Goal: Task Accomplishment & Management: Complete application form

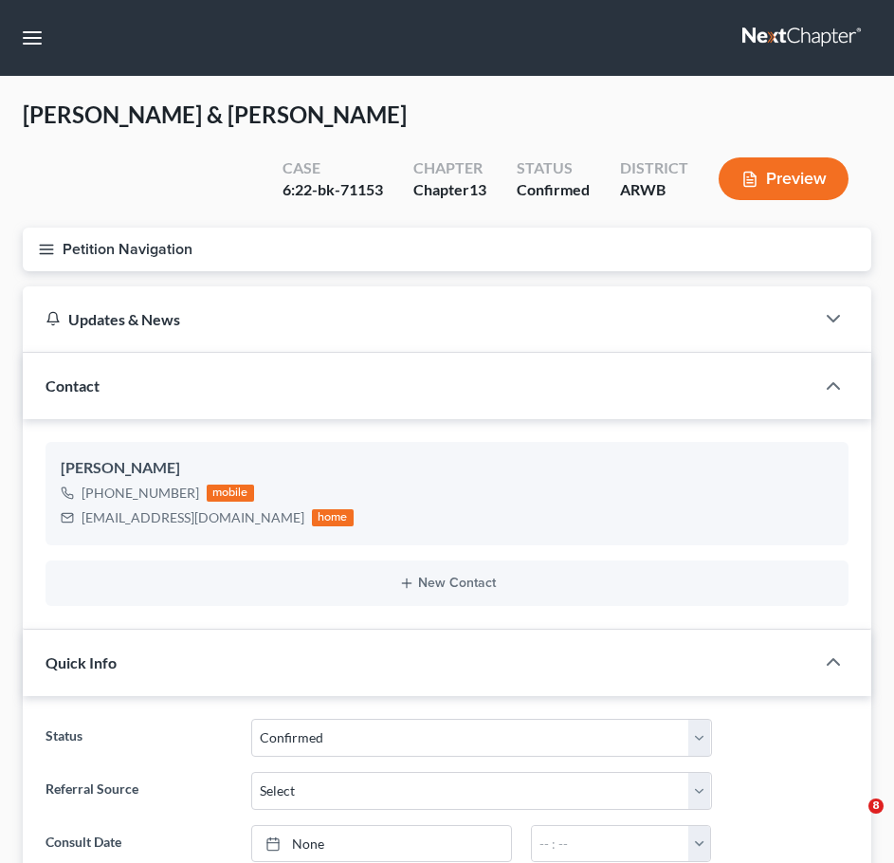
select select "2"
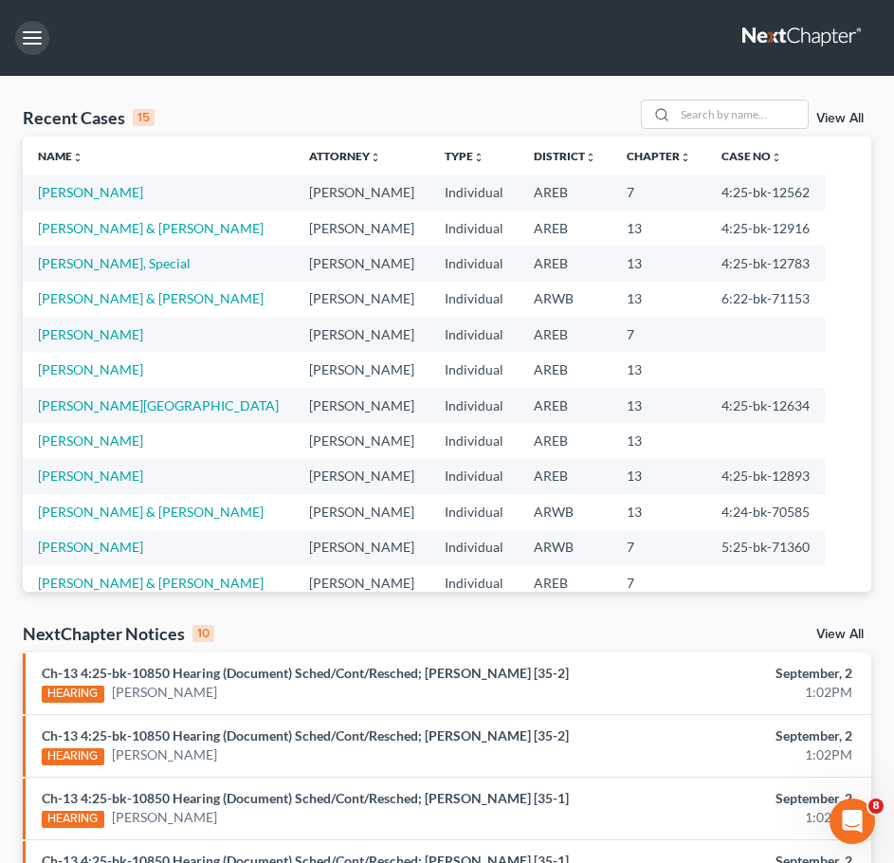
click at [18, 39] on button "button" at bounding box center [32, 38] width 34 height 34
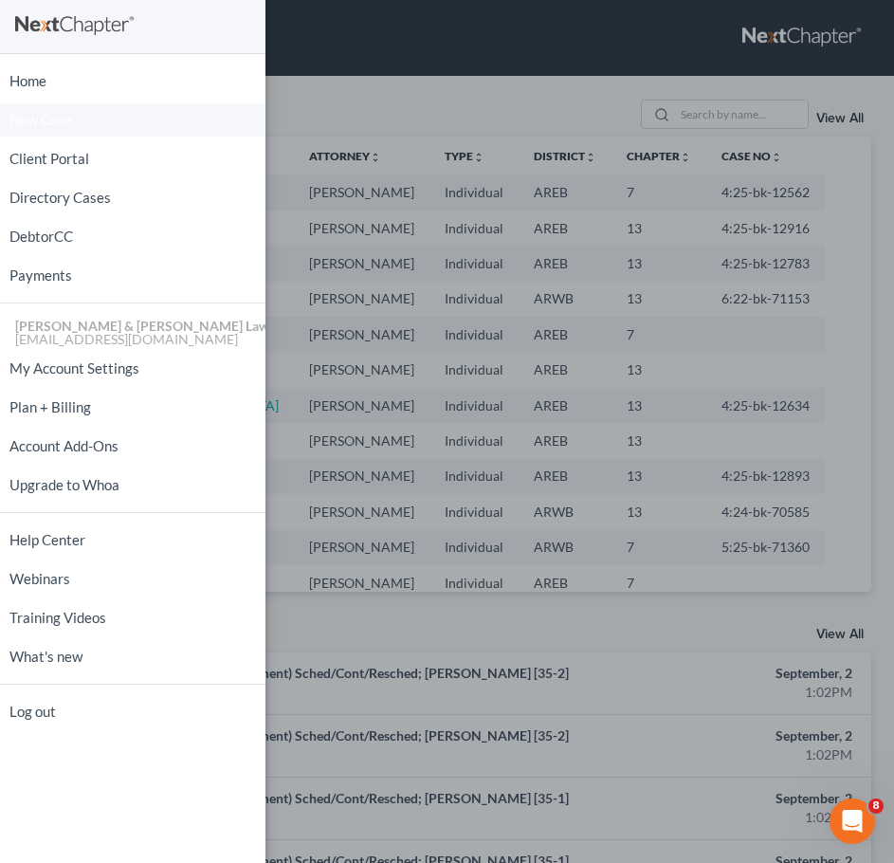
click at [33, 117] on span "New Case" at bounding box center [40, 120] width 63 height 14
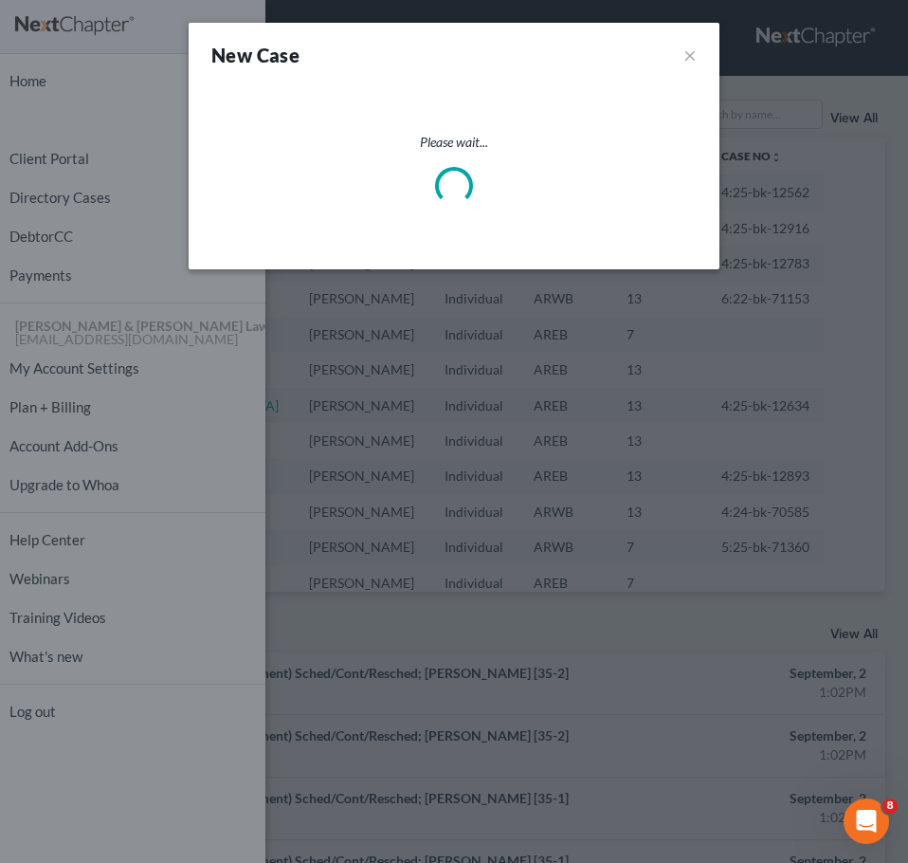
select select "5"
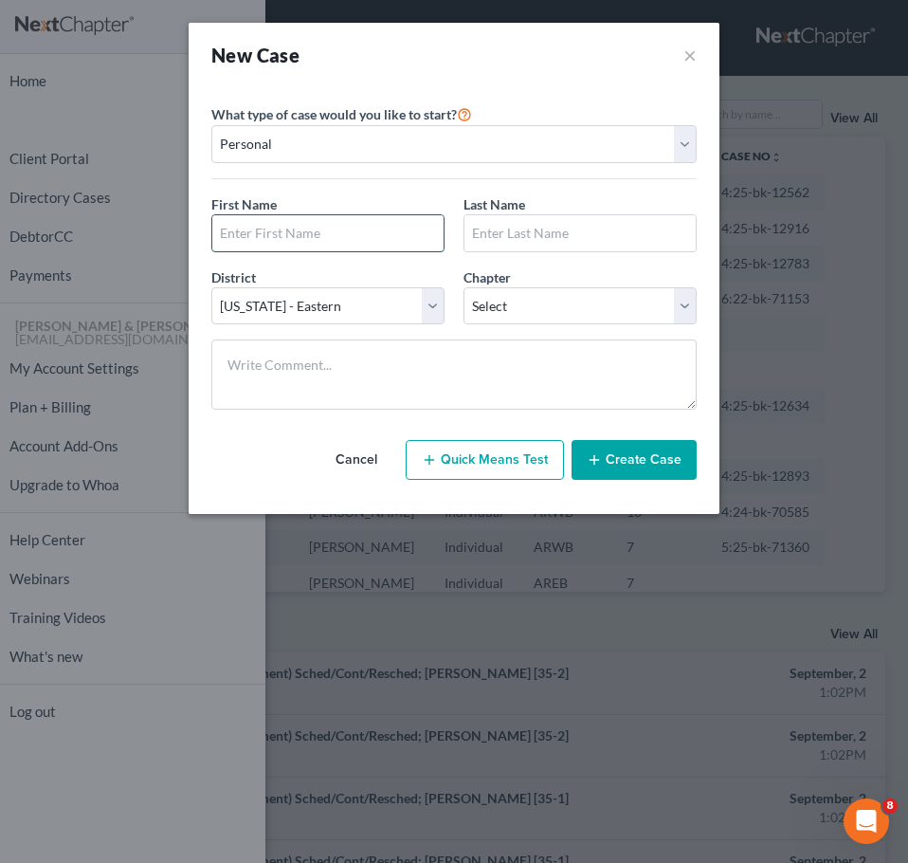
click at [352, 230] on input "text" at bounding box center [327, 233] width 231 height 36
type input "[PERSON_NAME]"
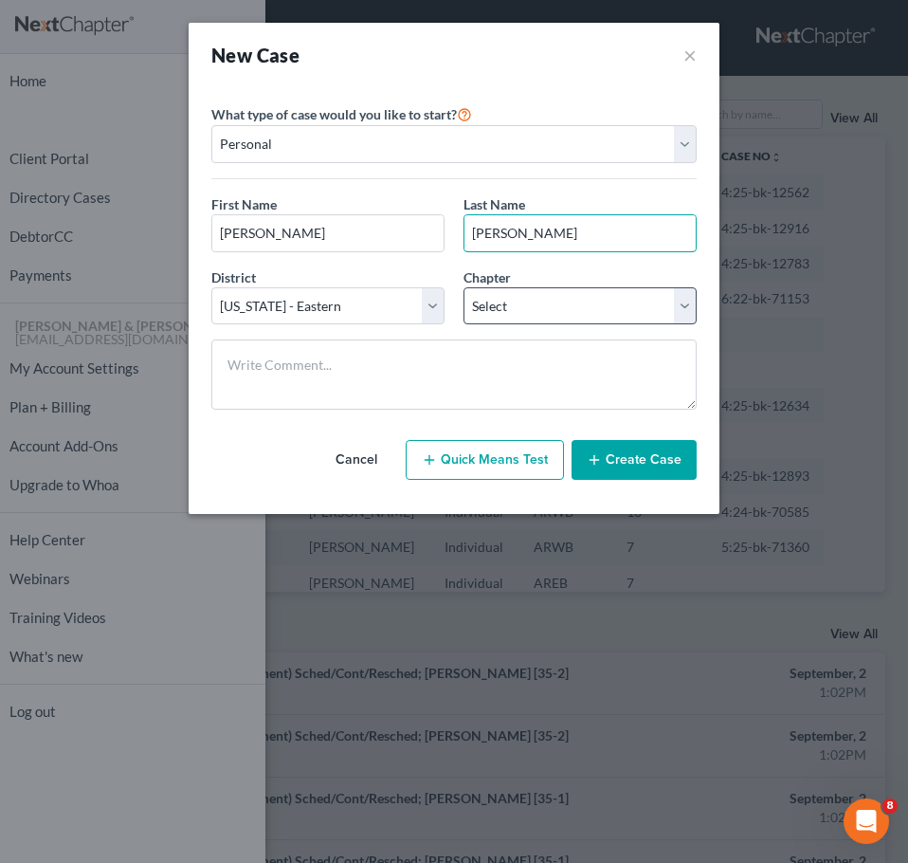
type input "[PERSON_NAME]"
click at [568, 305] on select "Select 7 11 12 13" at bounding box center [580, 306] width 233 height 38
select select "3"
click at [464, 287] on select "Select 7 11 12 13" at bounding box center [580, 306] width 233 height 38
click at [638, 466] on button "Create Case" at bounding box center [634, 460] width 125 height 40
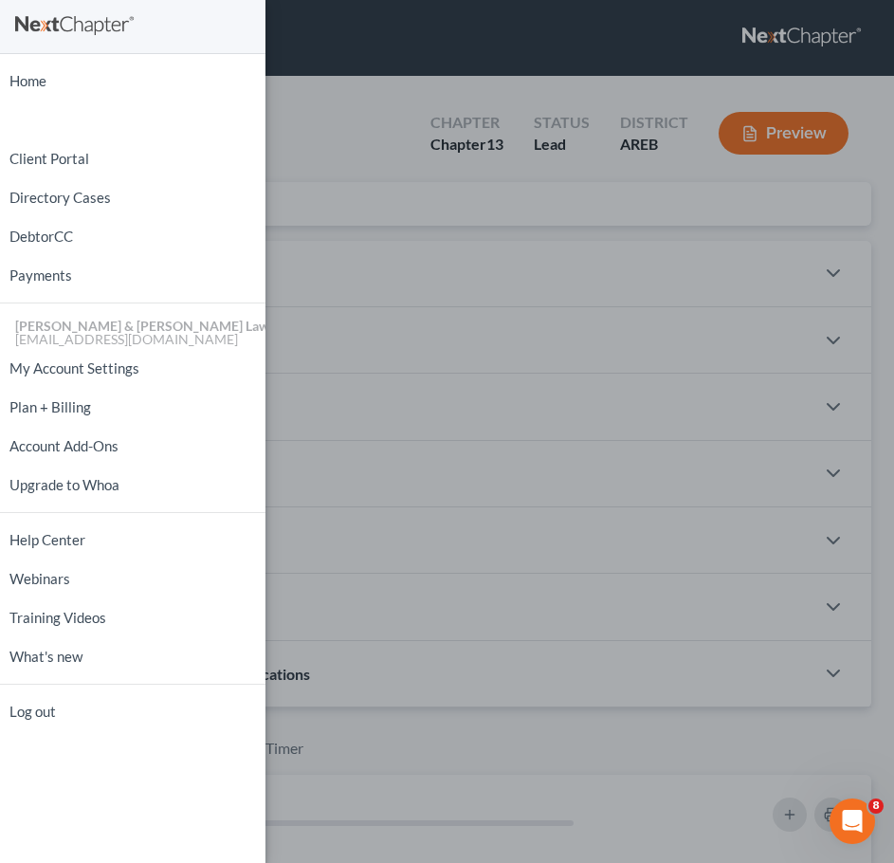
click at [445, 82] on div at bounding box center [447, 431] width 894 height 863
click at [364, 340] on div "Home New Case Client Portal Directory Cases DebtorCC Payments [PERSON_NAME] & […" at bounding box center [447, 431] width 894 height 863
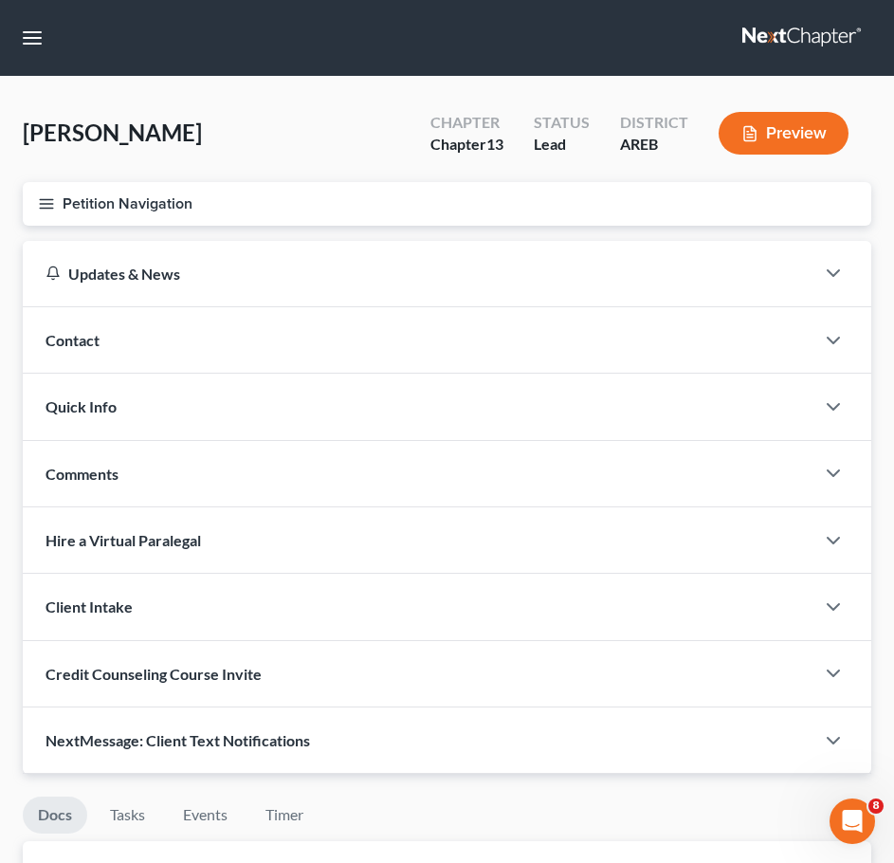
click at [364, 340] on div "Contact" at bounding box center [419, 339] width 792 height 65
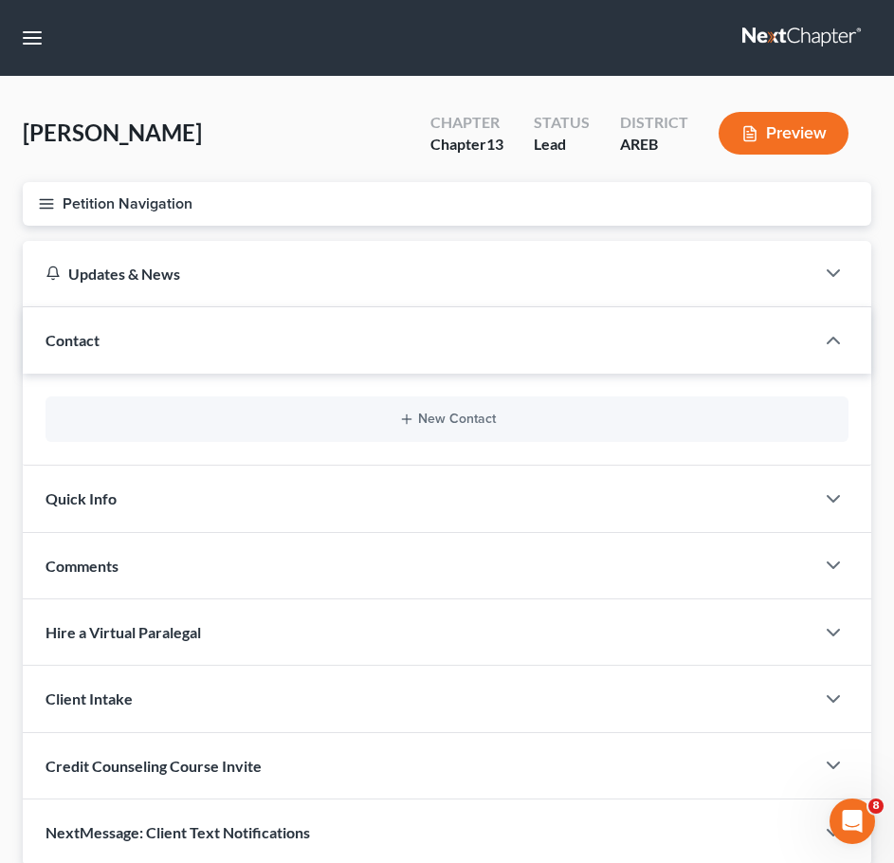
click at [405, 432] on div "New Contact" at bounding box center [447, 419] width 803 height 46
click at [408, 428] on div "New Contact" at bounding box center [447, 419] width 803 height 46
click at [408, 422] on icon "button" at bounding box center [406, 419] width 15 height 15
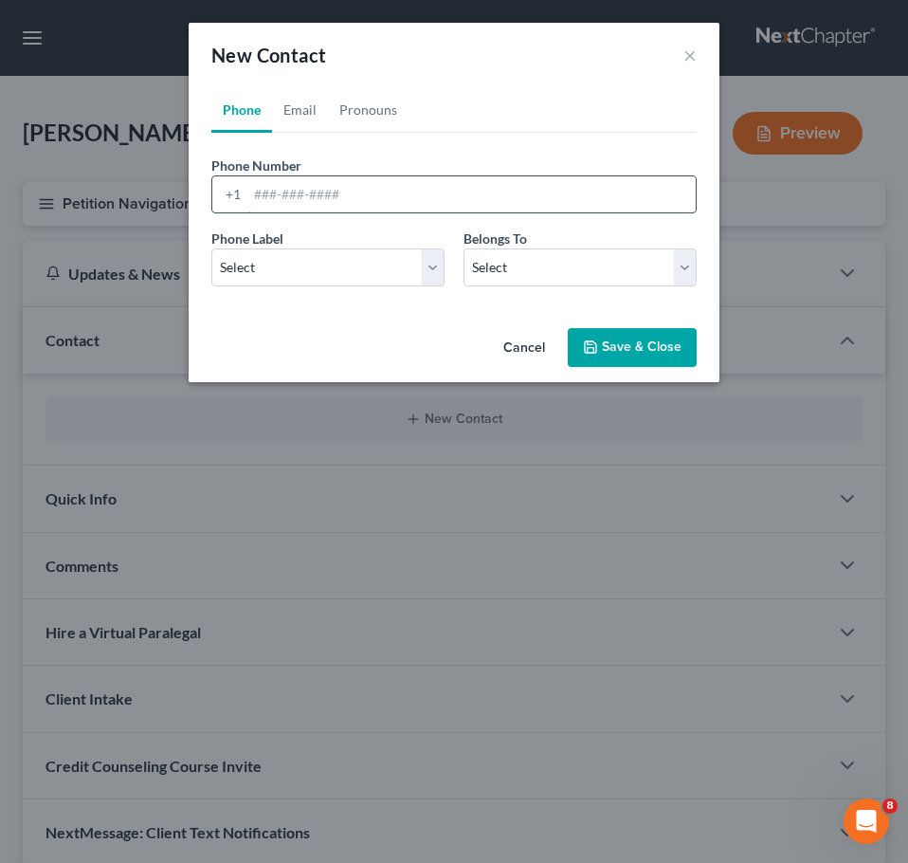
click at [308, 188] on input "tel" at bounding box center [471, 194] width 449 height 36
type input "9014530227"
click at [339, 266] on select "Select Mobile Home Work Other" at bounding box center [327, 267] width 233 height 38
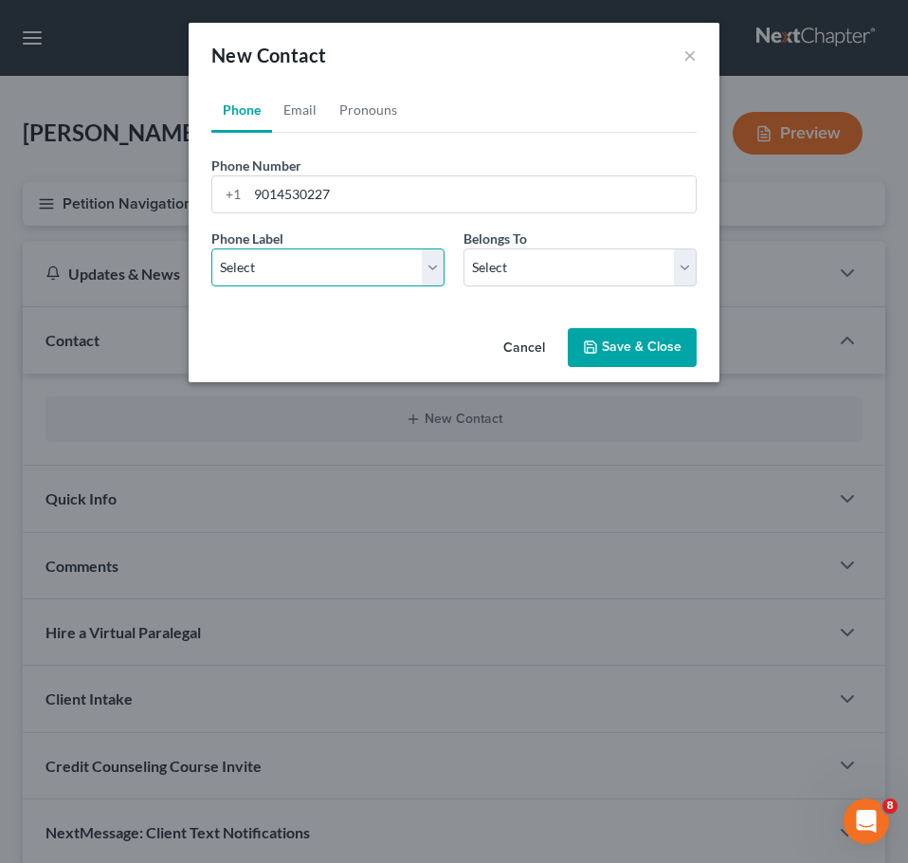
select select "0"
click at [211, 248] on select "Select Mobile Home Work Other" at bounding box center [327, 267] width 233 height 38
click at [518, 267] on select "Select Client Other" at bounding box center [580, 267] width 233 height 38
select select "0"
click at [464, 248] on select "Select Client Other" at bounding box center [580, 267] width 233 height 38
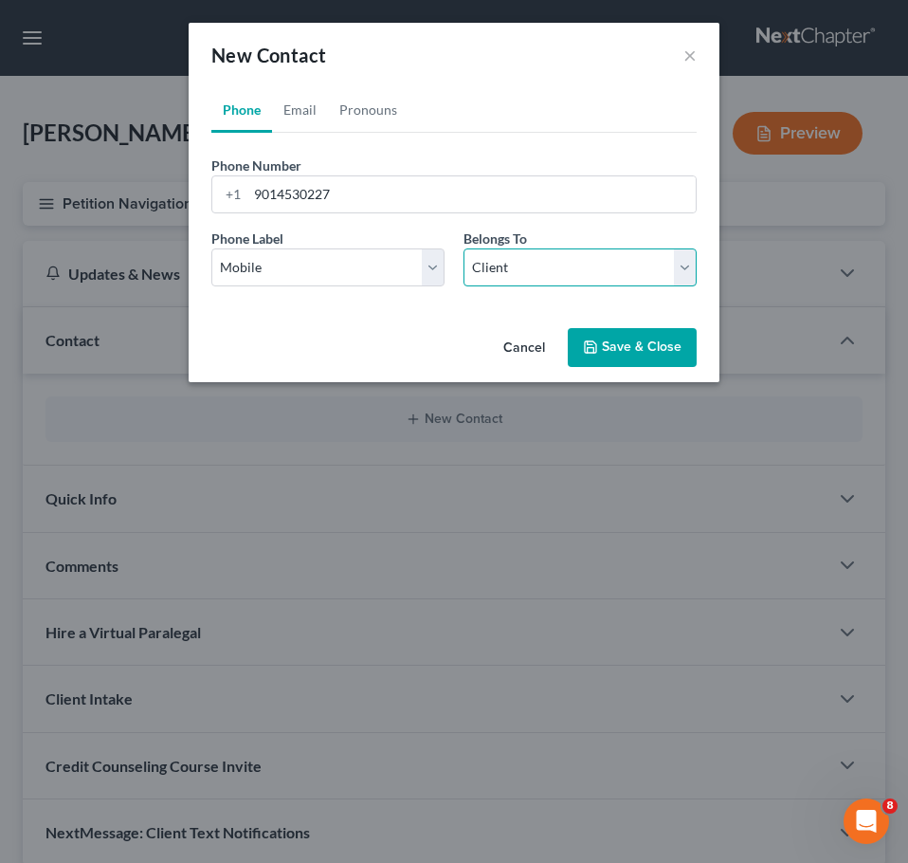
select select "0"
click at [385, 114] on link "Pronouns" at bounding box center [368, 110] width 81 height 46
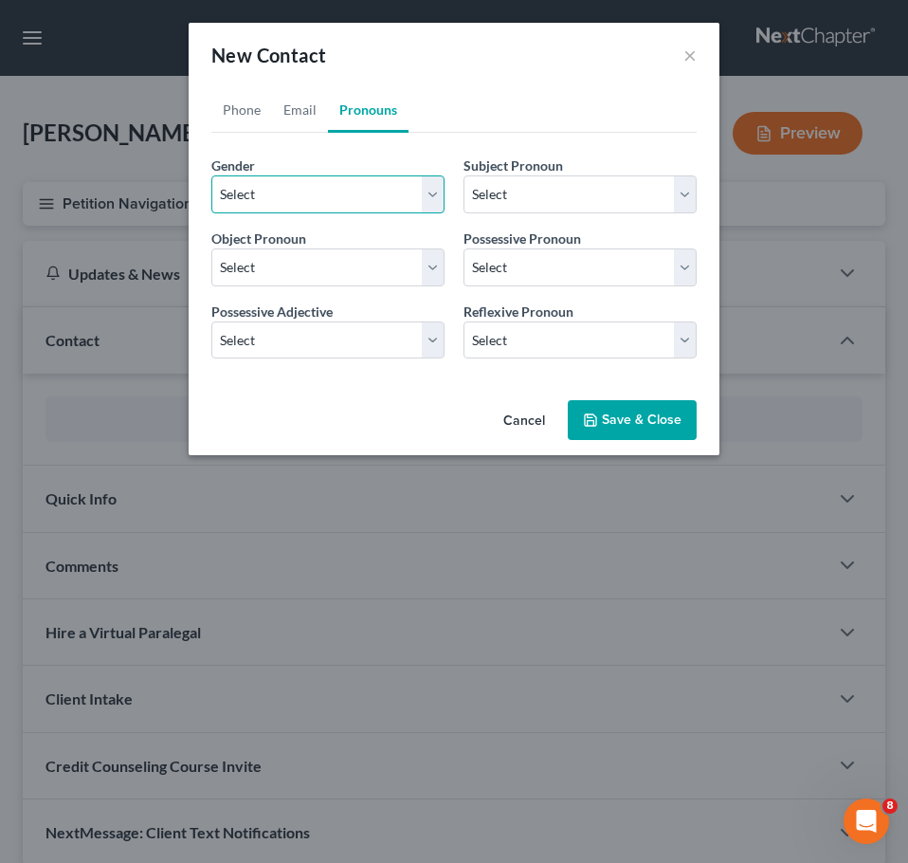
click at [346, 203] on select "Select [DEMOGRAPHIC_DATA] [DEMOGRAPHIC_DATA] [DEMOGRAPHIC_DATA] More Than One P…" at bounding box center [327, 194] width 233 height 38
select select "1"
click at [211, 175] on select "Select [DEMOGRAPHIC_DATA] [DEMOGRAPHIC_DATA] [DEMOGRAPHIC_DATA] More Than One P…" at bounding box center [327, 194] width 233 height 38
select select "1"
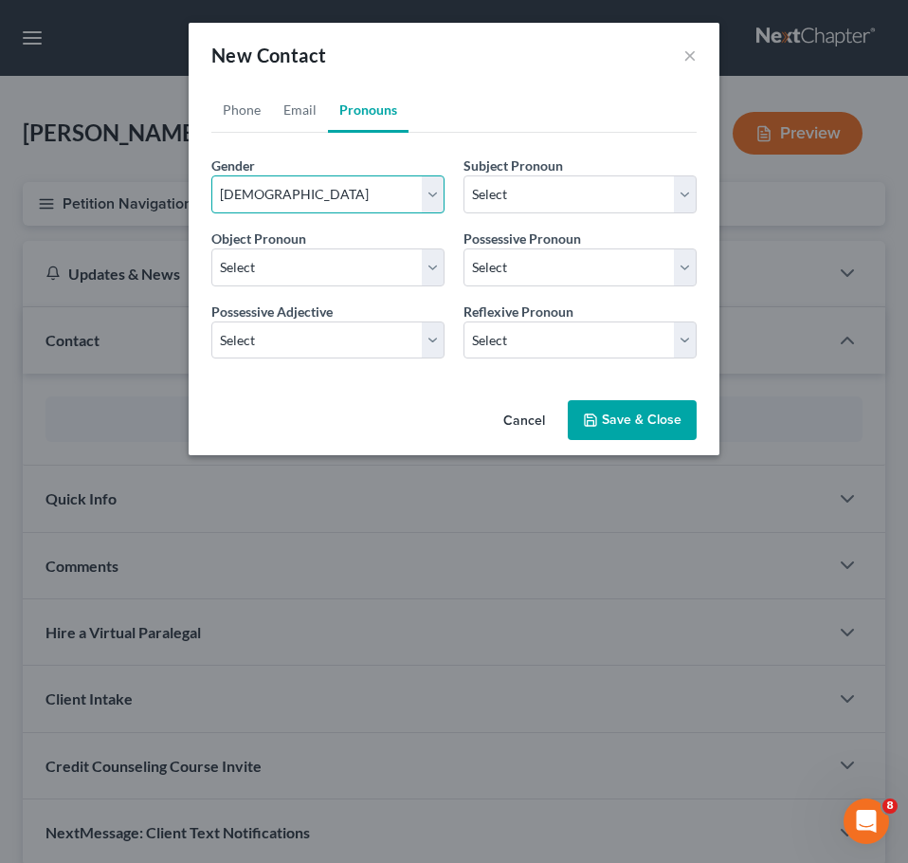
select select "1"
click at [302, 107] on link "Email" at bounding box center [300, 110] width 56 height 46
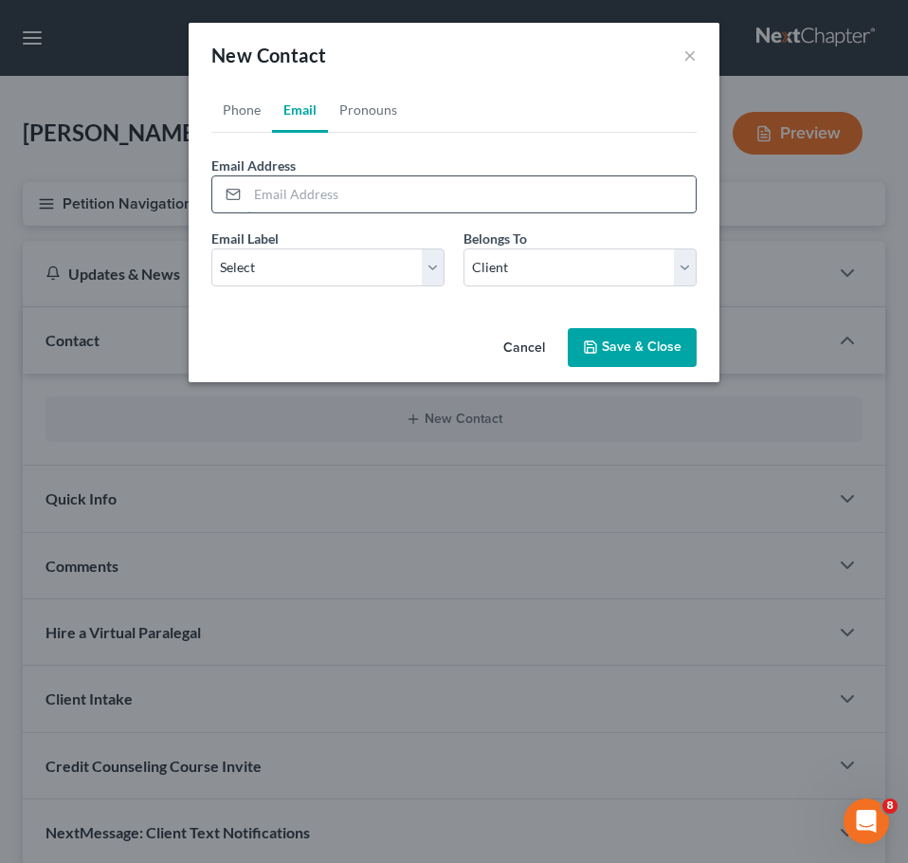
click at [302, 192] on input "email" at bounding box center [471, 194] width 449 height 36
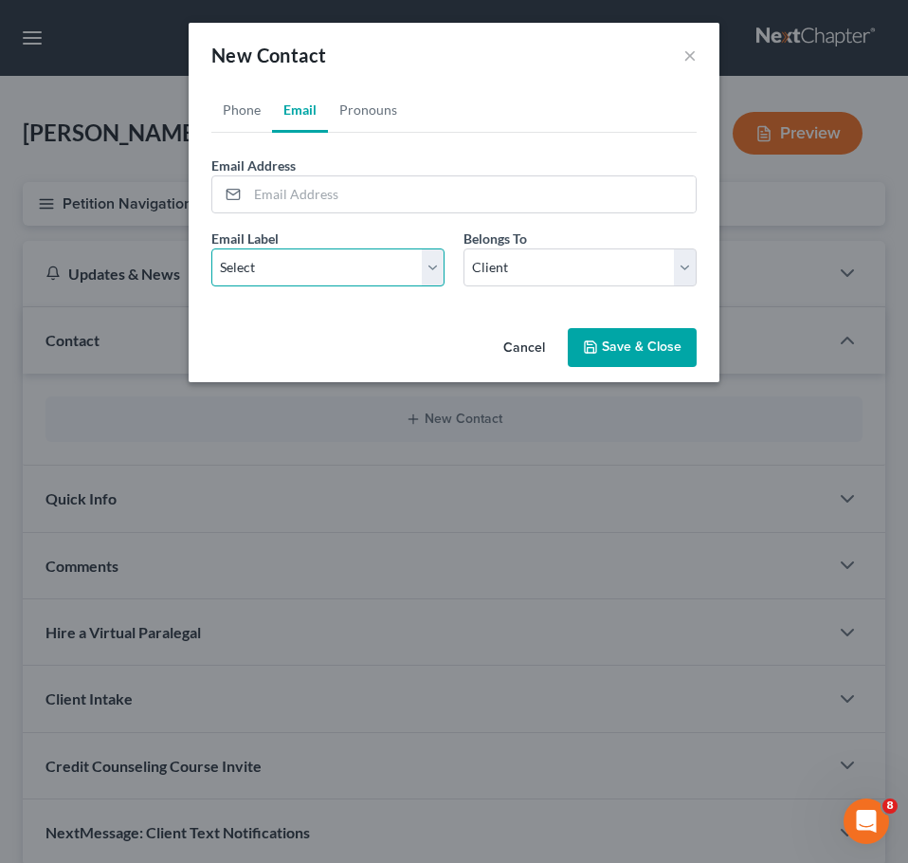
click at [290, 263] on select "Select Home Work Other" at bounding box center [327, 267] width 233 height 38
select select "0"
click at [211, 248] on select "Select Home Work Other" at bounding box center [327, 267] width 233 height 38
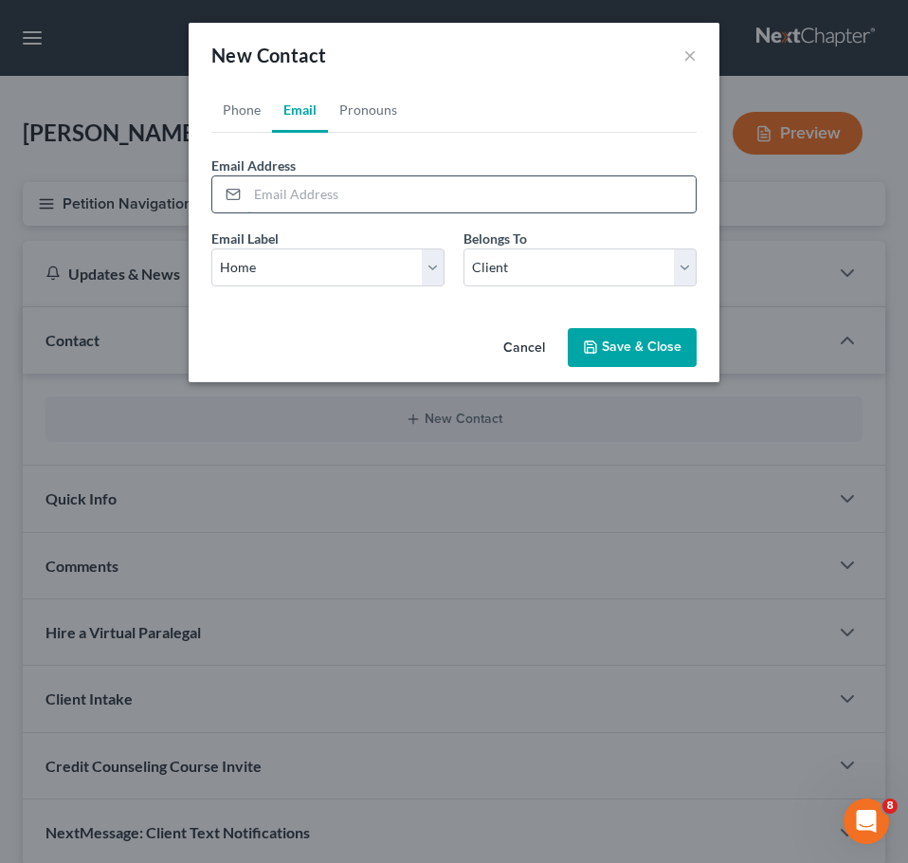
click at [328, 195] on input "email" at bounding box center [471, 194] width 449 height 36
type input "[EMAIL_ADDRESS][DOMAIN_NAME]"
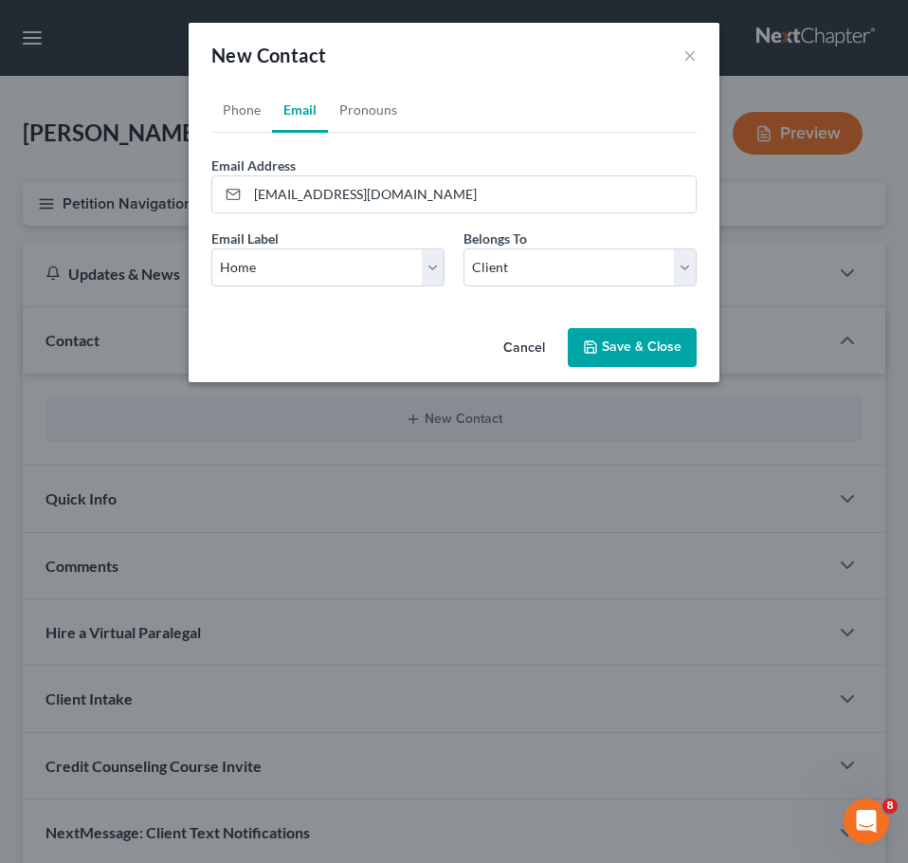
click at [647, 337] on button "Save & Close" at bounding box center [632, 348] width 129 height 40
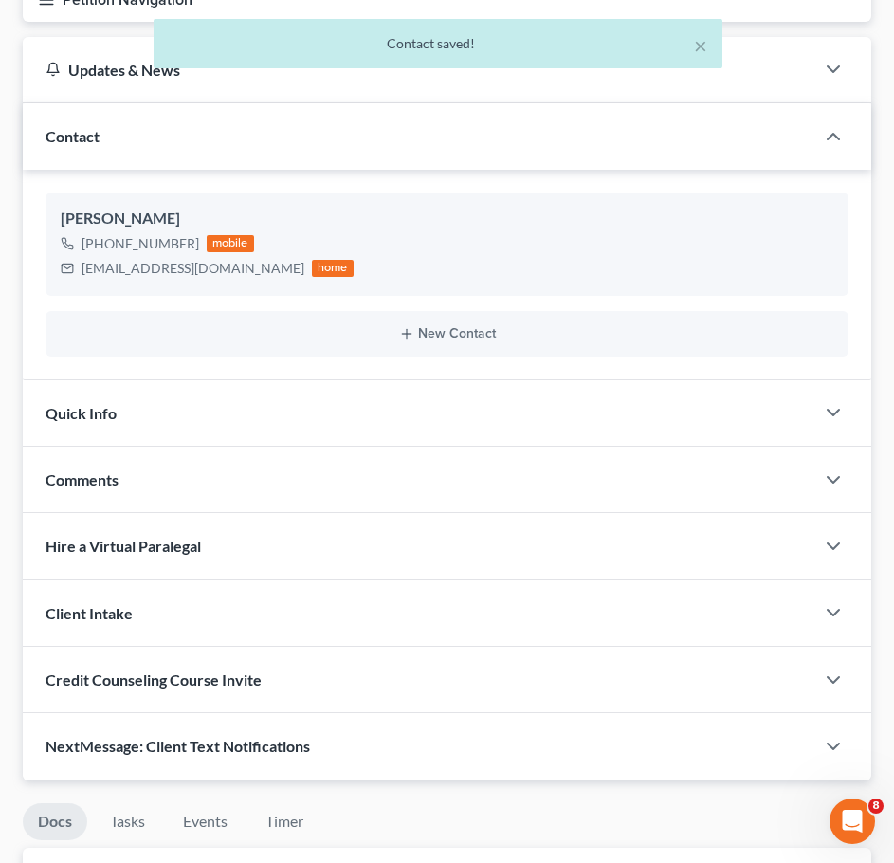
scroll to position [206, 0]
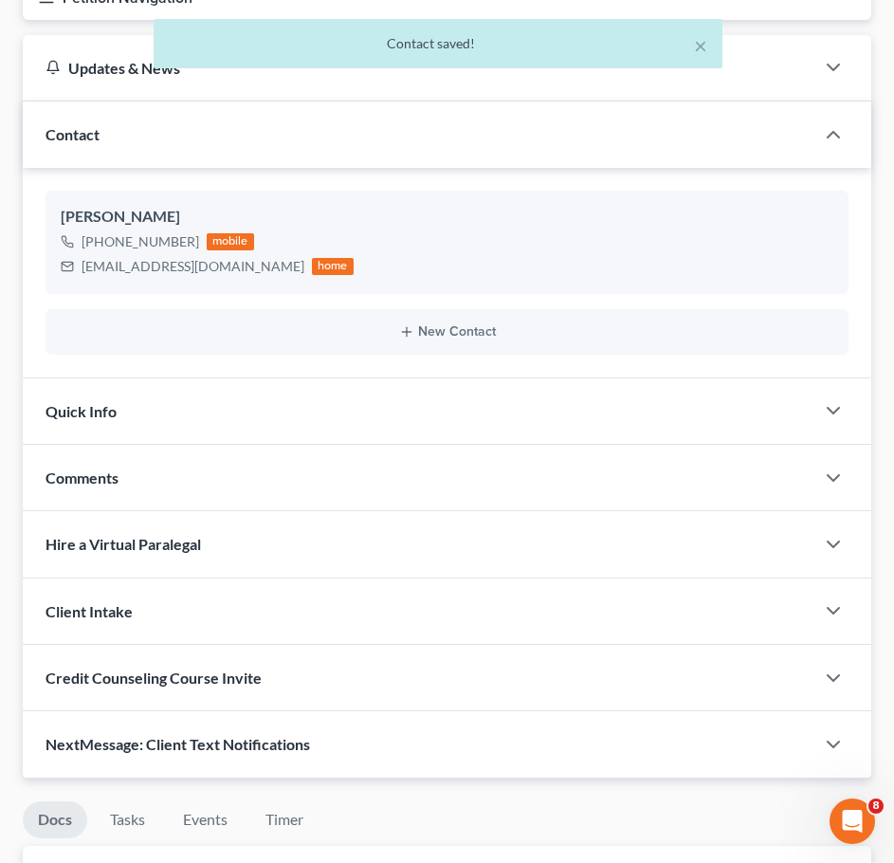
click at [568, 405] on div "Quick Info" at bounding box center [419, 410] width 792 height 65
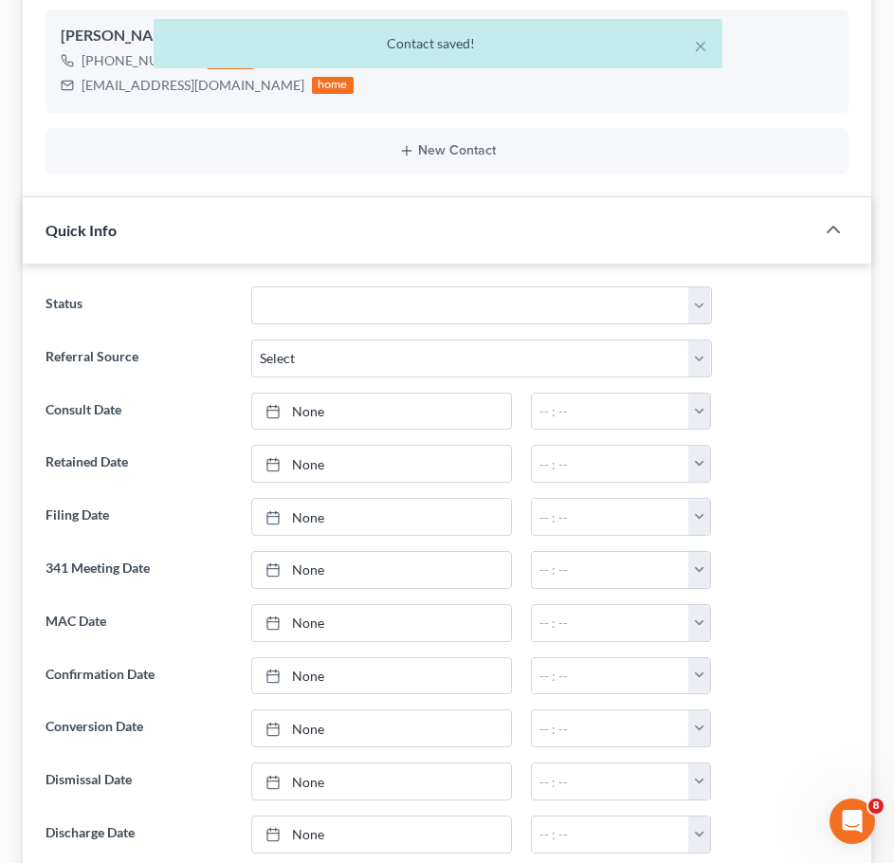
scroll to position [390, 0]
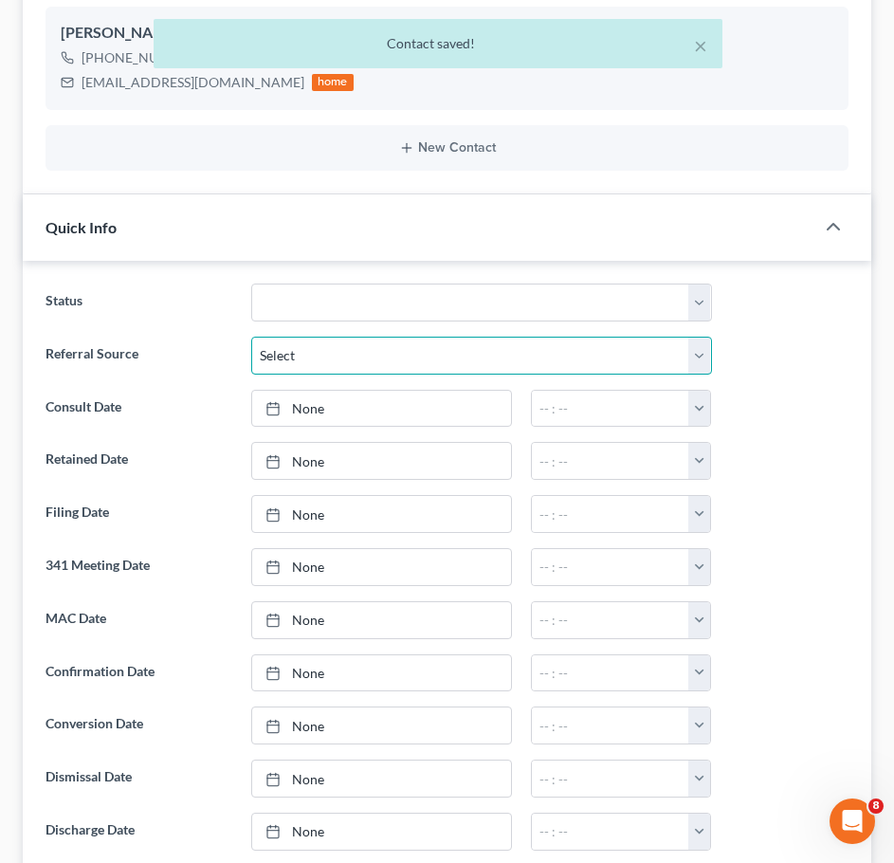
click at [378, 370] on select "Select Word Of Mouth Previous Clients Direct Mail Website Google Search Modern …" at bounding box center [481, 356] width 461 height 38
click at [376, 329] on ng-include "Status Awaiting 341 Chapter 7 - Attended Meeting Confirmed Discharged Dismissed…" at bounding box center [447, 593] width 803 height 619
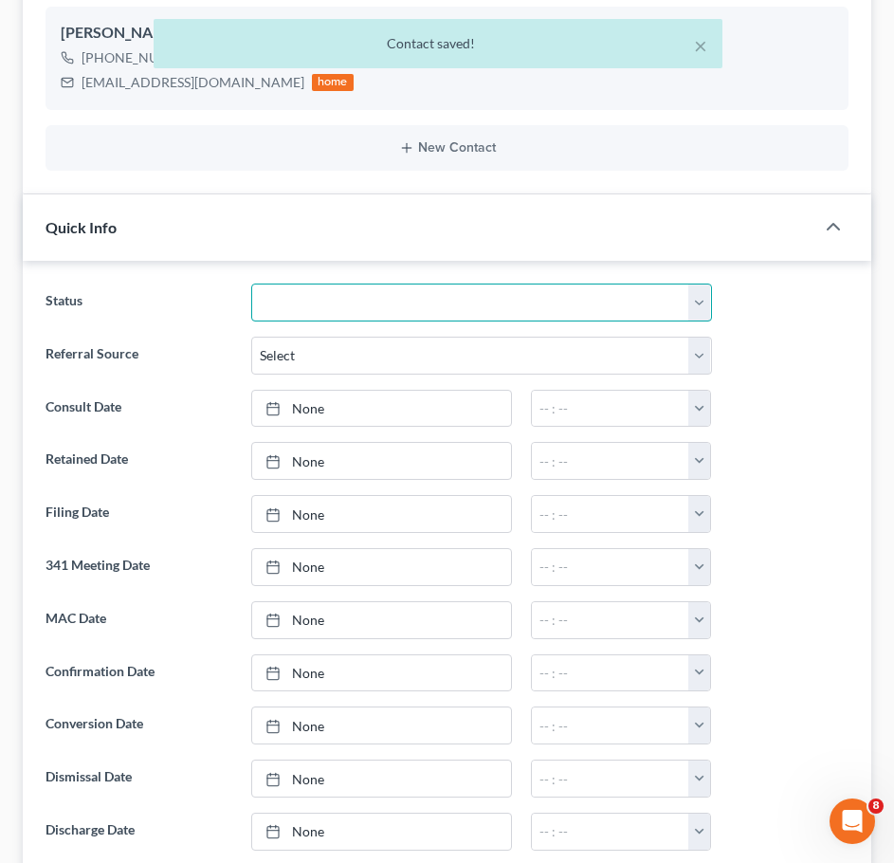
click at [365, 319] on select "Awaiting 341 Chapter 7 - Attended Meeting Confirmed Discharged Dismissed New Co…" at bounding box center [481, 303] width 461 height 38
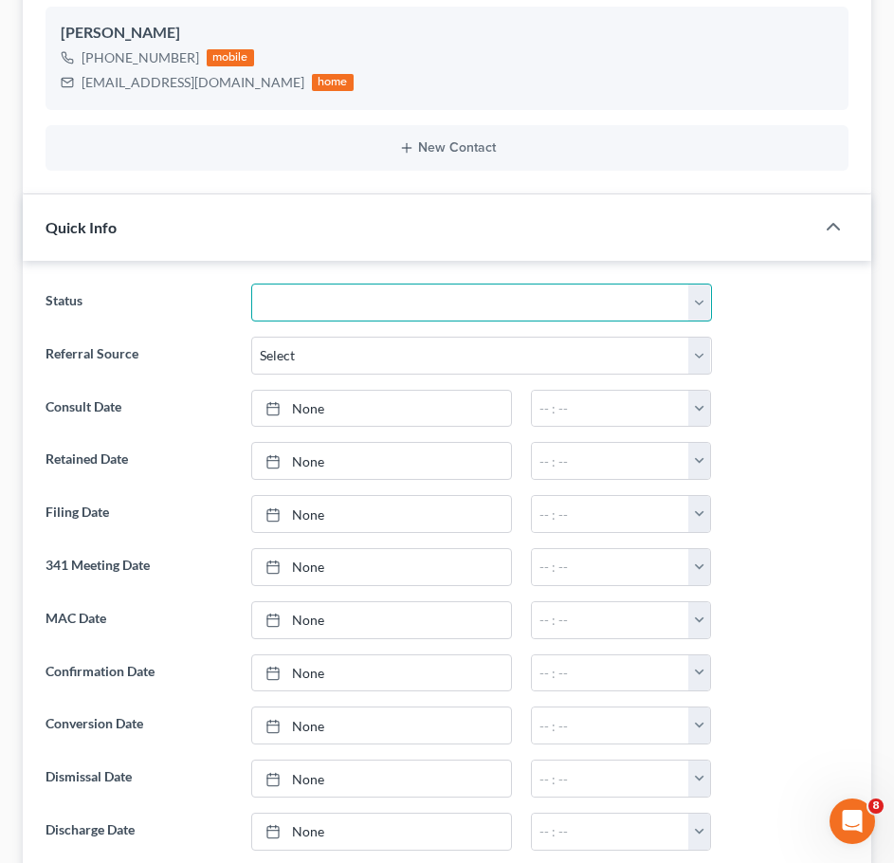
scroll to position [0, 0]
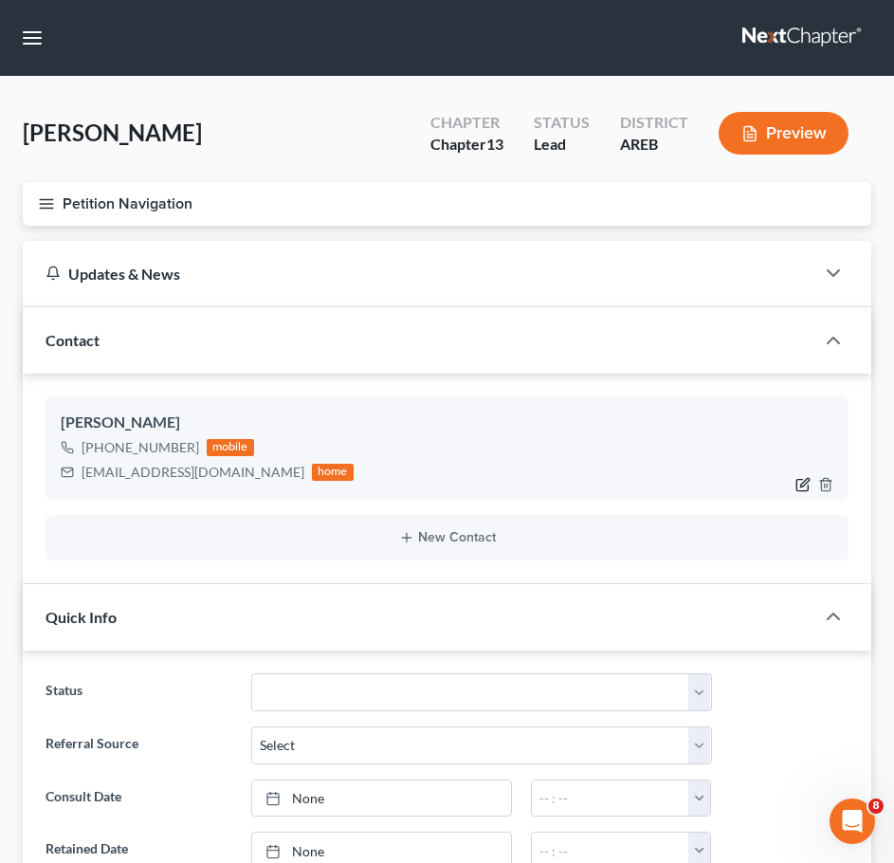
click at [802, 481] on icon "button" at bounding box center [803, 484] width 15 height 15
select select "0"
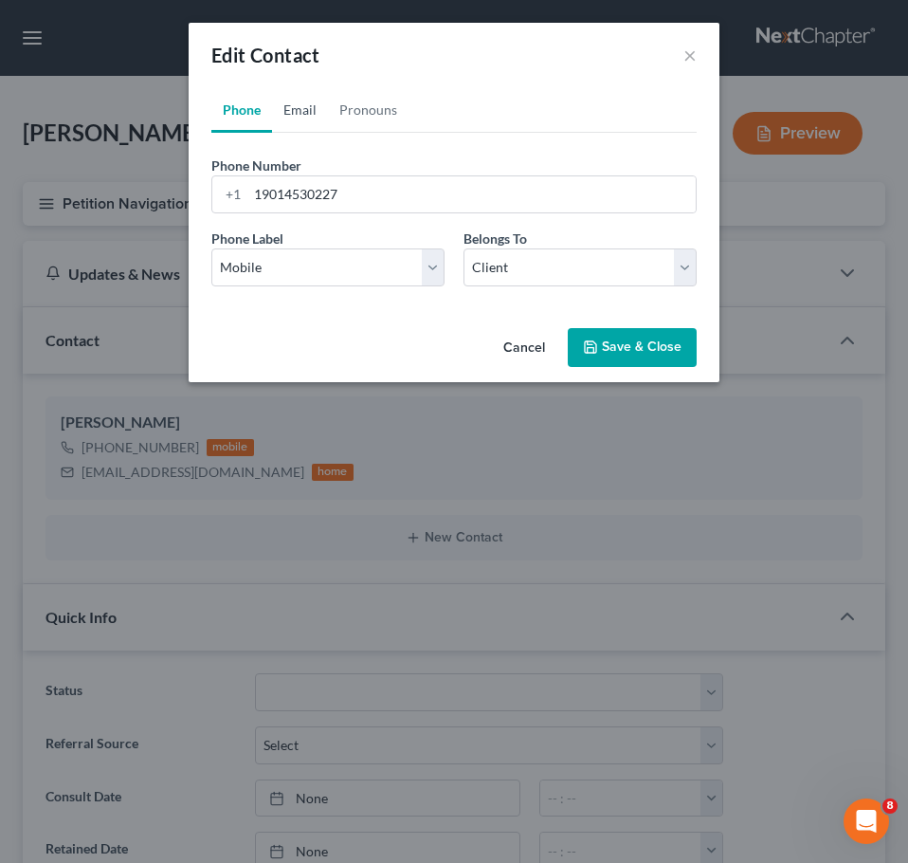
click at [293, 102] on link "Email" at bounding box center [300, 110] width 56 height 46
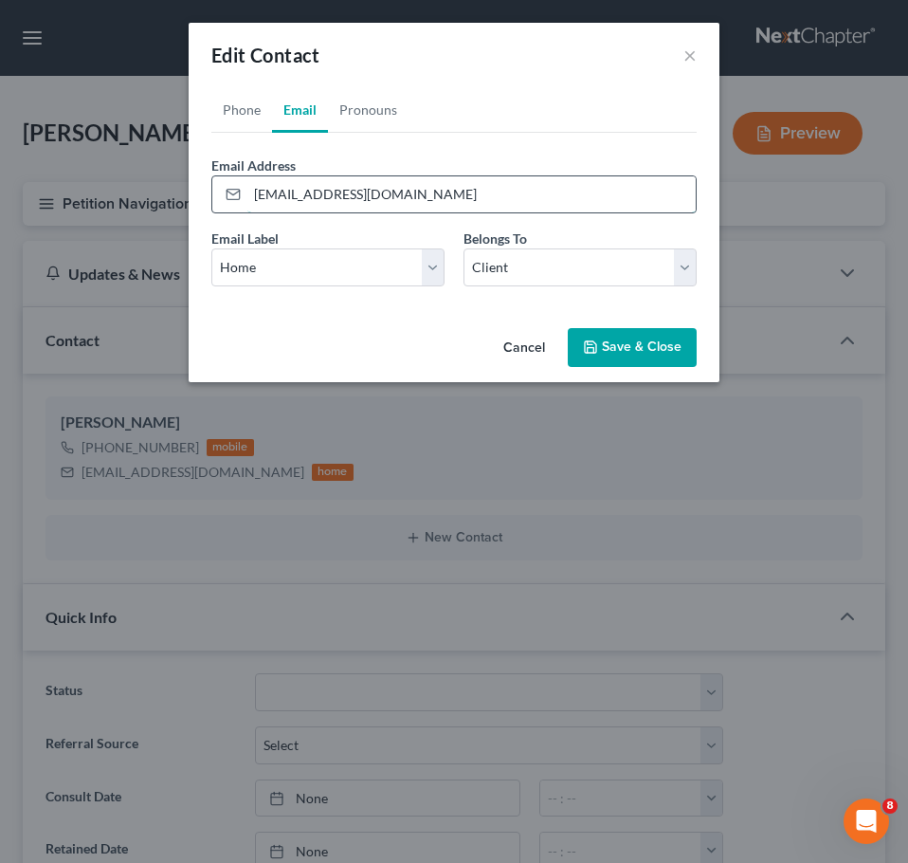
click at [347, 193] on input "[EMAIL_ADDRESS][DOMAIN_NAME]" at bounding box center [471, 194] width 449 height 36
type input "[EMAIL_ADDRESS][DOMAIN_NAME]"
click at [612, 343] on button "Save & Close" at bounding box center [632, 348] width 129 height 40
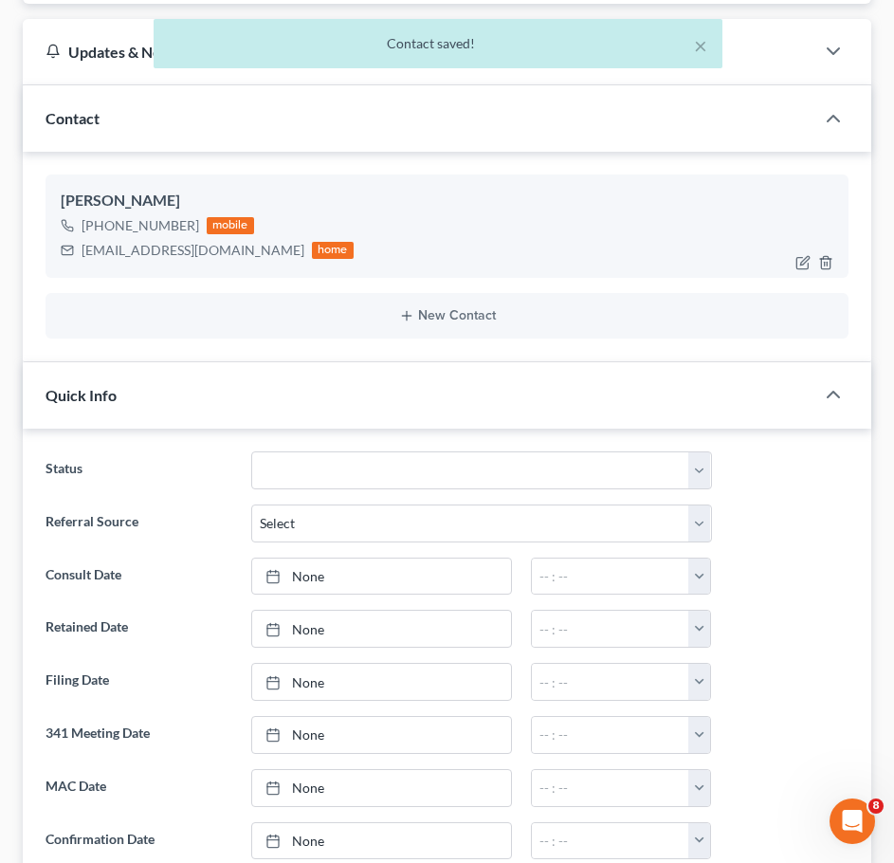
scroll to position [223, 0]
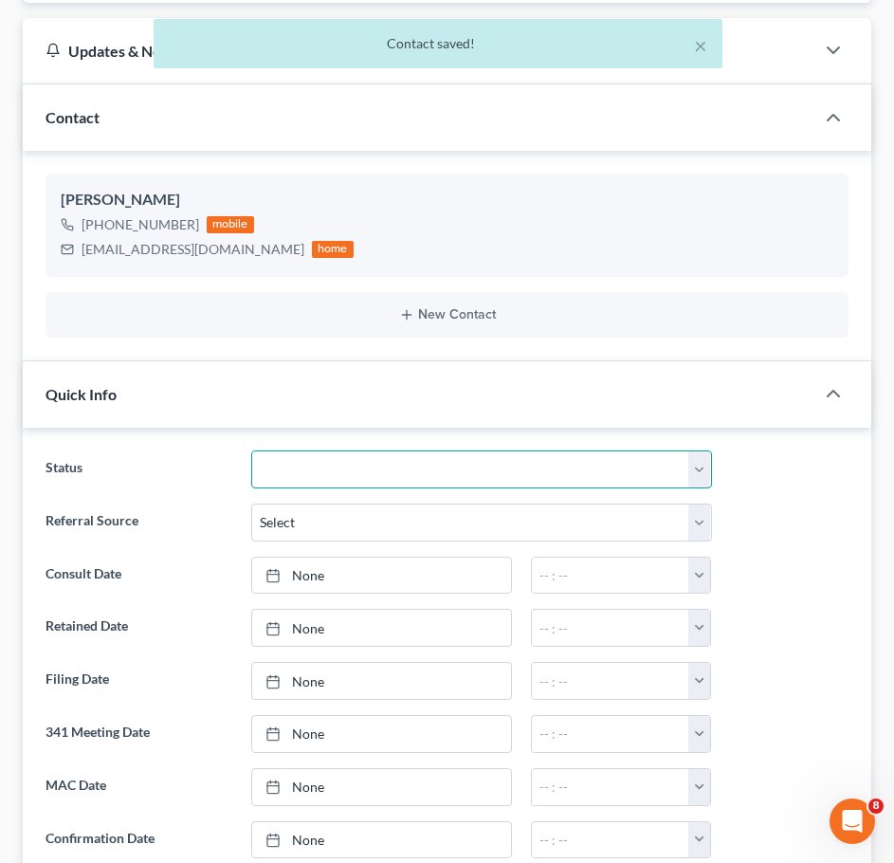
click at [547, 485] on select "Awaiting 341 Chapter 7 - Attended Meeting Confirmed Discharged Dismissed New Co…" at bounding box center [481, 469] width 461 height 38
select select "5"
click at [251, 450] on select "Awaiting 341 Chapter 7 - Attended Meeting Confirmed Discharged Dismissed New Co…" at bounding box center [481, 469] width 461 height 38
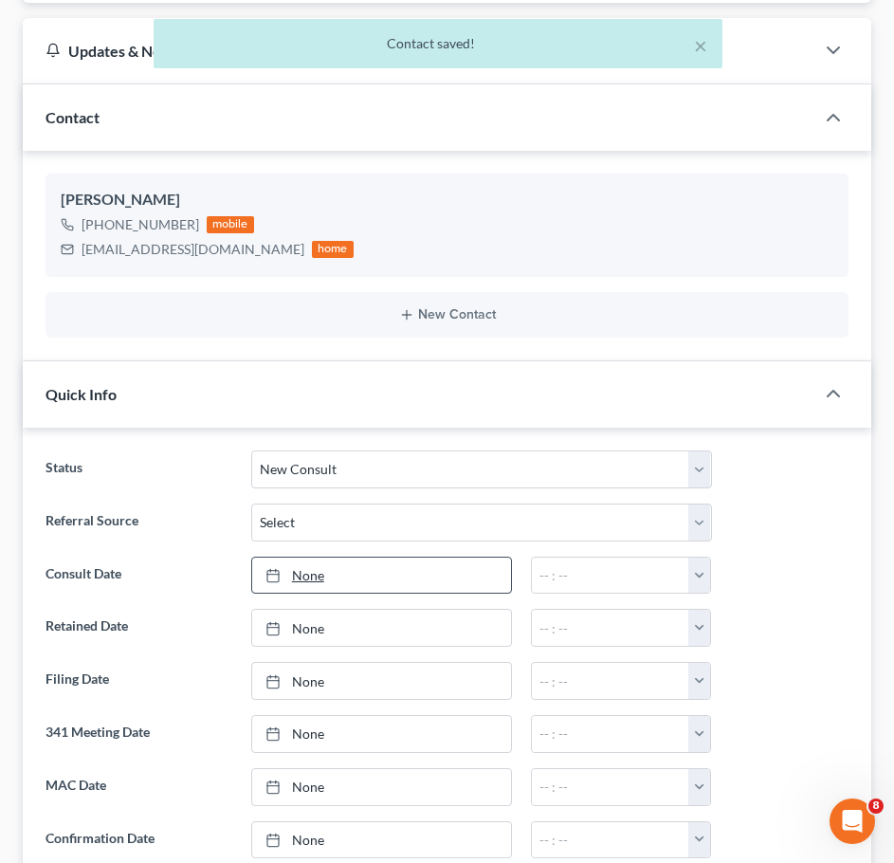
click at [397, 576] on link "None" at bounding box center [381, 576] width 259 height 36
type input "[DATE]"
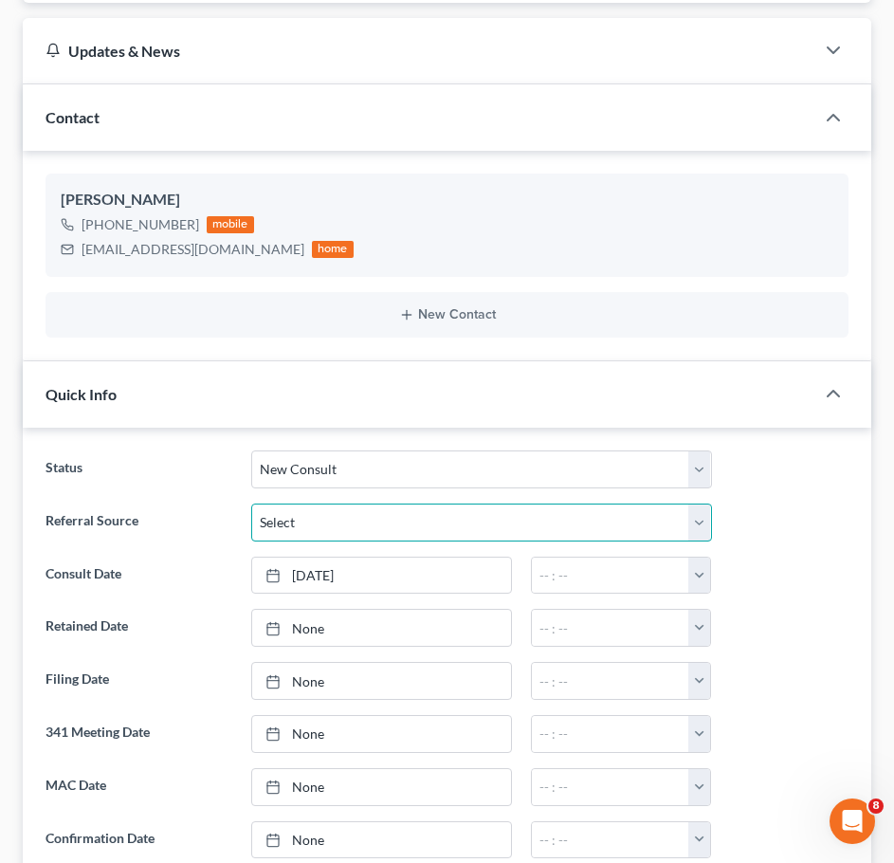
click at [422, 526] on select "Select Word Of Mouth Previous Clients Direct Mail Website Google Search Modern …" at bounding box center [481, 523] width 461 height 38
select select "4"
click at [251, 504] on select "Select Word Of Mouth Previous Clients Direct Mail Website Google Search Modern …" at bounding box center [481, 523] width 461 height 38
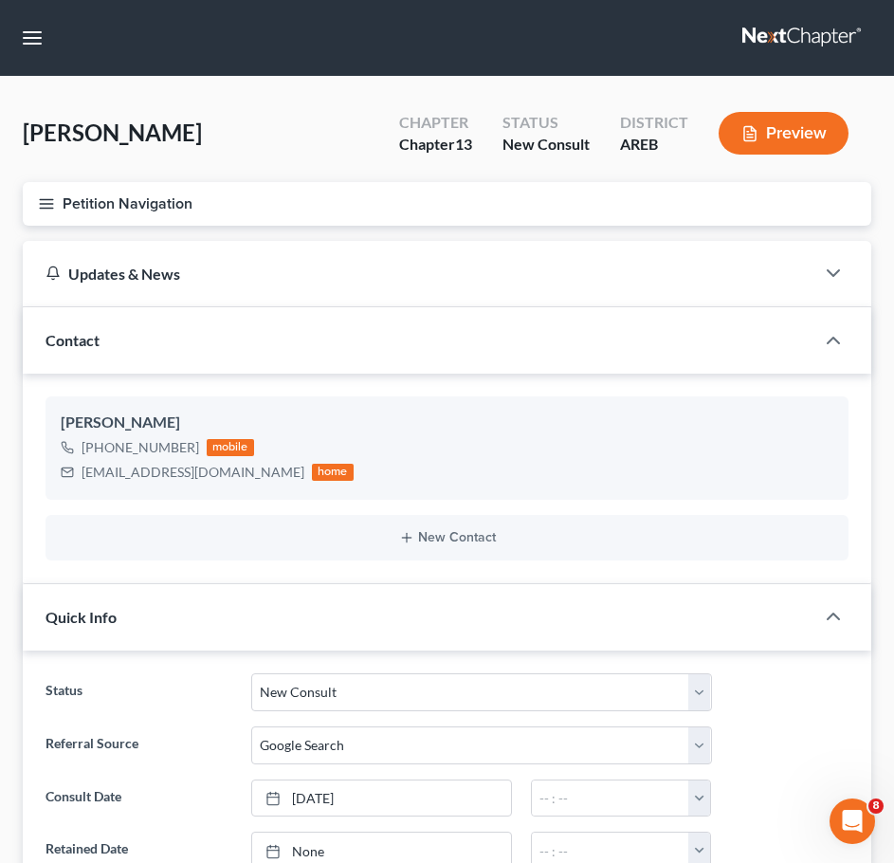
click at [57, 202] on button "Petition Navigation" at bounding box center [447, 204] width 849 height 44
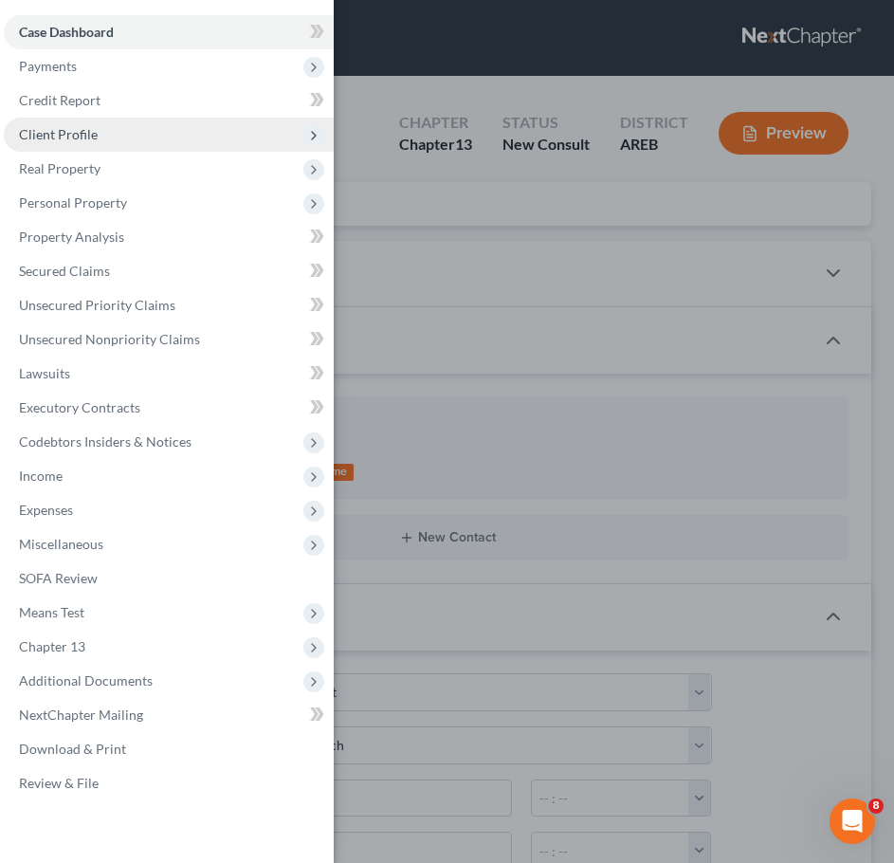
click at [62, 123] on span "Client Profile" at bounding box center [169, 135] width 330 height 34
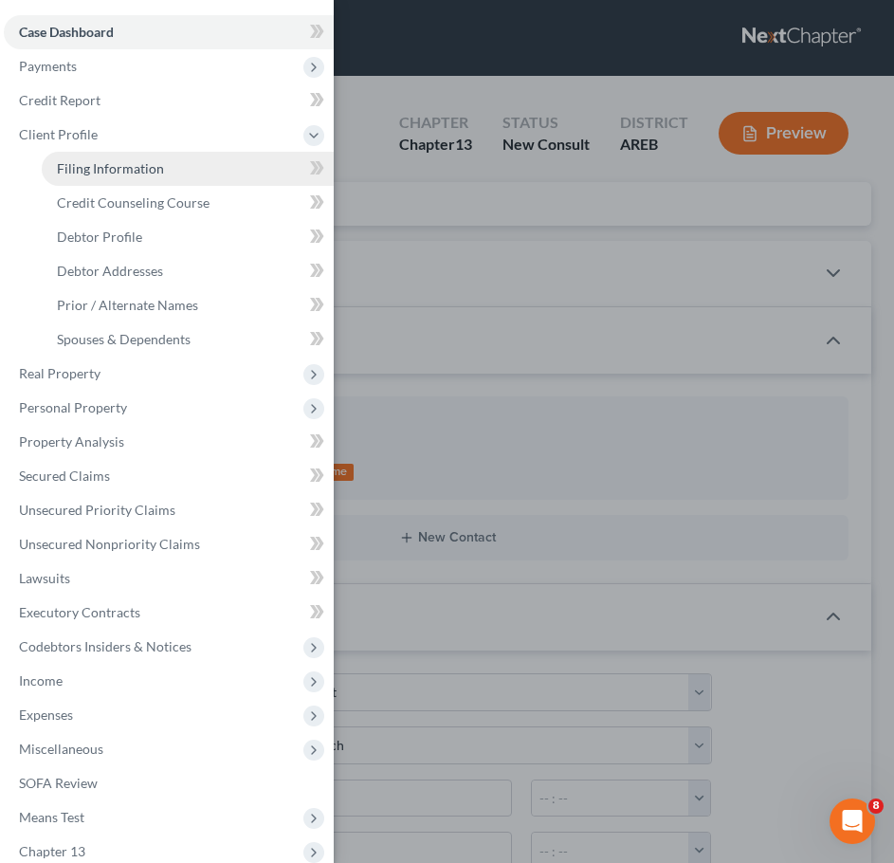
click at [107, 165] on span "Filing Information" at bounding box center [110, 168] width 107 height 16
select select "1"
select select "0"
select select "3"
select select "5"
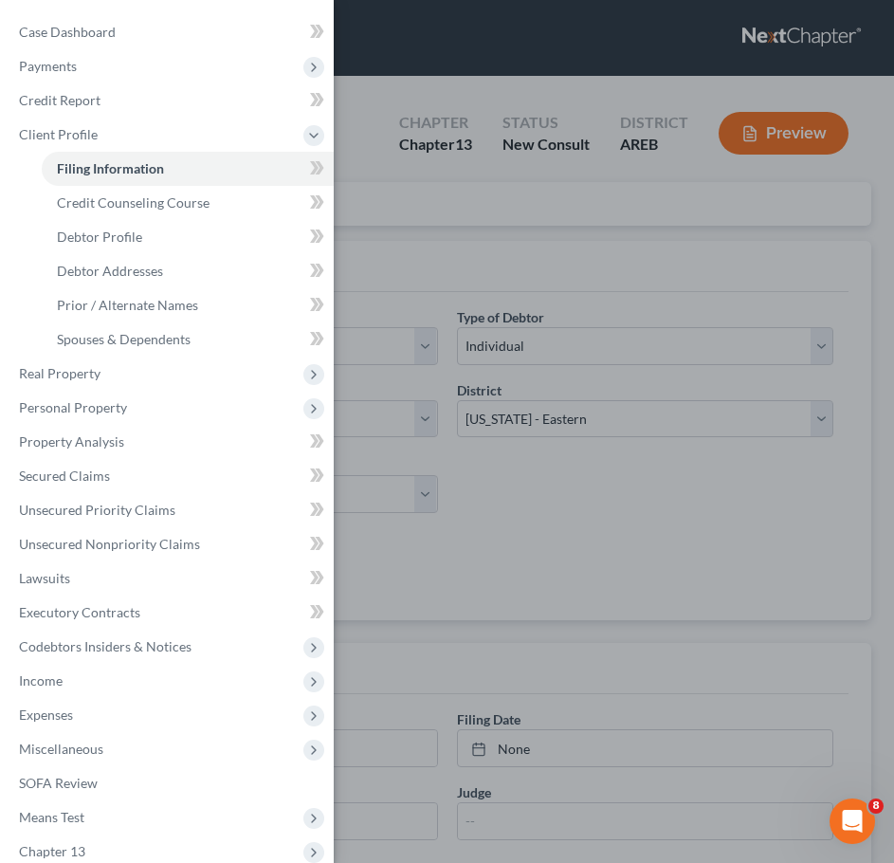
click at [541, 301] on div "Case Dashboard Payments Invoices Payments Payments Credit Report Client Profile" at bounding box center [447, 431] width 894 height 863
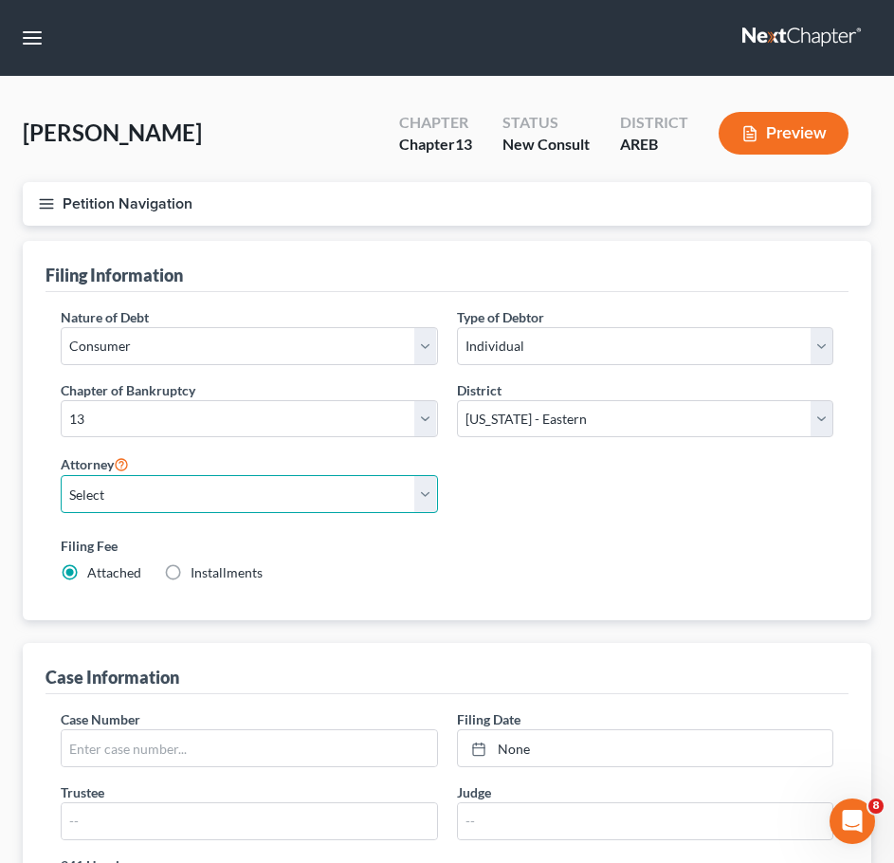
click at [374, 483] on select "Select [PERSON_NAME] - AREB [PERSON_NAME] - ARWB [PERSON_NAME] - AREB [PERSON_N…" at bounding box center [249, 494] width 377 height 38
select select "0"
click at [61, 475] on select "Select [PERSON_NAME] - AREB [PERSON_NAME] - ARWB [PERSON_NAME] - AREB [PERSON_N…" at bounding box center [249, 494] width 377 height 38
click at [229, 574] on span "Installments" at bounding box center [227, 572] width 72 height 16
click at [211, 574] on input "Installments Installments" at bounding box center [204, 569] width 12 height 12
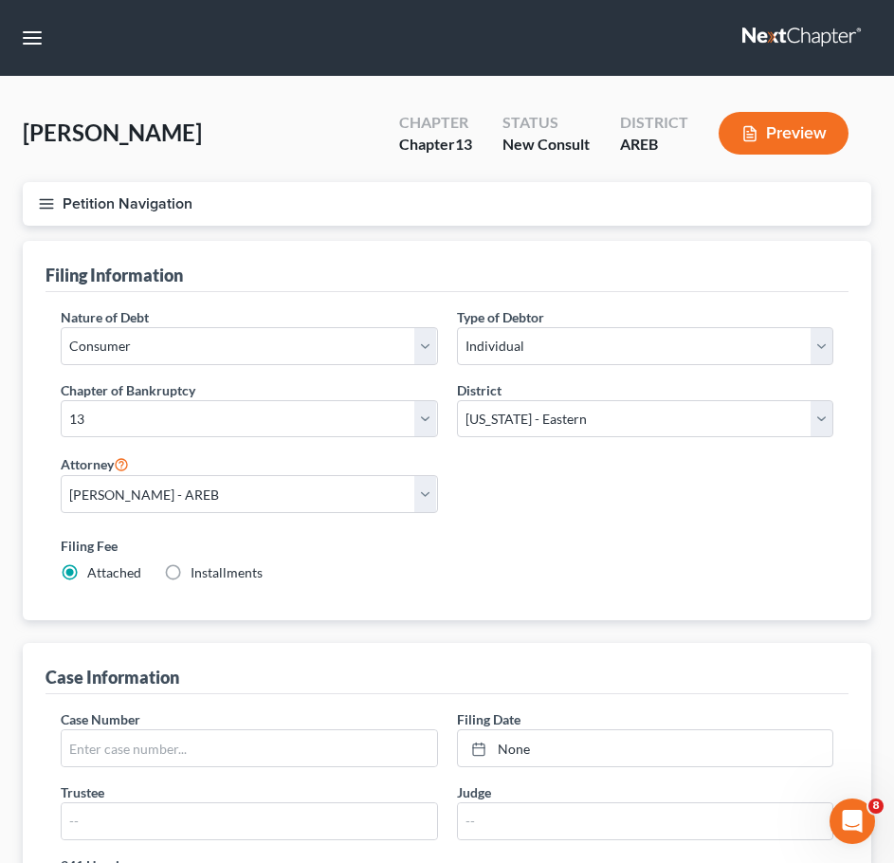
radio input "true"
radio input "false"
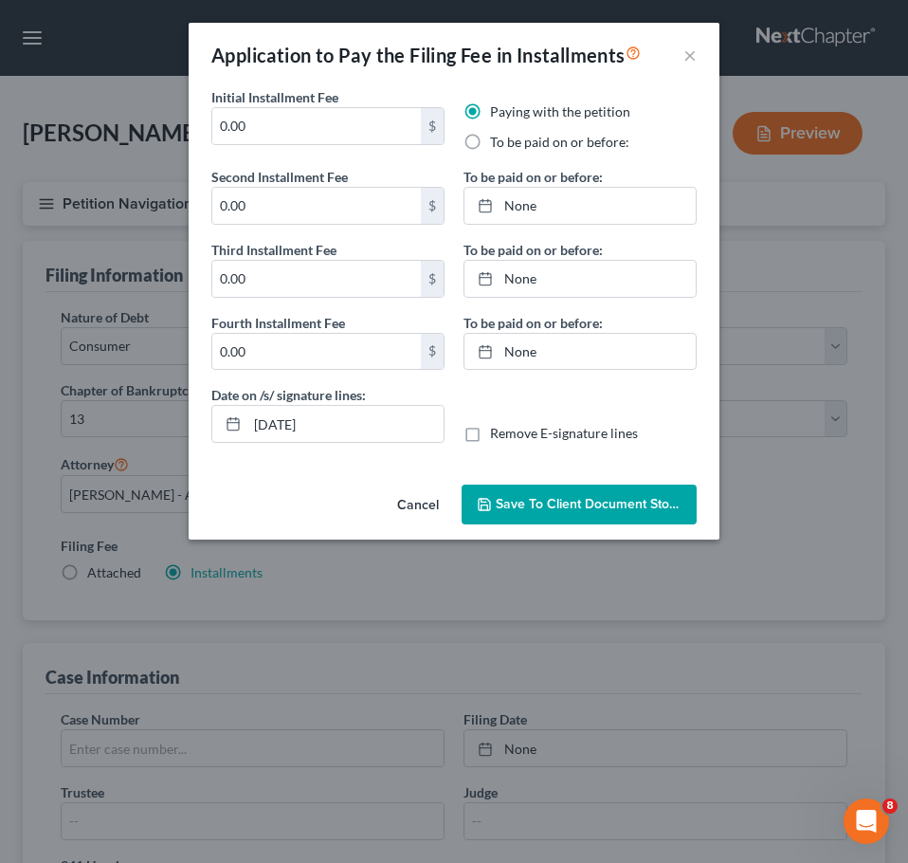
click at [429, 515] on button "Cancel" at bounding box center [418, 505] width 72 height 38
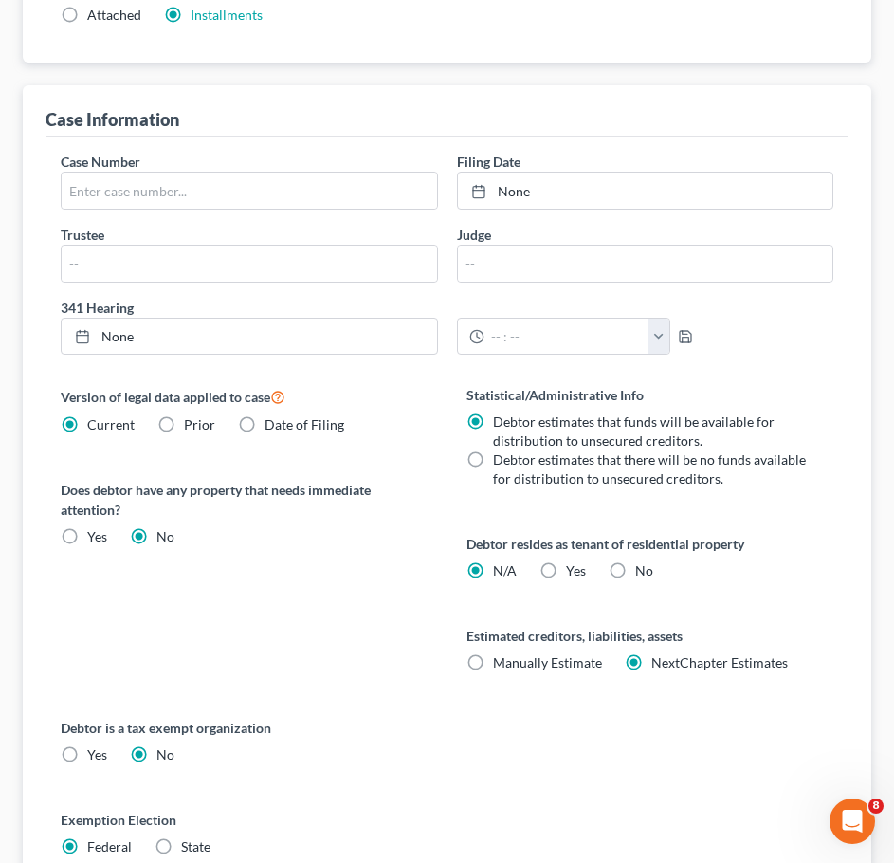
scroll to position [729, 0]
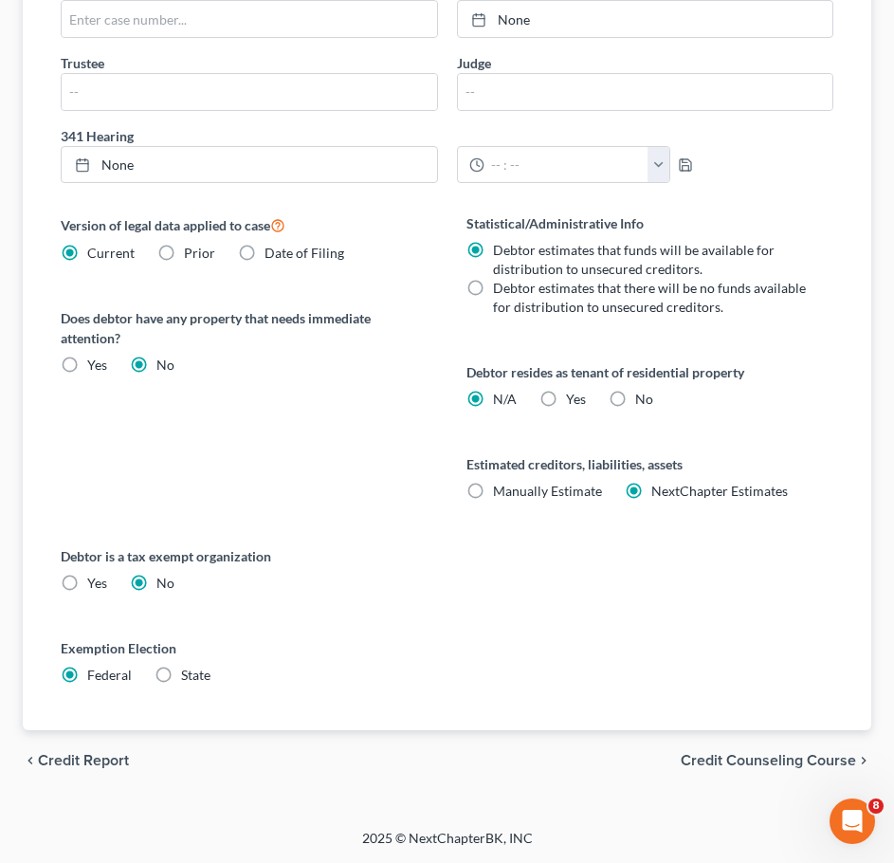
click at [727, 773] on div "chevron_left Credit Report Credit Counseling Course chevron_right" at bounding box center [447, 760] width 849 height 61
click at [726, 766] on span "Credit Counseling Course" at bounding box center [768, 760] width 175 height 15
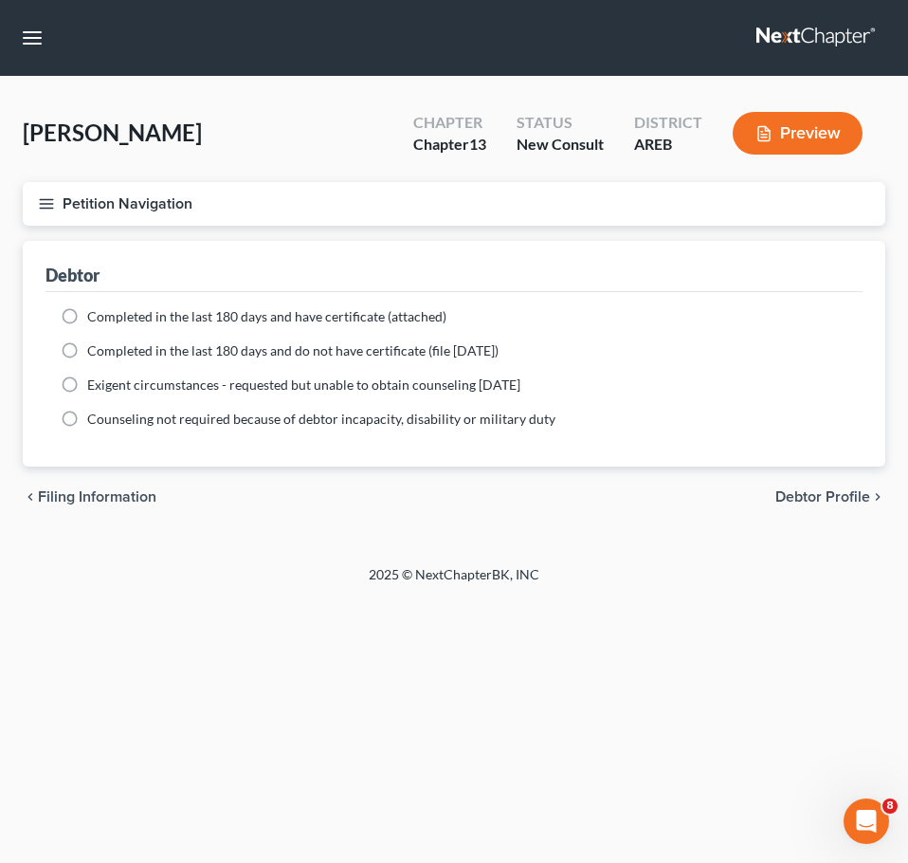
click at [833, 497] on span "Debtor Profile" at bounding box center [823, 496] width 95 height 15
select select "0"
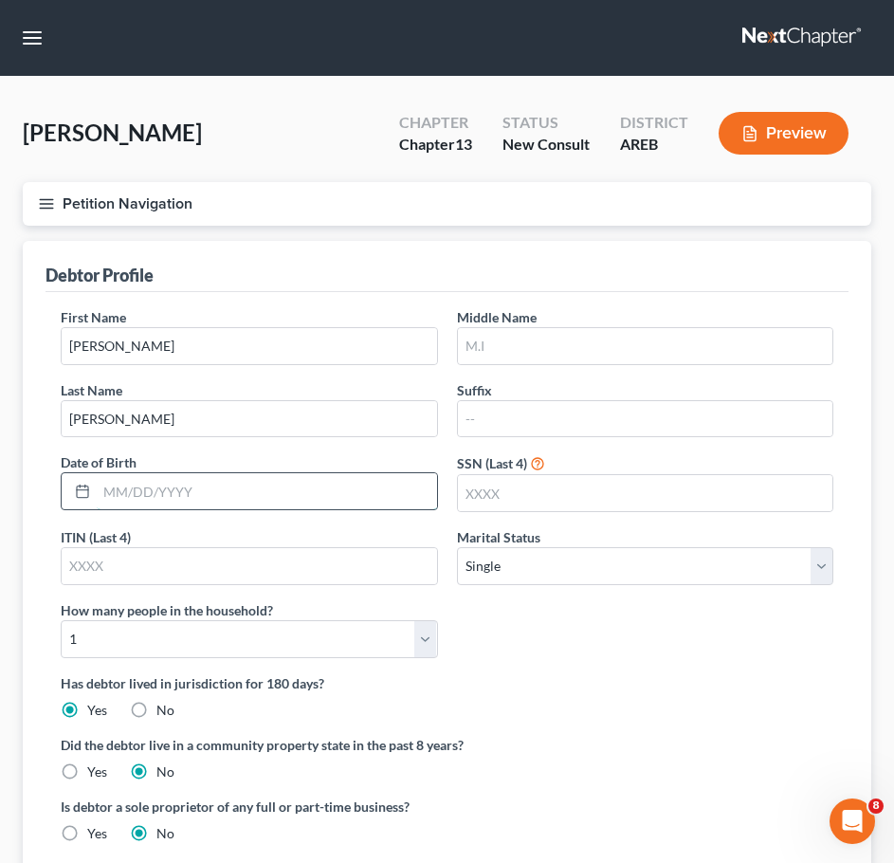
click at [186, 499] on input "text" at bounding box center [267, 491] width 340 height 36
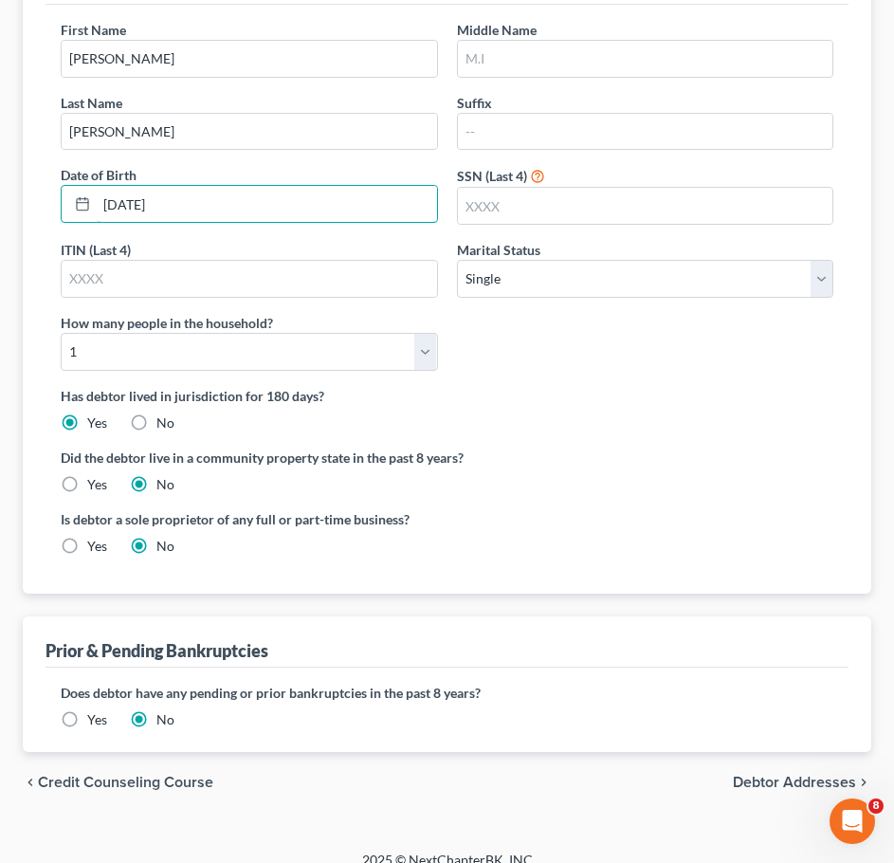
scroll to position [289, 0]
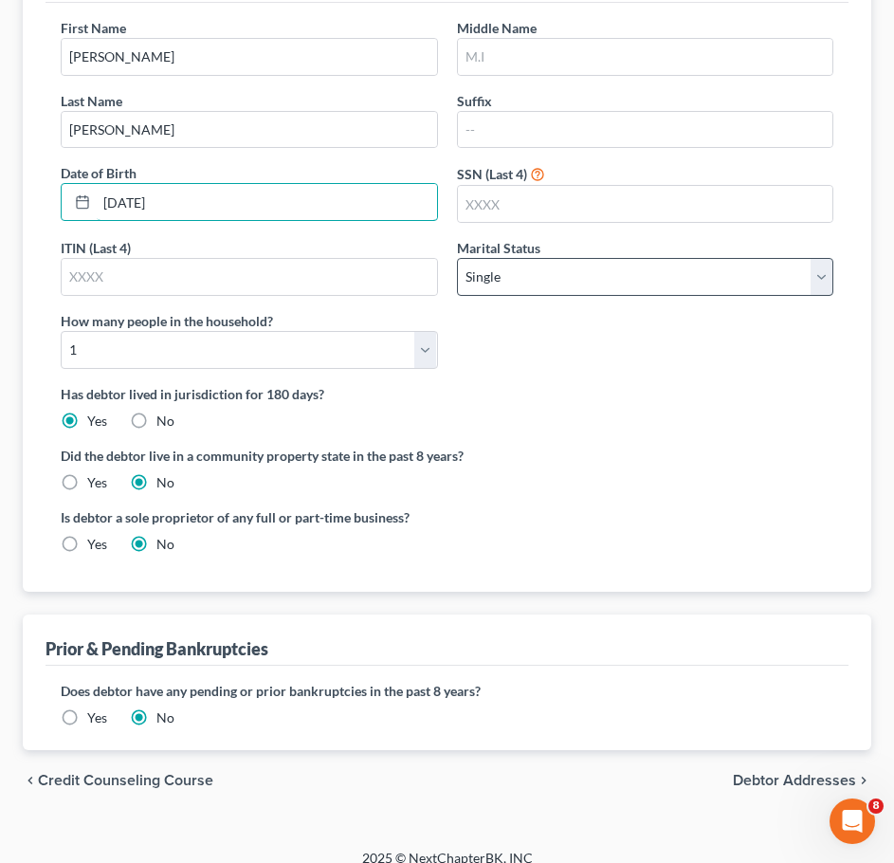
type input "[DATE]"
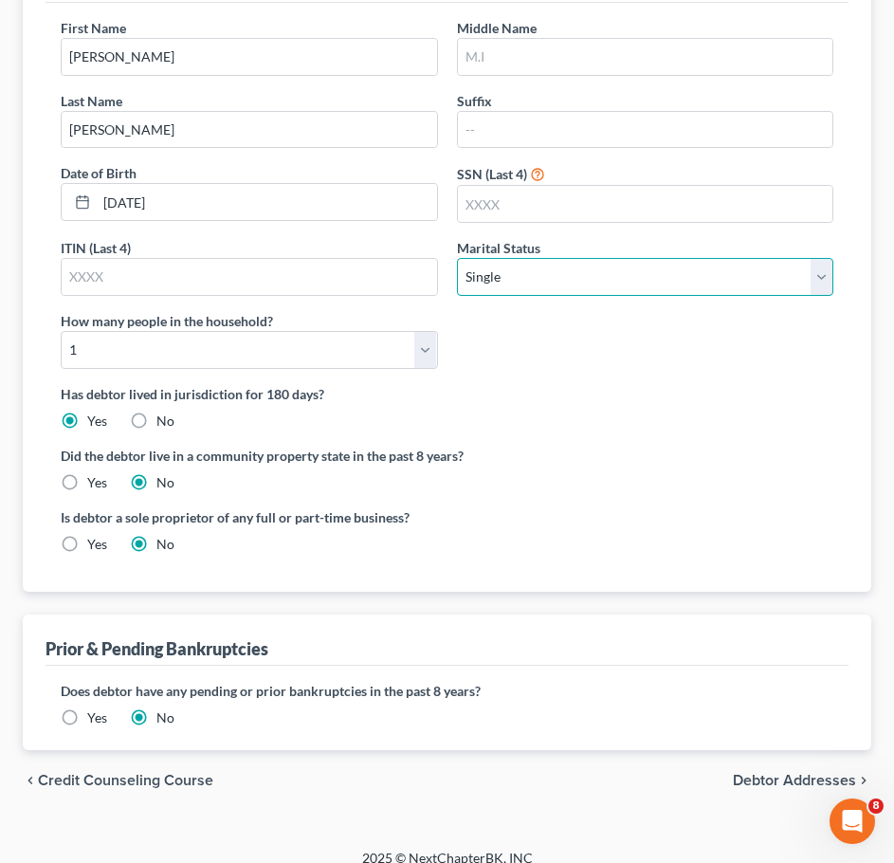
click at [549, 290] on select "Select Single Married Separated Divorced Widowed" at bounding box center [645, 277] width 377 height 38
select select "1"
click at [457, 258] on select "Select Single Married Separated Divorced Widowed" at bounding box center [645, 277] width 377 height 38
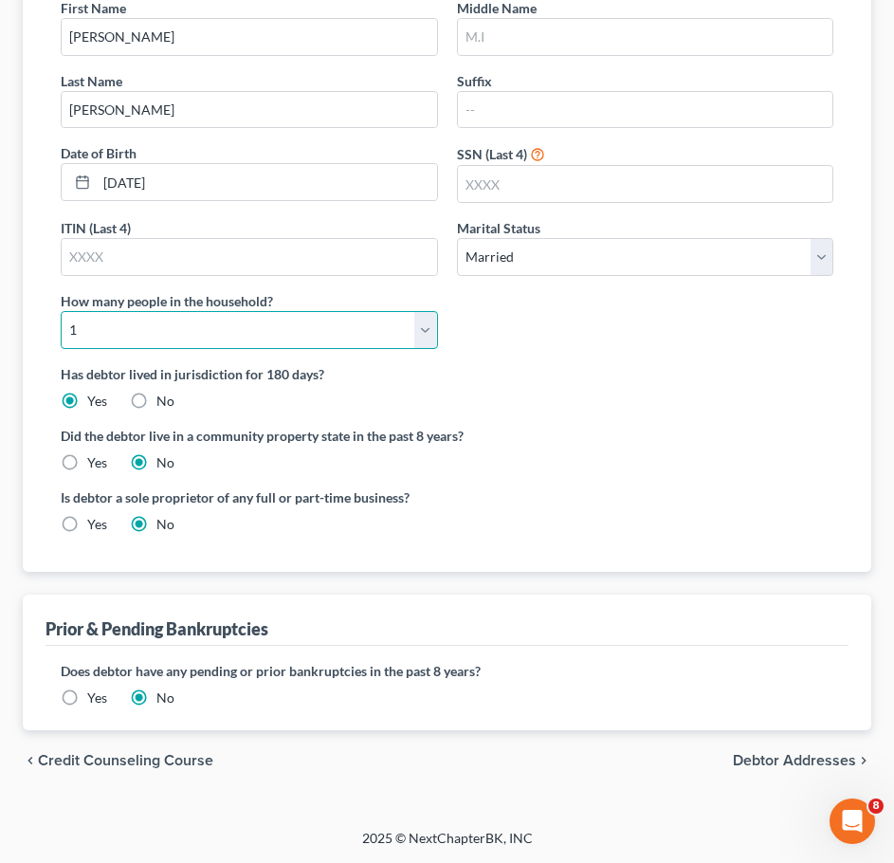
click at [415, 338] on select "Select 1 2 3 4 5 6 7 8 9 10 11 12 13 14 15 16 17 18 19 20" at bounding box center [249, 330] width 377 height 38
select select "2"
click at [61, 311] on select "Select 1 2 3 4 5 6 7 8 9 10 11 12 13 14 15 16 17 18 19 20" at bounding box center [249, 330] width 377 height 38
click at [787, 759] on span "Debtor Addresses" at bounding box center [794, 760] width 123 height 15
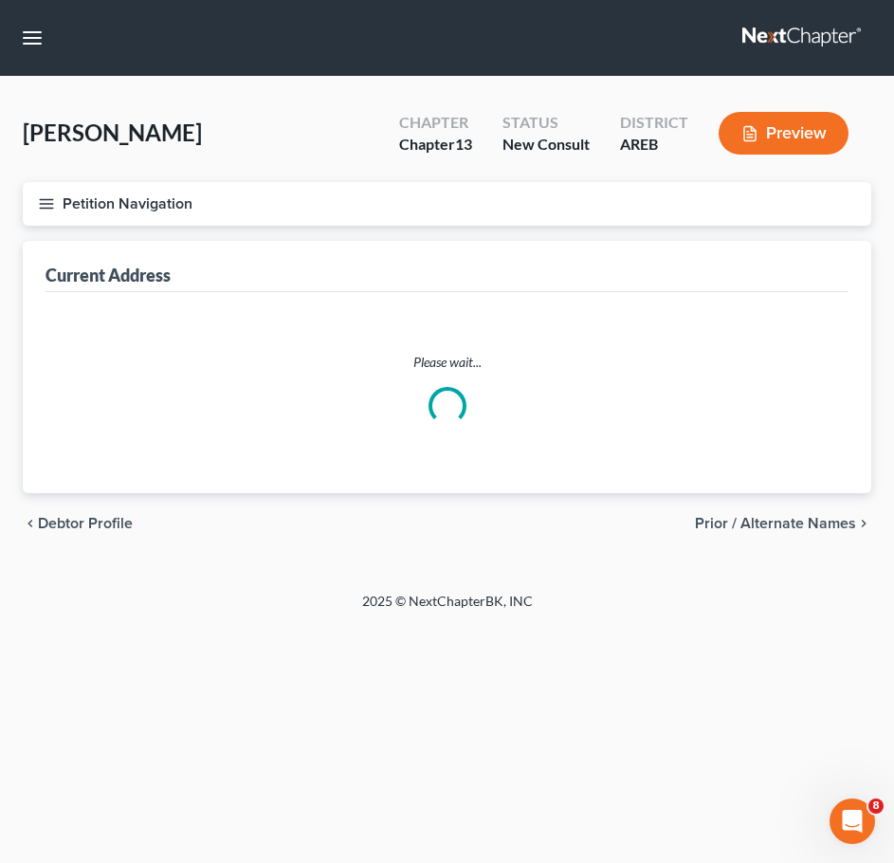
select select "0"
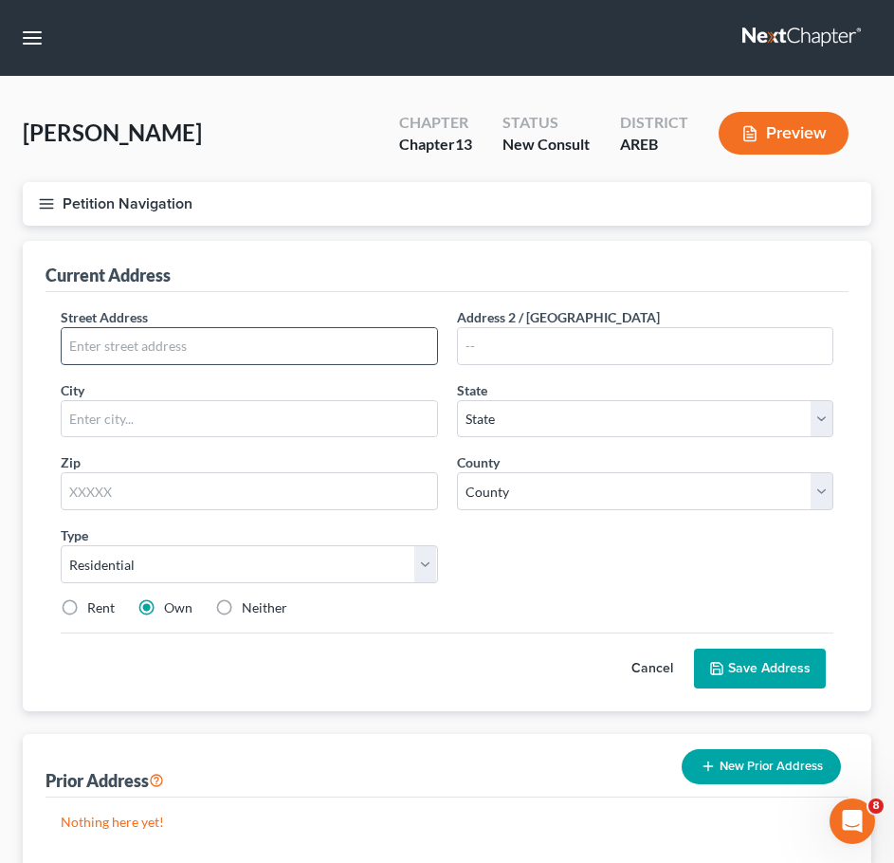
click at [315, 340] on input "text" at bounding box center [250, 346] width 376 height 36
type input "9"
type input "[STREET_ADDRESS]"
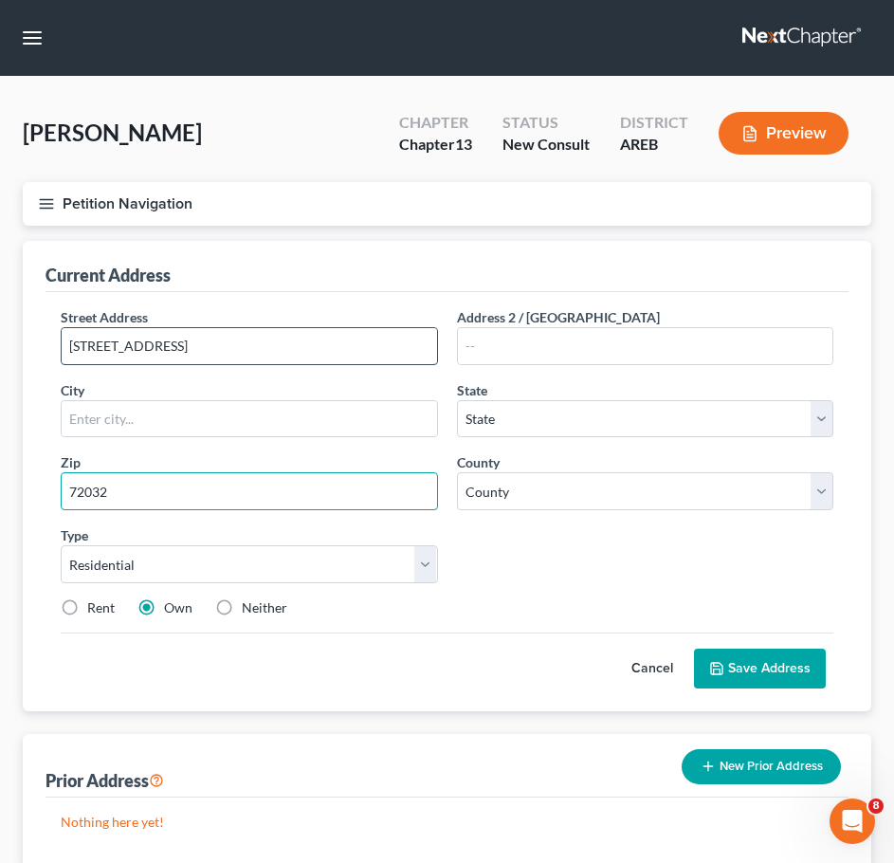
type input "72032"
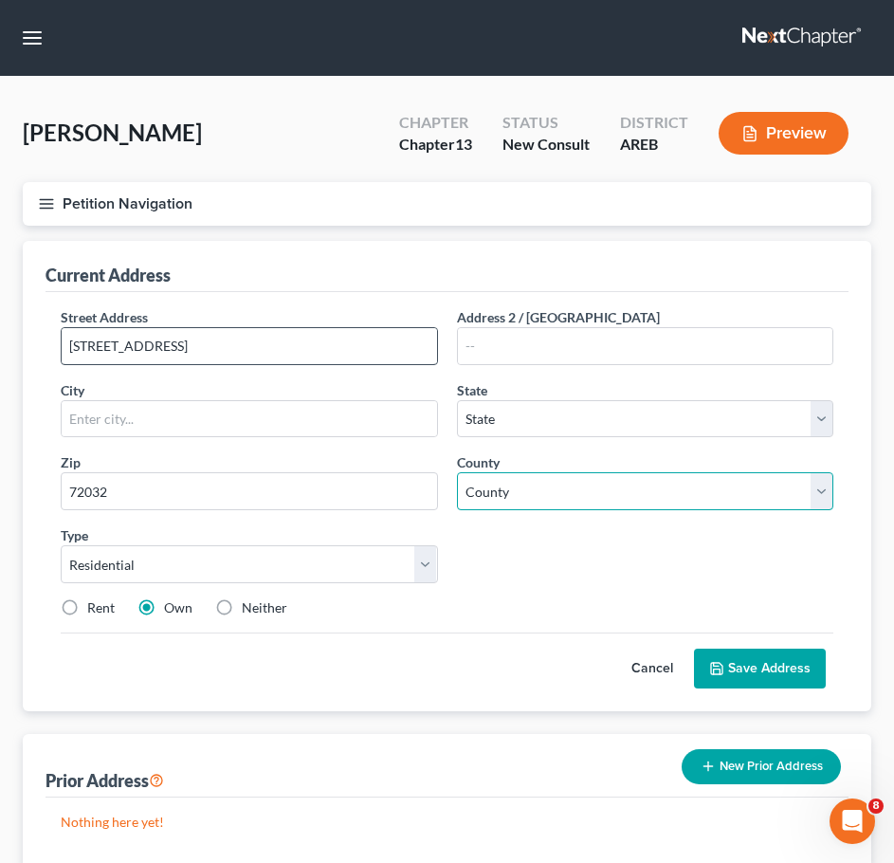
type input "[PERSON_NAME]"
select select "2"
click at [616, 499] on select "County" at bounding box center [645, 491] width 377 height 38
select select "22"
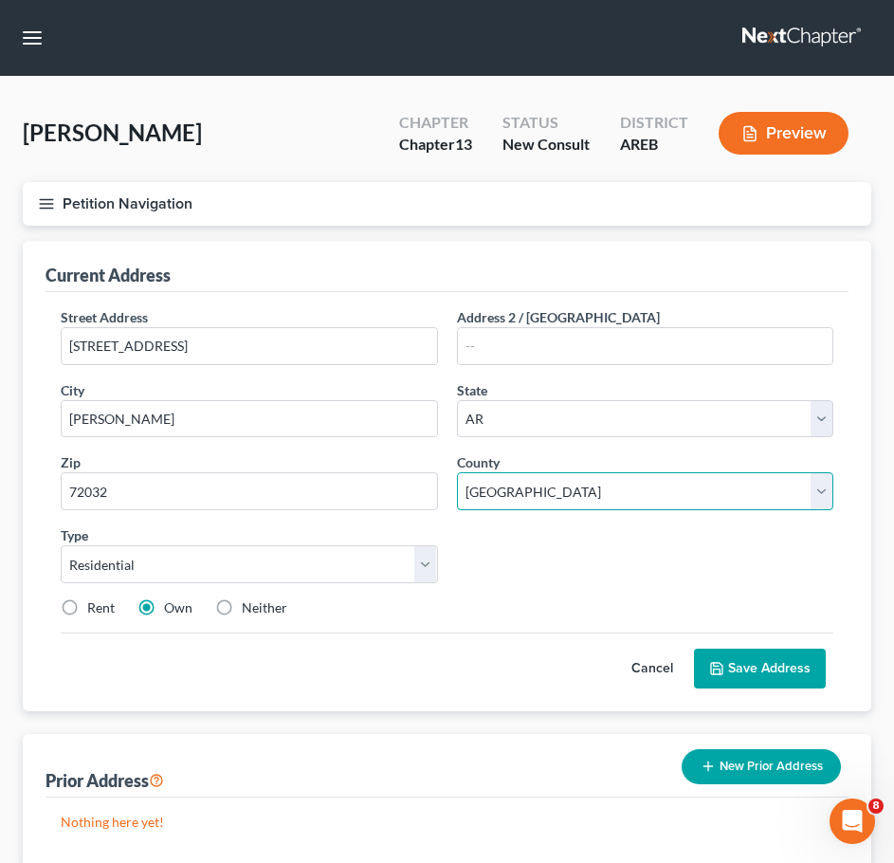
click at [457, 472] on select "County [US_STATE][GEOGRAPHIC_DATA] [GEOGRAPHIC_DATA] [GEOGRAPHIC_DATA] [GEOGRAP…" at bounding box center [645, 491] width 377 height 38
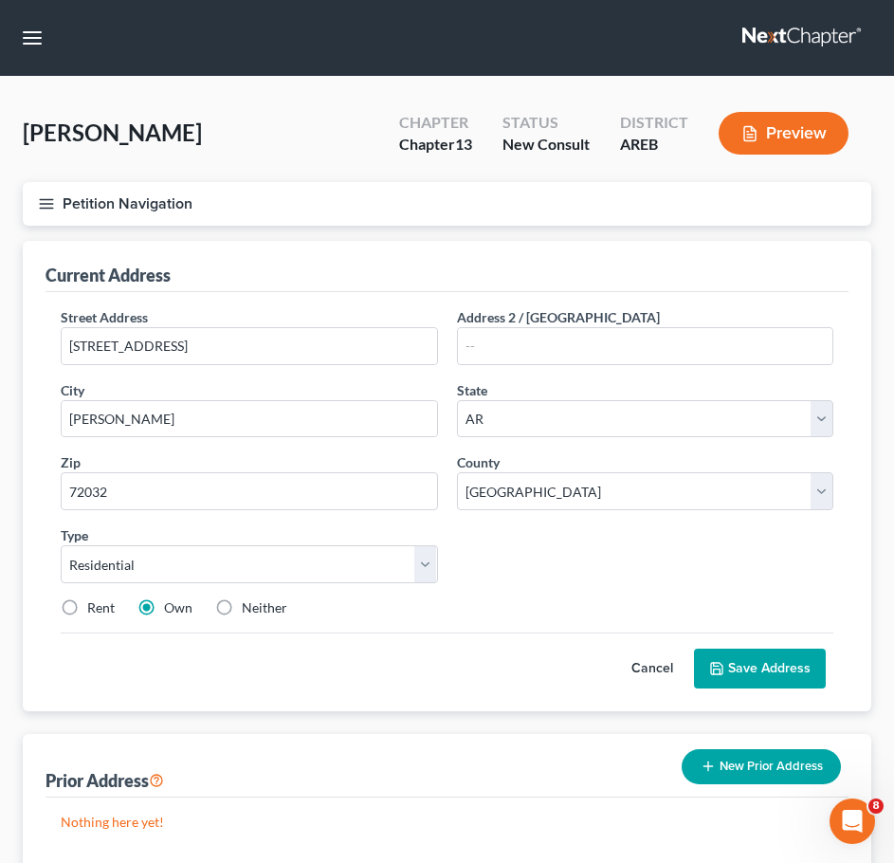
click at [87, 610] on label "Rent" at bounding box center [100, 607] width 27 height 19
click at [95, 610] on input "Rent" at bounding box center [101, 604] width 12 height 12
radio input "true"
click at [732, 672] on button "Save Address" at bounding box center [760, 669] width 132 height 40
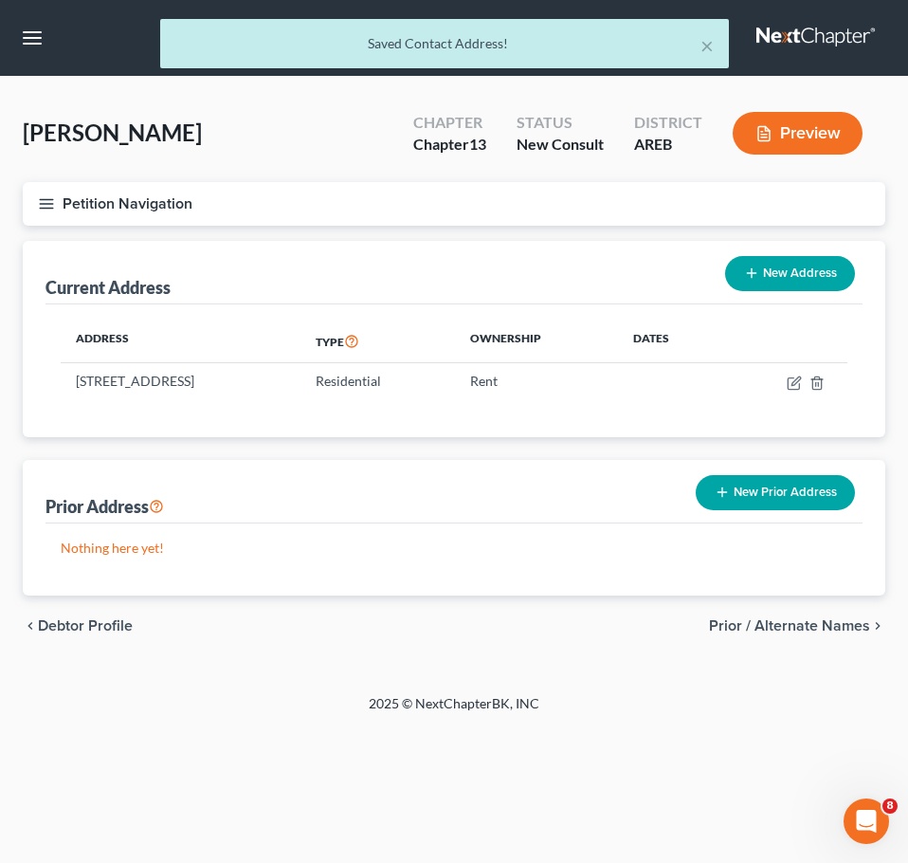
click at [791, 603] on div "chevron_left Debtor Profile Prior / Alternate Names chevron_right" at bounding box center [454, 626] width 863 height 61
click at [779, 618] on span "Prior / Alternate Names" at bounding box center [789, 625] width 161 height 15
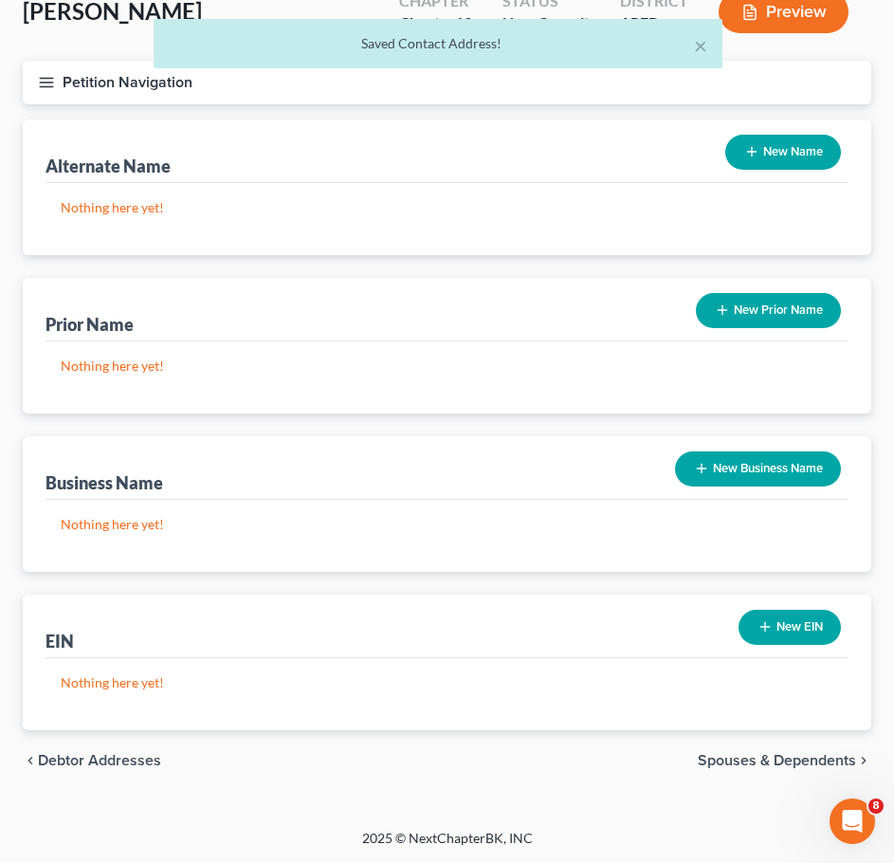
click at [764, 754] on span "Spouses & Dependents" at bounding box center [777, 760] width 158 height 15
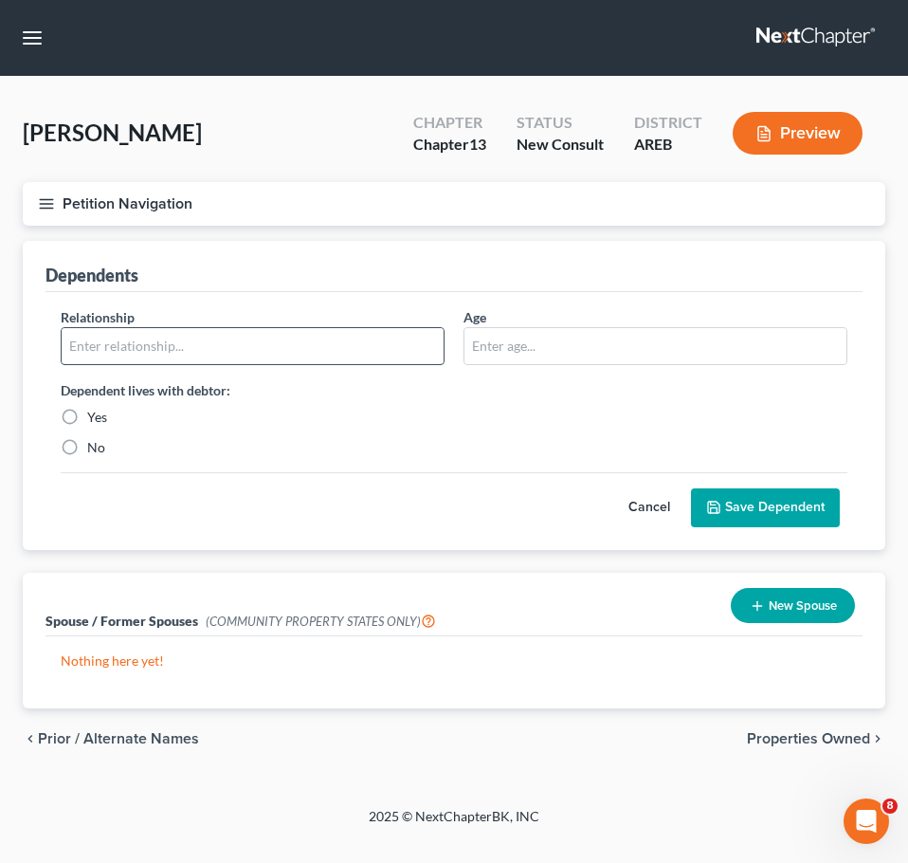
click at [232, 337] on input "text" at bounding box center [253, 346] width 382 height 36
type input "Daughter (in school)"
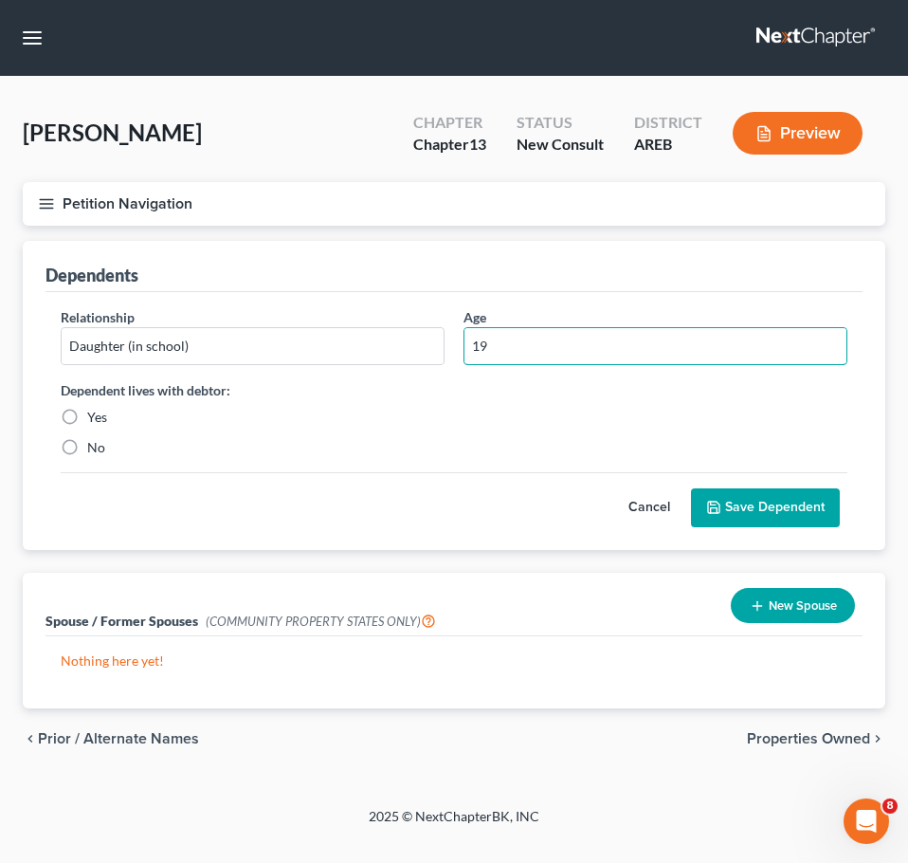
type input "19"
click at [93, 427] on div "Dependent lives with debtor: Yes No" at bounding box center [252, 418] width 403 height 77
click at [91, 419] on label "Yes" at bounding box center [97, 417] width 20 height 19
click at [95, 419] on input "Yes" at bounding box center [101, 414] width 12 height 12
radio input "true"
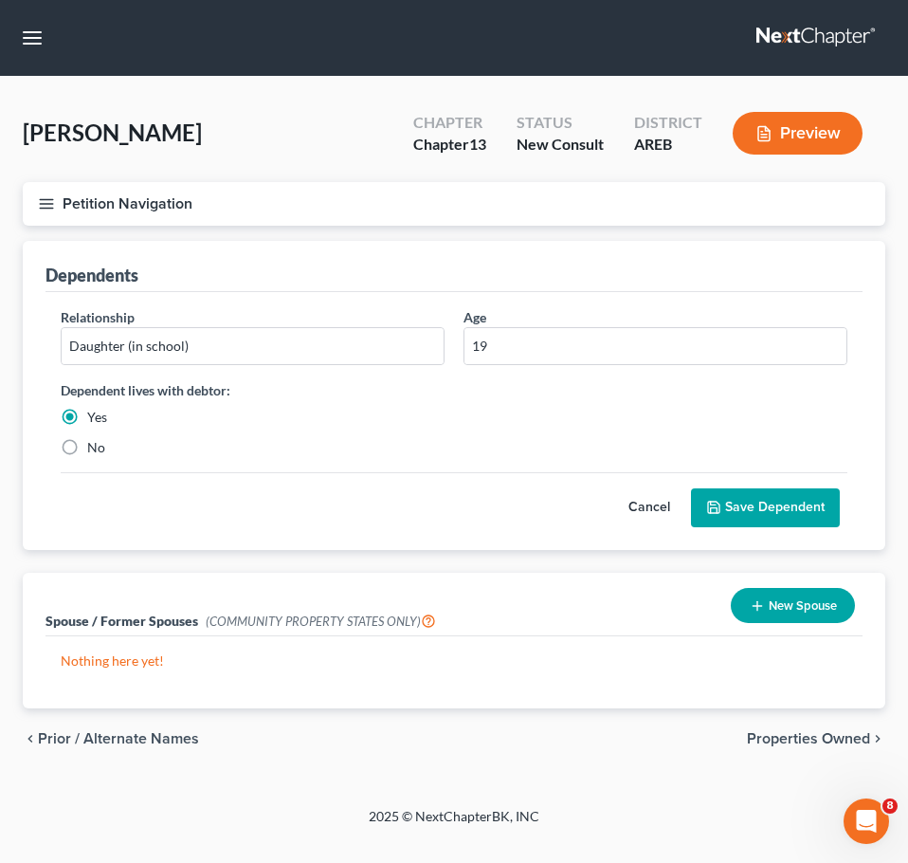
click at [776, 515] on button "Save Dependent" at bounding box center [765, 508] width 149 height 40
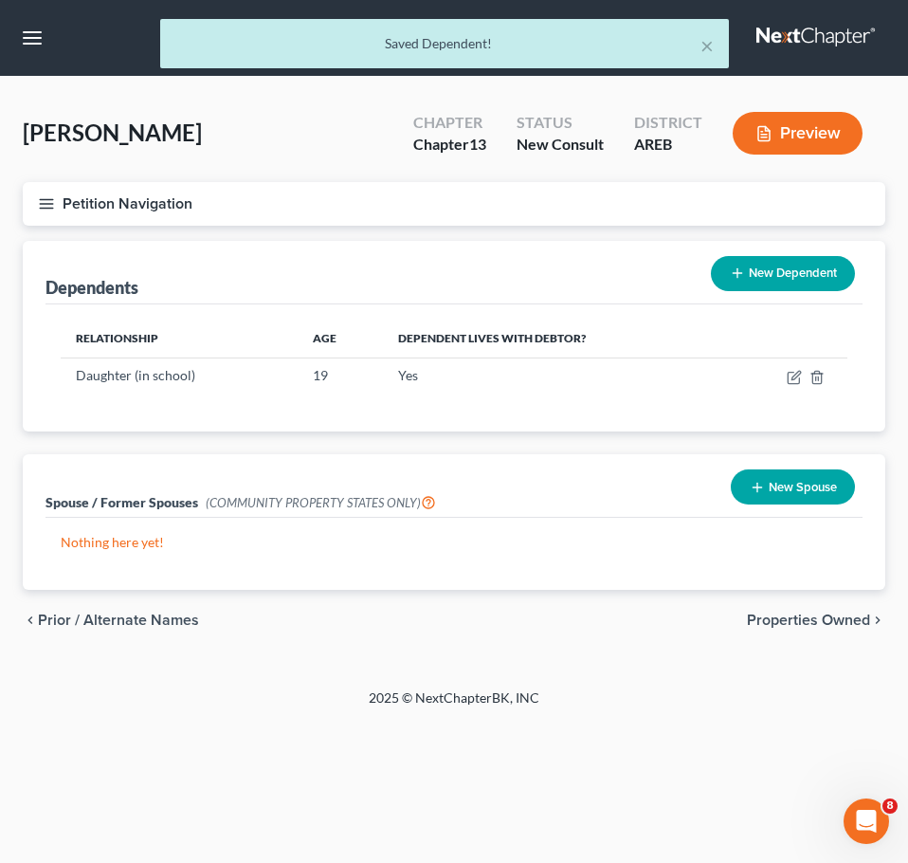
click at [827, 625] on span "Properties Owned" at bounding box center [808, 620] width 123 height 15
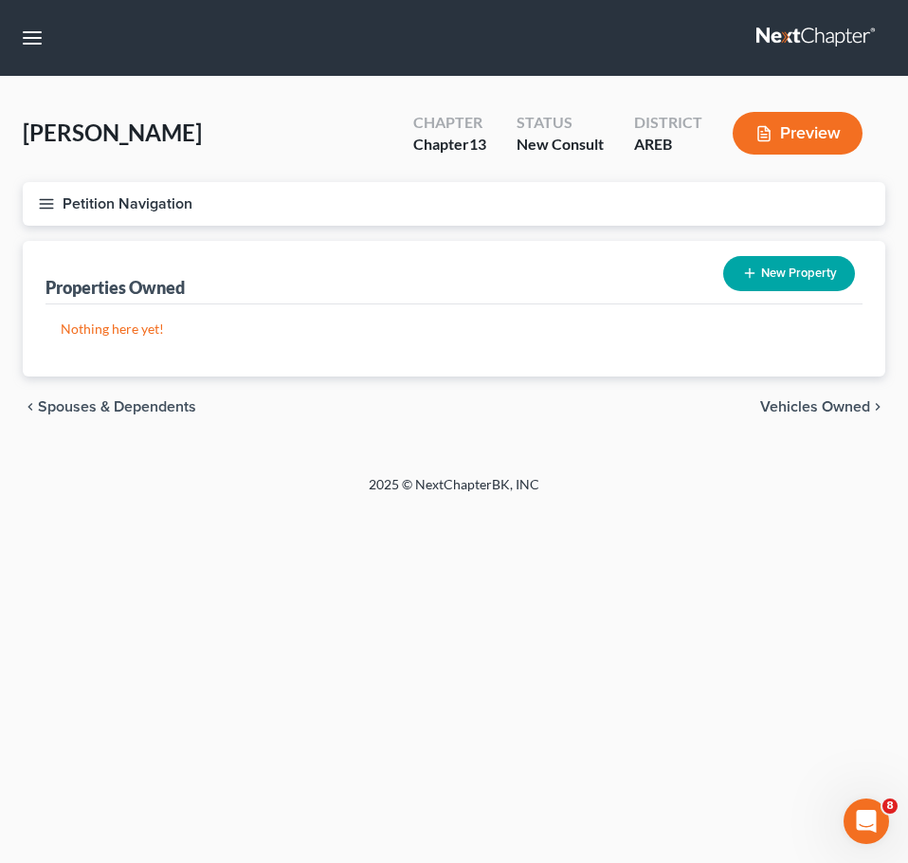
click at [806, 399] on span "Vehicles Owned" at bounding box center [815, 406] width 110 height 15
click at [824, 271] on button "New Vehicle" at bounding box center [794, 273] width 122 height 35
select select "0"
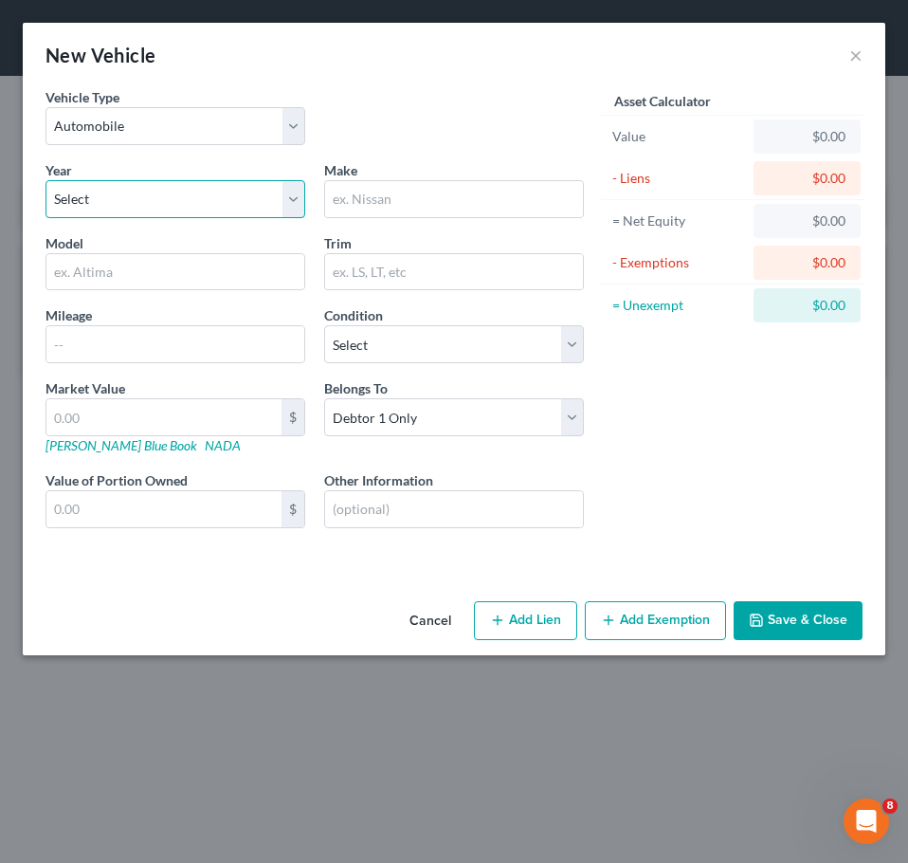
click at [259, 200] on select "Select 2026 2025 2024 2023 2022 2021 2020 2019 2018 2017 2016 2015 2014 2013 20…" at bounding box center [176, 199] width 260 height 38
select select "8"
click at [46, 180] on select "Select 2026 2025 2024 2023 2022 2021 2020 2019 2018 2017 2016 2015 2014 2013 20…" at bounding box center [176, 199] width 260 height 38
click at [394, 195] on input "text" at bounding box center [454, 199] width 258 height 36
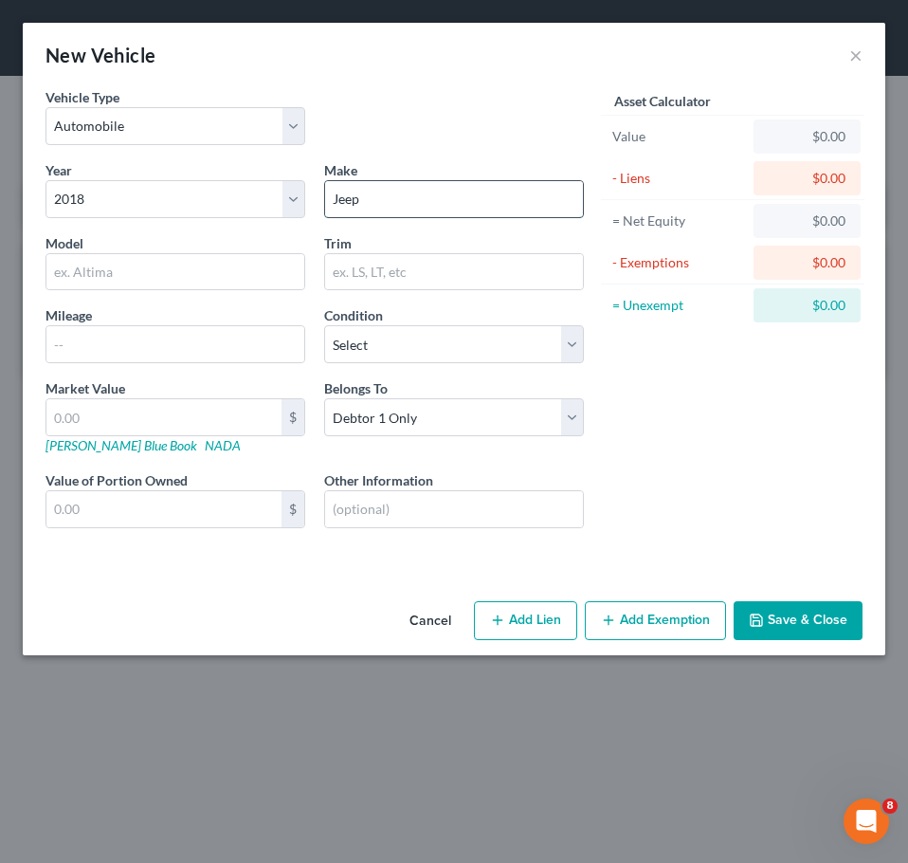
type input "Jeep"
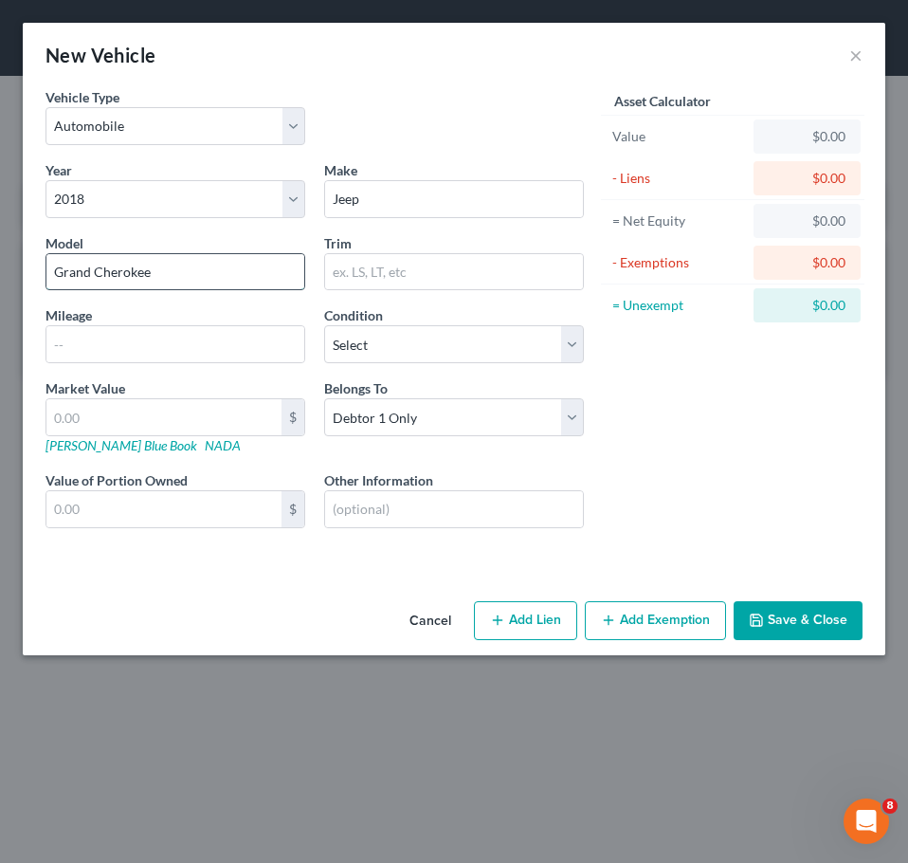
type input "Grand Cherokee"
type input "Laredo"
click at [524, 614] on button "Add Lien" at bounding box center [525, 621] width 103 height 40
select select "0"
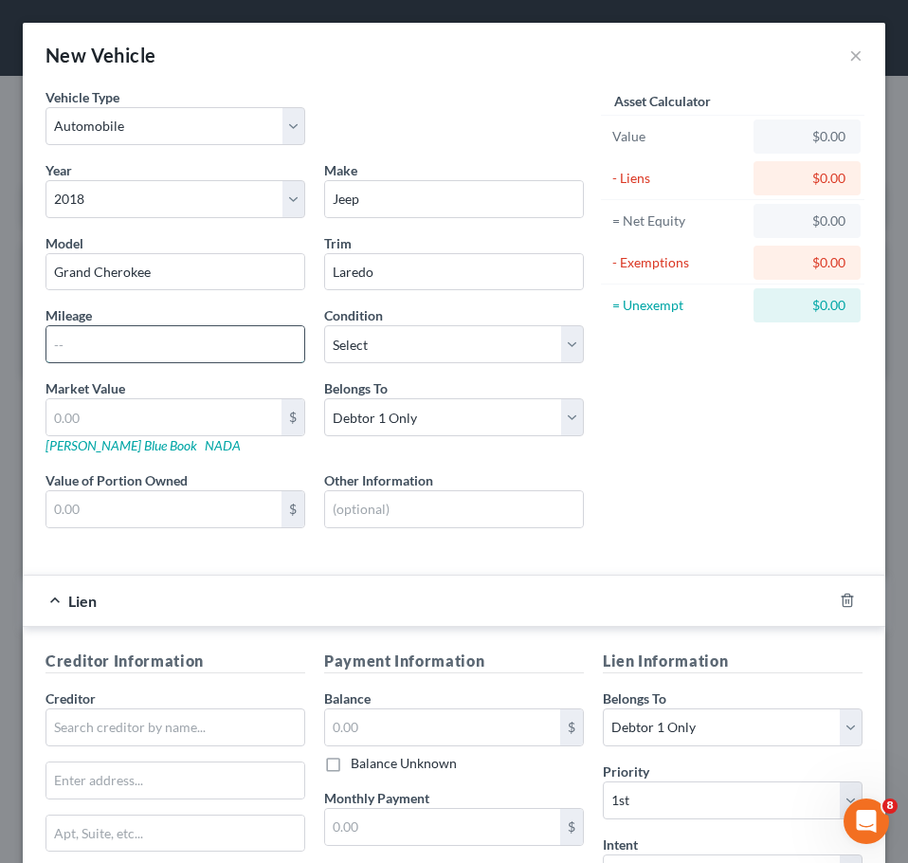
click at [157, 356] on input "text" at bounding box center [175, 344] width 258 height 36
type input "125000"
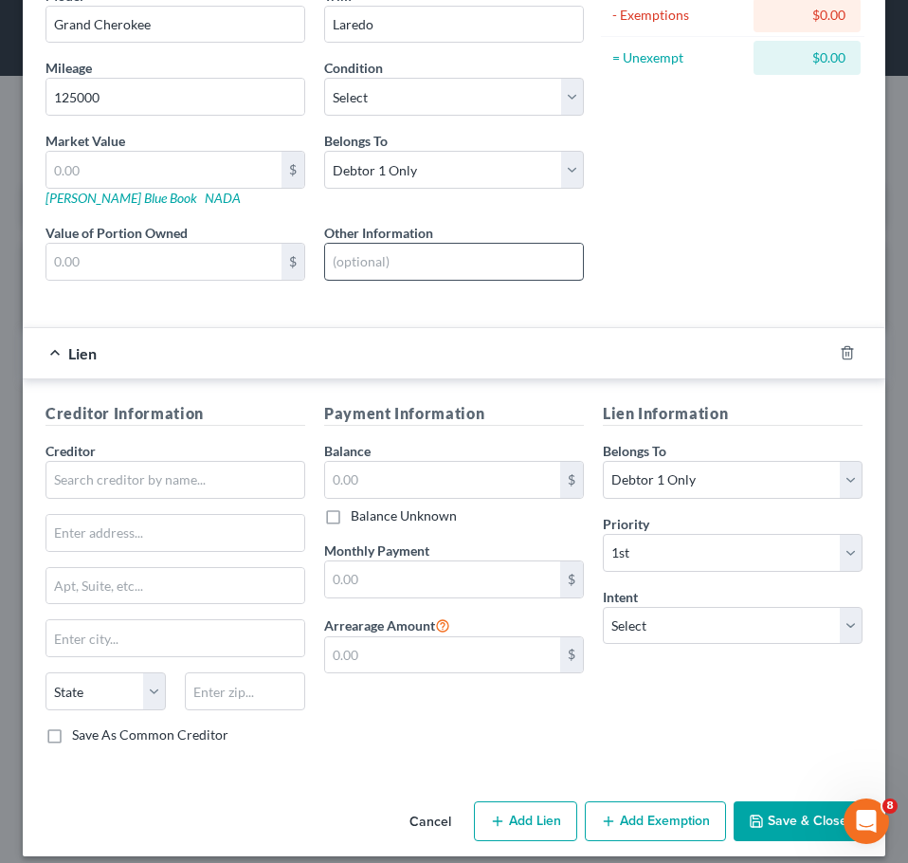
scroll to position [264, 0]
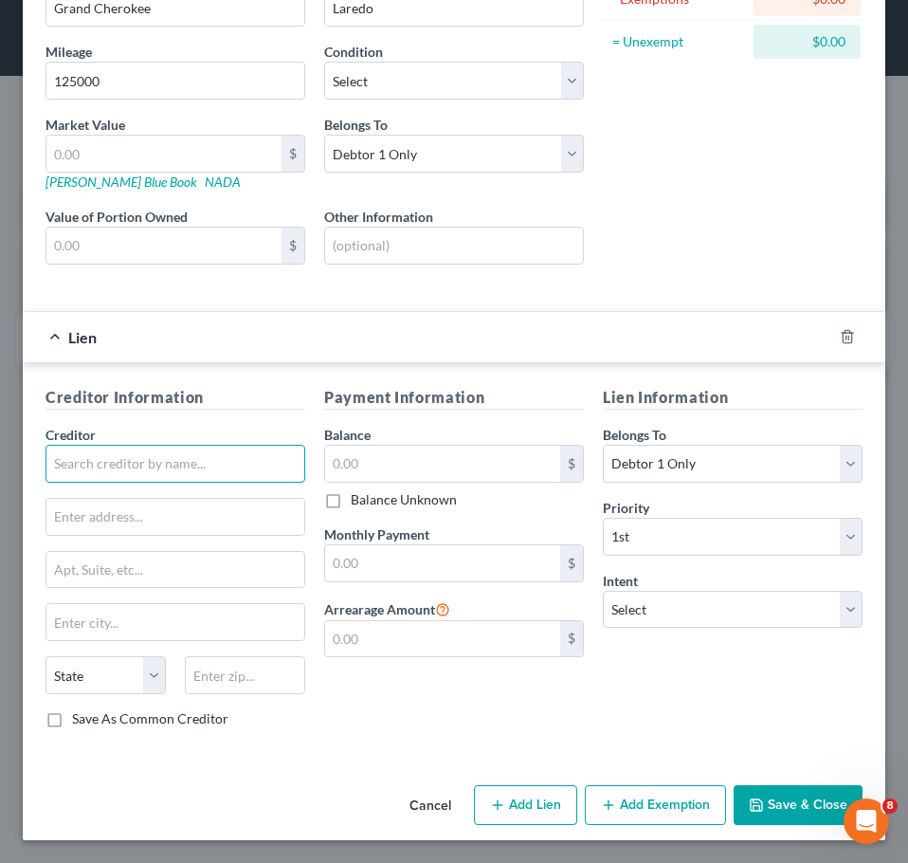
click at [213, 458] on input "text" at bounding box center [176, 464] width 260 height 38
type input "Capital One"
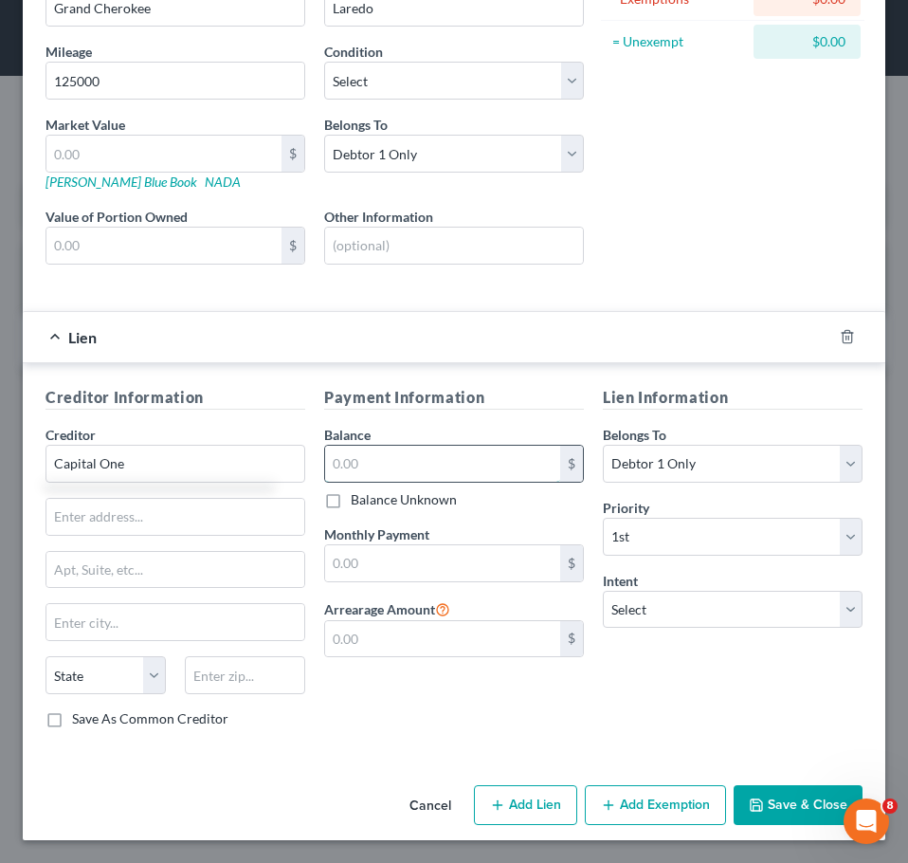
click at [359, 450] on input "text" at bounding box center [442, 464] width 235 height 36
type input "8,000"
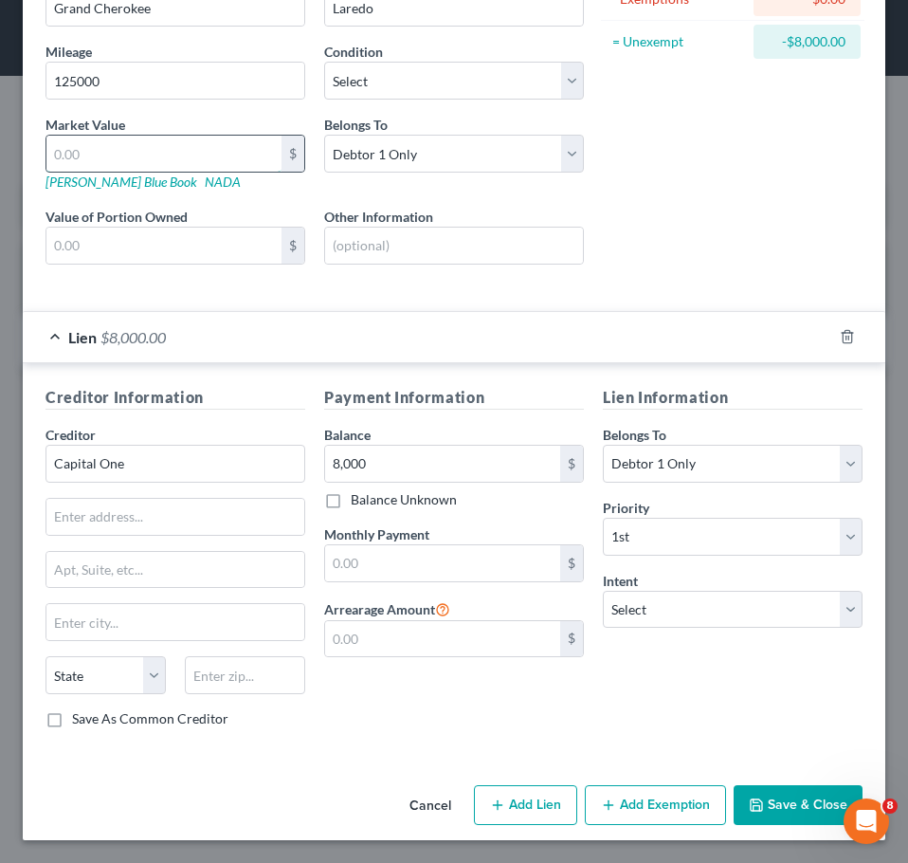
click at [129, 143] on input "text" at bounding box center [163, 154] width 235 height 36
type input "9"
type input "9.00"
type input "91"
type input "91.00"
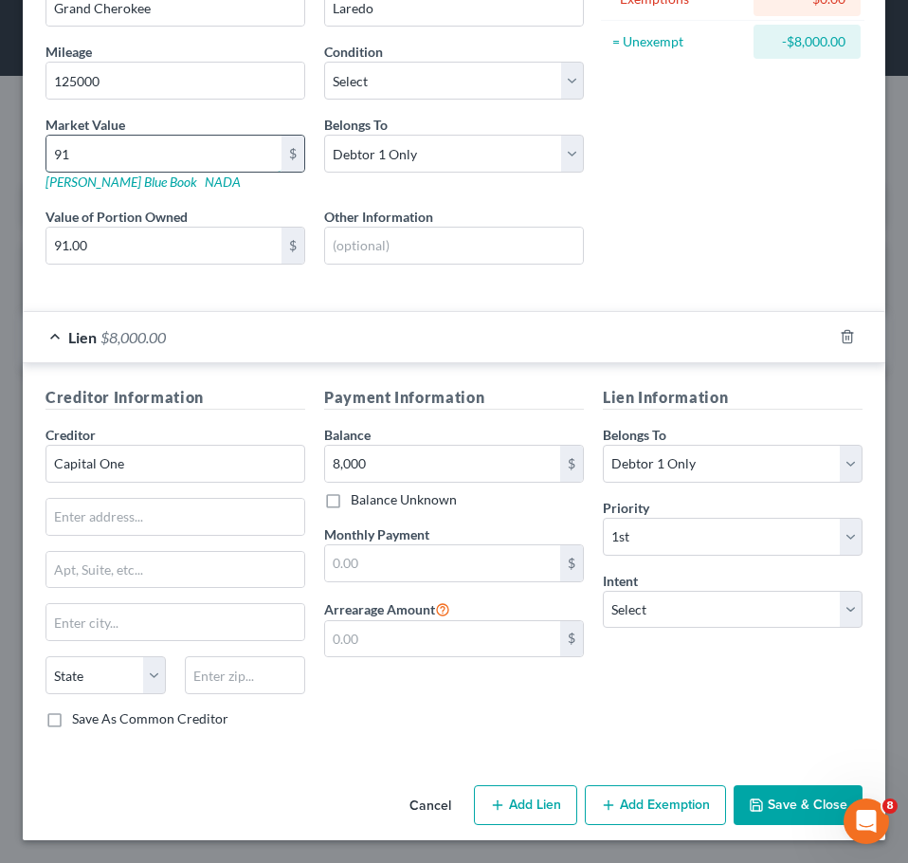
type input "910"
type input "910.00"
type input "9100"
type input "9,100.00"
type input "9,100"
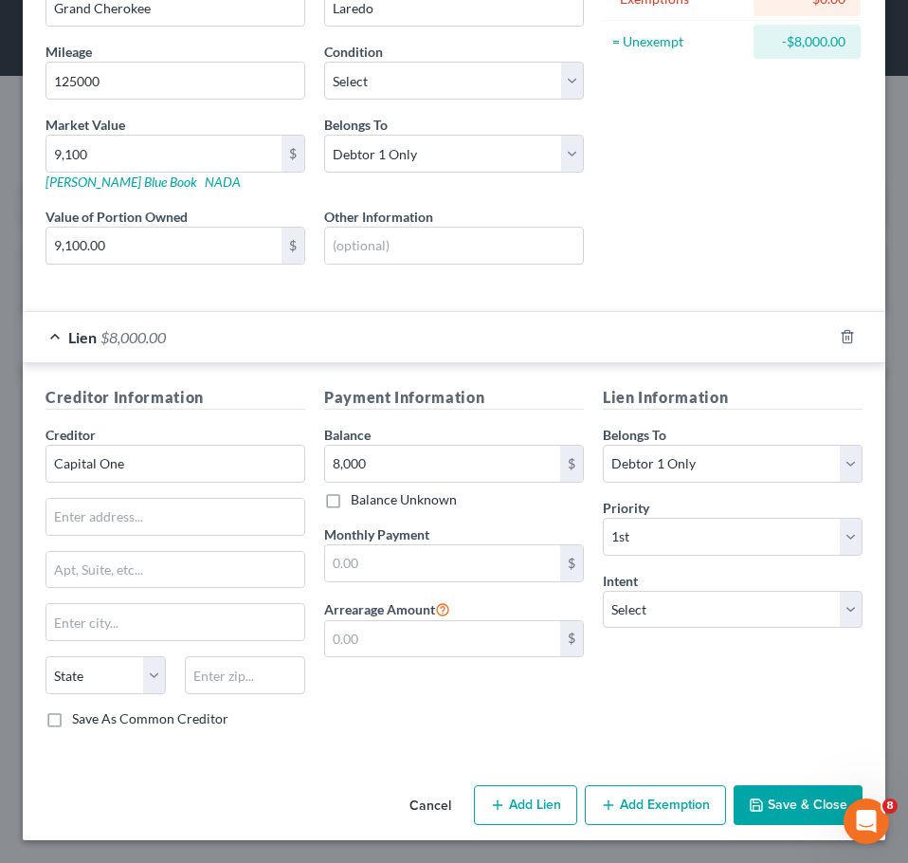
click at [794, 812] on button "Save & Close" at bounding box center [798, 805] width 129 height 40
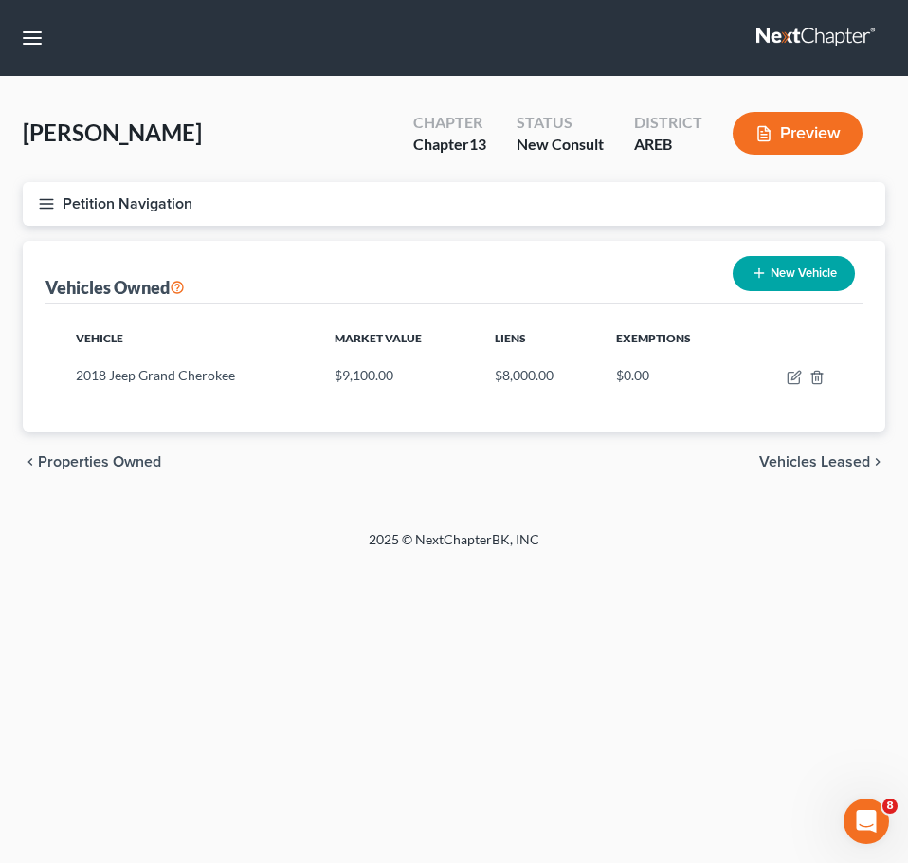
click at [825, 278] on button "New Vehicle" at bounding box center [794, 273] width 122 height 35
select select "0"
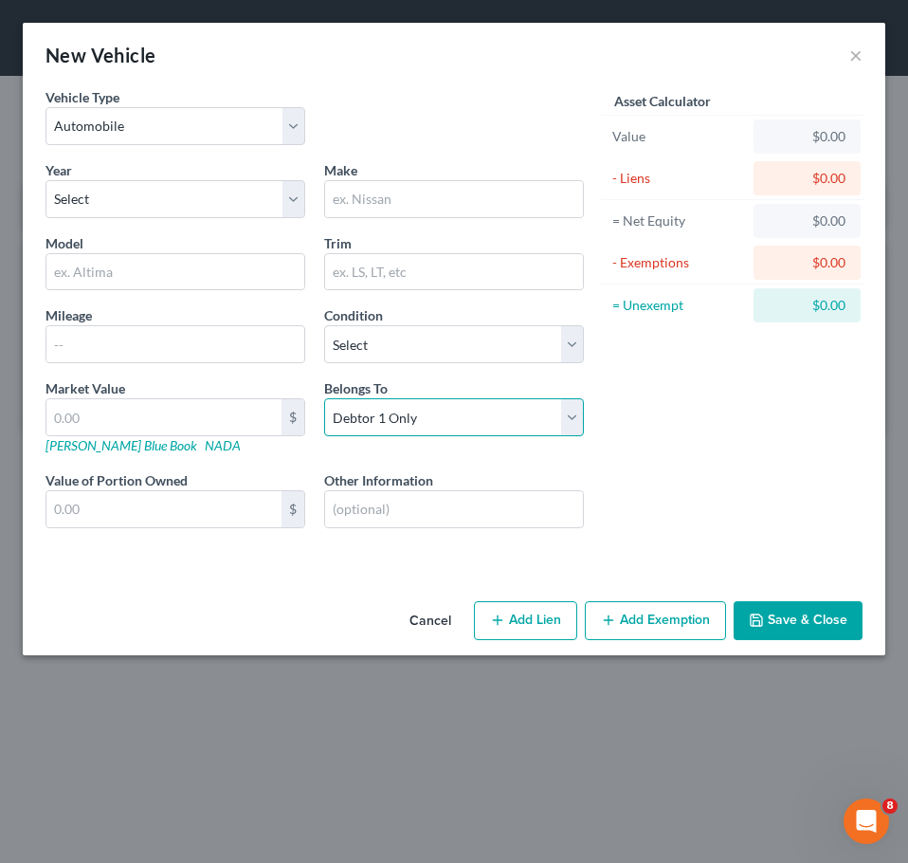
click at [486, 432] on select "Select Debtor 1 Only Debtor 2 Only Debtor 1 And Debtor 2 Only At Least One Of T…" at bounding box center [454, 417] width 260 height 38
select select "3"
click at [324, 398] on select "Select Debtor 1 Only Debtor 2 Only Debtor 1 And Debtor 2 Only At Least One Of T…" at bounding box center [454, 417] width 260 height 38
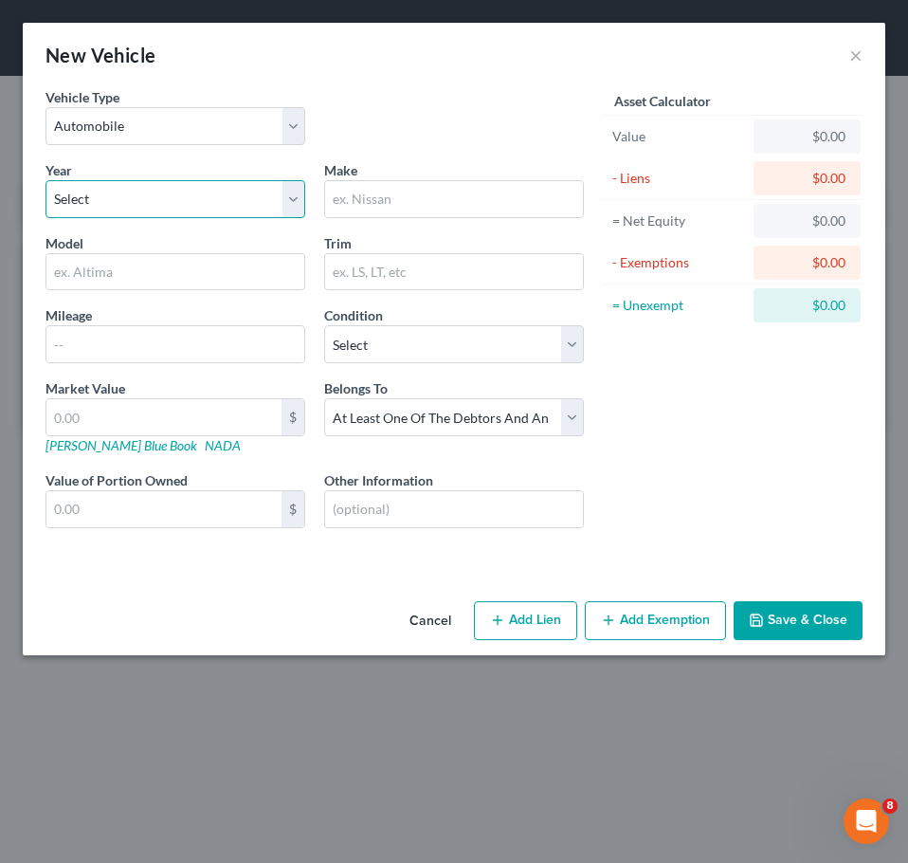
click at [195, 195] on select "Select 2026 2025 2024 2023 2022 2021 2020 2019 2018 2017 2016 2015 2014 2013 20…" at bounding box center [176, 199] width 260 height 38
select select "10"
click at [46, 180] on select "Select 2026 2025 2024 2023 2022 2021 2020 2019 2018 2017 2016 2015 2014 2013 20…" at bounding box center [176, 199] width 260 height 38
click at [445, 217] on div at bounding box center [454, 199] width 260 height 38
click at [418, 200] on input "text" at bounding box center [454, 199] width 258 height 36
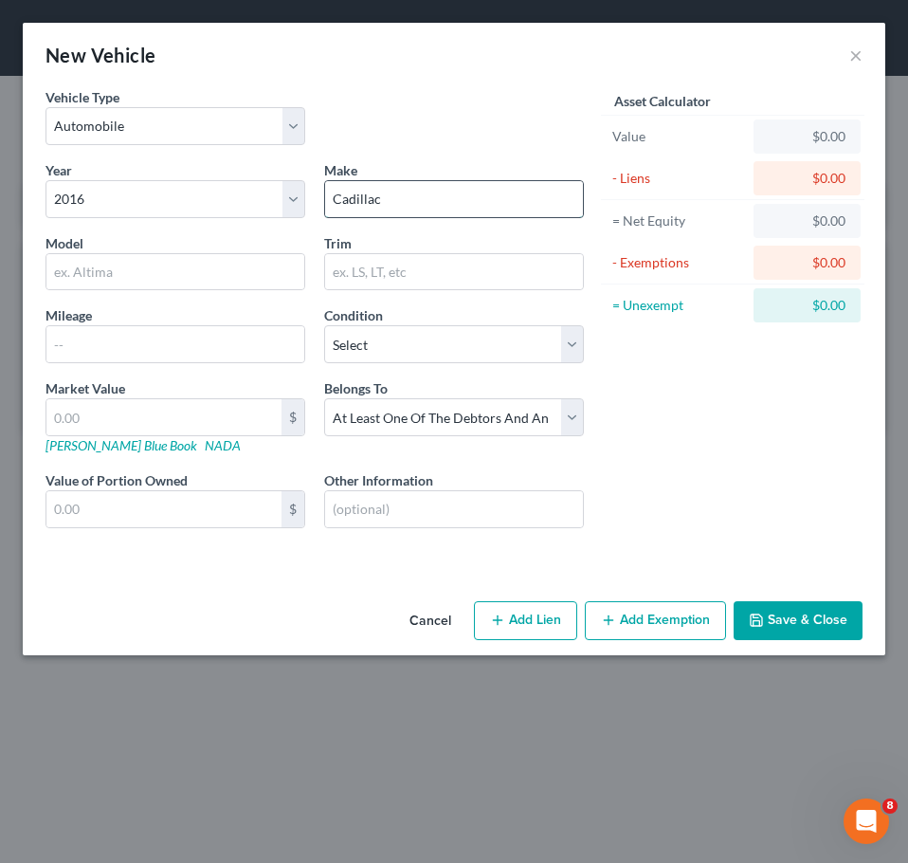
type input "Cadillac"
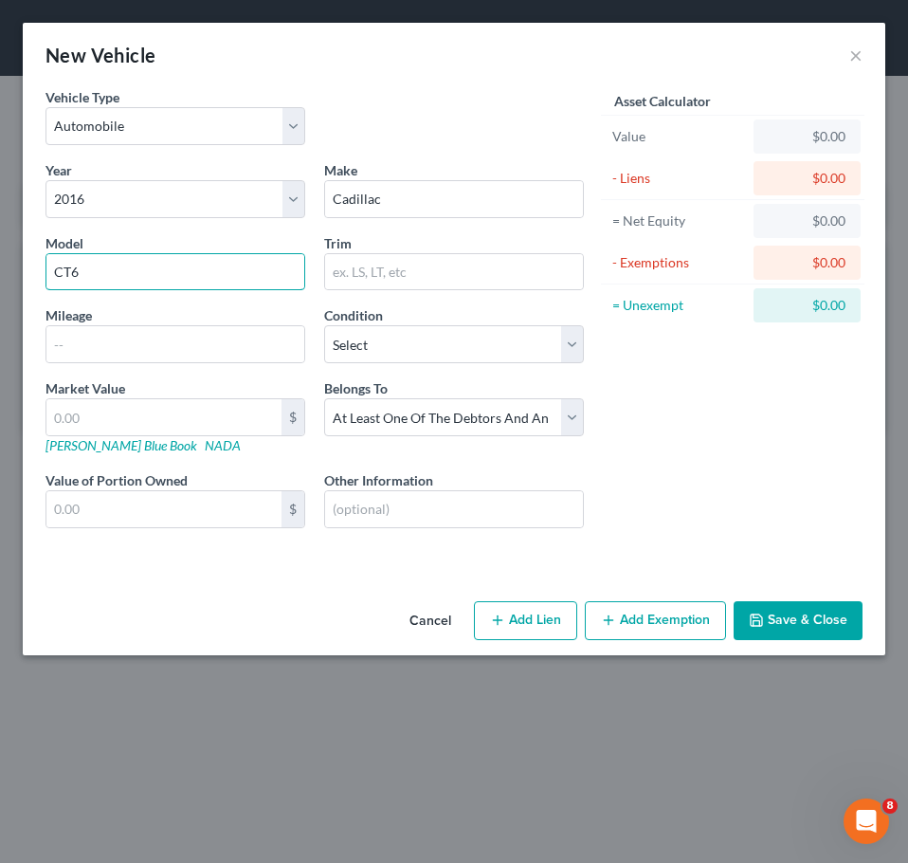
type input "CT6"
click at [545, 497] on input "text" at bounding box center [454, 509] width 258 height 36
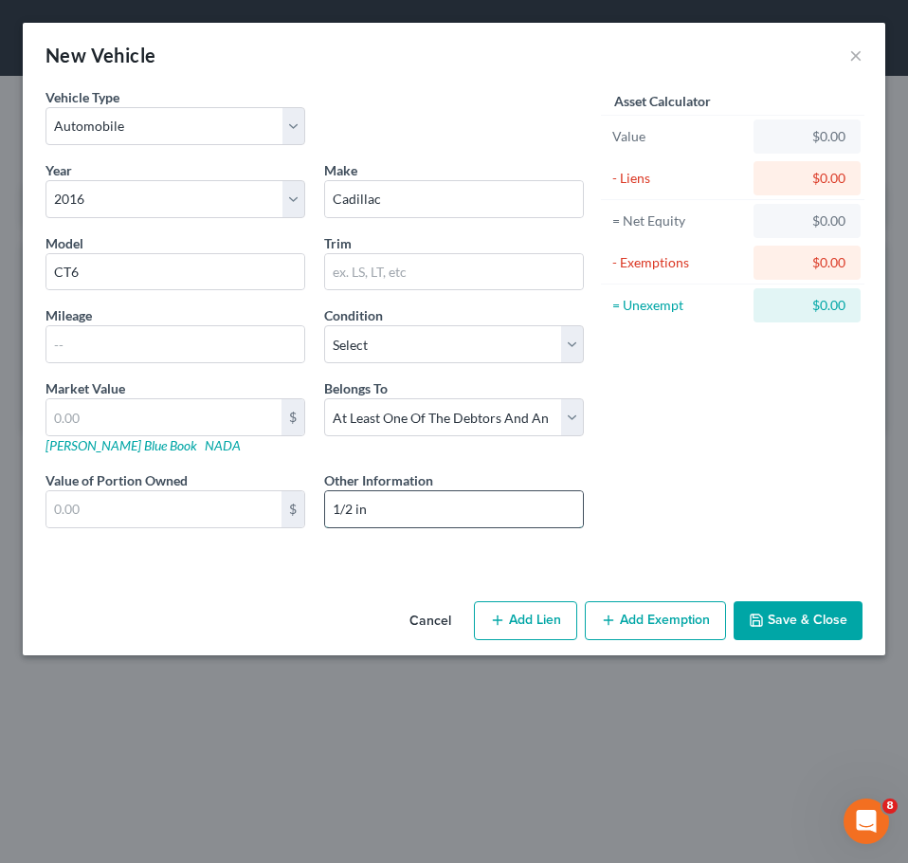
type input "1/2 interest with non-filing spouse"
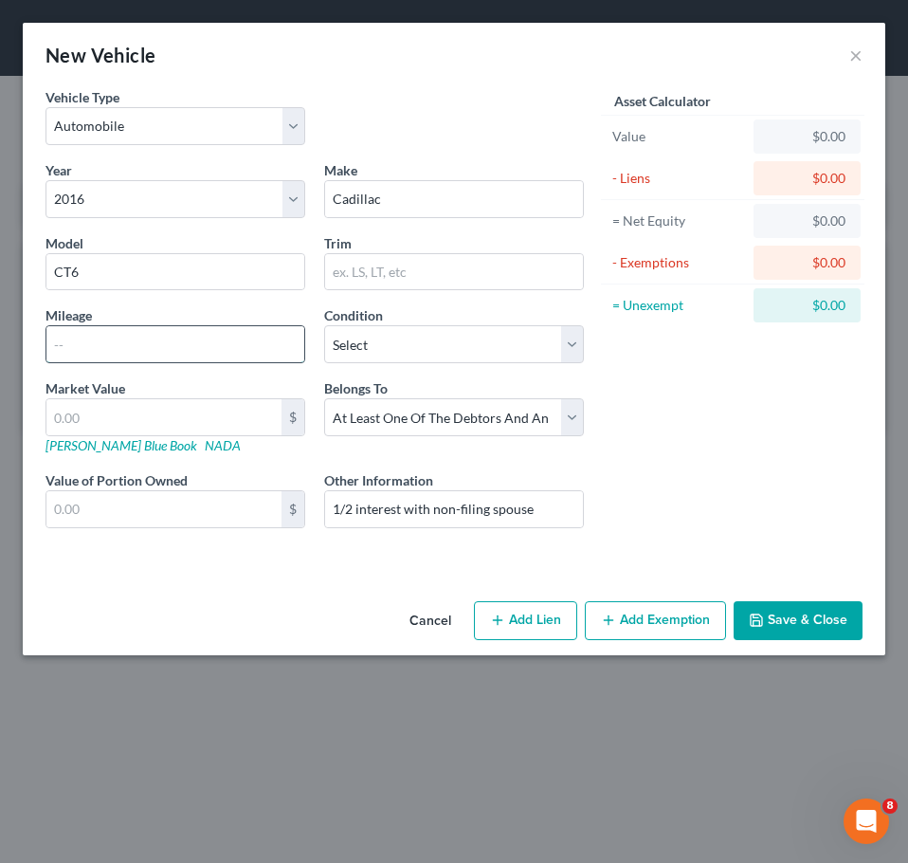
click at [157, 349] on input "text" at bounding box center [175, 344] width 258 height 36
type input "95000"
click at [509, 626] on button "Add Lien" at bounding box center [525, 621] width 103 height 40
select select "3"
select select "0"
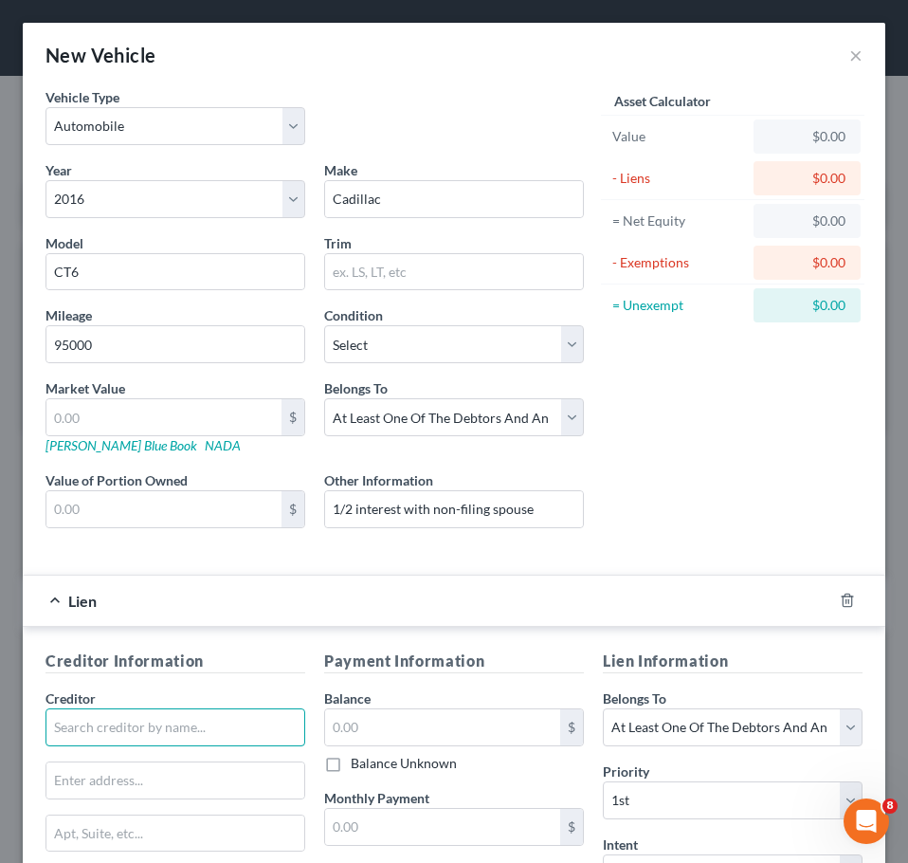
click at [84, 732] on input "text" at bounding box center [176, 727] width 260 height 38
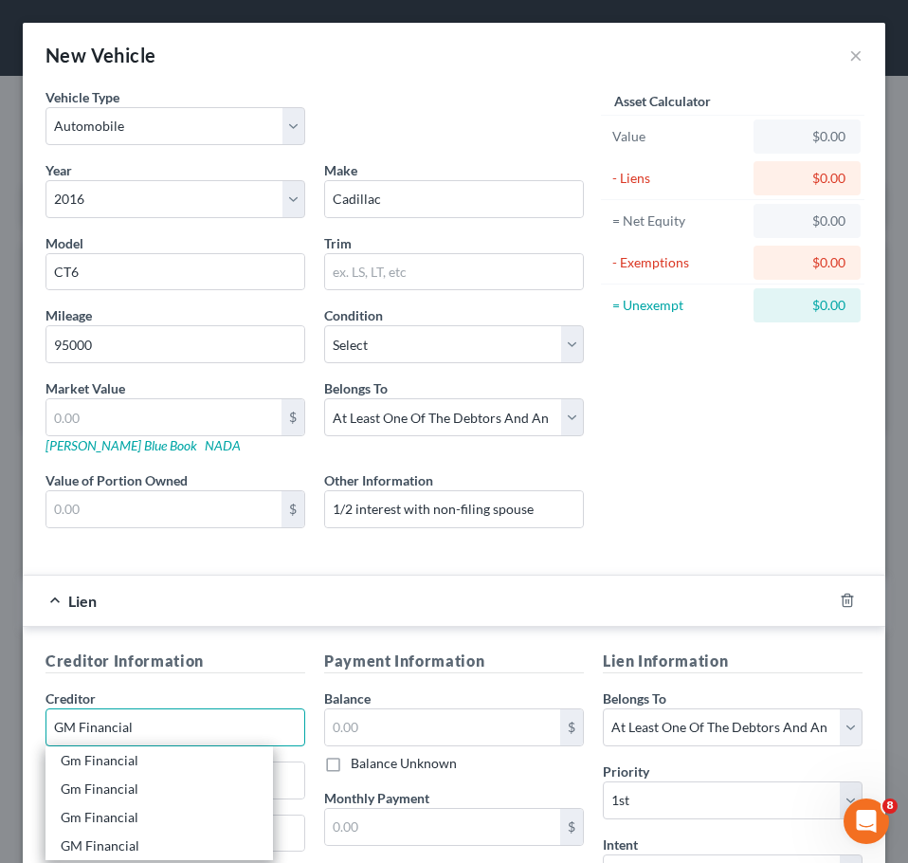
type input "GM Financial"
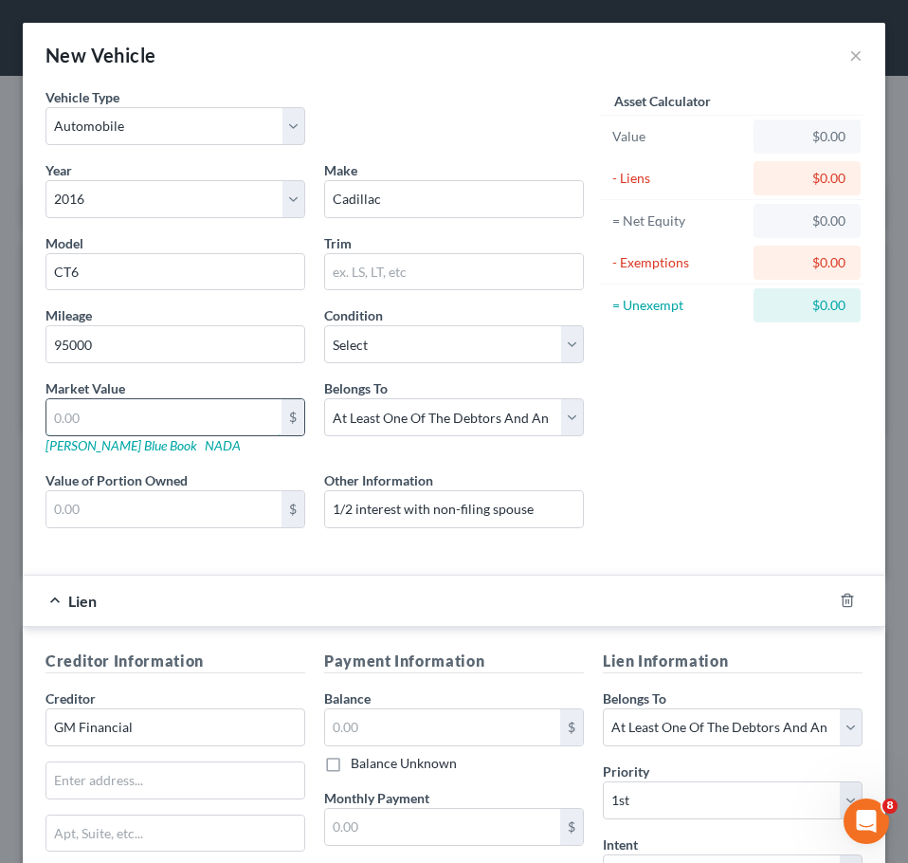
click at [112, 423] on input "text" at bounding box center [163, 417] width 235 height 36
type input "1"
type input "1.00"
type input "14"
type input "14.00"
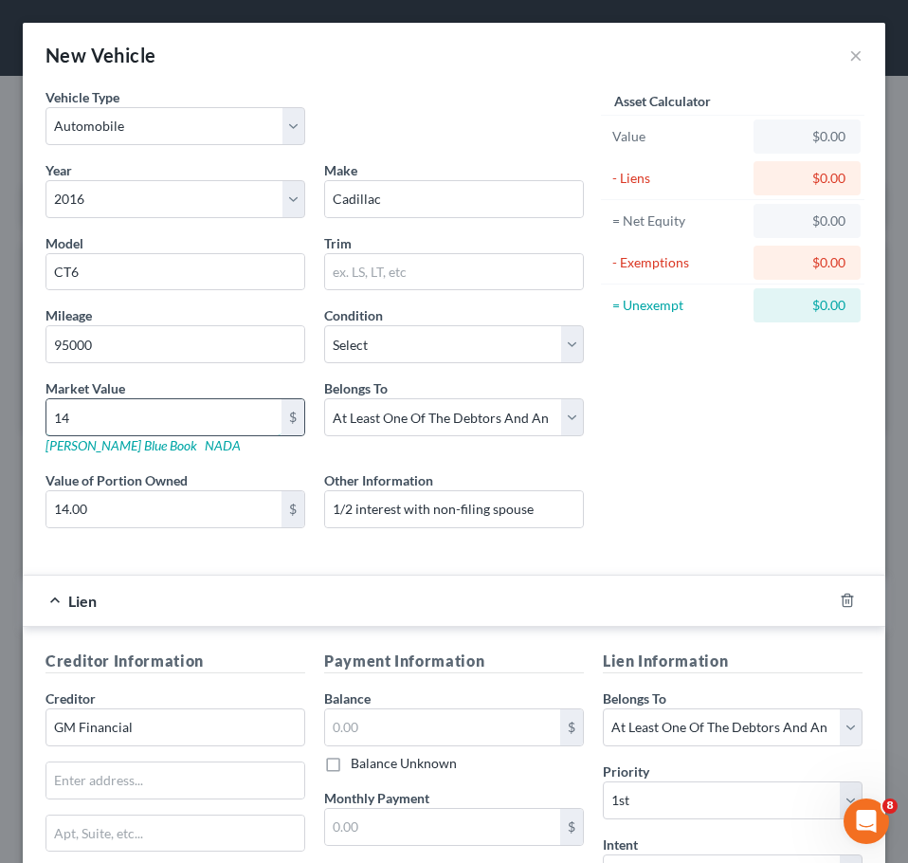
type input "147"
type input "147.00"
type input "1475"
type input "1,475.00"
type input "14750"
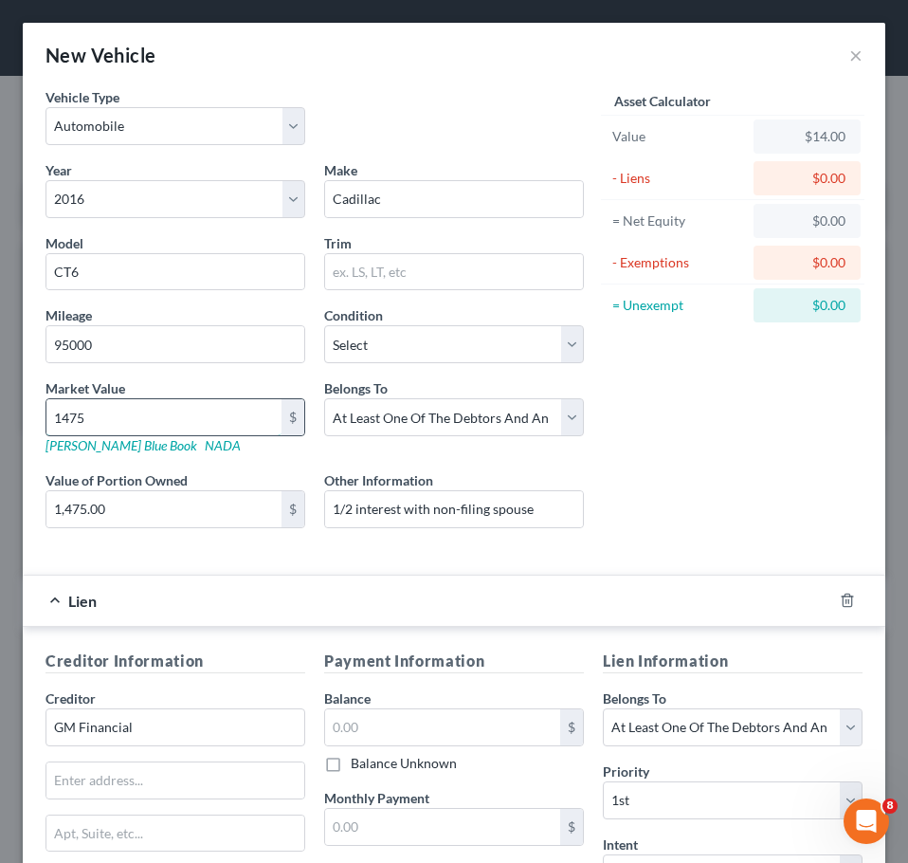
type input "14,750.00"
type input "14,750"
click at [412, 719] on input "text" at bounding box center [442, 727] width 235 height 36
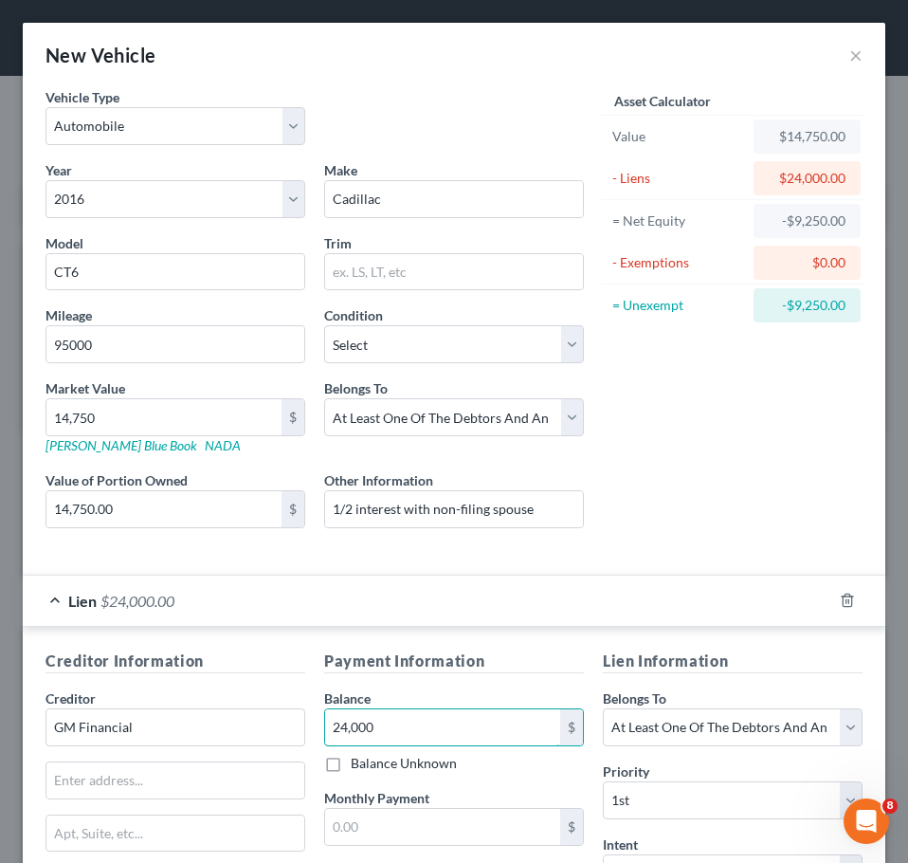
type input "24,000"
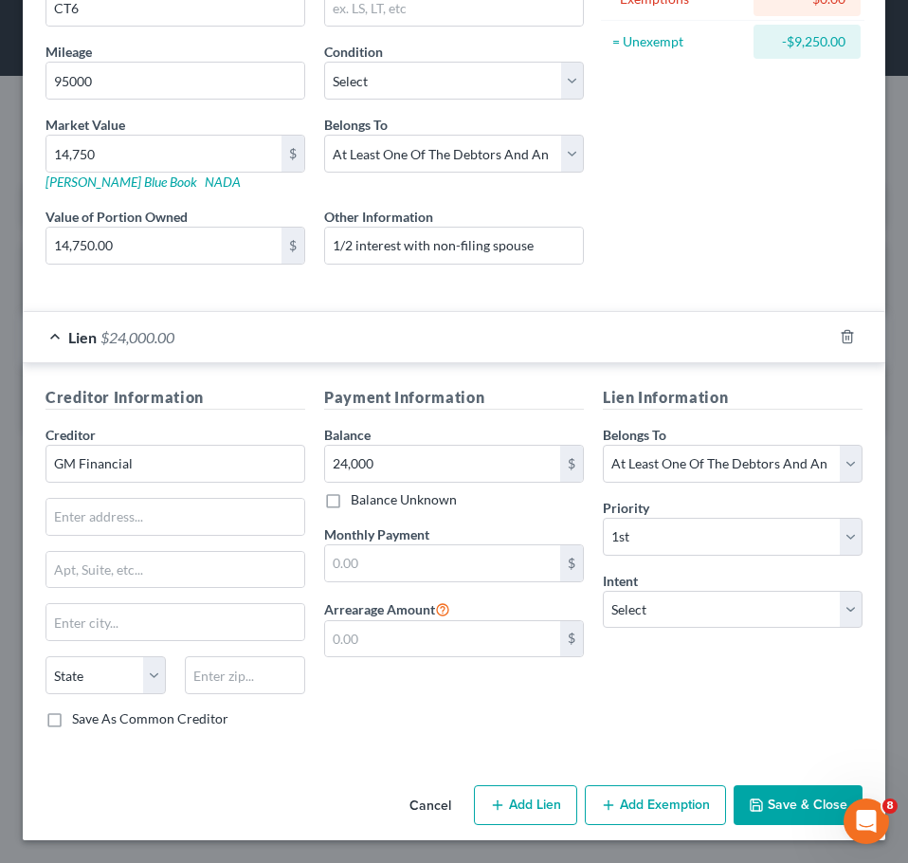
click at [799, 804] on button "Save & Close" at bounding box center [798, 805] width 129 height 40
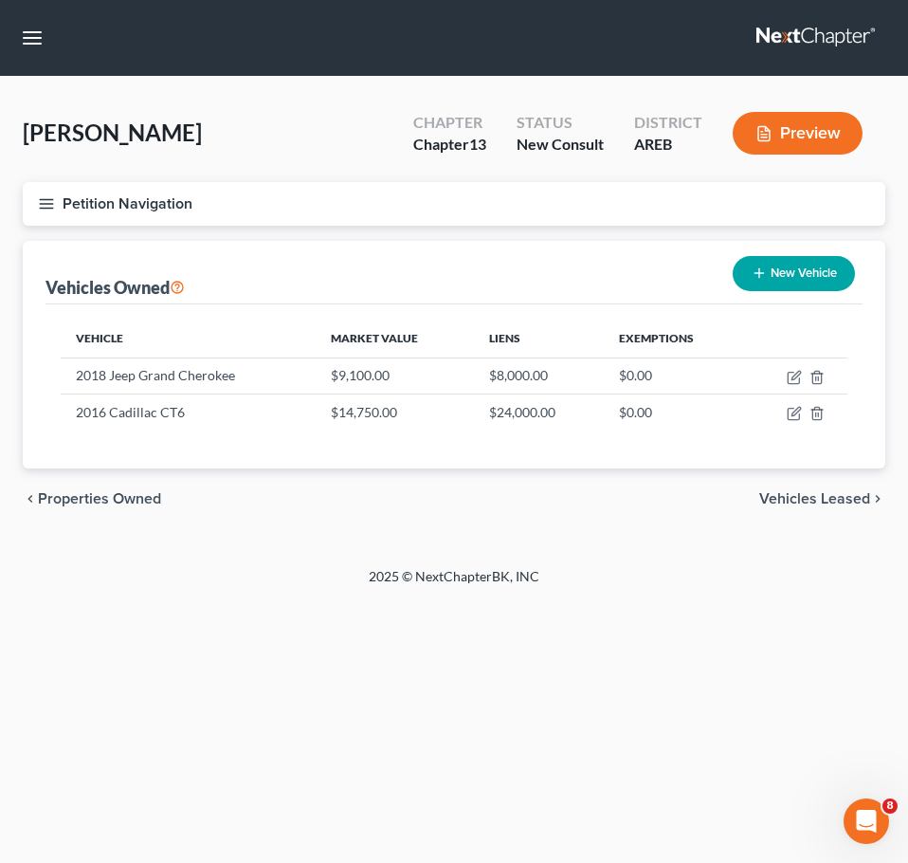
click at [824, 598] on footer "2025 © NextChapterBK, INC" at bounding box center [454, 584] width 908 height 34
click at [818, 491] on span "Vehicles Leased" at bounding box center [815, 498] width 111 height 15
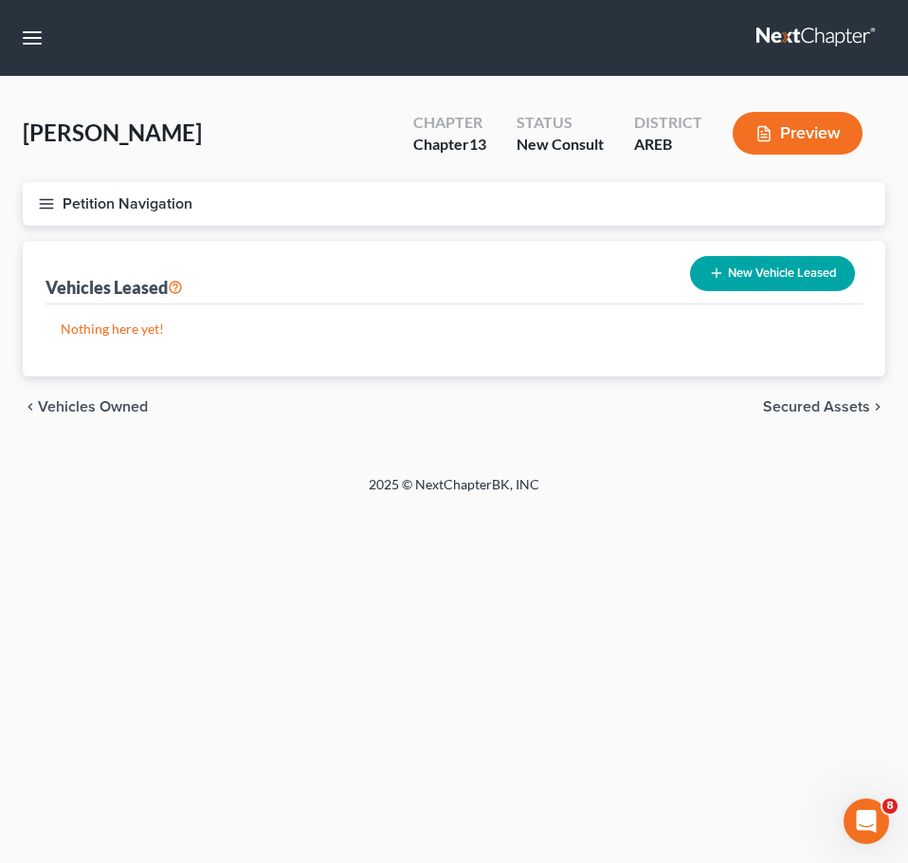
click at [808, 416] on div "chevron_left Vehicles Owned Secured Assets chevron_right" at bounding box center [454, 406] width 863 height 61
click at [804, 411] on span "Secured Assets" at bounding box center [816, 406] width 107 height 15
click at [804, 411] on span "Personal Items" at bounding box center [819, 406] width 101 height 15
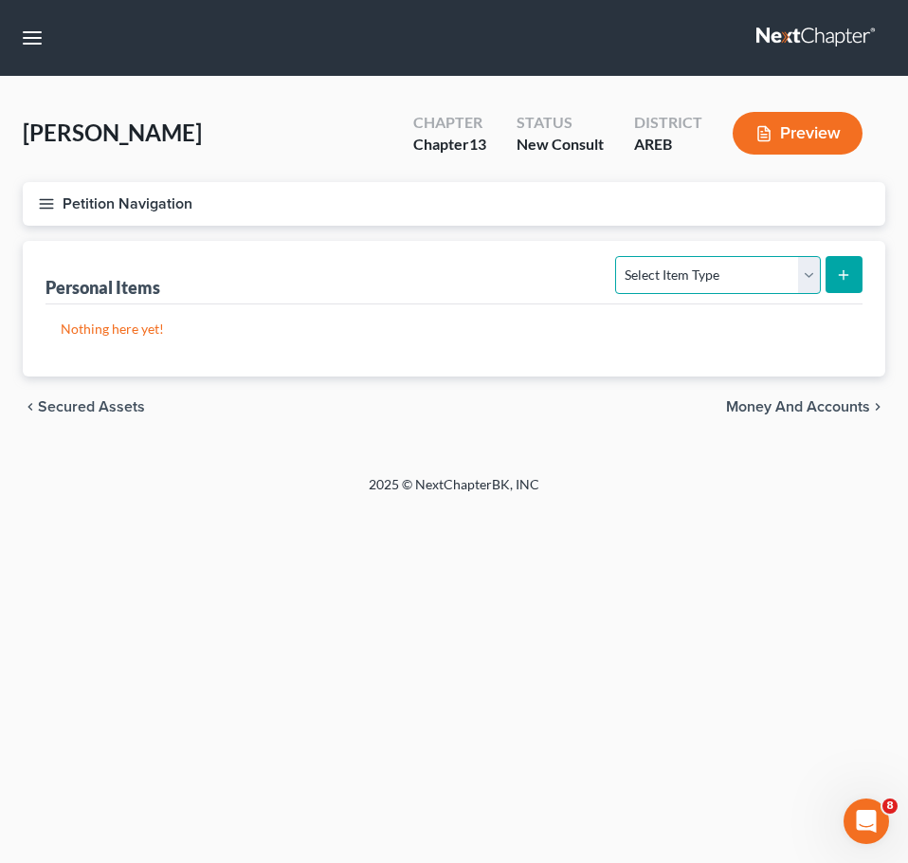
click at [721, 269] on select "Select Item Type Clothing Collectibles Of Value Electronics Firearms Household …" at bounding box center [717, 275] width 205 height 38
select select "household_goods"
click at [618, 256] on select "Select Item Type Clothing Collectibles Of Value Electronics Firearms Household …" at bounding box center [717, 275] width 205 height 38
click at [853, 277] on button "submit" at bounding box center [844, 274] width 37 height 37
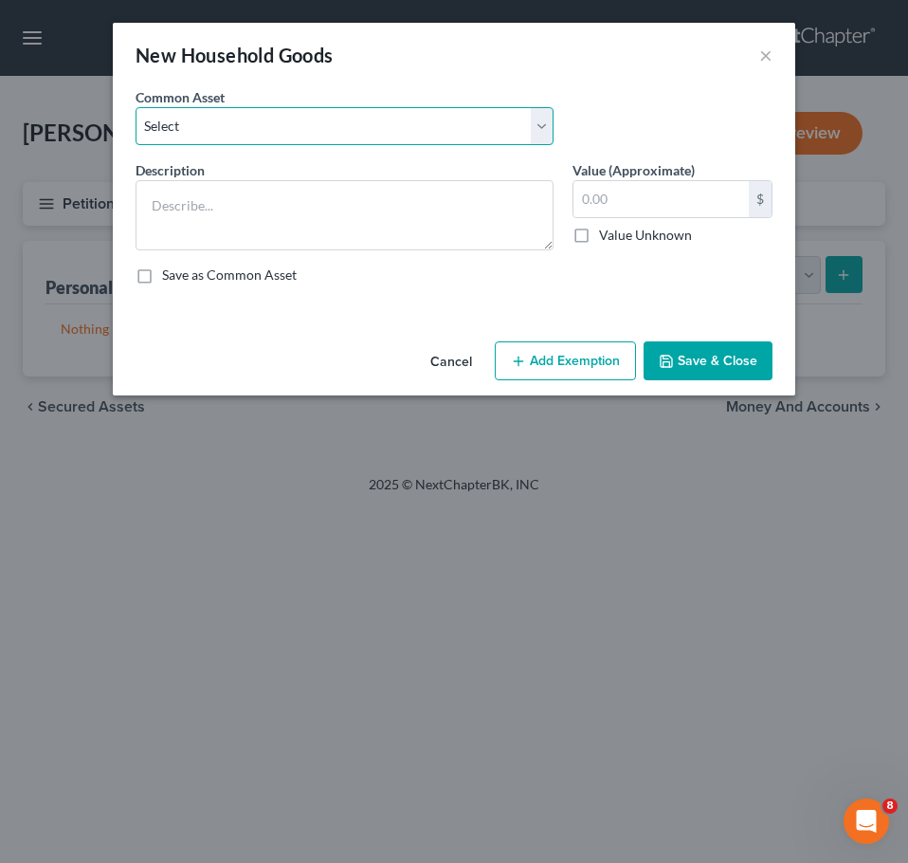
click at [401, 126] on select "Select Household goods and furnishings" at bounding box center [345, 126] width 418 height 38
select select "0"
click at [136, 107] on select "Select Household goods and furnishings" at bounding box center [345, 126] width 418 height 38
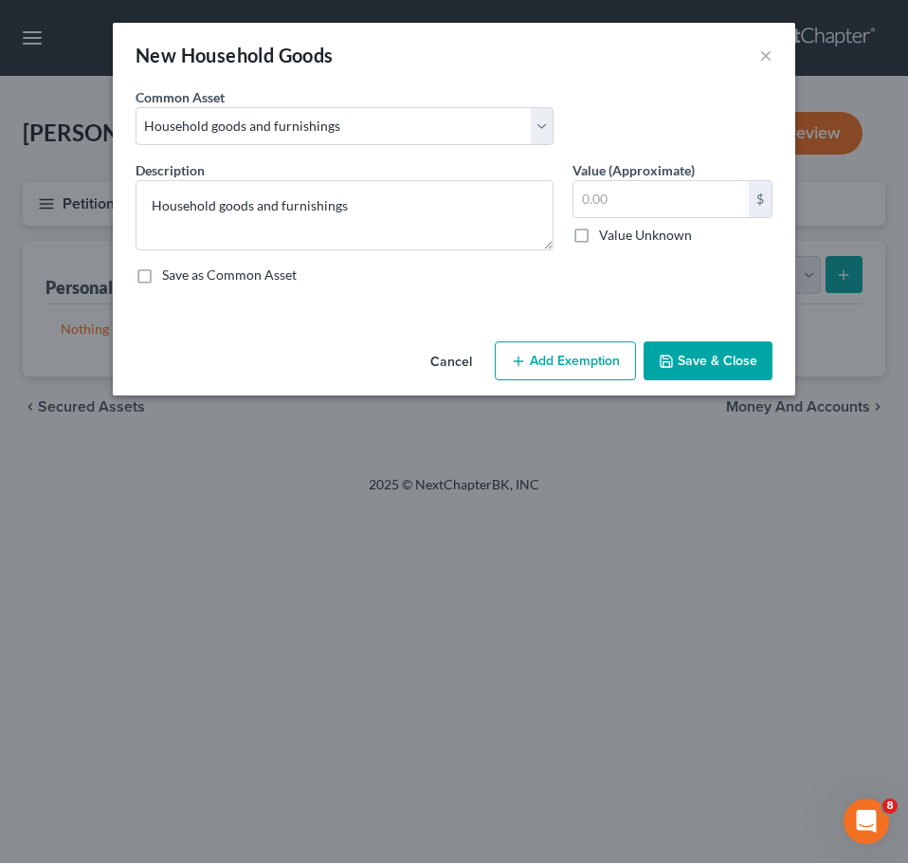
click at [416, 279] on div "Save as Common Asset" at bounding box center [454, 275] width 637 height 19
click at [474, 211] on textarea "Household goods and furnishings" at bounding box center [345, 215] width 418 height 70
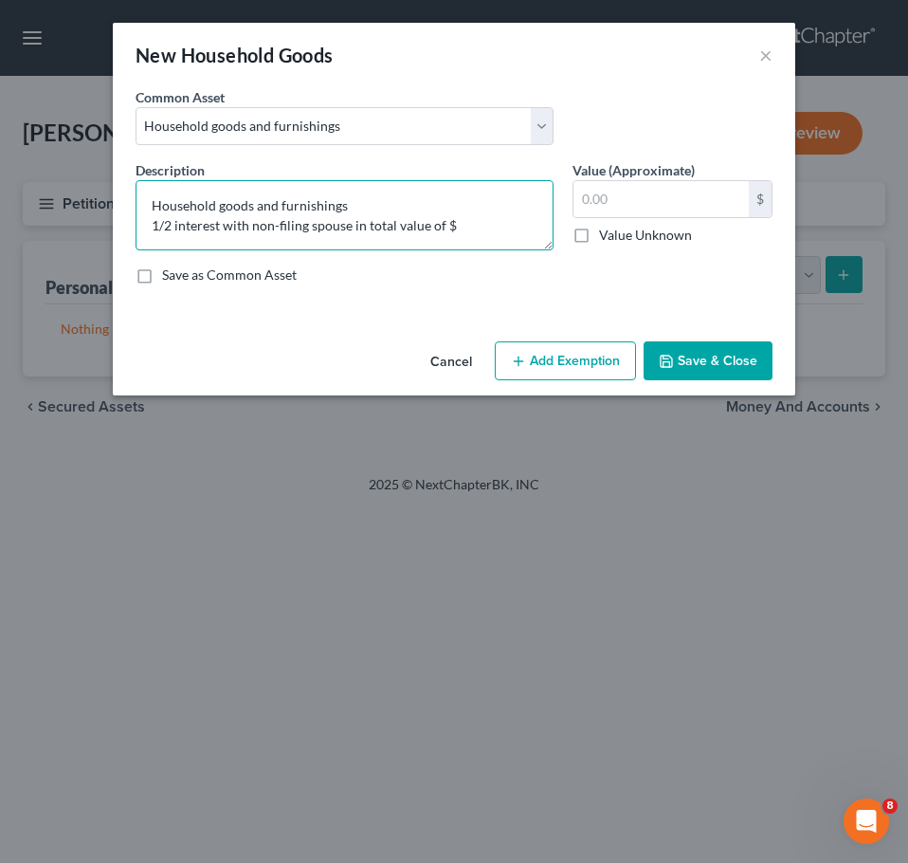
click at [472, 239] on textarea "Household goods and furnishings 1/2 interest with non-filing spouse in total va…" at bounding box center [345, 215] width 418 height 70
type textarea "Household goods and furnishings 1/2 interest with non-filing spouse in total va…"
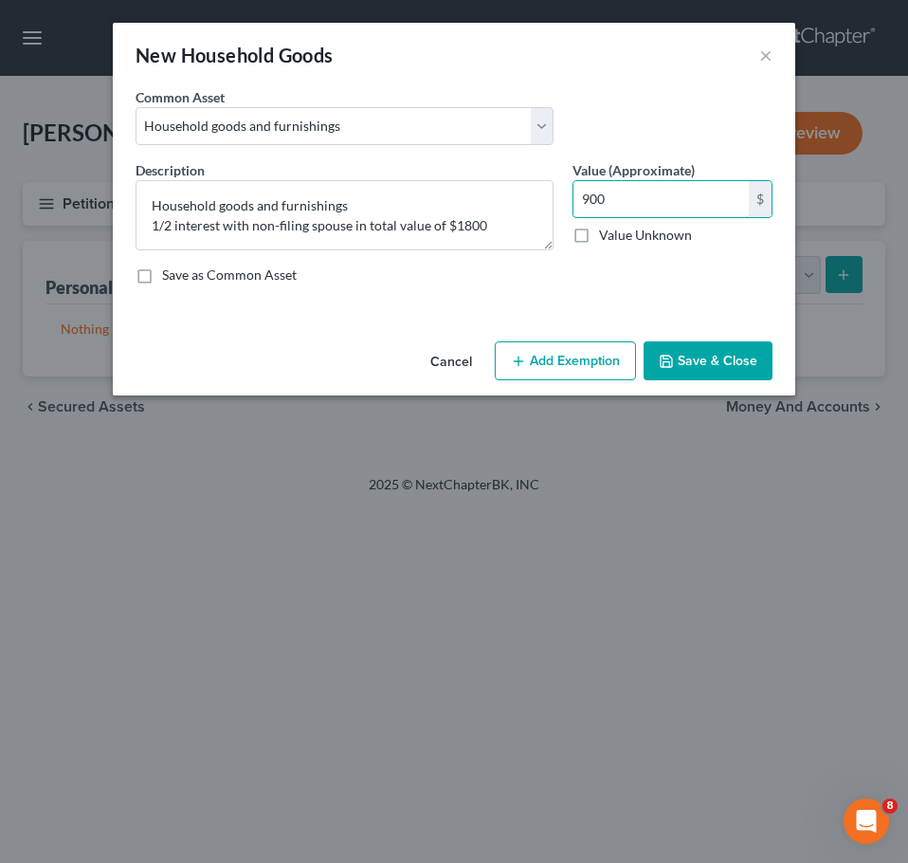
type input "900"
click at [739, 361] on button "Save & Close" at bounding box center [708, 361] width 129 height 40
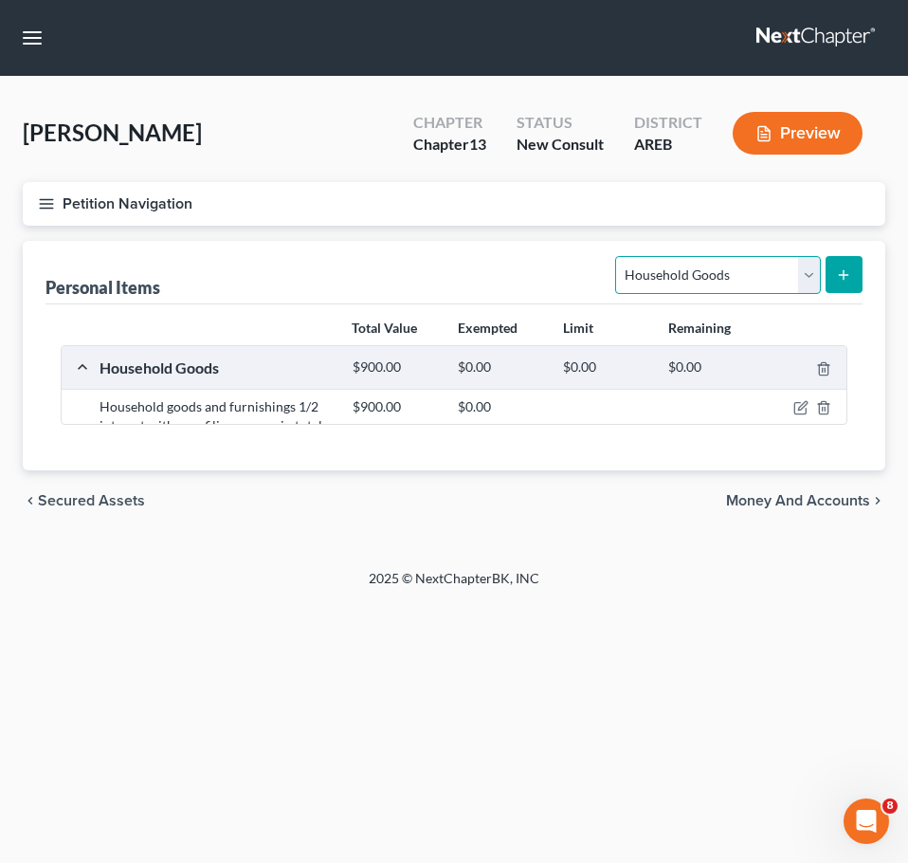
click at [771, 275] on select "Select Item Type Clothing Collectibles Of Value Electronics Firearms Household …" at bounding box center [717, 275] width 205 height 38
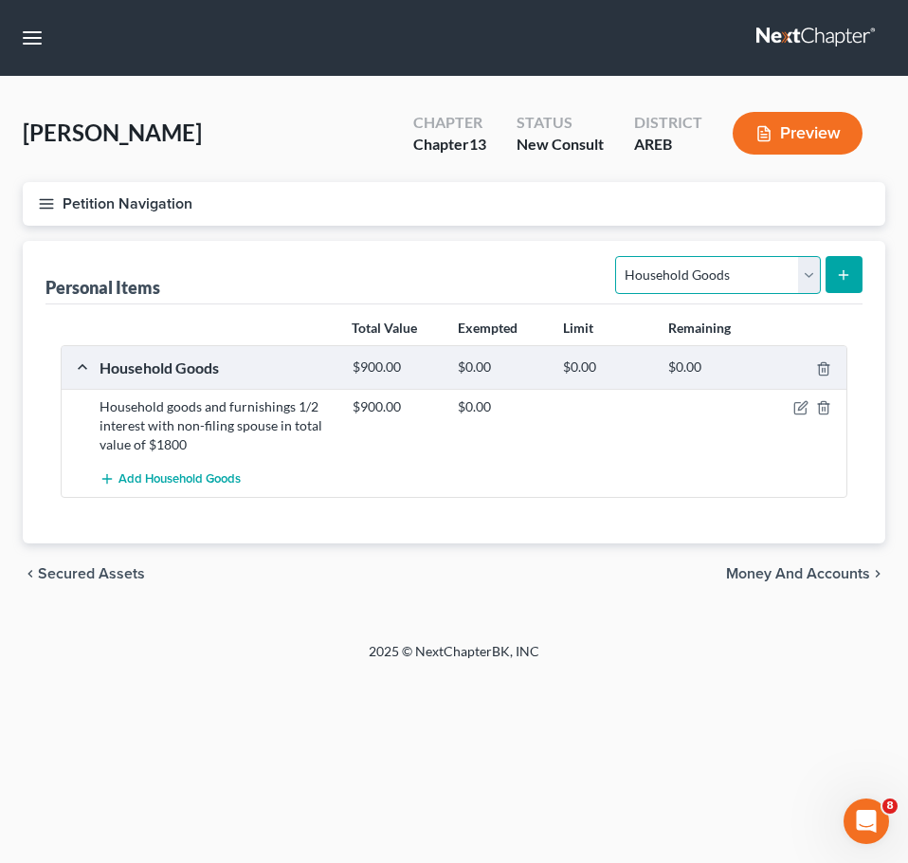
select select "electronics"
click at [618, 256] on select "Select Item Type Clothing Collectibles Of Value Electronics Firearms Household …" at bounding box center [717, 275] width 205 height 38
click at [838, 268] on icon "submit" at bounding box center [843, 274] width 15 height 15
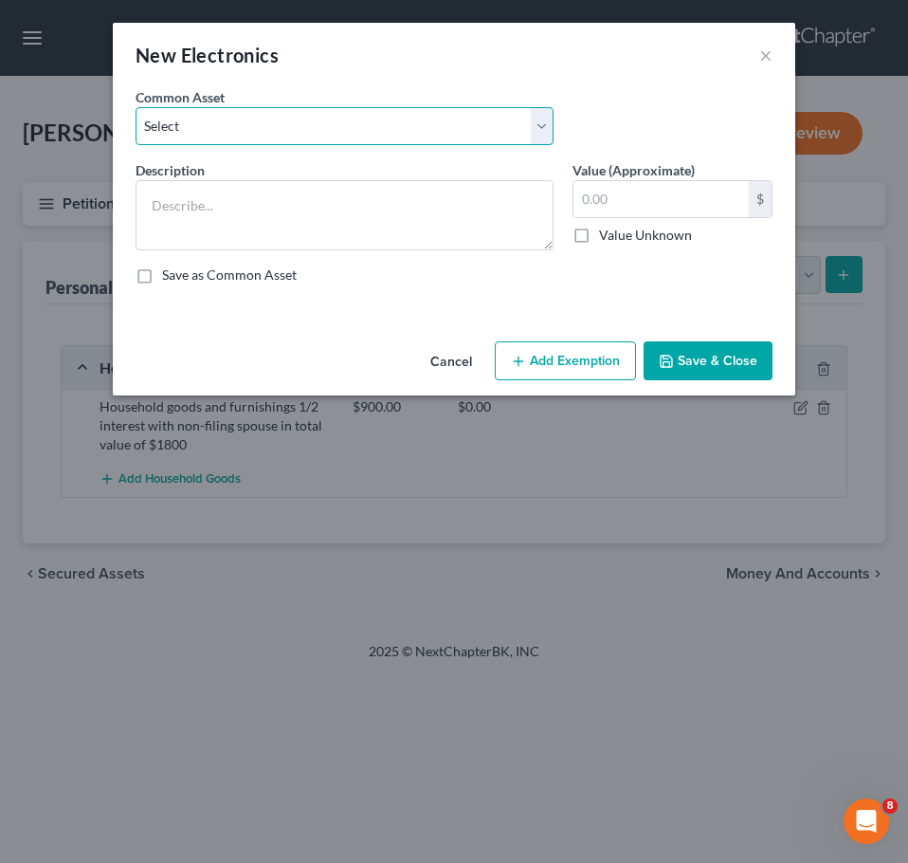
click at [383, 132] on select "Select Household electronics" at bounding box center [345, 126] width 418 height 38
select select "0"
click at [136, 107] on select "Select Household electronics" at bounding box center [345, 126] width 418 height 38
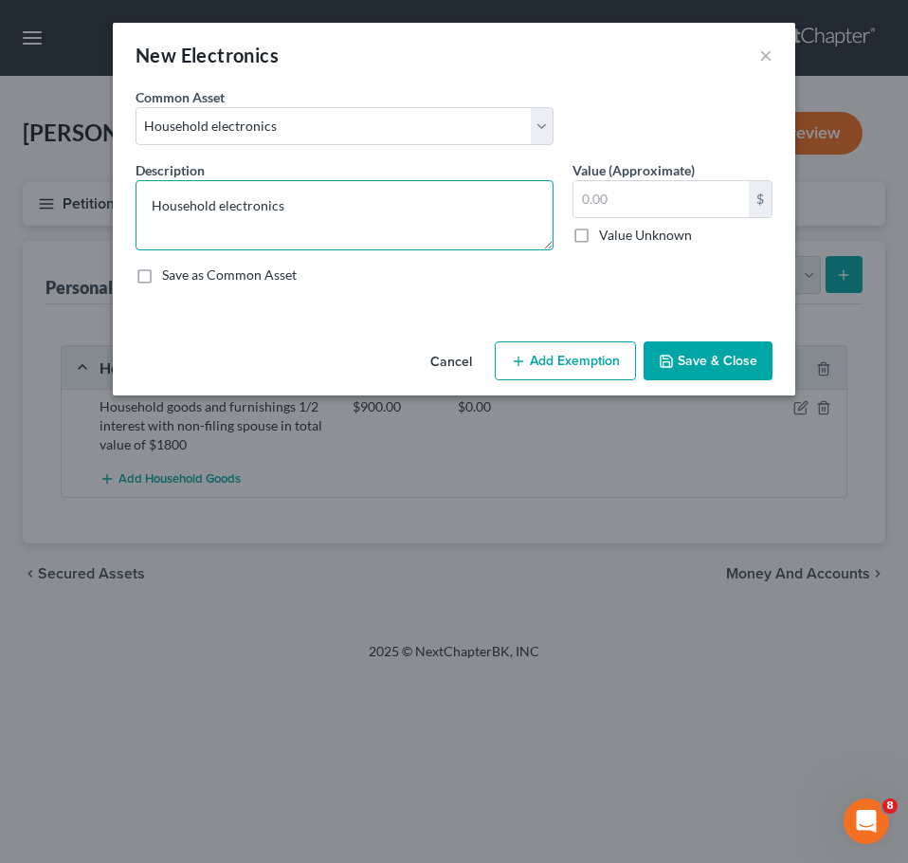
click at [371, 215] on textarea "Household electronics" at bounding box center [345, 215] width 418 height 70
paste textarea "1. Case originally filed with inheritance listed and unknown value 2. Above med…"
drag, startPoint x: 244, startPoint y: 213, endPoint x: 87, endPoint y: 187, distance: 158.7
click at [87, 187] on div "New Electronics × An exemption set must first be selected from the Filing Infor…" at bounding box center [454, 431] width 908 height 863
type textarea "Household electronics 1. Case originally filed with inheritance listed and unkn…"
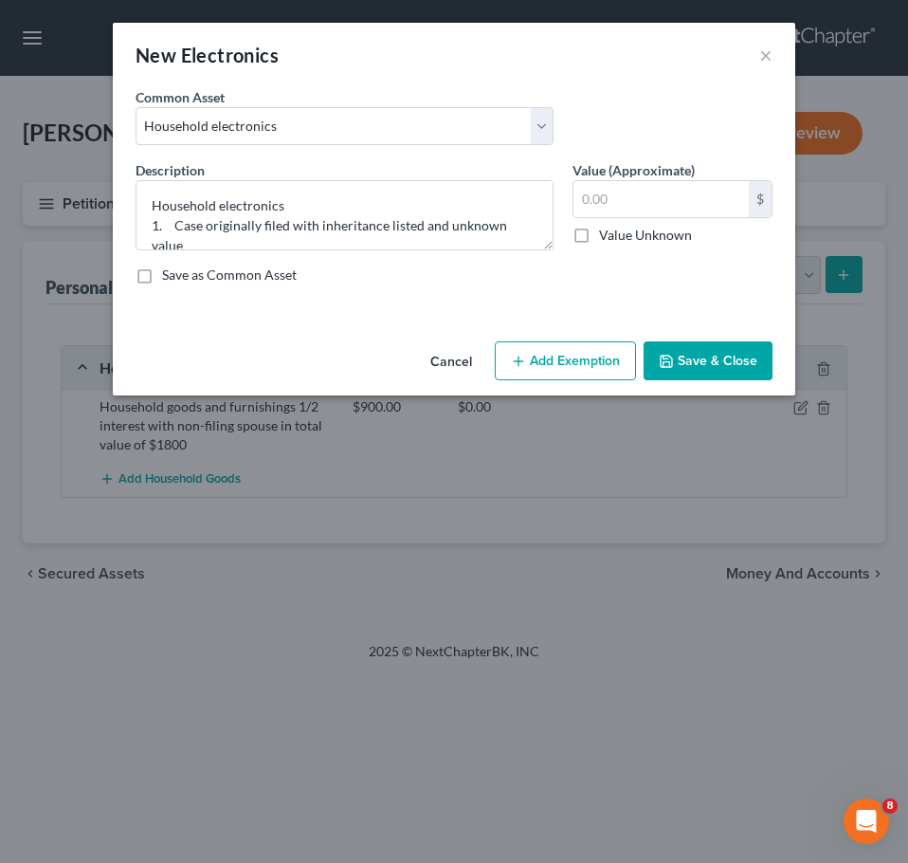
click at [87, 187] on div "New Electronics × An exemption set must first be selected from the Filing Infor…" at bounding box center [454, 431] width 908 height 863
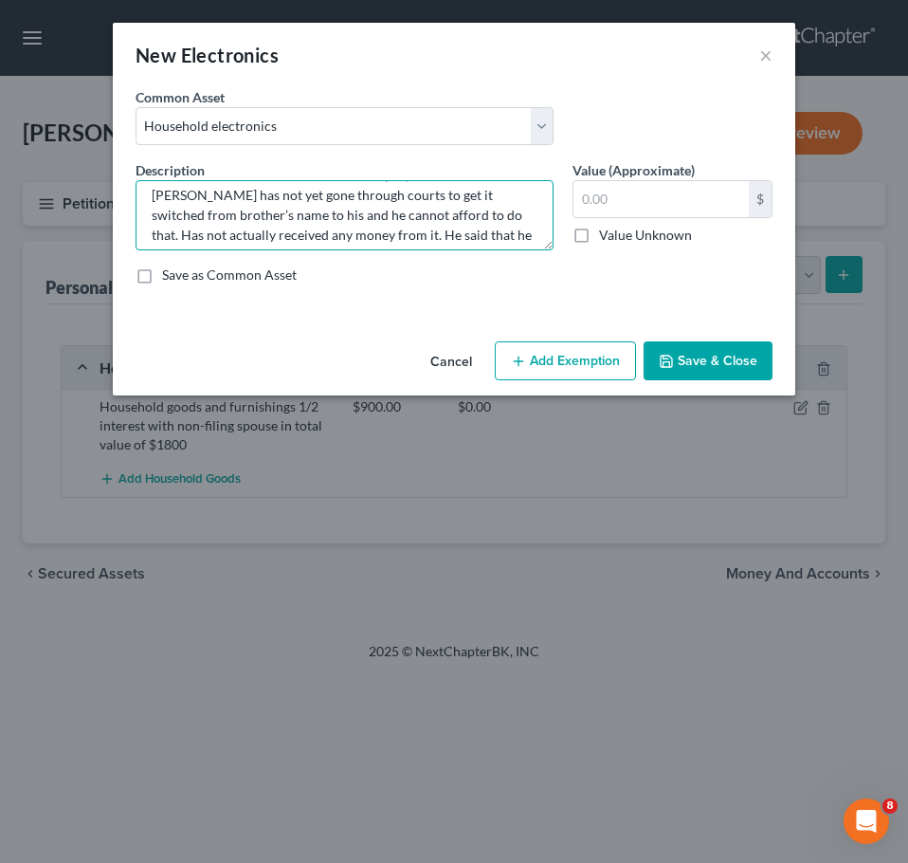
scroll to position [299, 0]
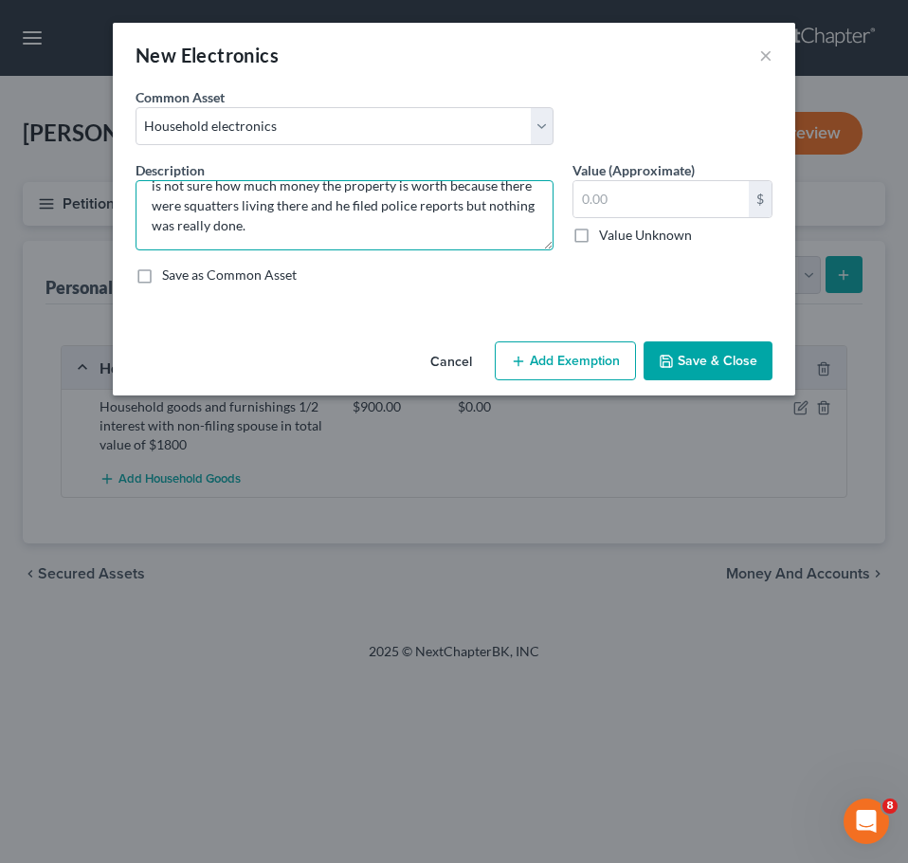
drag, startPoint x: 147, startPoint y: 211, endPoint x: 320, endPoint y: 356, distance: 224.9
click at [320, 356] on div "New Electronics × An exemption set must first be selected from the Filing Infor…" at bounding box center [454, 209] width 683 height 373
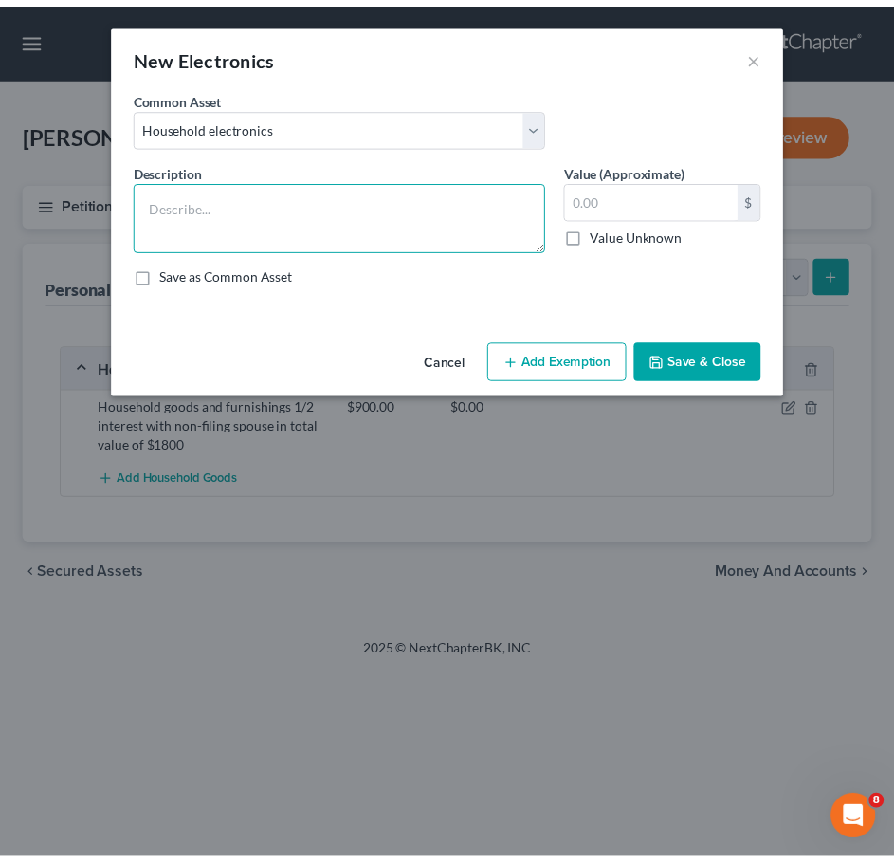
scroll to position [0, 0]
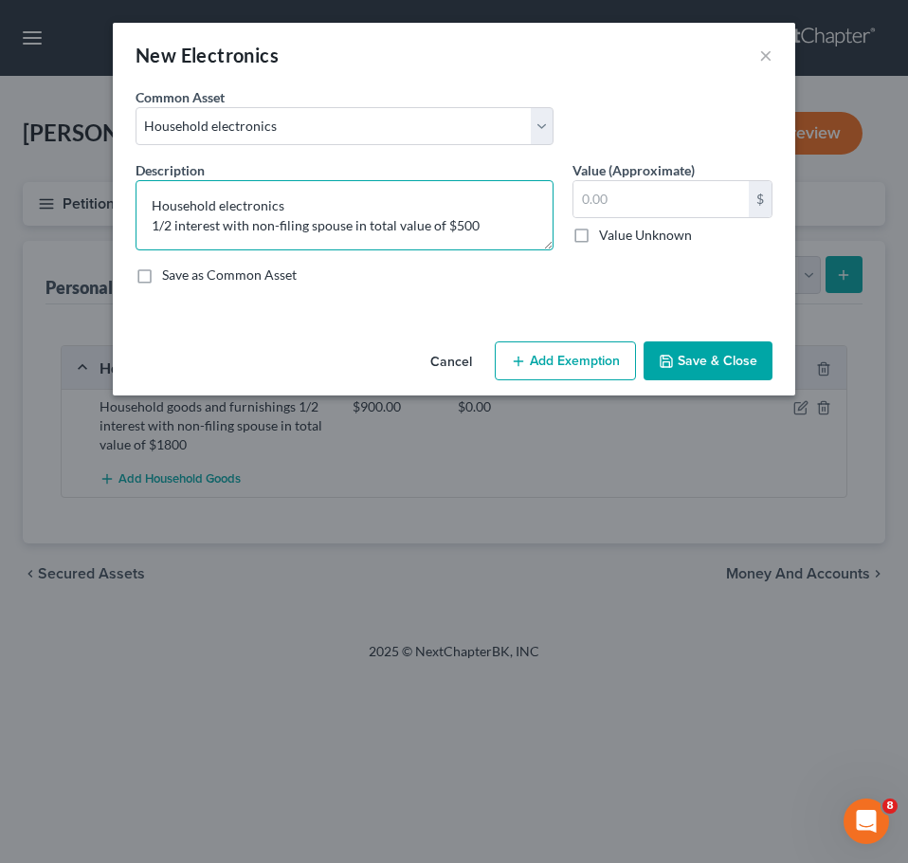
type textarea "Household electronics 1/2 interest with non-filing spouse in total value of $500"
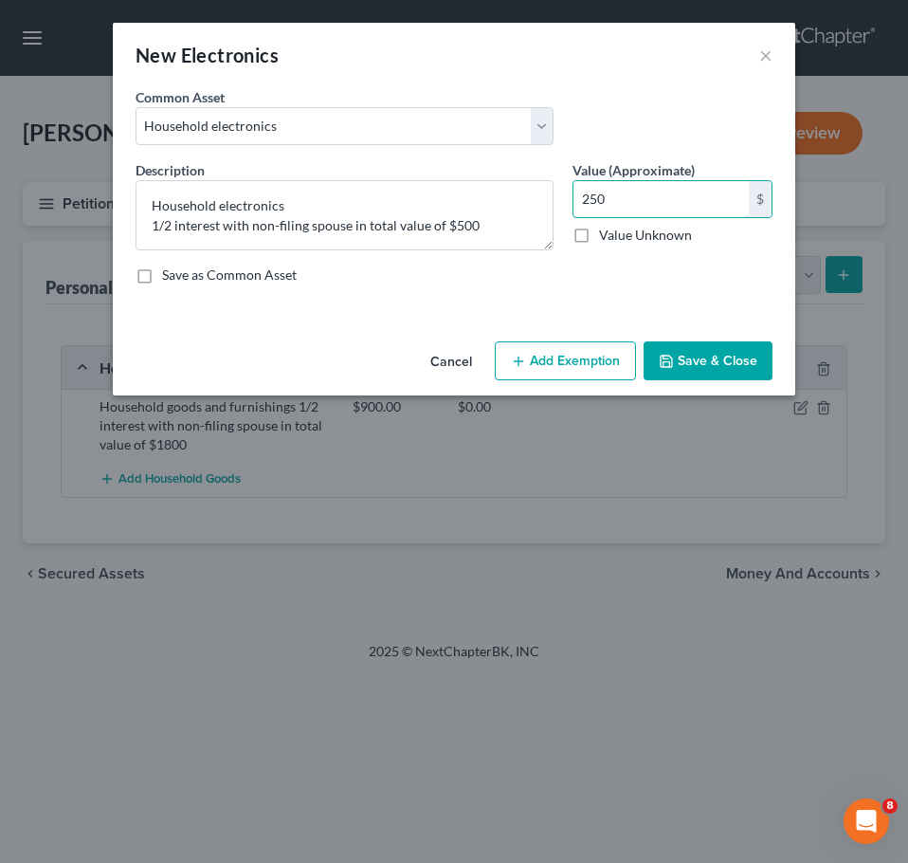
type input "250"
click at [742, 369] on button "Save & Close" at bounding box center [708, 361] width 129 height 40
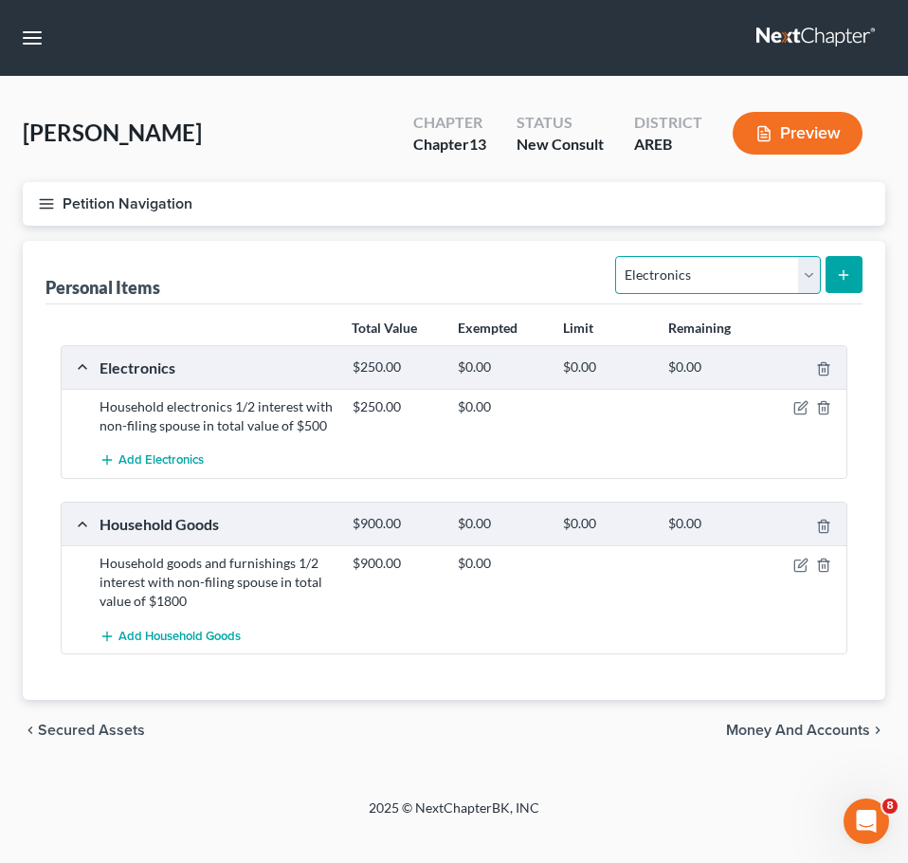
click at [733, 277] on select "Select Item Type Clothing Collectibles Of Value Electronics Firearms Household …" at bounding box center [717, 275] width 205 height 38
select select "clothing"
click at [618, 256] on select "Select Item Type Clothing Collectibles Of Value Electronics Firearms Household …" at bounding box center [717, 275] width 205 height 38
click at [838, 270] on icon "submit" at bounding box center [843, 274] width 15 height 15
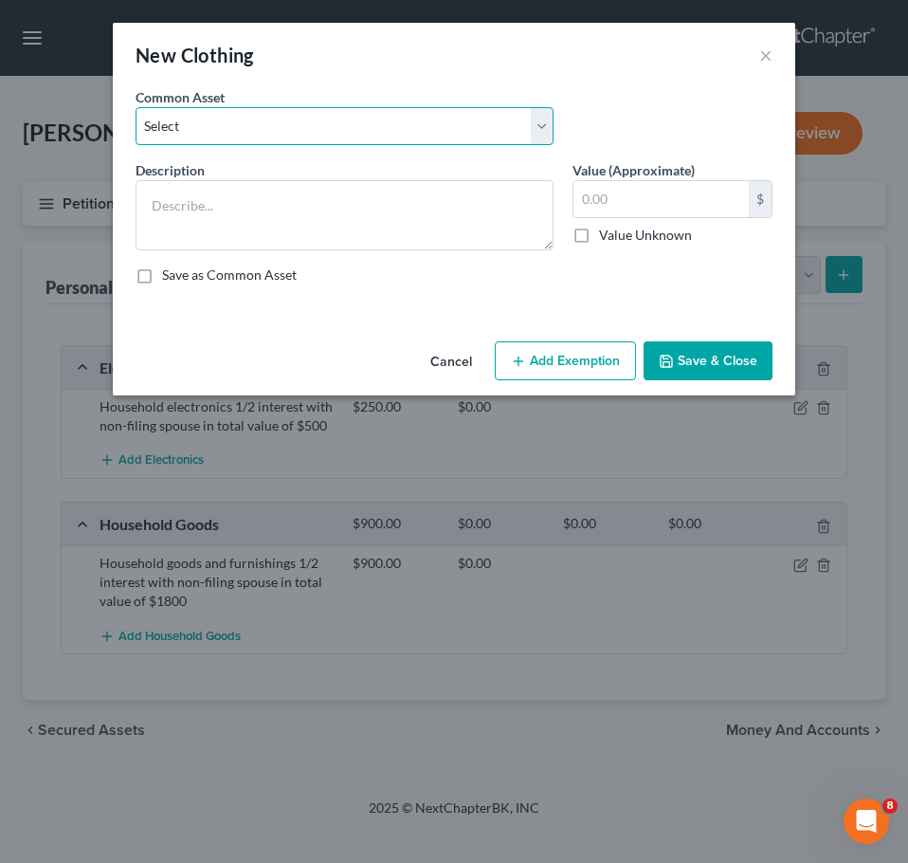
click at [486, 139] on select "Select Clothing" at bounding box center [345, 126] width 418 height 38
select select "0"
click at [136, 107] on select "Select Clothing" at bounding box center [345, 126] width 418 height 38
type textarea "Clothing"
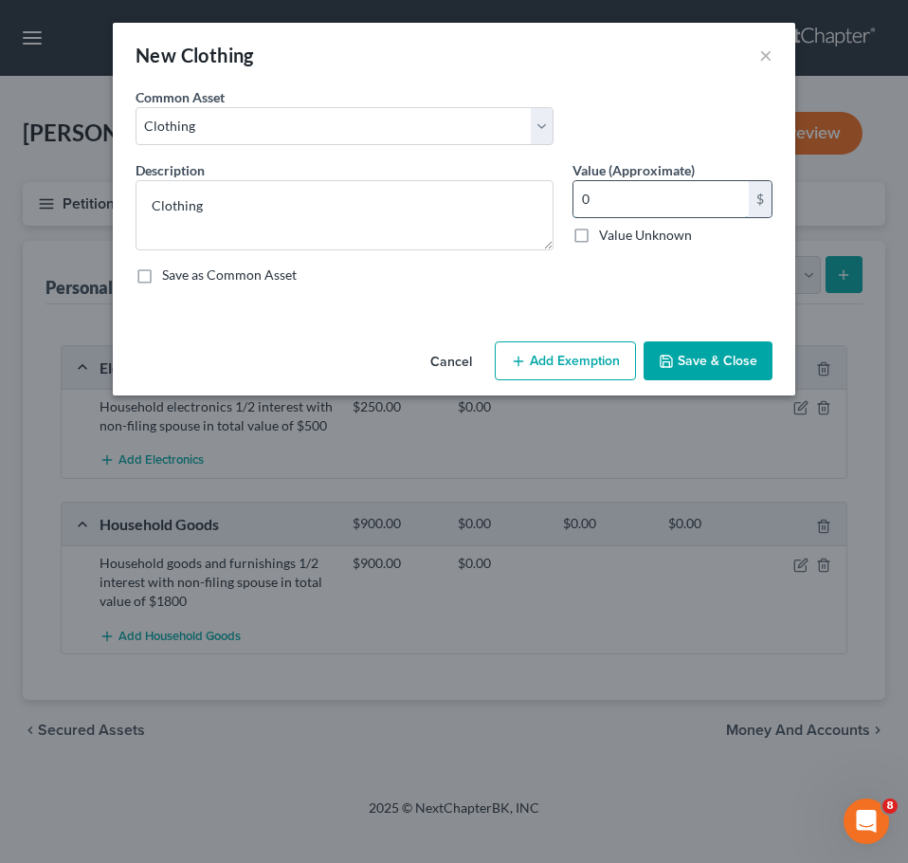
click at [661, 193] on input "0" at bounding box center [661, 199] width 175 height 36
type input "250"
click at [742, 364] on button "Save & Close" at bounding box center [708, 361] width 129 height 40
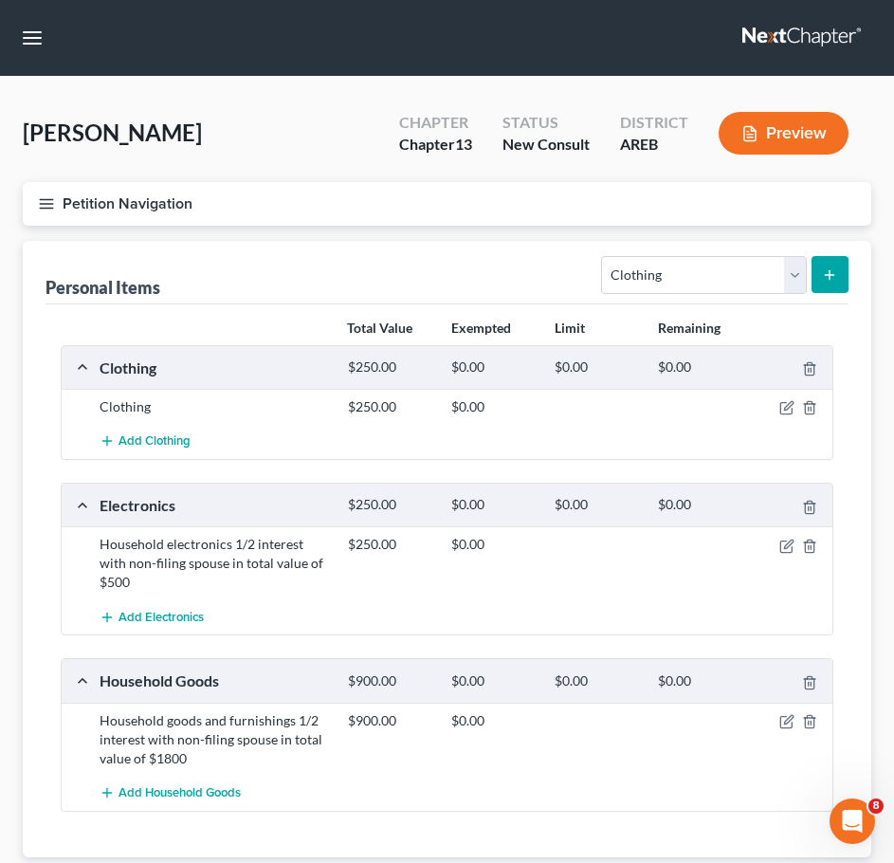
scroll to position [127, 0]
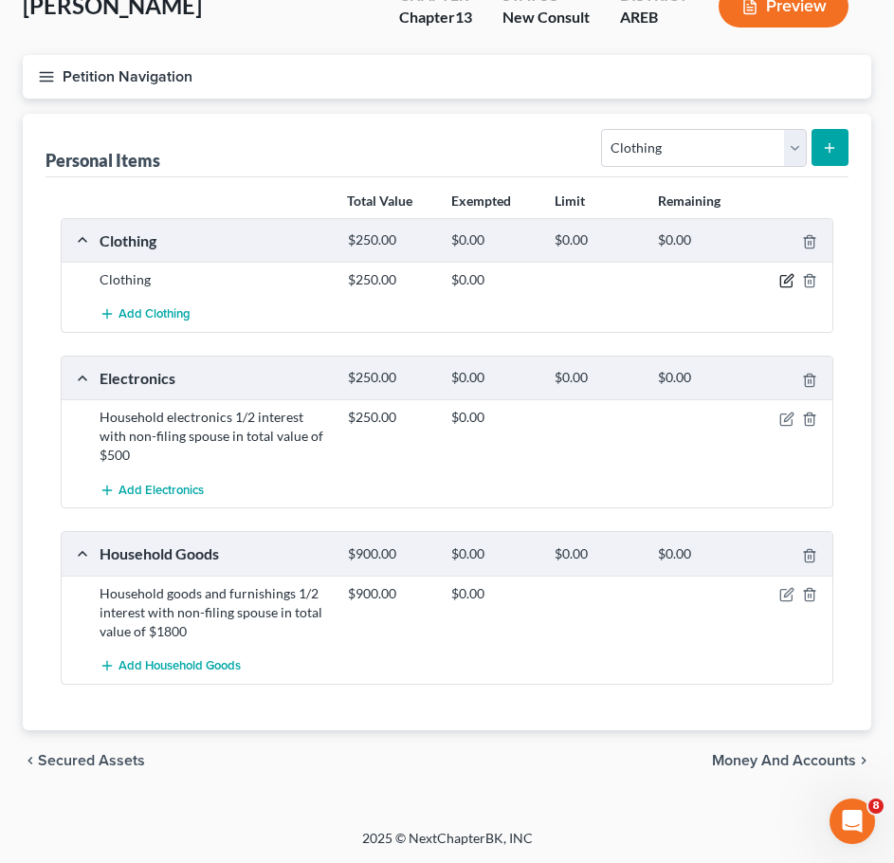
click at [783, 281] on icon "button" at bounding box center [786, 280] width 15 height 15
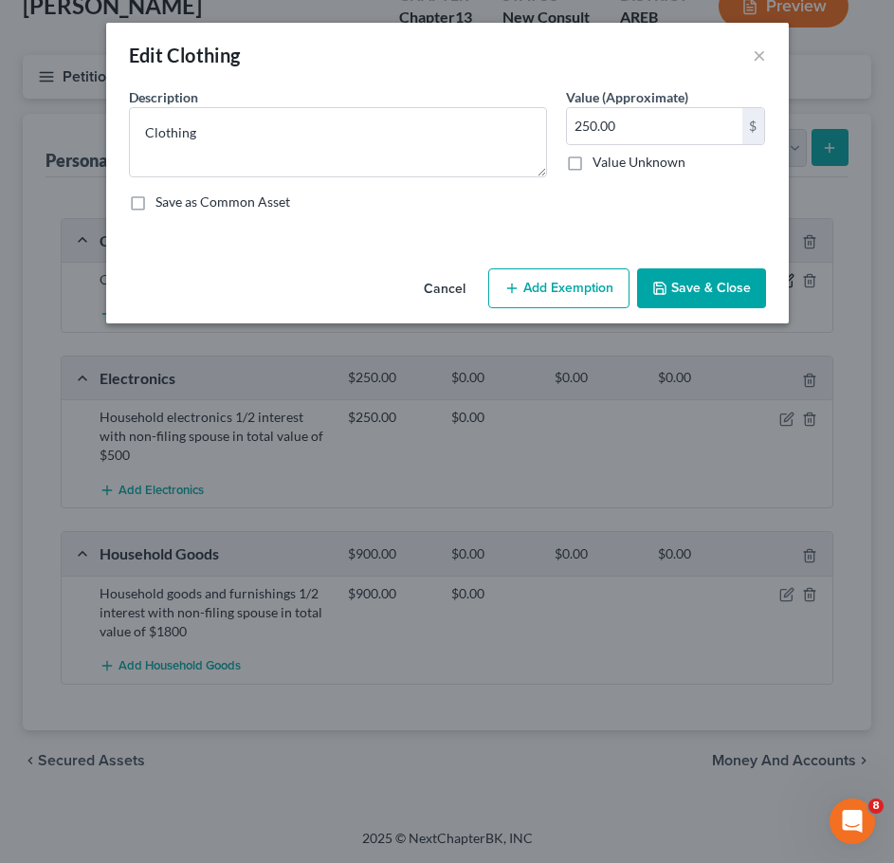
scroll to position [108, 0]
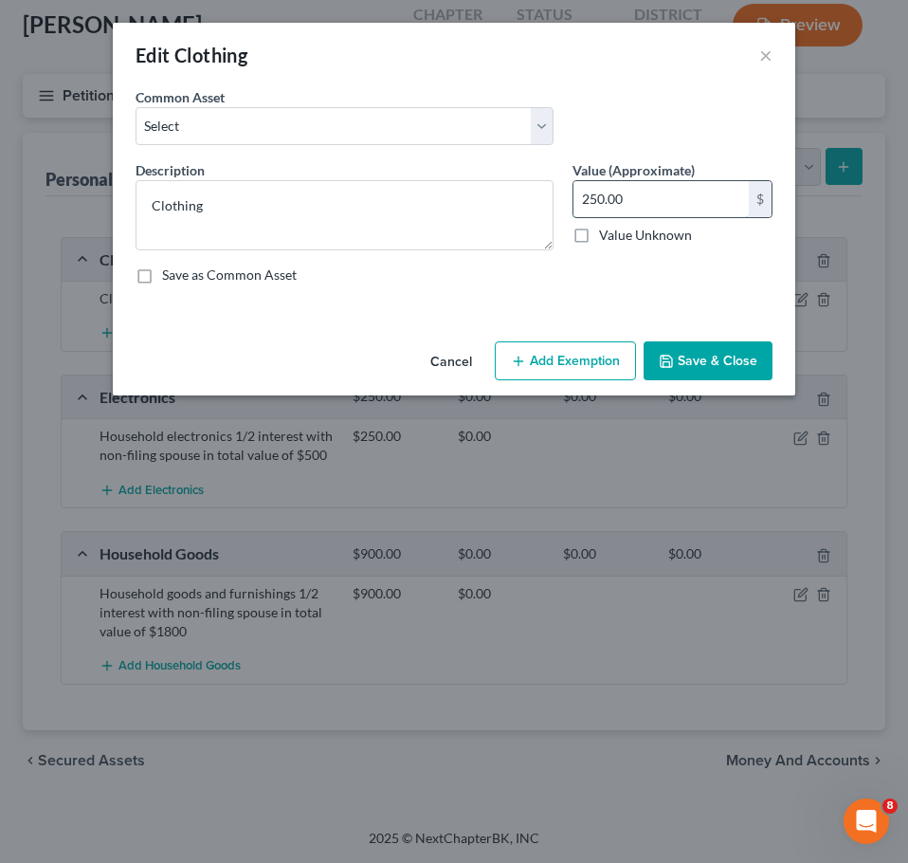
click at [629, 194] on input "250.00" at bounding box center [661, 199] width 175 height 36
type input "300"
click at [706, 348] on button "Save & Close" at bounding box center [708, 361] width 129 height 40
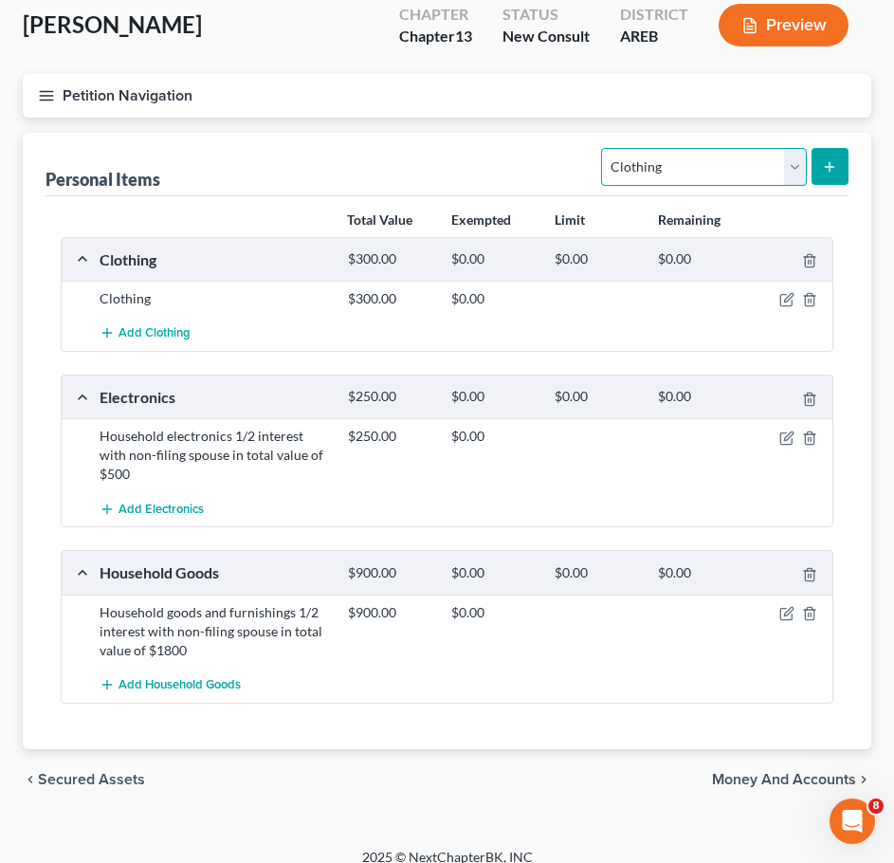
click at [688, 176] on select "Select Item Type Clothing Collectibles Of Value Electronics Firearms Household …" at bounding box center [703, 167] width 205 height 38
select select "jewelry"
click at [604, 148] on select "Select Item Type Clothing Collectibles Of Value Electronics Firearms Household …" at bounding box center [703, 167] width 205 height 38
click at [833, 169] on icon "submit" at bounding box center [829, 166] width 15 height 15
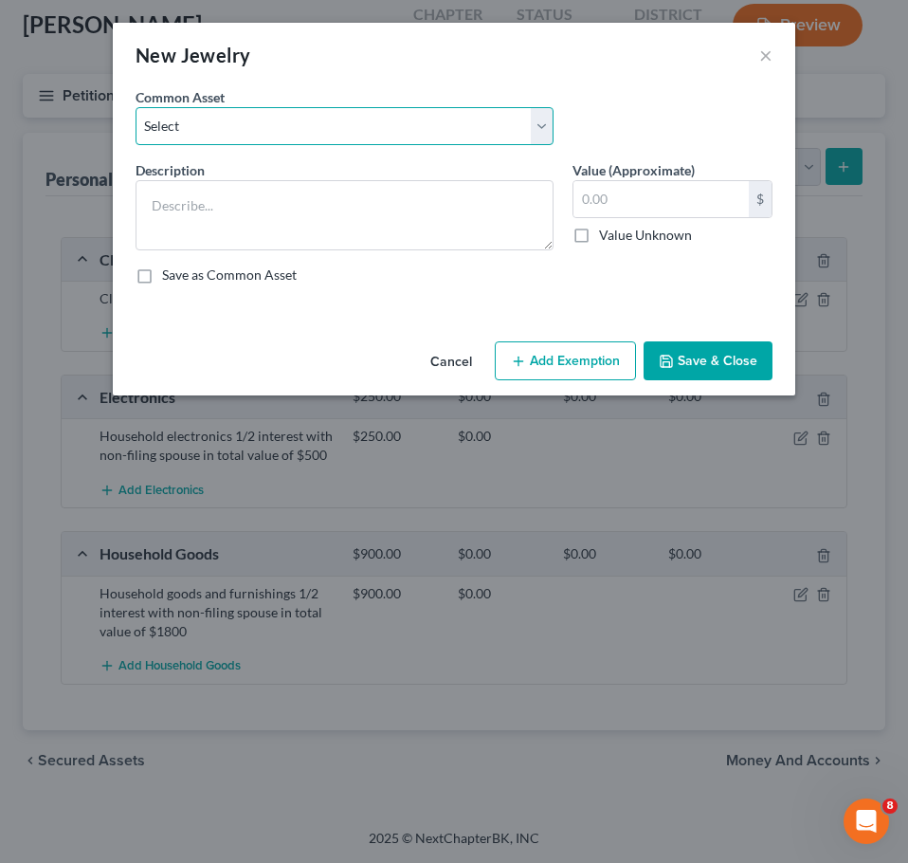
click at [347, 128] on select "Select Jewelry" at bounding box center [345, 126] width 418 height 38
select select "0"
click at [136, 107] on select "Select Jewelry" at bounding box center [345, 126] width 418 height 38
type textarea "Jewelry"
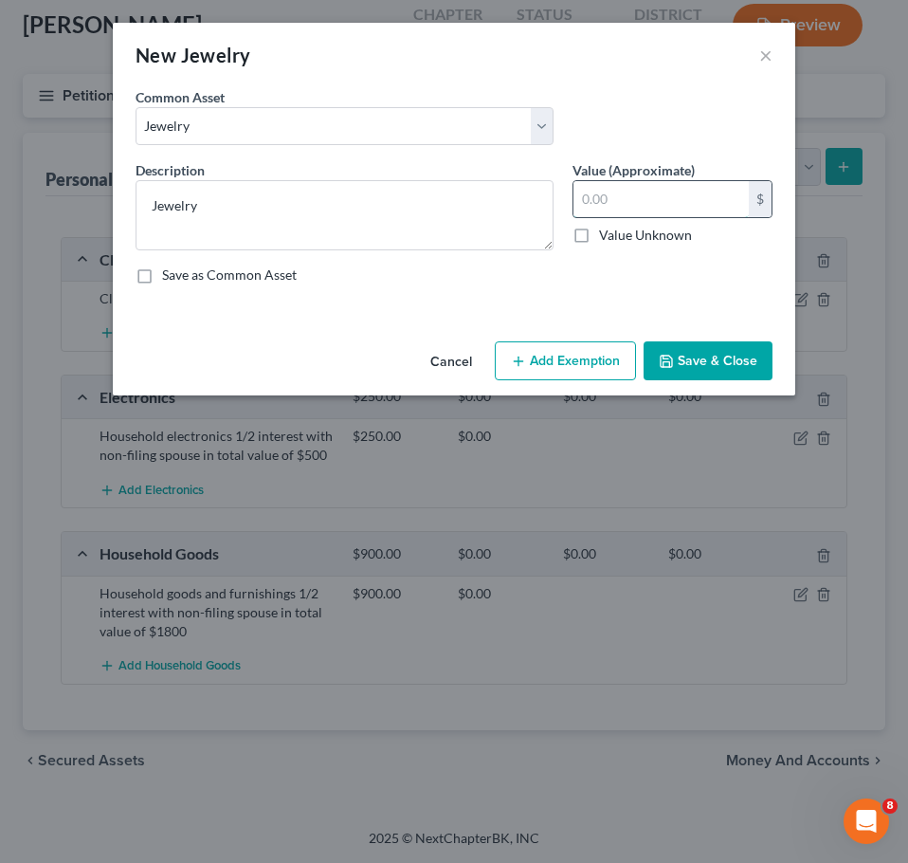
click at [658, 213] on input "text" at bounding box center [661, 199] width 175 height 36
type input "800"
click at [702, 365] on button "Save & Close" at bounding box center [708, 361] width 129 height 40
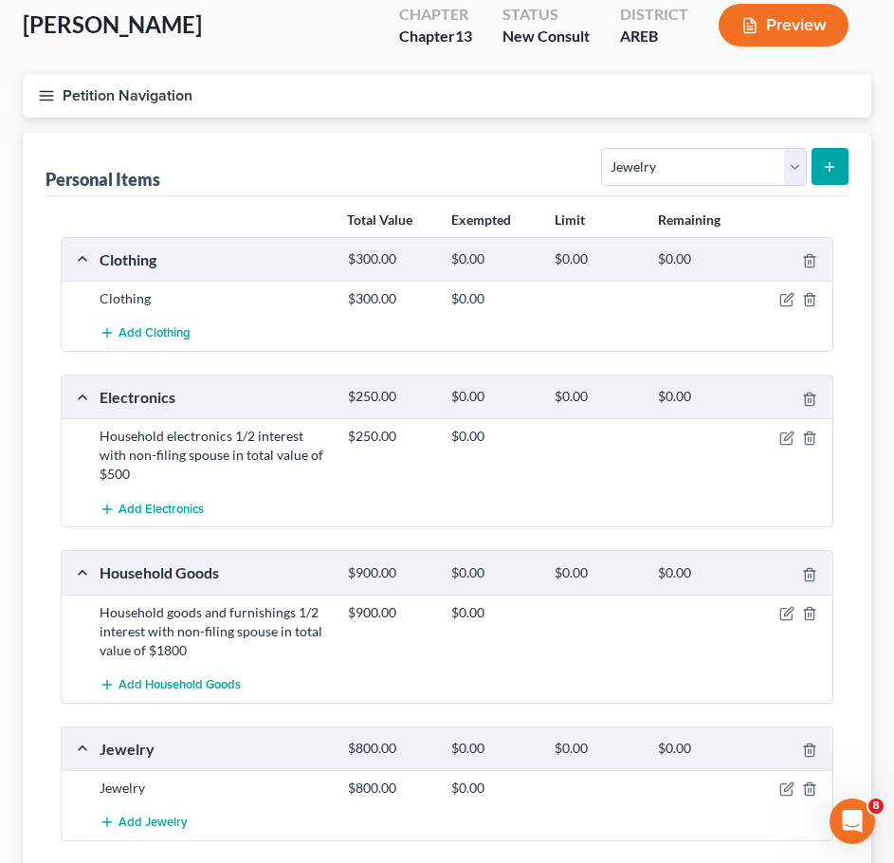
scroll to position [265, 0]
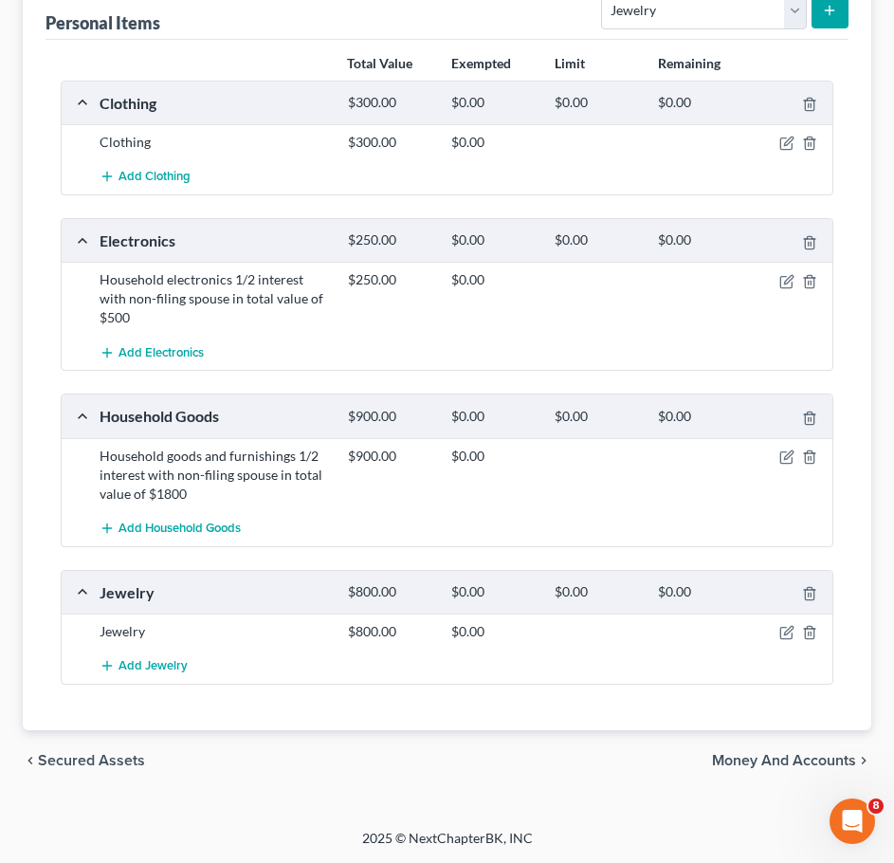
click at [767, 755] on span "Money and Accounts" at bounding box center [784, 760] width 144 height 15
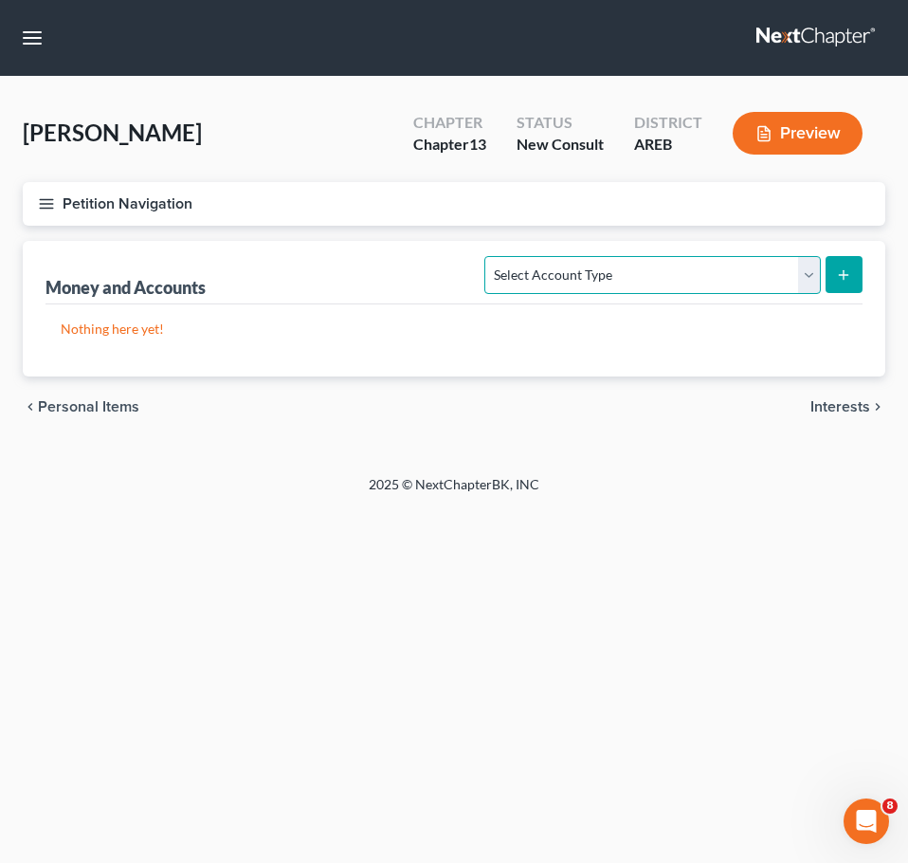
click at [753, 284] on select "Select Account Type Brokerage Cash on Hand Certificates of Deposit Checking Acc…" at bounding box center [653, 275] width 336 height 38
select select "checking"
click at [489, 256] on select "Select Account Type Brokerage Cash on Hand Certificates of Deposit Checking Acc…" at bounding box center [653, 275] width 336 height 38
click at [741, 369] on div "Nothing here yet!" at bounding box center [454, 340] width 817 height 72
click at [853, 256] on button "submit" at bounding box center [844, 274] width 37 height 37
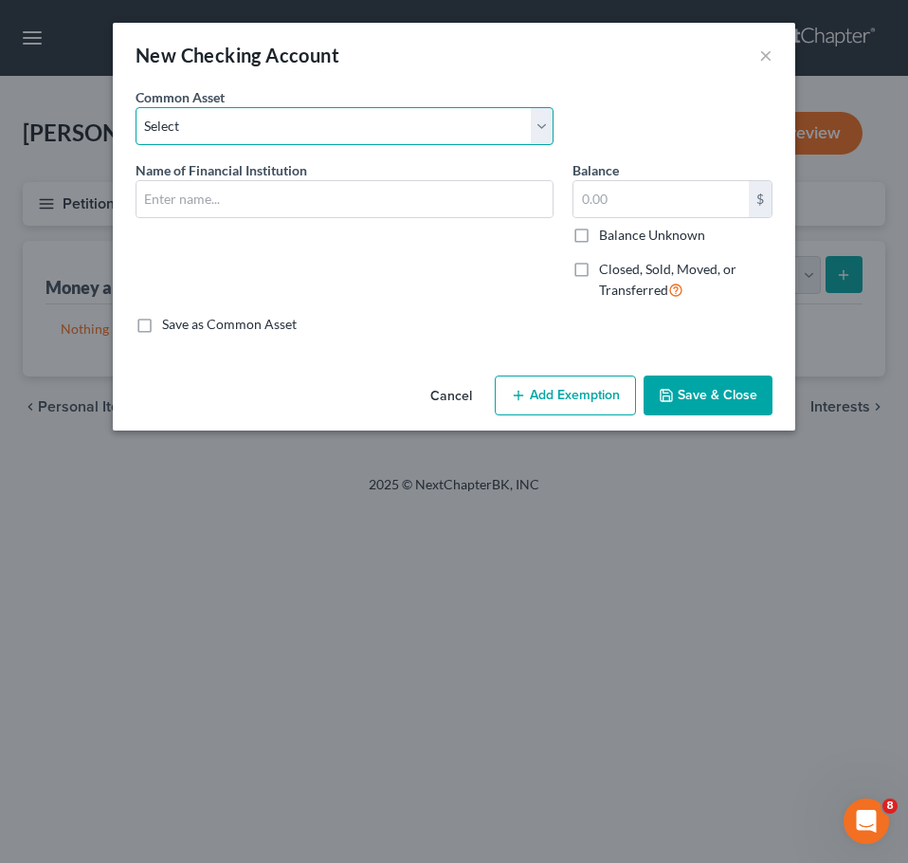
click at [378, 137] on select "Select Checking account" at bounding box center [345, 126] width 418 height 38
select select "0"
click at [136, 107] on select "Select Checking account" at bounding box center [345, 126] width 418 height 38
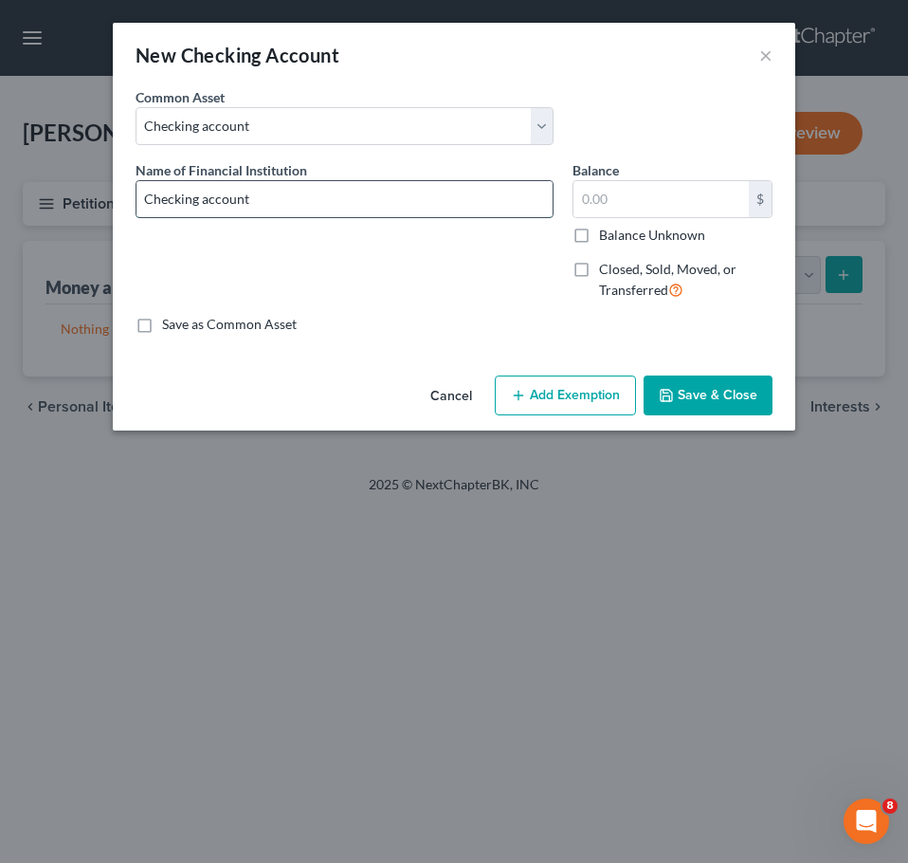
click at [395, 190] on input "Checking account" at bounding box center [345, 199] width 416 height 36
type input "Checking account - Navy FCU"
click at [685, 205] on input "text" at bounding box center [661, 199] width 175 height 36
type input "50"
click at [522, 211] on input "Checking account - Navy FCU" at bounding box center [345, 199] width 416 height 36
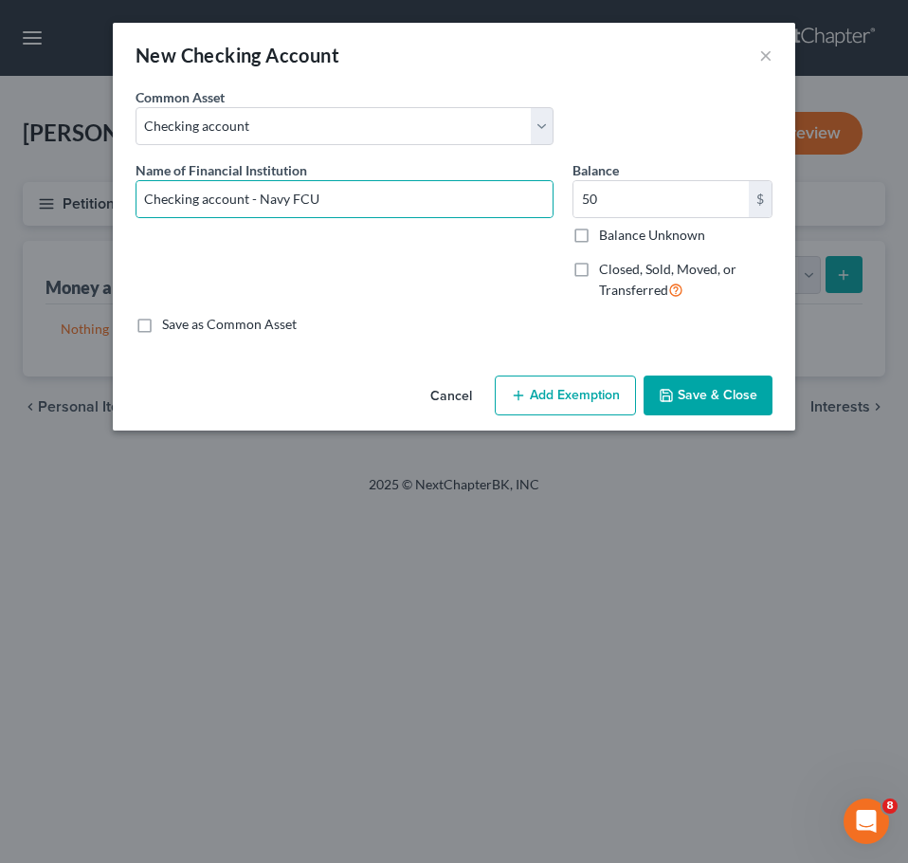
click at [742, 404] on button "Save & Close" at bounding box center [708, 396] width 129 height 40
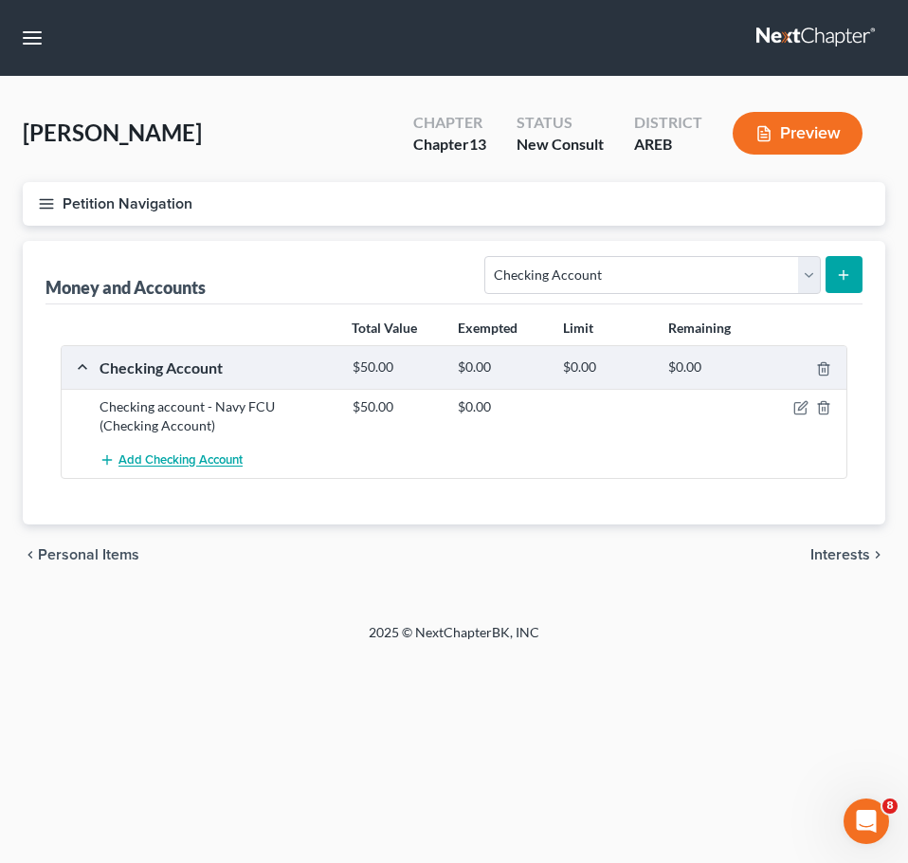
click at [211, 467] on span "Add Checking Account" at bounding box center [181, 460] width 124 height 15
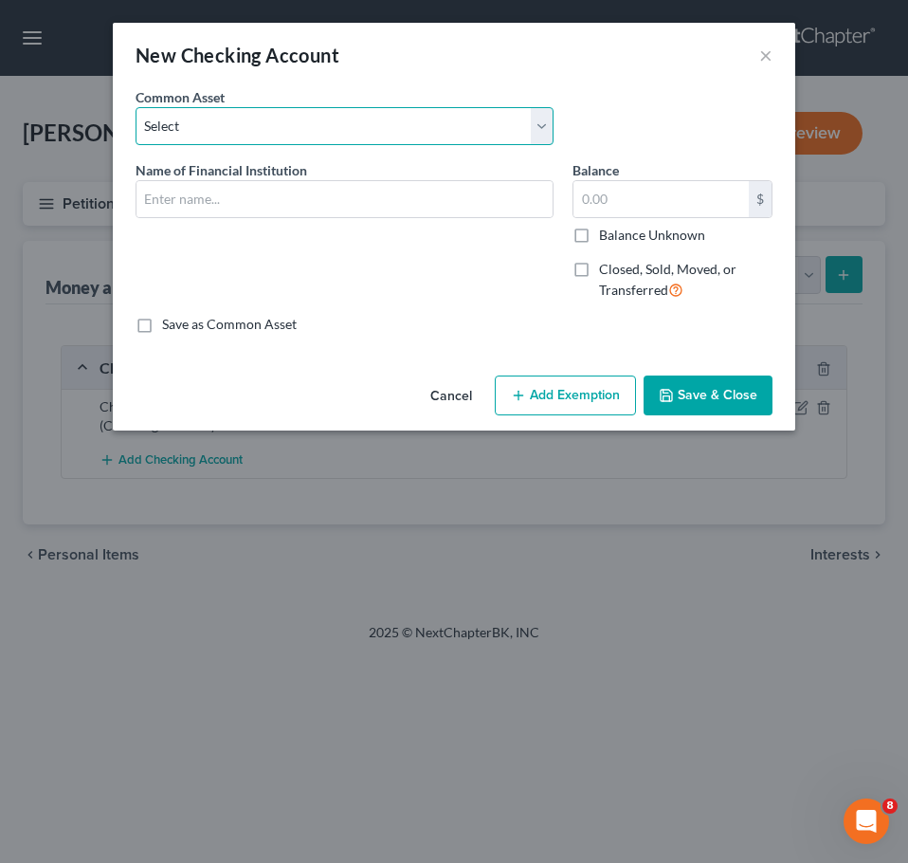
click at [279, 119] on select "Select Checking account" at bounding box center [345, 126] width 418 height 38
select select "0"
click at [136, 107] on select "Select Checking account" at bounding box center [345, 126] width 418 height 38
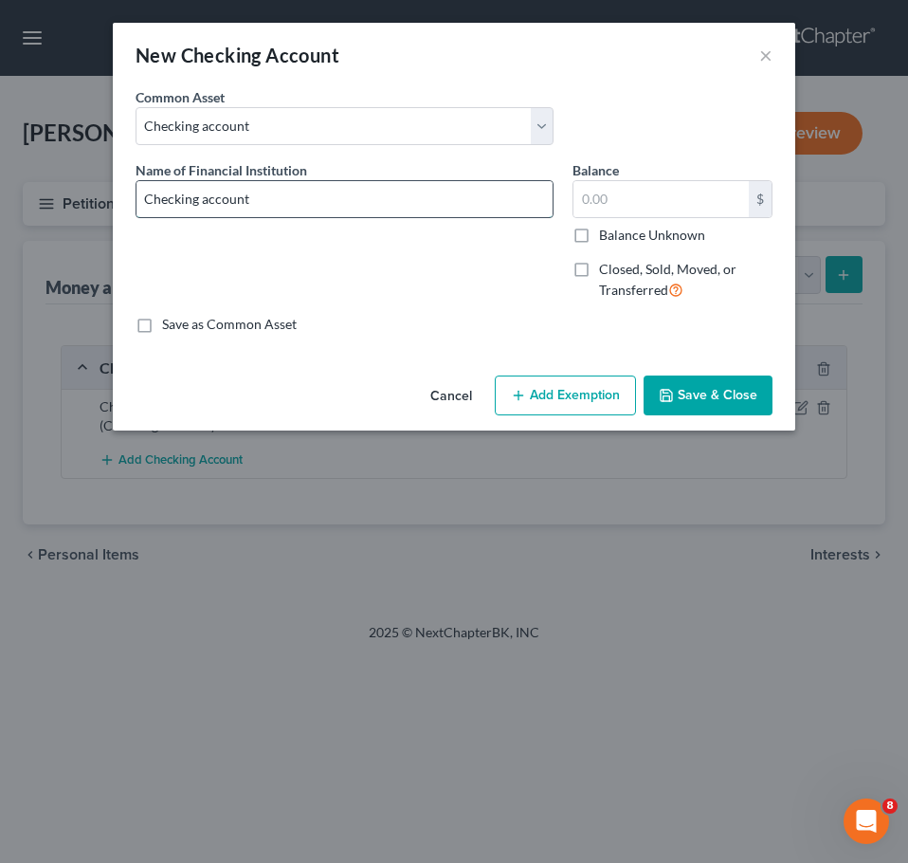
click at [308, 199] on input "Checking account" at bounding box center [345, 199] width 416 height 36
type input "Checking account - Bank of America"
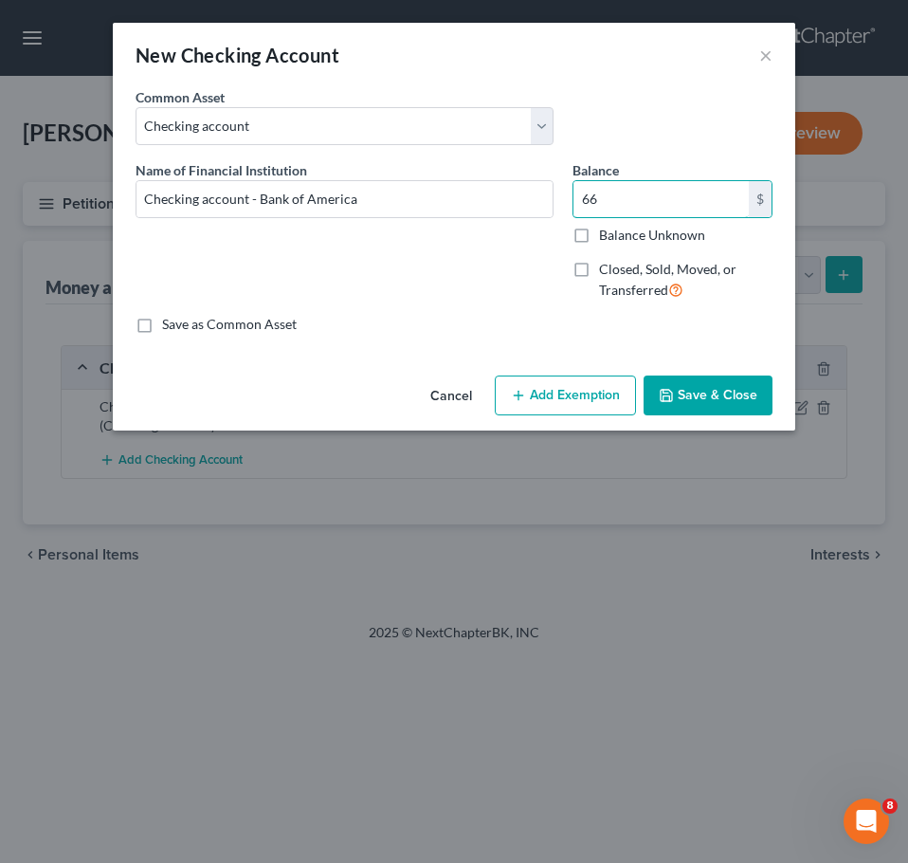
type input "66"
click at [716, 400] on button "Save & Close" at bounding box center [708, 396] width 129 height 40
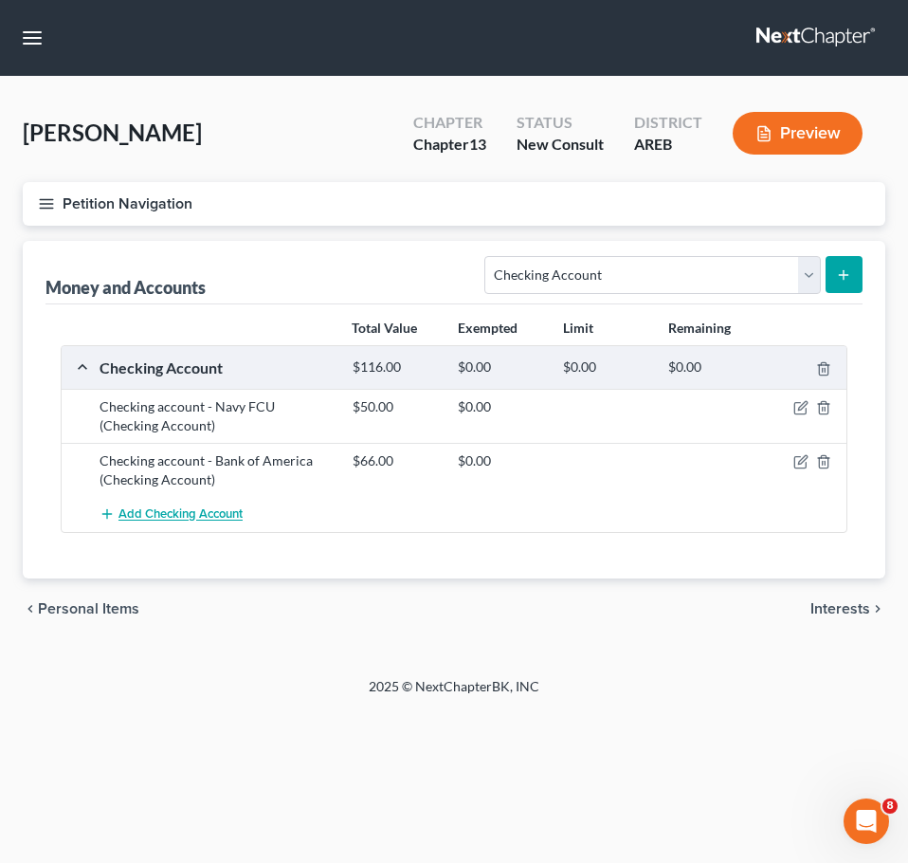
click at [221, 525] on button "Add Checking Account" at bounding box center [171, 514] width 143 height 35
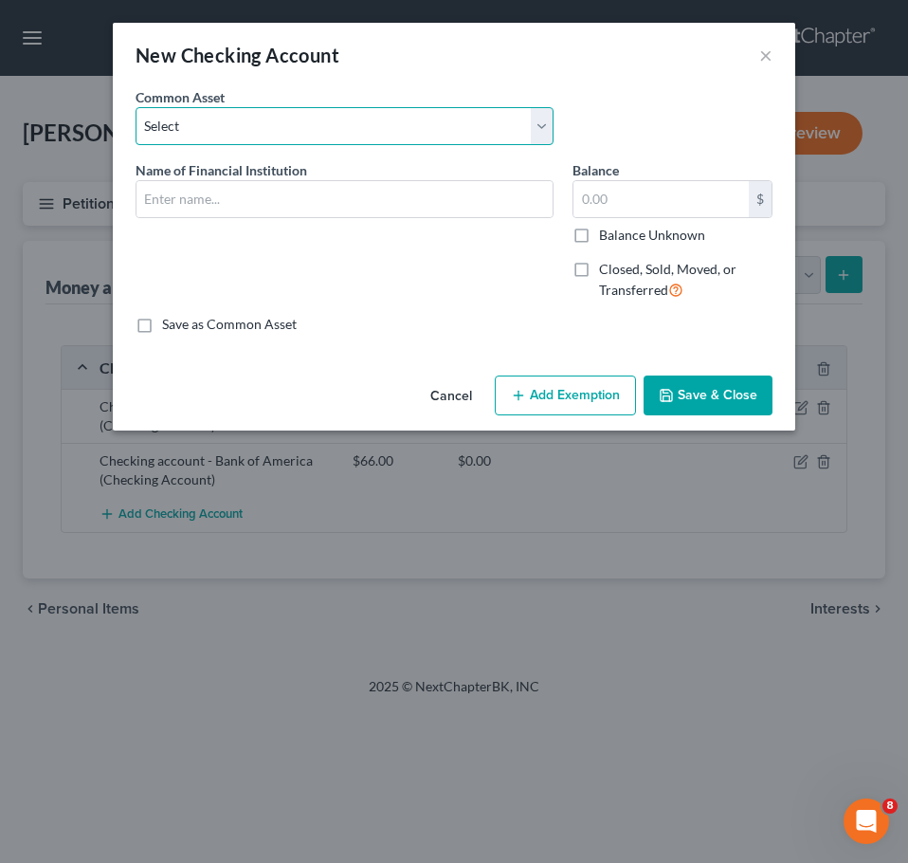
click at [277, 143] on select "Select Checking account" at bounding box center [345, 126] width 418 height 38
select select "0"
click at [136, 107] on select "Select Checking account" at bounding box center [345, 126] width 418 height 38
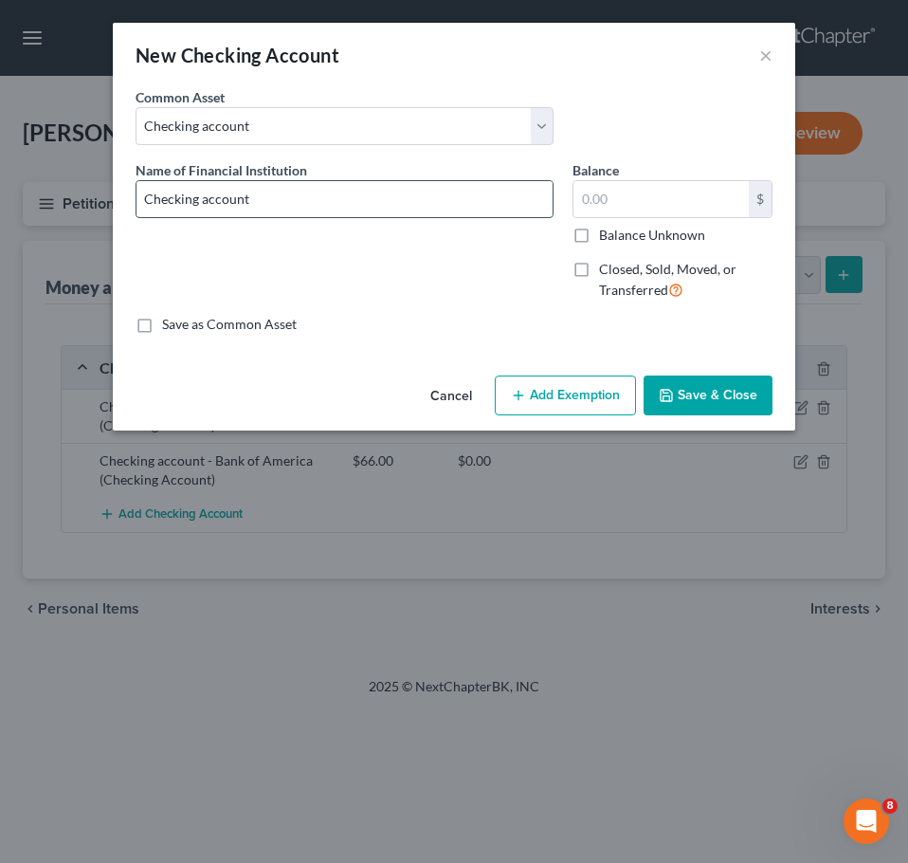
click at [337, 200] on input "Checking account" at bounding box center [345, 199] width 416 height 36
click at [337, 200] on input "Checking account - Capital ONe" at bounding box center [345, 199] width 416 height 36
type input "Checking account - Capital One"
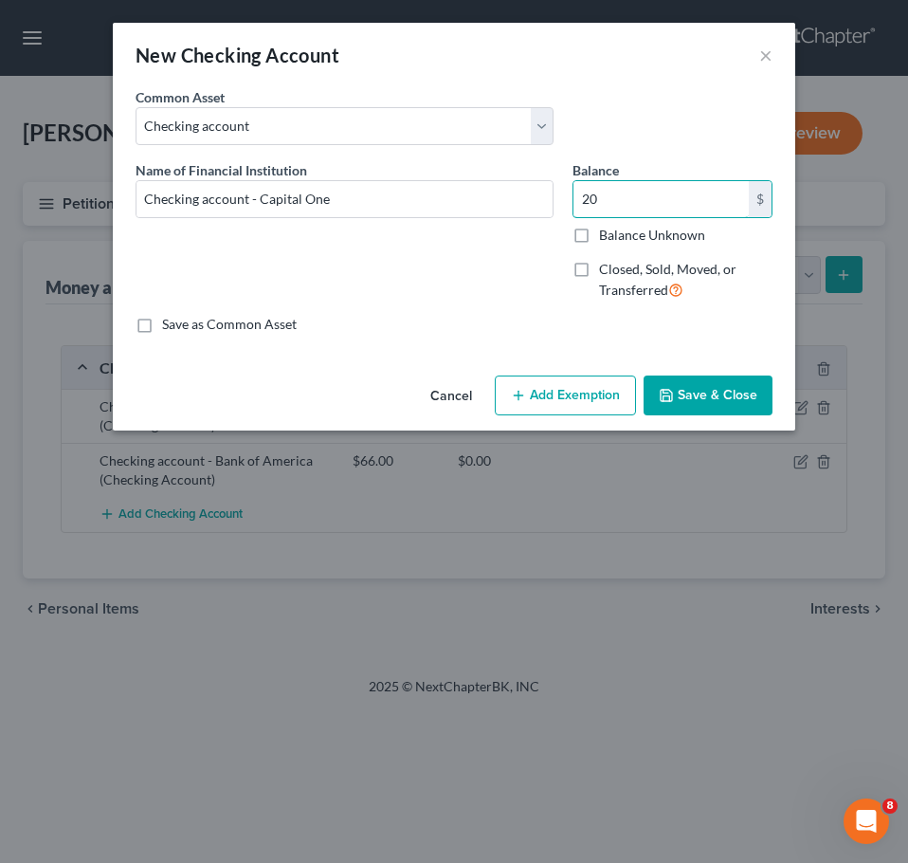
type input "20"
click at [761, 413] on button "Save & Close" at bounding box center [708, 396] width 129 height 40
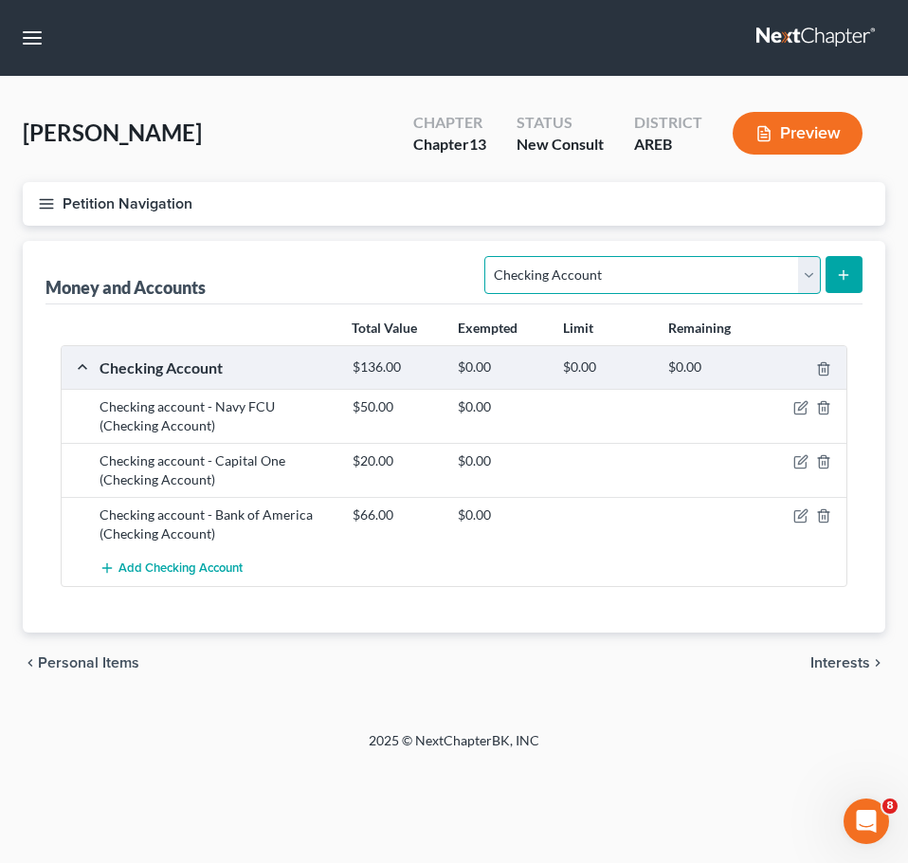
click at [709, 263] on select "Select Account Type Brokerage Cash on Hand Certificates of Deposit Checking Acc…" at bounding box center [653, 275] width 336 height 38
select select "savings"
click at [489, 256] on select "Select Account Type Brokerage Cash on Hand Certificates of Deposit Checking Acc…" at bounding box center [653, 275] width 336 height 38
click at [848, 284] on button "submit" at bounding box center [844, 274] width 37 height 37
click at [852, 669] on span "Interests" at bounding box center [841, 662] width 60 height 15
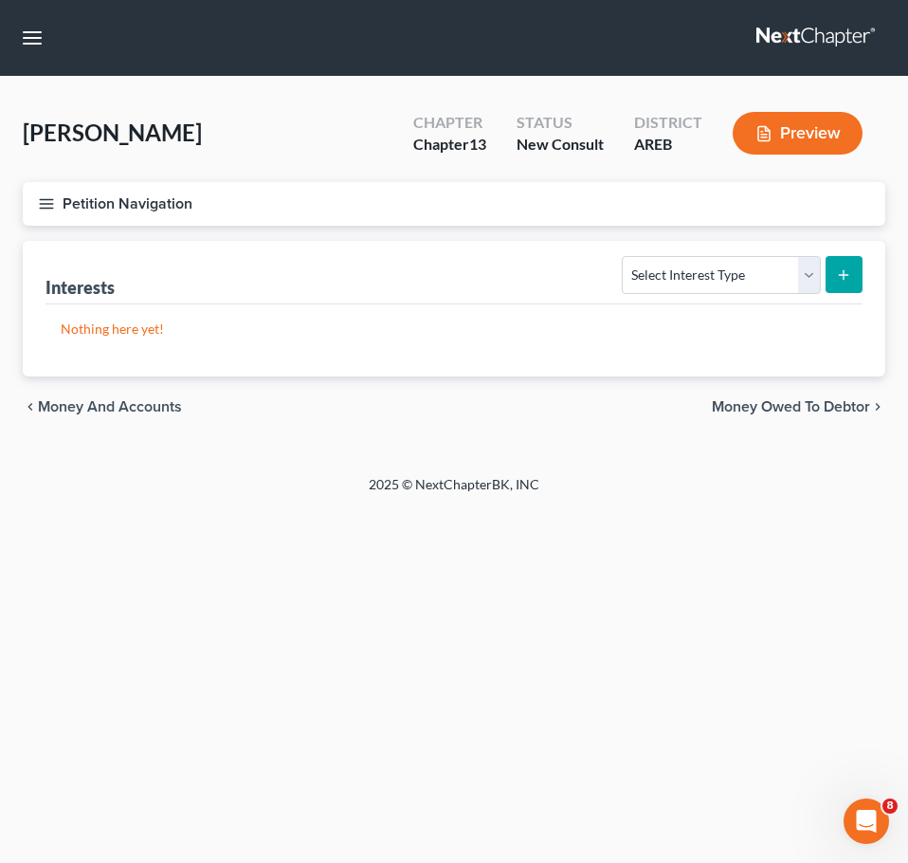
click at [152, 418] on div "chevron_left Money and Accounts Money Owed to Debtor chevron_right" at bounding box center [454, 406] width 863 height 61
click at [140, 410] on span "Money and Accounts" at bounding box center [110, 406] width 144 height 15
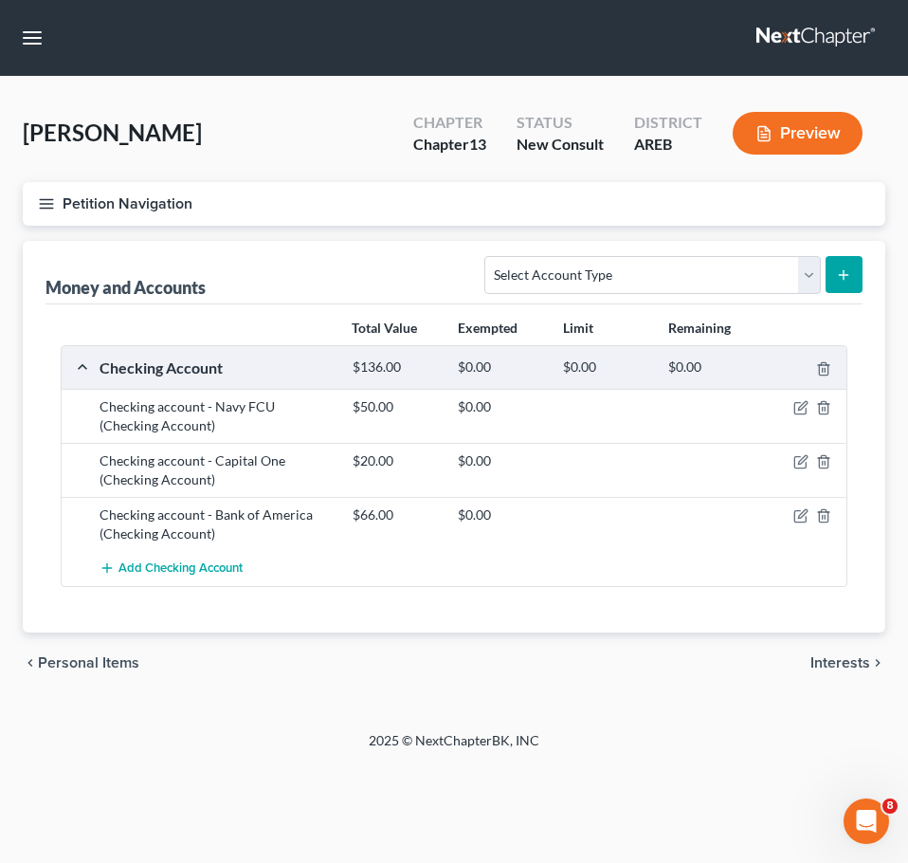
click at [738, 299] on div "Money and Accounts Select Account Type Brokerage Cash on Hand Certificates of D…" at bounding box center [454, 273] width 817 height 64
click at [718, 276] on select "Select Account Type Brokerage Cash on Hand Certificates of Deposit Checking Acc…" at bounding box center [653, 275] width 336 height 38
select select "savings"
click at [489, 256] on select "Select Account Type Brokerage Cash on Hand Certificates of Deposit Checking Acc…" at bounding box center [653, 275] width 336 height 38
click at [834, 270] on button "submit" at bounding box center [844, 274] width 37 height 37
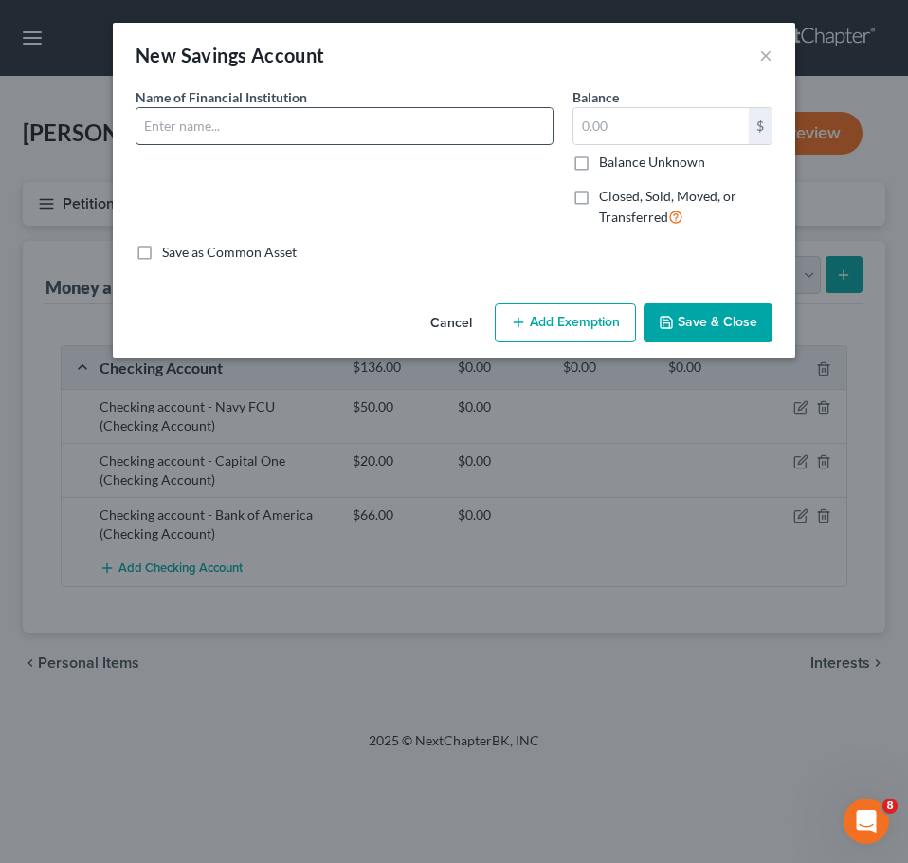
click at [354, 108] on input "text" at bounding box center [345, 126] width 416 height 36
type input "Navy FCU"
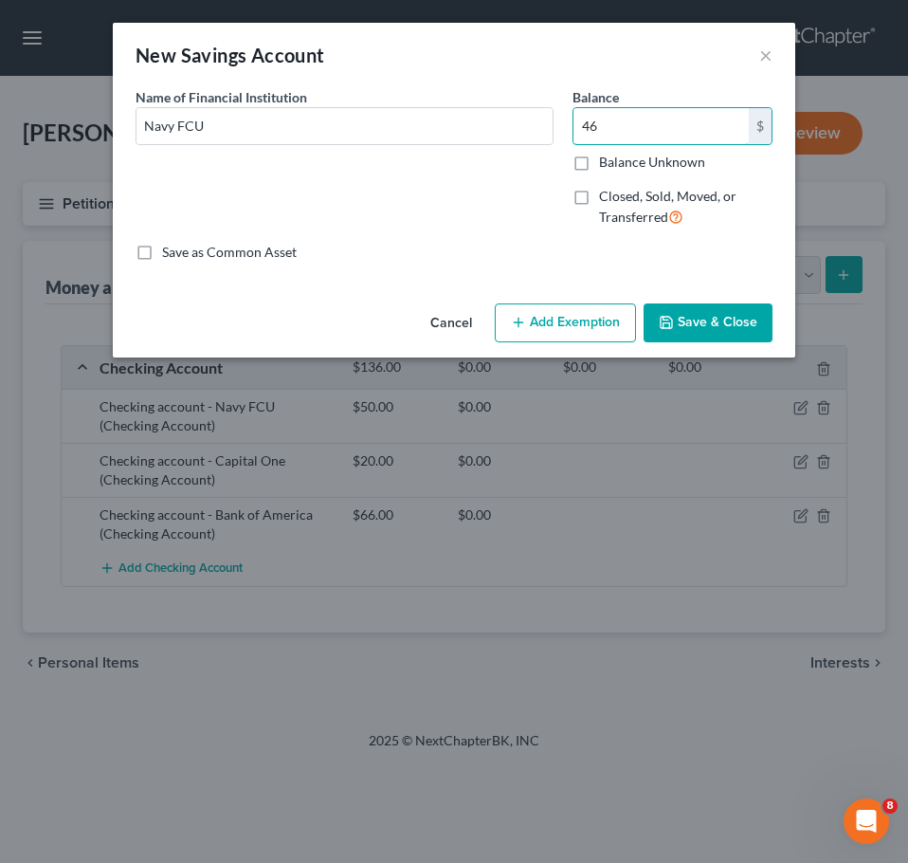
type input "46"
click at [679, 321] on button "Save & Close" at bounding box center [708, 323] width 129 height 40
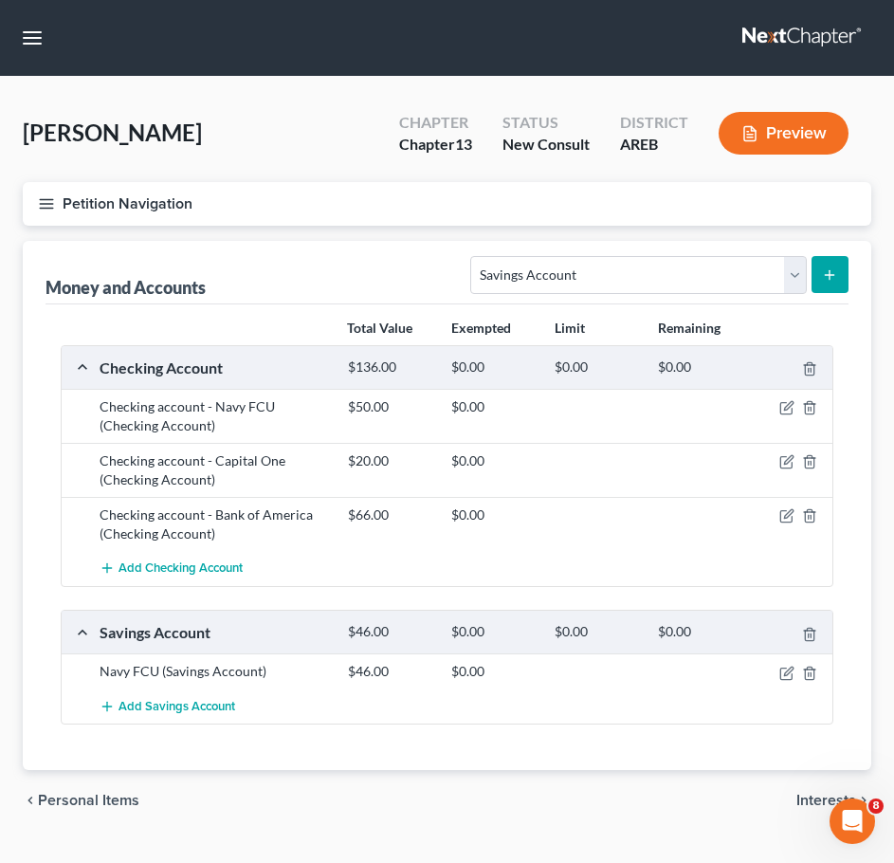
scroll to position [40, 0]
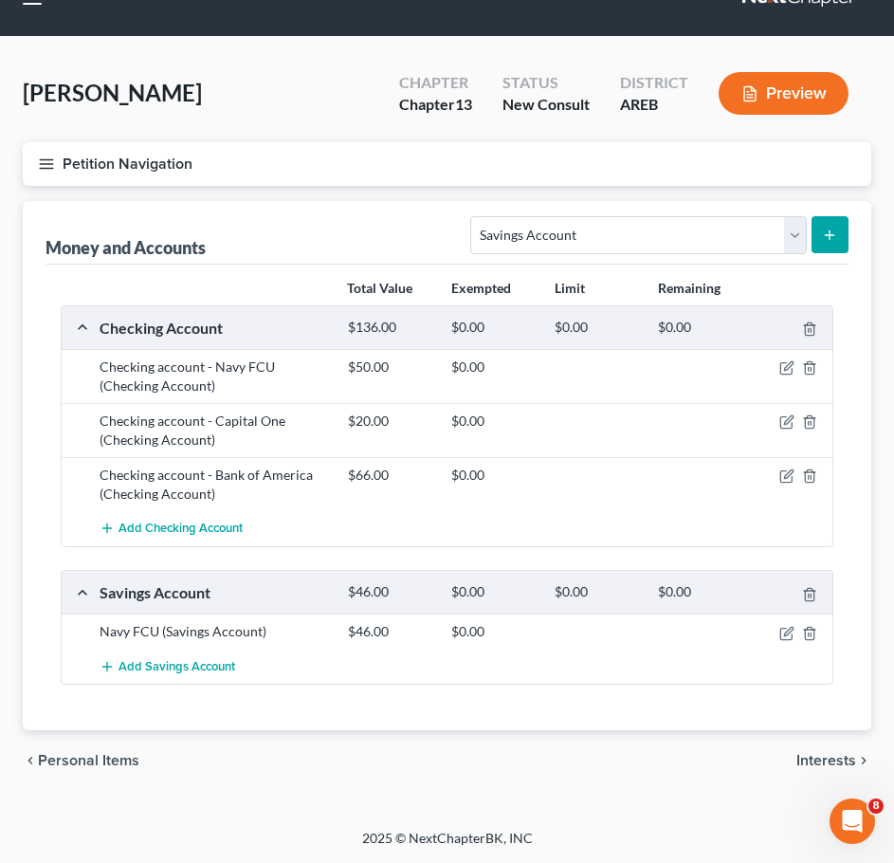
click at [843, 755] on span "Interests" at bounding box center [827, 760] width 60 height 15
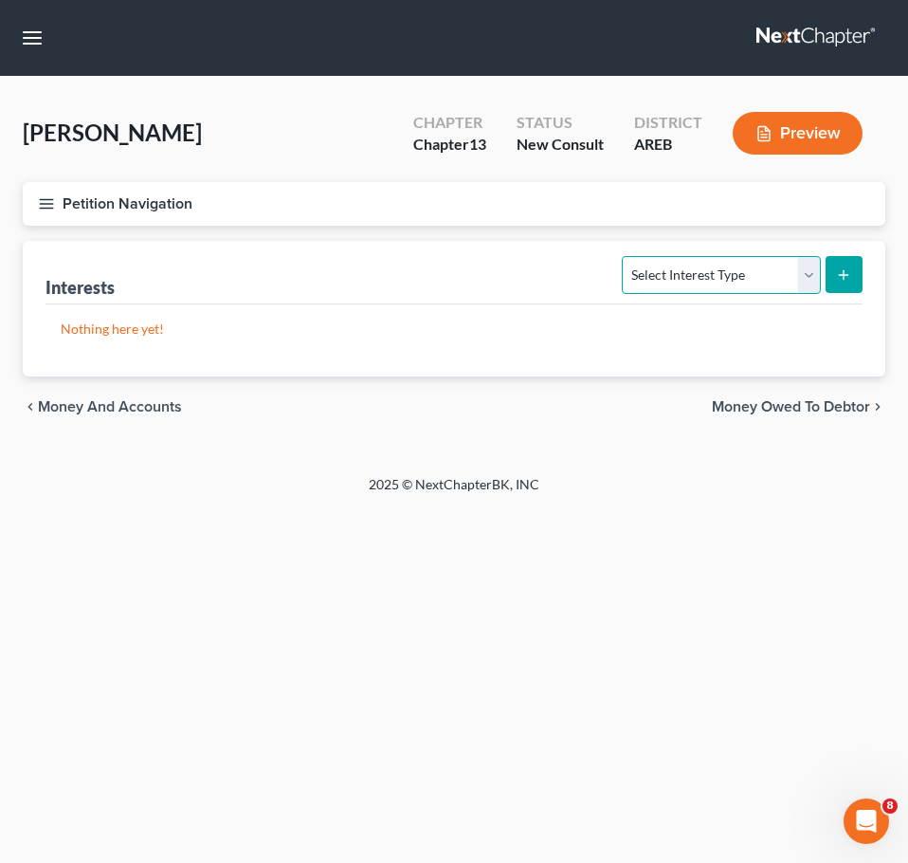
click at [738, 266] on select "Select Interest Type 401K Annuity Bond Education IRA Government Bond Government…" at bounding box center [721, 275] width 198 height 38
click at [870, 481] on footer "2025 © NextChapterBK, INC" at bounding box center [454, 492] width 908 height 34
click at [779, 283] on select "Select Interest Type 401K Annuity Bond Education IRA Government Bond Government…" at bounding box center [721, 275] width 198 height 38
click at [856, 585] on div "Home New Case Client Portal Directory Cases DebtorCC Payments [PERSON_NAME] & […" at bounding box center [454, 431] width 908 height 863
click at [785, 281] on select "Select Interest Type 401K Annuity Bond Education IRA Government Bond Government…" at bounding box center [721, 275] width 198 height 38
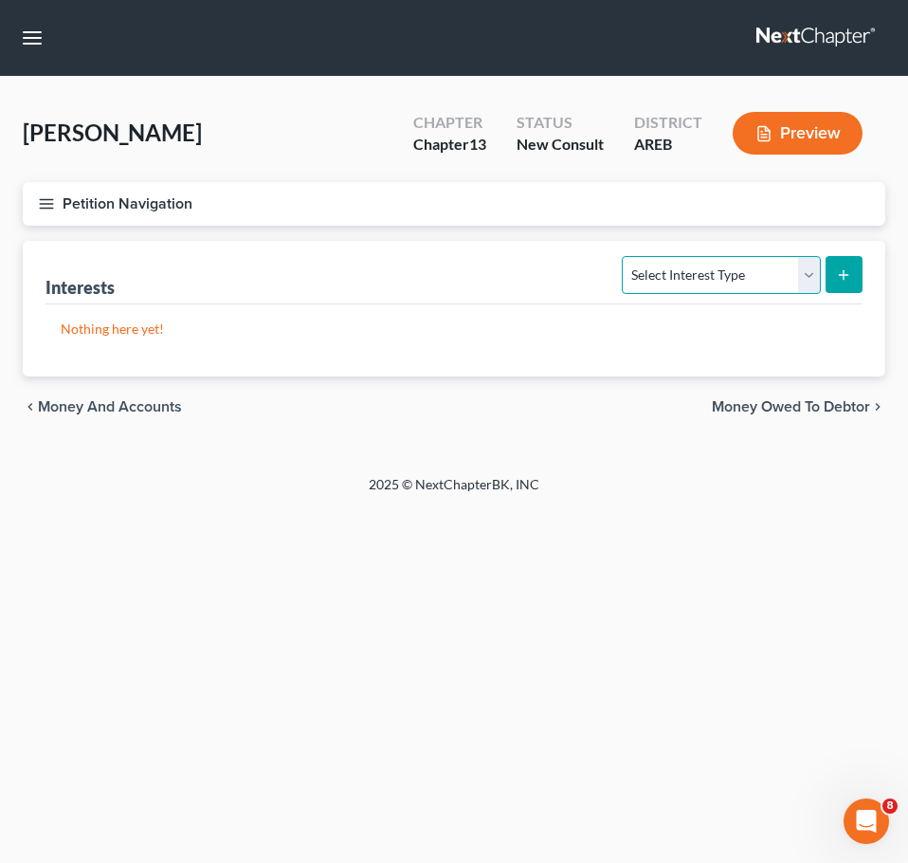
select select "term_life_insurance"
click at [625, 256] on select "Select Interest Type 401K Annuity Bond Education IRA Government Bond Government…" at bounding box center [721, 275] width 198 height 38
click at [840, 278] on icon "submit" at bounding box center [843, 274] width 15 height 15
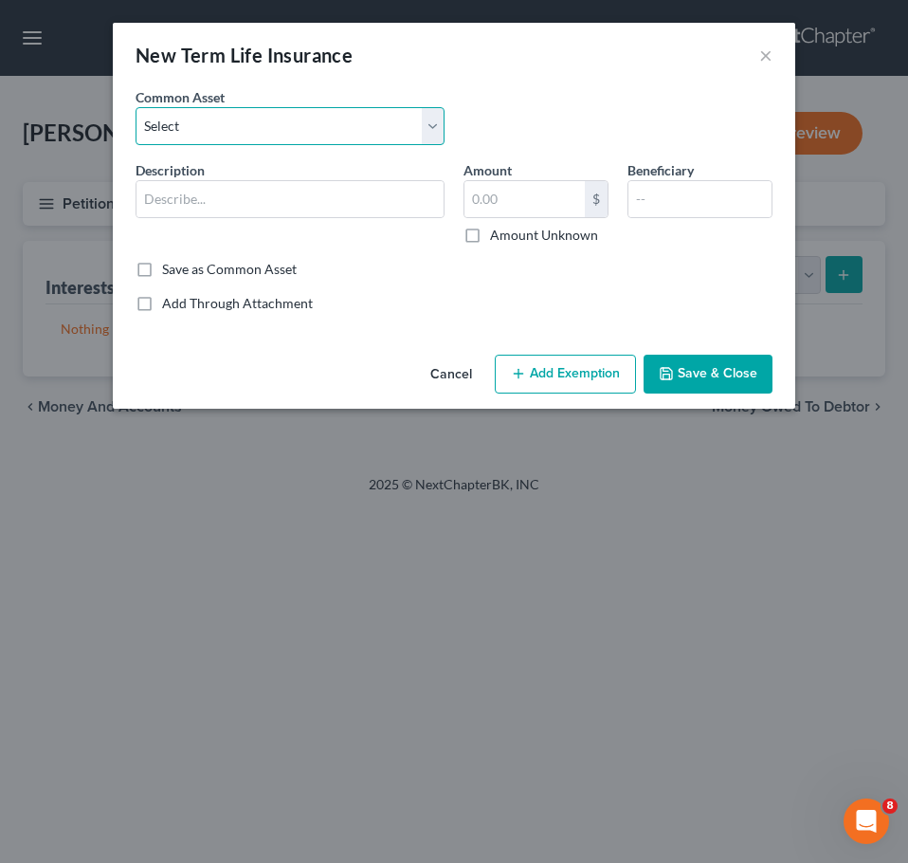
click at [217, 118] on select "Select Term life insurance" at bounding box center [290, 126] width 309 height 38
select select "0"
click at [136, 107] on select "Select Term life insurance" at bounding box center [290, 126] width 309 height 38
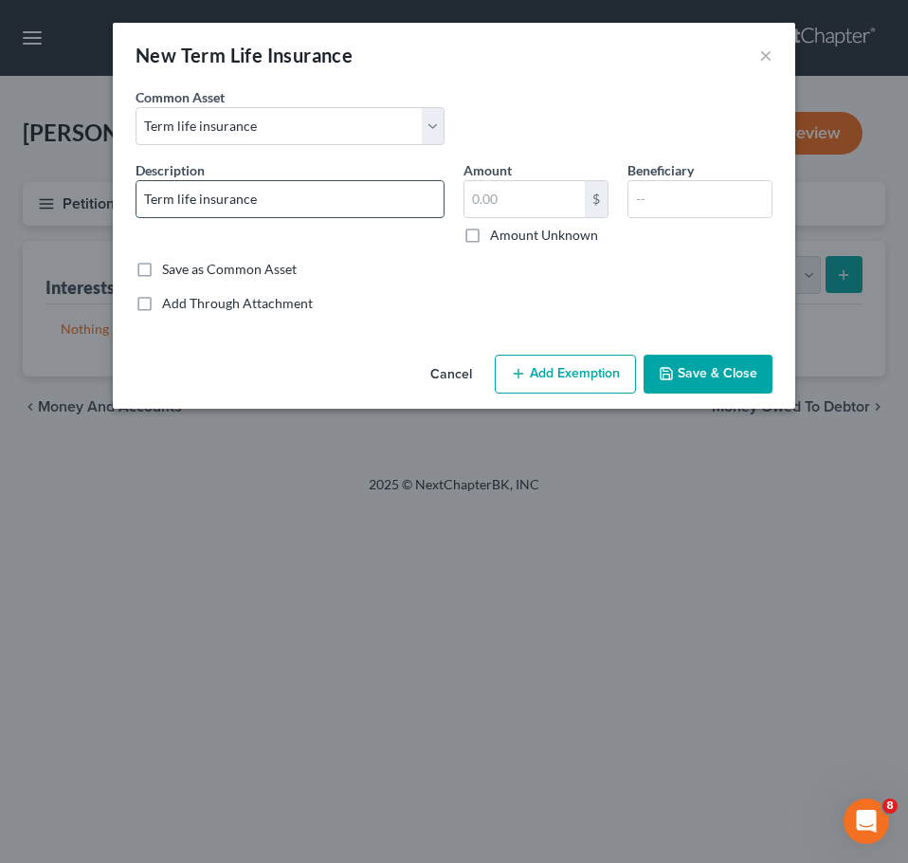
click at [325, 201] on input "Term life insurance" at bounding box center [290, 199] width 307 height 36
type input "Term Life Insurance - no cash value"
click at [707, 376] on button "Save & Close" at bounding box center [708, 375] width 129 height 40
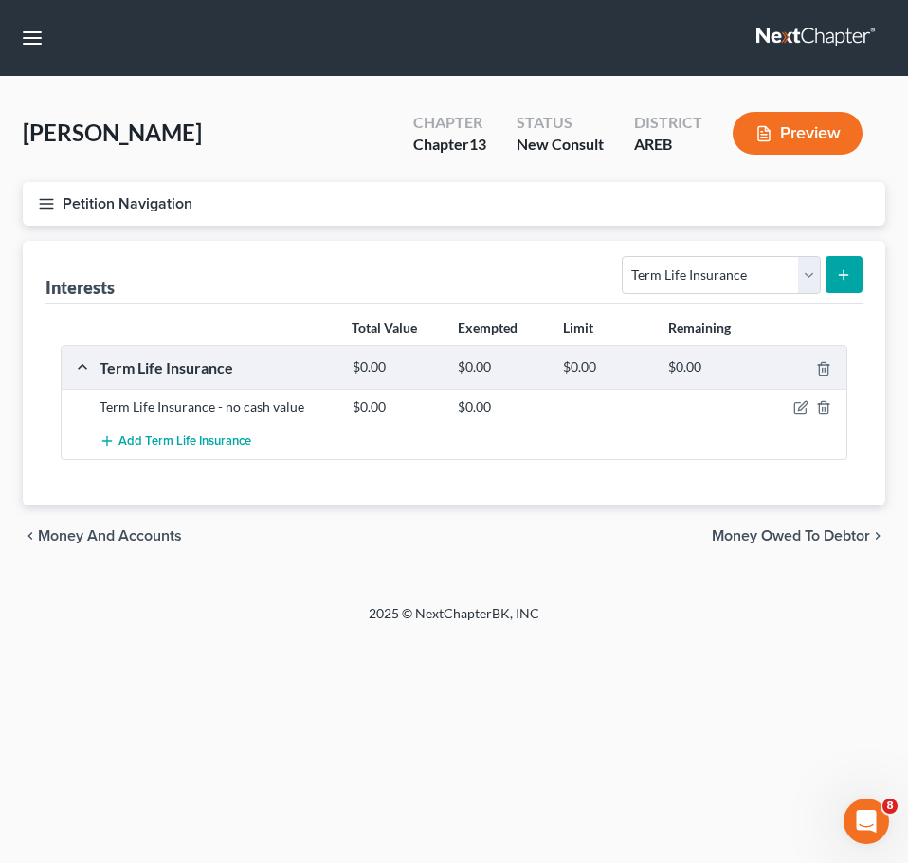
click at [822, 537] on span "Money Owed to Debtor" at bounding box center [791, 535] width 158 height 15
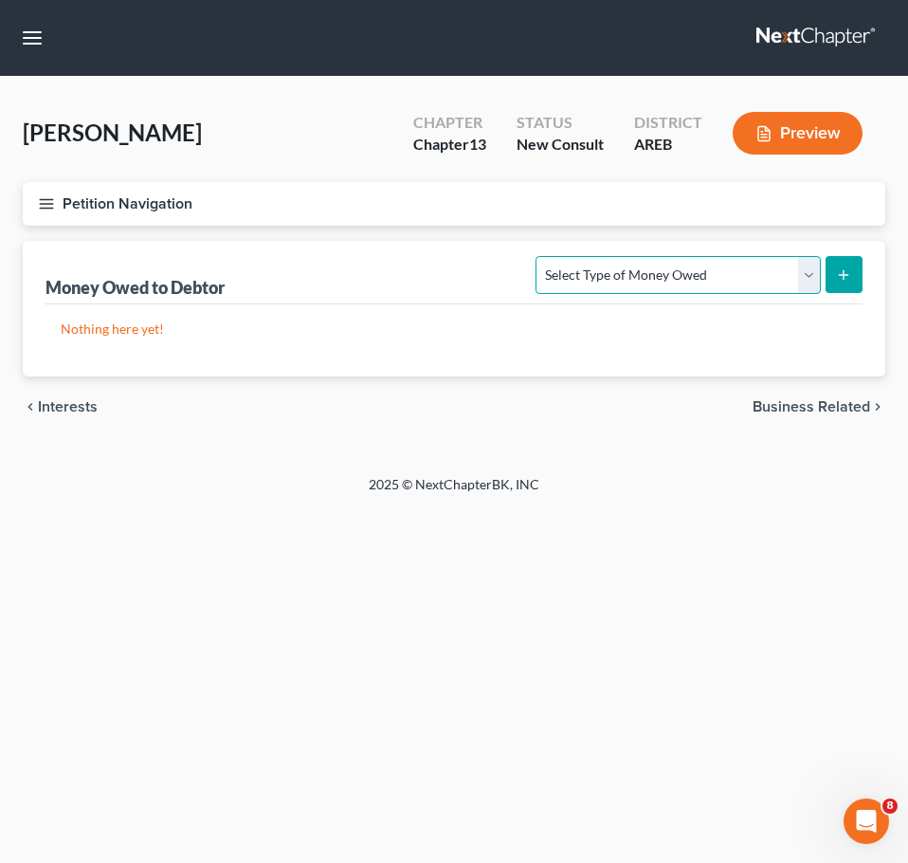
click at [749, 259] on select "Select Type of Money Owed Accounts Receivable Alimony Child Support Claims Agai…" at bounding box center [678, 275] width 284 height 38
select select "expected_tax_refund"
click at [540, 256] on select "Select Type of Money Owed Accounts Receivable Alimony Child Support Claims Agai…" at bounding box center [678, 275] width 284 height 38
click at [844, 271] on line "submit" at bounding box center [844, 274] width 0 height 9
select select "0"
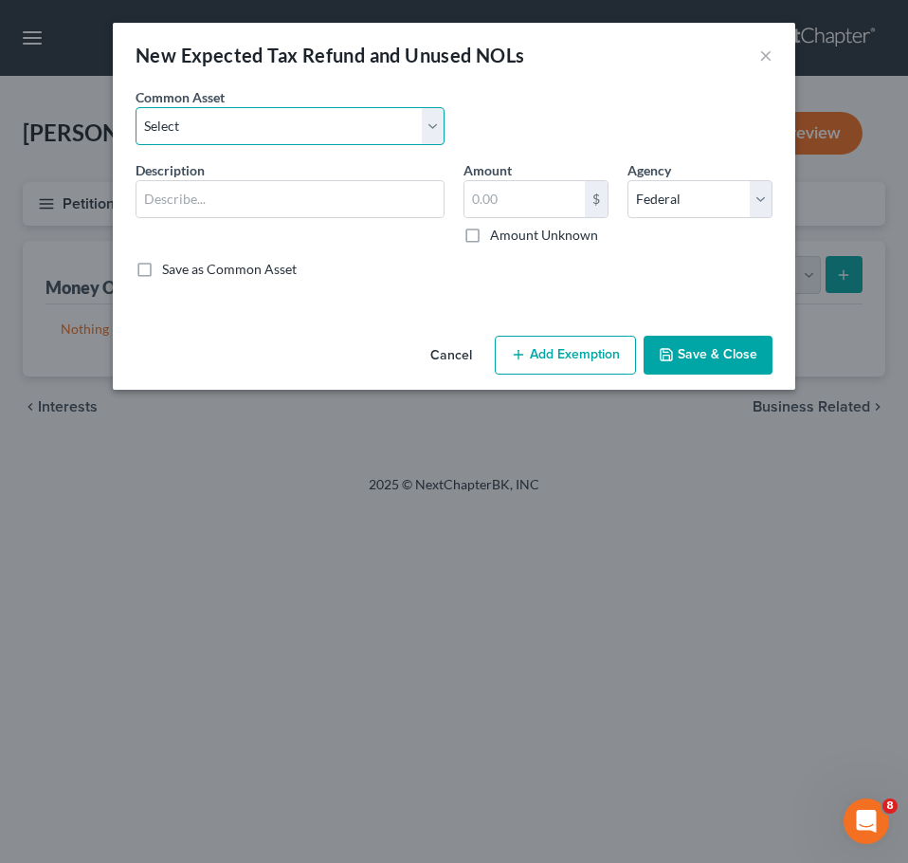
click at [394, 125] on select "Select Expected refund for 2024 tax refund" at bounding box center [290, 126] width 309 height 38
select select "1"
click at [136, 107] on select "Select Expected refund for 2024 tax refund" at bounding box center [290, 126] width 309 height 38
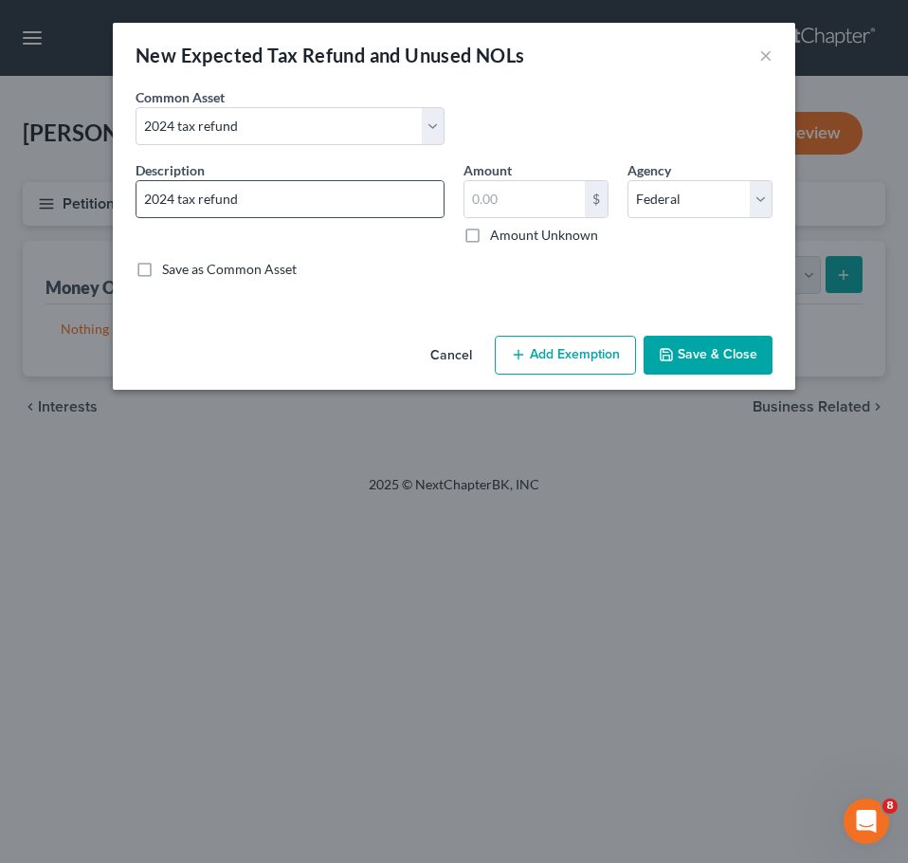
click at [412, 201] on input "2024 tax refund" at bounding box center [290, 199] width 307 height 36
type input "2024 tax return - owed"
click at [692, 341] on button "Save & Close" at bounding box center [708, 356] width 129 height 40
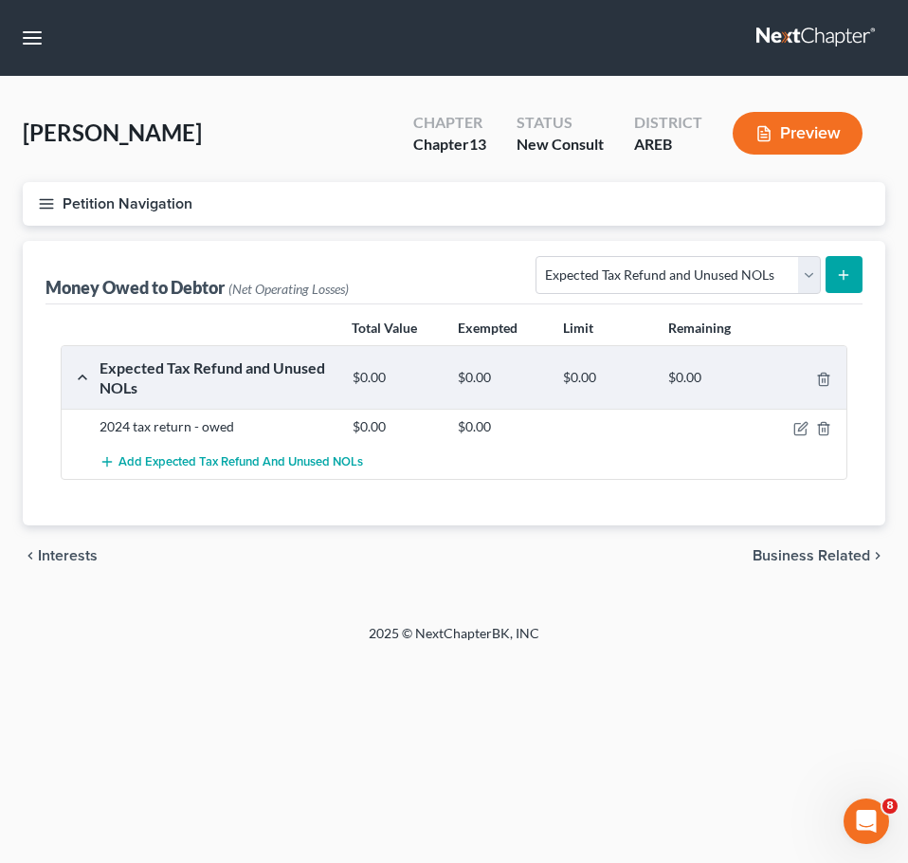
click at [791, 553] on span "Business Related" at bounding box center [812, 555] width 118 height 15
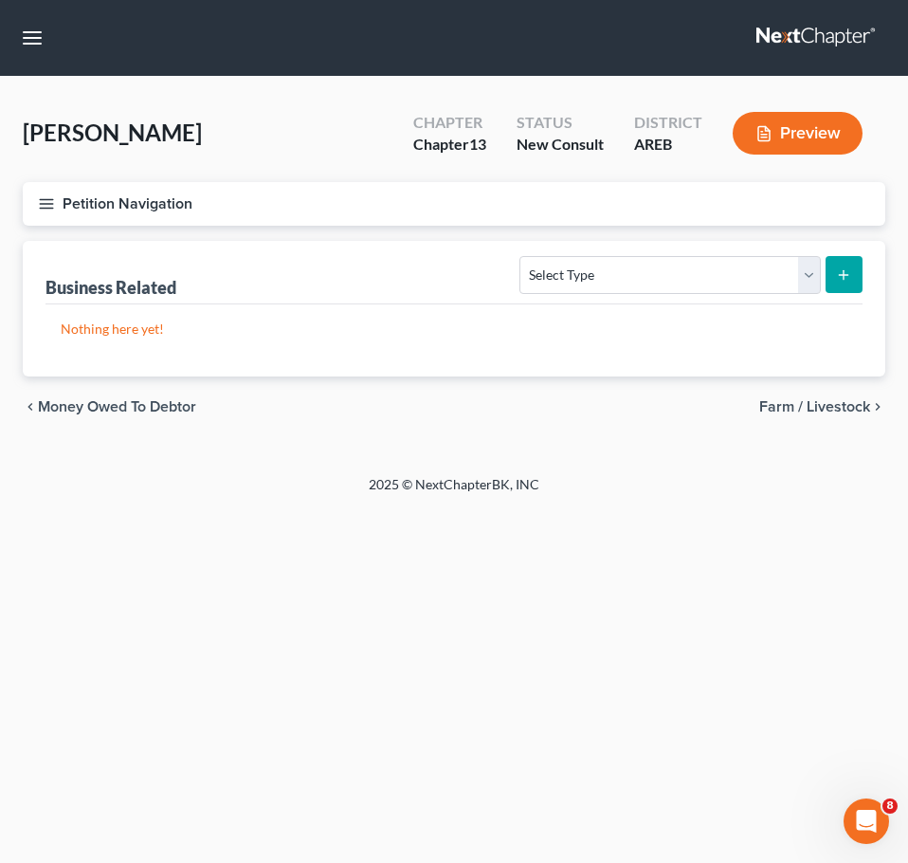
click at [814, 409] on span "Farm / Livestock" at bounding box center [815, 406] width 111 height 15
click at [821, 407] on span "Miscellaneous Property" at bounding box center [790, 406] width 160 height 15
click at [96, 412] on span "Farm / Livestock" at bounding box center [93, 406] width 111 height 15
click at [99, 412] on span "Business Related" at bounding box center [97, 406] width 118 height 15
click at [728, 286] on select "Select Type Customer Lists Franchises Inventory Licenses Machinery Office Equip…" at bounding box center [670, 275] width 301 height 38
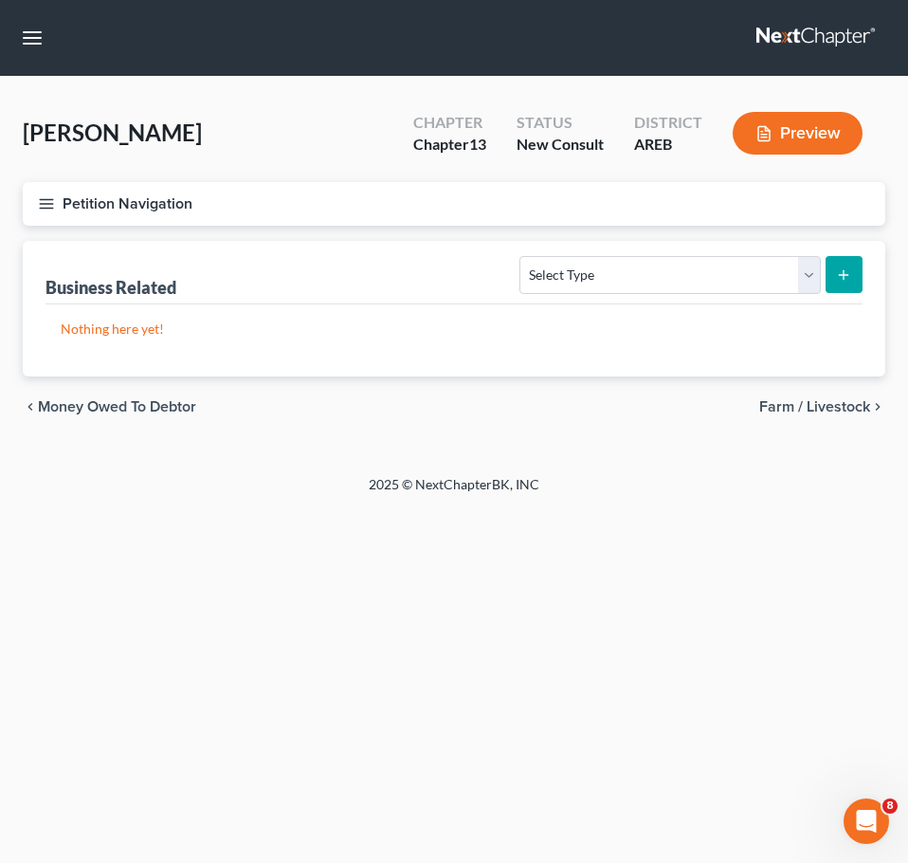
click at [109, 406] on span "Money Owed to Debtor" at bounding box center [117, 406] width 158 height 15
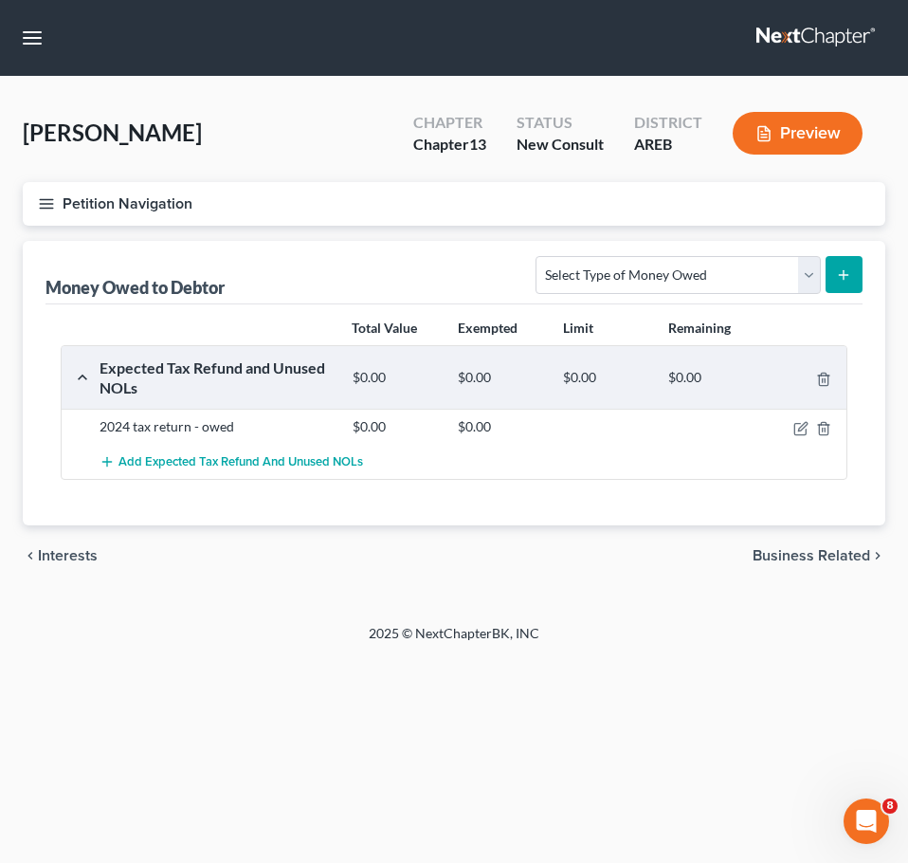
click at [37, 556] on icon "chevron_left" at bounding box center [30, 555] width 15 height 15
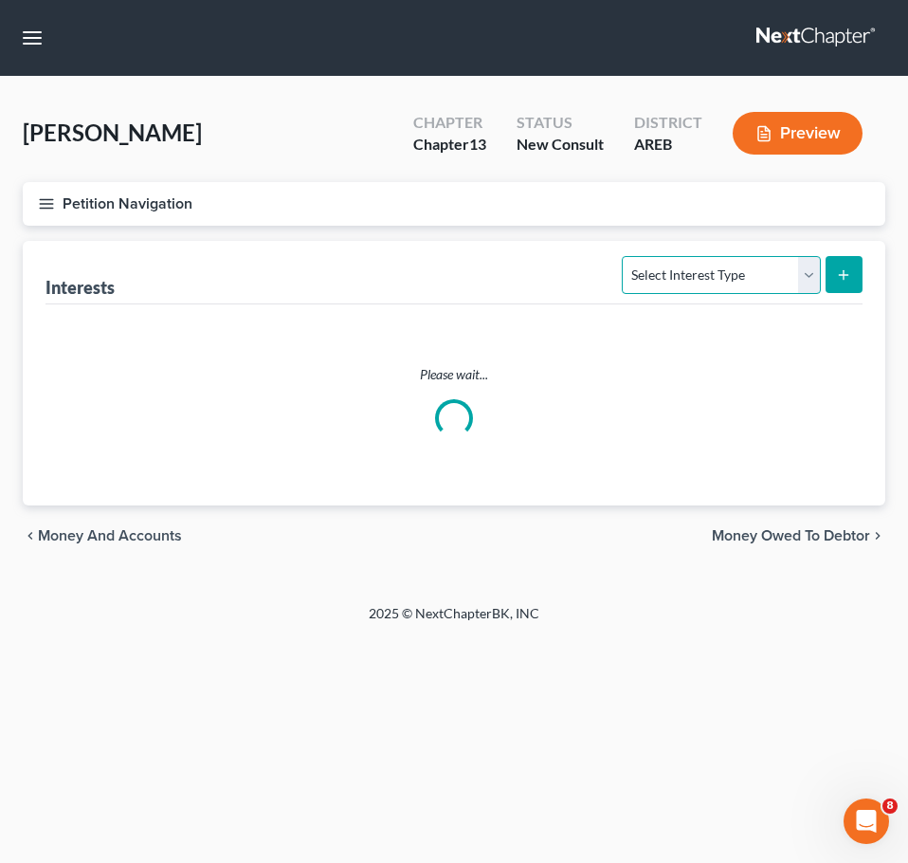
click at [687, 277] on select "Select Interest Type 401K Annuity Bond Education IRA Government Bond Government…" at bounding box center [721, 275] width 198 height 38
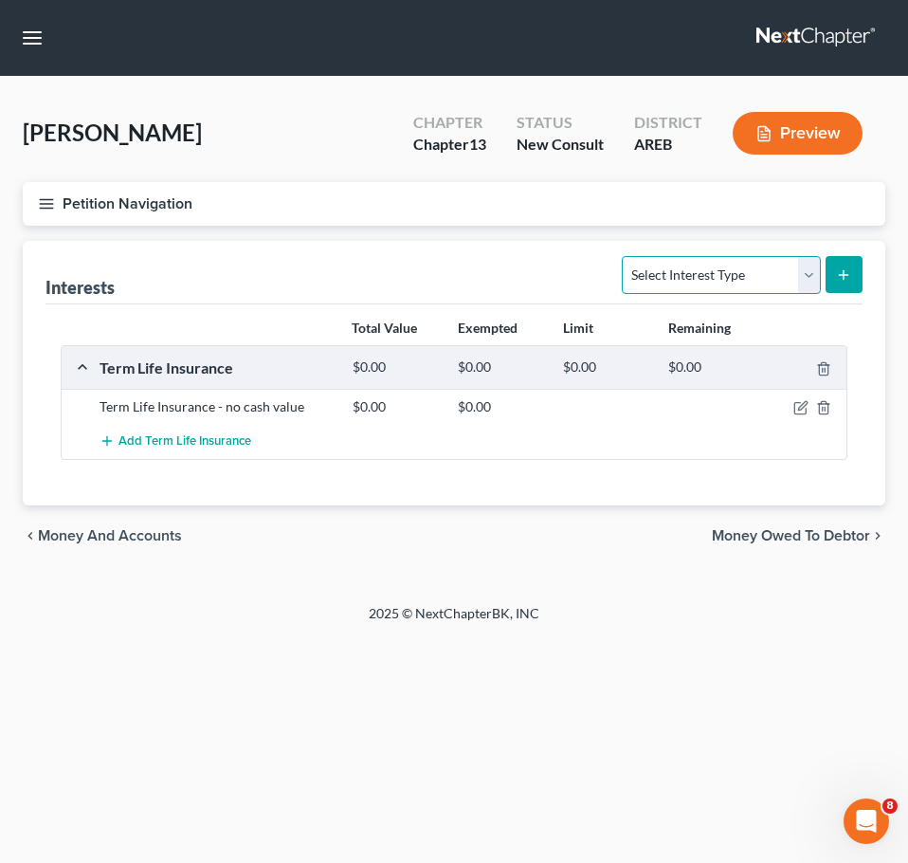
select select "partnership_active"
click at [625, 256] on select "Select Interest Type 401K Annuity Bond Education IRA Government Bond Government…" at bounding box center [721, 275] width 198 height 38
click at [848, 286] on button "submit" at bounding box center [844, 274] width 37 height 37
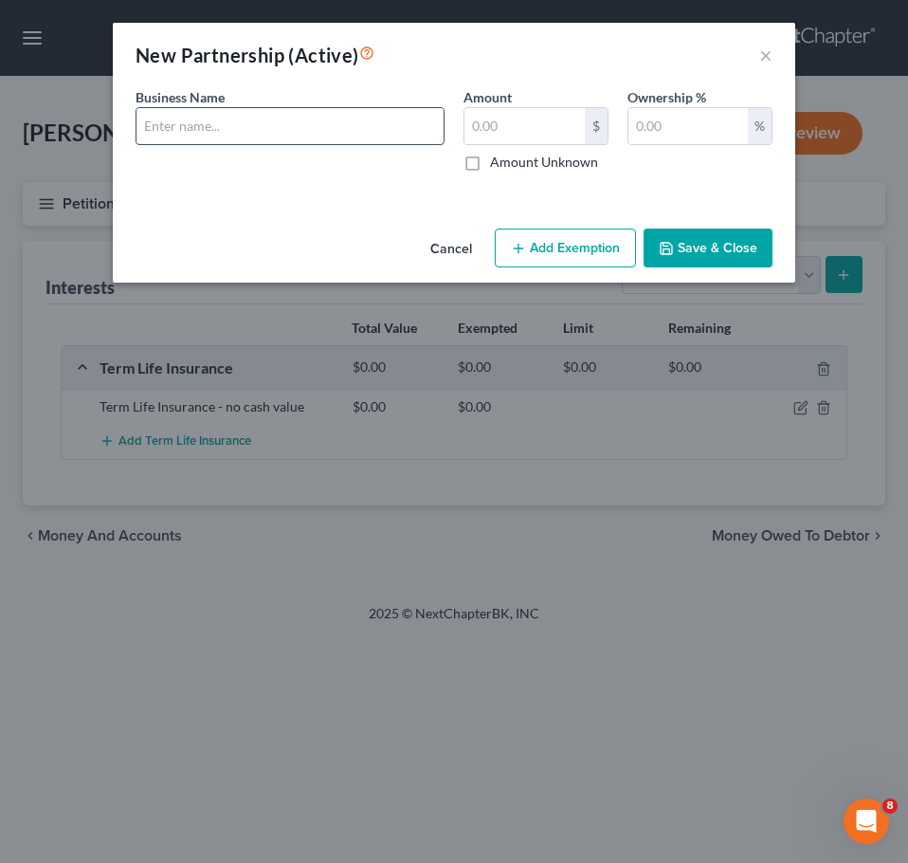
click at [361, 123] on input "text" at bounding box center [290, 126] width 307 height 36
type input "All Around Services, LLC"
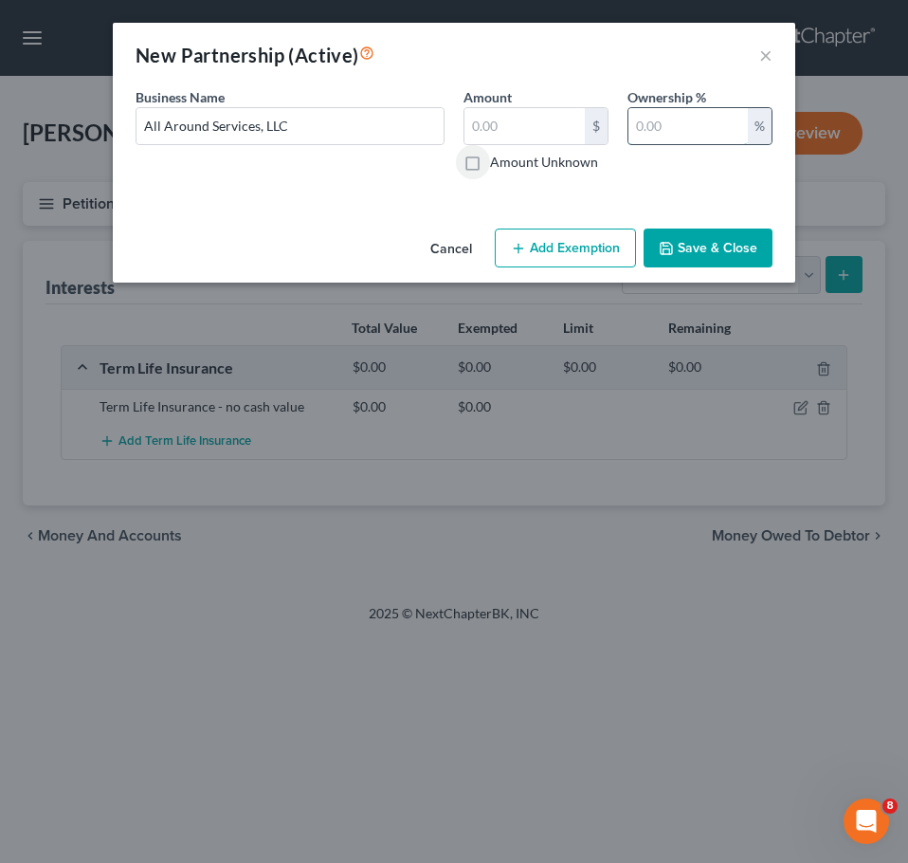
click at [677, 128] on input "text" at bounding box center [688, 126] width 119 height 36
type input "100"
click at [321, 127] on input "All Around Services, LLC" at bounding box center [290, 126] width 307 height 36
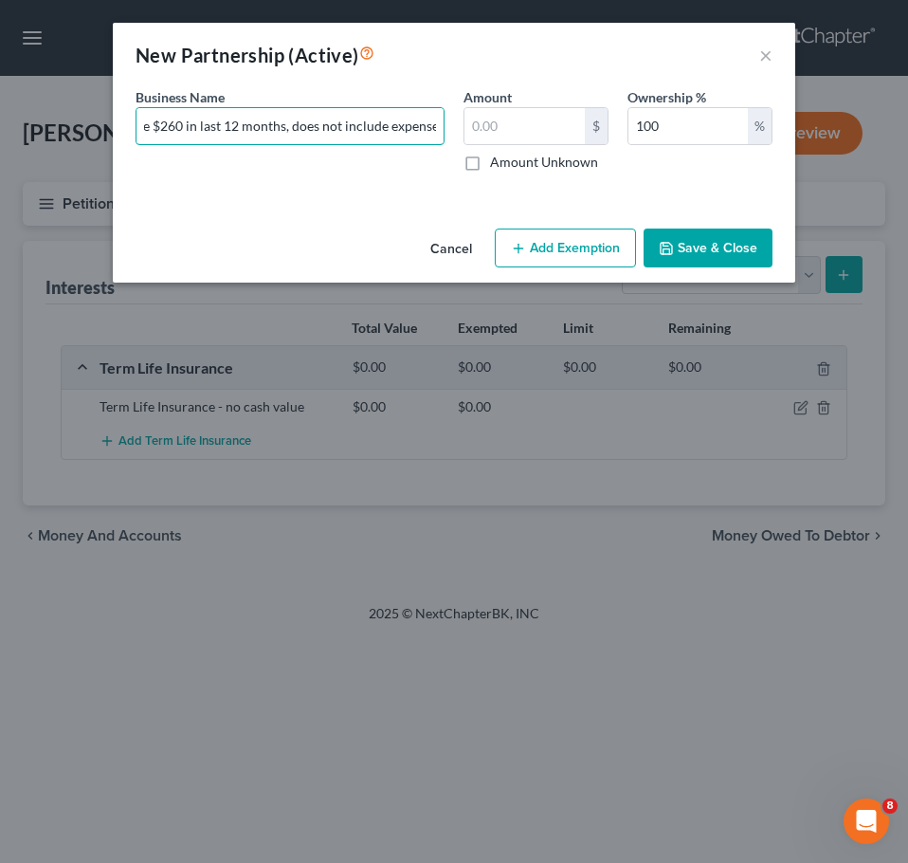
scroll to position [0, 210]
type input "All Around Services, LLC (only made $260 in last 12 months, does not include ex…"
click at [506, 125] on input "text" at bounding box center [525, 126] width 120 height 36
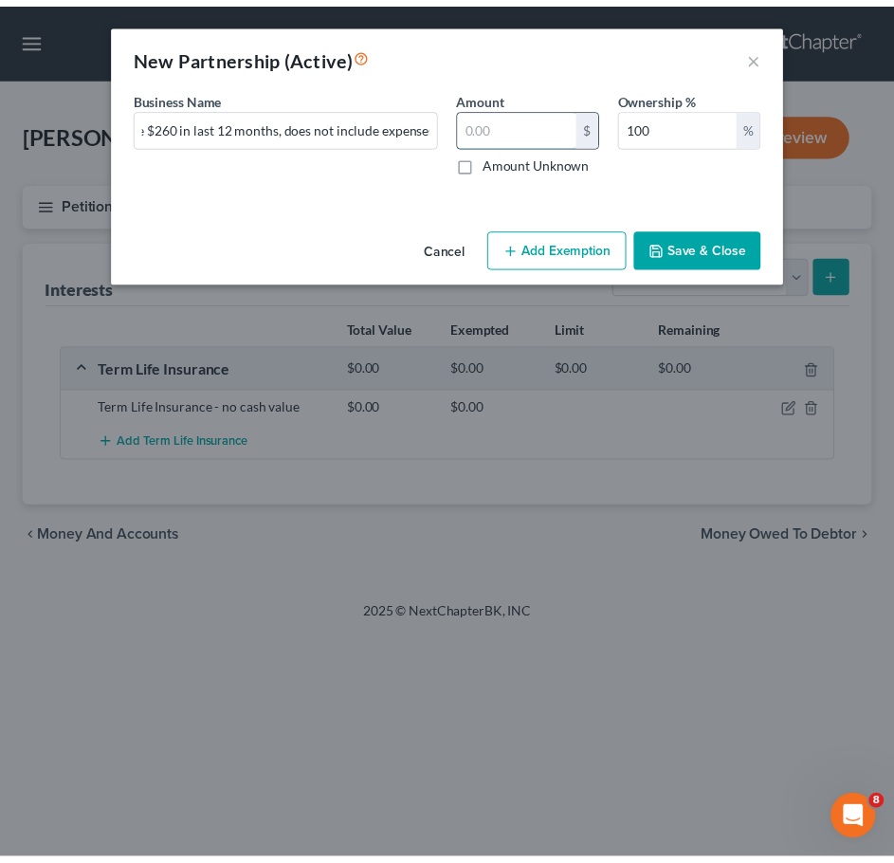
scroll to position [0, 0]
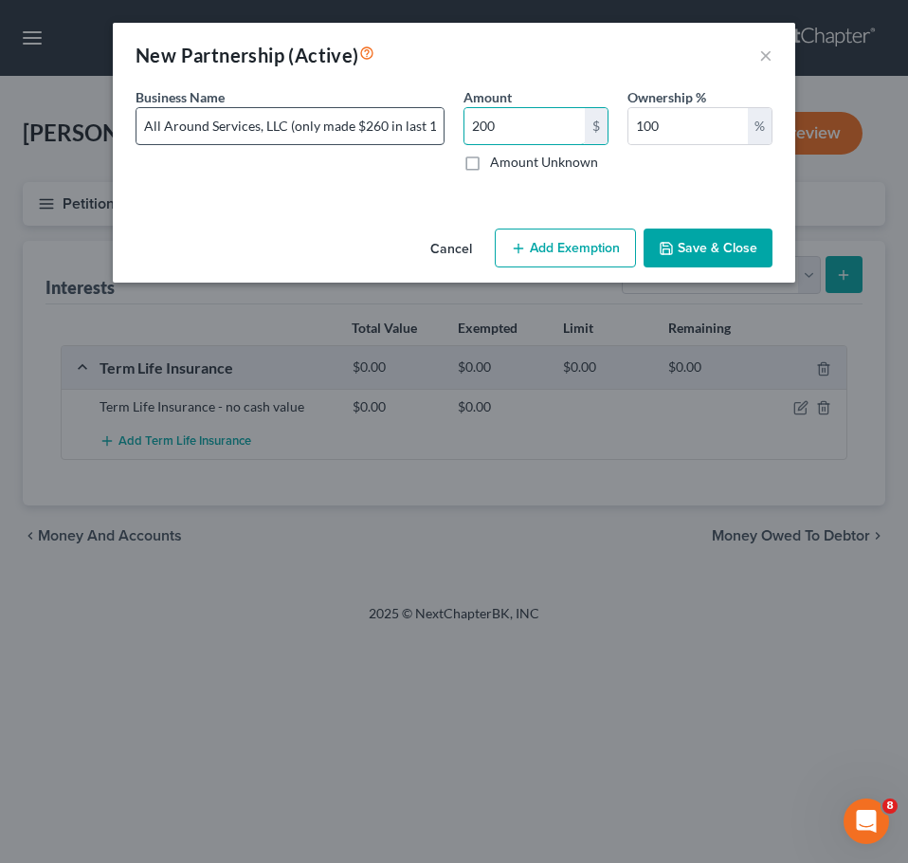
type input "200"
click at [358, 122] on input "All Around Services, LLC (only made $260 in last 12 months, does not include ex…" at bounding box center [290, 126] width 307 height 36
click at [286, 121] on input "All Around Services, LLC (only made $260 in last 12 months, does not include ex…" at bounding box center [290, 126] width 307 height 36
type input "All Around Services, LLC (janitorial service) (only made $260 in last 12 months…"
click at [721, 247] on button "Save & Close" at bounding box center [708, 249] width 129 height 40
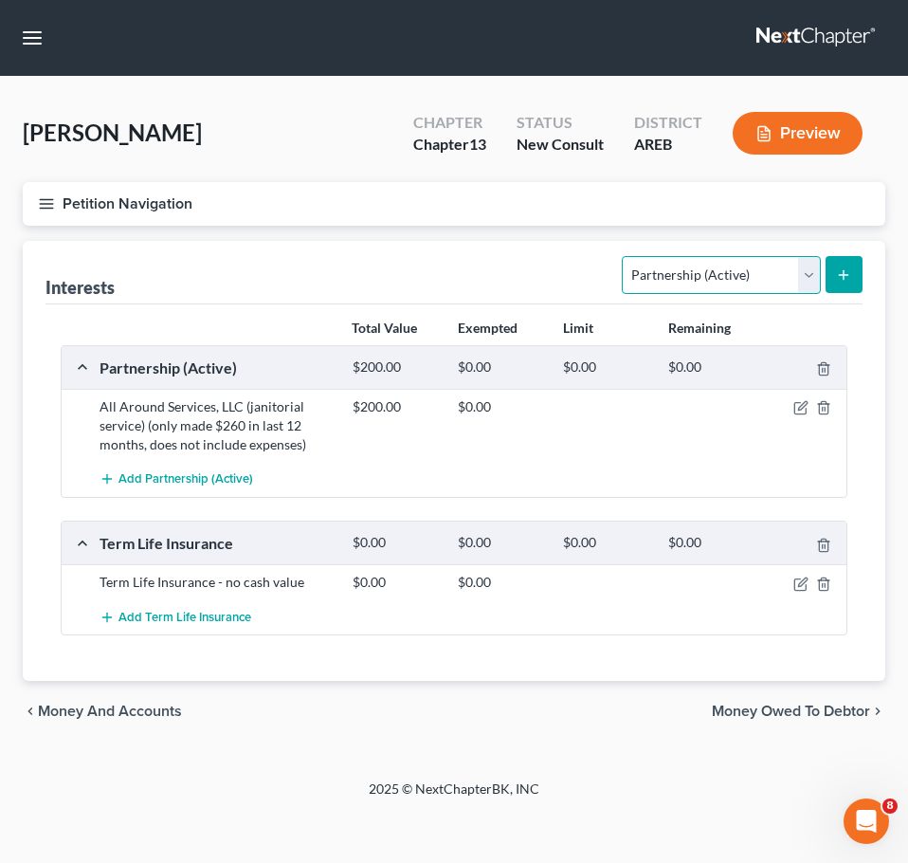
click at [717, 271] on select "Select Interest Type 401K Annuity Bond Education IRA Government Bond Government…" at bounding box center [721, 275] width 198 height 38
click at [531, 262] on div "Interests Select Interest Type 401K Annuity Bond Education IRA Government Bond …" at bounding box center [454, 273] width 817 height 64
click at [812, 699] on div "chevron_left Money and Accounts Money Owed to Debtor chevron_right" at bounding box center [454, 711] width 863 height 61
click at [799, 711] on span "Money Owed to Debtor" at bounding box center [791, 711] width 158 height 15
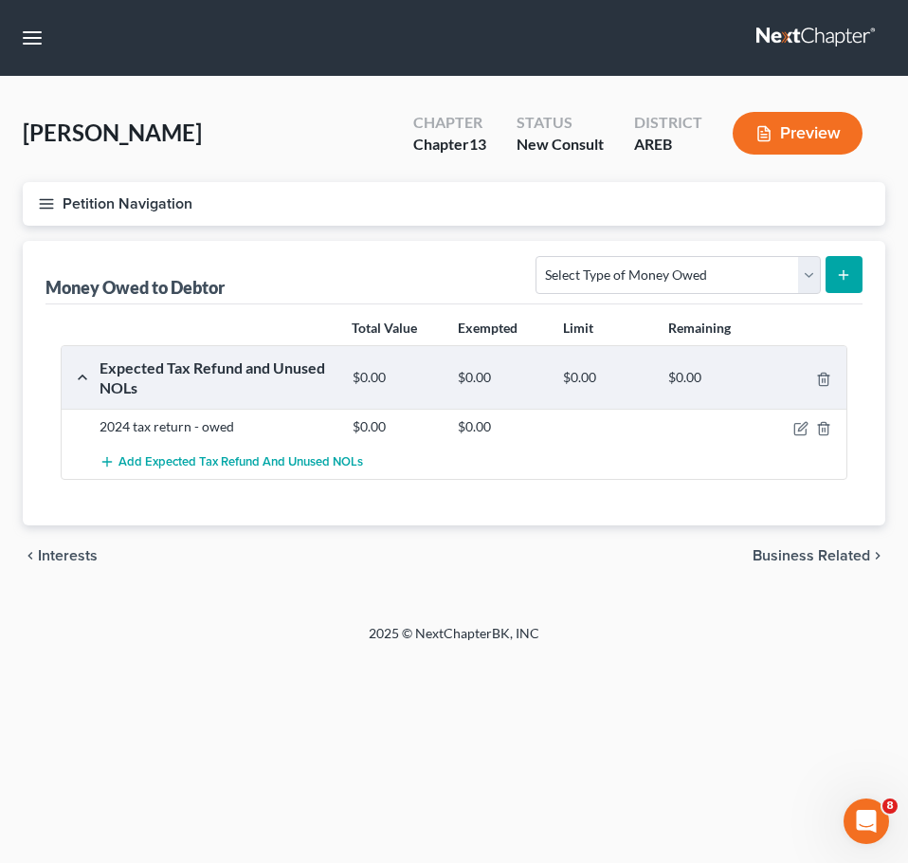
click at [796, 553] on span "Business Related" at bounding box center [812, 555] width 118 height 15
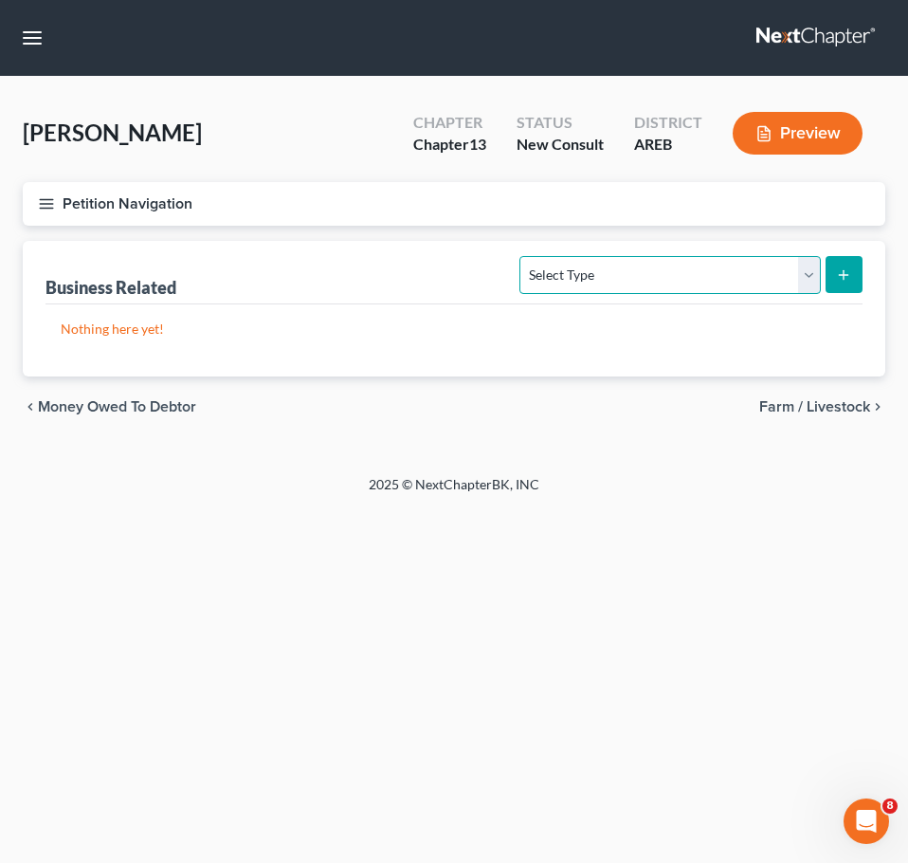
click at [729, 293] on select "Select Type Customer Lists Franchises Inventory Licenses Machinery Office Equip…" at bounding box center [670, 275] width 301 height 38
select select "other_business_related_property_not_listed"
click at [522, 256] on select "Select Type Customer Lists Franchises Inventory Licenses Machinery Office Equip…" at bounding box center [670, 275] width 301 height 38
click at [850, 286] on button "submit" at bounding box center [844, 274] width 37 height 37
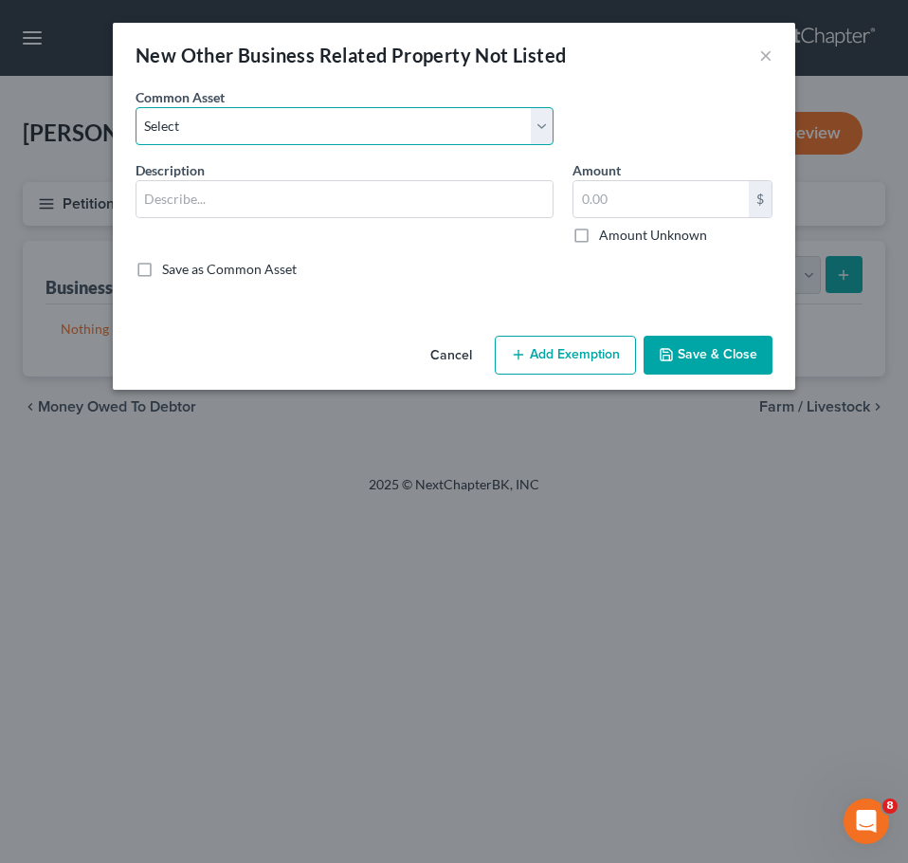
click at [385, 135] on select "Select Business interest" at bounding box center [345, 126] width 418 height 38
select select "0"
click at [136, 107] on select "Select Business interest" at bounding box center [345, 126] width 418 height 38
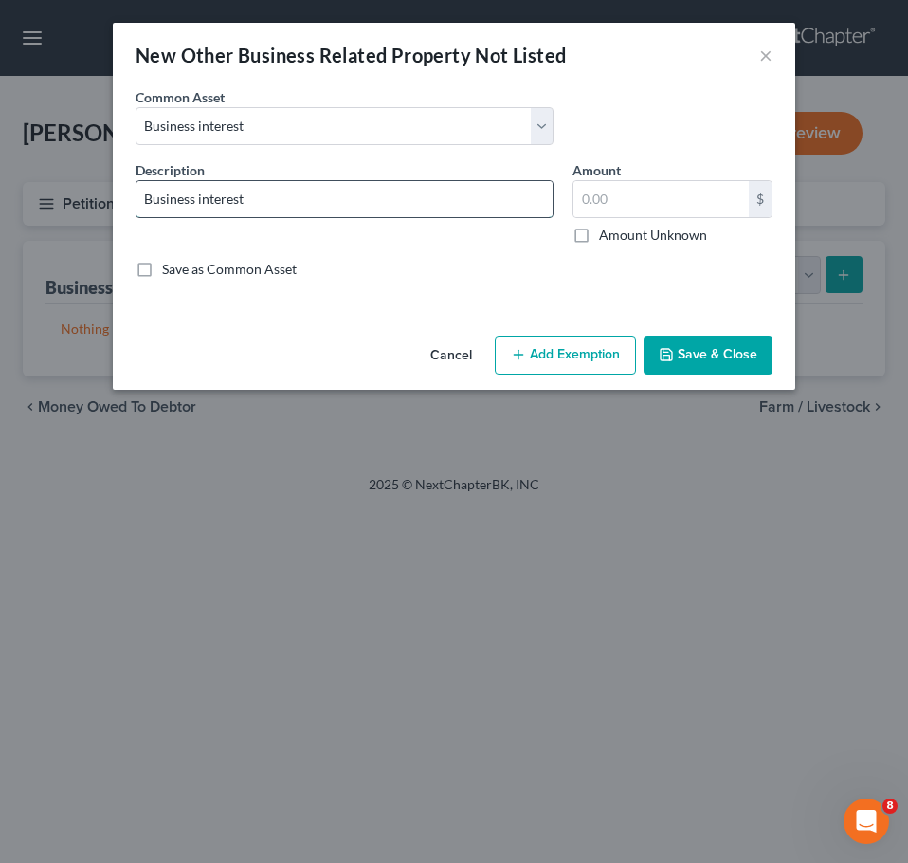
click at [396, 195] on input "Business interest" at bounding box center [345, 199] width 416 height 36
type input "Business interest - Bank Account at Navy FCU"
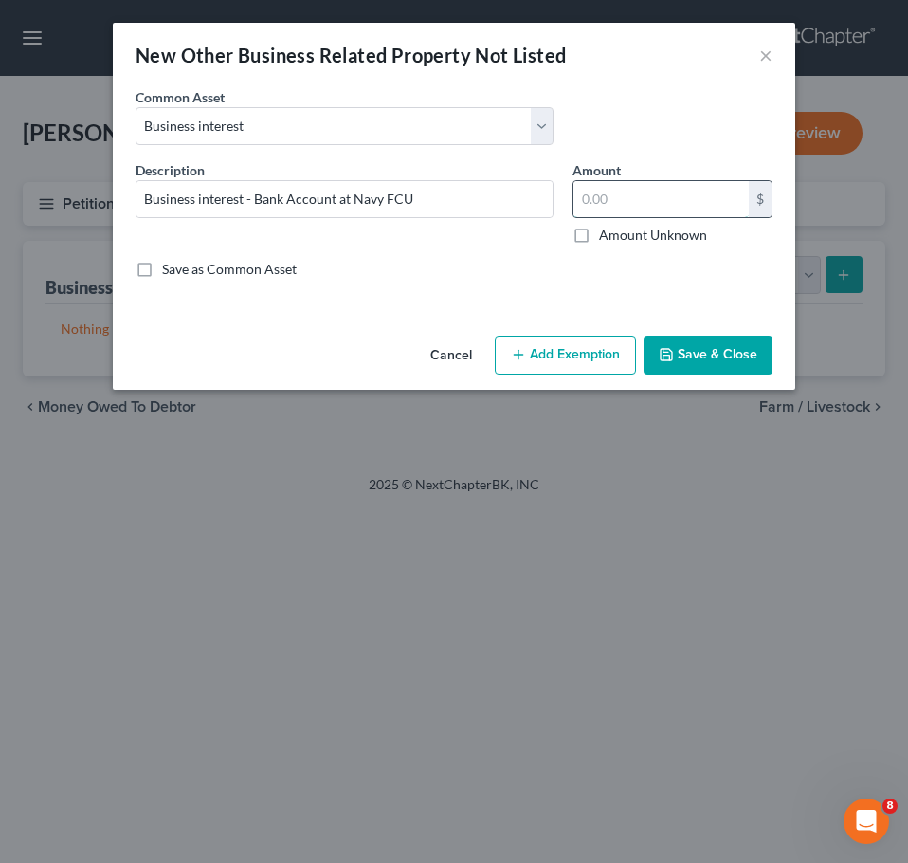
click at [697, 188] on input "text" at bounding box center [661, 199] width 175 height 36
type input "3"
click at [675, 185] on input "text" at bounding box center [661, 199] width 175 height 36
type input "137"
click at [439, 191] on input "Business interest - Bank Account at Navy FCU" at bounding box center [345, 199] width 416 height 36
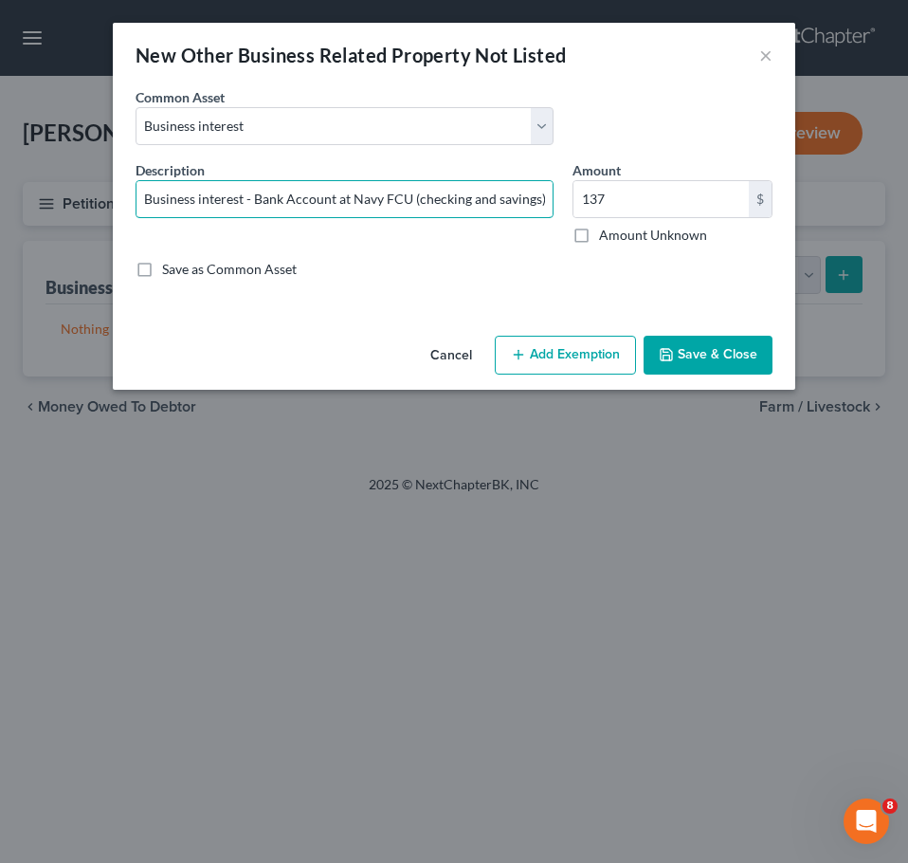
type input "Business interest - Bank Account at Navy FCU (checking and savings)"
click at [741, 357] on button "Save & Close" at bounding box center [708, 356] width 129 height 40
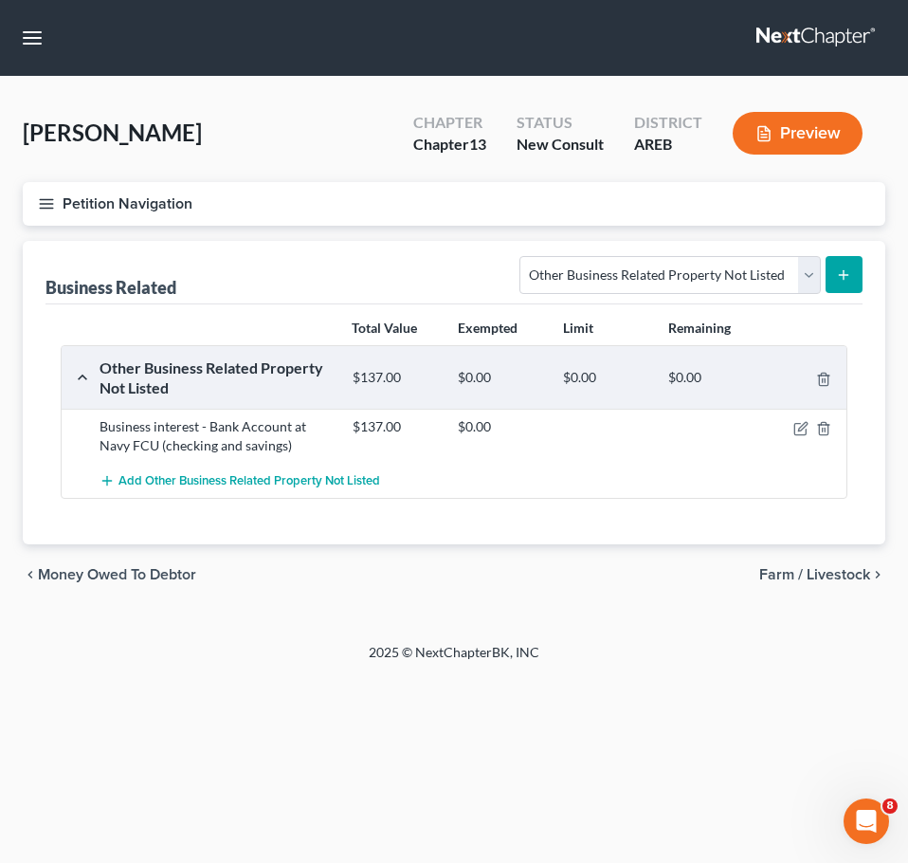
click at [728, 642] on div "[PERSON_NAME] Upgraded Chapter Chapter 13 Status New Consult District AREB Prev…" at bounding box center [454, 360] width 908 height 566
click at [836, 574] on span "Farm / Livestock" at bounding box center [815, 574] width 111 height 15
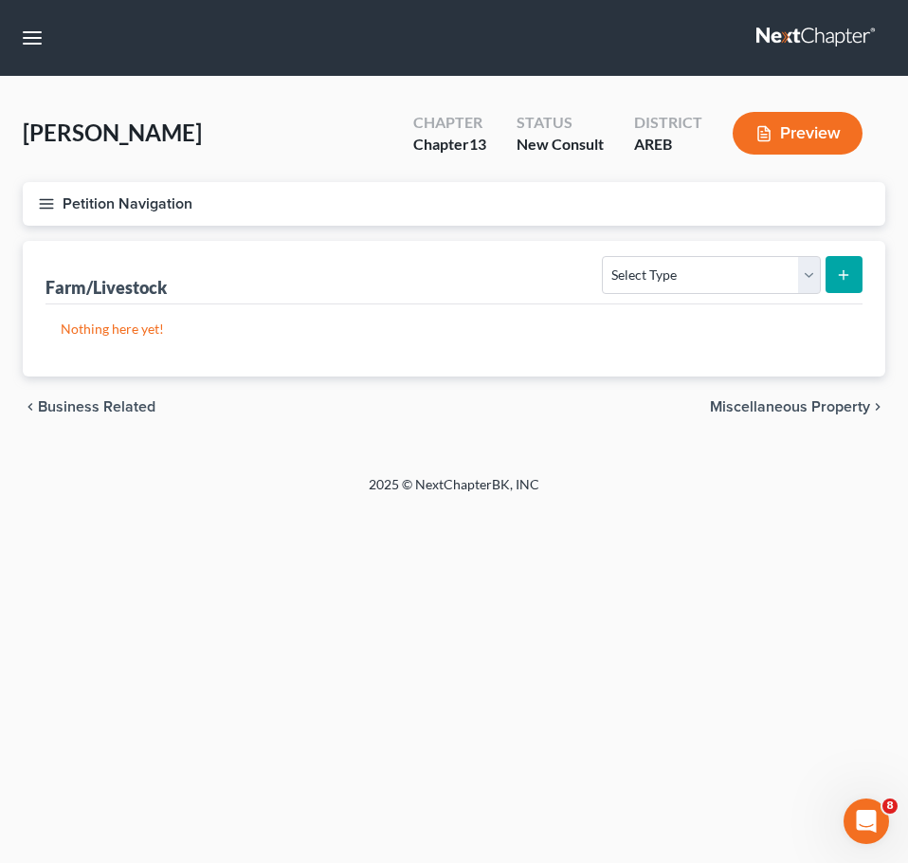
click at [833, 410] on span "Miscellaneous Property" at bounding box center [790, 406] width 160 height 15
click at [833, 410] on span "Property Analysis" at bounding box center [810, 406] width 120 height 15
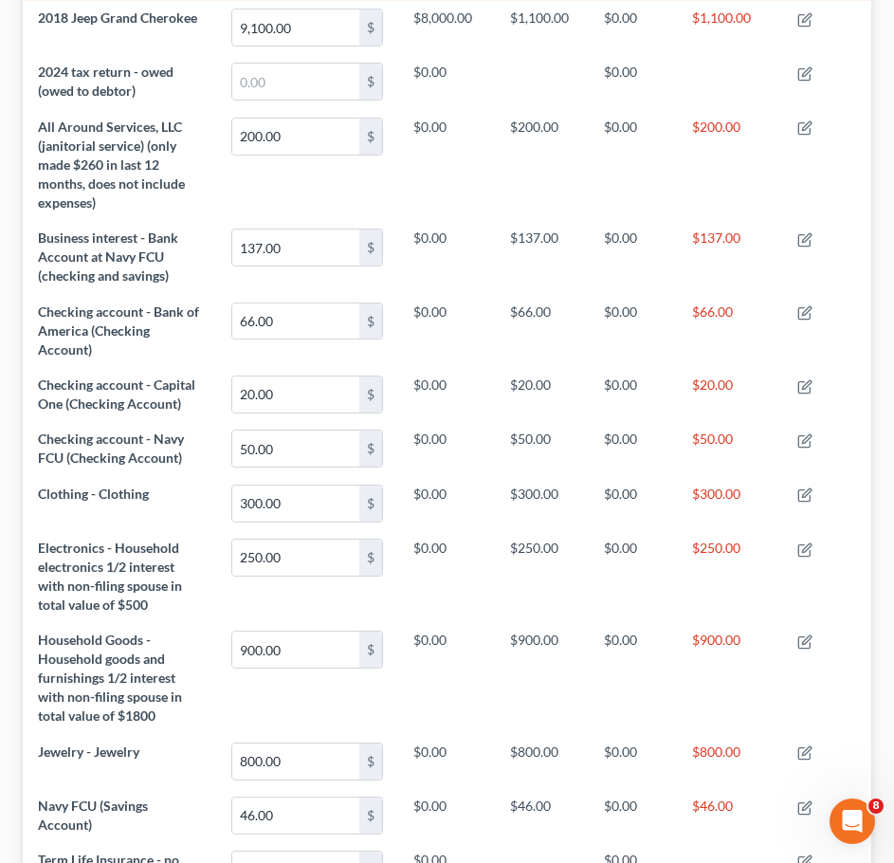
scroll to position [894, 0]
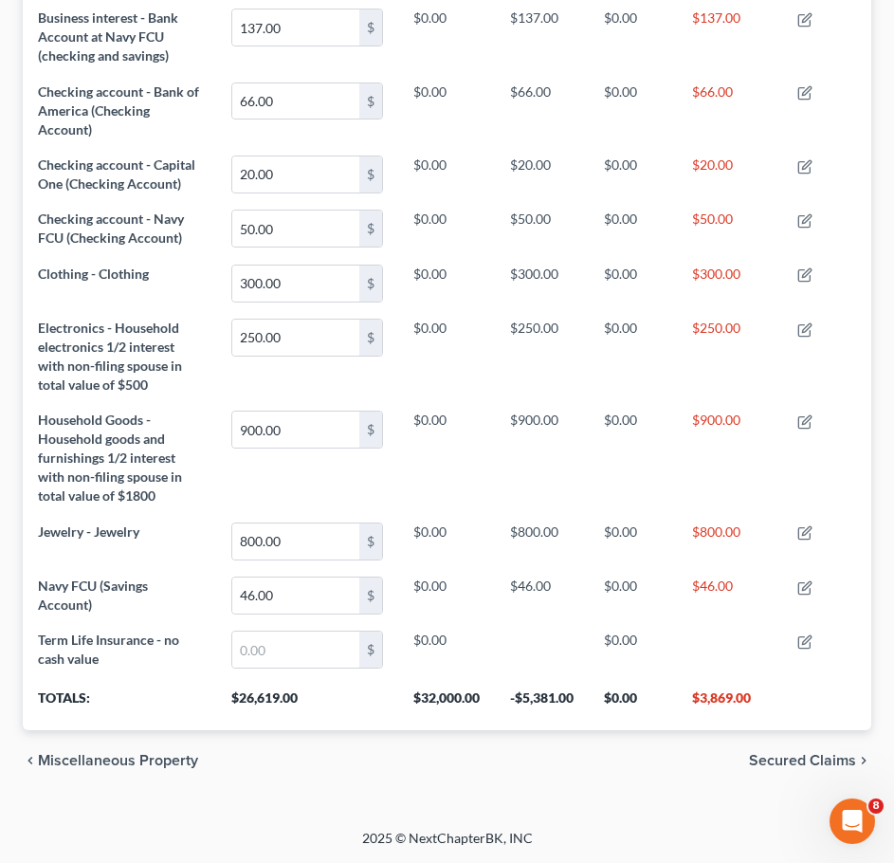
click at [811, 757] on span "Secured Claims" at bounding box center [802, 760] width 107 height 15
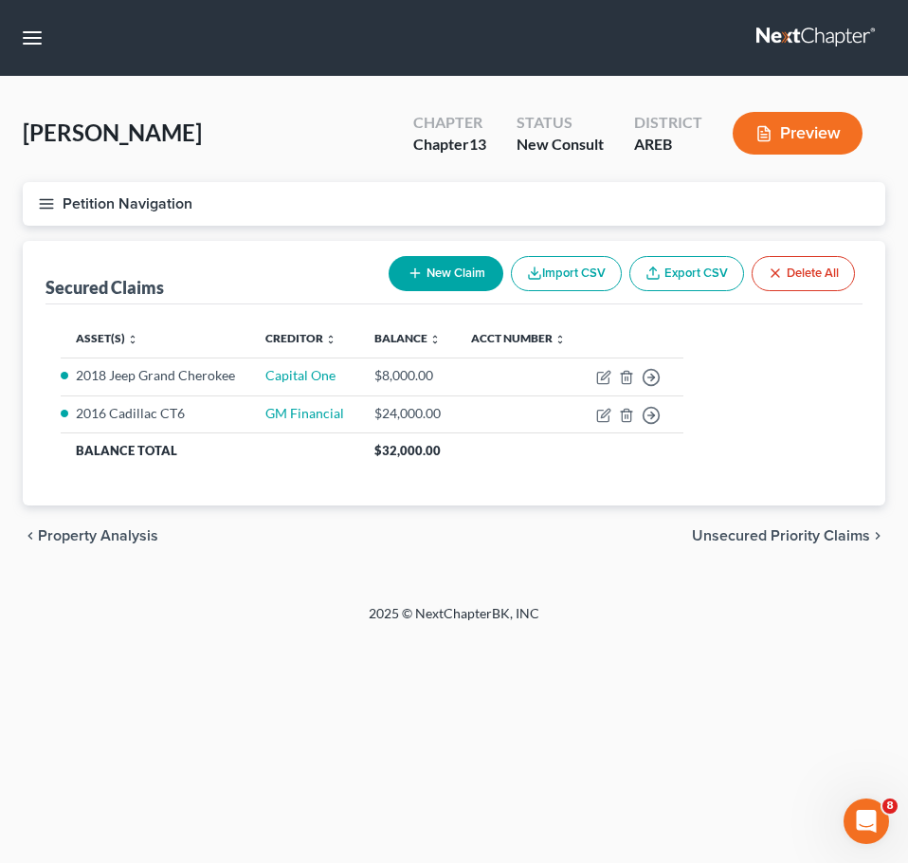
click at [780, 533] on span "Unsecured Priority Claims" at bounding box center [781, 535] width 178 height 15
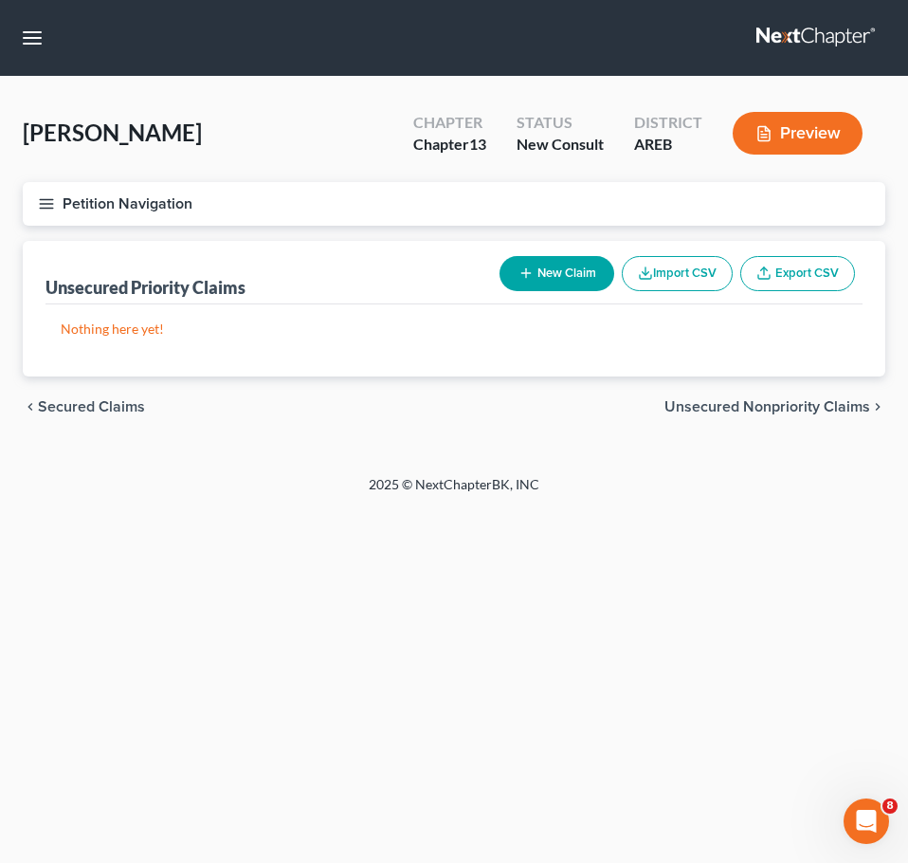
click at [586, 273] on button "New Claim" at bounding box center [557, 273] width 115 height 35
select select "0"
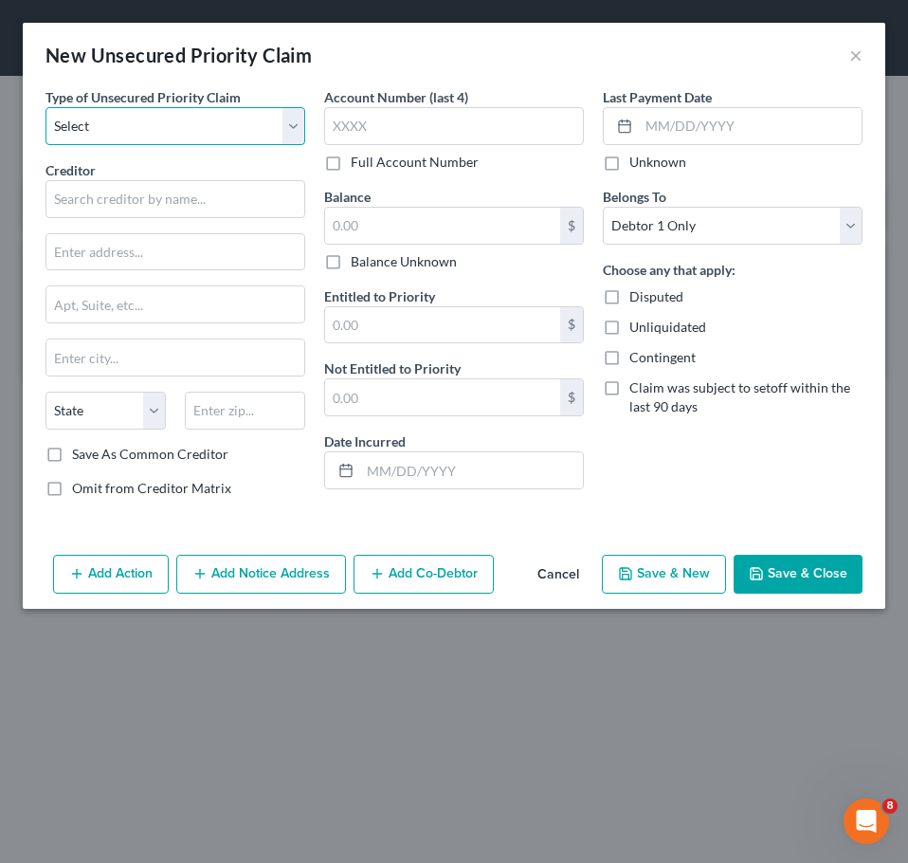
click at [211, 129] on select "Select Taxes & Other Government Units Domestic Support Obligations Extensions o…" at bounding box center [176, 126] width 260 height 38
select select "0"
click at [46, 107] on select "Select Taxes & Other Government Units Domestic Support Obligations Extensions o…" at bounding box center [176, 126] width 260 height 38
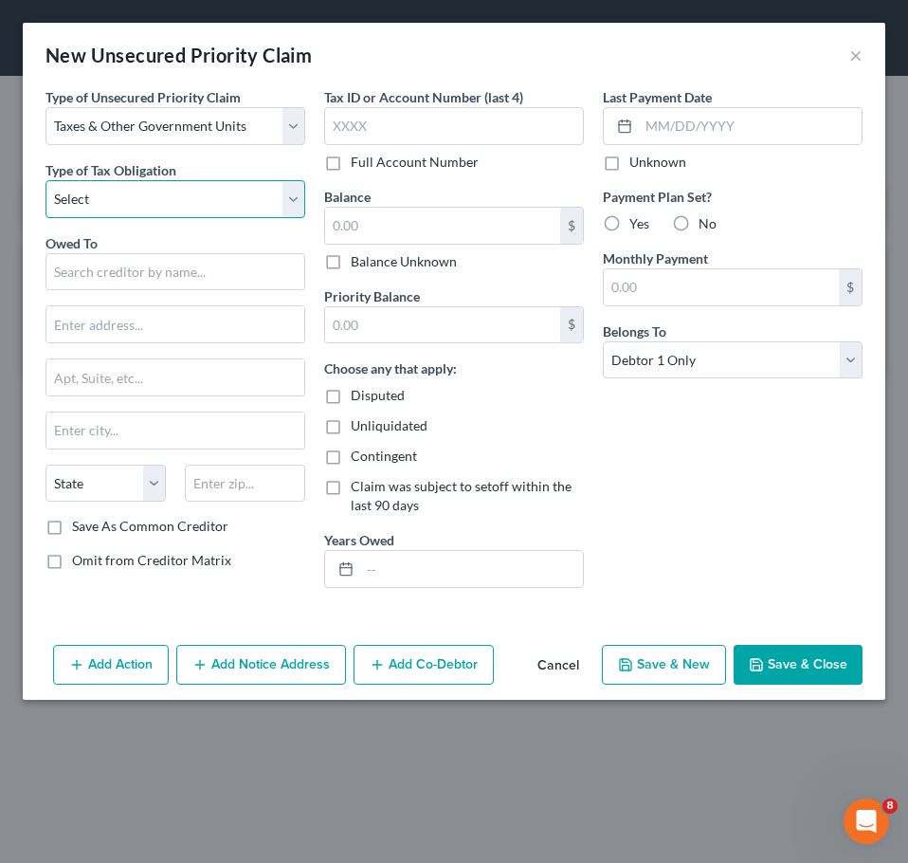
click at [252, 209] on select "Select Federal City State Franchise Tax Board Other" at bounding box center [176, 199] width 260 height 38
select select "2"
click at [46, 180] on select "Select Federal City State Franchise Tax Board Other" at bounding box center [176, 199] width 260 height 38
click at [193, 269] on input "text" at bounding box center [176, 272] width 260 height 38
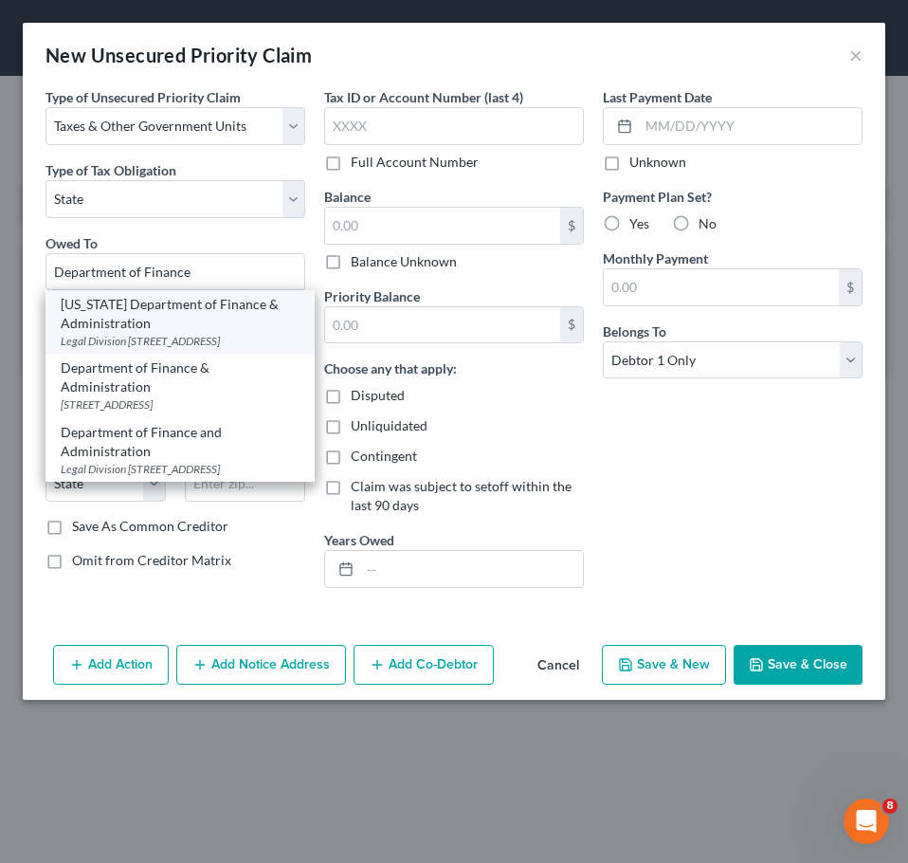
click at [220, 314] on div "[US_STATE] Department of Finance & Administration" at bounding box center [180, 314] width 239 height 38
type input "[US_STATE] Department of Finance & Administration"
type input "Legal Division"
type input "PO Box 1272"
type input "Little Rock"
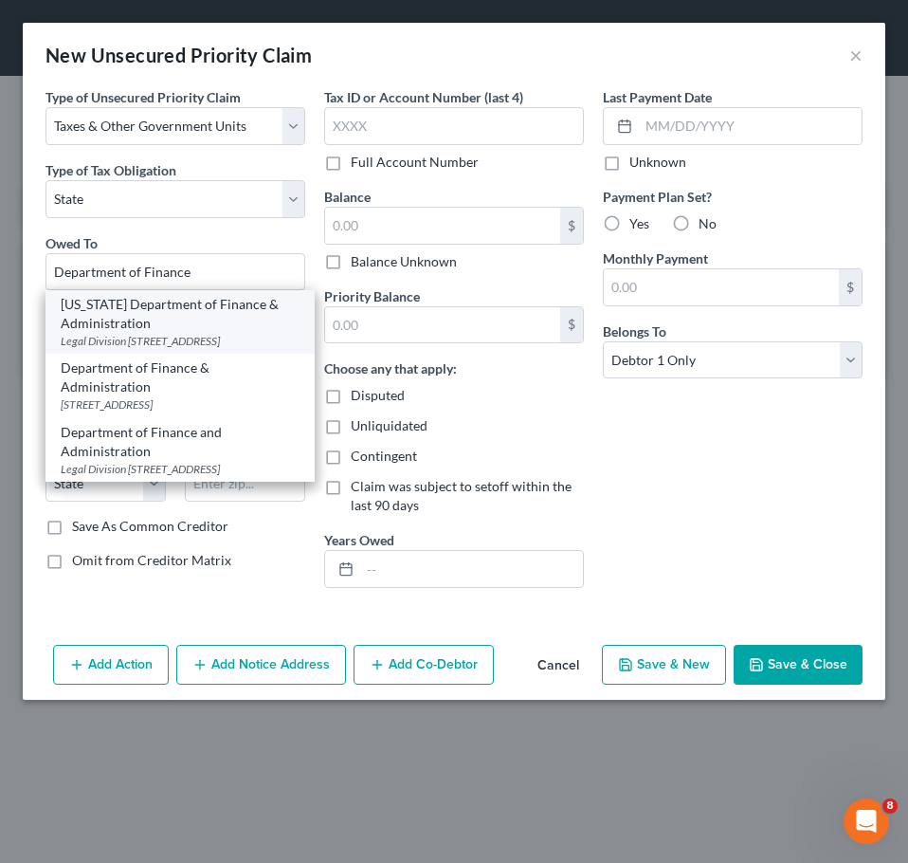
select select "2"
type input "72203"
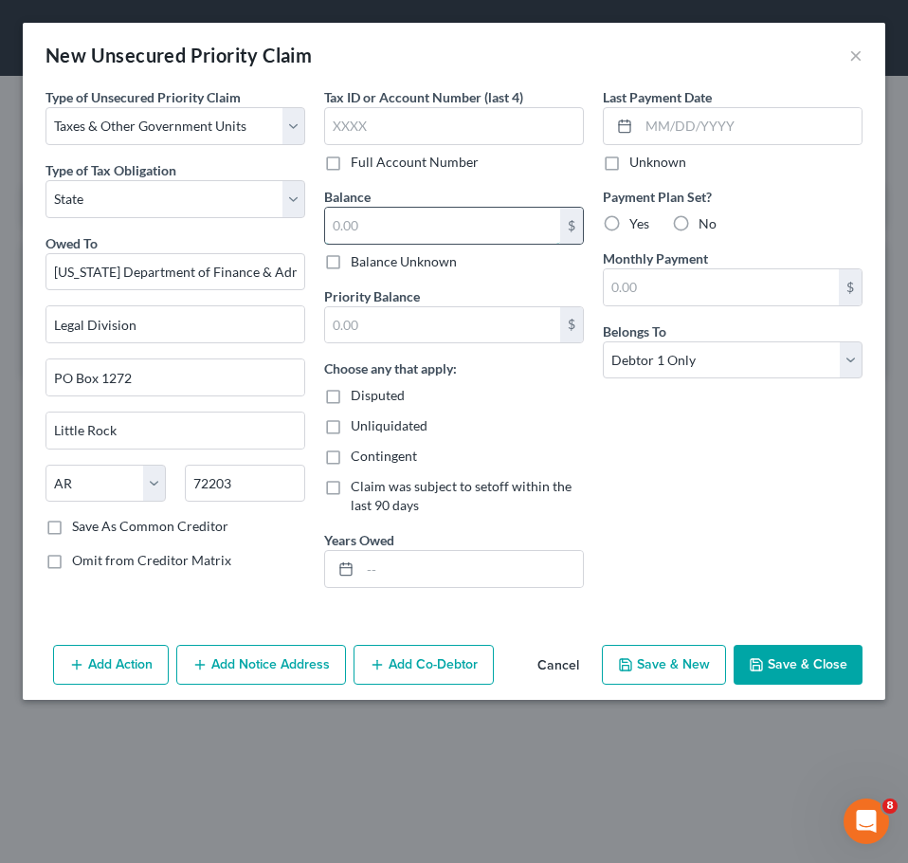
click at [373, 230] on input "text" at bounding box center [442, 226] width 235 height 36
type input "400"
click at [835, 677] on button "Save & Close" at bounding box center [798, 665] width 129 height 40
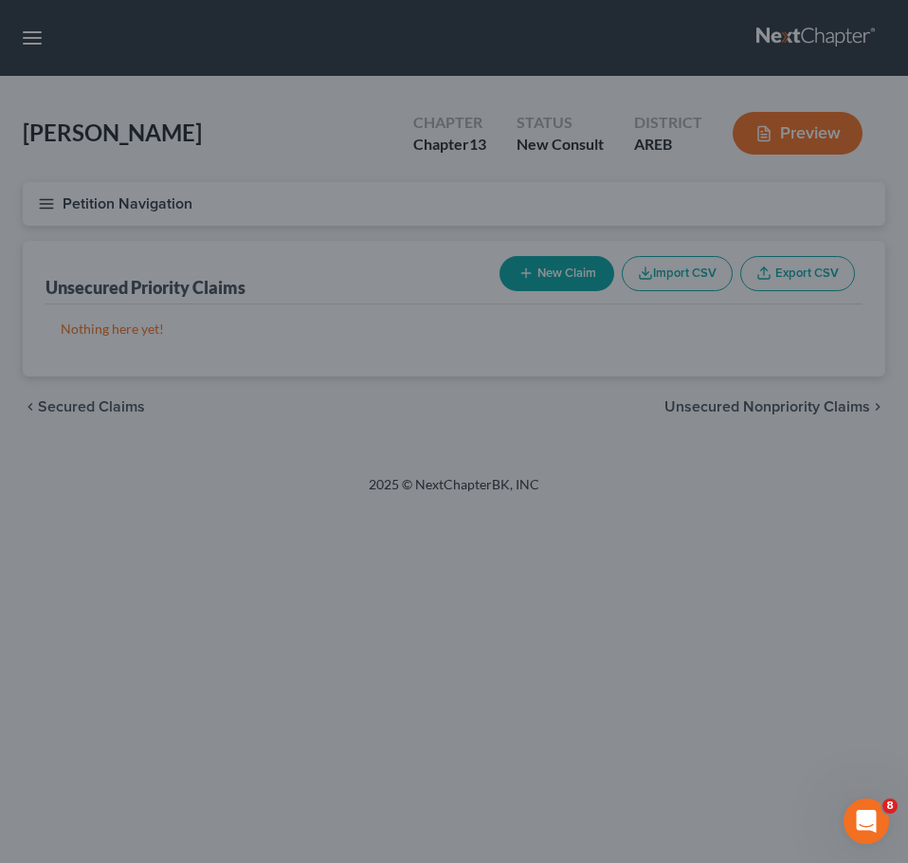
type input "400.00"
type input "0.00"
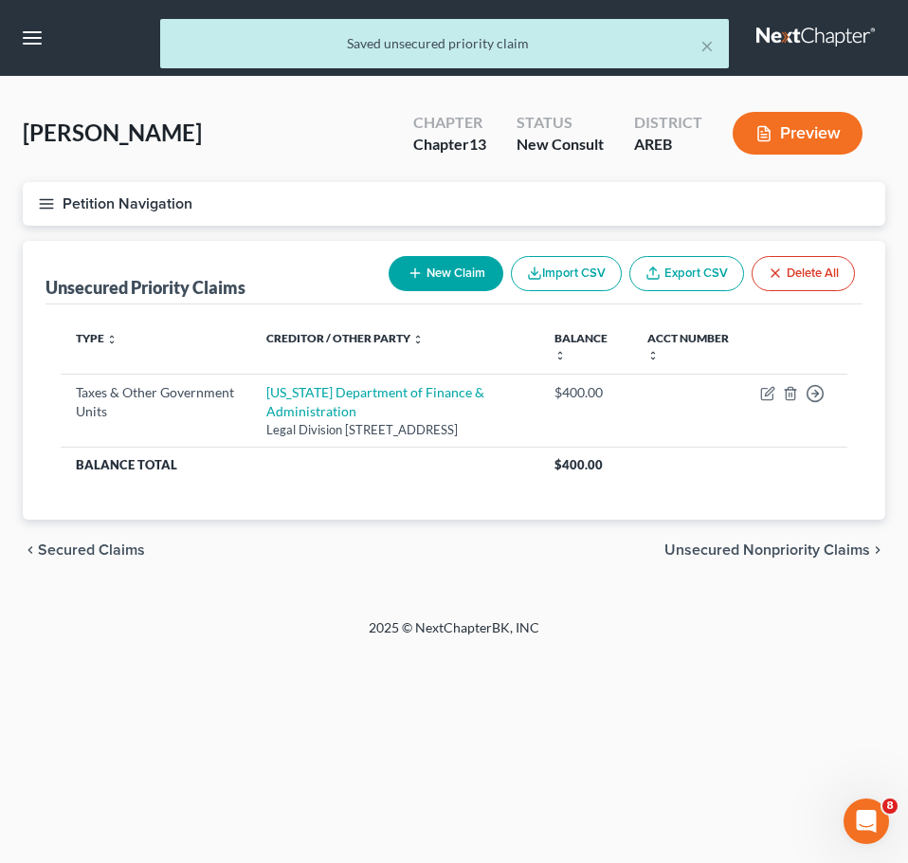
click at [809, 558] on span "Unsecured Nonpriority Claims" at bounding box center [768, 549] width 206 height 15
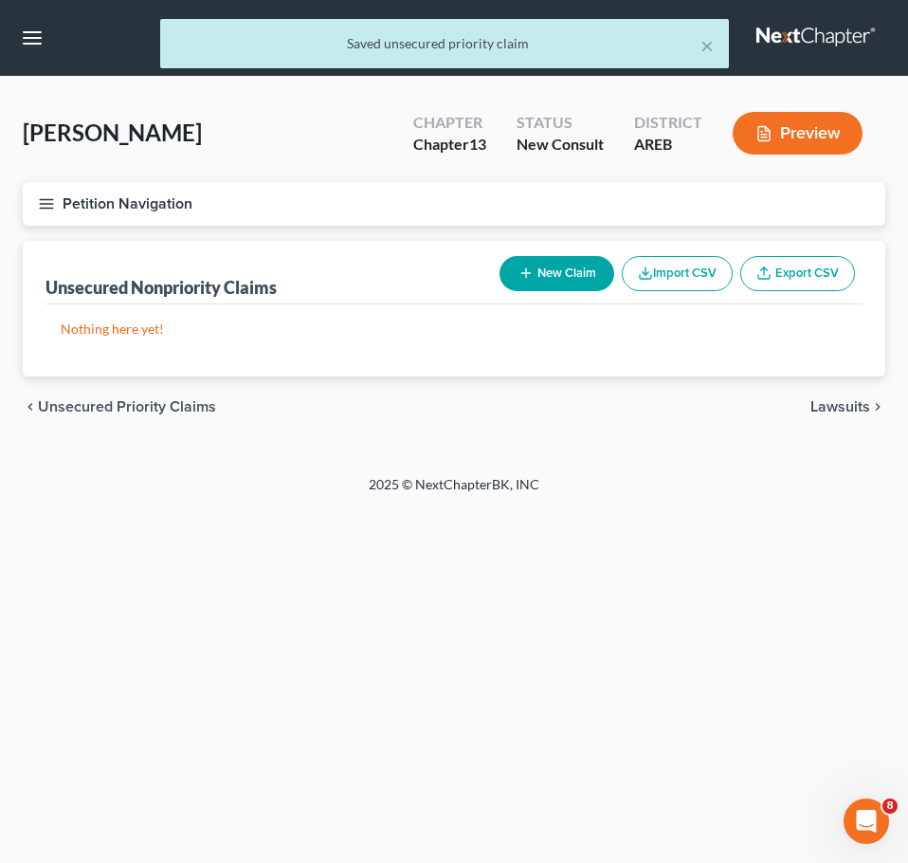
drag, startPoint x: 822, startPoint y: 395, endPoint x: 848, endPoint y: 412, distance: 30.3
click at [848, 412] on div "chevron_left Unsecured Priority Claims Lawsuits chevron_right" at bounding box center [454, 406] width 863 height 61
click at [848, 412] on span "Lawsuits" at bounding box center [841, 406] width 60 height 15
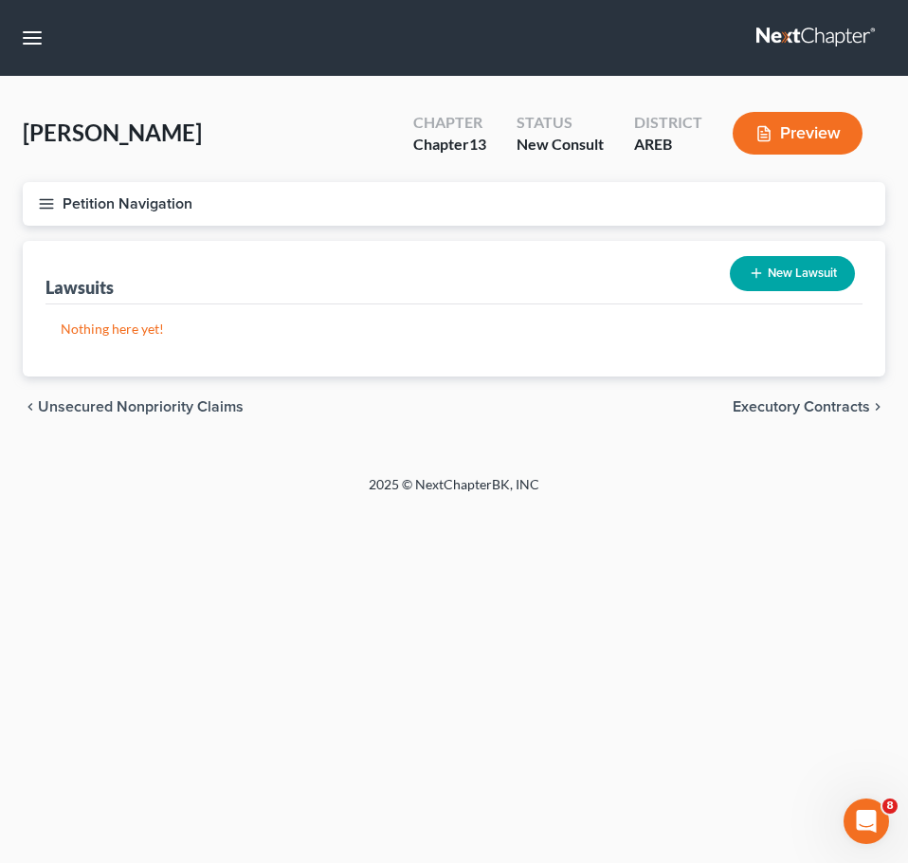
click at [859, 414] on span "Executory Contracts" at bounding box center [801, 406] width 137 height 15
click at [855, 413] on span "Codebtors" at bounding box center [834, 406] width 71 height 15
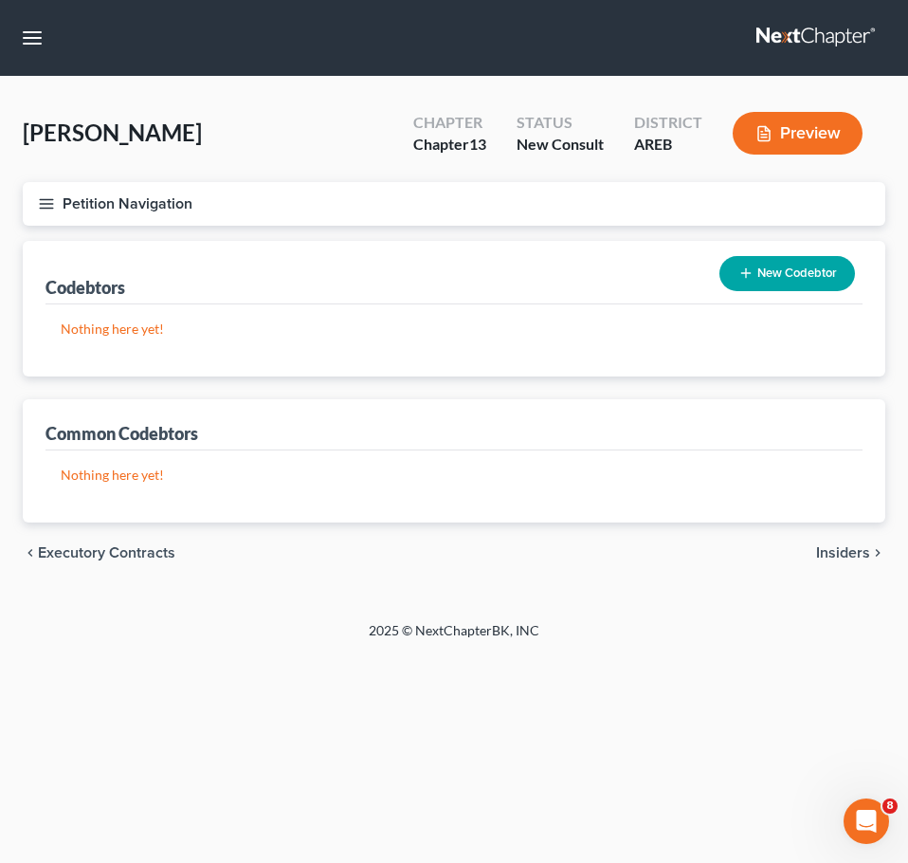
click at [815, 265] on button "New Codebtor" at bounding box center [788, 273] width 136 height 35
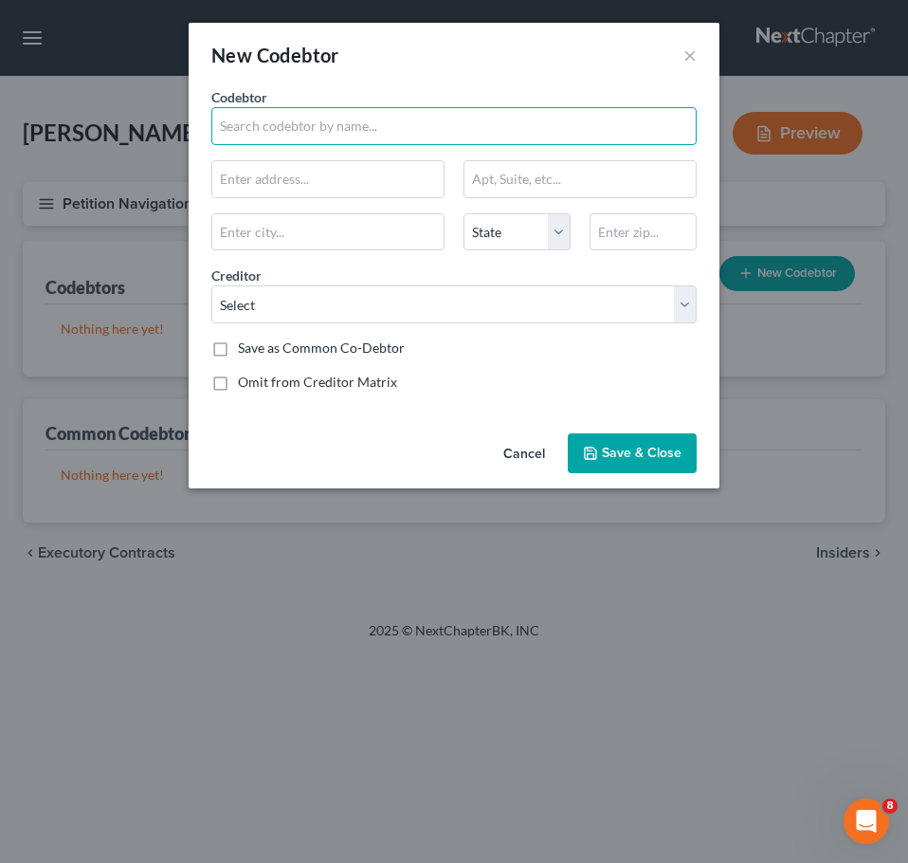
click at [411, 116] on input "text" at bounding box center [454, 126] width 486 height 38
type input "[PERSON_NAME]"
type input "9"
type input "[STREET_ADDRESS]"
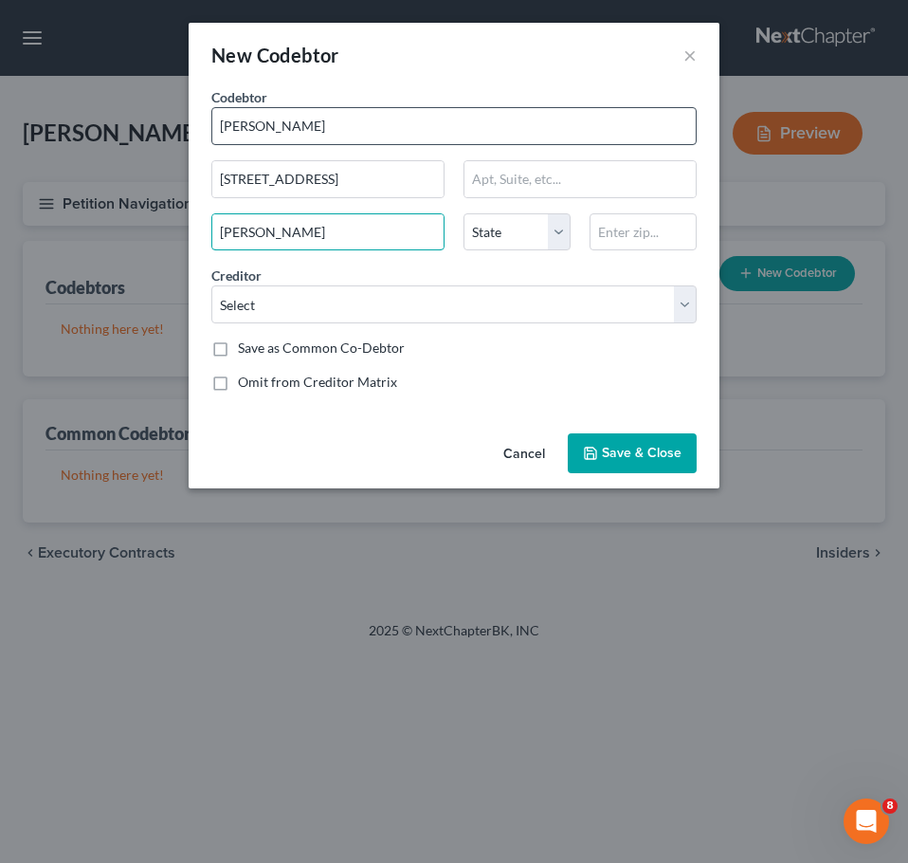
type input "[PERSON_NAME]"
select select "2"
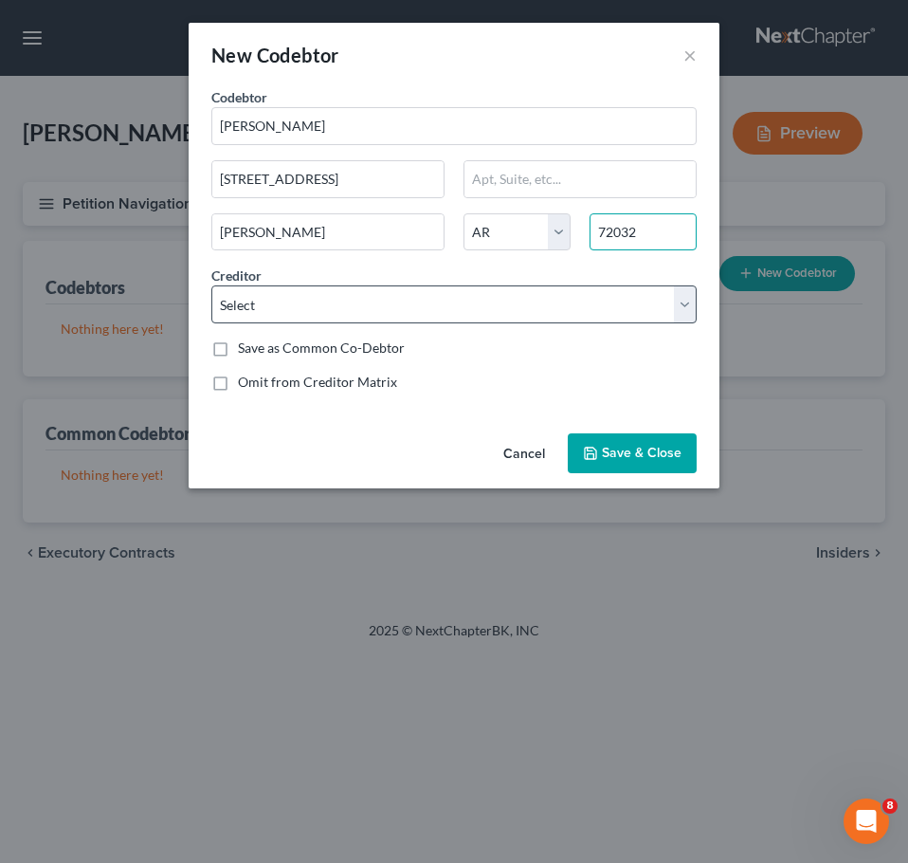
type input "72032"
click at [477, 314] on select "Select Capital One GM Financial [US_STATE] Department of Finance & Administrati…" at bounding box center [454, 304] width 486 height 38
select select "1"
click at [211, 285] on select "Select Capital One GM Financial [US_STATE] Department of Finance & Administrati…" at bounding box center [454, 304] width 486 height 38
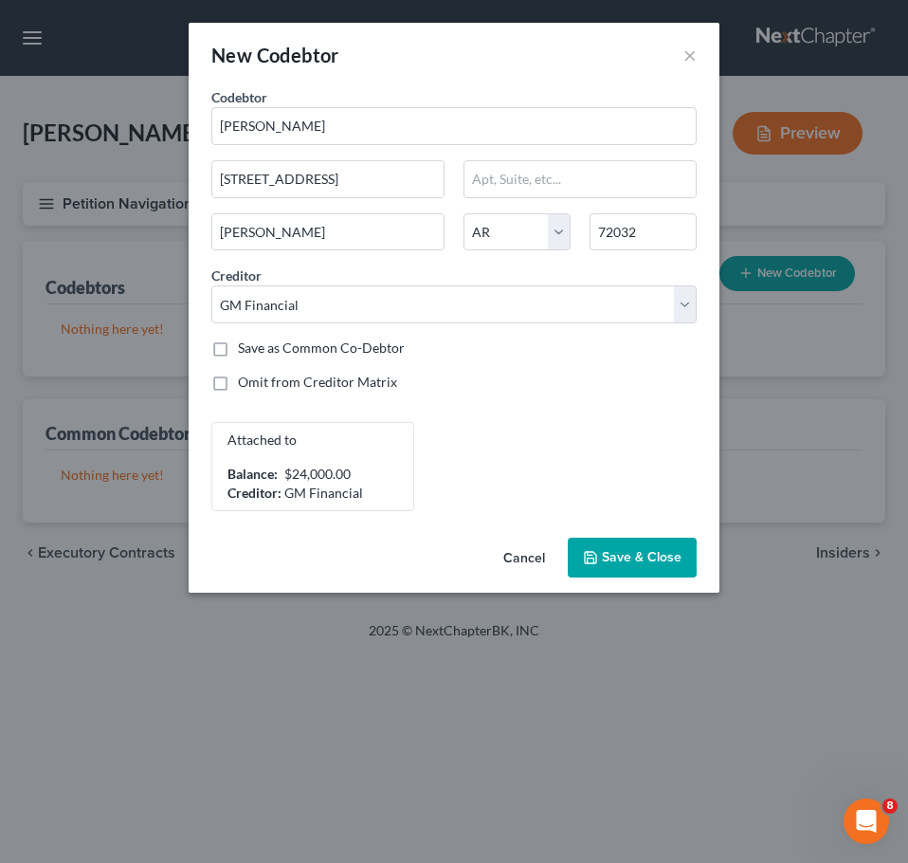
click at [659, 559] on span "Save & Close" at bounding box center [642, 557] width 80 height 16
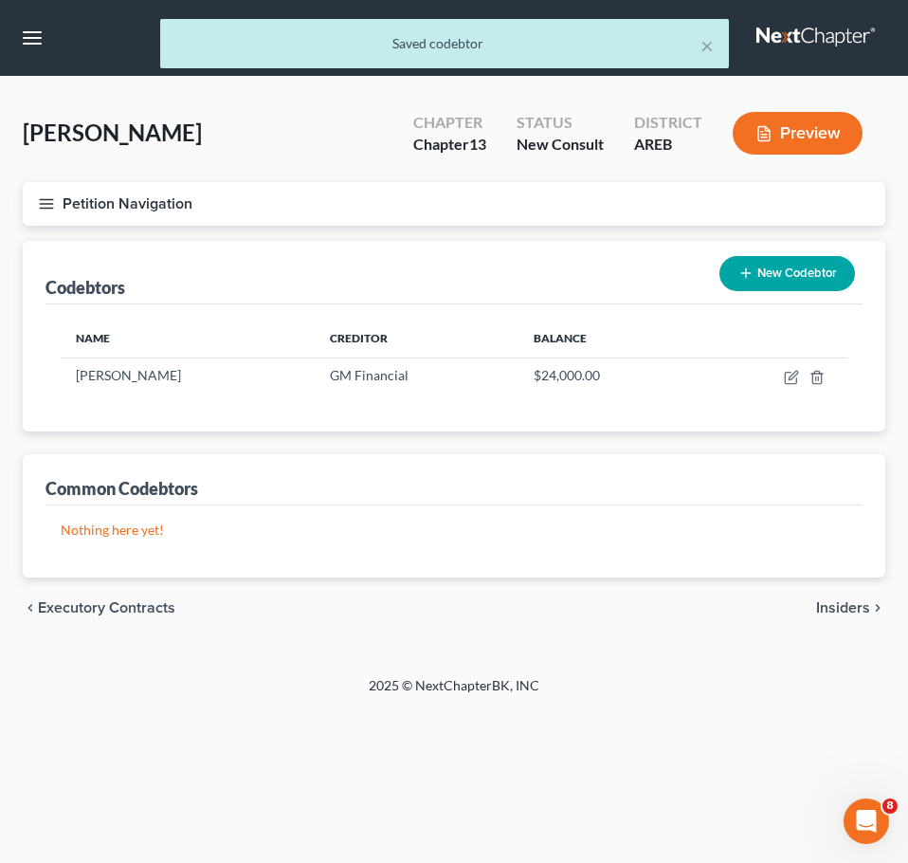
click at [857, 613] on span "Insiders" at bounding box center [843, 607] width 54 height 15
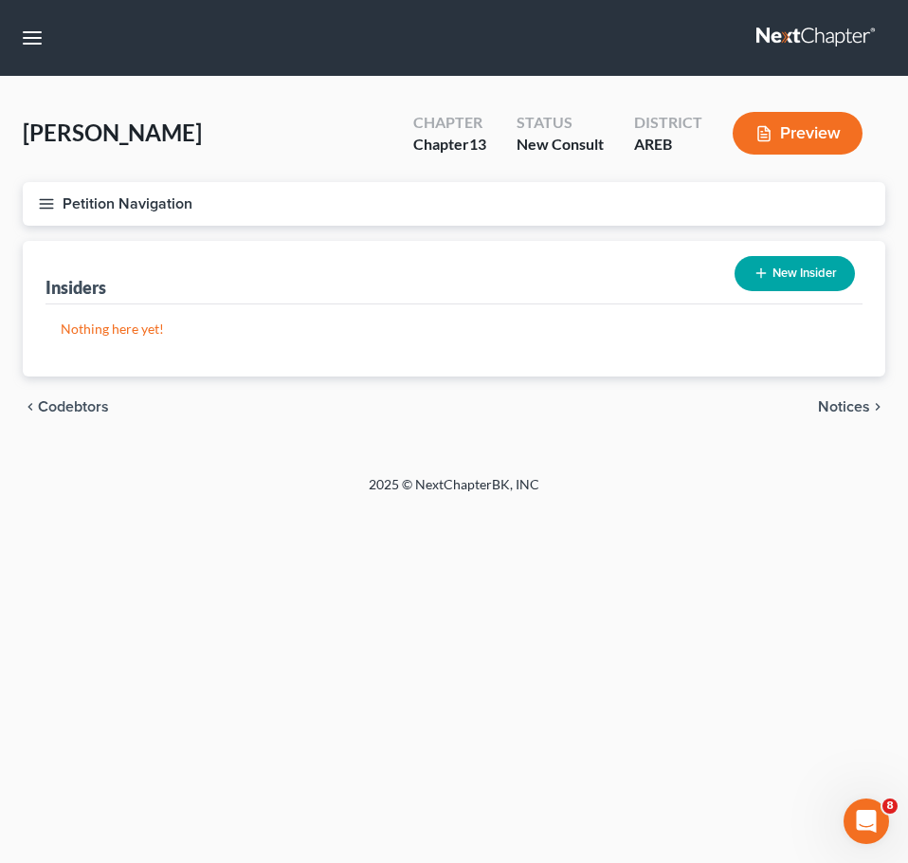
click at [852, 404] on span "Notices" at bounding box center [844, 406] width 52 height 15
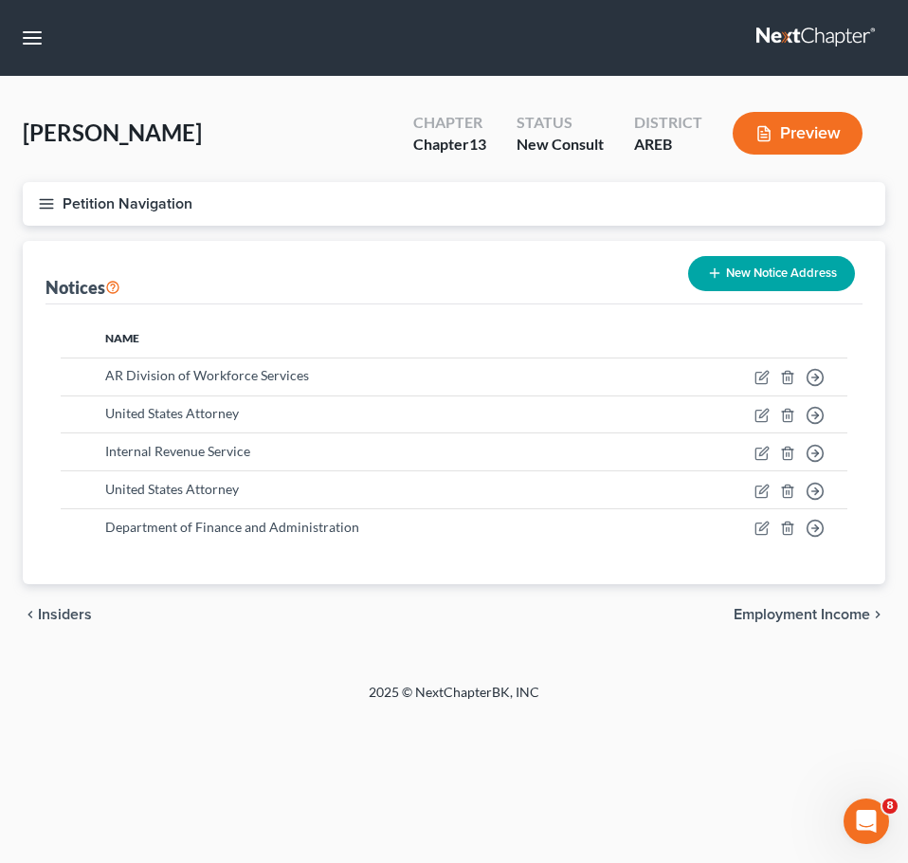
click at [841, 618] on span "Employment Income" at bounding box center [802, 614] width 137 height 15
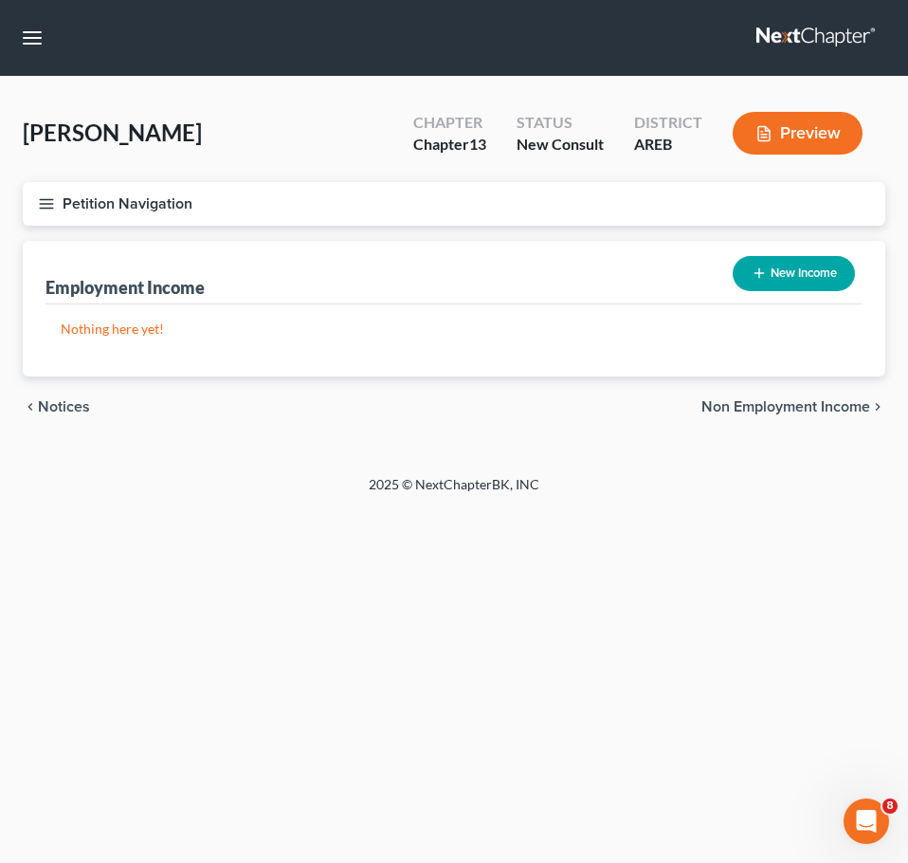
click at [808, 282] on button "New Income" at bounding box center [794, 273] width 122 height 35
select select "0"
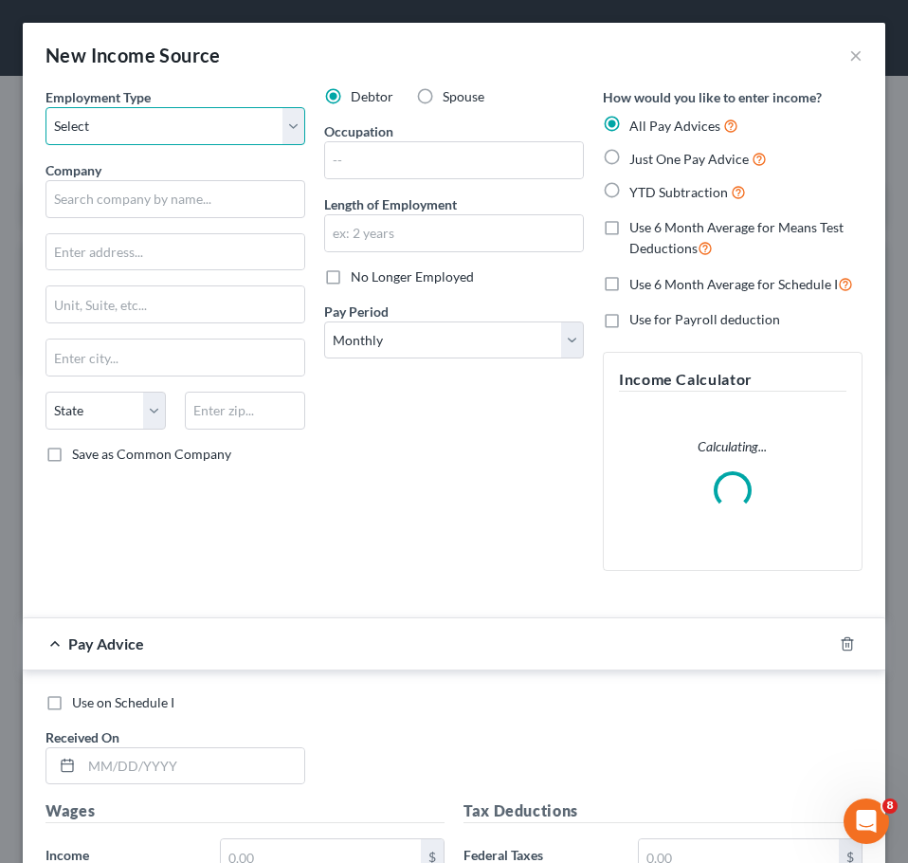
click at [164, 130] on select "Select Full or [DEMOGRAPHIC_DATA] Employment Self Employment" at bounding box center [176, 126] width 260 height 38
select select "0"
click at [46, 107] on select "Select Full or [DEMOGRAPHIC_DATA] Employment Self Employment" at bounding box center [176, 126] width 260 height 38
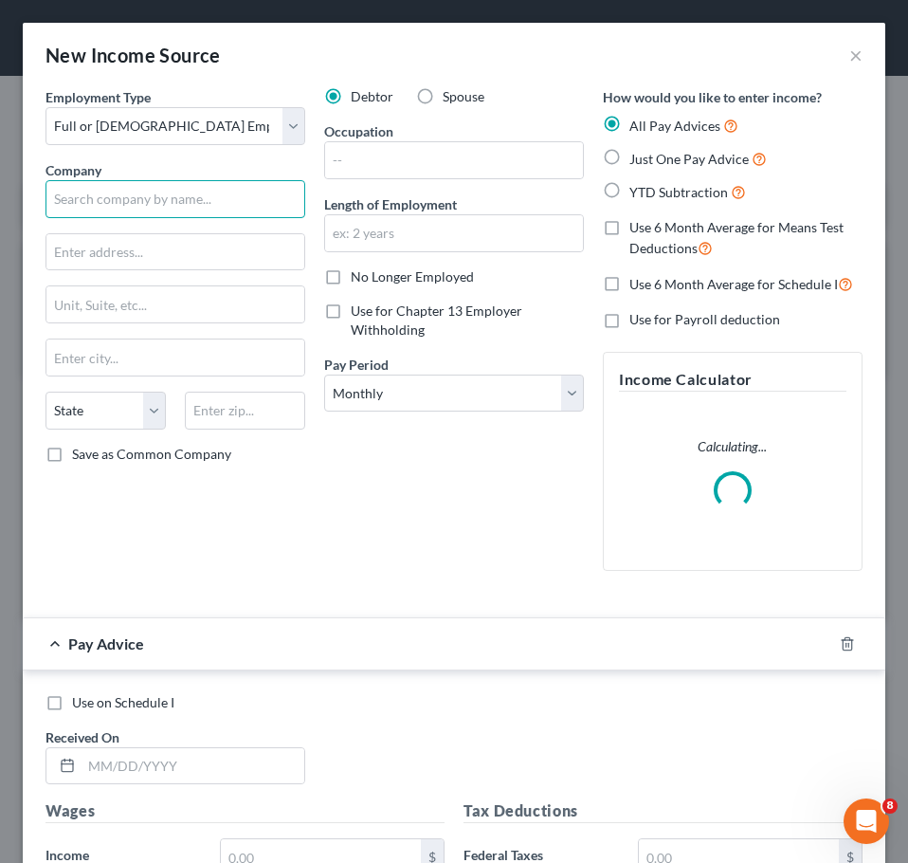
click at [210, 198] on input "text" at bounding box center [176, 199] width 260 height 38
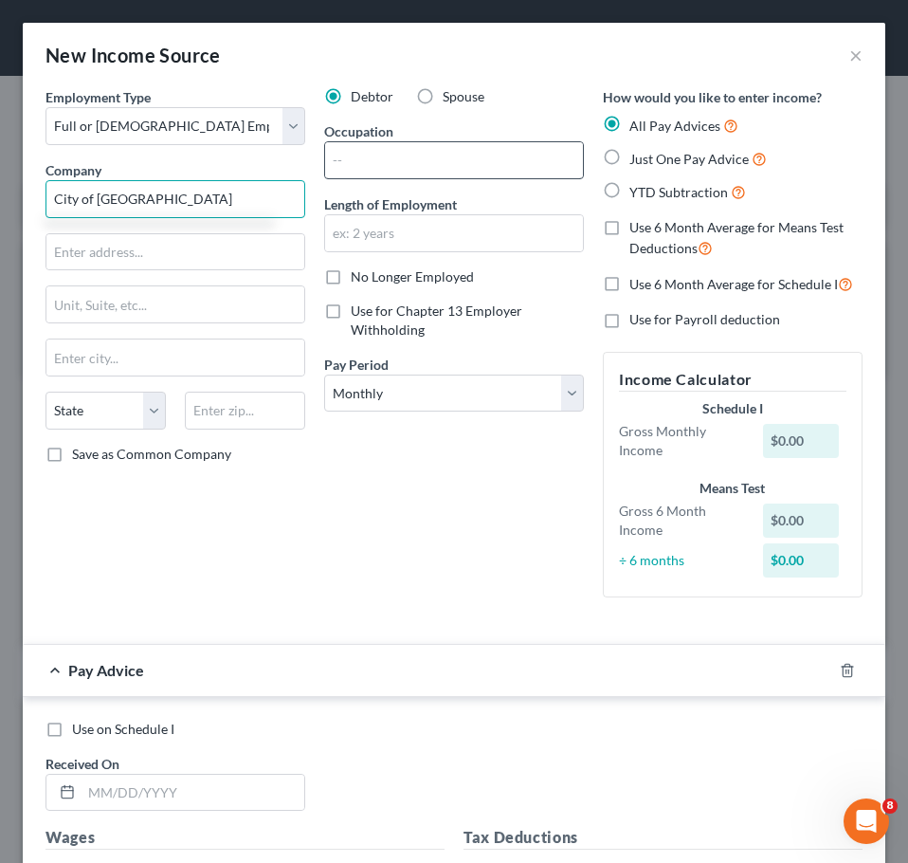
type input "City of [GEOGRAPHIC_DATA]"
click at [393, 156] on input "text" at bounding box center [454, 160] width 258 height 36
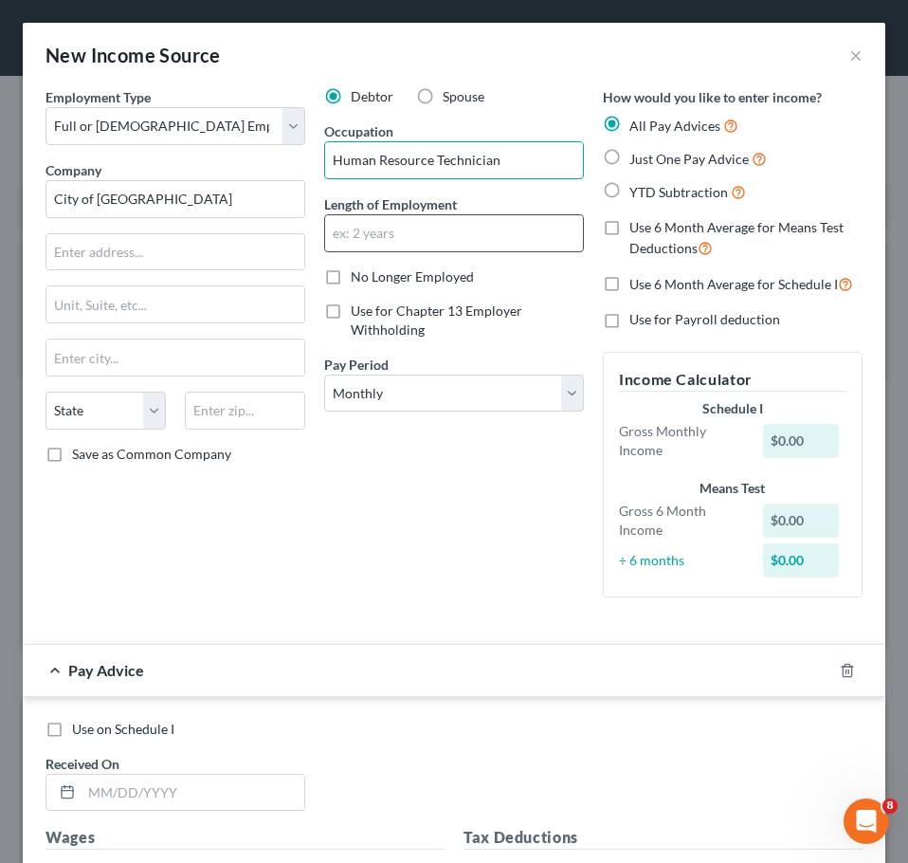
type input "Human Resource Technician"
click at [510, 228] on input "text" at bounding box center [454, 233] width 258 height 36
type input "3 years"
click at [693, 155] on span "Just One Pay Advice" at bounding box center [689, 159] width 119 height 16
click at [650, 155] on input "Just One Pay Advice" at bounding box center [643, 154] width 12 height 12
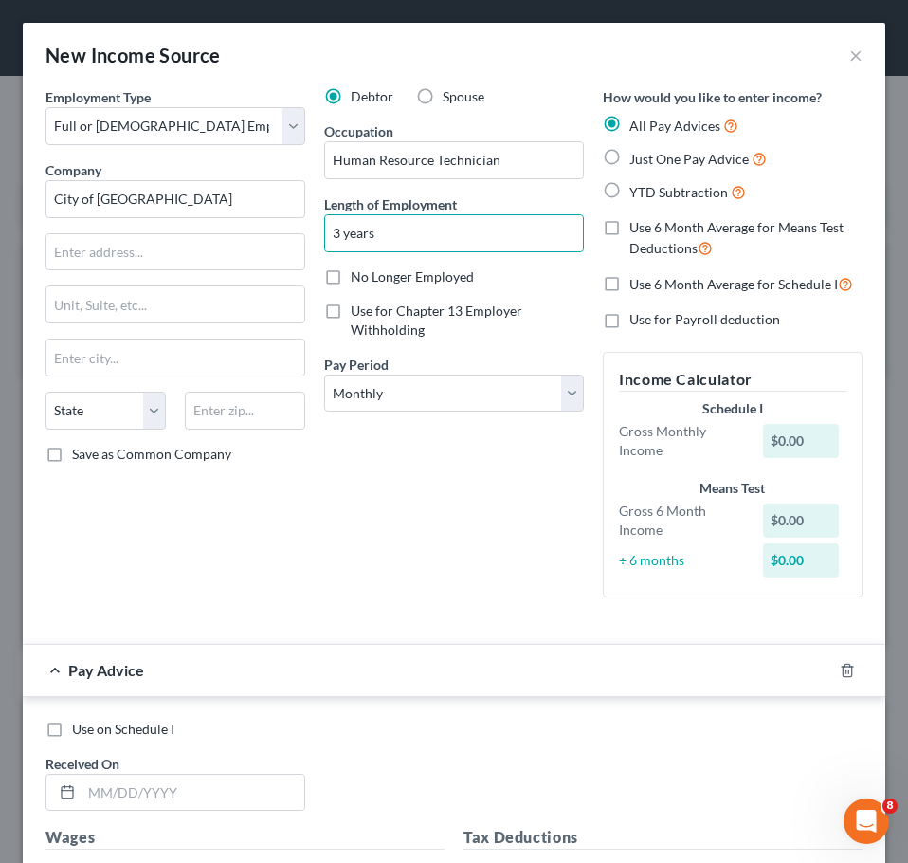
radio input "true"
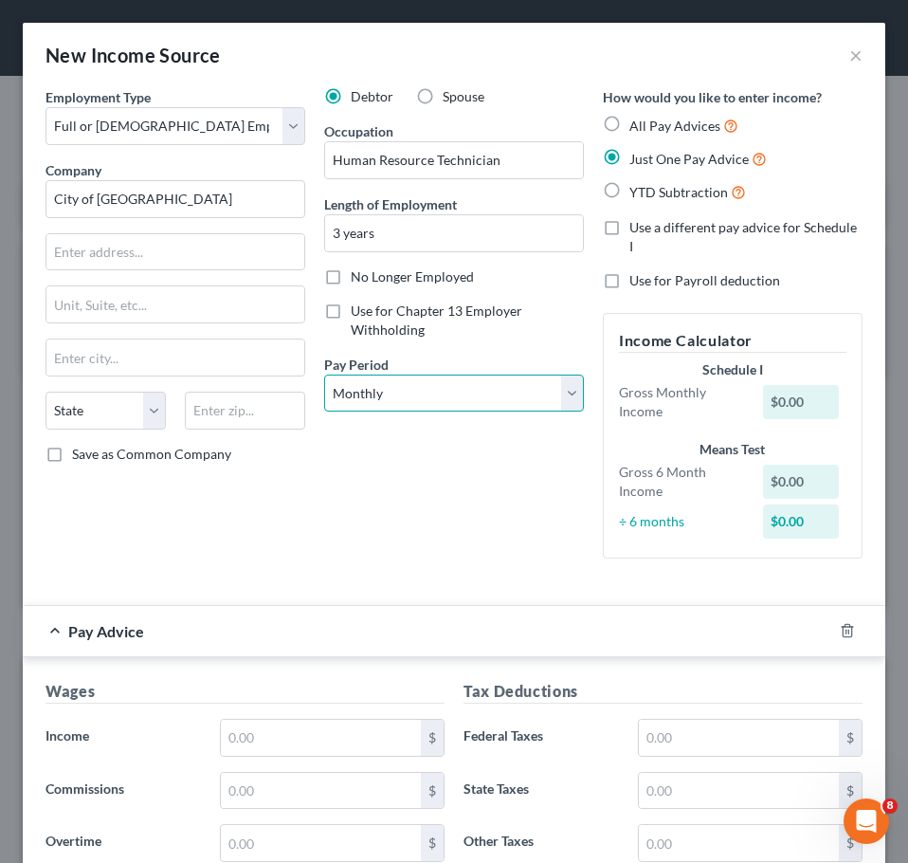
click at [469, 400] on select "Select Monthly Twice Monthly Every Other Week Weekly" at bounding box center [454, 394] width 260 height 38
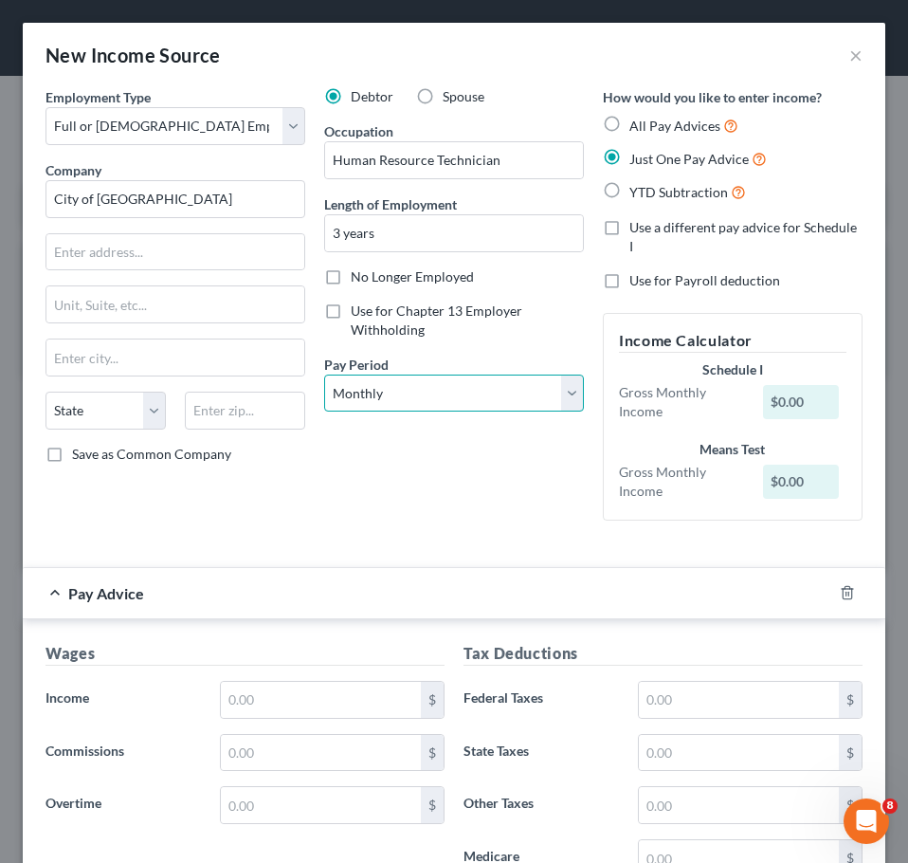
select select "2"
click at [324, 375] on select "Select Monthly Twice Monthly Every Other Week Weekly" at bounding box center [454, 394] width 260 height 38
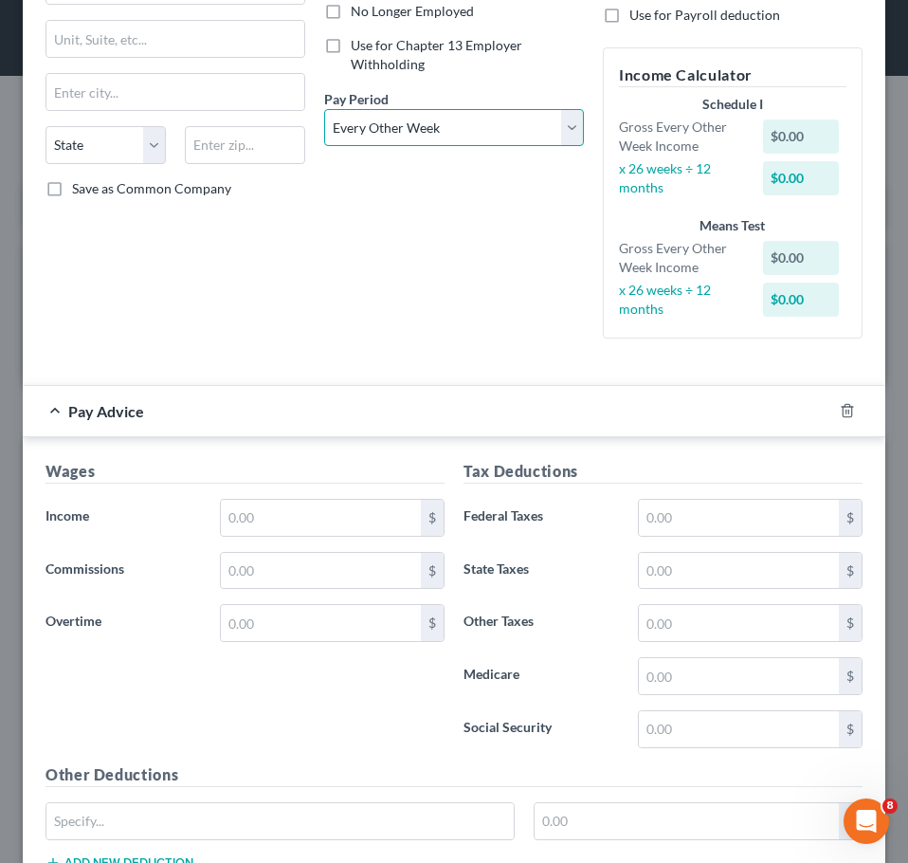
scroll to position [287, 0]
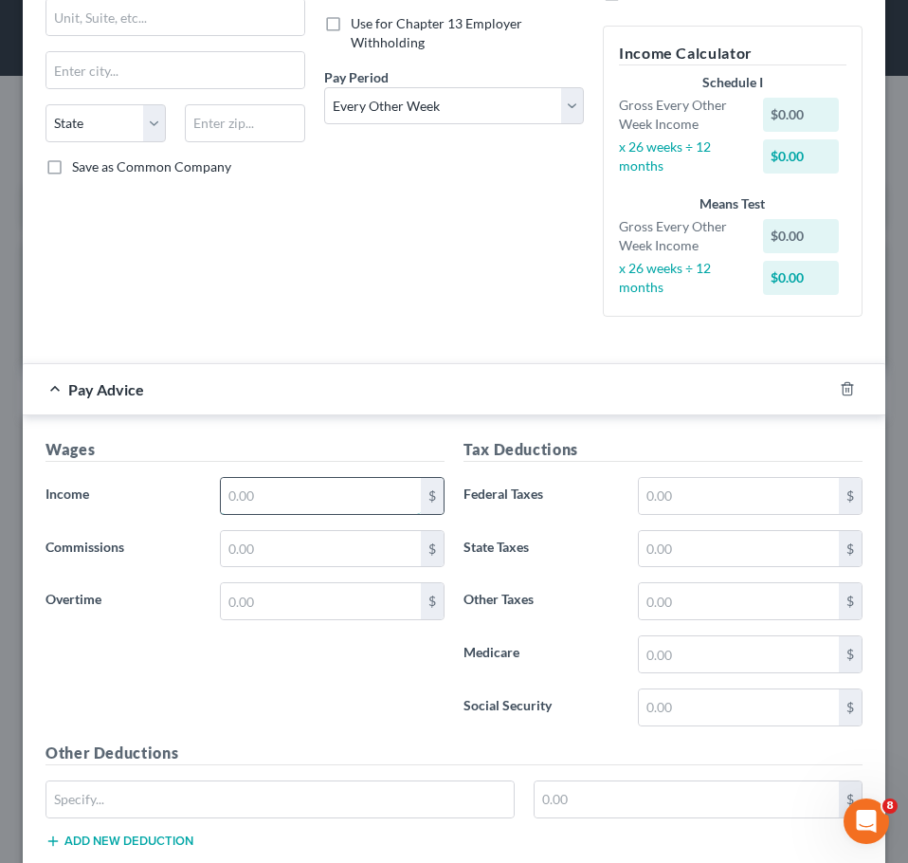
click at [339, 488] on input "text" at bounding box center [321, 496] width 200 height 36
type input "1,800"
click at [669, 499] on input "text" at bounding box center [739, 496] width 200 height 36
type input "1"
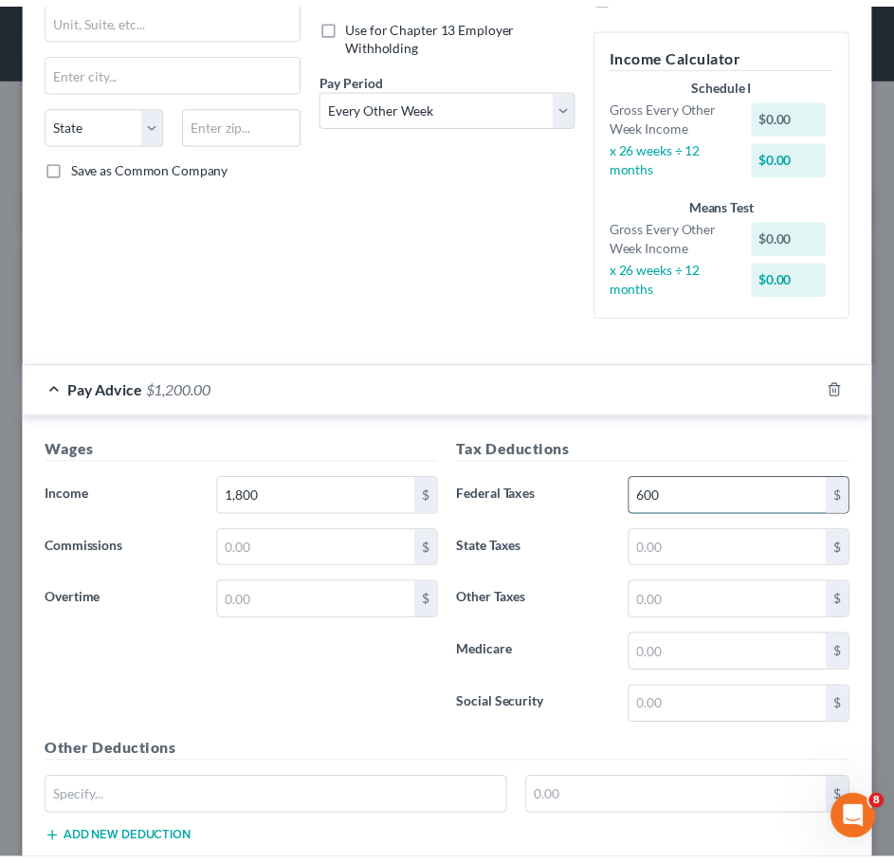
scroll to position [806, 0]
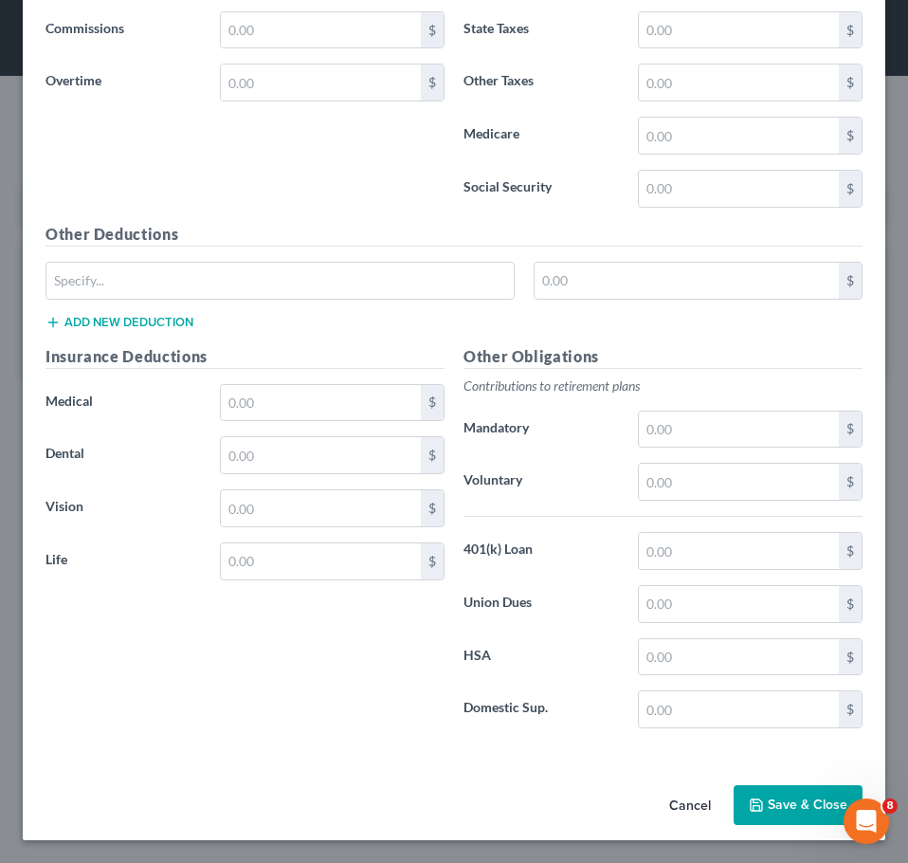
type input "600"
click at [792, 801] on button "Save & Close" at bounding box center [798, 805] width 129 height 40
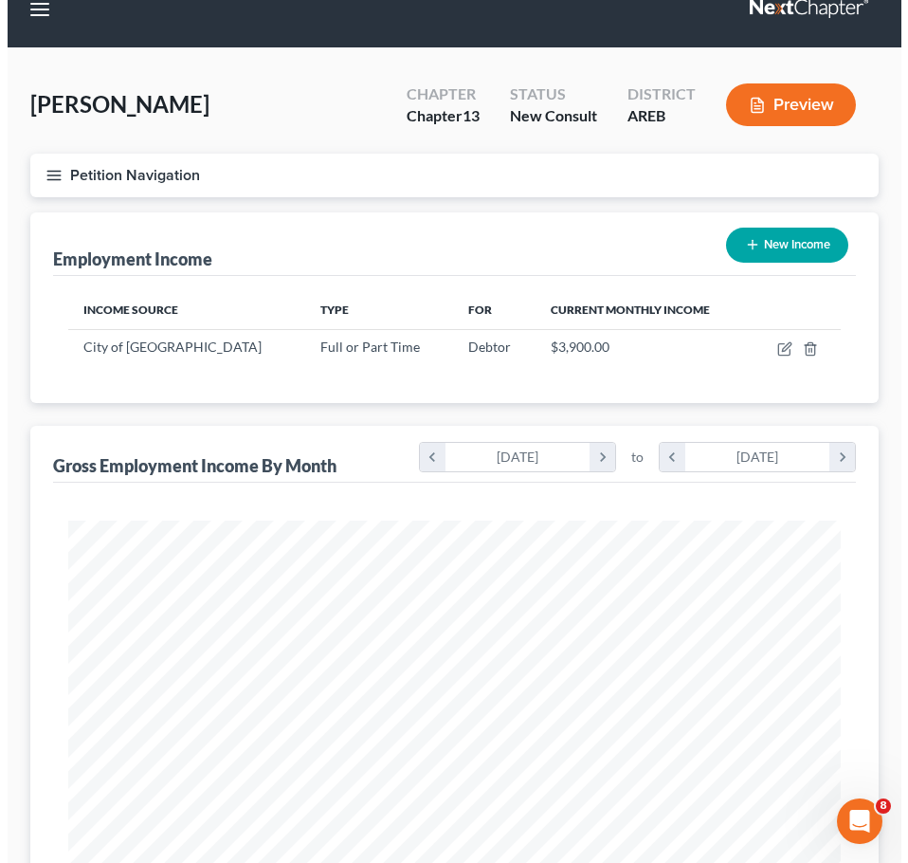
scroll to position [27, 0]
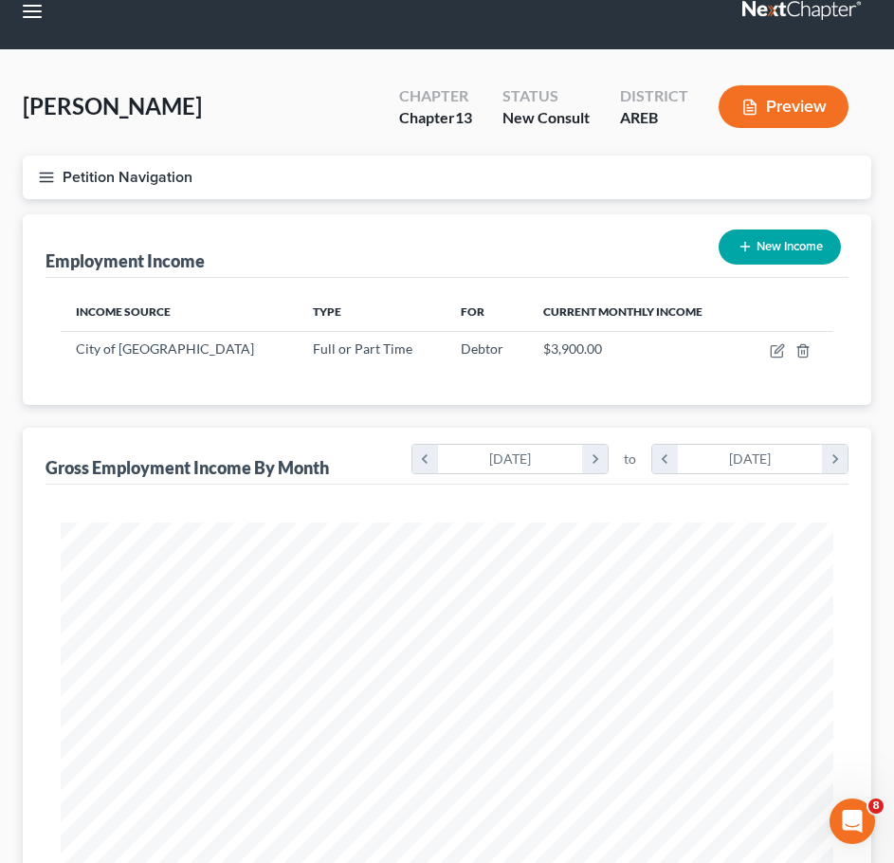
click at [760, 242] on button "New Income" at bounding box center [780, 246] width 122 height 35
select select "0"
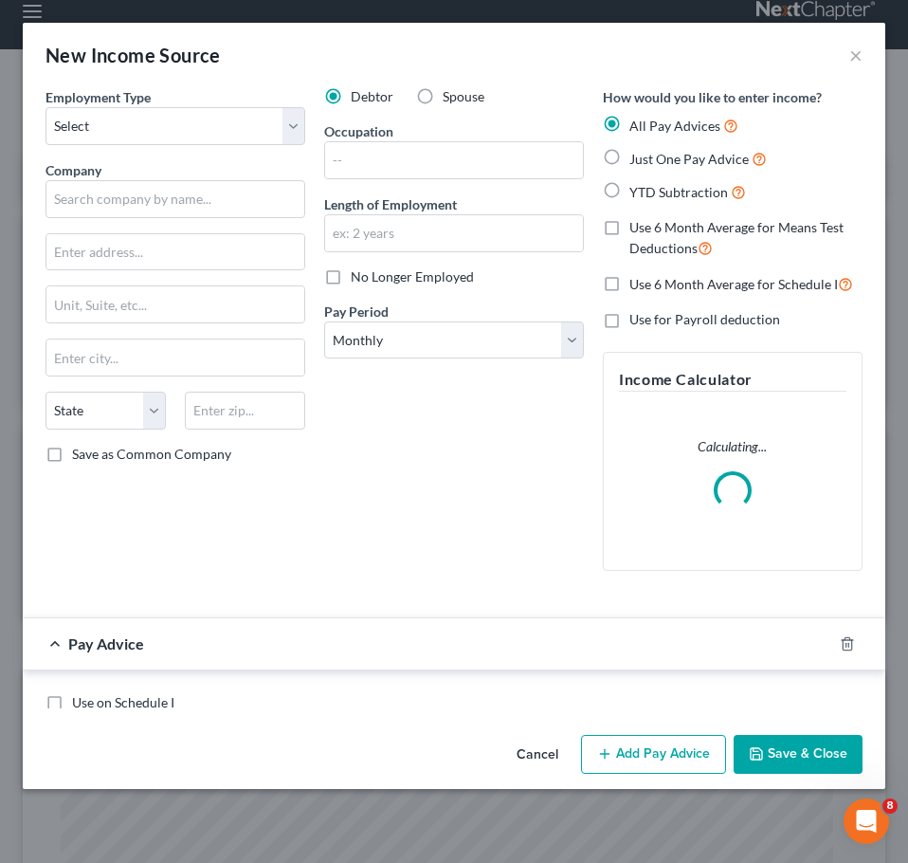
scroll to position [394, 825]
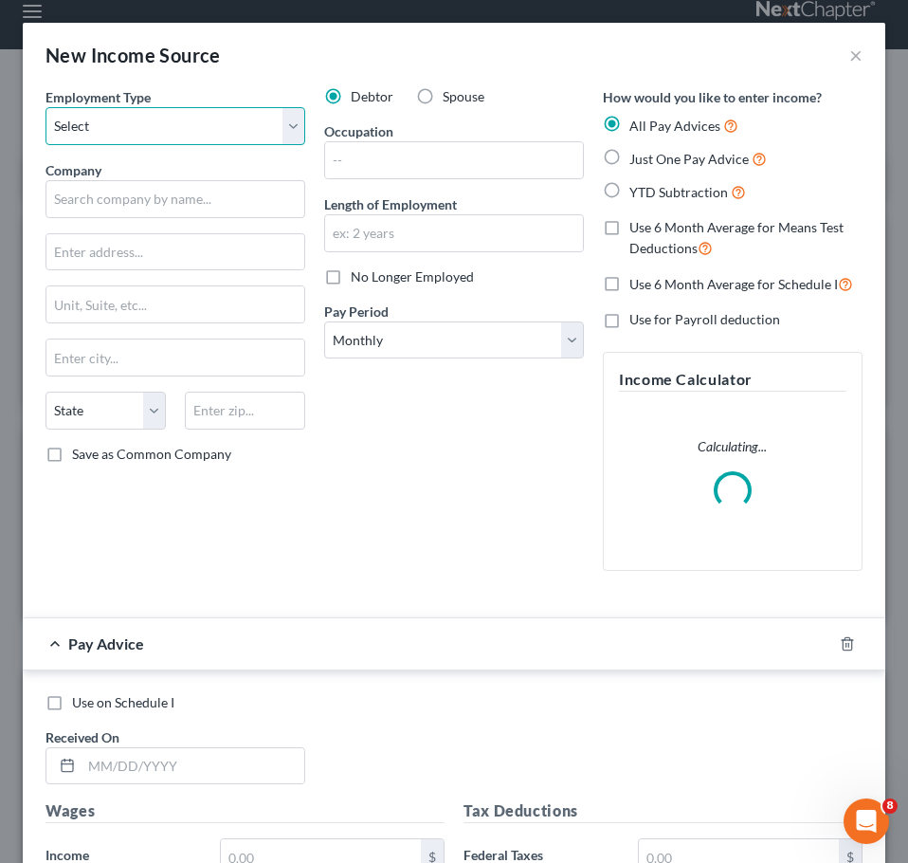
click at [210, 139] on select "Select Full or [DEMOGRAPHIC_DATA] Employment Self Employment" at bounding box center [176, 126] width 260 height 38
select select "0"
click at [46, 107] on select "Select Full or [DEMOGRAPHIC_DATA] Employment Self Employment" at bounding box center [176, 126] width 260 height 38
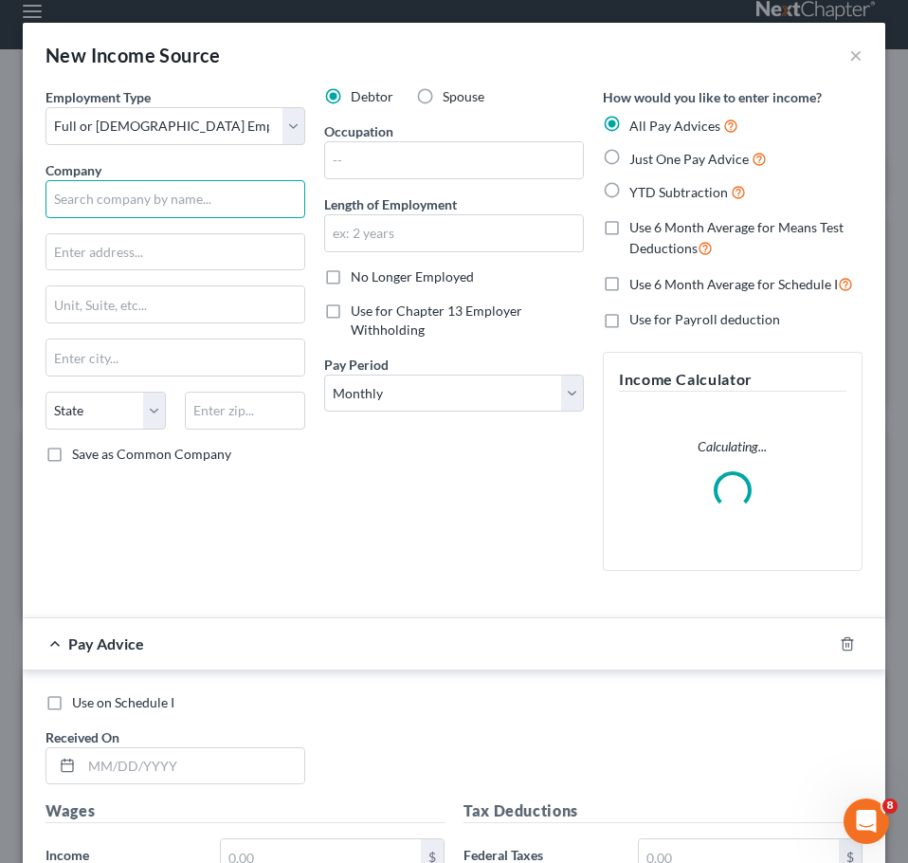
click at [213, 207] on input "text" at bounding box center [176, 199] width 260 height 38
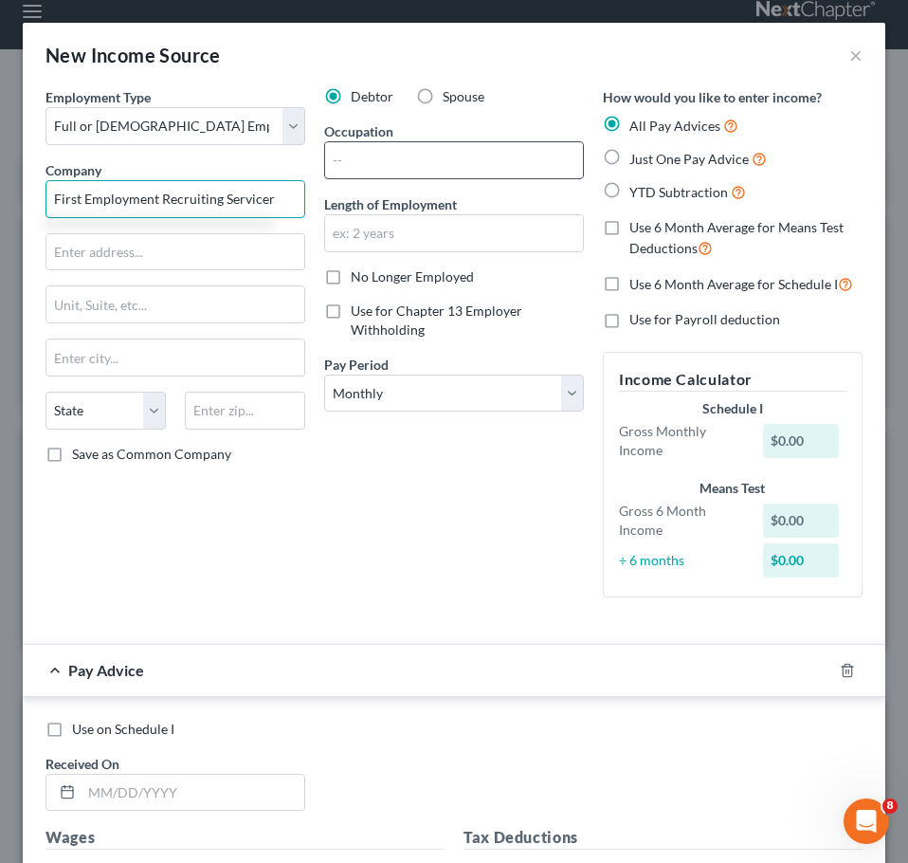
type input "First Employment Recruiting Servicer"
click at [327, 174] on input "text" at bounding box center [454, 160] width 258 height 36
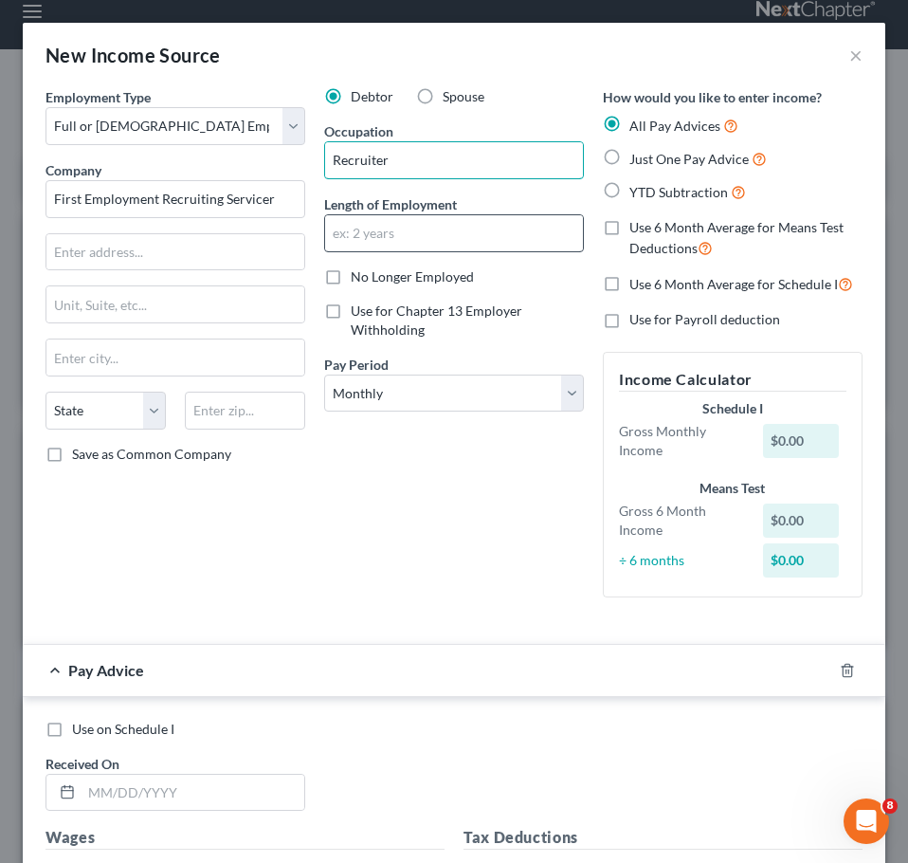
type input "Recruiter"
click at [451, 223] on input "text" at bounding box center [454, 233] width 258 height 36
type input "10 years"
click at [630, 161] on span "Just One Pay Advice" at bounding box center [689, 159] width 119 height 16
click at [637, 160] on input "Just One Pay Advice" at bounding box center [643, 154] width 12 height 12
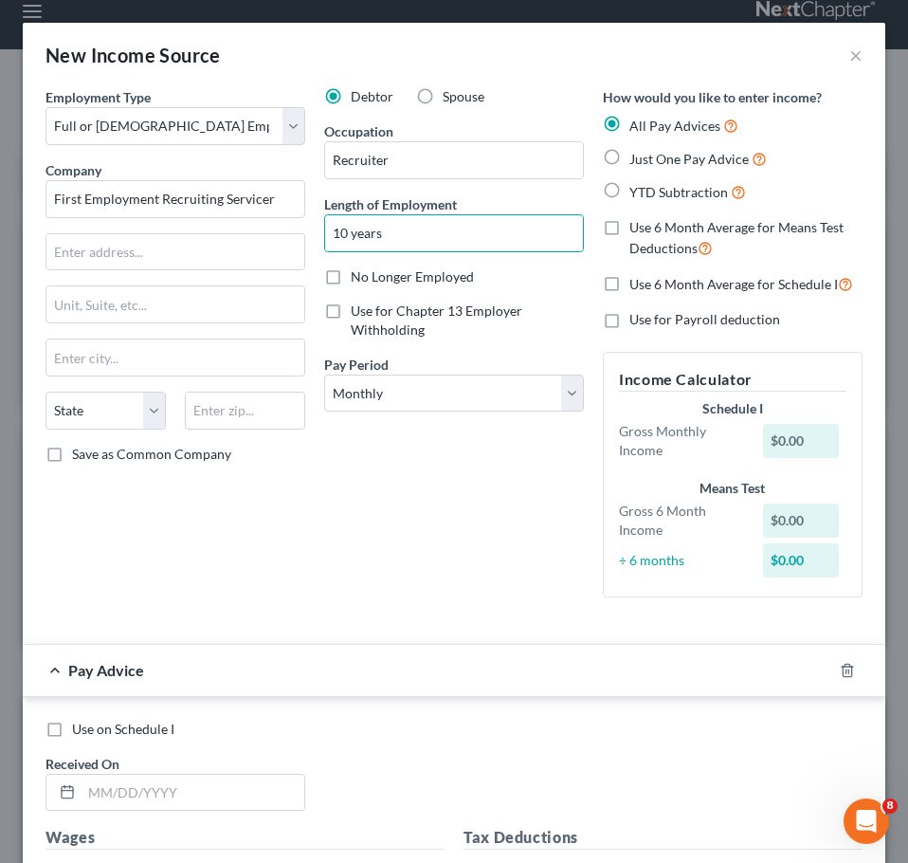
radio input "true"
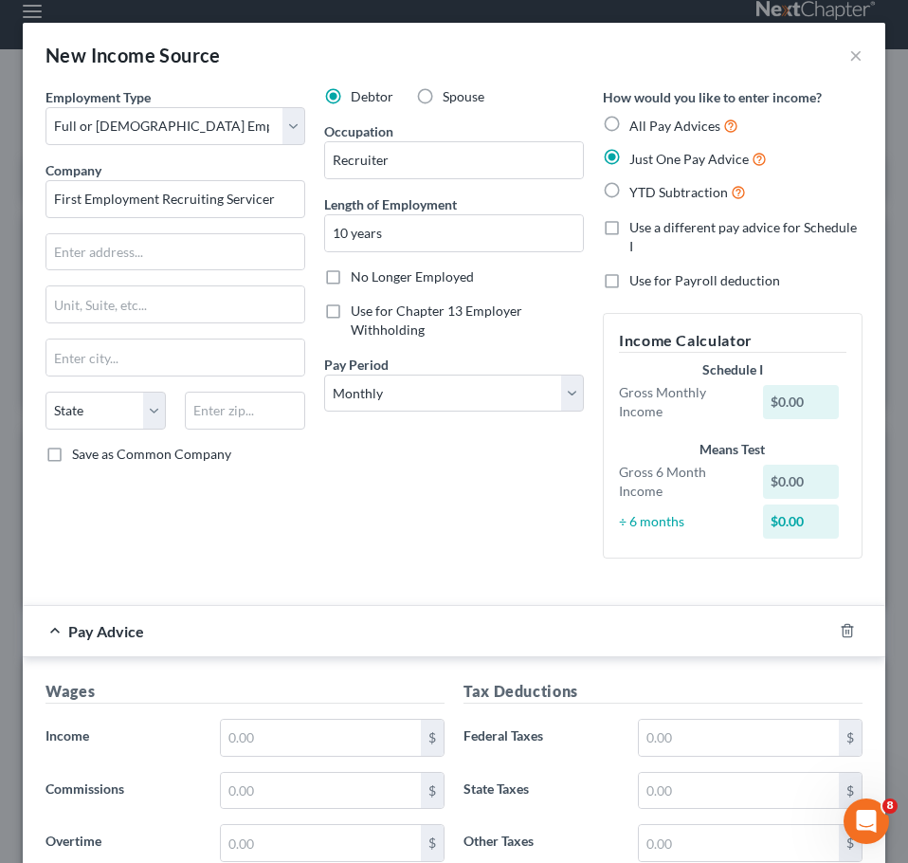
click at [520, 426] on div "Debtor Spouse Occupation Recruiter Length of Employment 10 years No Longer Empl…" at bounding box center [454, 330] width 279 height 486
click at [499, 386] on select "Select Monthly Twice Monthly Every Other Week Weekly" at bounding box center [454, 394] width 260 height 38
select select "2"
click at [324, 375] on select "Select Monthly Twice Monthly Every Other Week Weekly" at bounding box center [454, 394] width 260 height 38
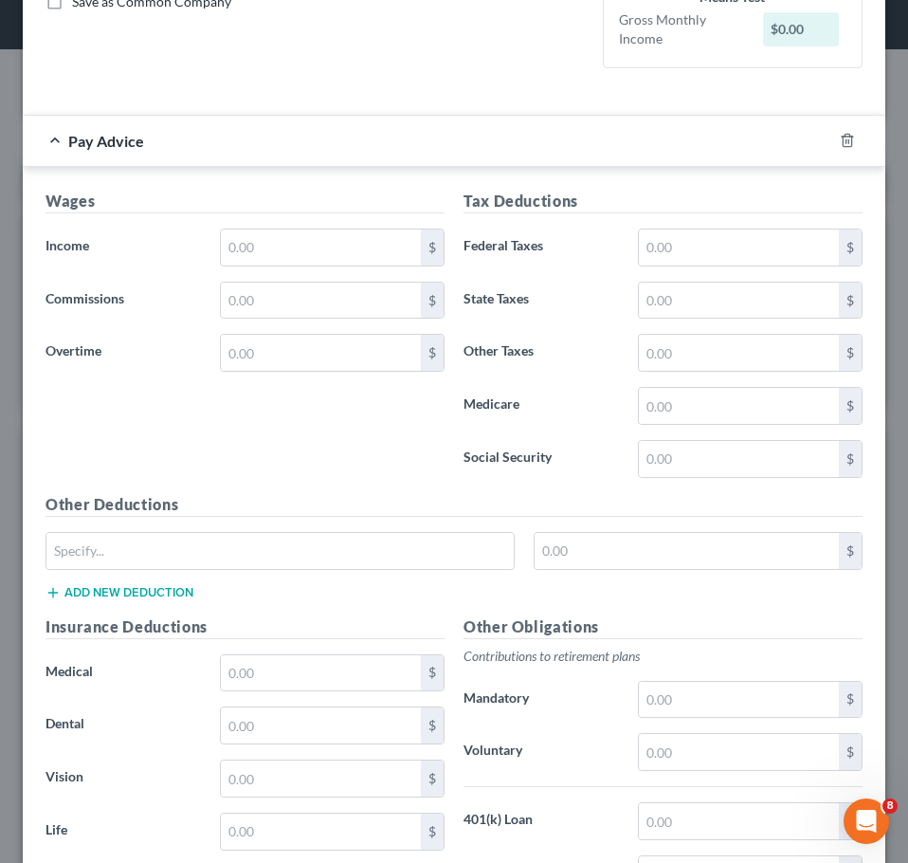
scroll to position [453, 0]
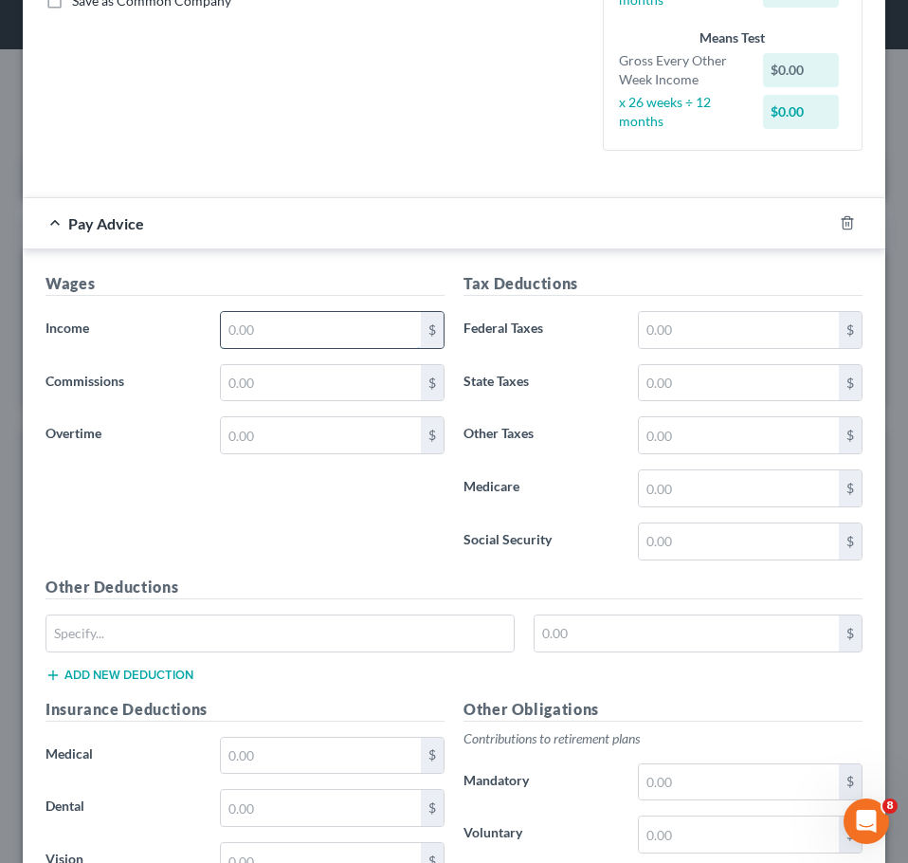
click at [345, 325] on input "text" at bounding box center [321, 330] width 200 height 36
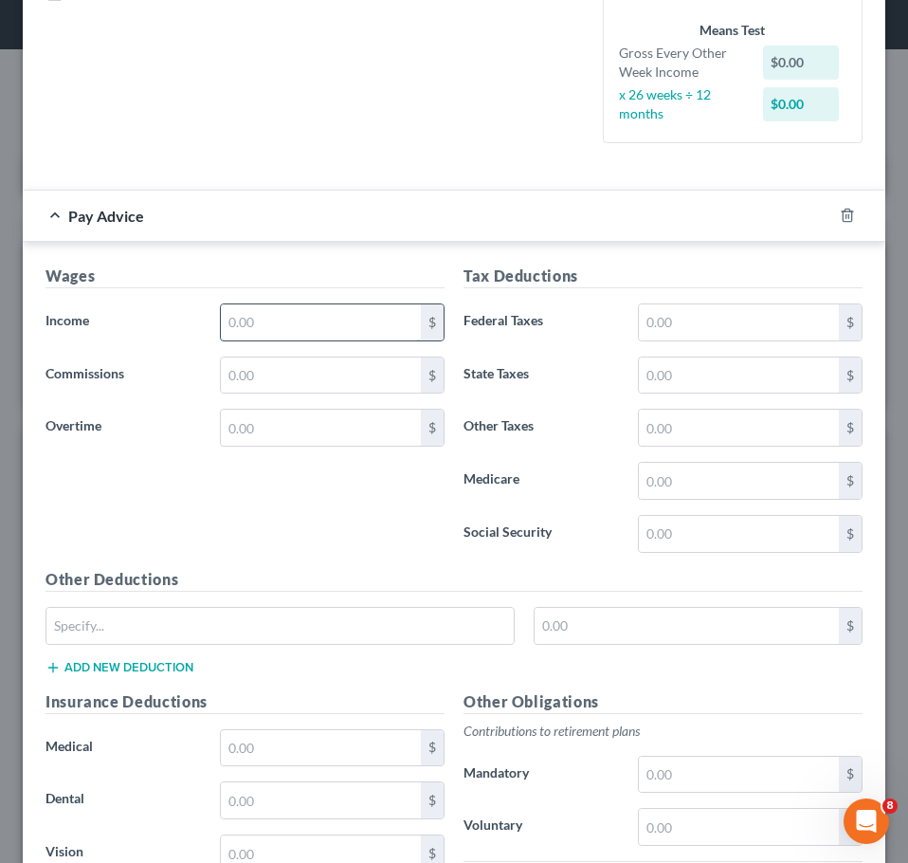
scroll to position [462, 0]
click at [403, 313] on input "text" at bounding box center [321, 321] width 200 height 36
type input "1,600"
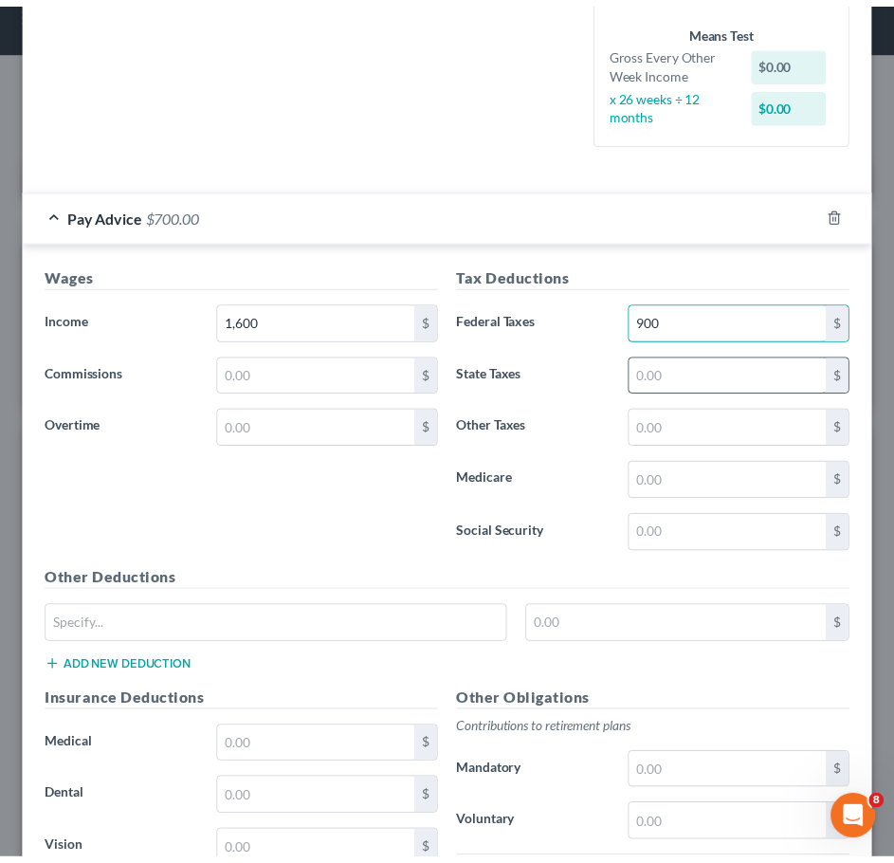
scroll to position [806, 0]
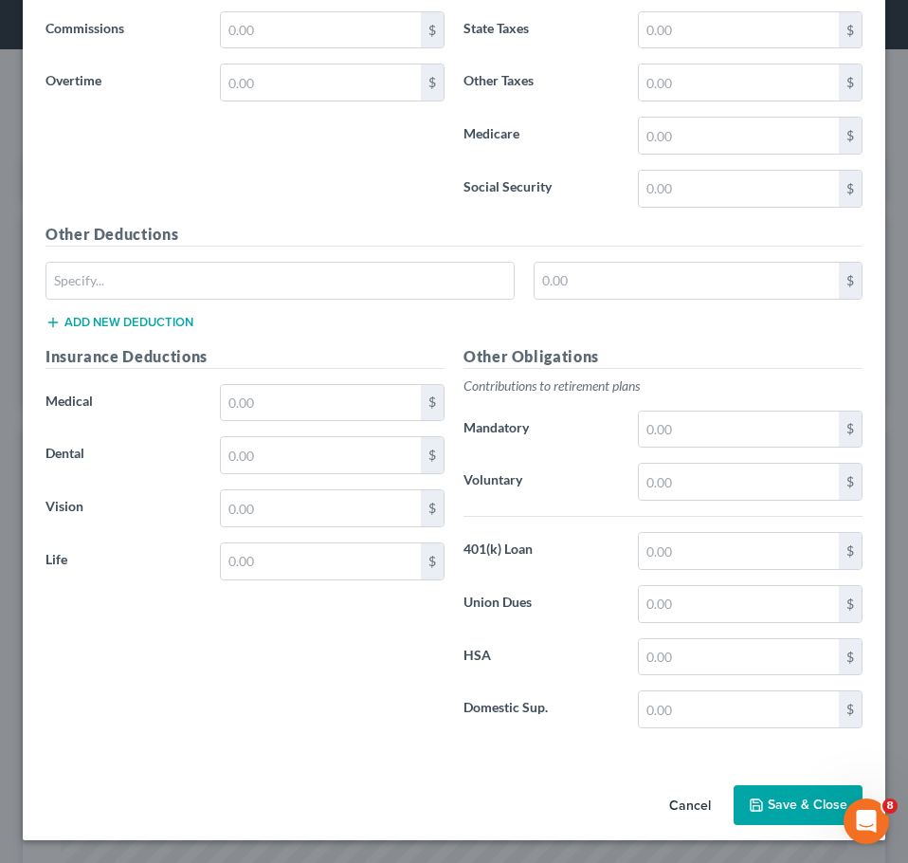
type input "900"
click at [782, 813] on button "Save & Close" at bounding box center [798, 805] width 129 height 40
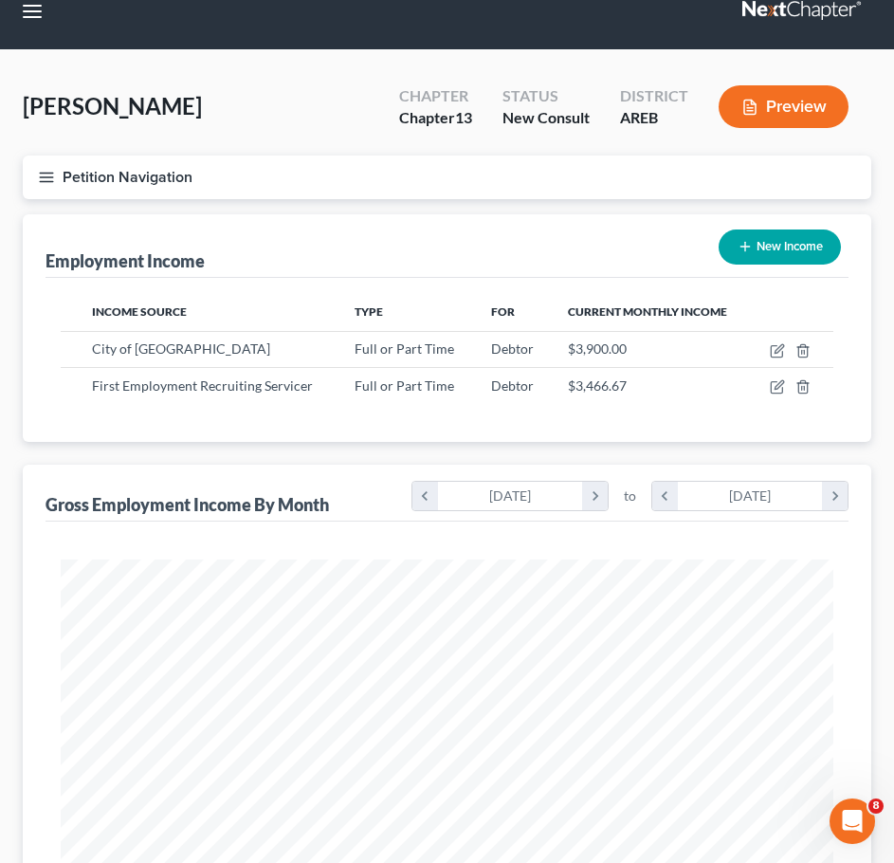
scroll to position [627, 0]
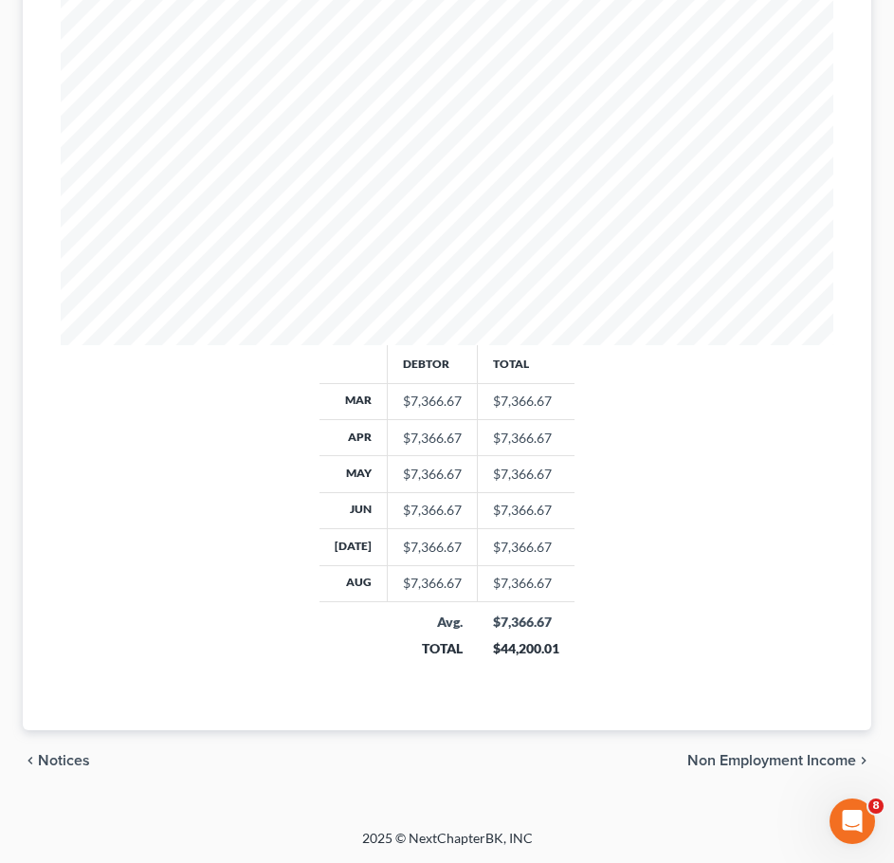
click at [783, 760] on span "Non Employment Income" at bounding box center [771, 760] width 169 height 15
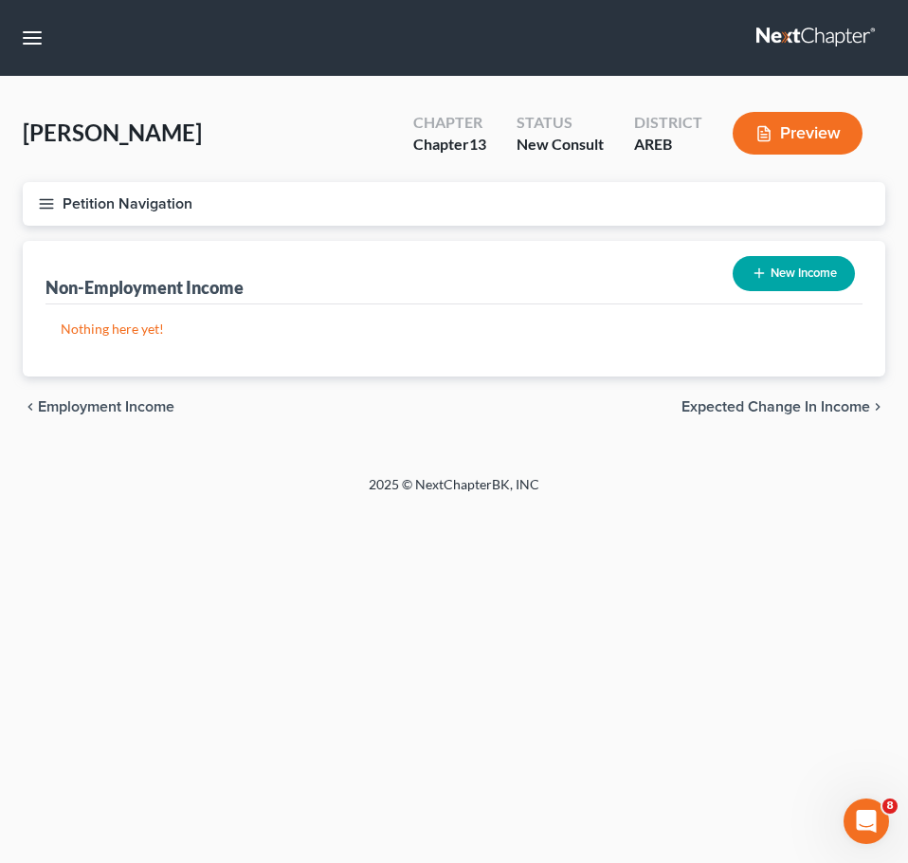
click at [164, 409] on span "Employment Income" at bounding box center [106, 406] width 137 height 15
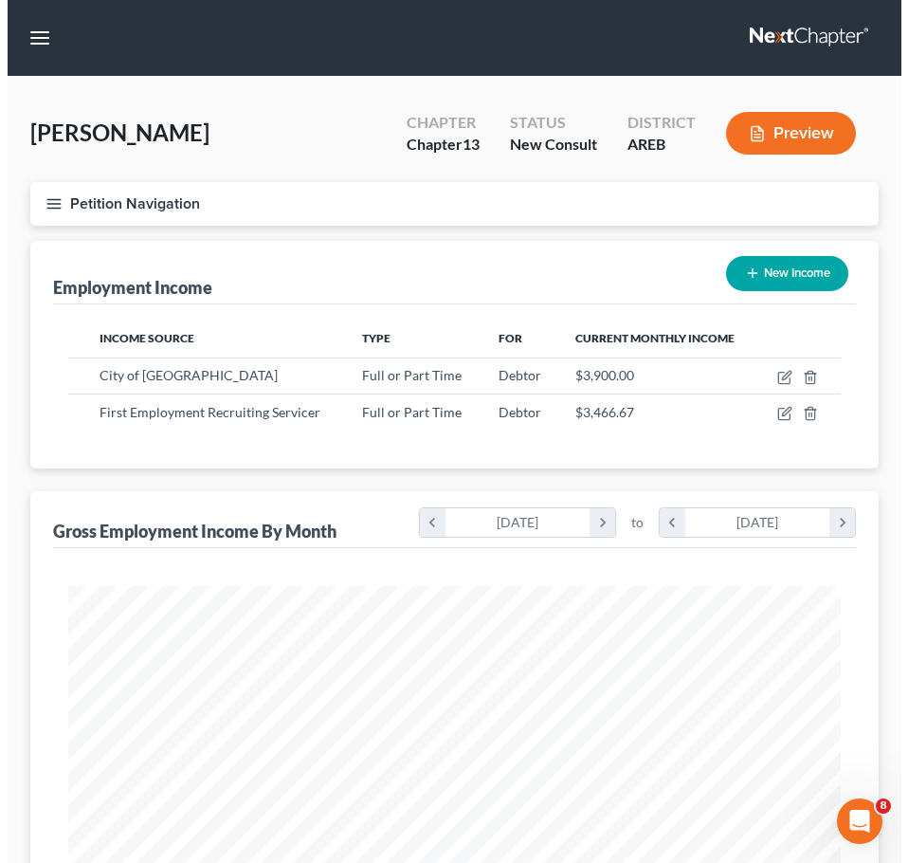
scroll to position [386, 811]
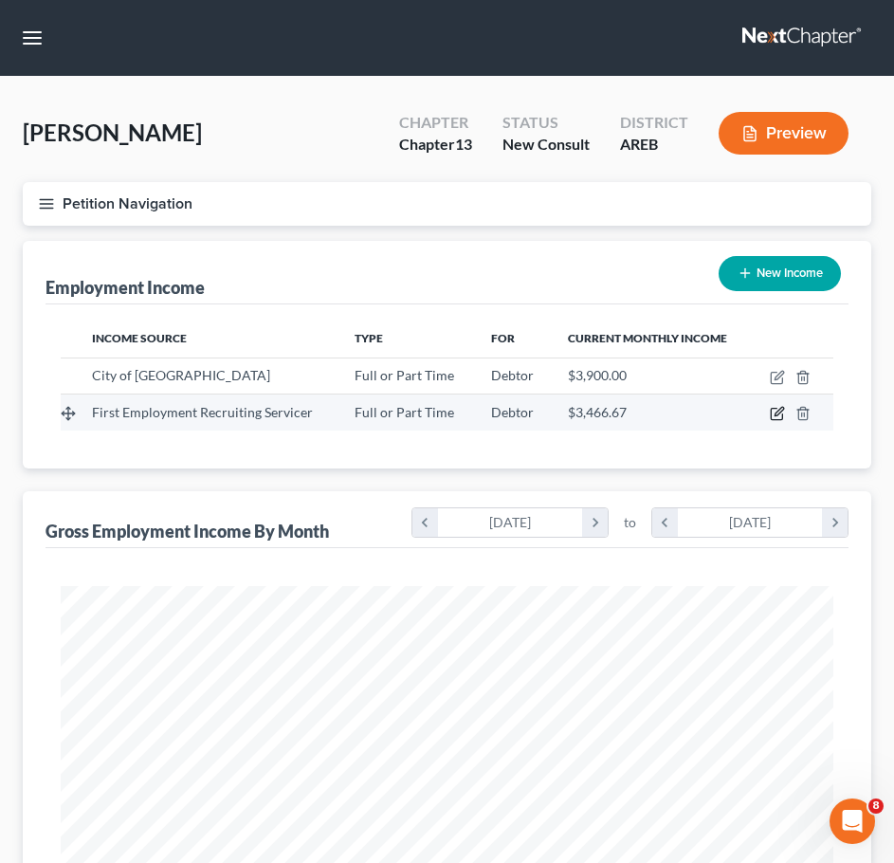
click at [778, 417] on icon "button" at bounding box center [777, 413] width 15 height 15
select select "0"
select select "2"
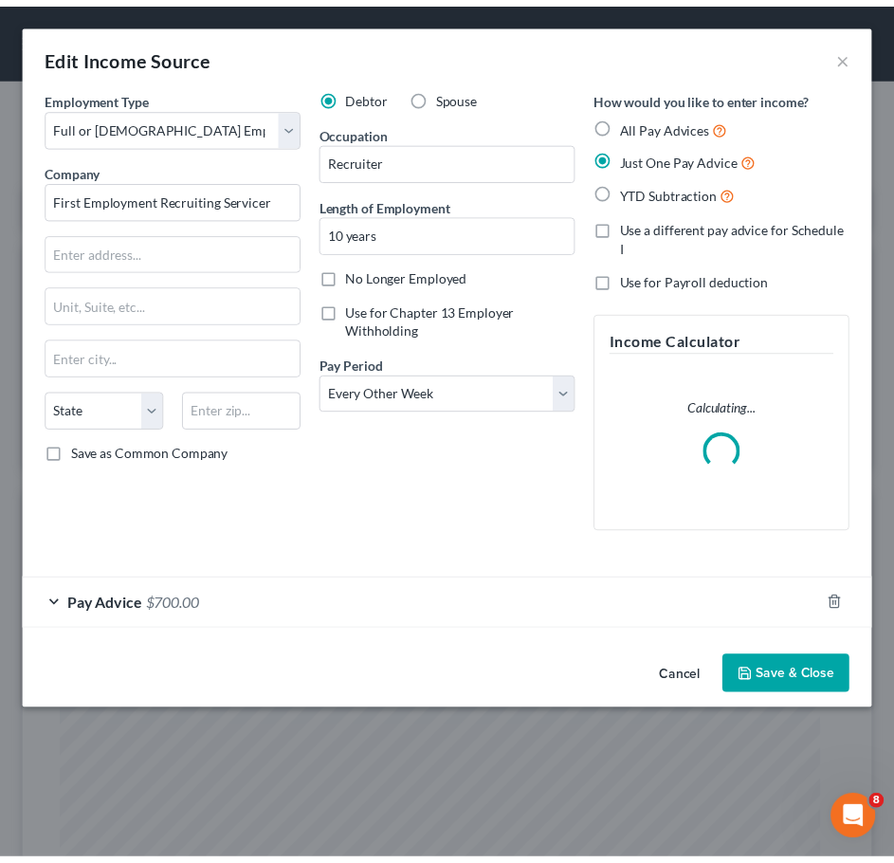
scroll to position [394, 825]
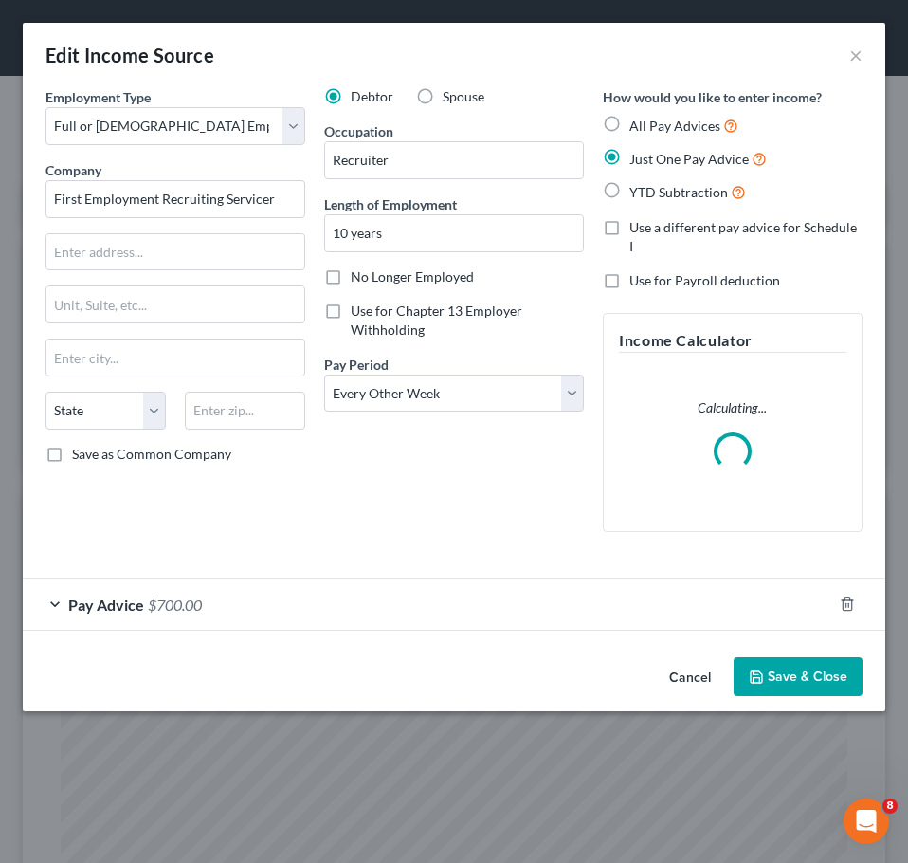
click at [443, 95] on label "Spouse" at bounding box center [464, 96] width 42 height 19
click at [450, 95] on input "Spouse" at bounding box center [456, 93] width 12 height 12
radio input "true"
click at [797, 657] on button "Save & Close" at bounding box center [798, 677] width 129 height 40
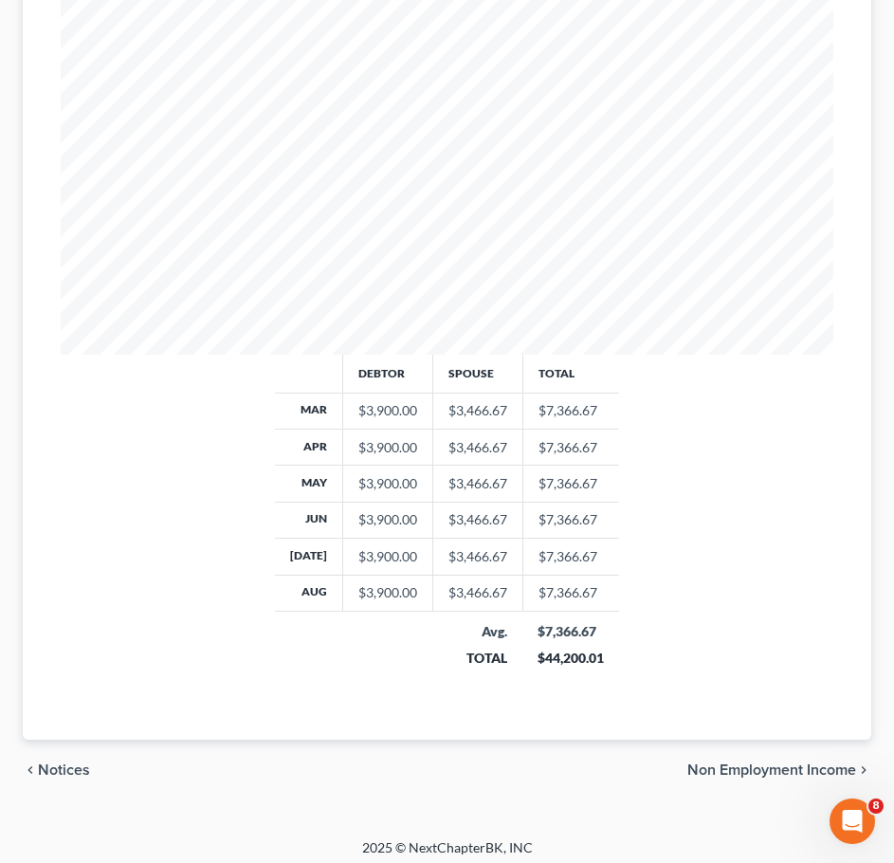
scroll to position [627, 0]
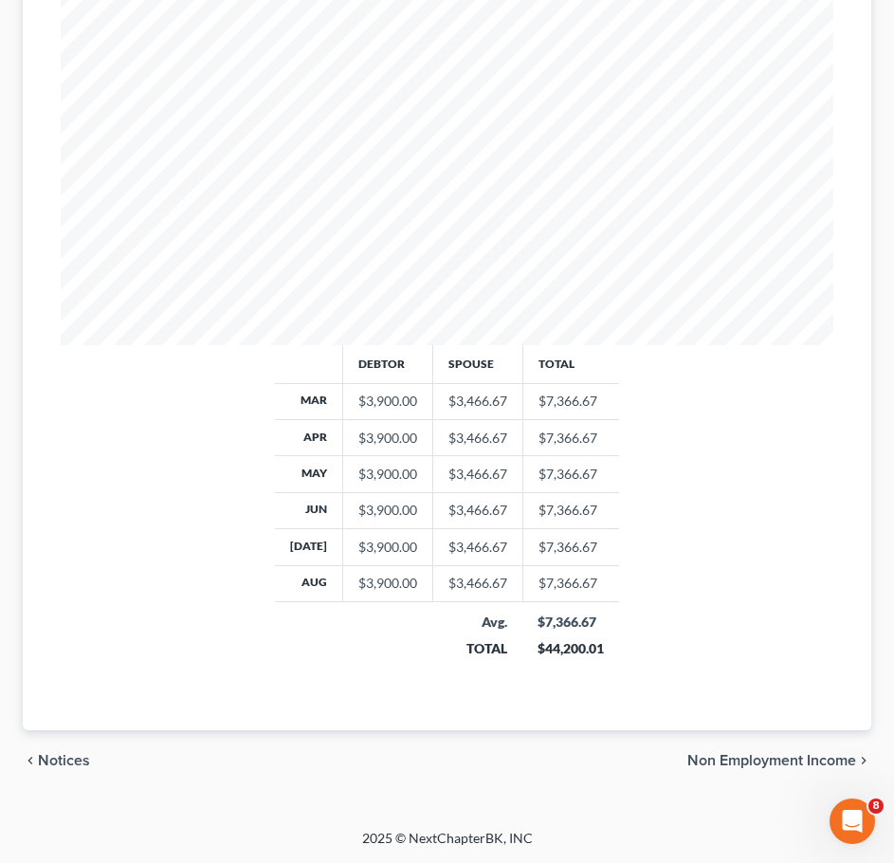
click at [815, 755] on span "Non Employment Income" at bounding box center [771, 760] width 169 height 15
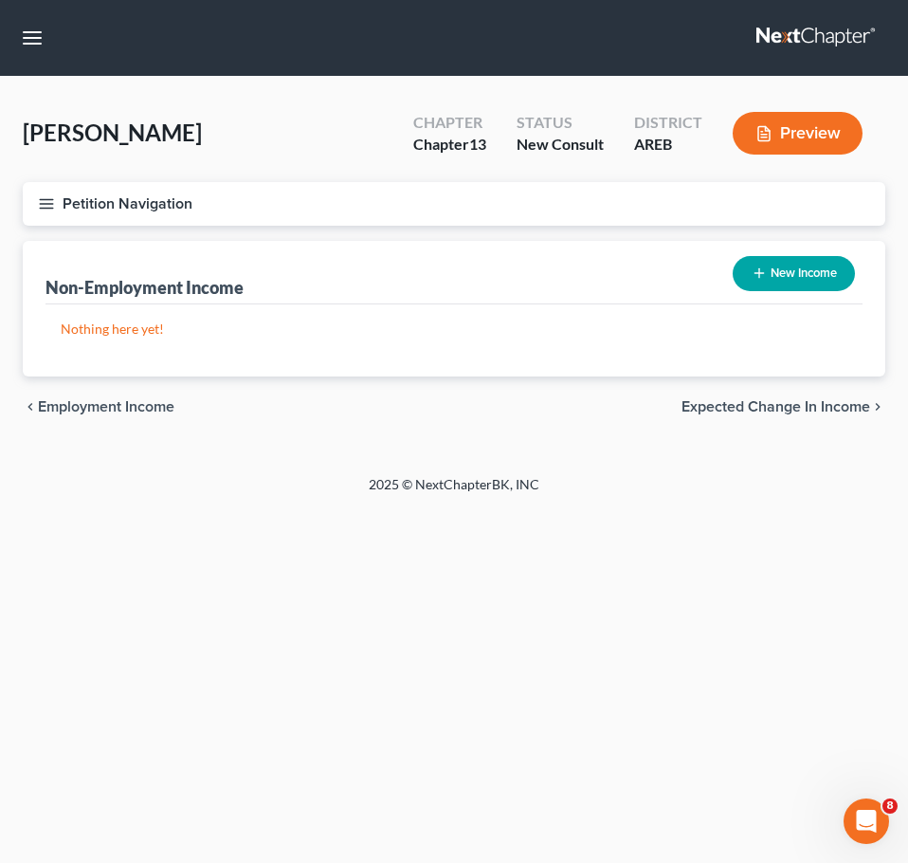
click at [810, 266] on button "New Income" at bounding box center [794, 273] width 122 height 35
select select "0"
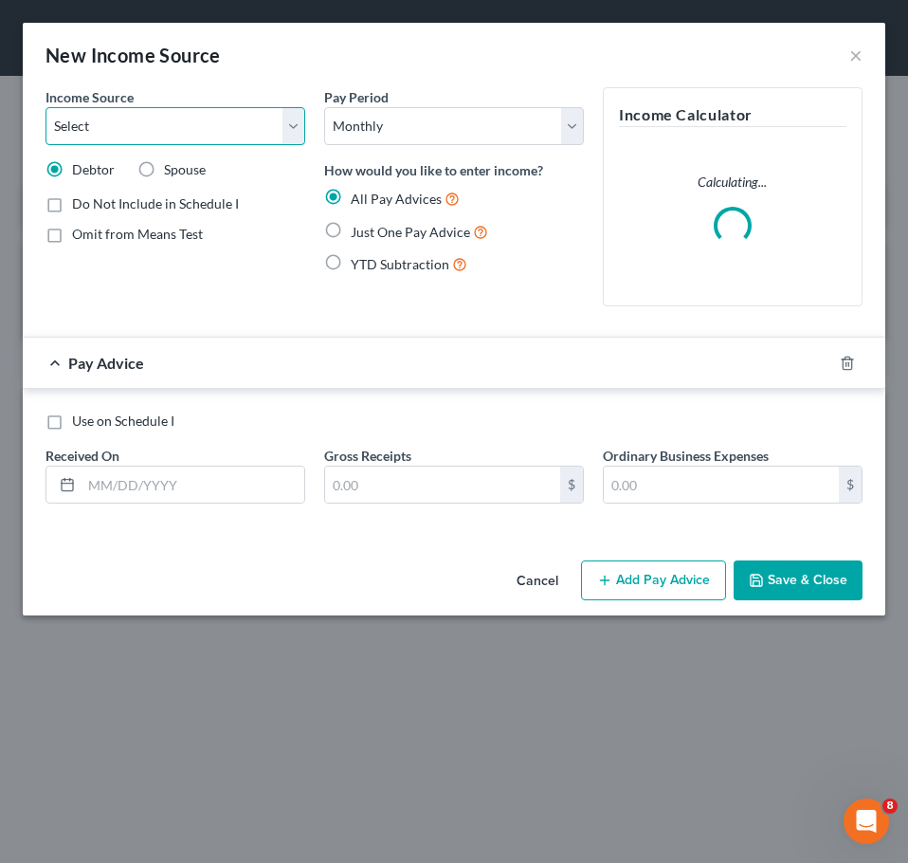
click at [250, 133] on select "Select Unemployment Disability (from employer) Pension Retirement Social Securi…" at bounding box center [176, 126] width 260 height 38
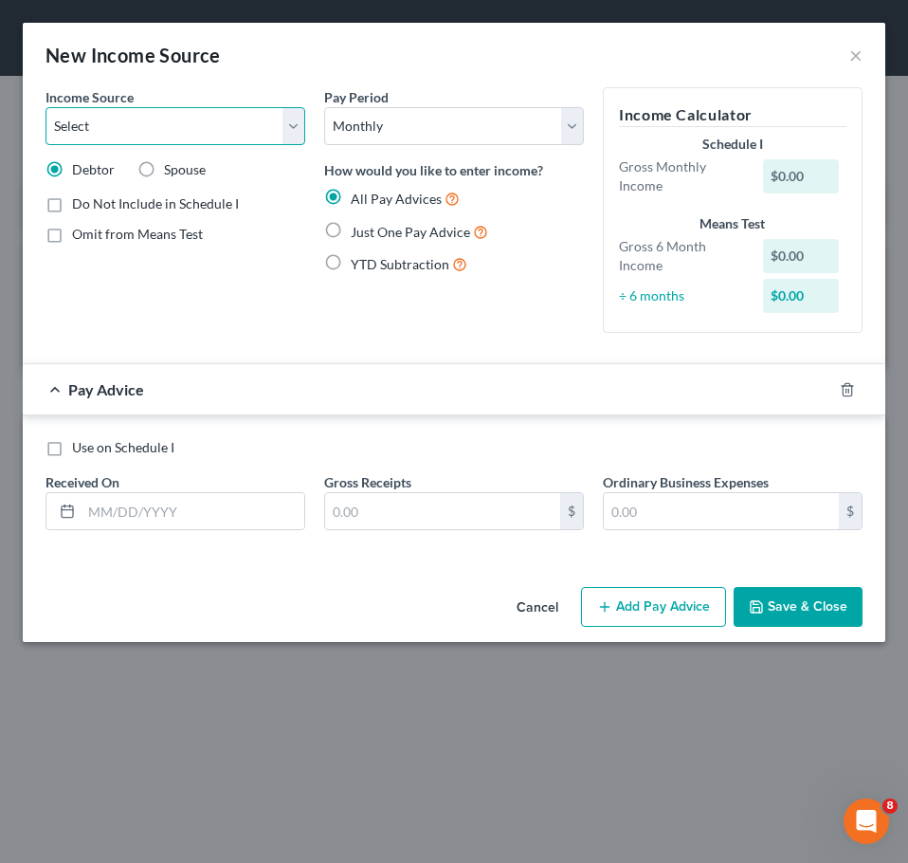
select select "10"
click at [46, 107] on select "Select Unemployment Disability (from employer) Pension Retirement Social Securi…" at bounding box center [176, 126] width 260 height 38
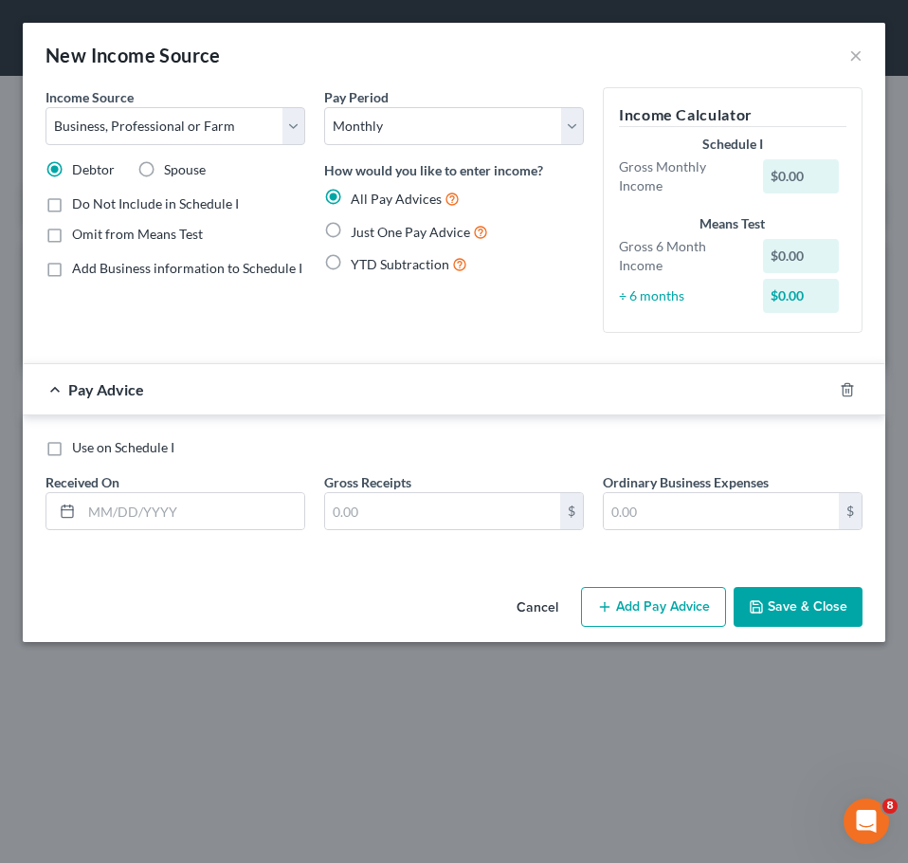
click at [351, 234] on label "Just One Pay Advice" at bounding box center [419, 232] width 137 height 22
click at [358, 233] on input "Just One Pay Advice" at bounding box center [364, 227] width 12 height 12
radio input "true"
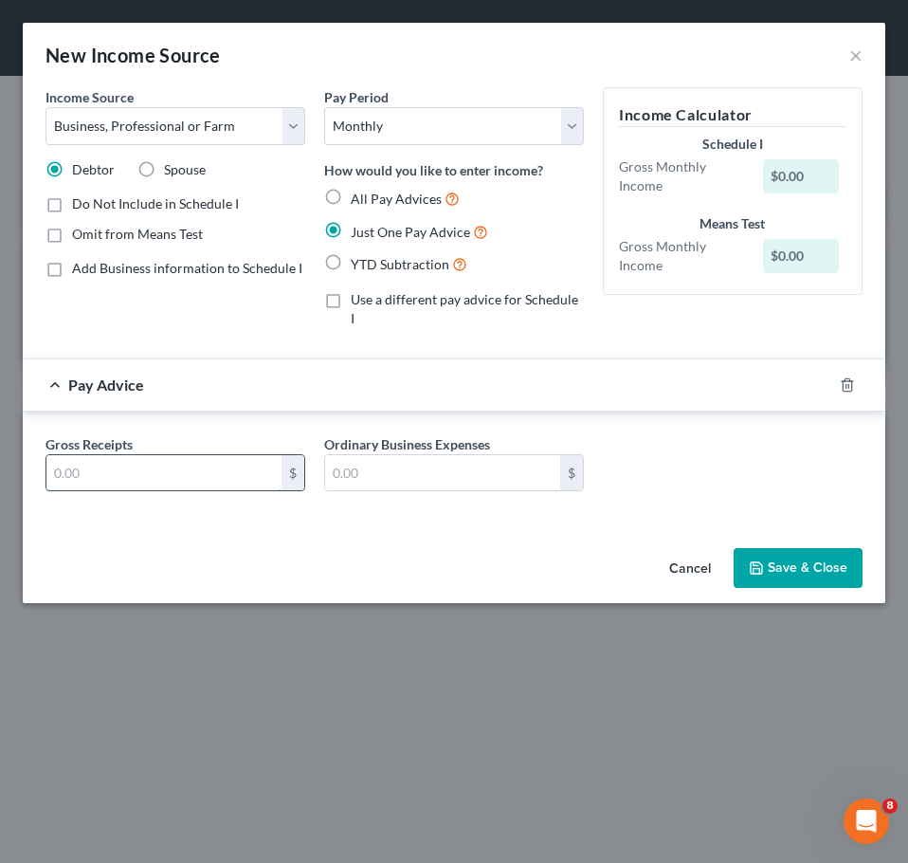
click at [165, 455] on input "text" at bounding box center [163, 473] width 235 height 36
type input "22"
click at [503, 458] on input "text" at bounding box center [442, 473] width 235 height 36
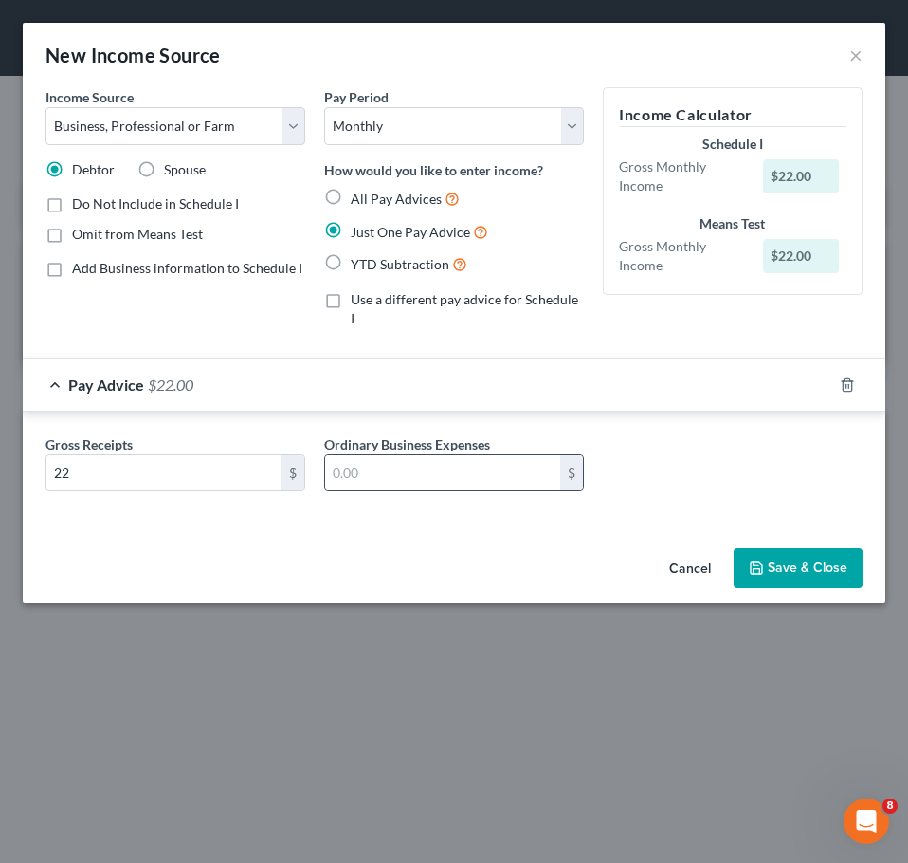
click at [467, 472] on div "$" at bounding box center [454, 473] width 260 height 38
click at [449, 462] on input "text" at bounding box center [442, 473] width 235 height 36
type input "8.33"
click at [770, 548] on button "Save & Close" at bounding box center [798, 568] width 129 height 40
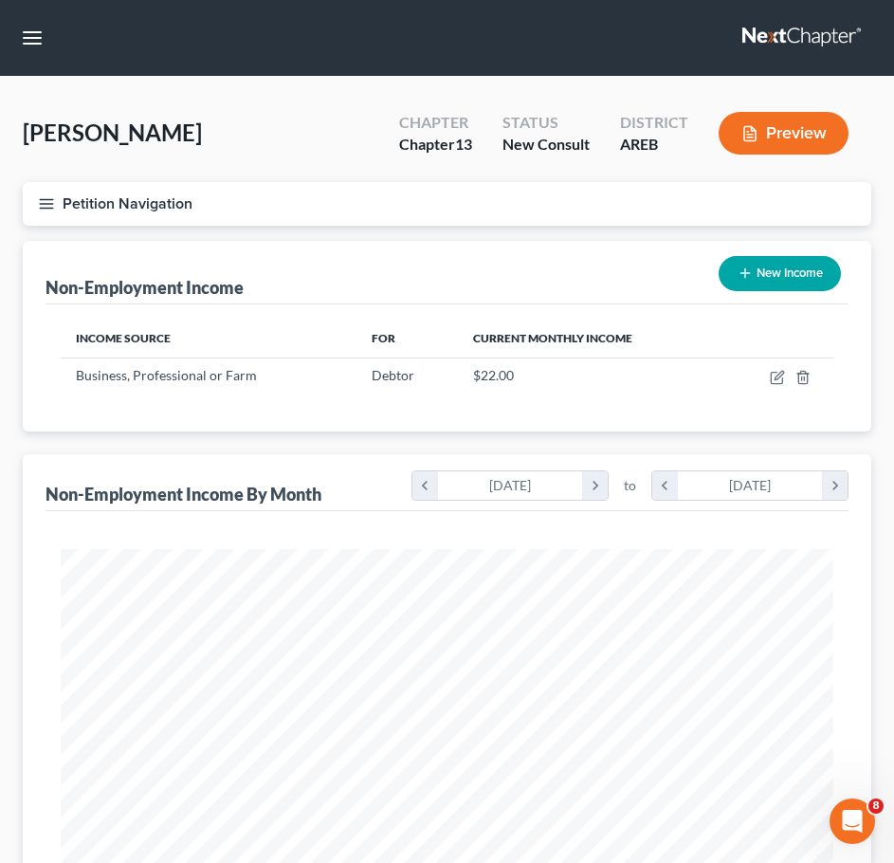
scroll to position [590, 0]
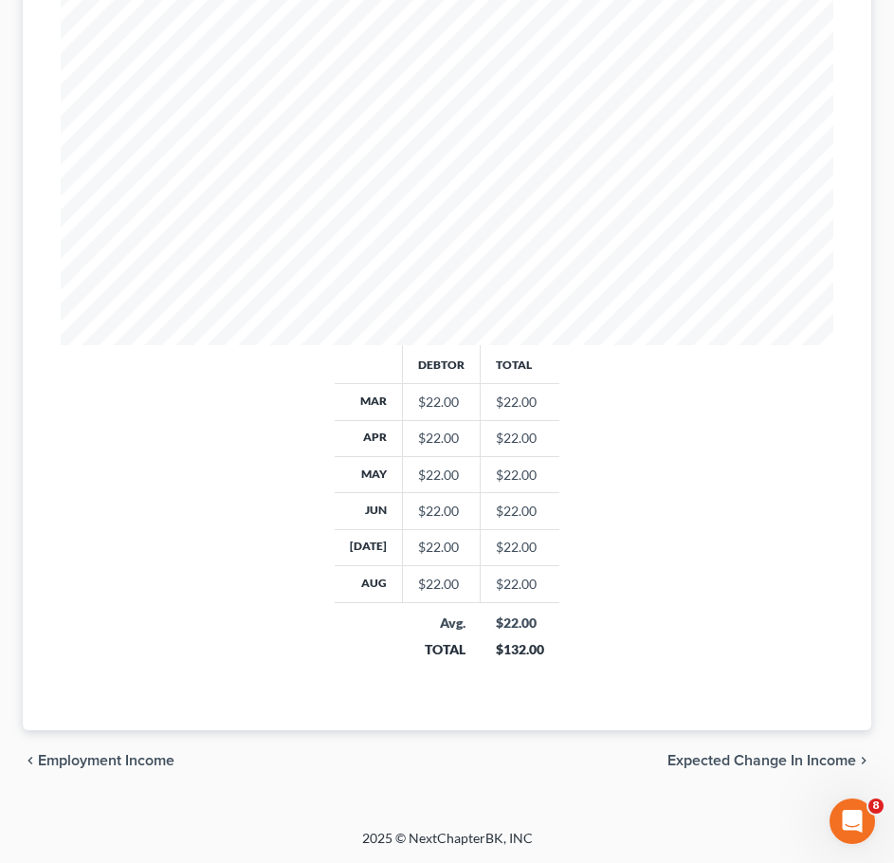
click at [784, 759] on span "Expected Change in Income" at bounding box center [762, 760] width 189 height 15
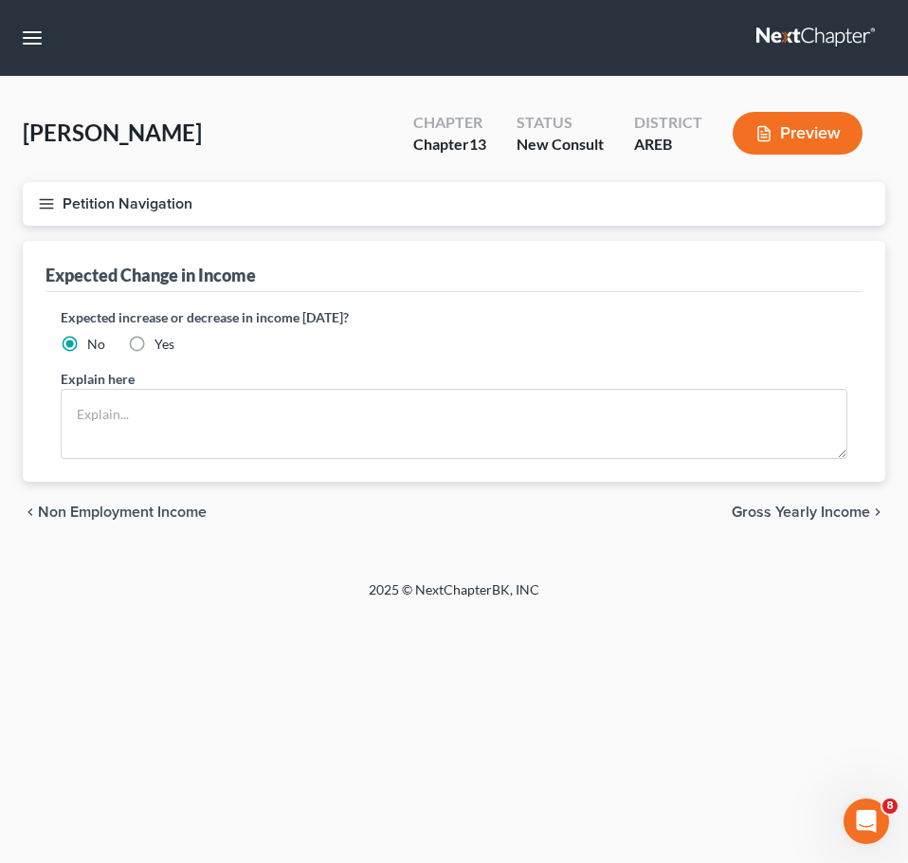
click at [826, 518] on span "Gross Yearly Income" at bounding box center [801, 511] width 138 height 15
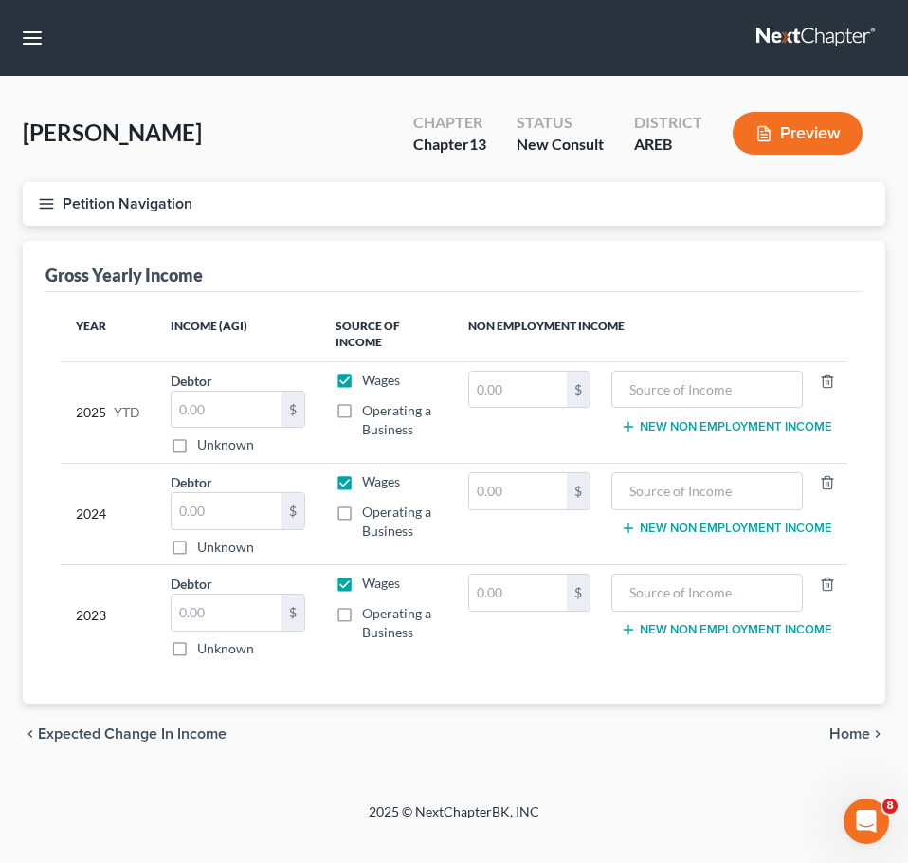
click at [856, 738] on span "Home" at bounding box center [850, 733] width 41 height 15
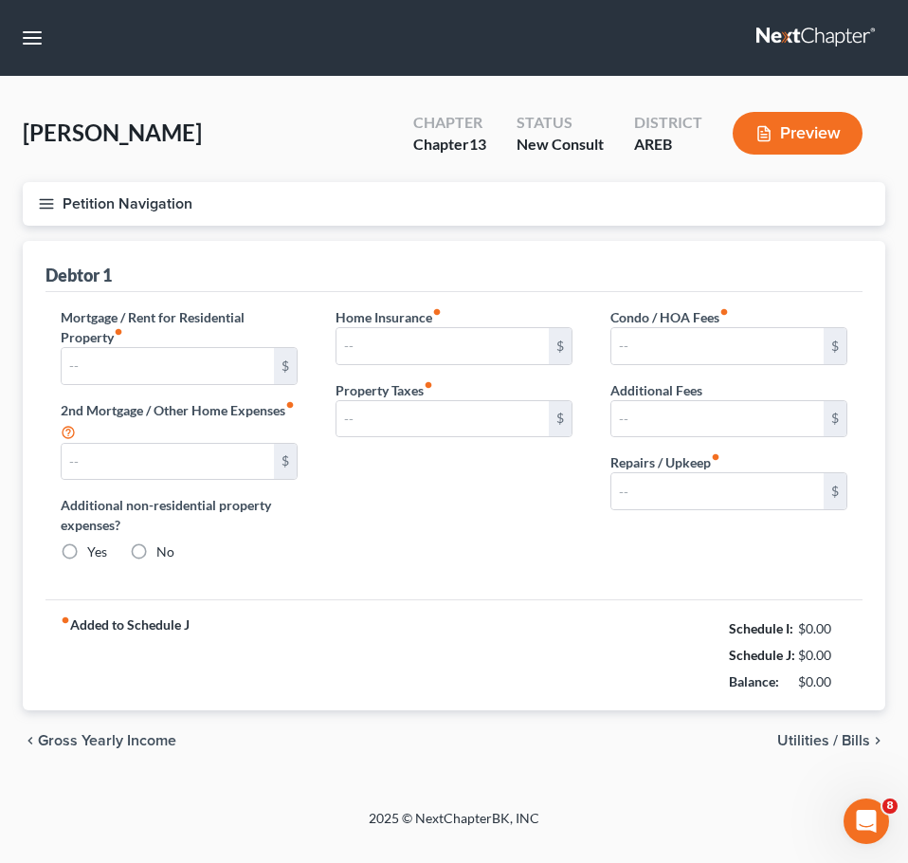
type input "0.00"
radio input "true"
type input "0.00"
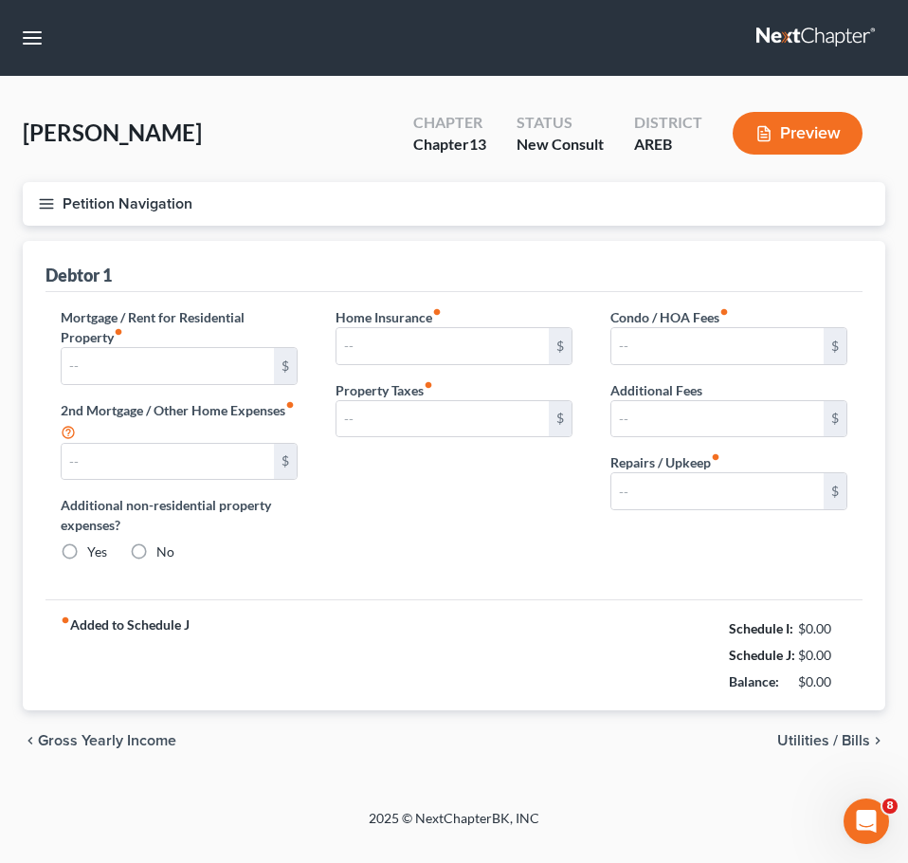
type input "0.00"
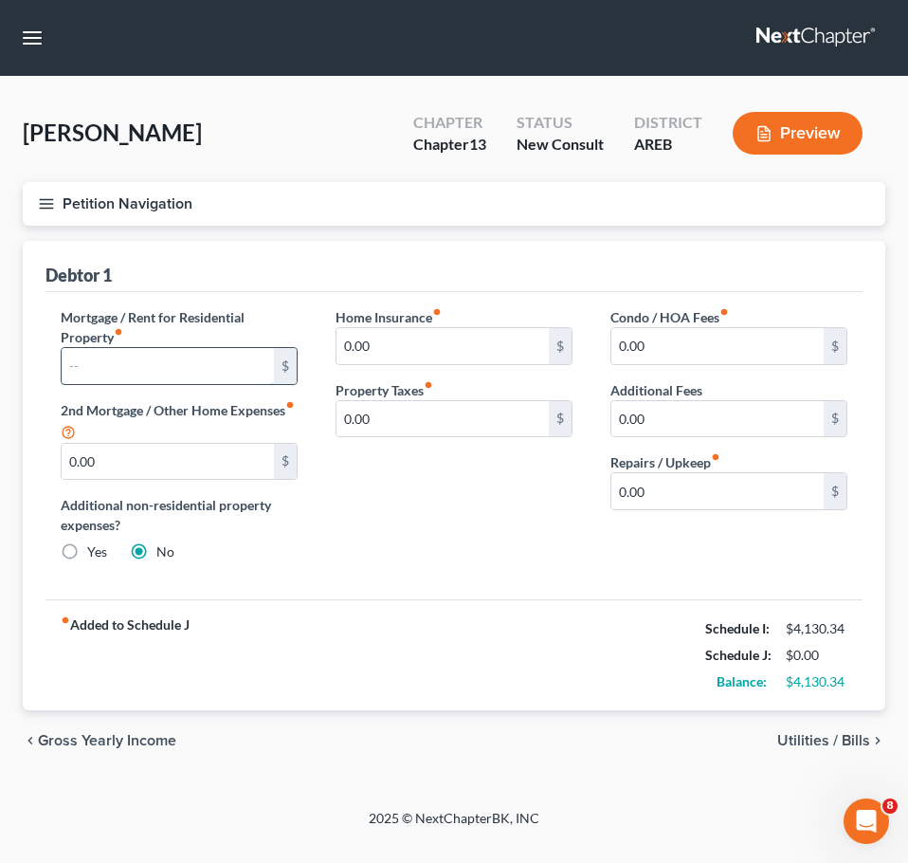
click at [191, 368] on input "text" at bounding box center [168, 366] width 212 height 36
type input "1,250"
click at [475, 537] on div "Home Insurance fiber_manual_record 0.00 $ Property Taxes fiber_manual_record 0.…" at bounding box center [454, 442] width 275 height 270
click at [838, 739] on span "Utilities / Bills" at bounding box center [824, 740] width 93 height 15
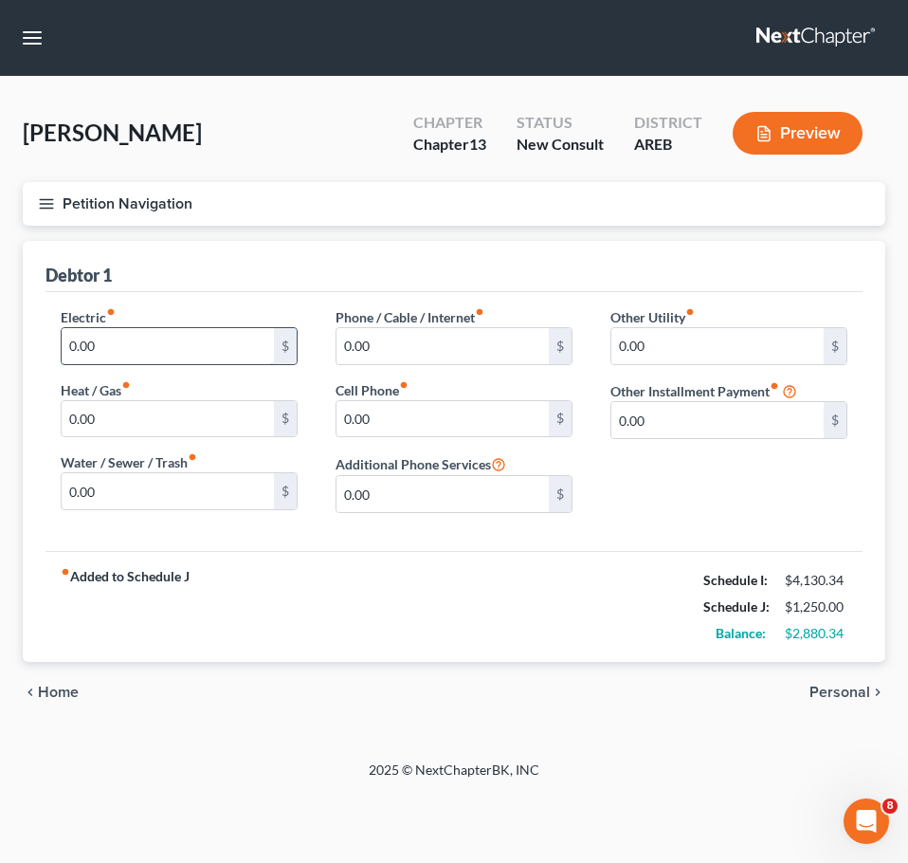
click at [210, 348] on input "0.00" at bounding box center [168, 346] width 212 height 36
type input "300"
type input "100"
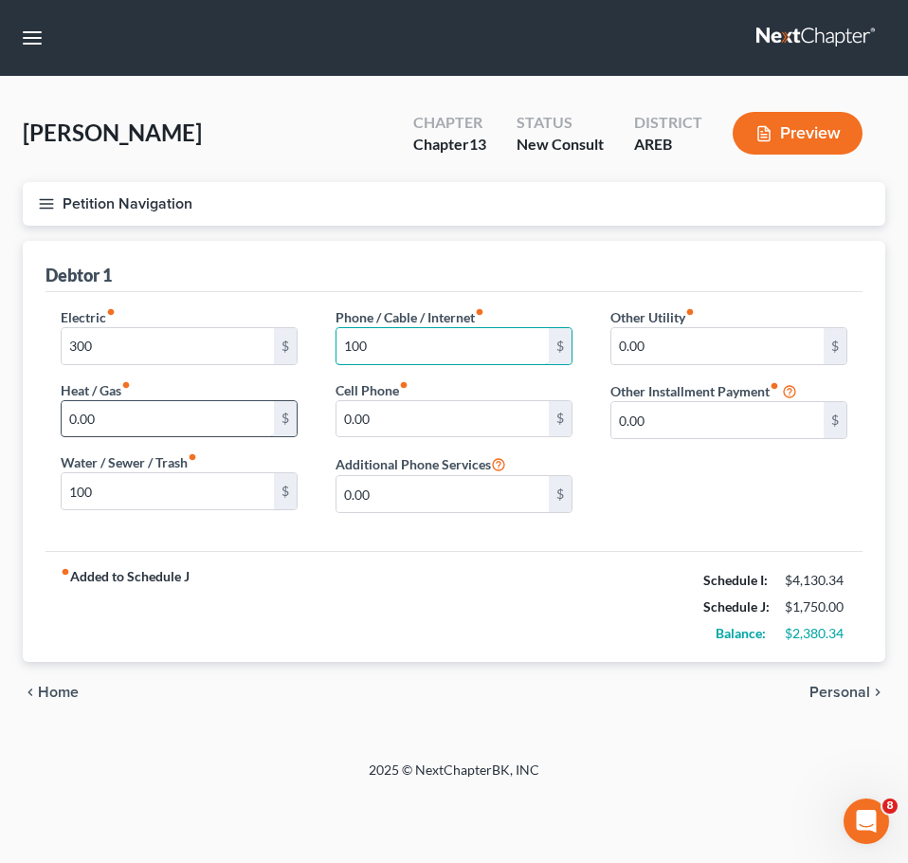
type input "100"
click at [143, 425] on input "0.00" at bounding box center [168, 419] width 212 height 36
type input "100"
click at [492, 416] on input "0.00" at bounding box center [443, 419] width 212 height 36
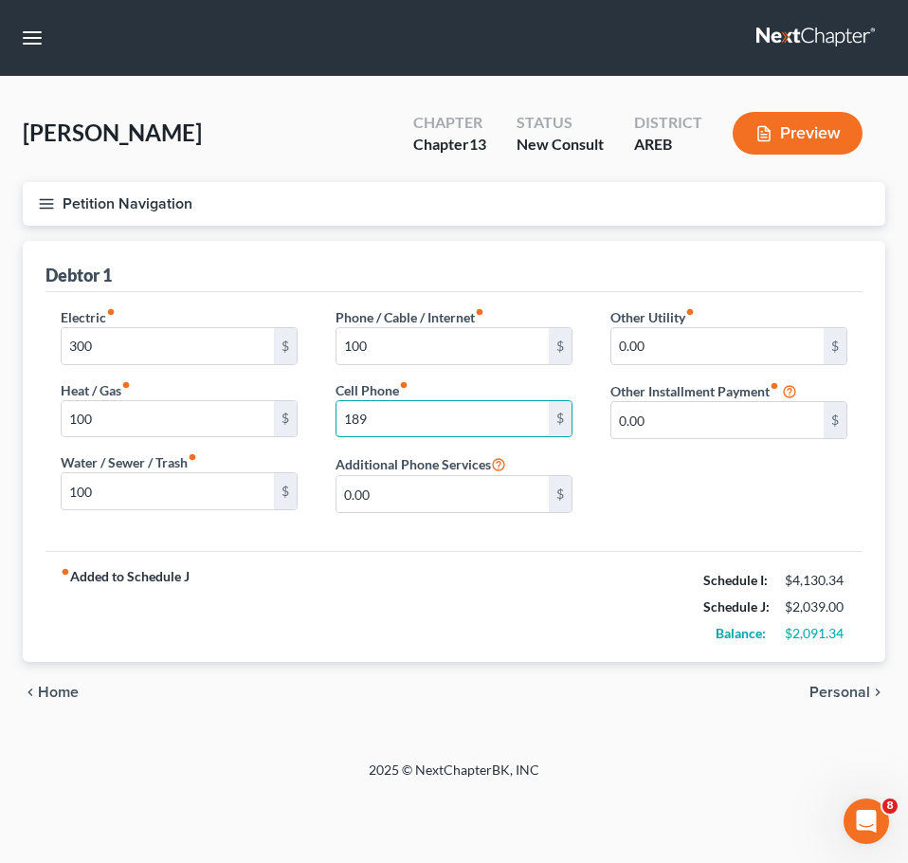
type input "189"
click at [721, 511] on div "Other Utility fiber_manual_record 0.00 $ Other Installment Payment fiber_manual…" at bounding box center [729, 417] width 275 height 221
click at [672, 441] on div "Other Utility fiber_manual_record 0.00 $ Other Installment Payment fiber_manual…" at bounding box center [729, 417] width 275 height 221
click at [663, 416] on input "0.00" at bounding box center [718, 420] width 212 height 36
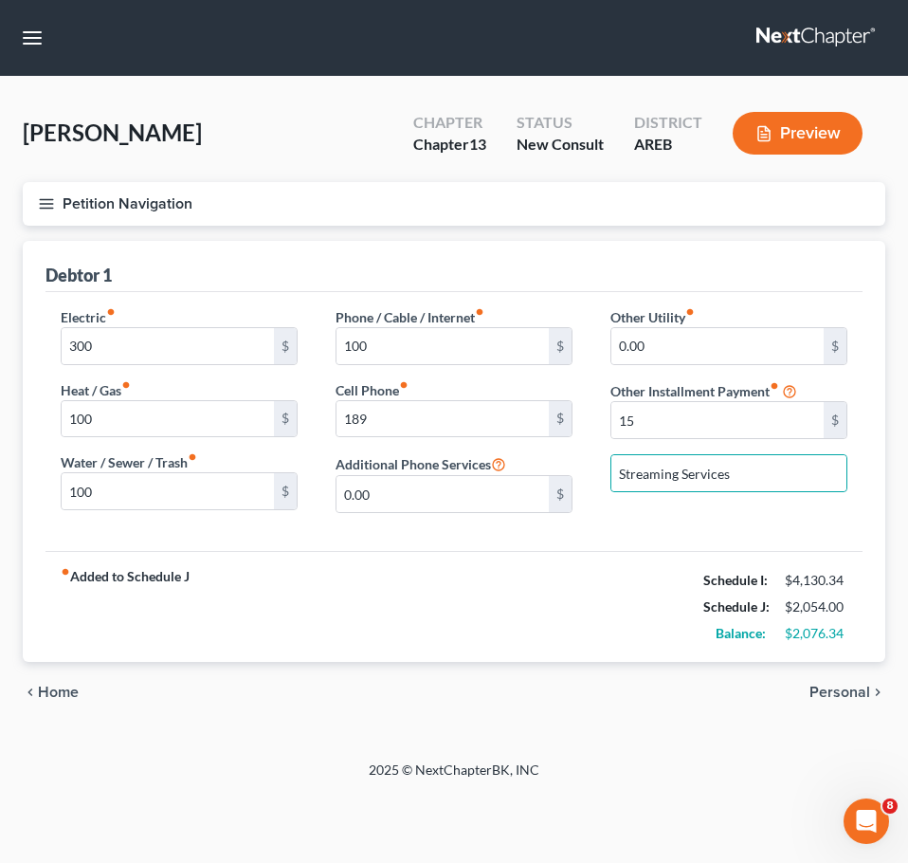
click at [841, 693] on span "Personal" at bounding box center [840, 692] width 61 height 15
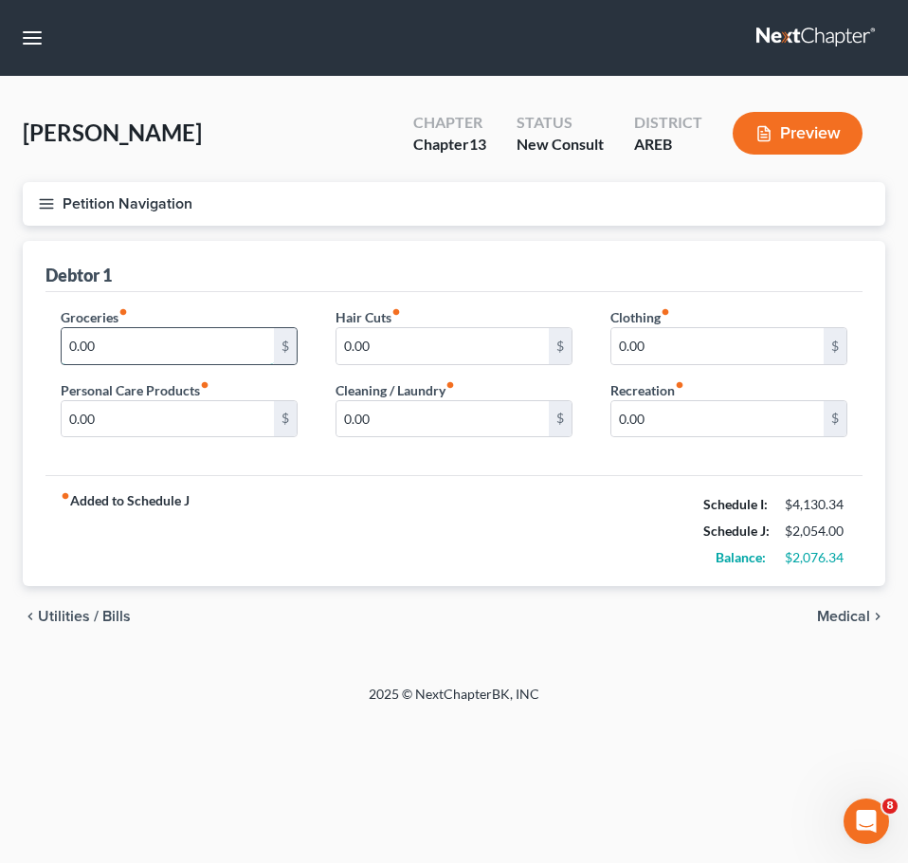
click at [149, 339] on input "0.00" at bounding box center [168, 346] width 212 height 36
click at [809, 636] on div "chevron_left Utilities / Bills Medical chevron_right" at bounding box center [454, 616] width 863 height 61
click at [853, 617] on span "Medical" at bounding box center [843, 616] width 53 height 15
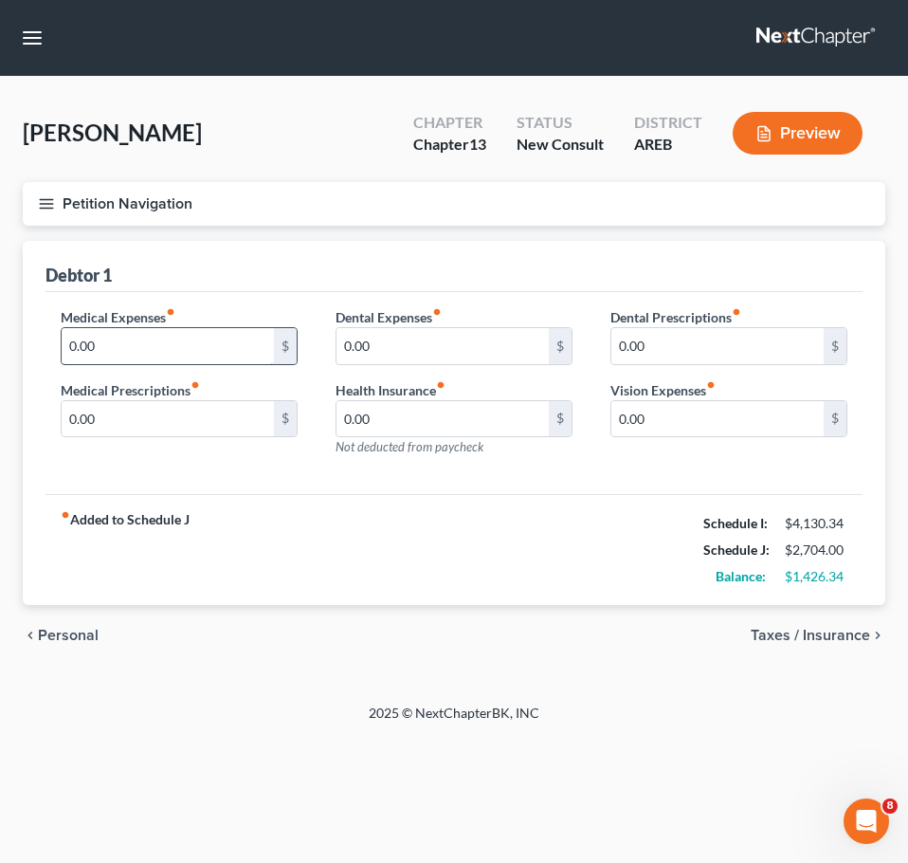
click at [142, 347] on input "0.00" at bounding box center [168, 346] width 212 height 36
click at [187, 346] on input "0.00" at bounding box center [168, 346] width 212 height 36
click at [145, 343] on input "0.00" at bounding box center [168, 346] width 212 height 36
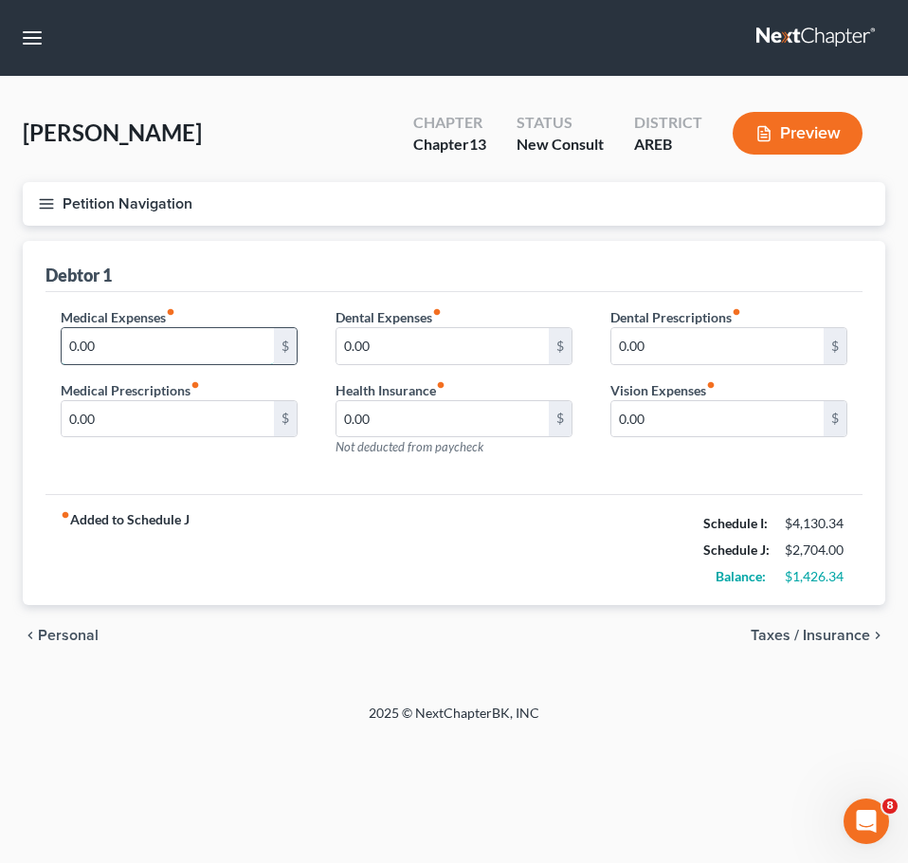
click at [145, 343] on input "0.00" at bounding box center [168, 346] width 212 height 36
click at [557, 587] on div "fiber_manual_record Added to Schedule J Schedule I: $4,130.34 Schedule J: $2,90…" at bounding box center [454, 549] width 817 height 111
click at [648, 677] on div "Petition Navigation Case Dashboard Payments Invoices Payments Payments Credit R…" at bounding box center [454, 432] width 863 height 500
click at [719, 677] on div "Petition Navigation Case Dashboard Payments Invoices Payments Payments Credit R…" at bounding box center [454, 432] width 863 height 500
click at [801, 642] on span "Taxes / Insurance" at bounding box center [810, 635] width 119 height 15
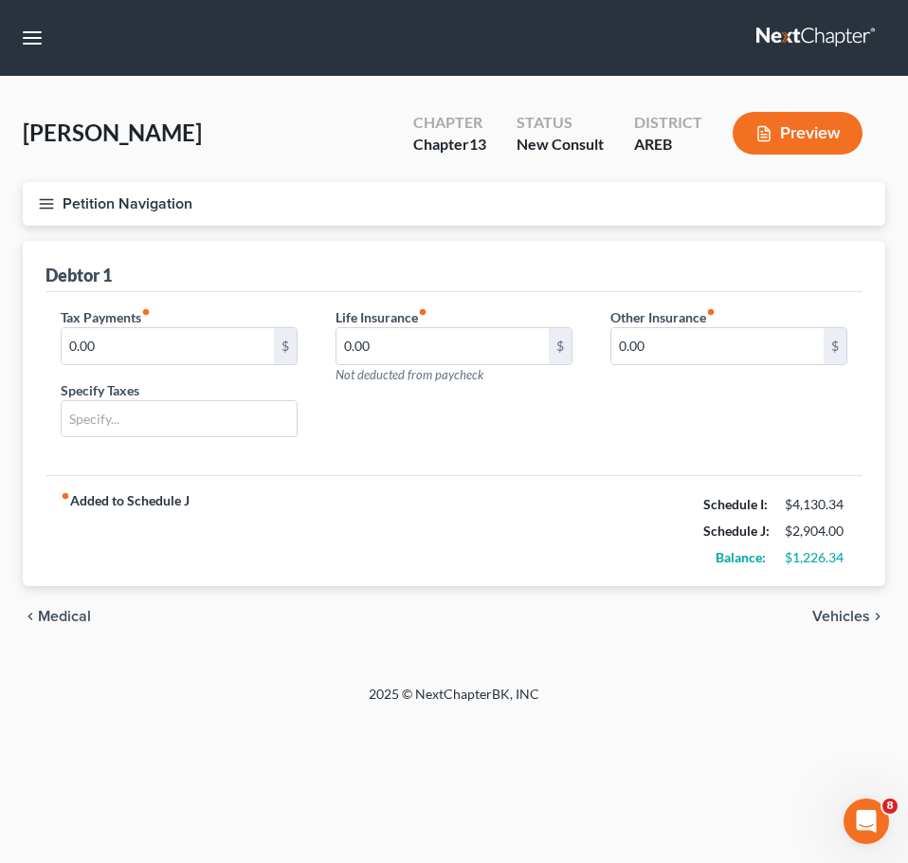
click at [852, 618] on span "Vehicles" at bounding box center [842, 616] width 58 height 15
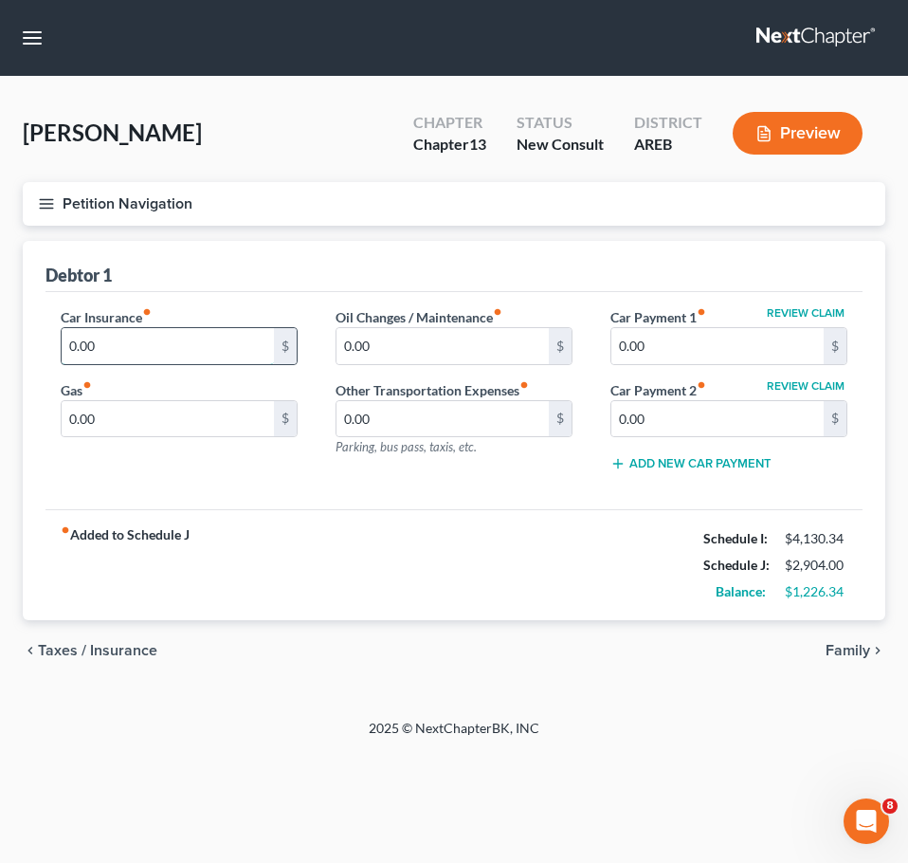
click at [201, 341] on input "0.00" at bounding box center [168, 346] width 212 height 36
click at [670, 412] on input "0.00" at bounding box center [718, 419] width 212 height 36
click at [230, 355] on input "0.00" at bounding box center [168, 346] width 212 height 36
click at [296, 486] on div "Car Insurance fiber_manual_record 344 $ Gas fiber_manual_record 0.00 $" at bounding box center [179, 397] width 275 height 180
click at [154, 414] on input "0.00" at bounding box center [168, 419] width 212 height 36
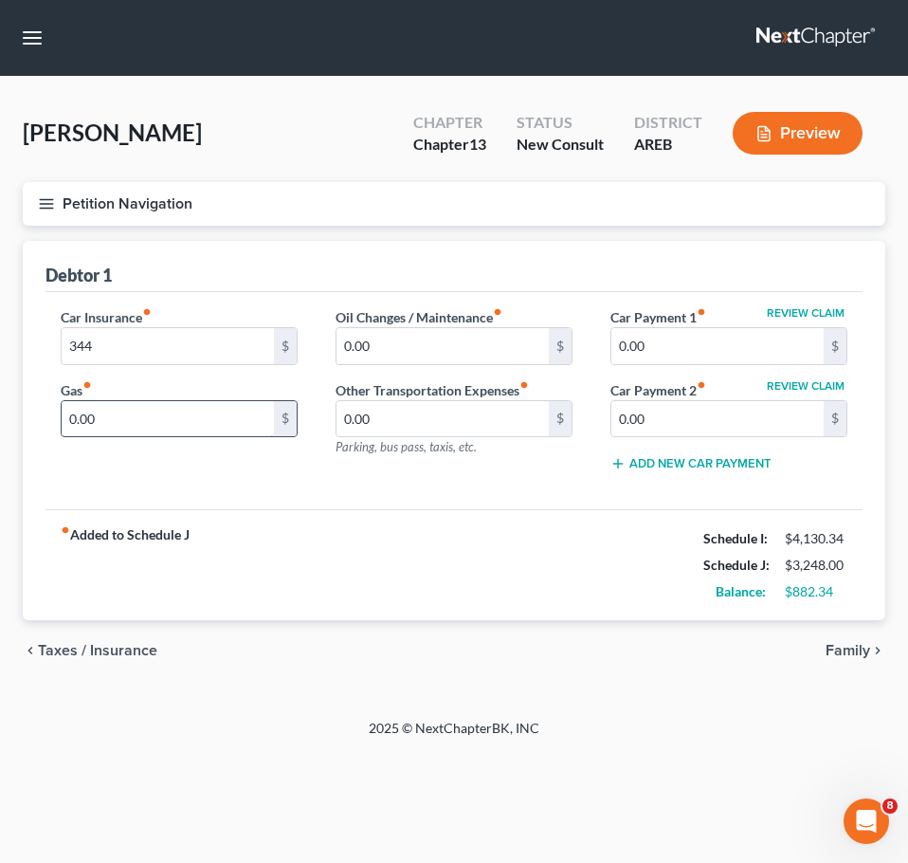
click at [156, 418] on input "0.00" at bounding box center [168, 419] width 212 height 36
click at [856, 649] on span "Family" at bounding box center [848, 650] width 45 height 15
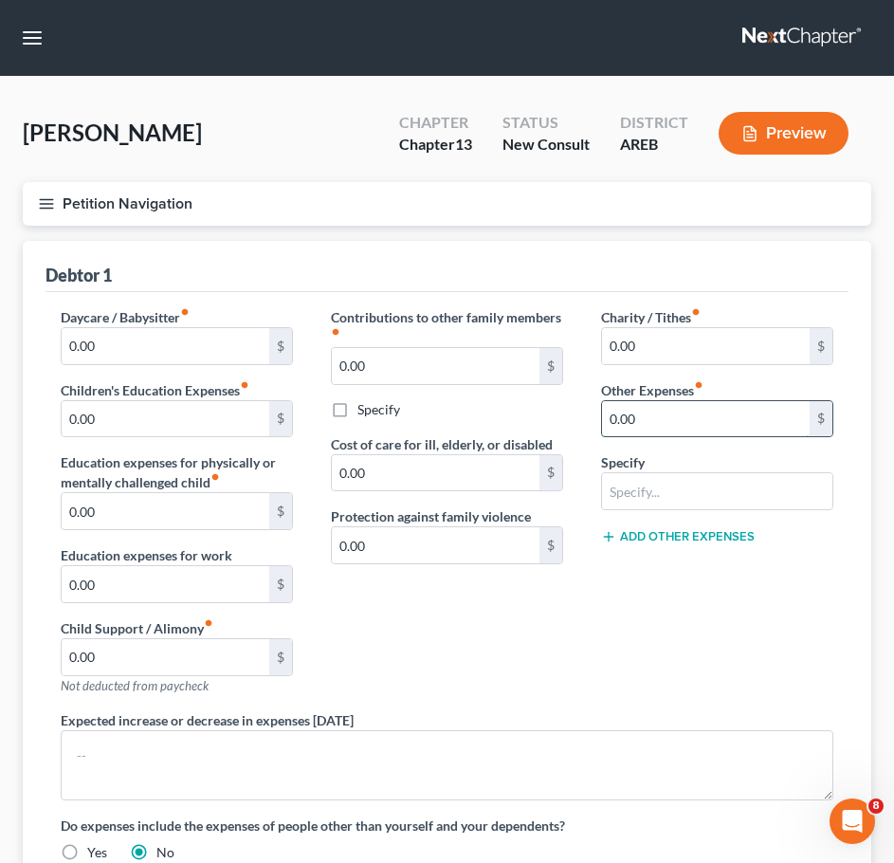
click at [749, 429] on input "0.00" at bounding box center [706, 419] width 208 height 36
click at [766, 487] on input "text" at bounding box center [717, 491] width 230 height 36
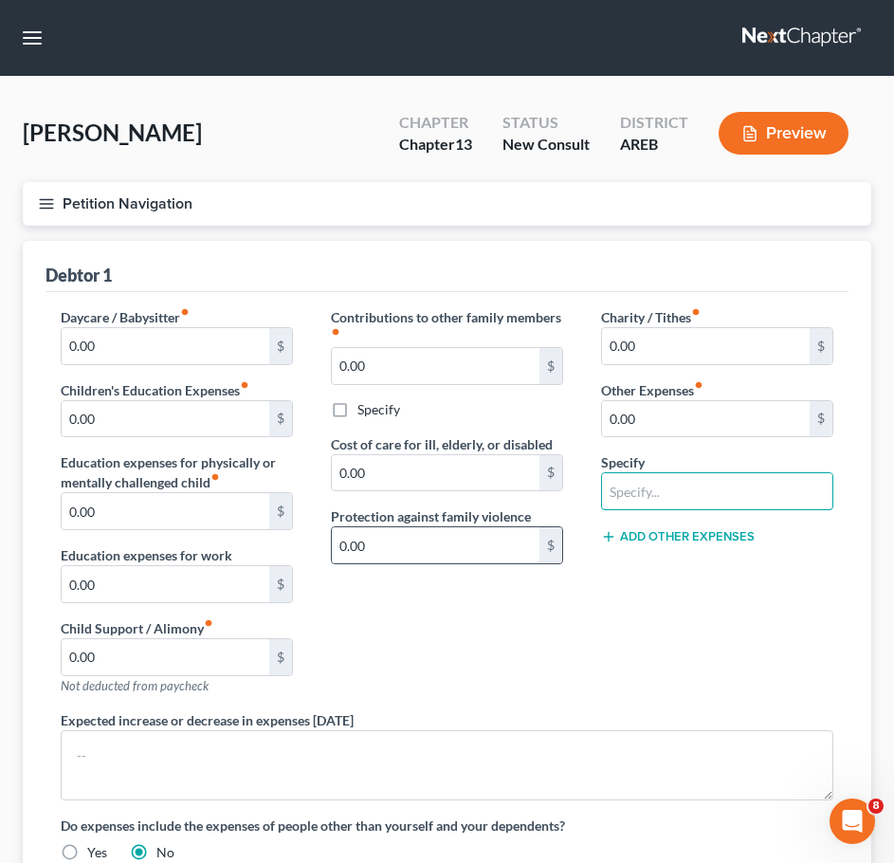
scroll to position [281, 0]
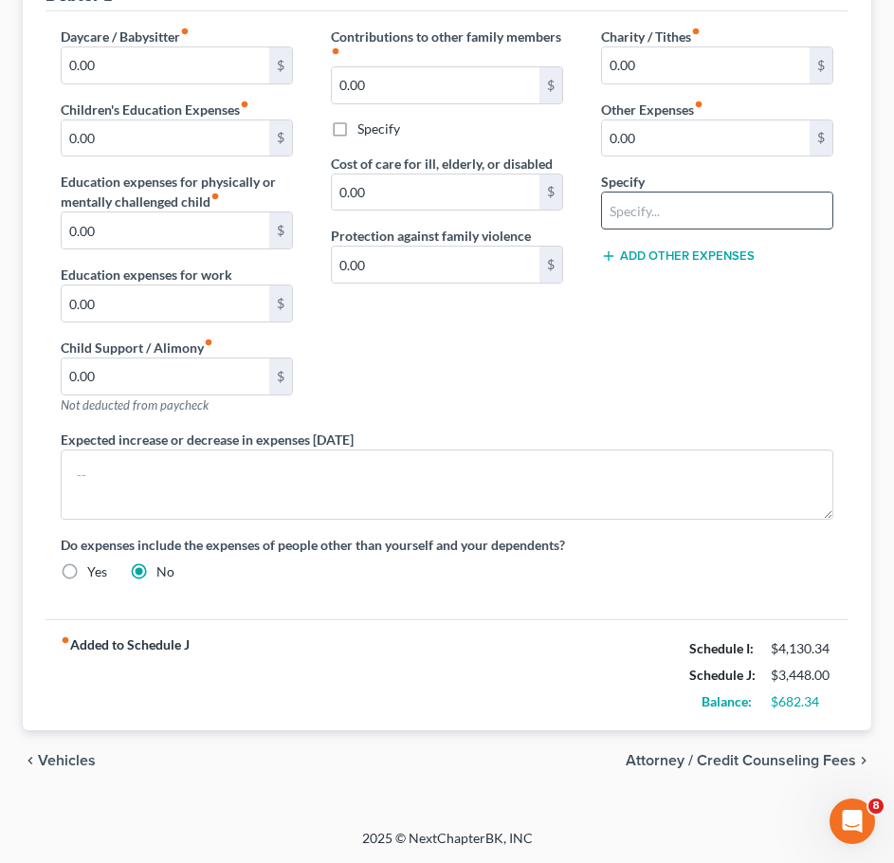
click at [687, 215] on input "text" at bounding box center [717, 210] width 230 height 36
click at [665, 137] on input "0.00" at bounding box center [706, 138] width 208 height 36
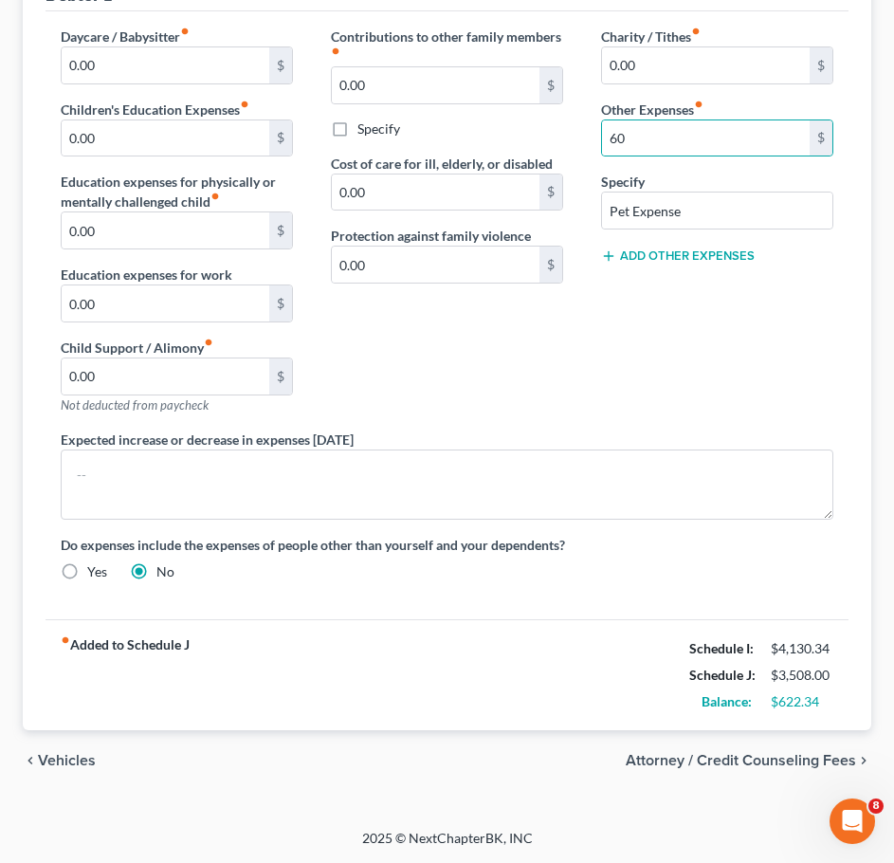
click at [657, 260] on button "Add Other Expenses" at bounding box center [678, 255] width 154 height 15
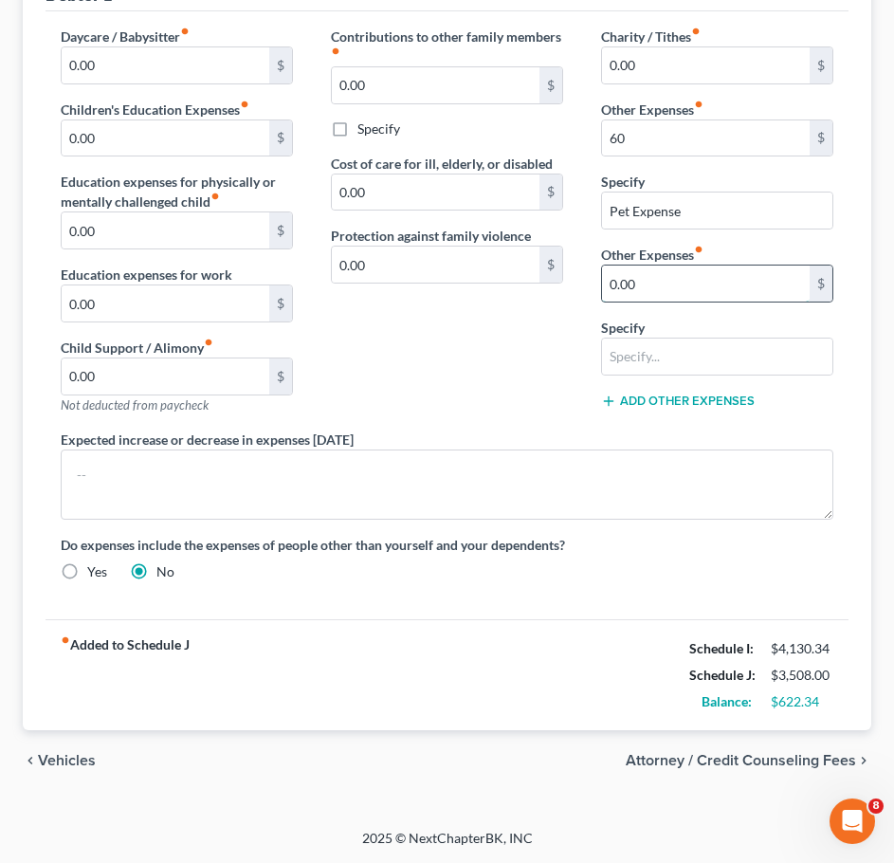
click at [666, 281] on input "0.00" at bounding box center [706, 284] width 208 height 36
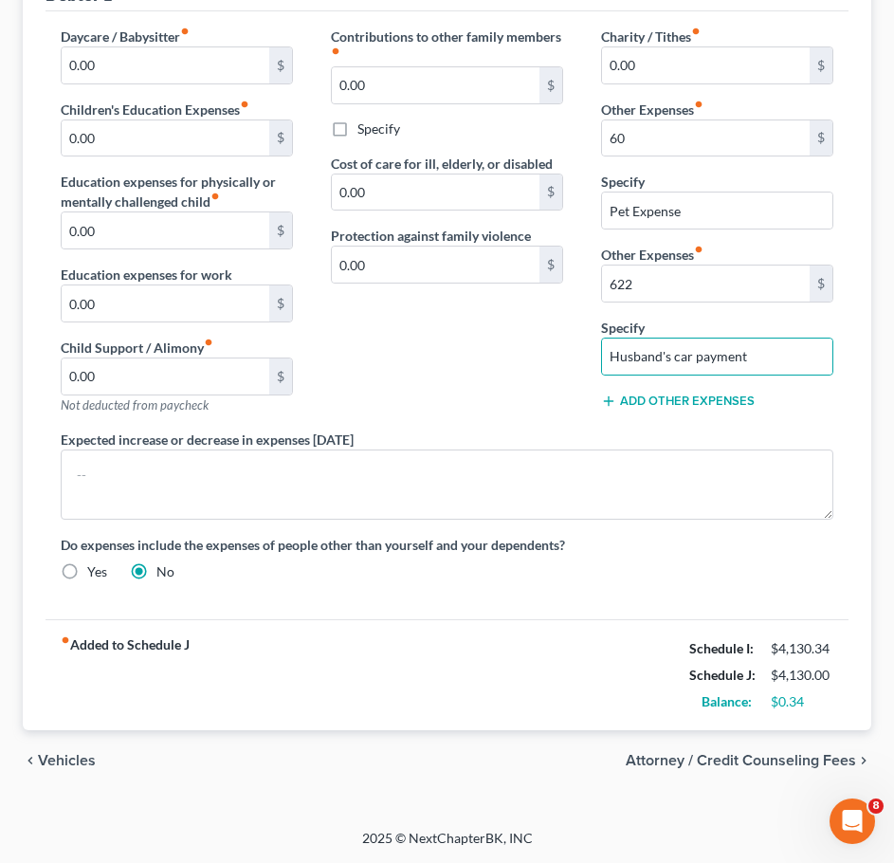
click at [66, 768] on span "Vehicles" at bounding box center [67, 760] width 58 height 15
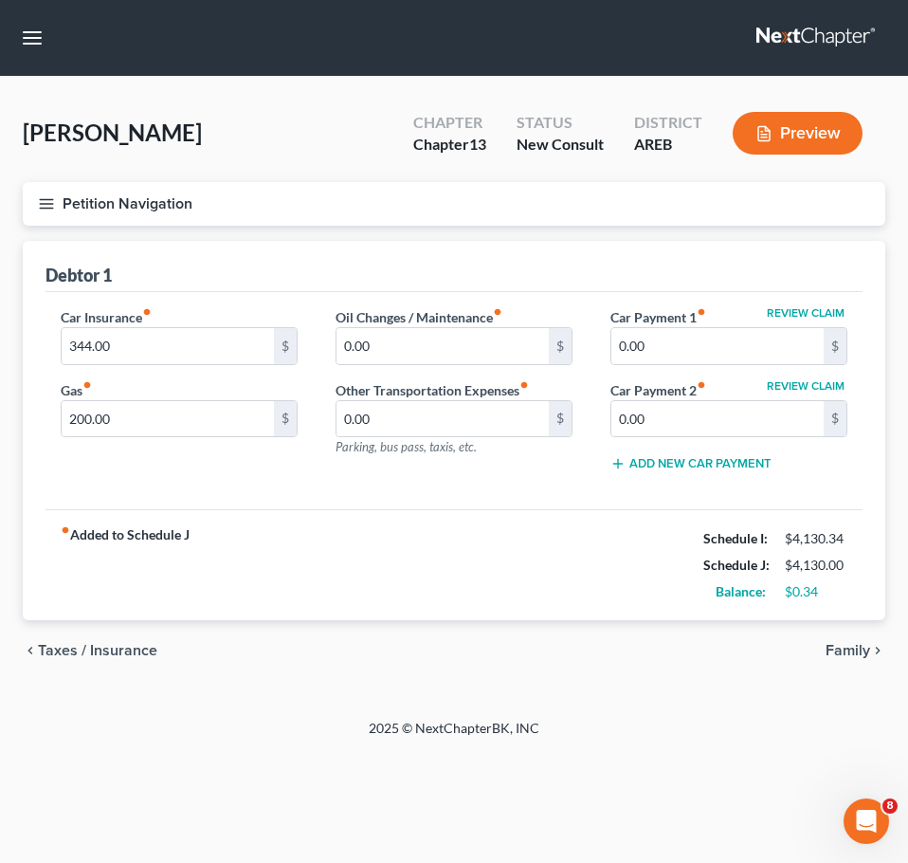
click at [85, 664] on div "chevron_left Taxes / Insurance Family chevron_right" at bounding box center [454, 650] width 863 height 61
click at [75, 650] on span "Taxes / Insurance" at bounding box center [97, 650] width 119 height 15
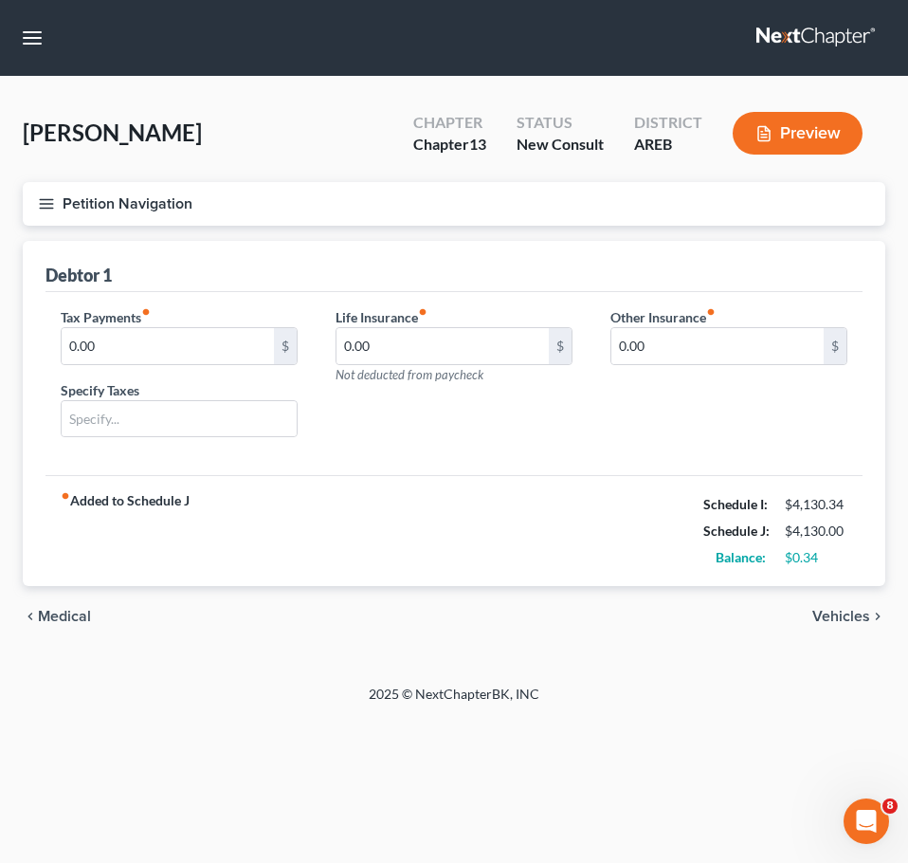
click at [837, 624] on span "Vehicles" at bounding box center [842, 616] width 58 height 15
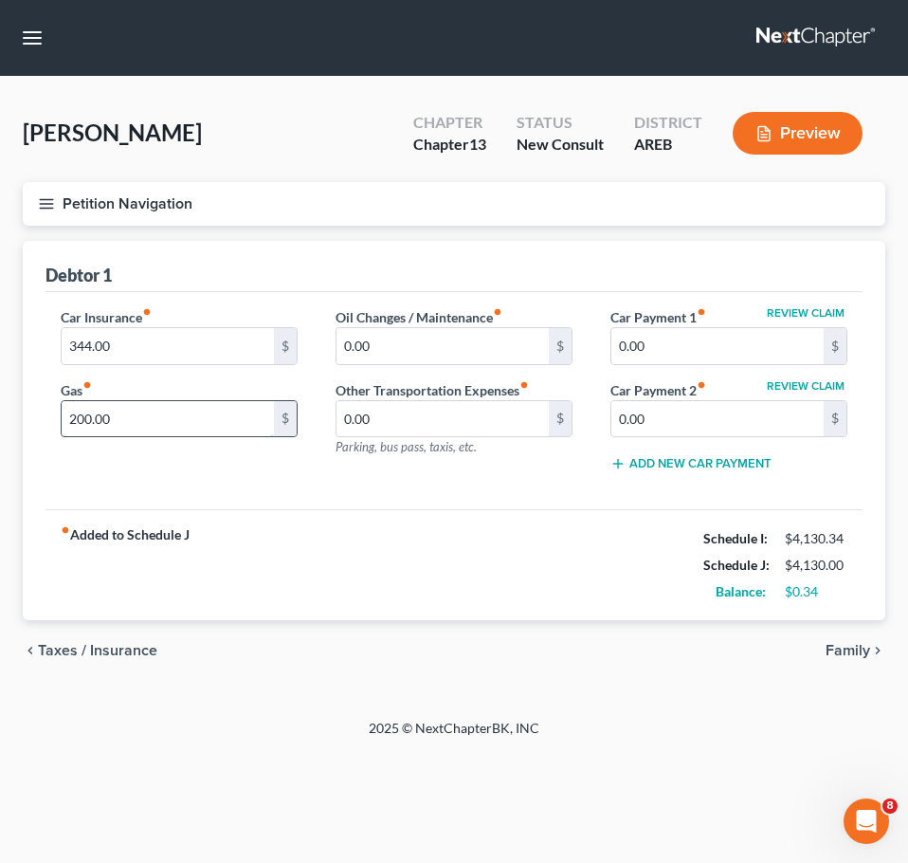
click at [108, 408] on input "200.00" at bounding box center [168, 419] width 212 height 36
click at [95, 643] on span "Taxes / Insurance" at bounding box center [97, 650] width 119 height 15
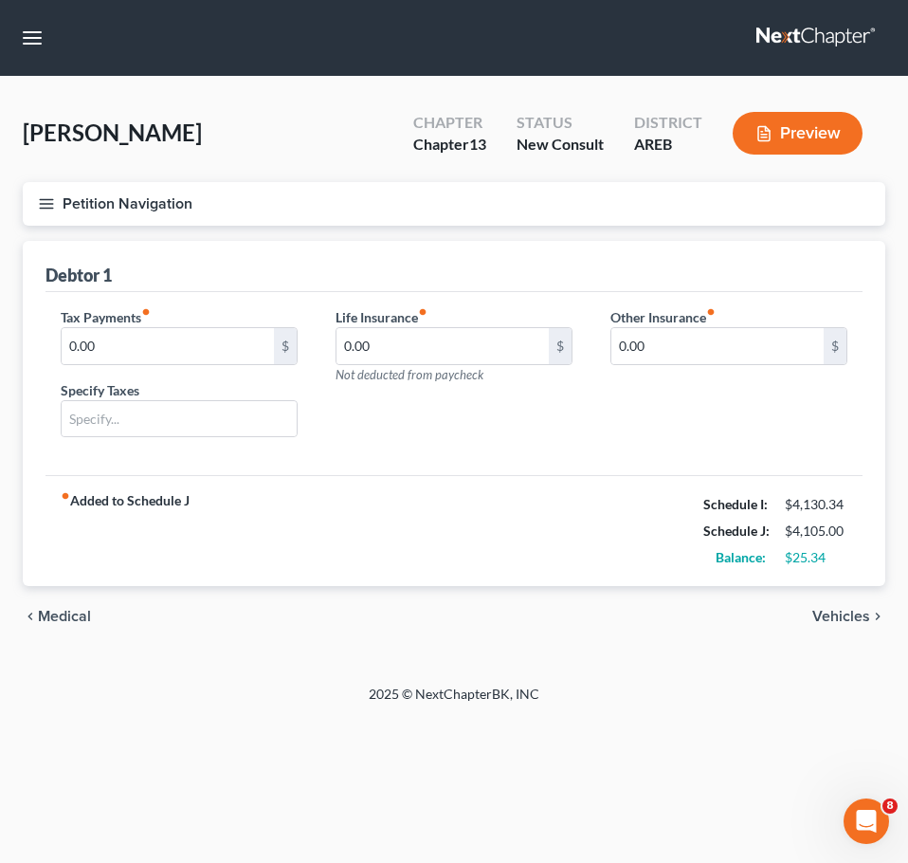
click at [64, 614] on span "Medical" at bounding box center [64, 616] width 53 height 15
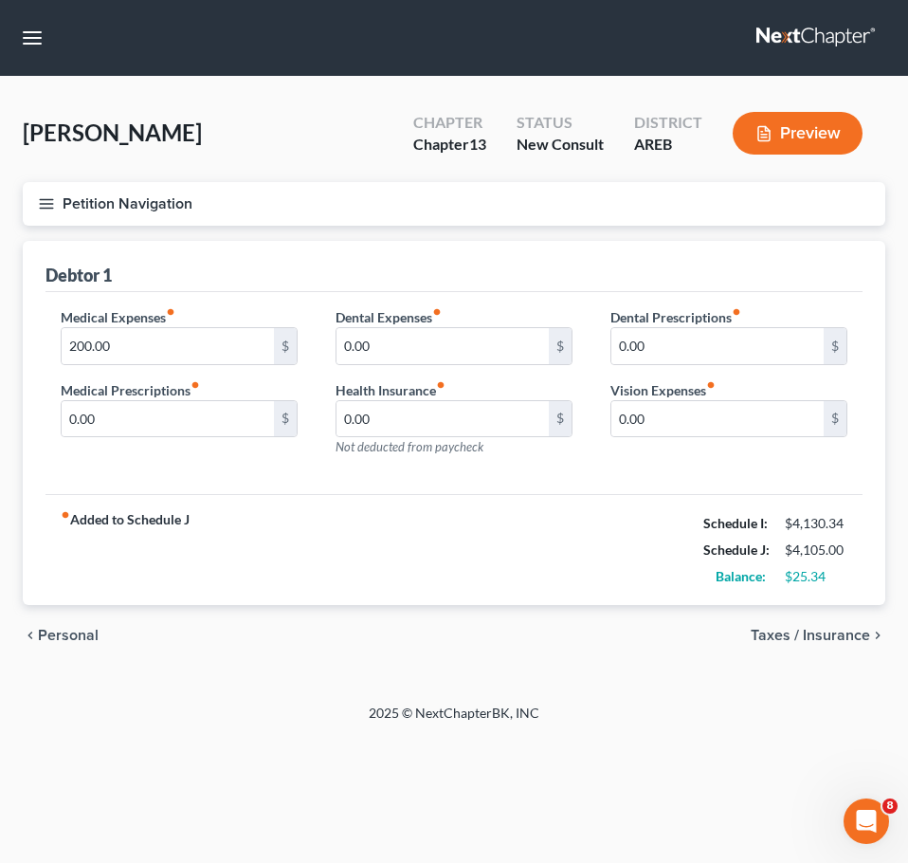
click at [70, 638] on span "Personal" at bounding box center [68, 635] width 61 height 15
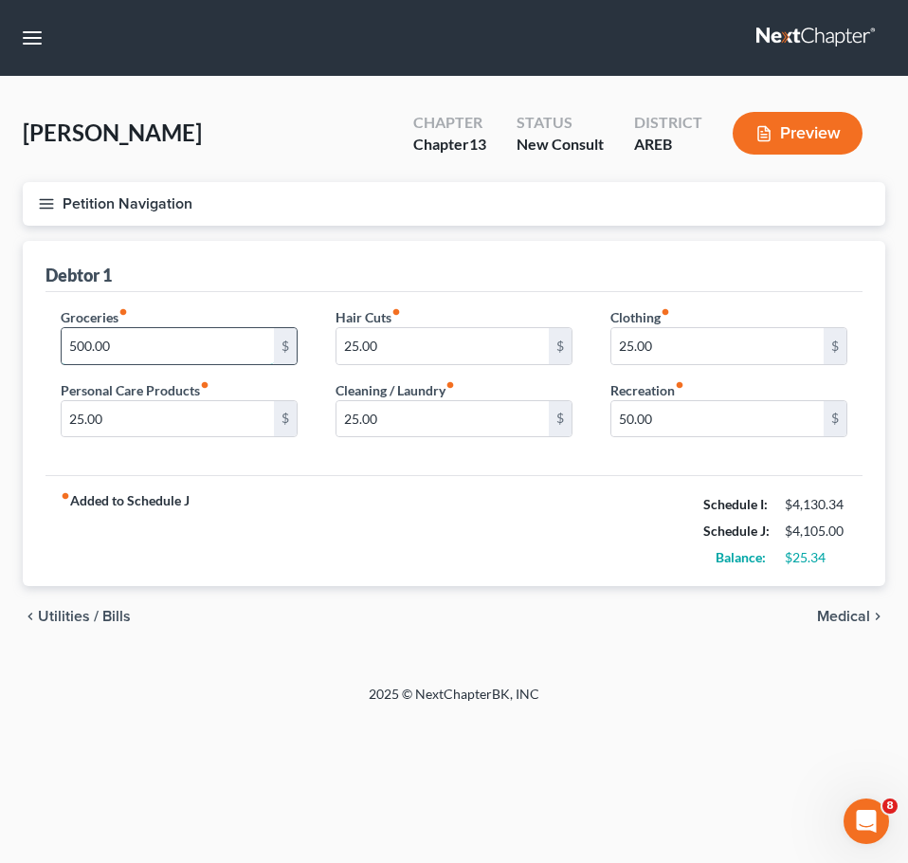
click at [155, 350] on input "500.00" at bounding box center [168, 346] width 212 height 36
click at [297, 721] on div "Home New Case Client Portal Directory Cases DebtorCC Payments [PERSON_NAME] & […" at bounding box center [454, 431] width 908 height 863
click at [95, 619] on span "Utilities / Bills" at bounding box center [84, 616] width 93 height 15
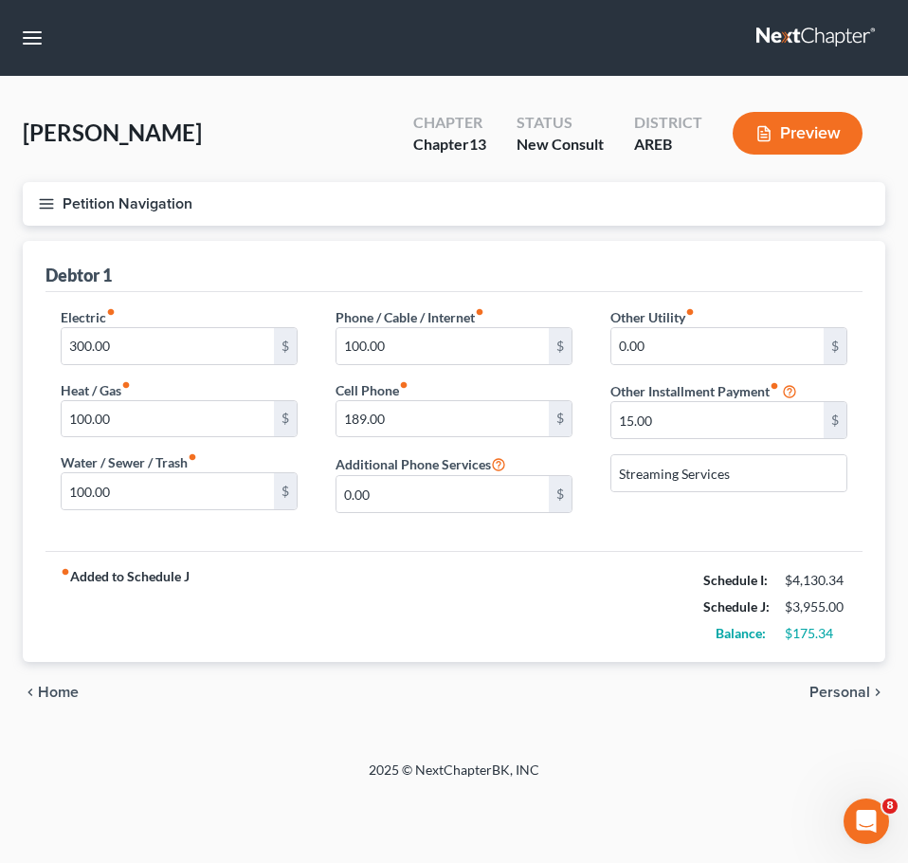
click at [50, 685] on span "Home" at bounding box center [58, 692] width 41 height 15
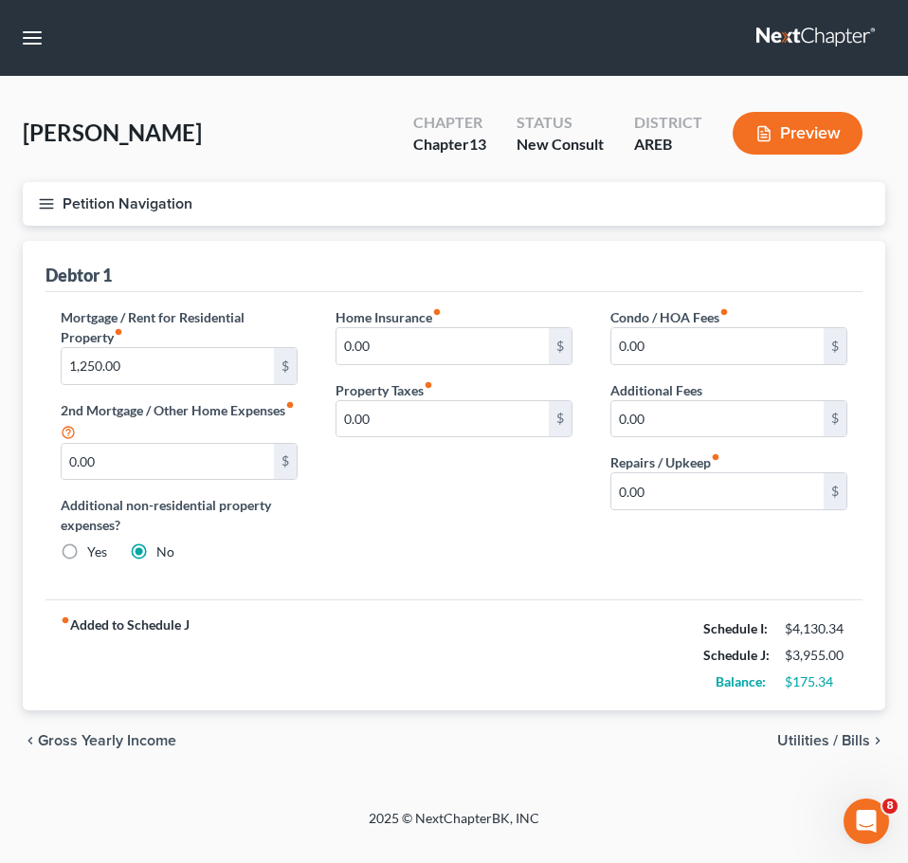
click at [86, 738] on span "Gross Yearly Income" at bounding box center [107, 740] width 138 height 15
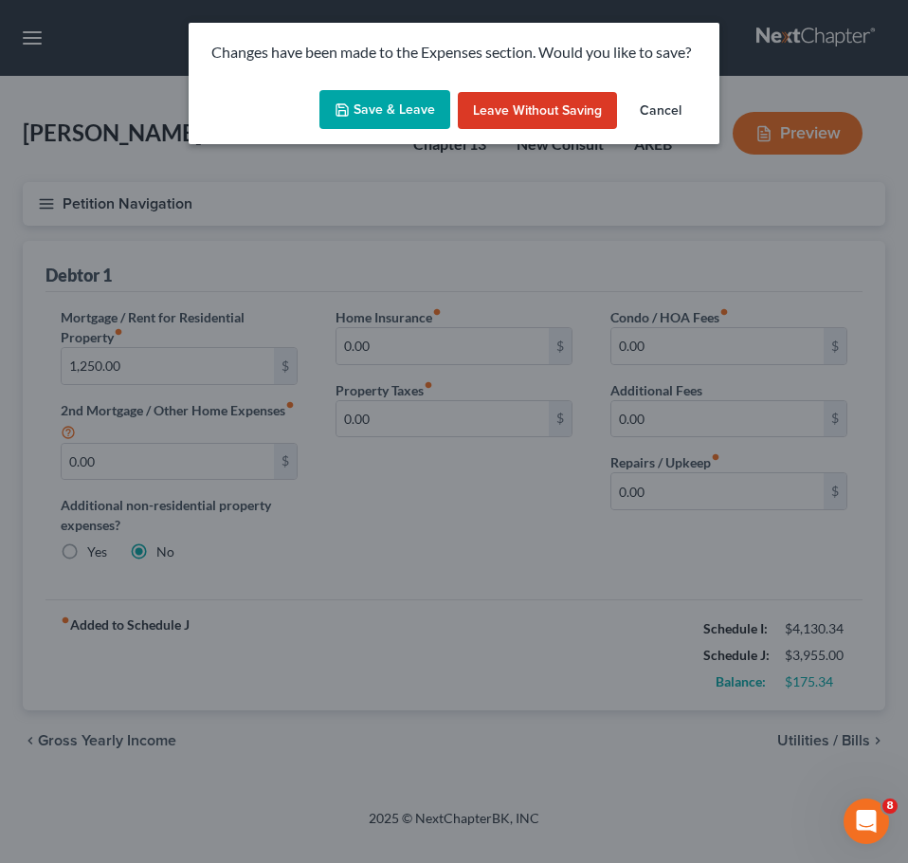
click at [384, 115] on button "Save & Leave" at bounding box center [385, 110] width 131 height 40
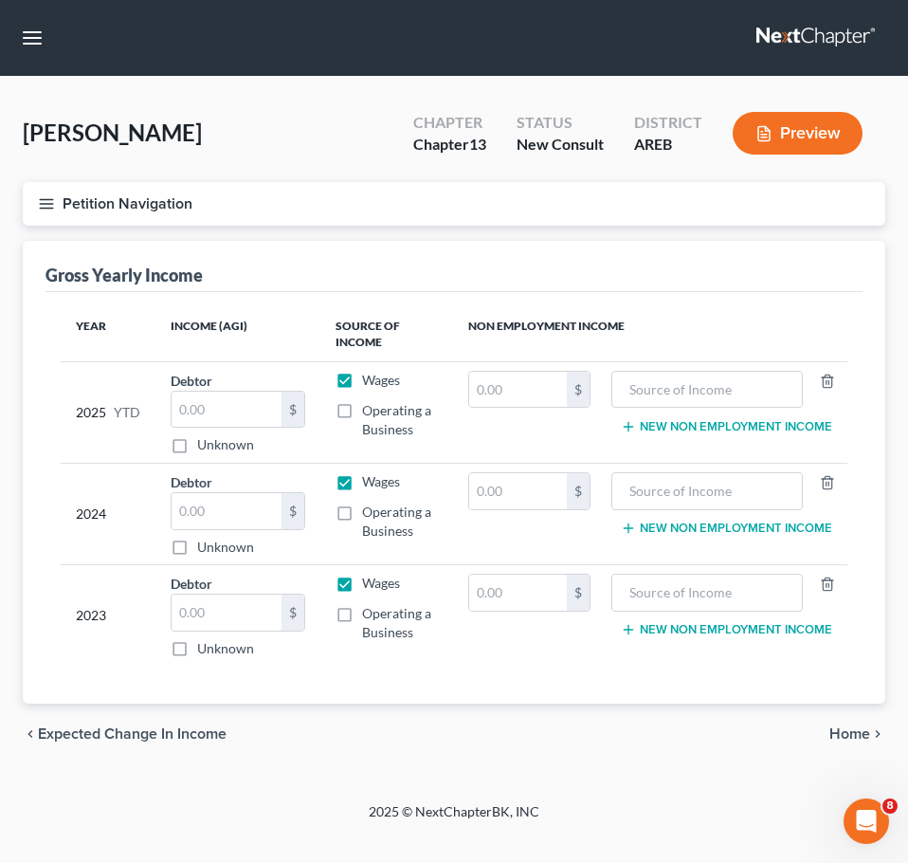
click at [146, 732] on span "Expected Change in Income" at bounding box center [132, 733] width 189 height 15
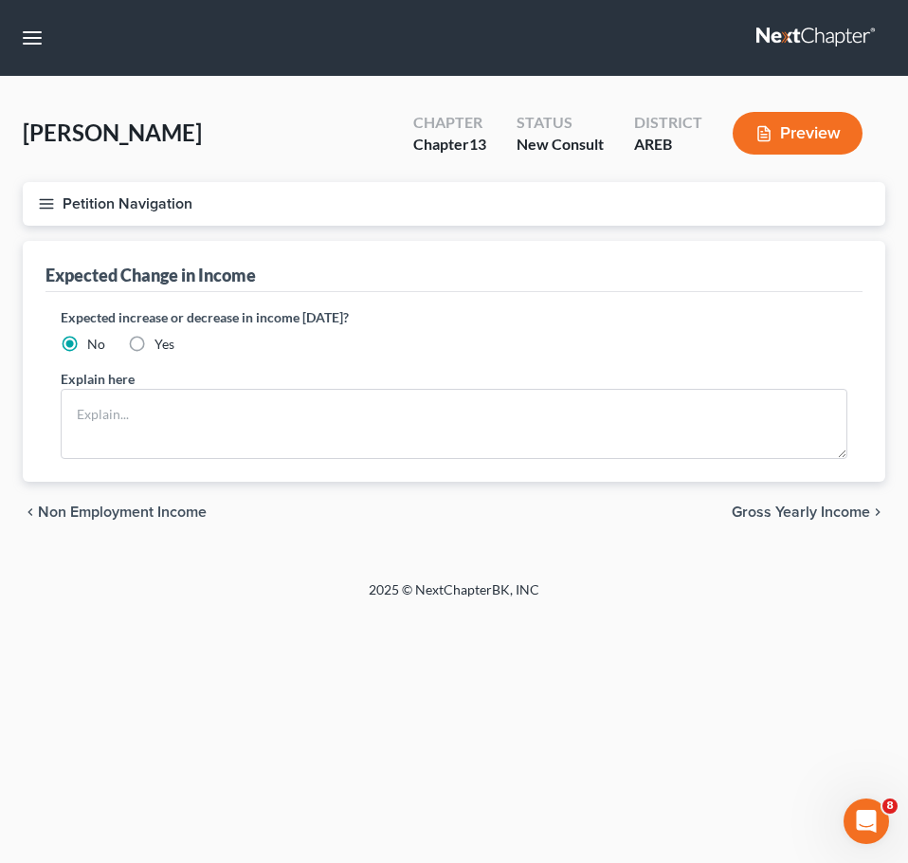
click at [106, 508] on span "Non Employment Income" at bounding box center [122, 511] width 169 height 15
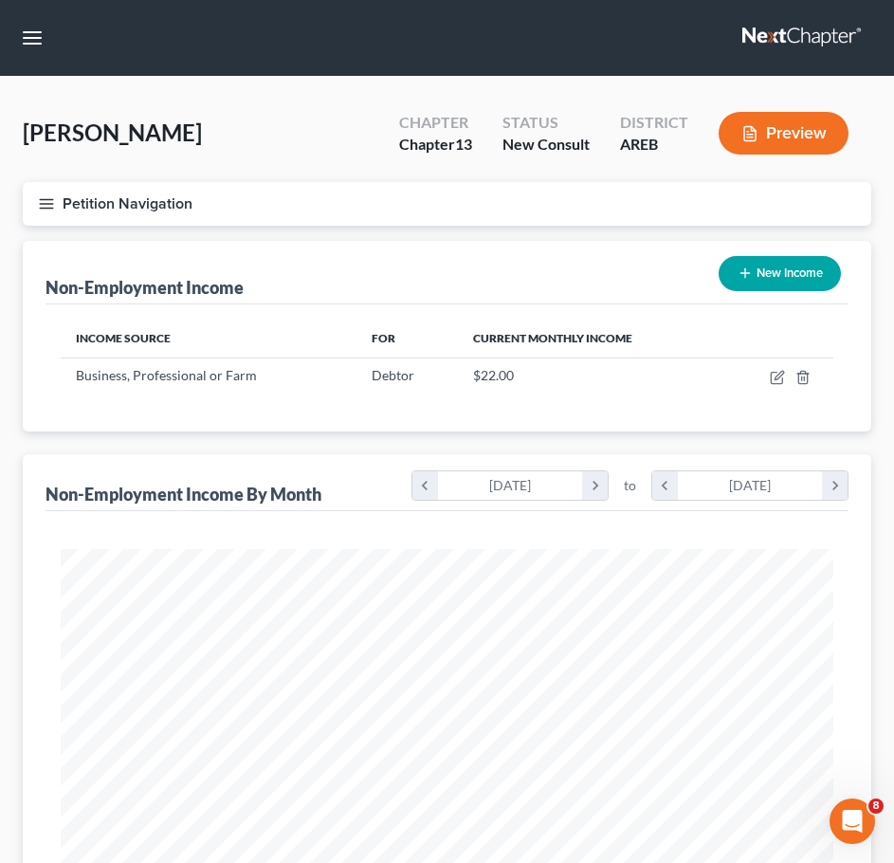
scroll to position [590, 0]
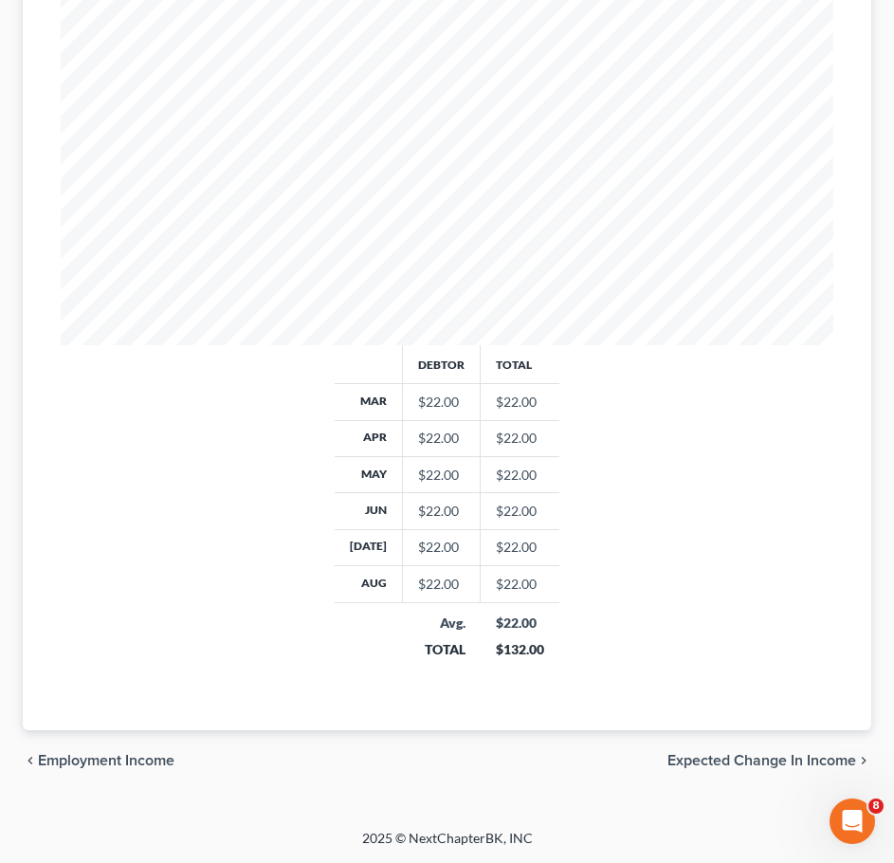
click at [108, 762] on span "Employment Income" at bounding box center [106, 760] width 137 height 15
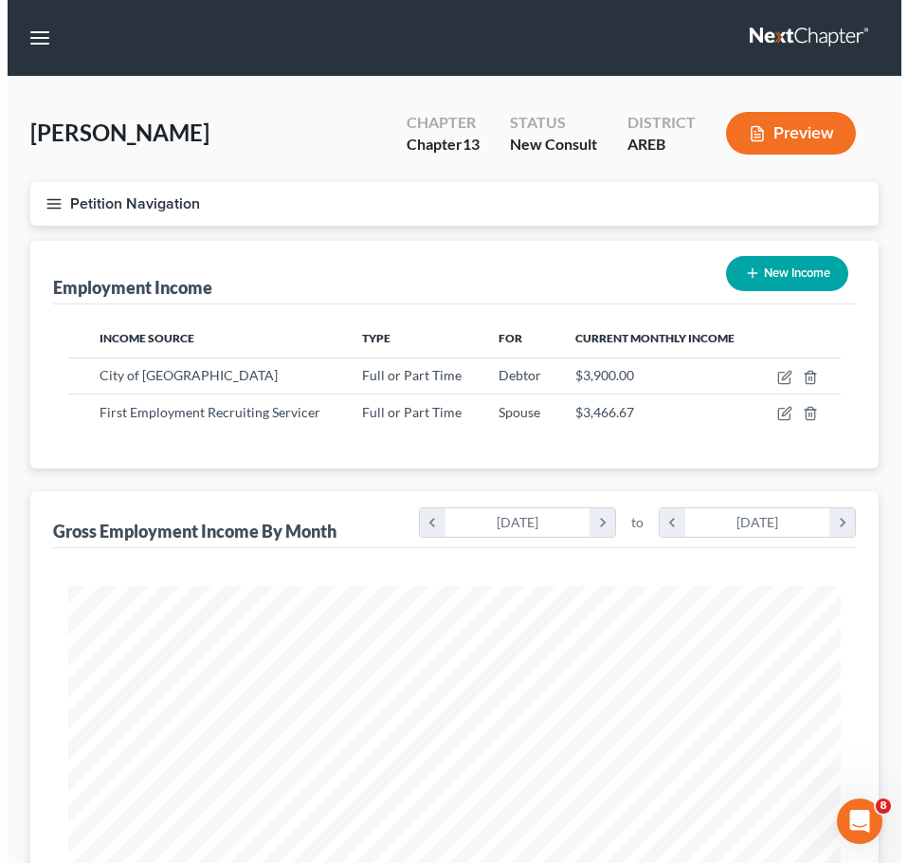
scroll to position [386, 811]
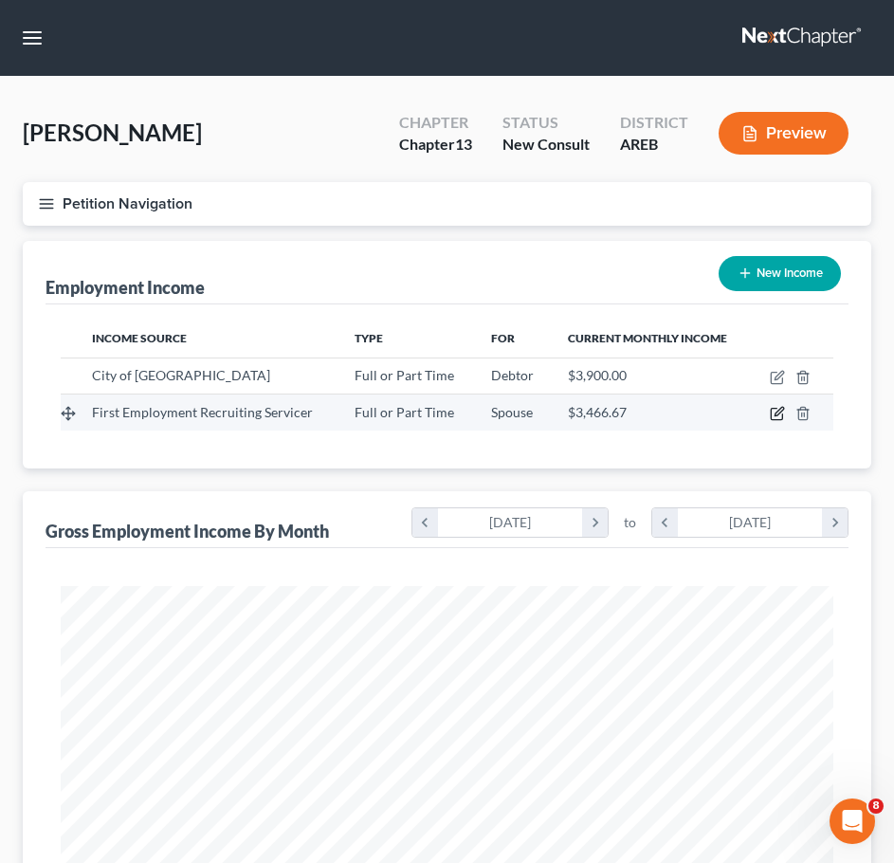
click at [773, 411] on icon "button" at bounding box center [777, 413] width 15 height 15
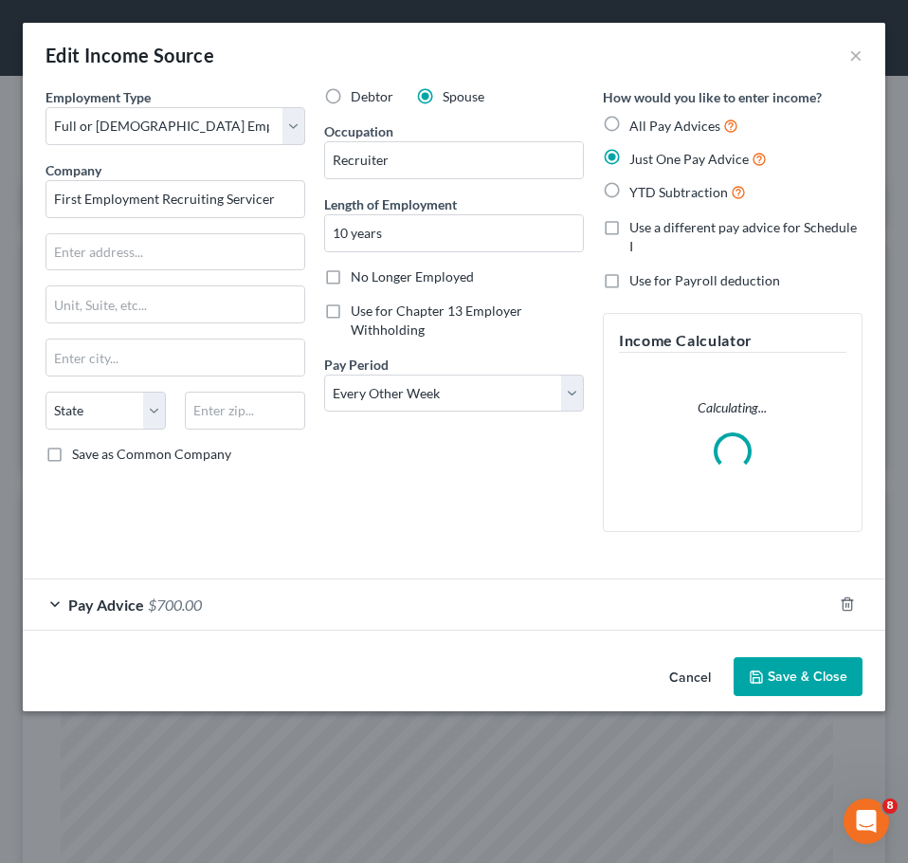
scroll to position [394, 825]
click at [596, 593] on div "Pay Advice $700.00" at bounding box center [428, 604] width 810 height 50
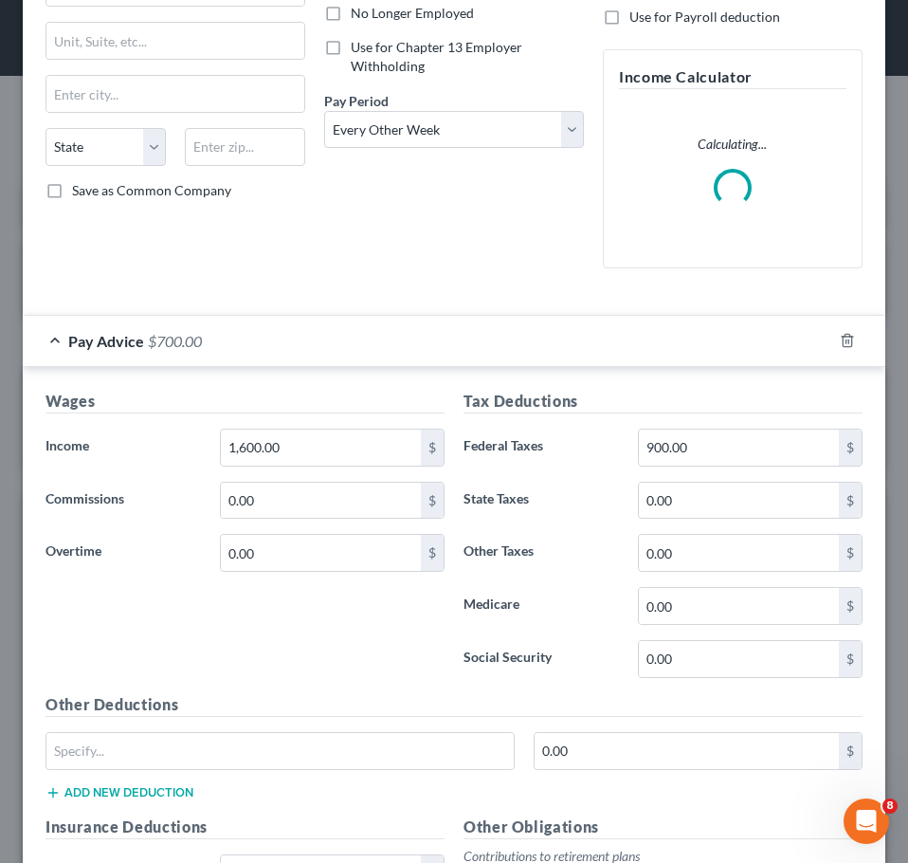
scroll to position [267, 0]
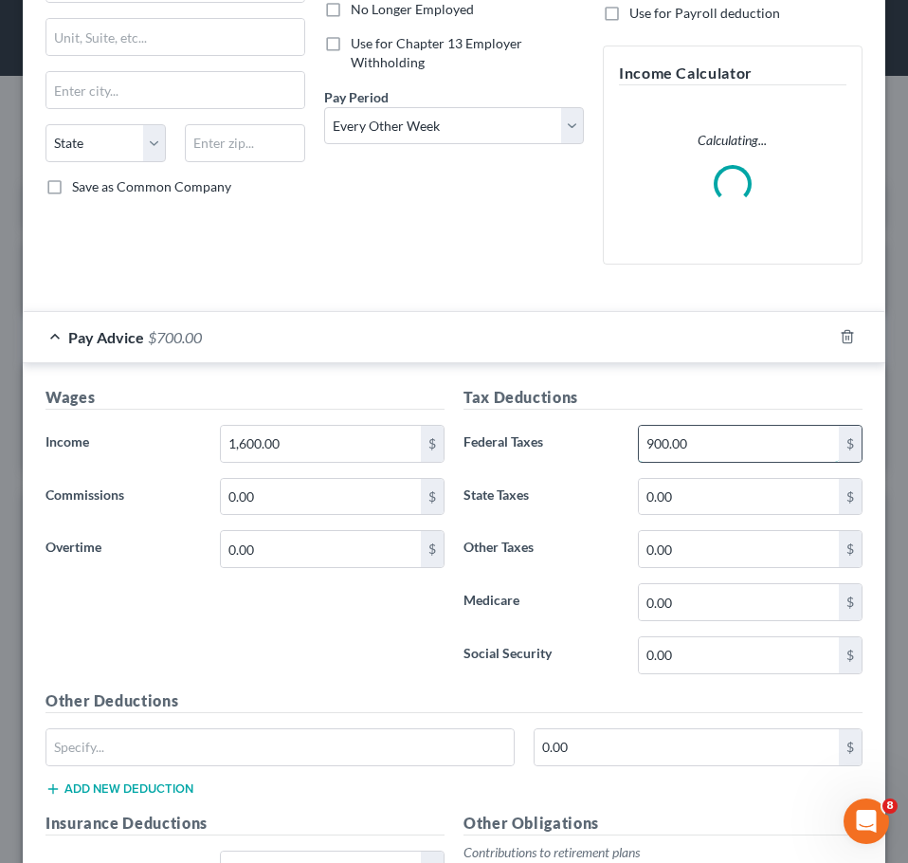
click at [709, 444] on input "900.00" at bounding box center [739, 444] width 200 height 36
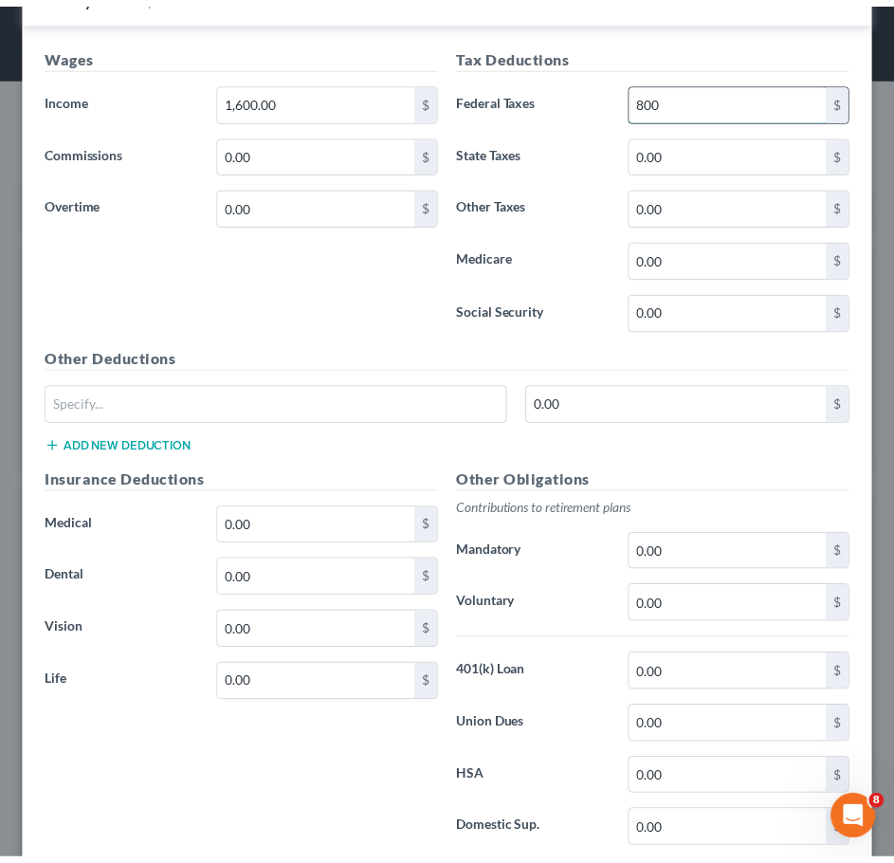
scroll to position [806, 0]
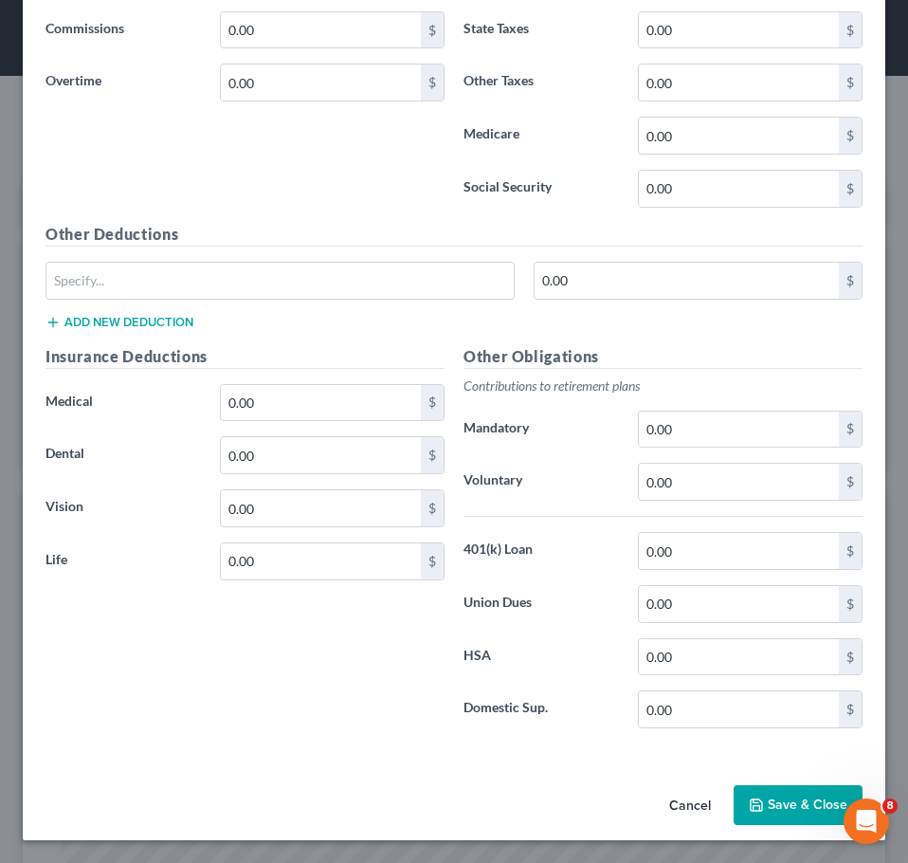
click at [815, 796] on button "Save & Close" at bounding box center [798, 805] width 129 height 40
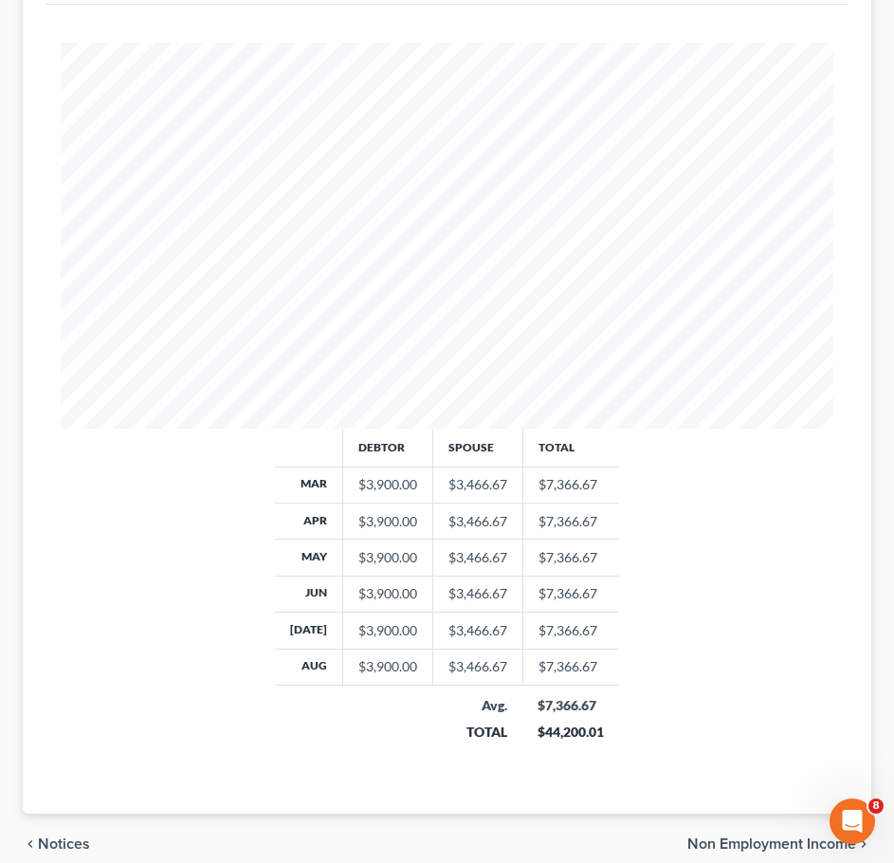
scroll to position [627, 0]
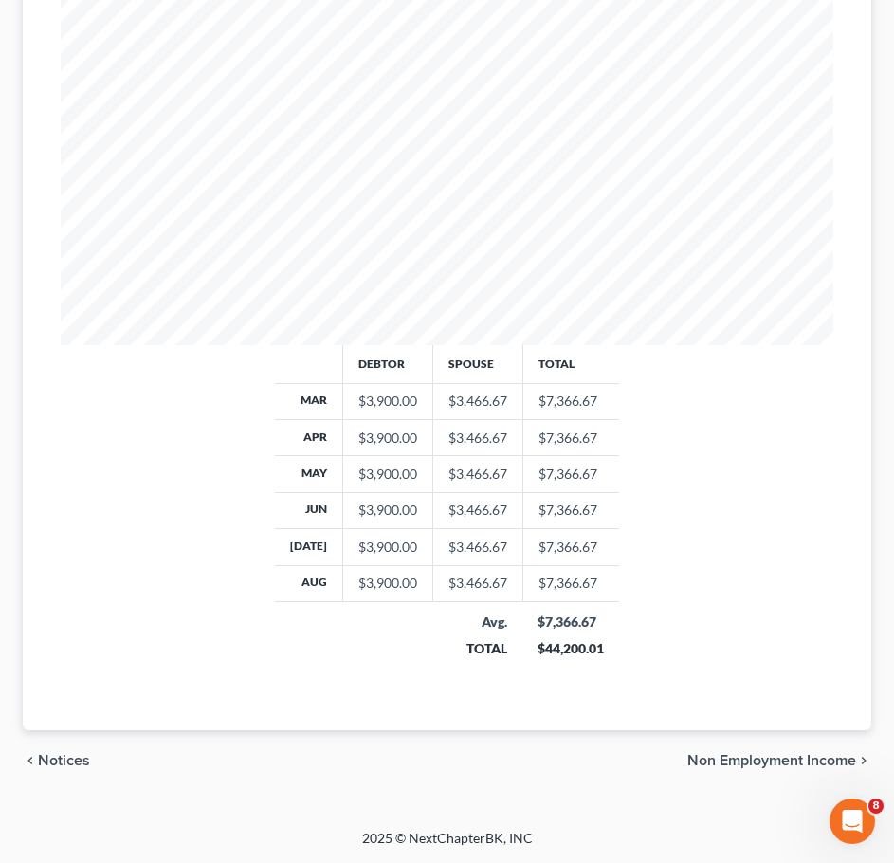
click at [796, 753] on span "Non Employment Income" at bounding box center [771, 760] width 169 height 15
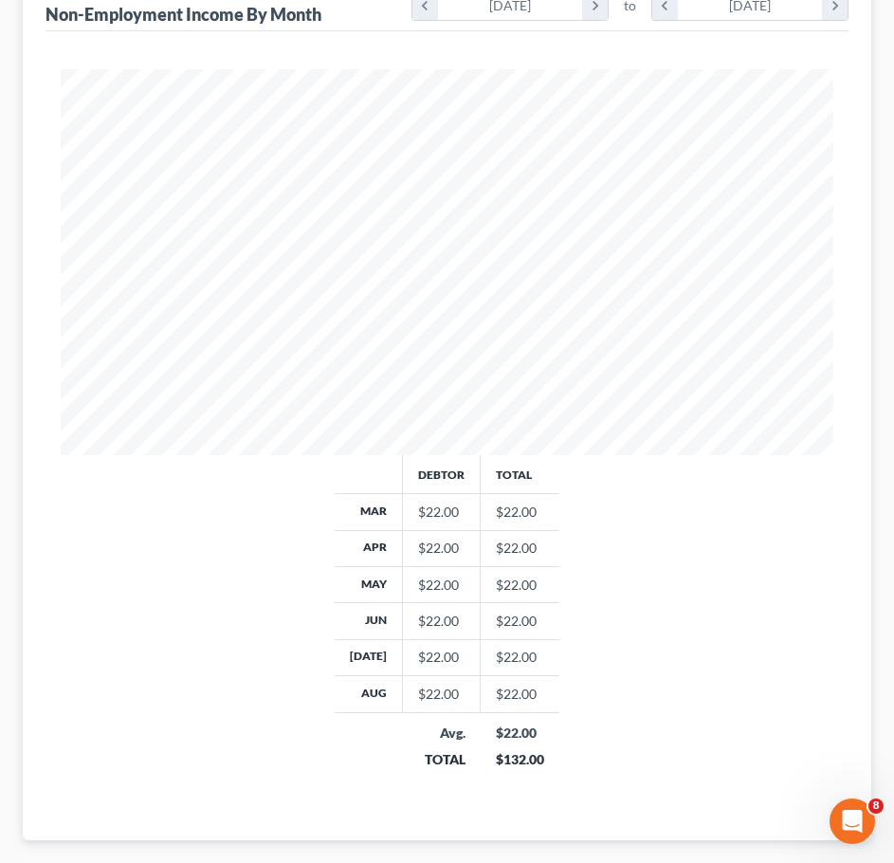
scroll to position [590, 0]
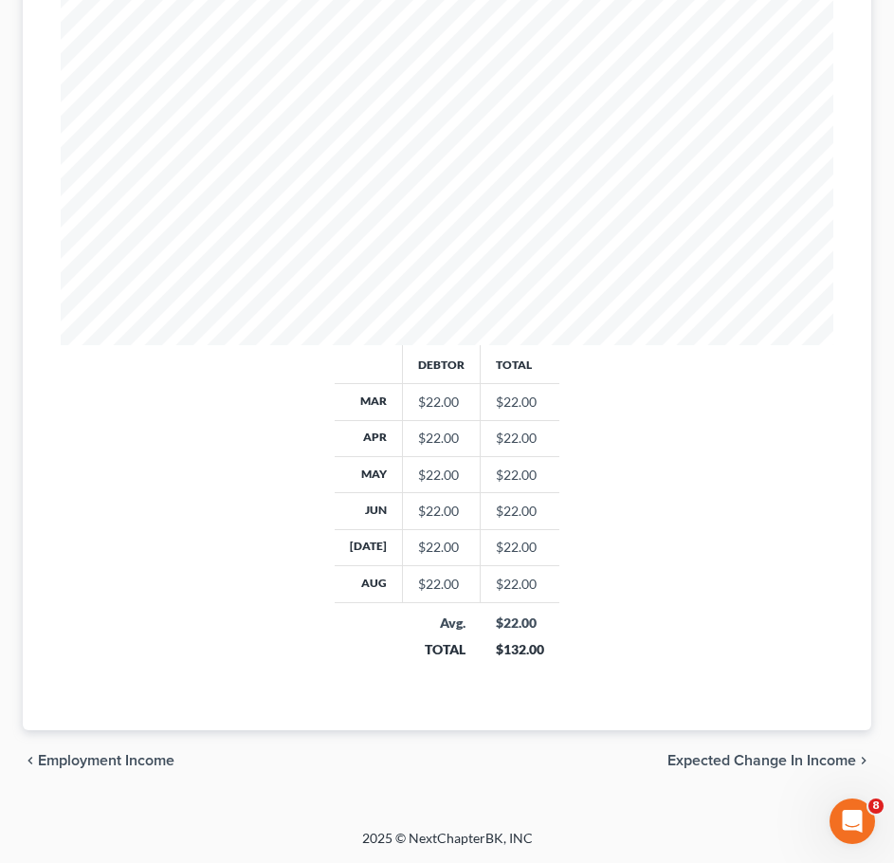
click at [794, 759] on span "Expected Change in Income" at bounding box center [762, 760] width 189 height 15
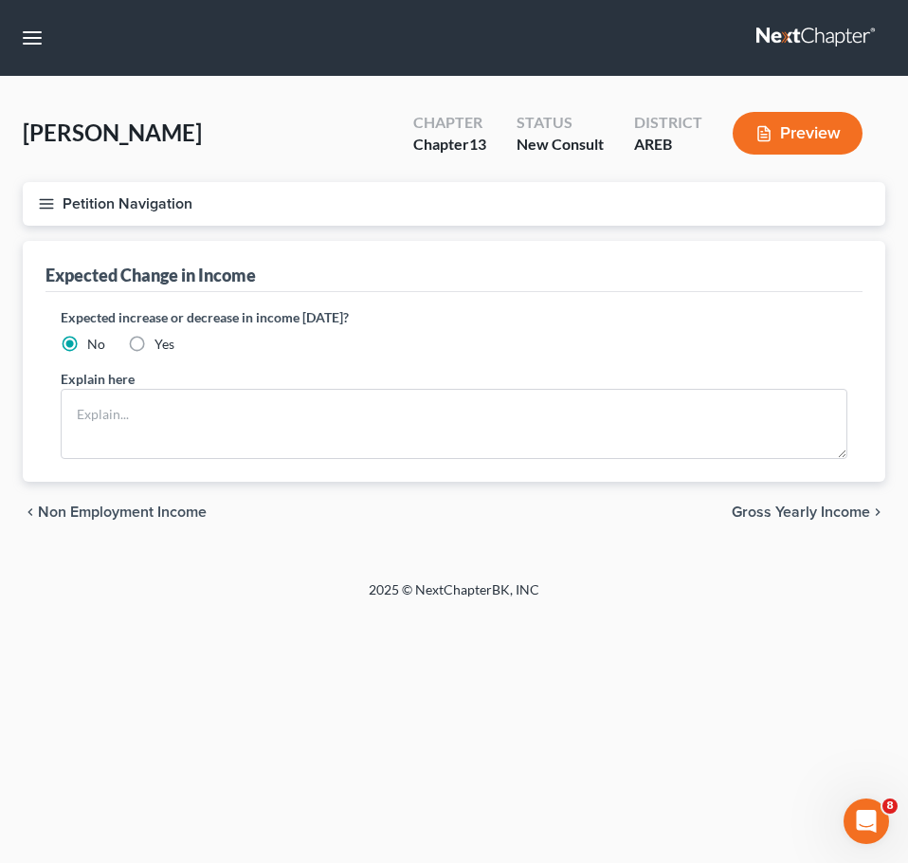
click at [839, 506] on span "Gross Yearly Income" at bounding box center [801, 511] width 138 height 15
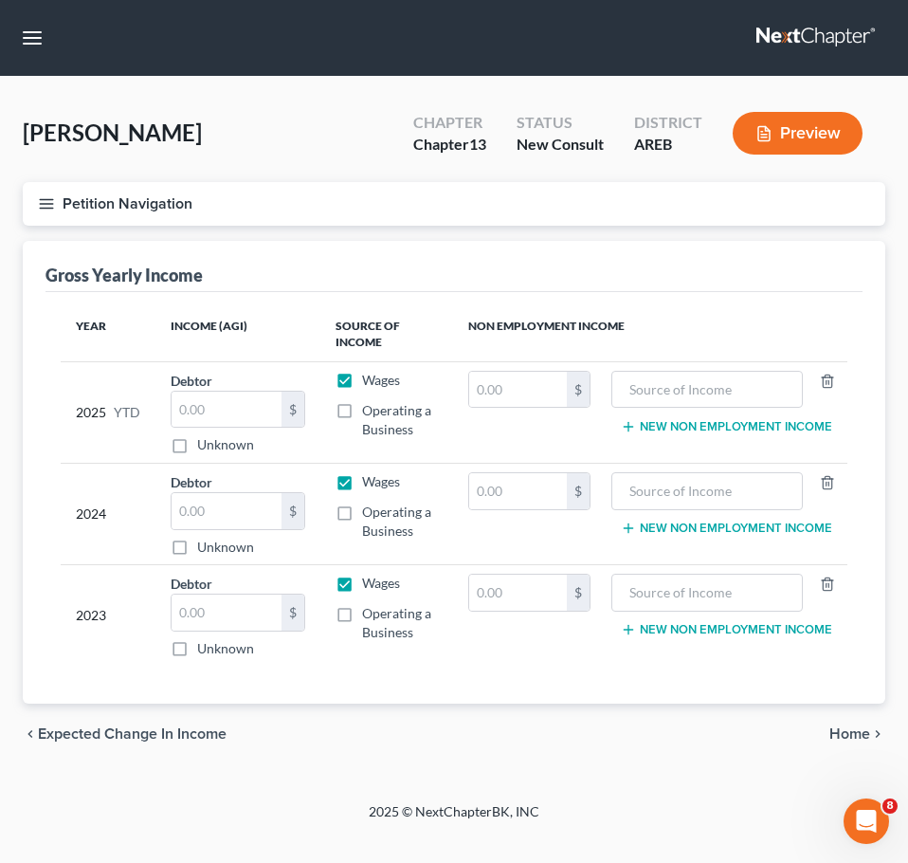
click at [853, 734] on span "Home" at bounding box center [850, 733] width 41 height 15
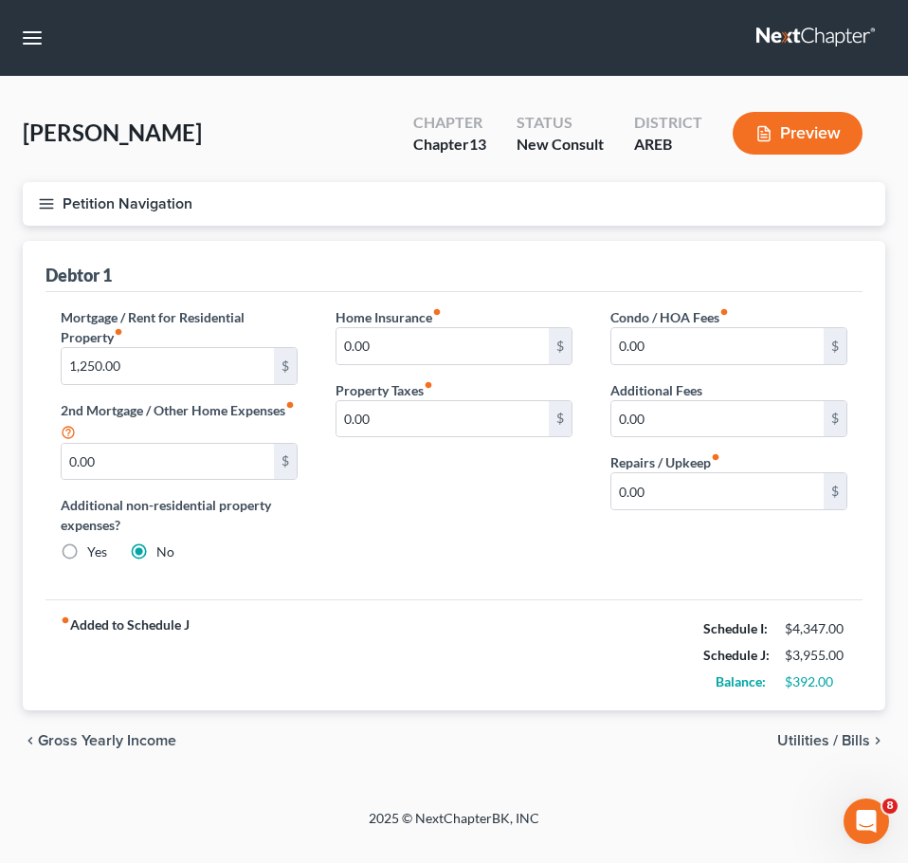
click at [811, 744] on span "Utilities / Bills" at bounding box center [824, 740] width 93 height 15
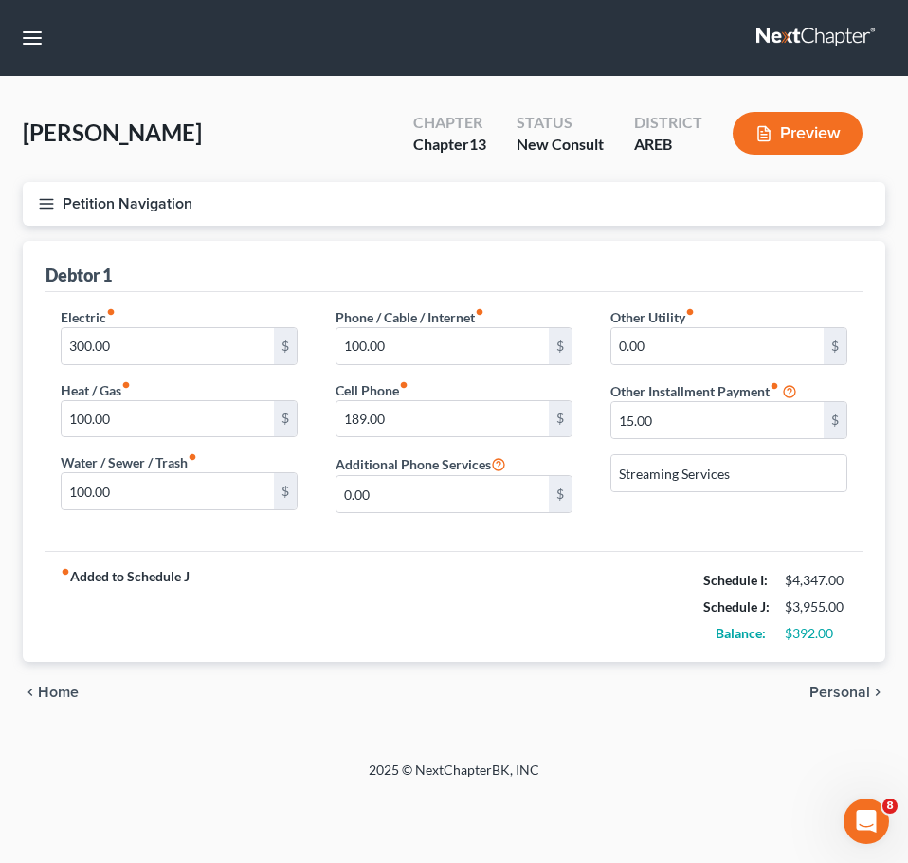
click at [868, 690] on span "Personal" at bounding box center [840, 692] width 61 height 15
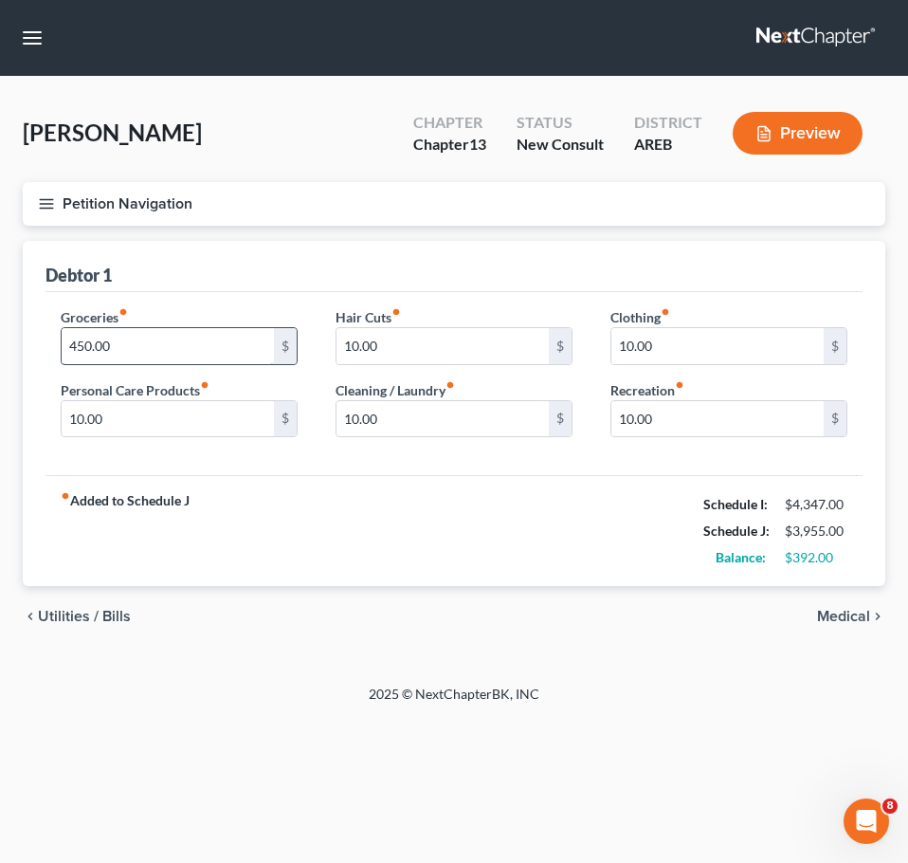
click at [196, 342] on input "450.00" at bounding box center [168, 346] width 212 height 36
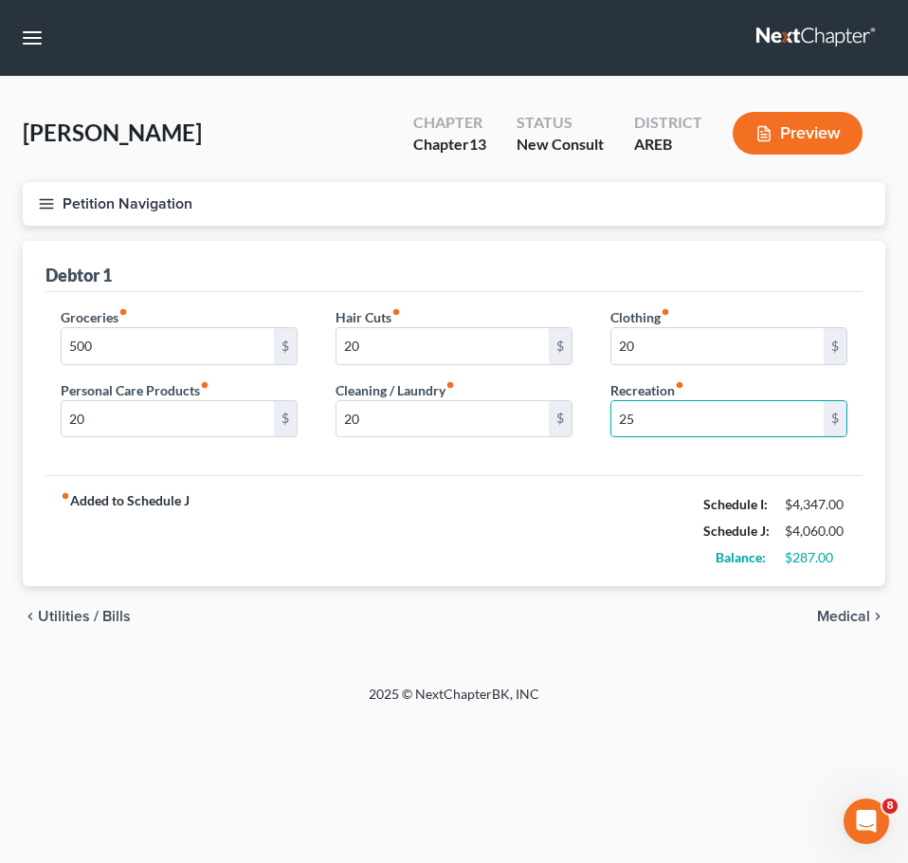
click at [305, 553] on div "fiber_manual_record Added to Schedule J Schedule I: $4,347.00 Schedule J: $4,06…" at bounding box center [454, 530] width 817 height 111
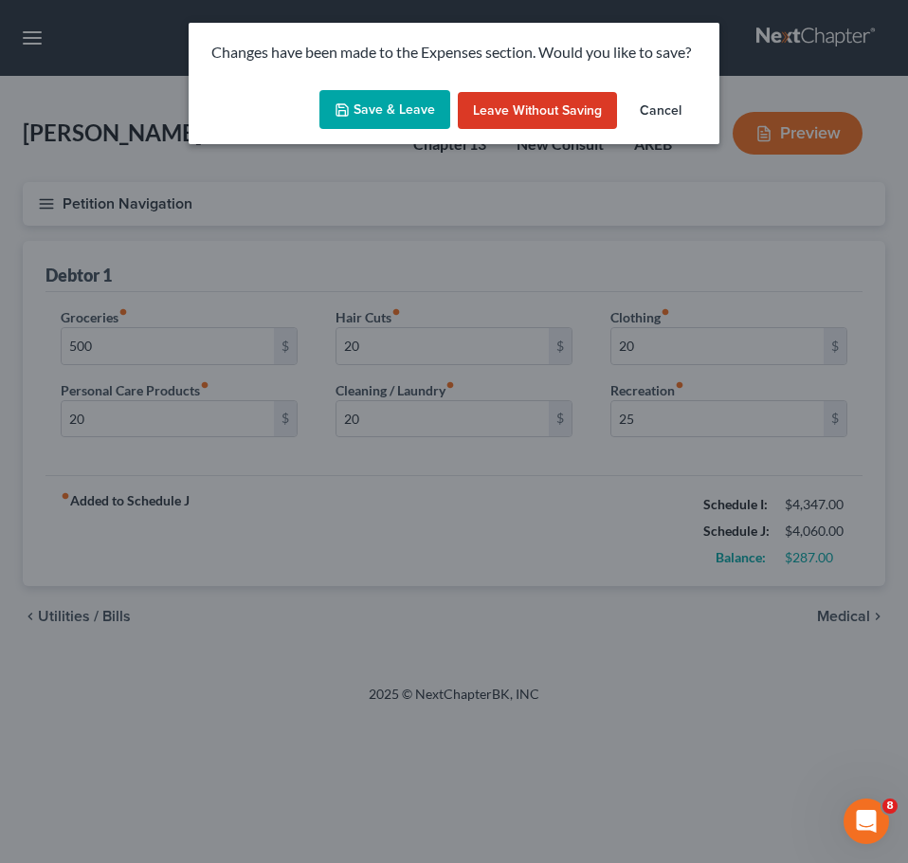
click at [392, 113] on button "Save & Leave" at bounding box center [385, 110] width 131 height 40
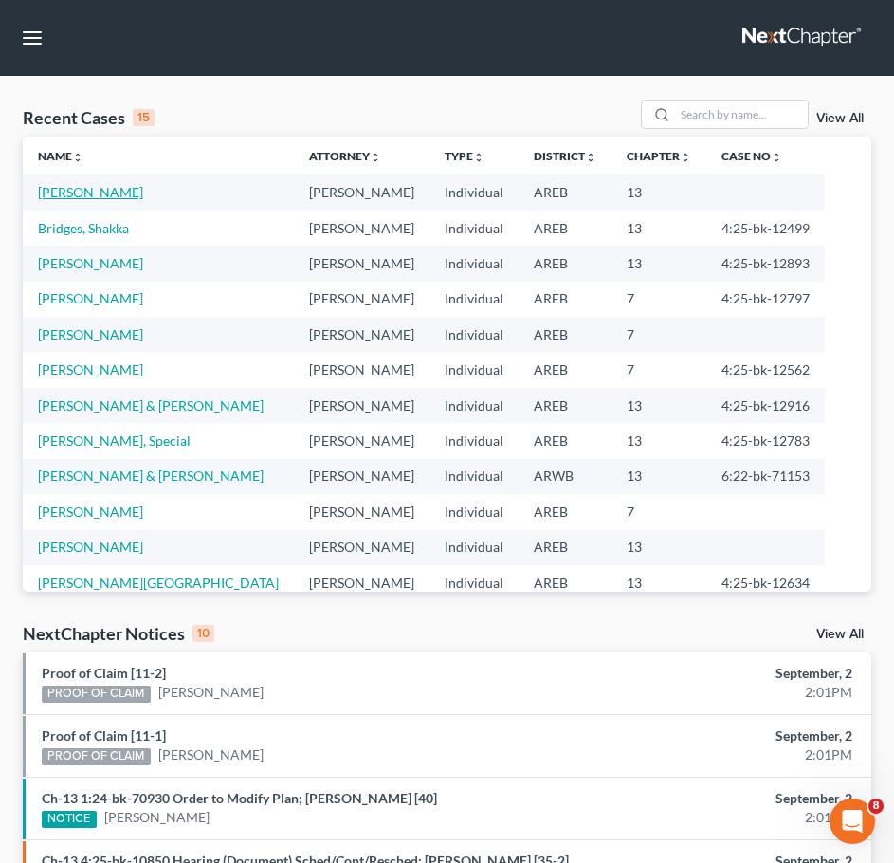
click at [125, 197] on link "[PERSON_NAME]" at bounding box center [90, 192] width 105 height 16
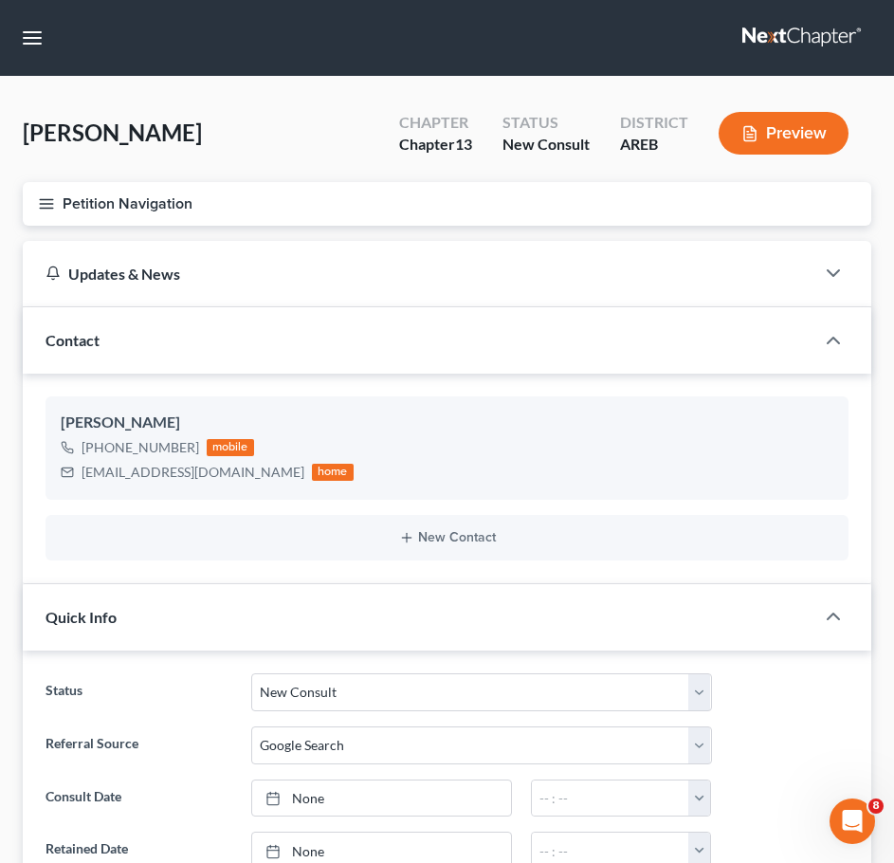
click at [52, 207] on icon "button" at bounding box center [46, 203] width 17 height 17
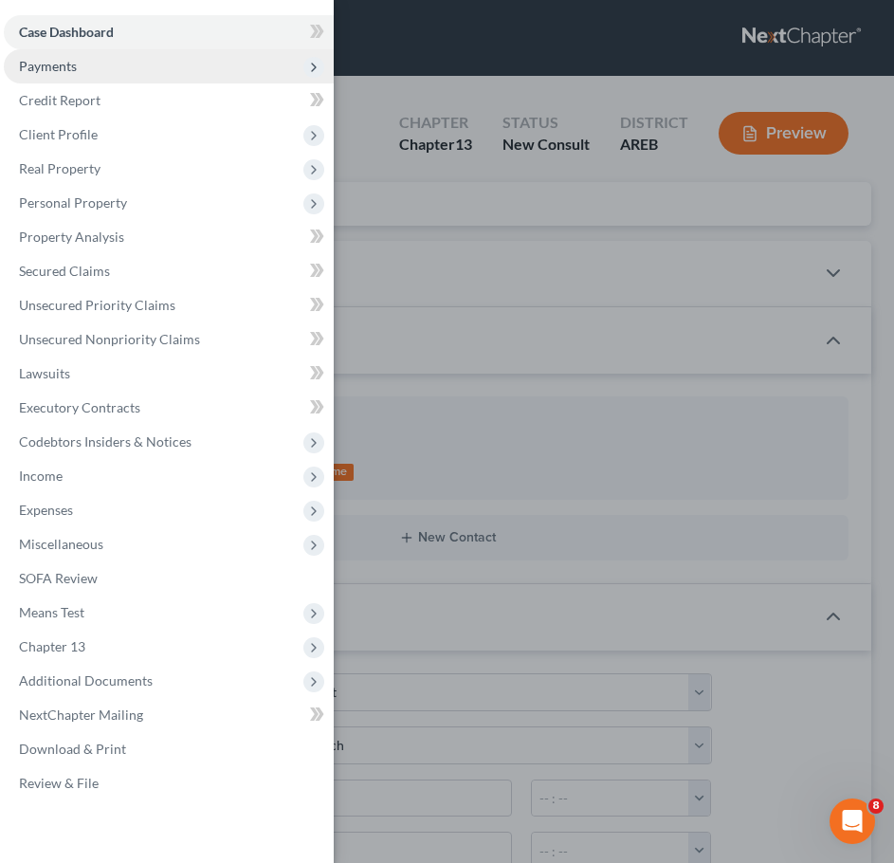
click at [46, 71] on span "Payments" at bounding box center [48, 66] width 58 height 16
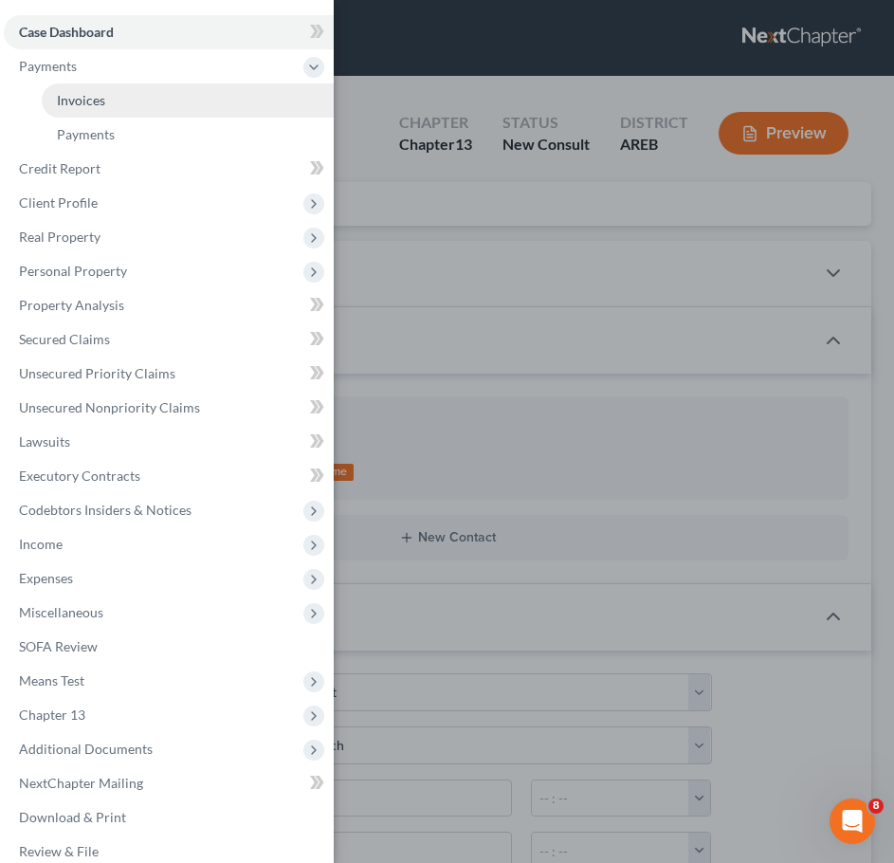
click at [64, 92] on span "Invoices" at bounding box center [81, 100] width 48 height 16
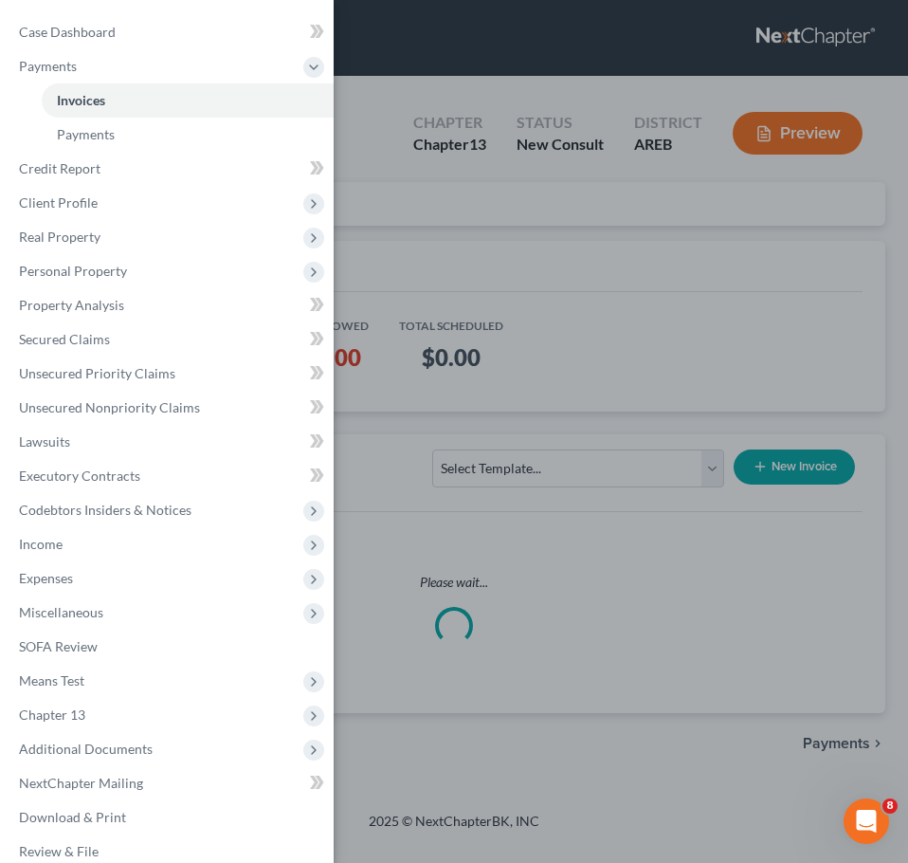
click at [591, 243] on div "Case Dashboard Payments Invoices Payments Payments Credit Report Client Profile" at bounding box center [454, 431] width 908 height 863
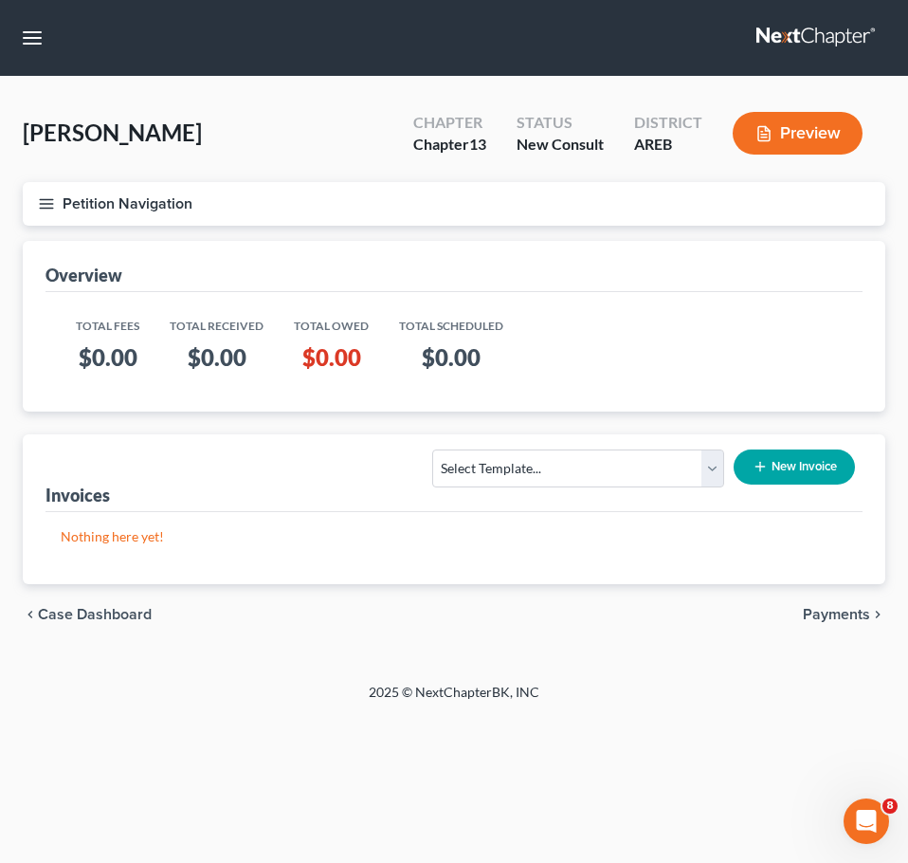
click at [647, 437] on div "Invoices Select Template... Chapter 13 Bankruptcy - Individual Chapter 13 Bankr…" at bounding box center [454, 473] width 817 height 78
click at [611, 468] on select "Select Template... Chapter 13 Bankruptcy - Individual Chapter 13 Bankruptcy - J…" at bounding box center [578, 468] width 292 height 38
click at [433, 449] on select "Select Template... Chapter 13 Bankruptcy - Individual Chapter 13 Bankruptcy - J…" at bounding box center [578, 468] width 292 height 38
click at [777, 472] on button "New Invoice" at bounding box center [794, 466] width 121 height 35
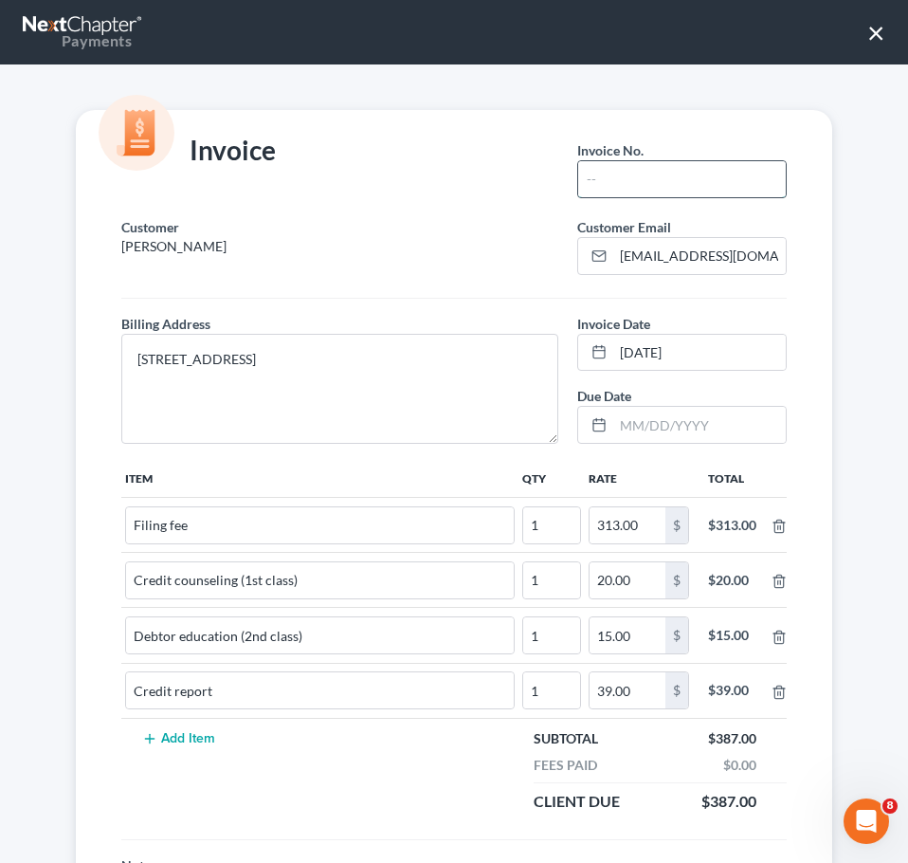
click at [605, 175] on input "text" at bounding box center [682, 179] width 208 height 36
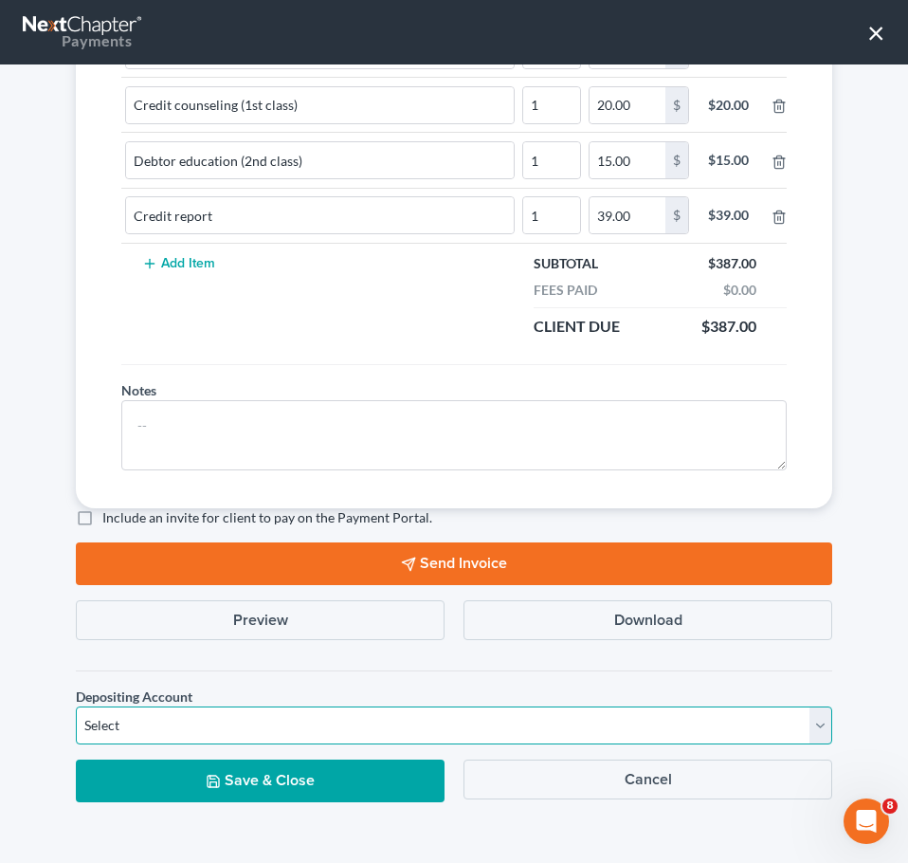
click at [305, 721] on select "Select Operation Trust" at bounding box center [454, 725] width 757 height 38
click at [76, 706] on select "Select Operation Trust" at bounding box center [454, 725] width 757 height 38
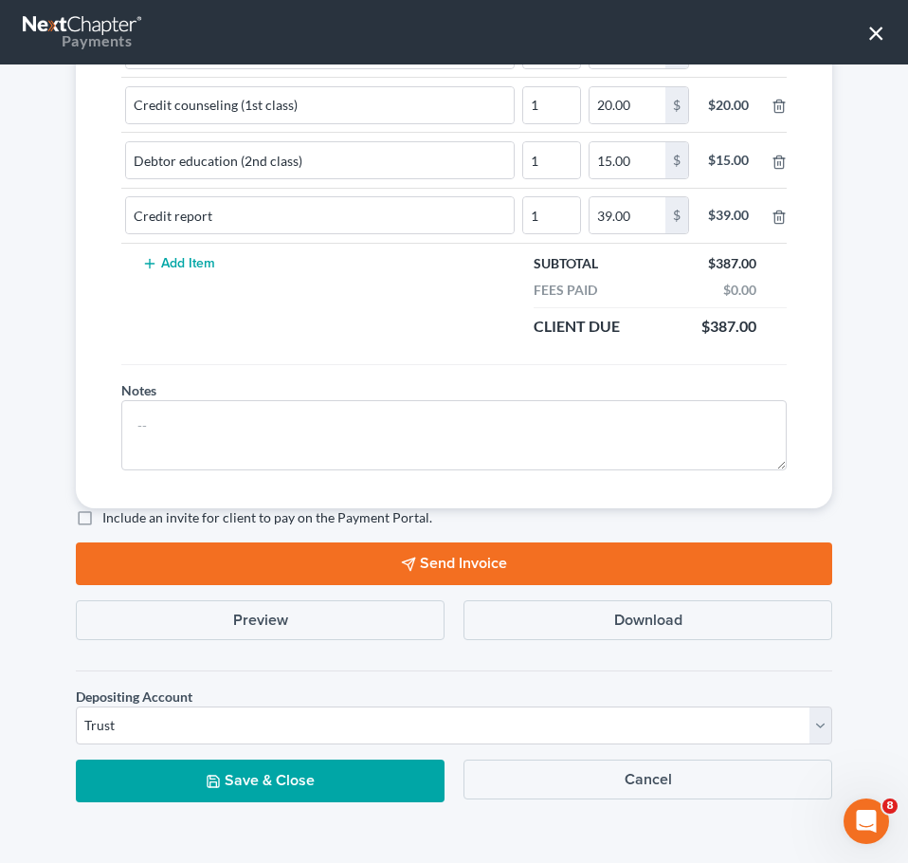
click at [266, 778] on button "Save & Close" at bounding box center [260, 781] width 369 height 43
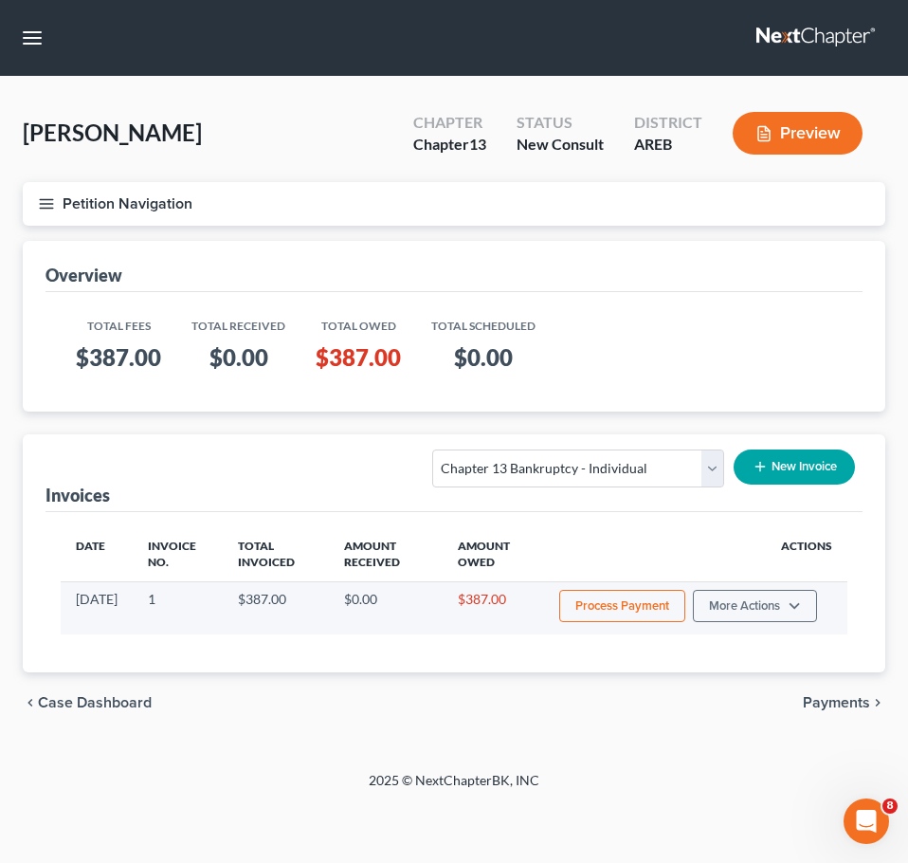
click at [640, 607] on button "Process Payment" at bounding box center [622, 606] width 126 height 32
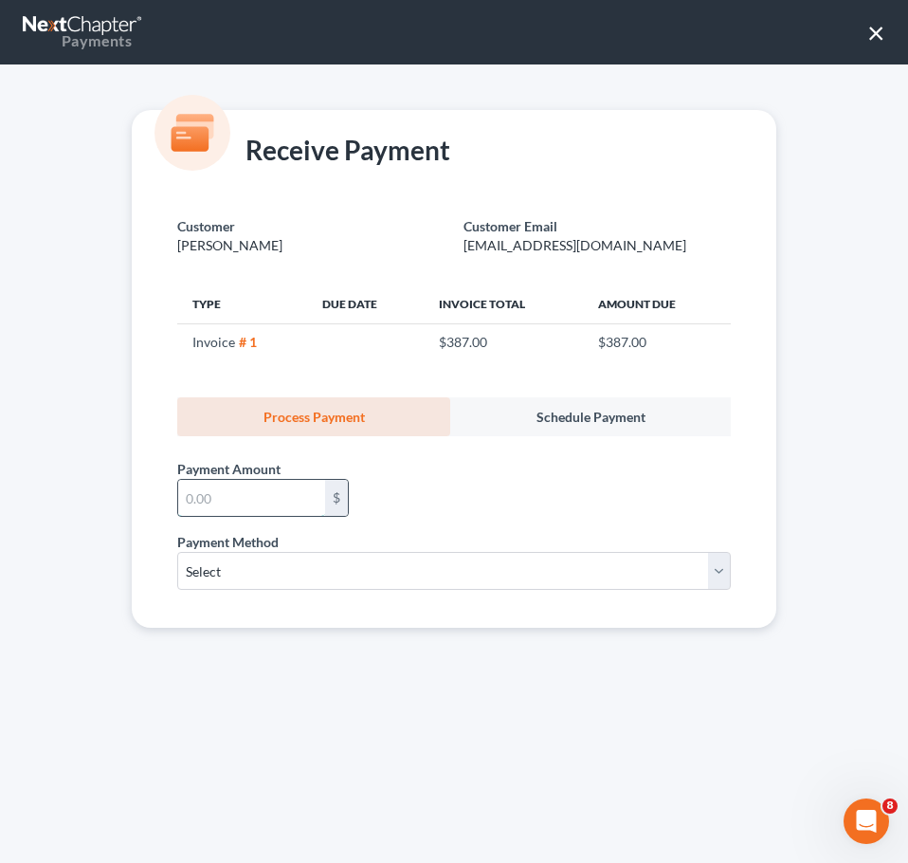
click at [221, 501] on input "text" at bounding box center [251, 498] width 147 height 36
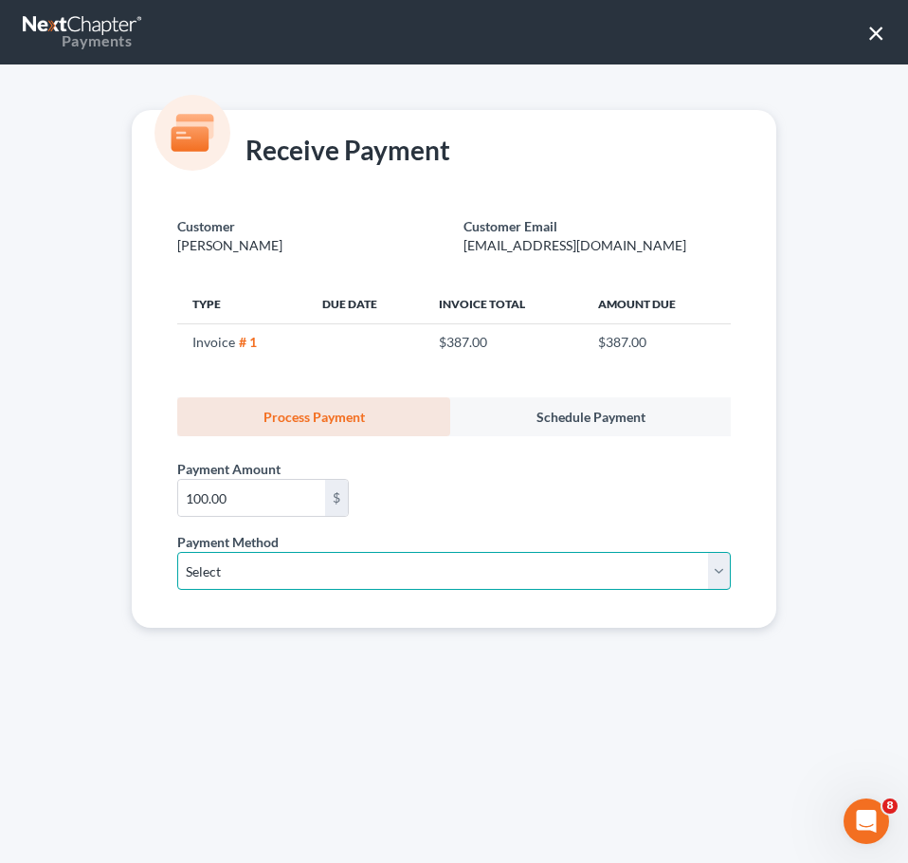
click at [288, 569] on select "Select ACH Credit Card" at bounding box center [454, 571] width 554 height 38
click at [177, 552] on select "Select ACH Credit Card" at bounding box center [454, 571] width 554 height 38
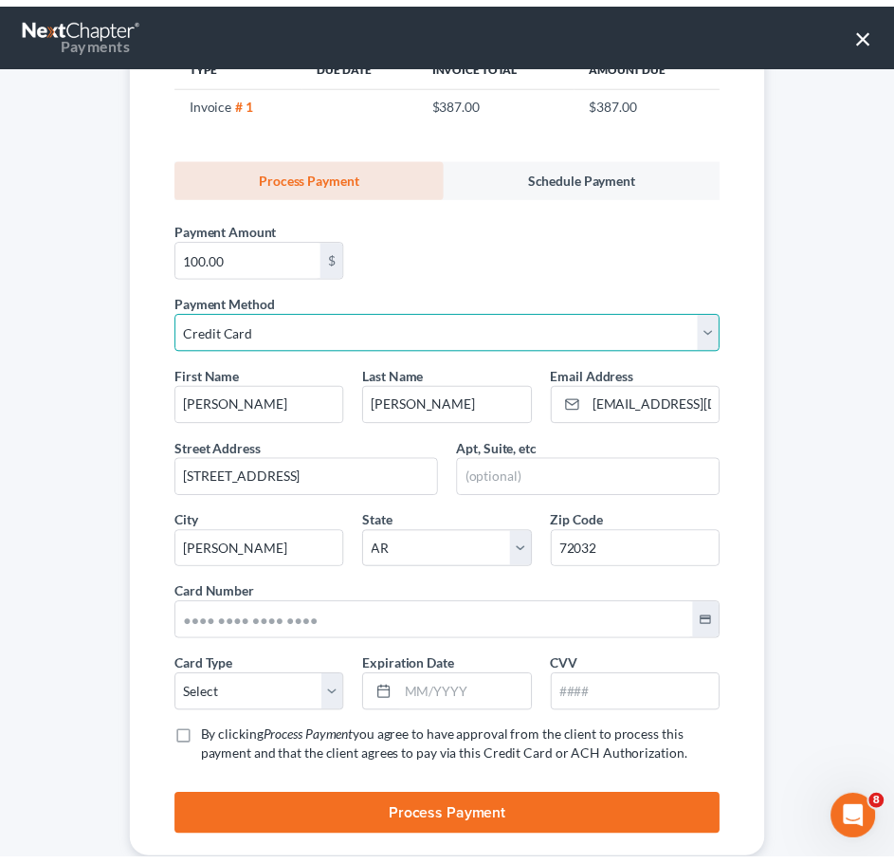
scroll to position [284, 0]
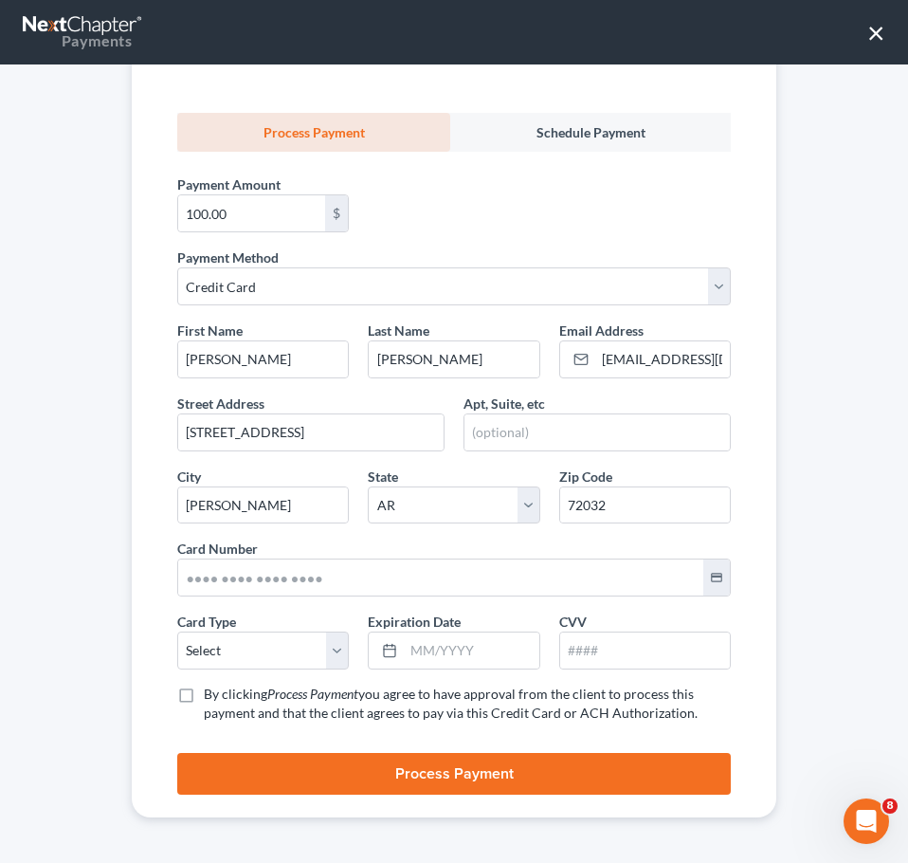
click at [204, 689] on label "By clicking Process Payment you agree to have approval from the client to proce…" at bounding box center [467, 704] width 527 height 38
click at [211, 689] on input "By clicking Process Payment you agree to have approval from the client to proce…" at bounding box center [217, 691] width 12 height 12
click at [289, 659] on select "Select Visa MasterCard Discover American Express" at bounding box center [263, 651] width 172 height 38
click at [177, 632] on select "Select Visa MasterCard Discover American Express" at bounding box center [263, 651] width 172 height 38
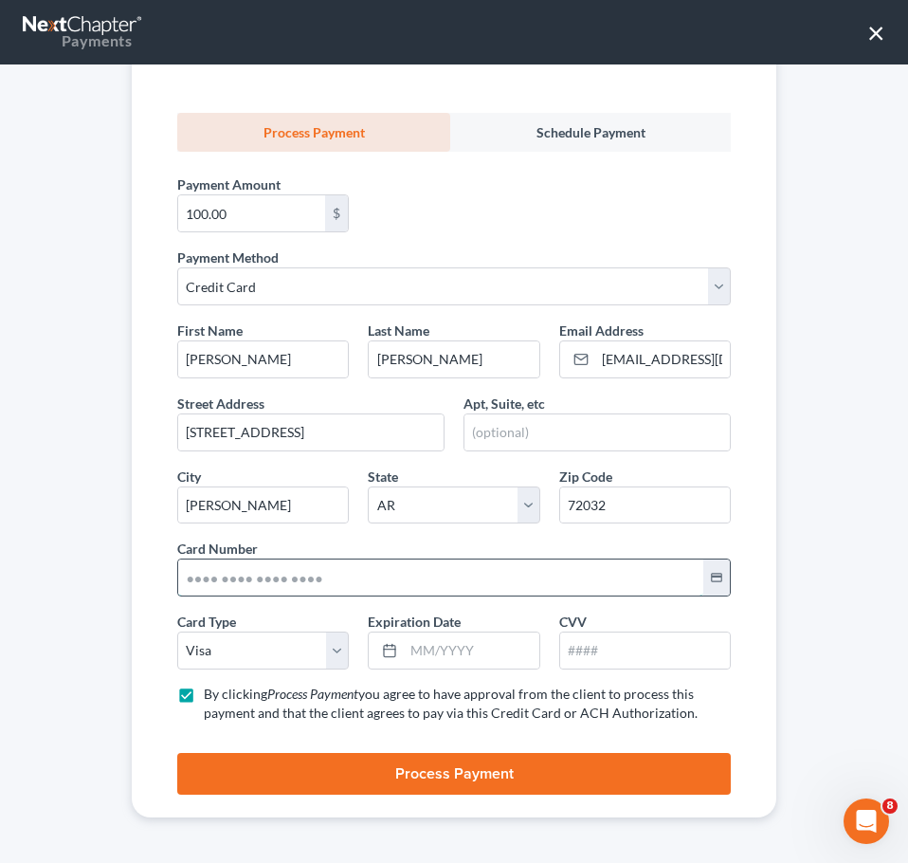
click at [193, 580] on input "text" at bounding box center [440, 577] width 525 height 36
click at [404, 655] on input "text" at bounding box center [471, 650] width 135 height 36
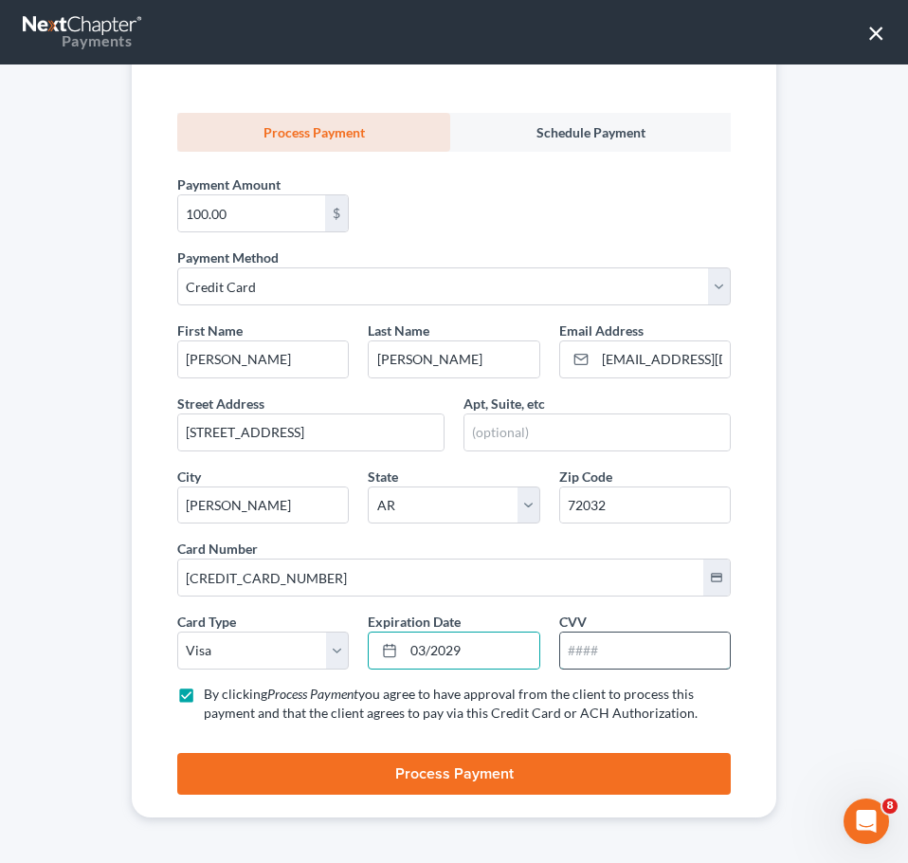
click at [612, 655] on input "text" at bounding box center [645, 650] width 170 height 36
click at [755, 711] on div "Customer [PERSON_NAME] Customer Email [EMAIL_ADDRESS][DOMAIN_NAME] Type Due Dat…" at bounding box center [454, 363] width 645 height 908
click at [653, 776] on button "Process Payment" at bounding box center [454, 774] width 554 height 42
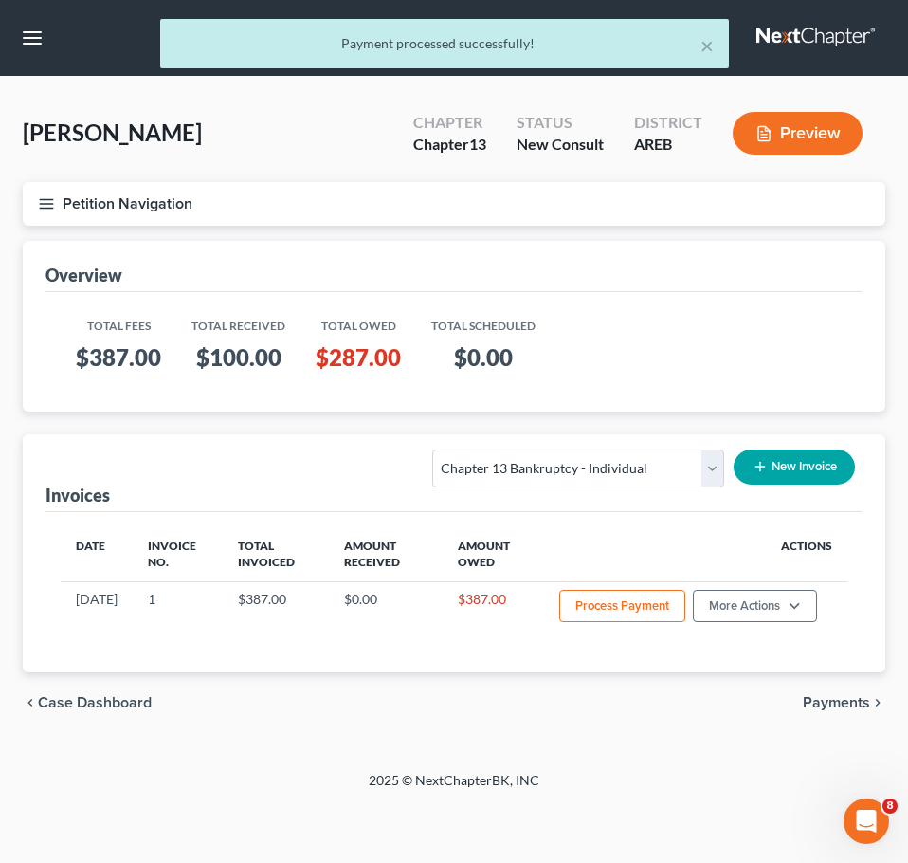
click at [46, 205] on icon "button" at bounding box center [46, 203] width 17 height 17
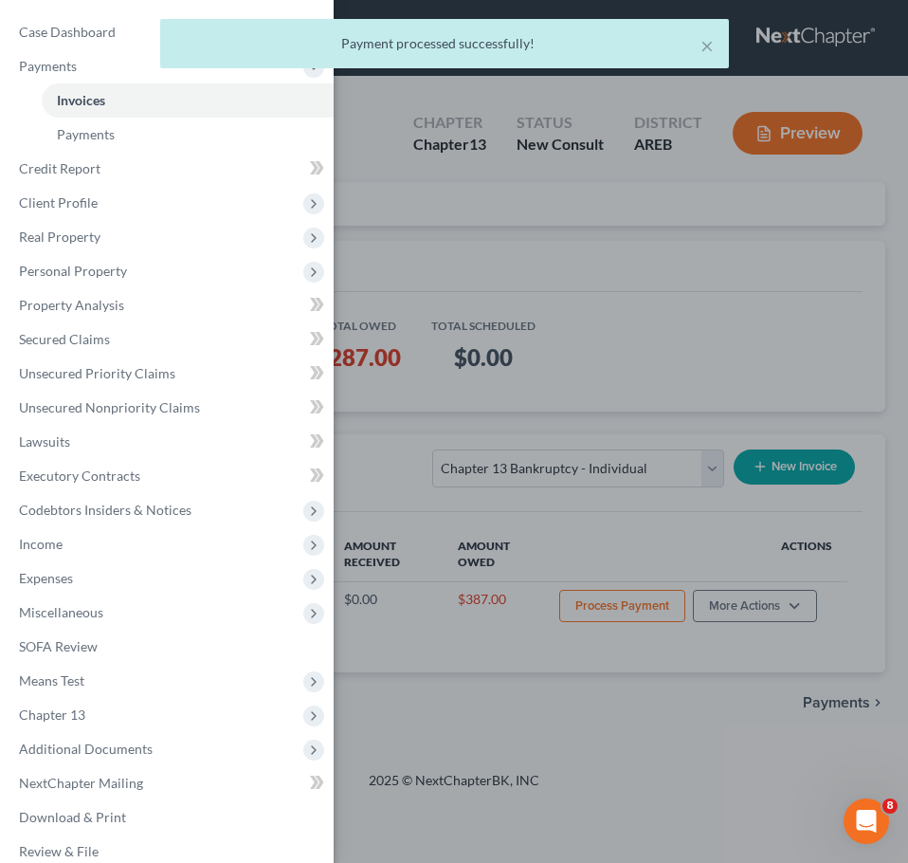
click at [67, 29] on div "× Payment processed successfully!" at bounding box center [445, 48] width 908 height 59
click at [708, 45] on button "×" at bounding box center [707, 45] width 13 height 23
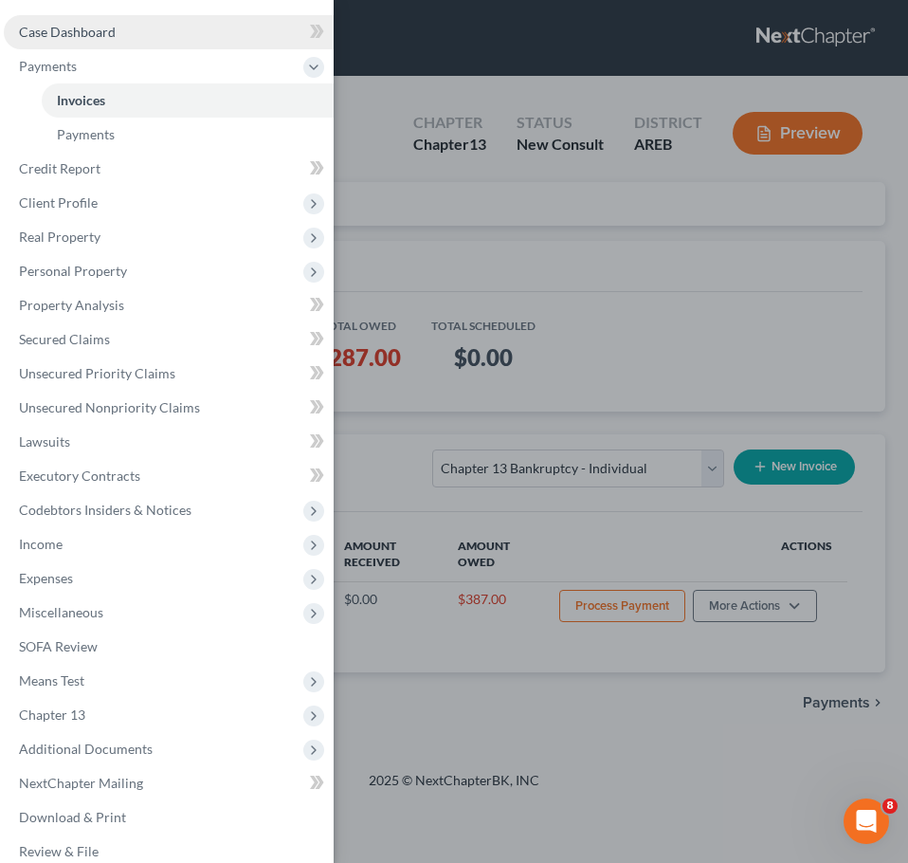
click at [156, 29] on link "Case Dashboard" at bounding box center [169, 32] width 330 height 34
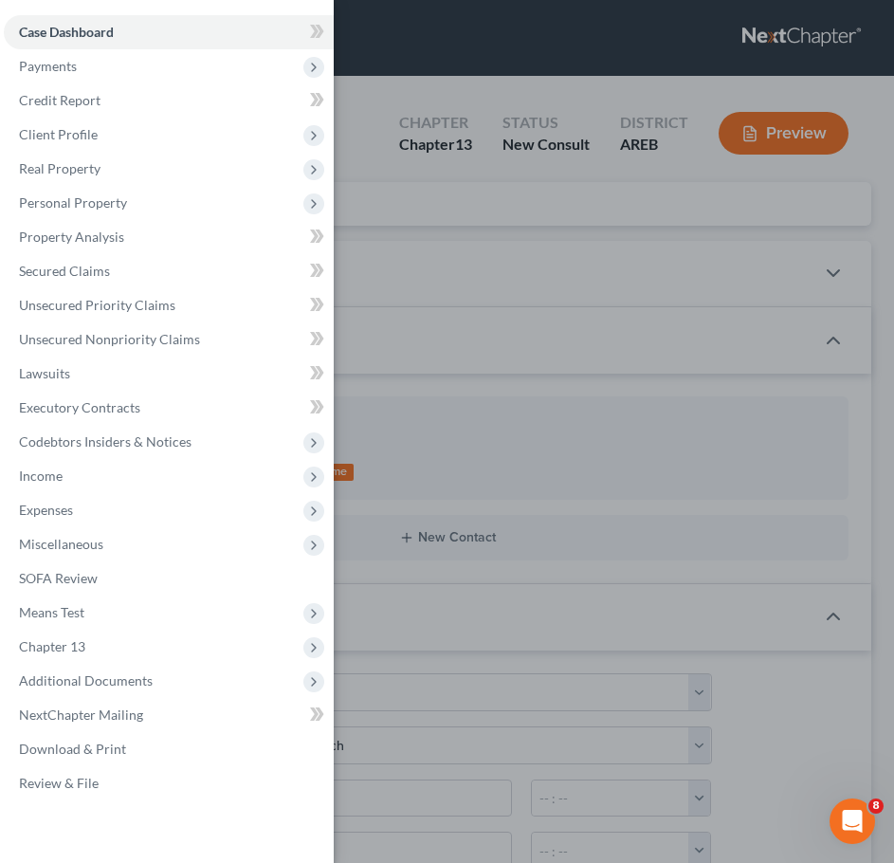
drag, startPoint x: 724, startPoint y: 334, endPoint x: 900, endPoint y: 222, distance: 208.1
click at [724, 334] on div "Case Dashboard Payments Invoices Payments Payments Credit Report Client Profile" at bounding box center [447, 431] width 894 height 863
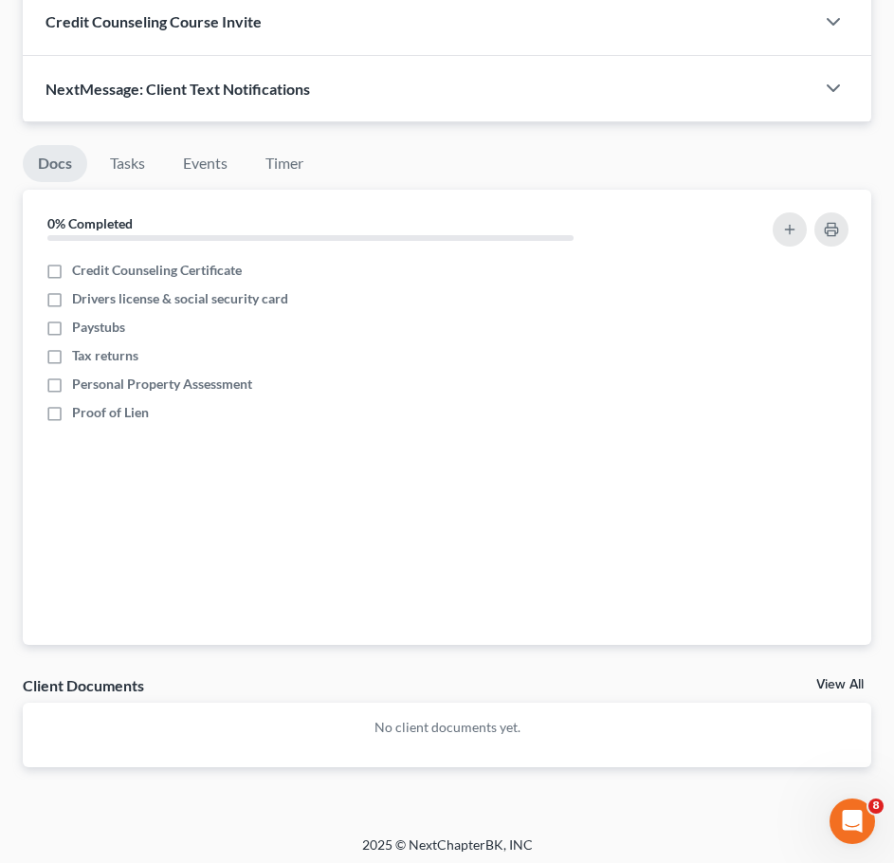
scroll to position [1549, 0]
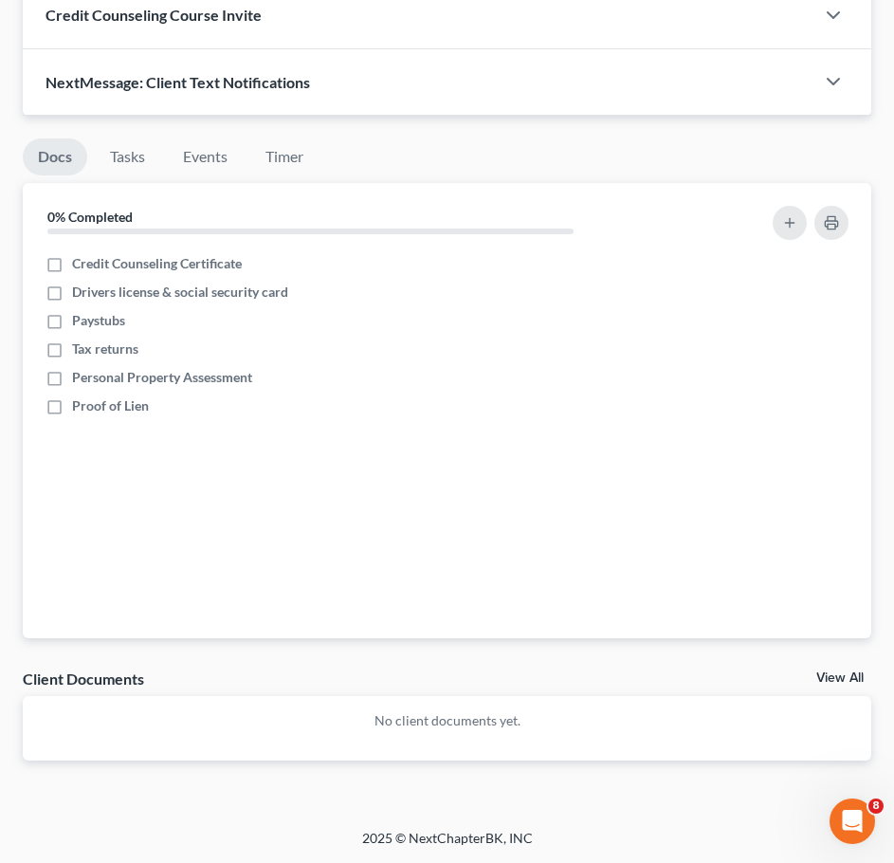
click at [852, 676] on link "View All" at bounding box center [839, 677] width 47 height 13
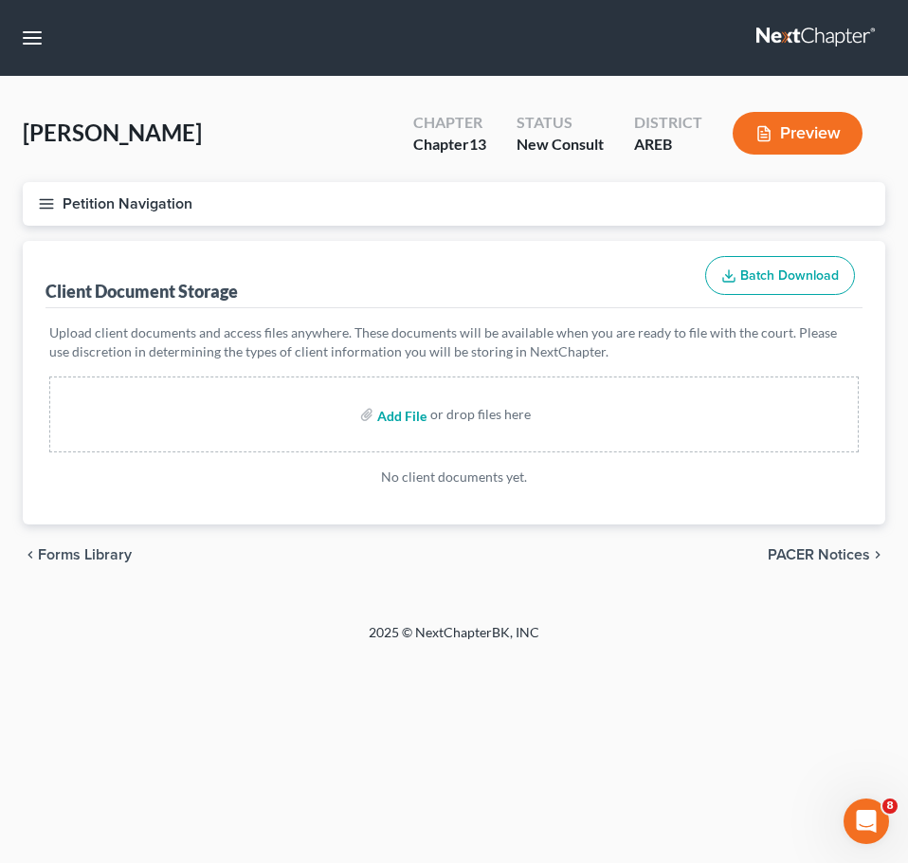
click at [397, 429] on input "file" at bounding box center [400, 414] width 46 height 34
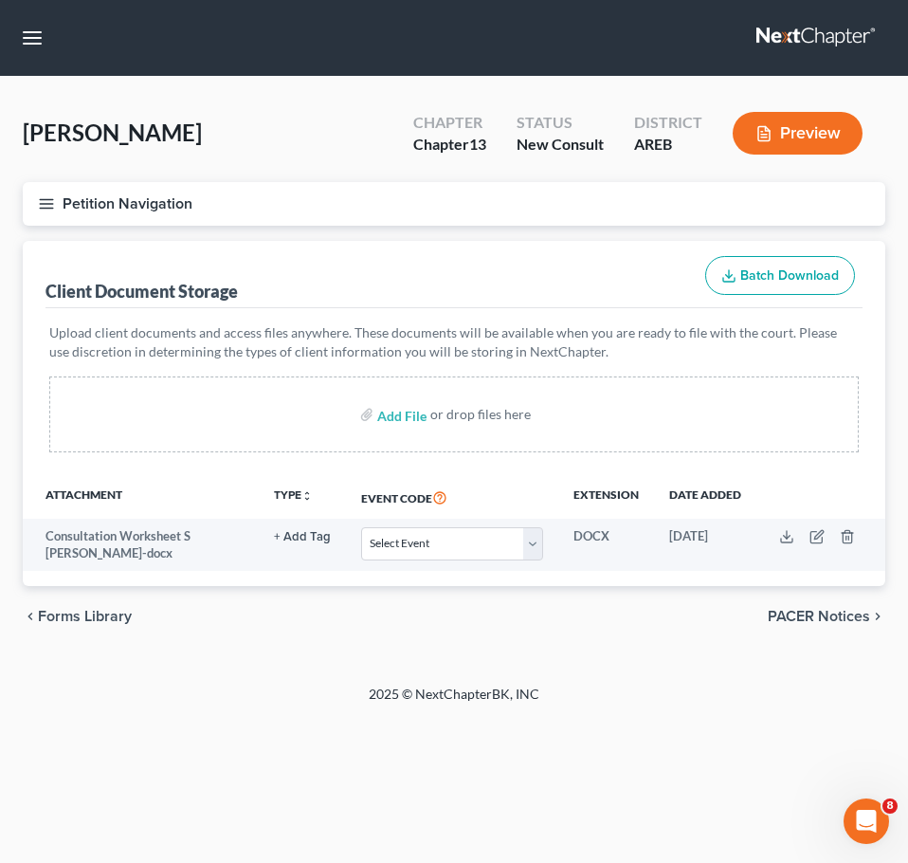
click at [53, 198] on icon "button" at bounding box center [46, 203] width 17 height 17
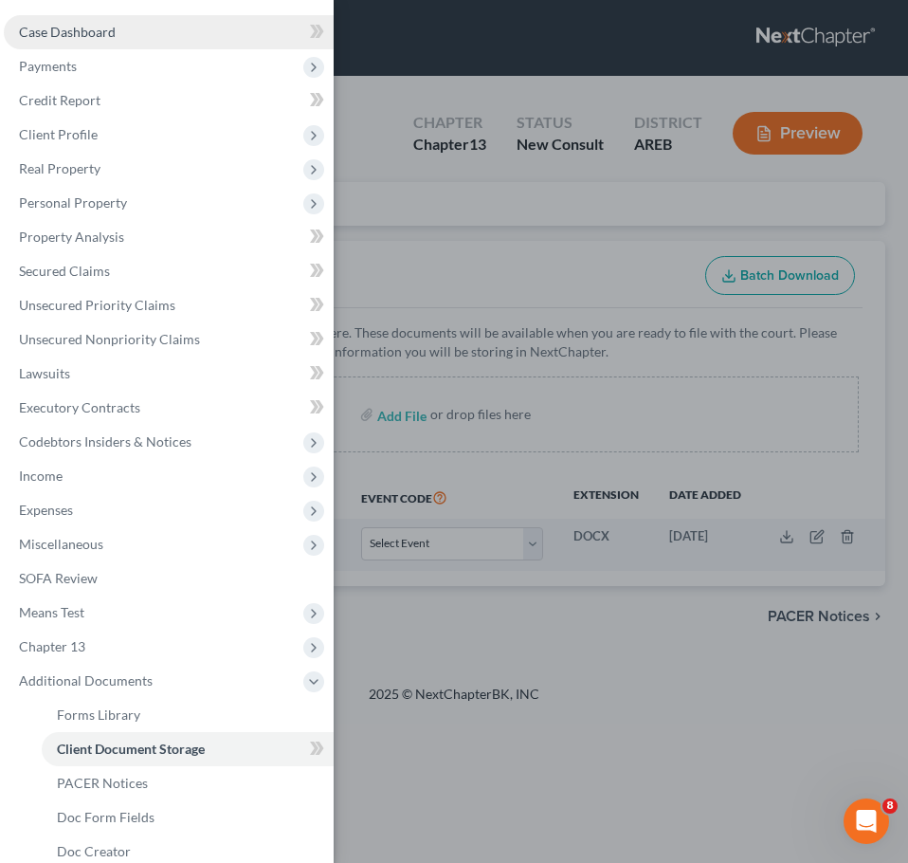
click at [122, 40] on link "Case Dashboard" at bounding box center [169, 32] width 330 height 34
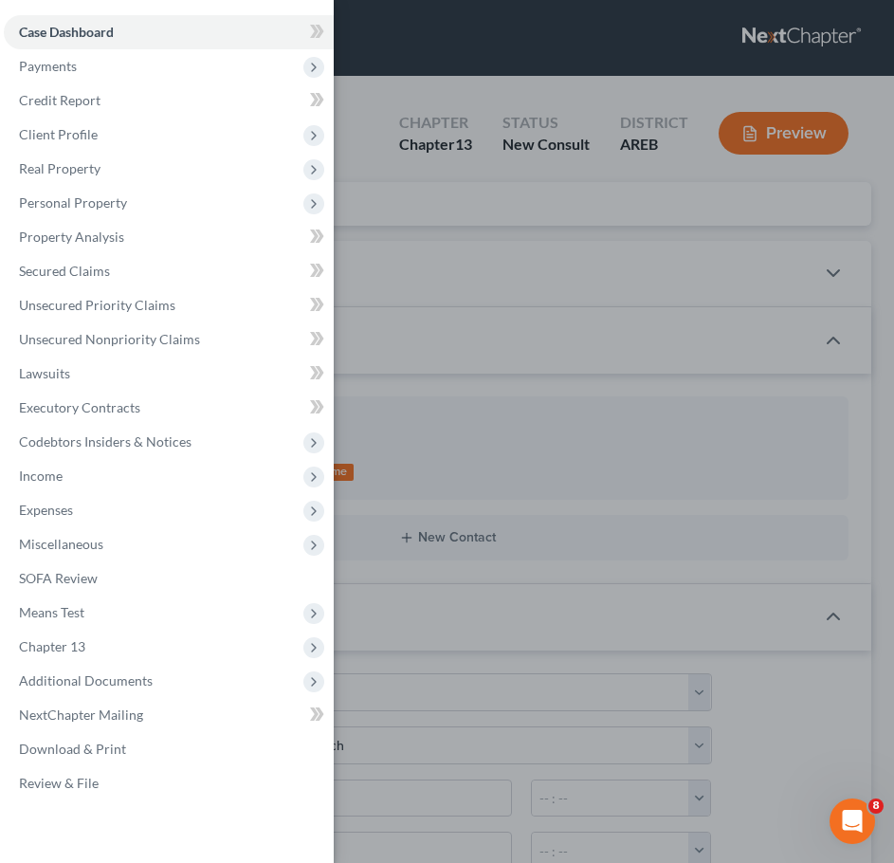
click at [511, 413] on div "Case Dashboard Payments Invoices Payments Payments Credit Report Client Profile" at bounding box center [447, 431] width 894 height 863
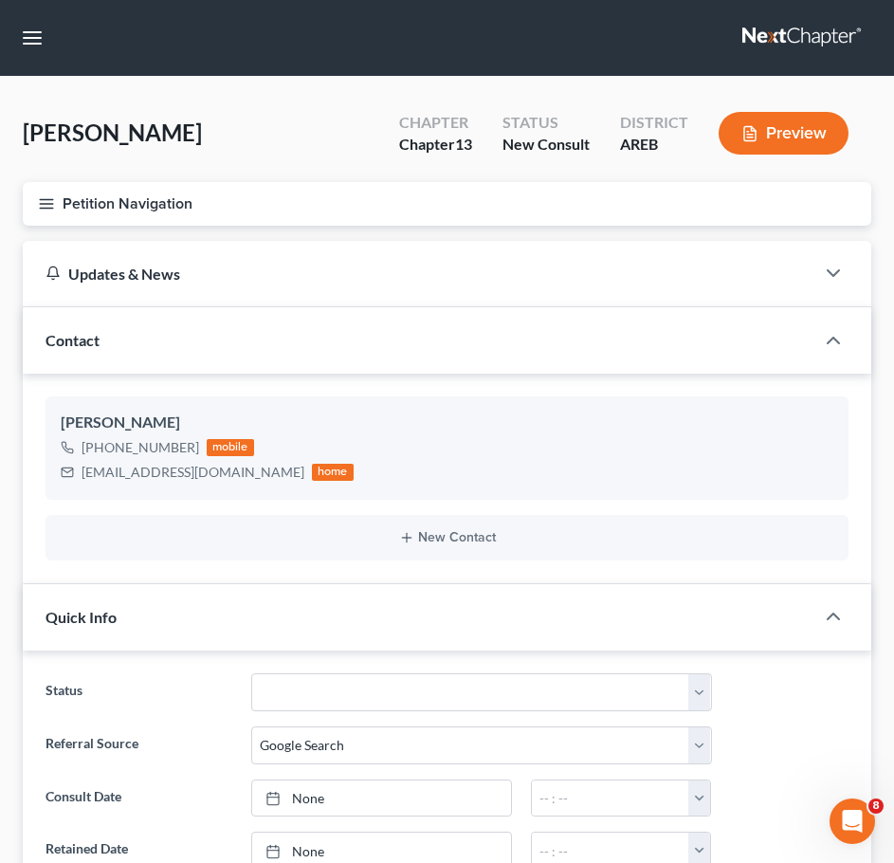
scroll to position [921, 0]
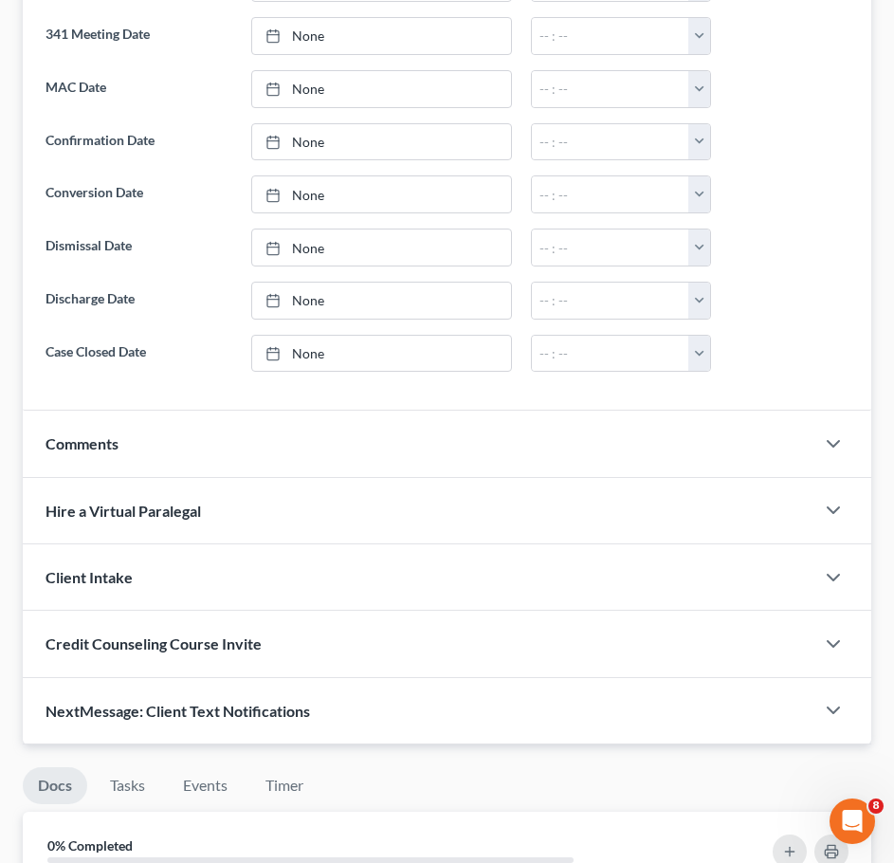
click at [498, 412] on div "Comments" at bounding box center [419, 443] width 792 height 65
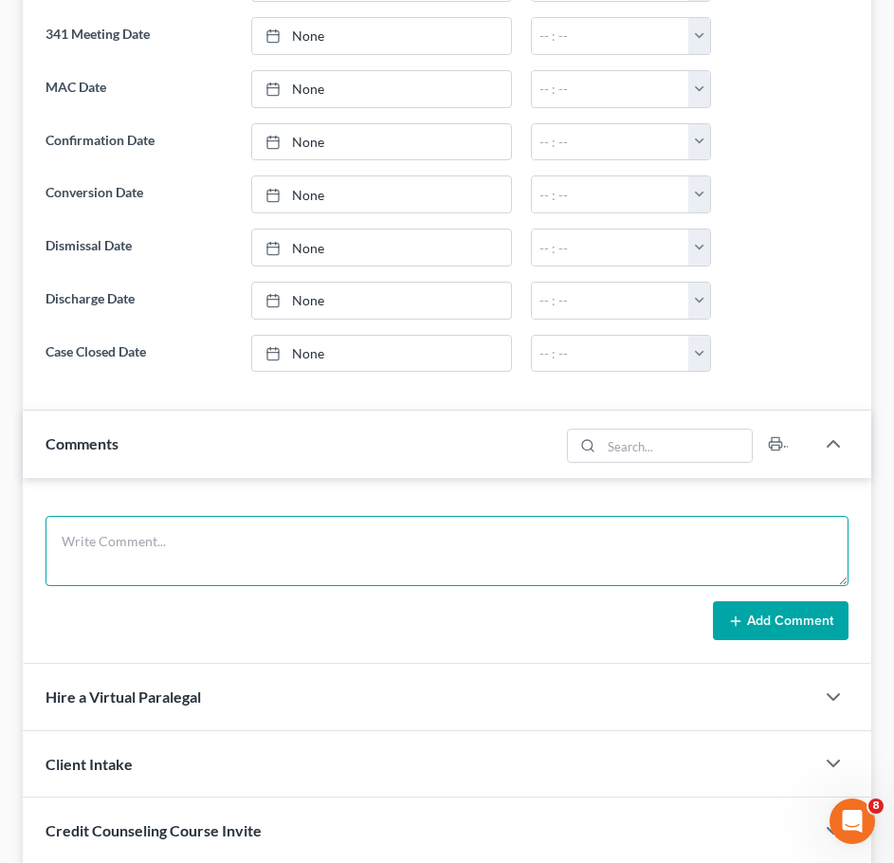
click at [280, 560] on textarea at bounding box center [447, 551] width 803 height 70
drag, startPoint x: 208, startPoint y: 562, endPoint x: 94, endPoint y: 564, distance: 113.8
click at [94, 564] on textarea "DOB: [DEMOGRAPHIC_DATA] SSN: 409-15-9565" at bounding box center [447, 551] width 803 height 70
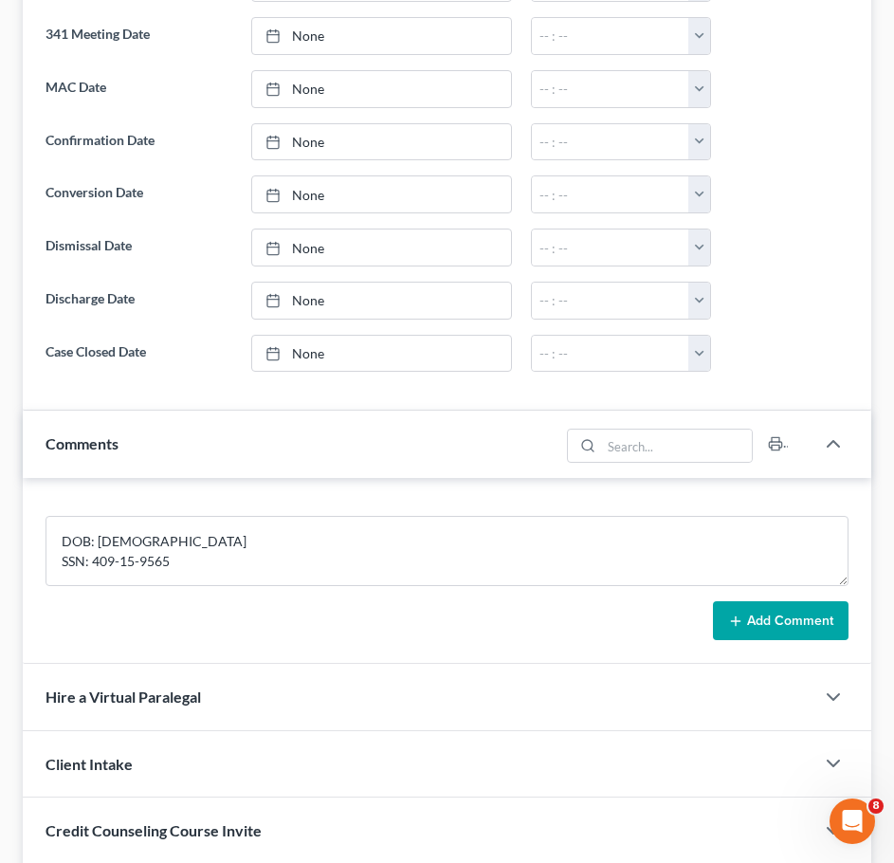
click at [789, 635] on button "Add Comment" at bounding box center [781, 621] width 136 height 40
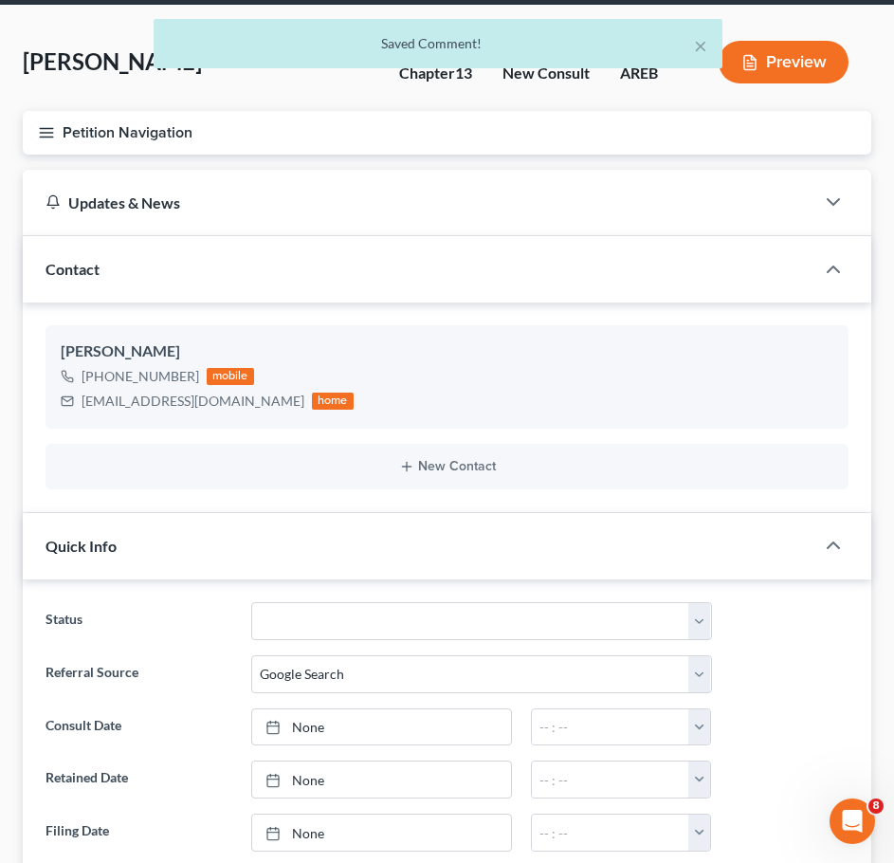
scroll to position [0, 0]
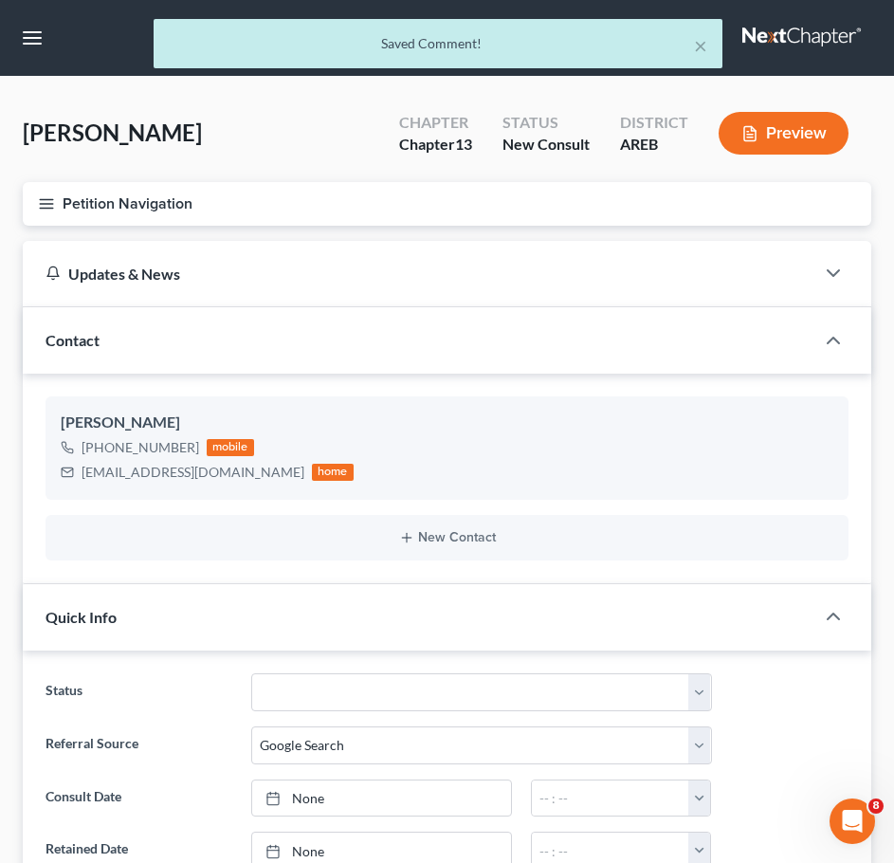
click at [49, 217] on button "Petition Navigation" at bounding box center [447, 204] width 849 height 44
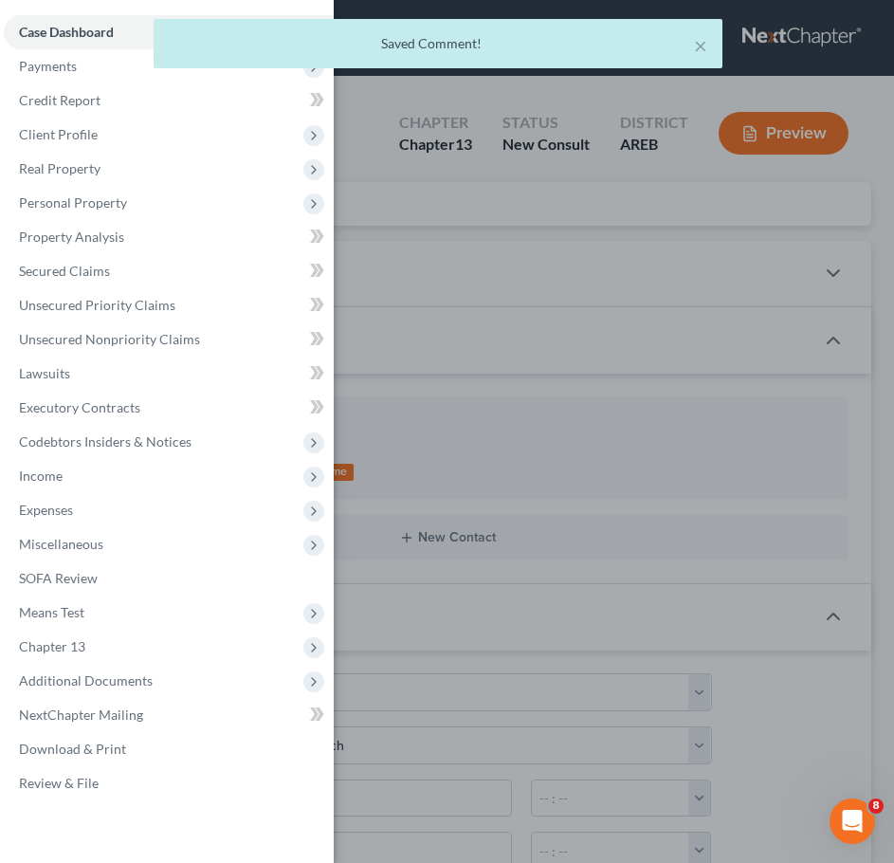
click at [63, 72] on div "× Saved Comment!" at bounding box center [438, 48] width 894 height 59
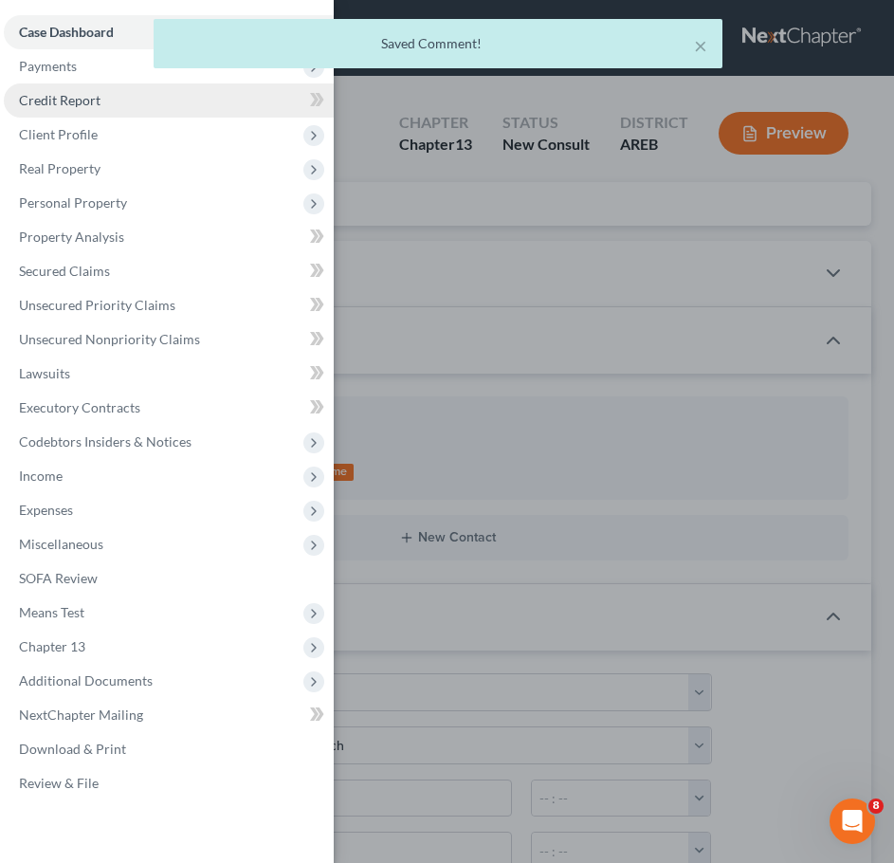
click at [66, 108] on link "Credit Report" at bounding box center [169, 100] width 330 height 34
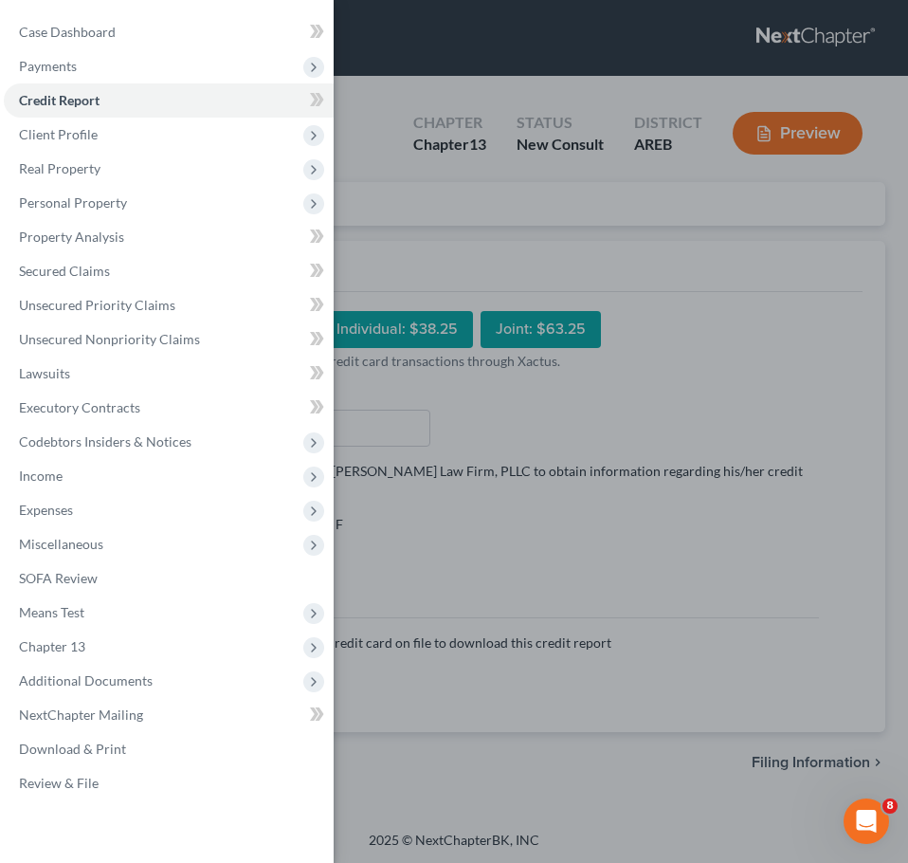
click at [700, 46] on div "Case Dashboard Payments Invoices Payments Payments Credit Report Client Profile" at bounding box center [454, 431] width 908 height 863
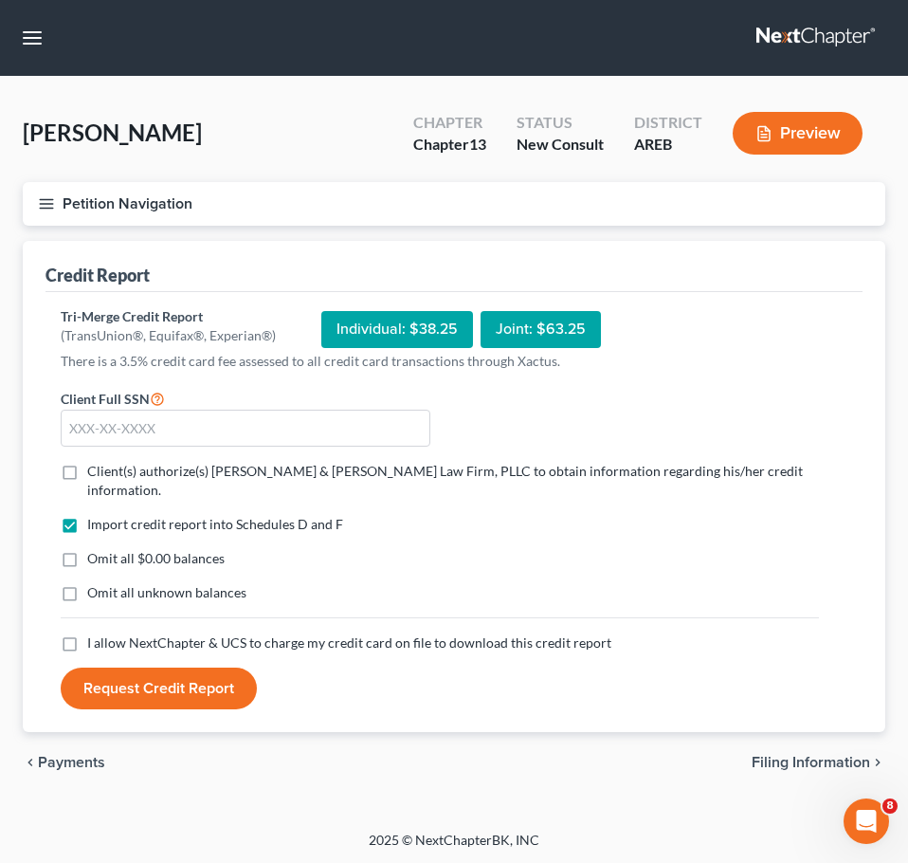
click at [329, 448] on form "Client Full SSN * Client(s) authorize(s) [PERSON_NAME] & [PERSON_NAME] Law Firm…" at bounding box center [440, 548] width 778 height 323
click at [306, 433] on input "text" at bounding box center [246, 429] width 370 height 38
paste input "409-15-9565"
click at [250, 469] on span "Client(s) authorize(s) [PERSON_NAME] & [PERSON_NAME] Law Firm, PLLC to obtain i…" at bounding box center [445, 480] width 716 height 35
click at [107, 469] on input "Client(s) authorize(s) [PERSON_NAME] & [PERSON_NAME] Law Firm, PLLC to obtain i…" at bounding box center [101, 468] width 12 height 12
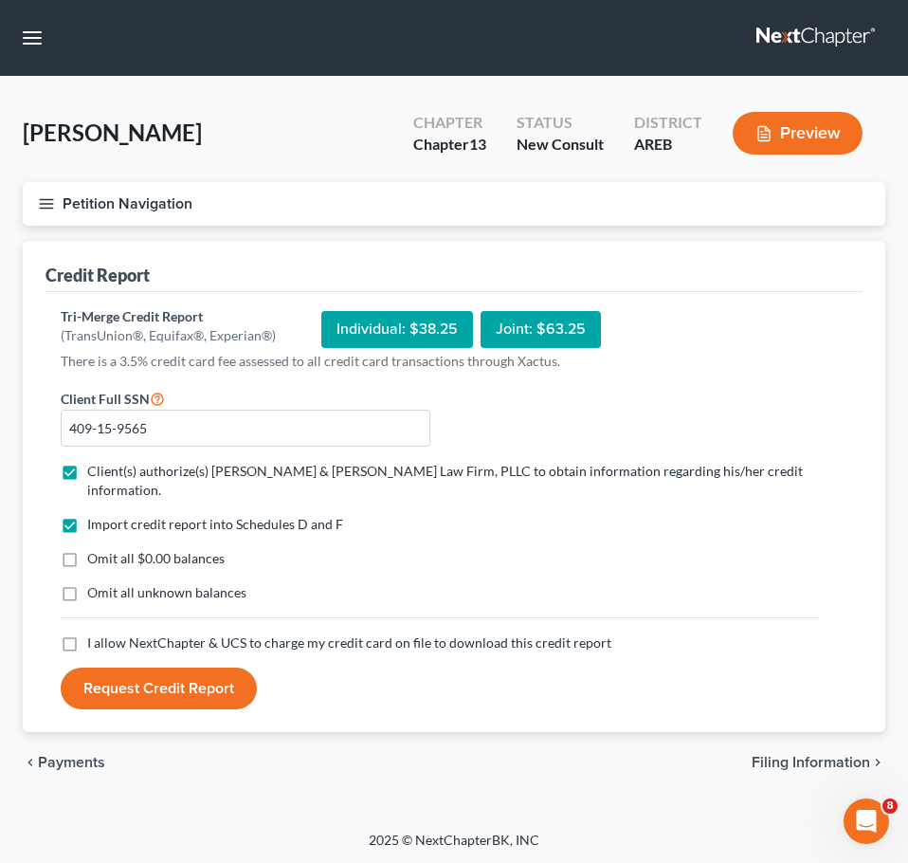
click at [289, 634] on span "I allow NextChapter & UCS to charge my credit card on file to download this cre…" at bounding box center [349, 642] width 524 height 16
click at [107, 633] on input "I allow NextChapter & UCS to charge my credit card on file to download this cre…" at bounding box center [101, 639] width 12 height 12
click at [173, 668] on button "Request Credit Report" at bounding box center [159, 689] width 196 height 42
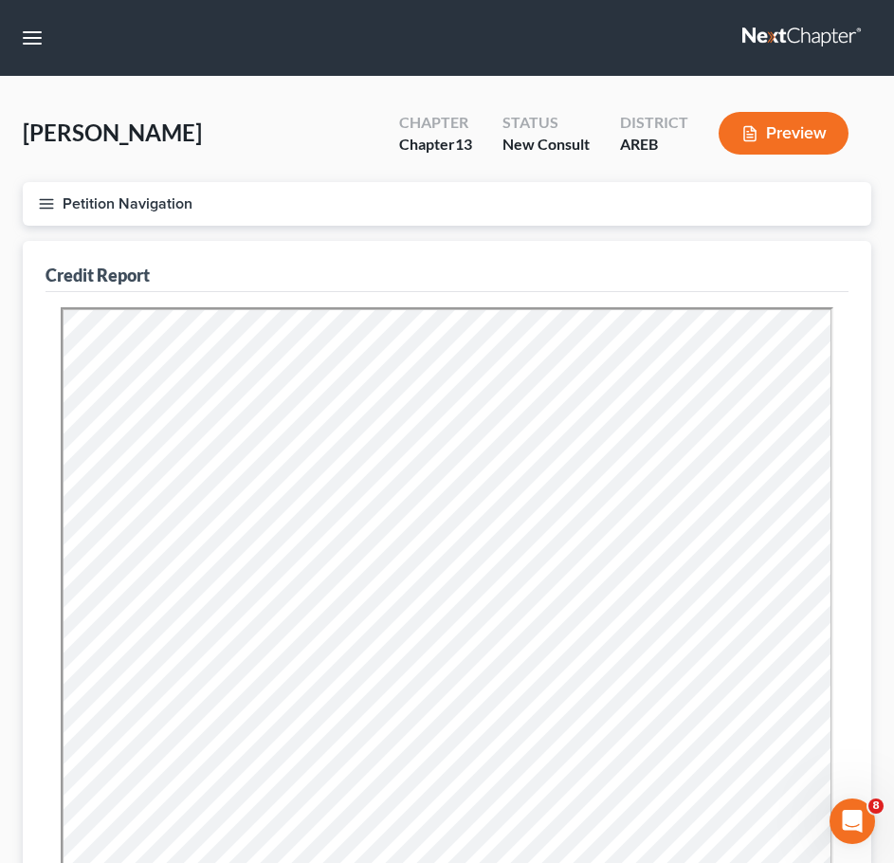
click at [46, 196] on icon "button" at bounding box center [46, 203] width 17 height 17
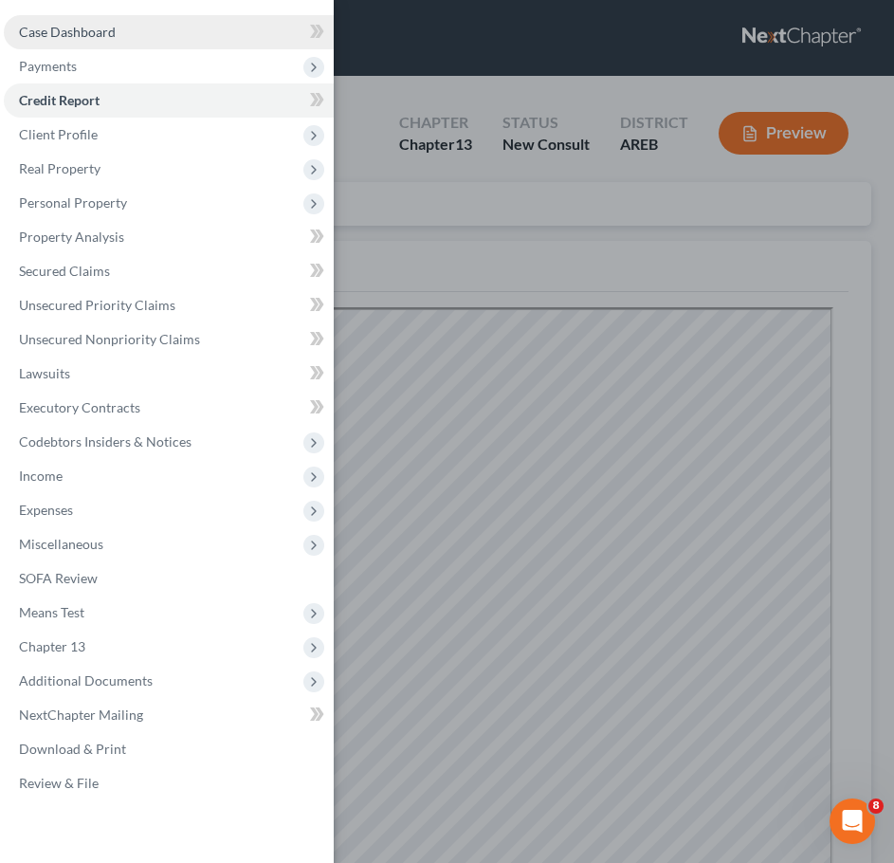
click at [101, 29] on span "Case Dashboard" at bounding box center [67, 32] width 97 height 16
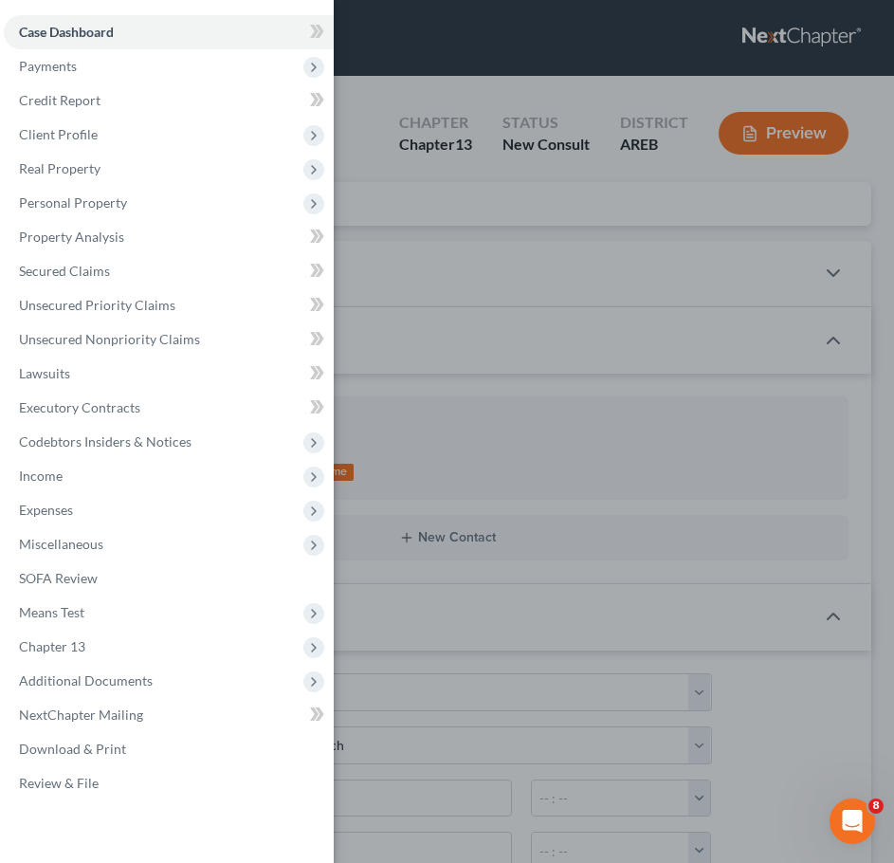
click at [459, 193] on div "Case Dashboard Payments Invoices Payments Payments Credit Report Client Profile" at bounding box center [447, 431] width 894 height 863
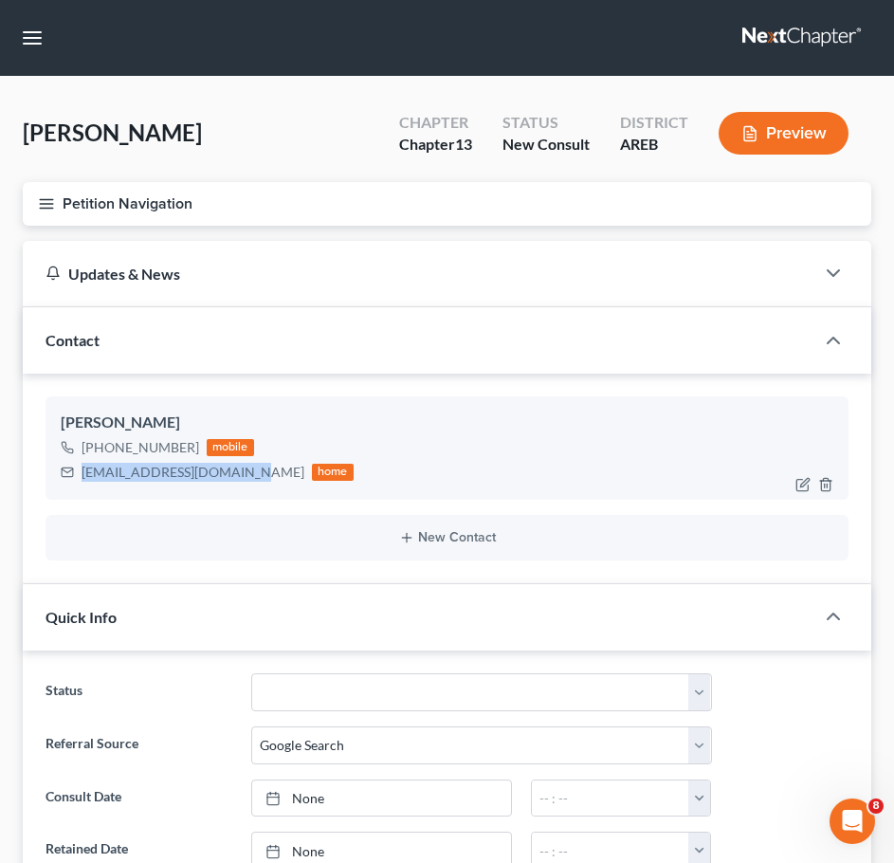
drag, startPoint x: 248, startPoint y: 473, endPoint x: 71, endPoint y: 467, distance: 177.4
click at [71, 467] on div "[EMAIL_ADDRESS][DOMAIN_NAME] home" at bounding box center [207, 472] width 293 height 25
copy div "[EMAIL_ADDRESS][DOMAIN_NAME]"
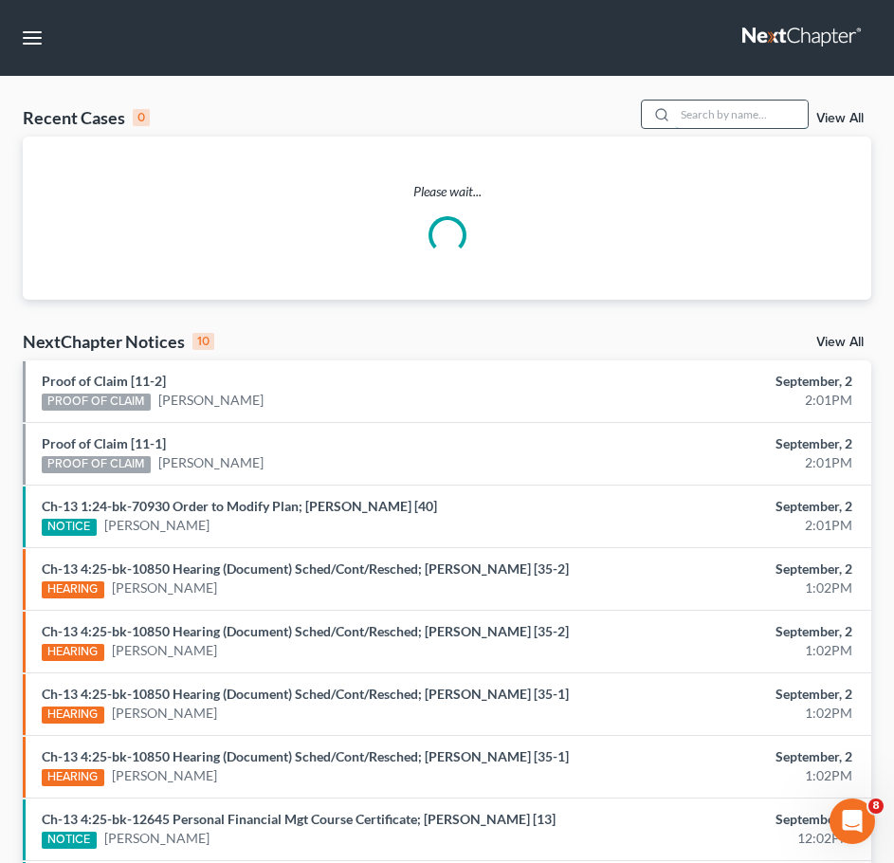
click at [774, 114] on input "search" at bounding box center [741, 114] width 133 height 27
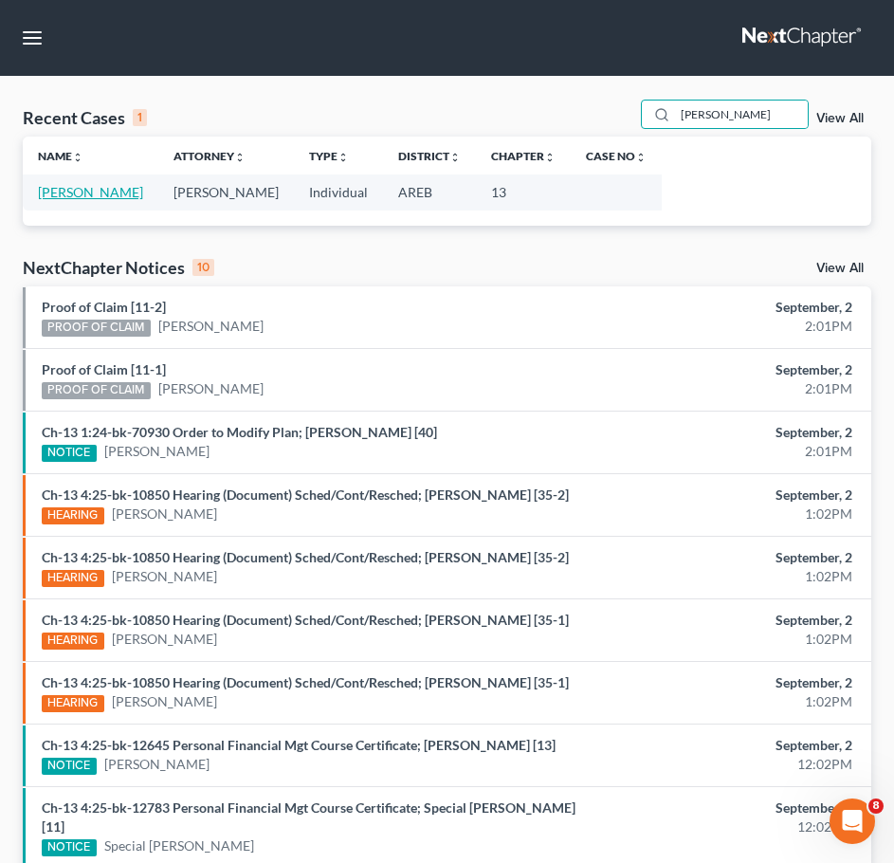
click at [98, 199] on link "[PERSON_NAME]" at bounding box center [90, 192] width 105 height 16
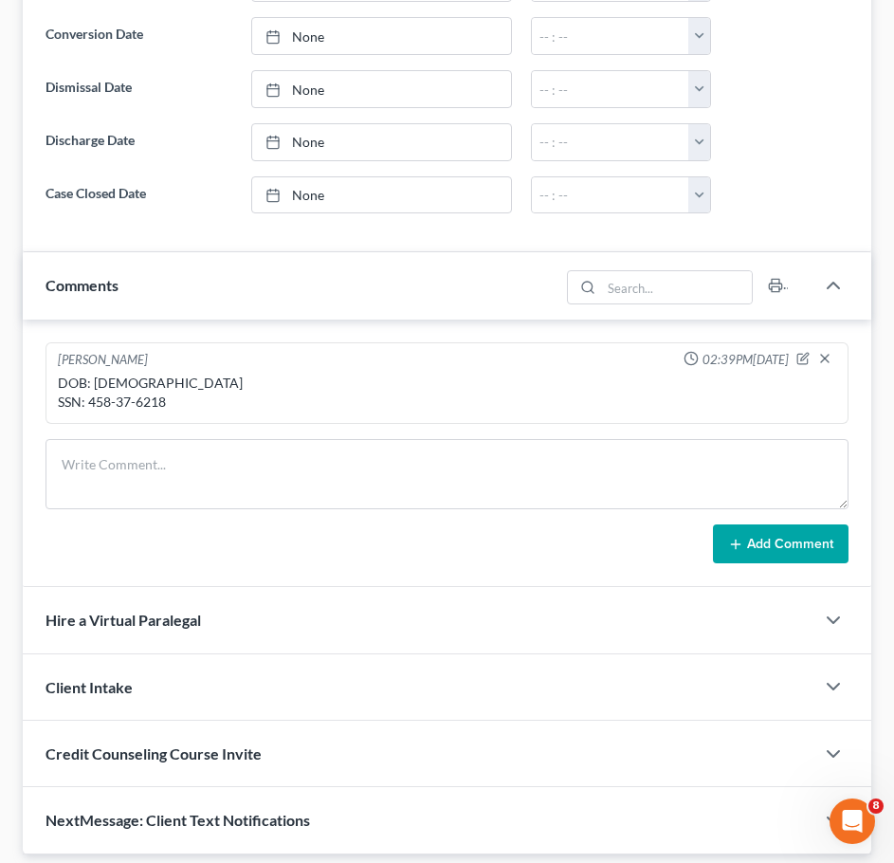
scroll to position [1078, 0]
drag, startPoint x: 169, startPoint y: 402, endPoint x: 88, endPoint y: 397, distance: 80.7
click at [88, 397] on div "DOB: [DEMOGRAPHIC_DATA] SSN: 458-37-6218" at bounding box center [447, 394] width 779 height 38
copy div "458-37-6218"
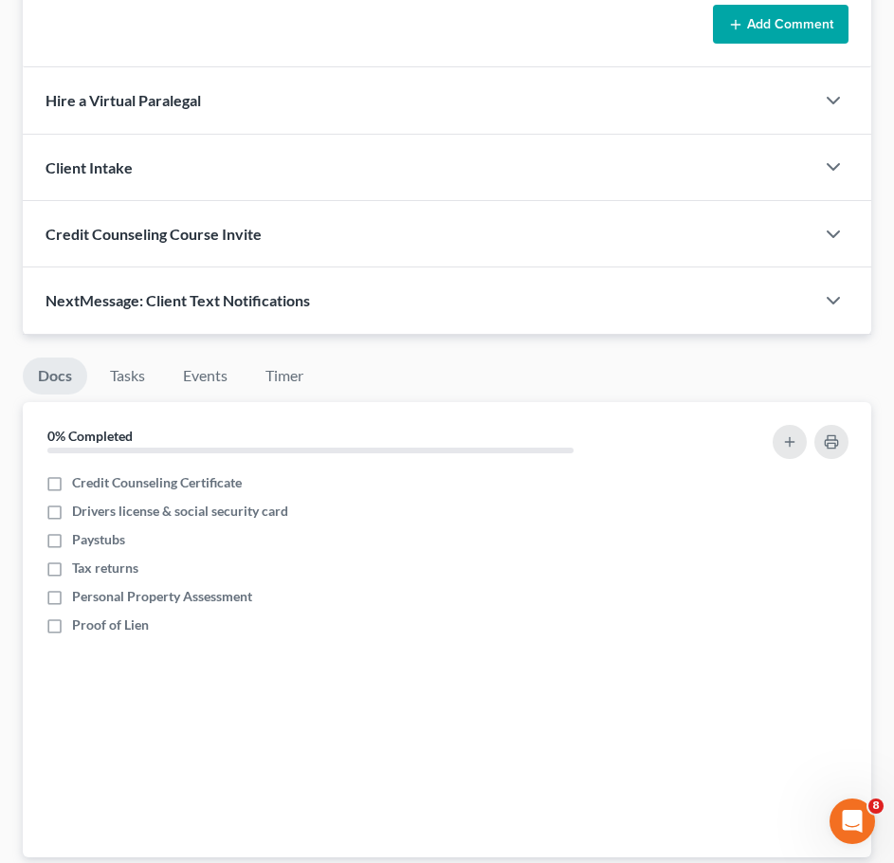
scroll to position [1909, 0]
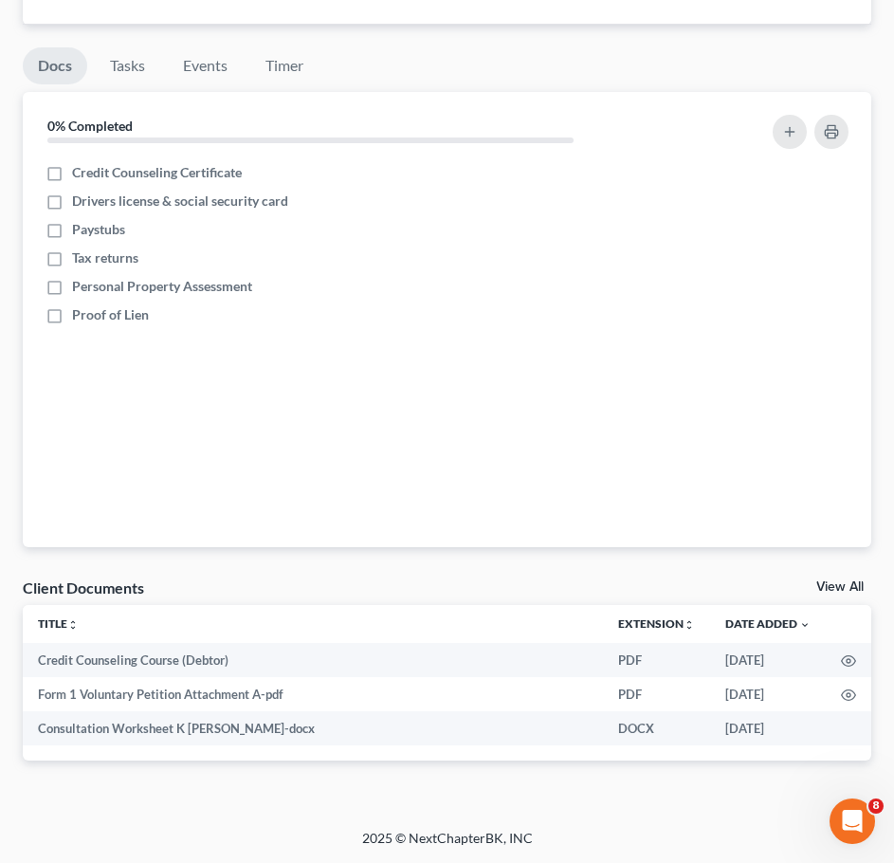
click at [842, 580] on link "View All" at bounding box center [839, 586] width 47 height 13
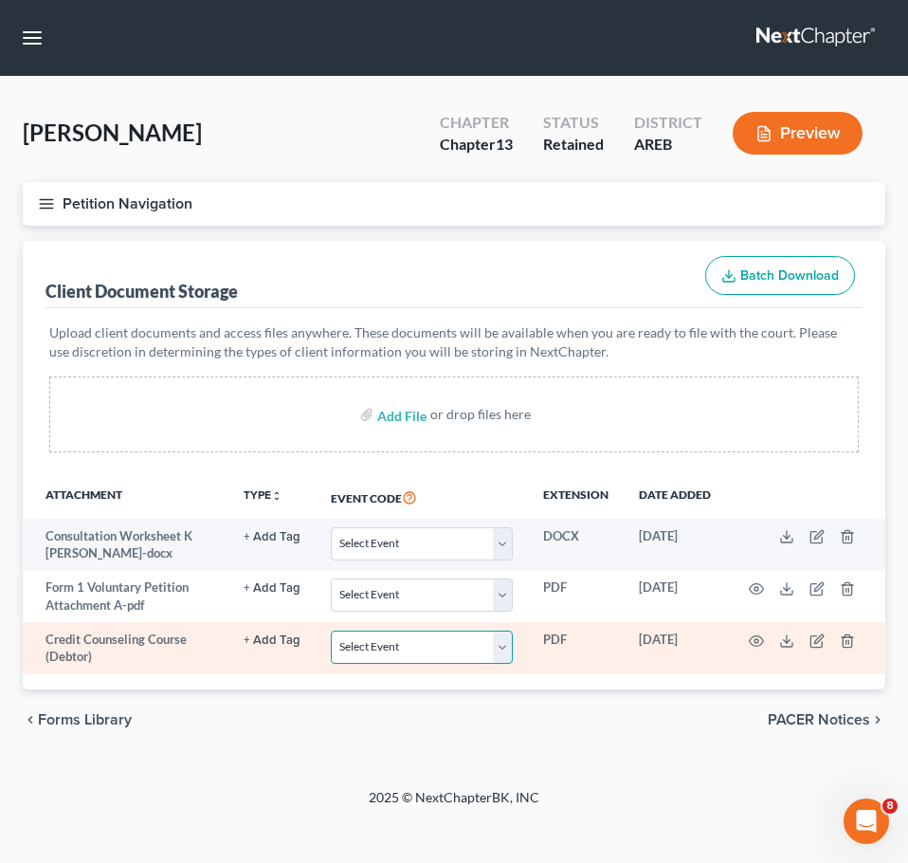
click at [480, 644] on select "Select Event Certificate of Credit Counseling - Debtor Certificate of Credit Co…" at bounding box center [422, 647] width 182 height 33
click at [332, 631] on select "Select Event Certificate of Credit Counseling - Debtor Certificate of Credit Co…" at bounding box center [422, 647] width 182 height 33
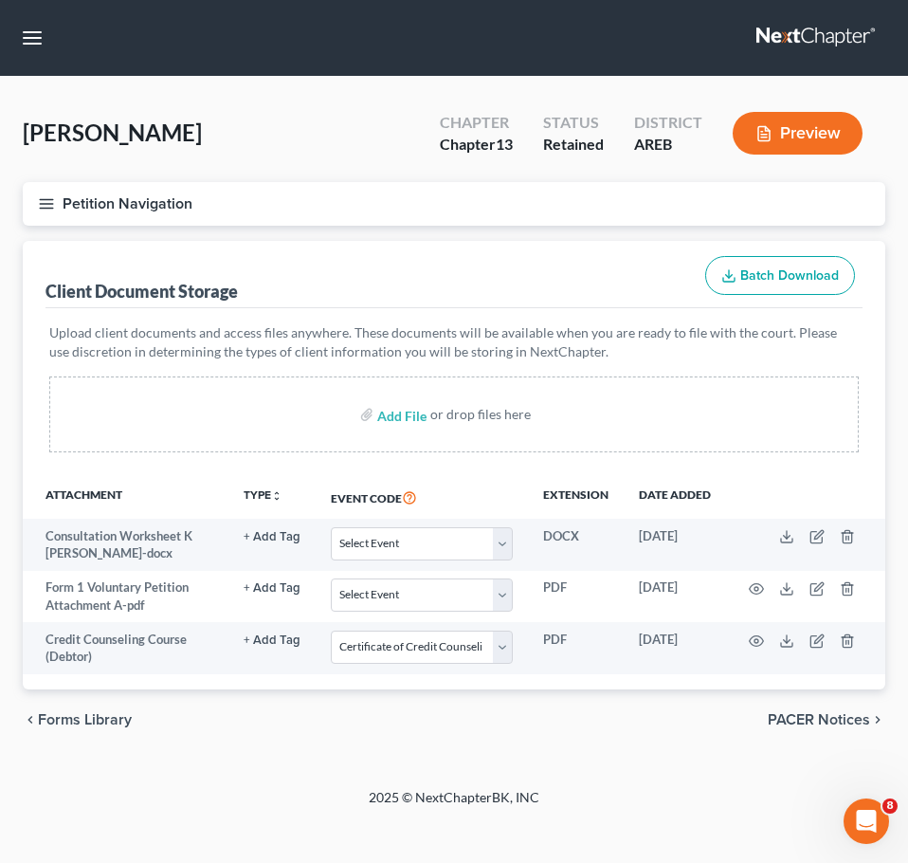
click at [40, 204] on line "button" at bounding box center [46, 204] width 13 height 0
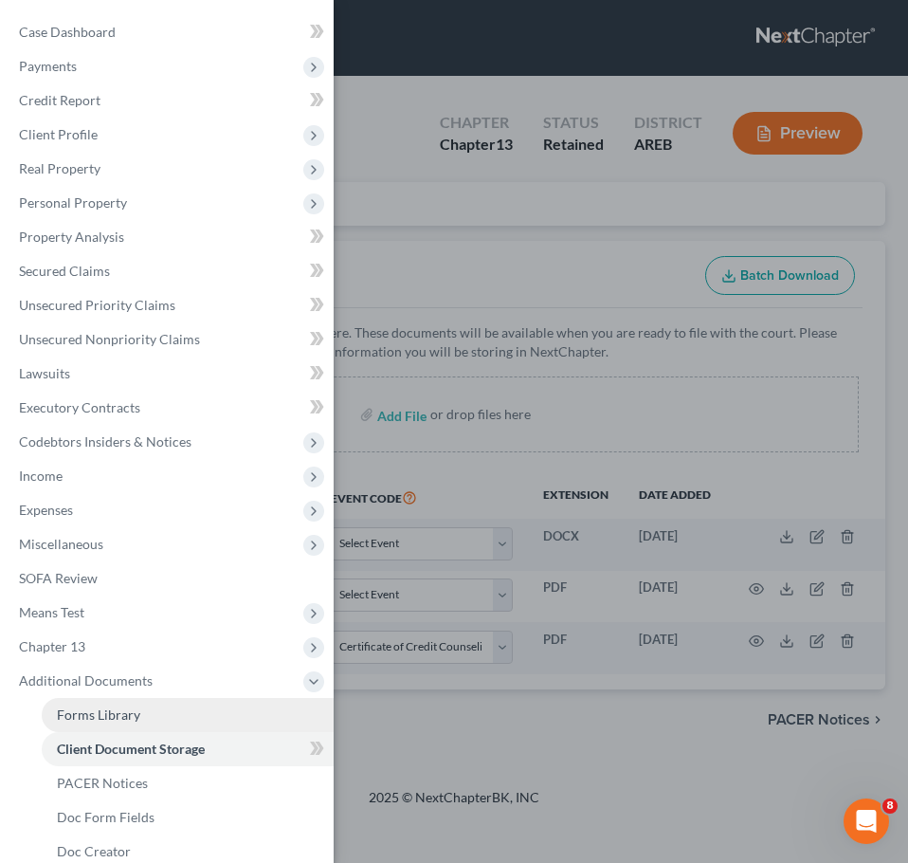
scroll to position [157, 0]
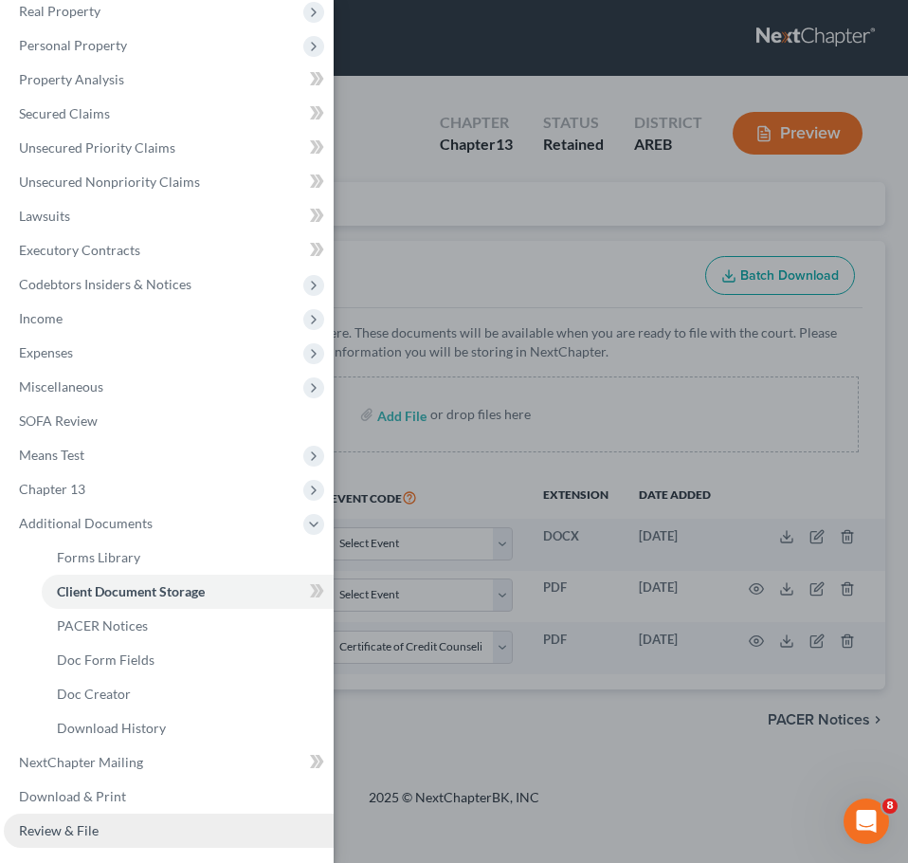
click at [137, 815] on link "Review & File" at bounding box center [169, 831] width 330 height 34
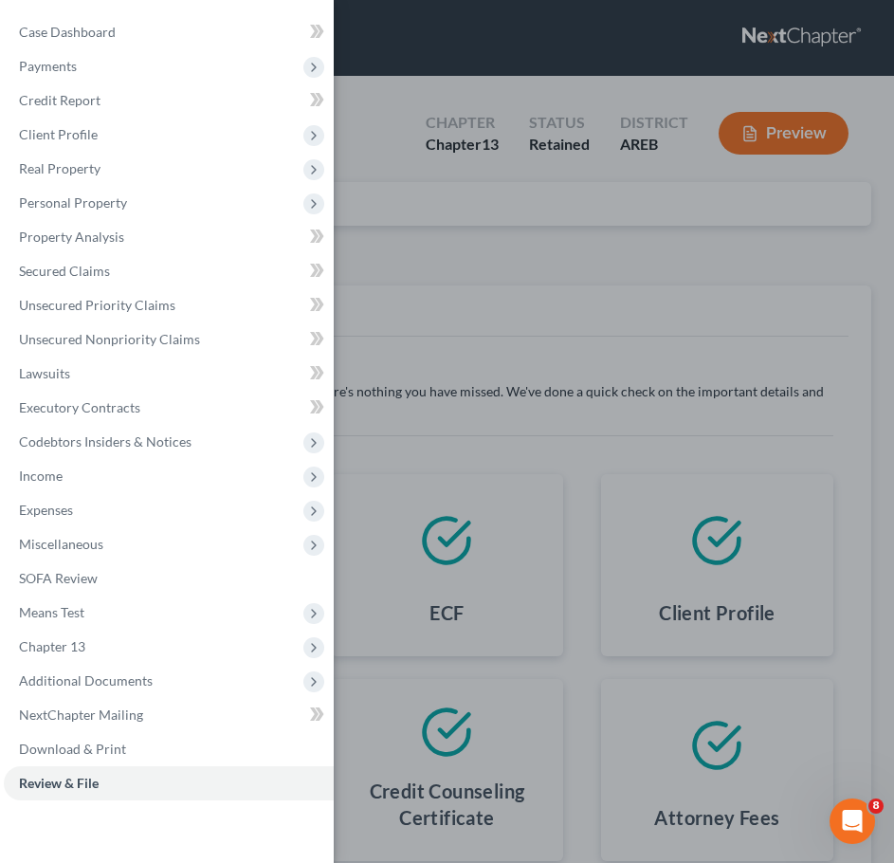
click at [484, 318] on div "Case Dashboard Payments Invoices Payments Payments Credit Report Client Profile" at bounding box center [447, 431] width 894 height 863
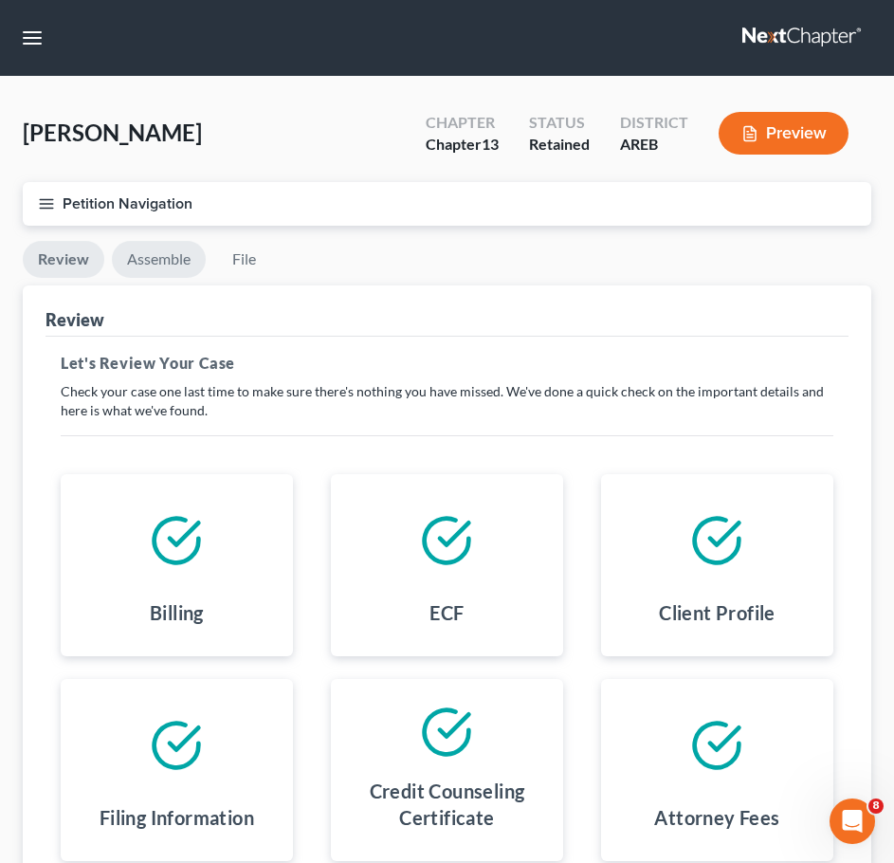
click at [170, 254] on link "Assemble" at bounding box center [159, 259] width 94 height 37
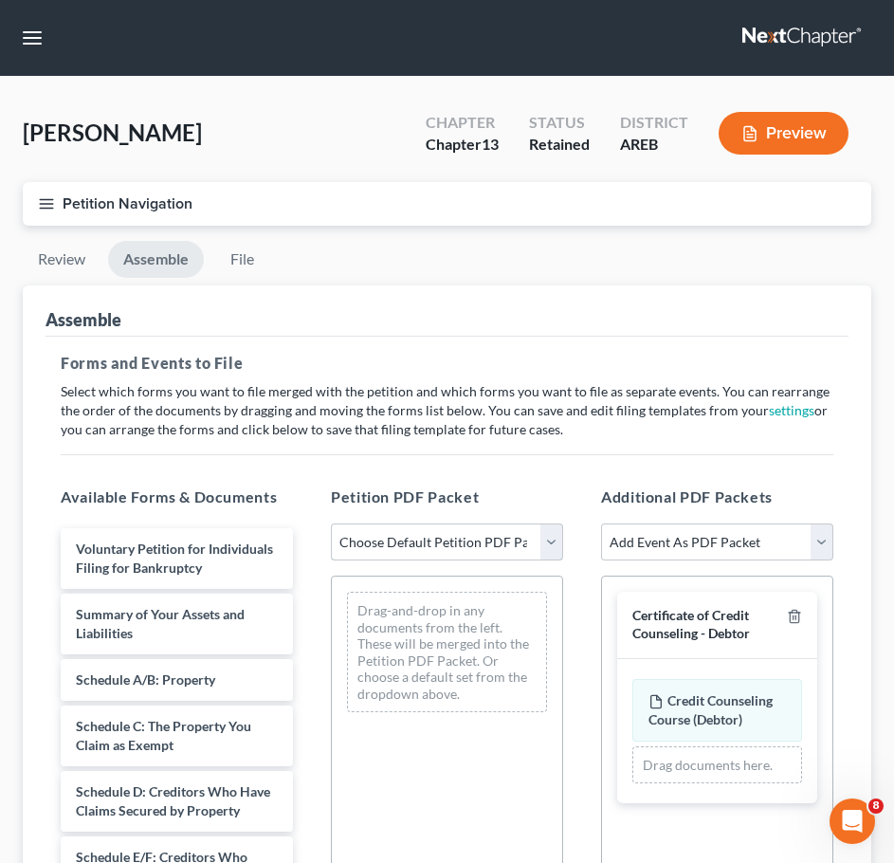
click at [524, 546] on select "Choose Default Petition PDF Packet Complete Bankruptcy Petition (all forms and …" at bounding box center [447, 542] width 232 height 38
click at [331, 523] on select "Choose Default Petition PDF Packet Complete Bankruptcy Petition (all forms and …" at bounding box center [447, 542] width 232 height 38
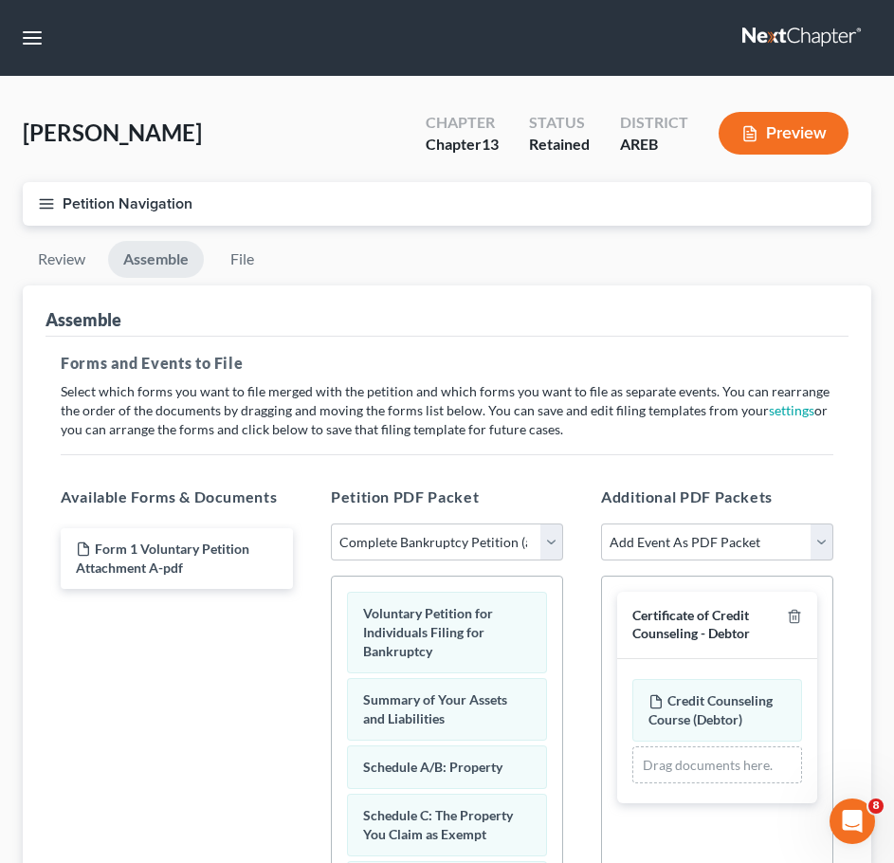
click at [802, 615] on div "Certificate of Credit Counseling - Debtor" at bounding box center [717, 625] width 200 height 66
click at [797, 615] on icon "button" at bounding box center [794, 616] width 15 height 15
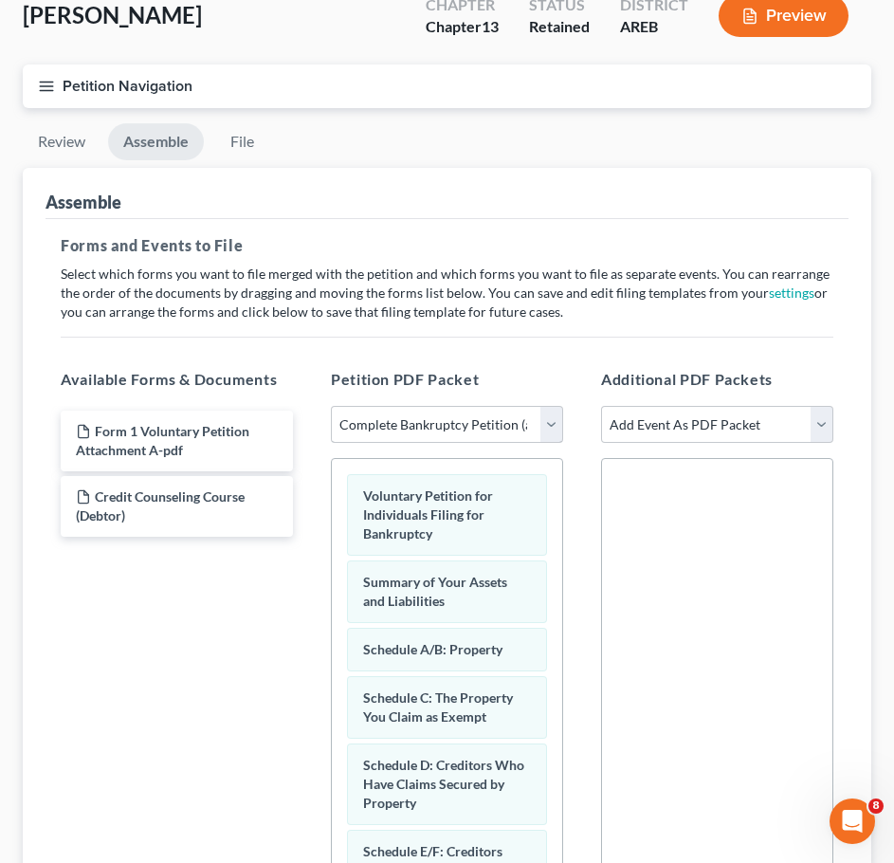
scroll to position [119, 0]
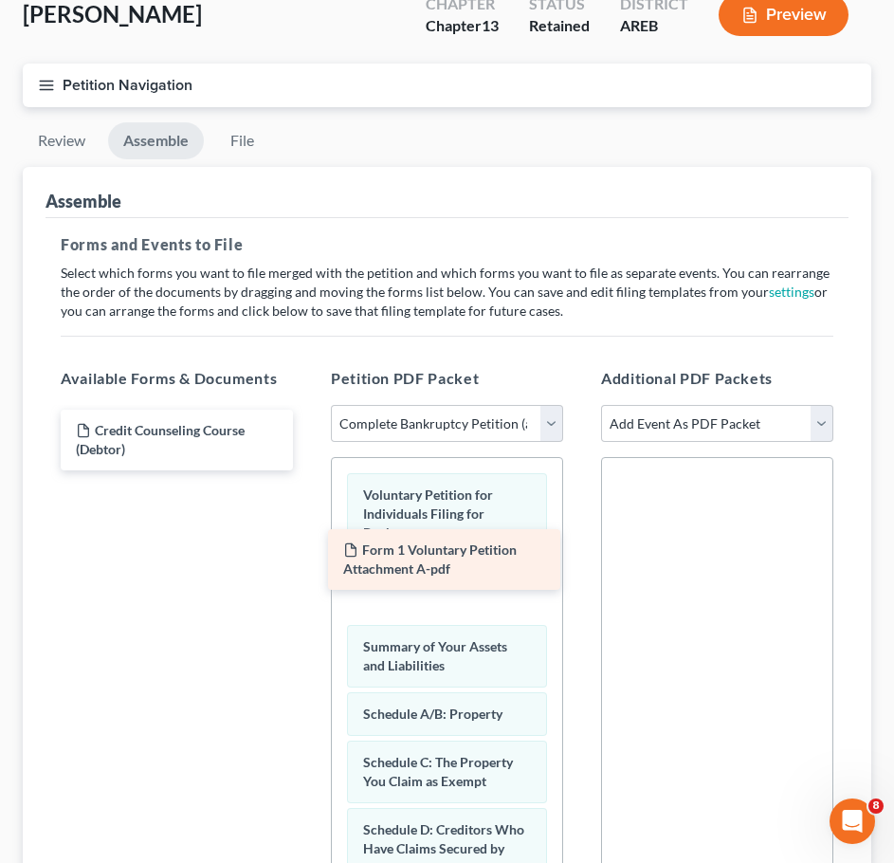
drag, startPoint x: 211, startPoint y: 444, endPoint x: 478, endPoint y: 563, distance: 292.9
click at [308, 470] on div "Form 1 Voluntary Petition Attachment A-pdf Form 1 Voluntary Petition Attachment…" at bounding box center [177, 440] width 263 height 61
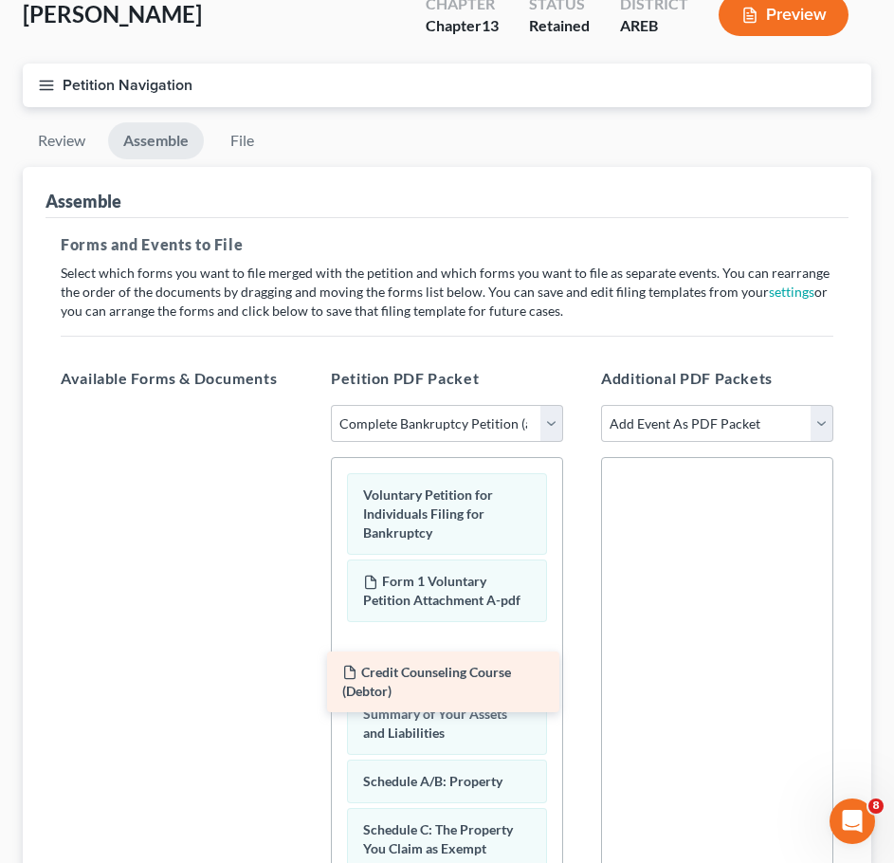
drag, startPoint x: 243, startPoint y: 423, endPoint x: 500, endPoint y: 644, distance: 338.9
click at [308, 405] on div "Credit Counseling Course (Debtor) Credit Counseling Course (Debtor)" at bounding box center [177, 405] width 263 height 0
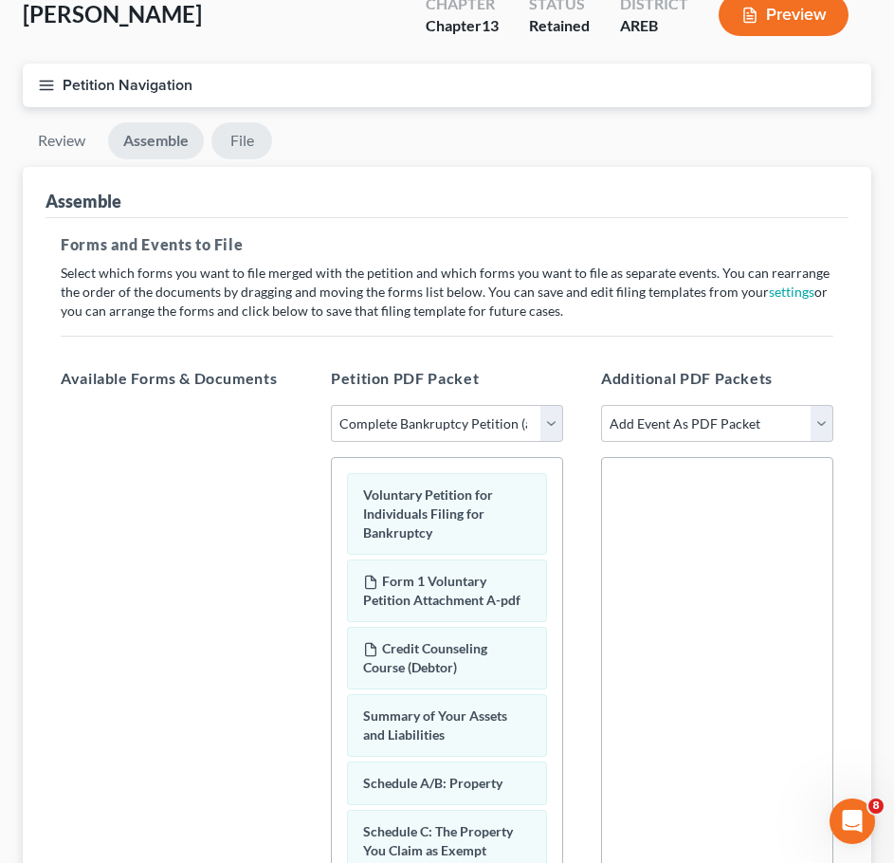
click at [245, 142] on link "File" at bounding box center [241, 140] width 61 height 37
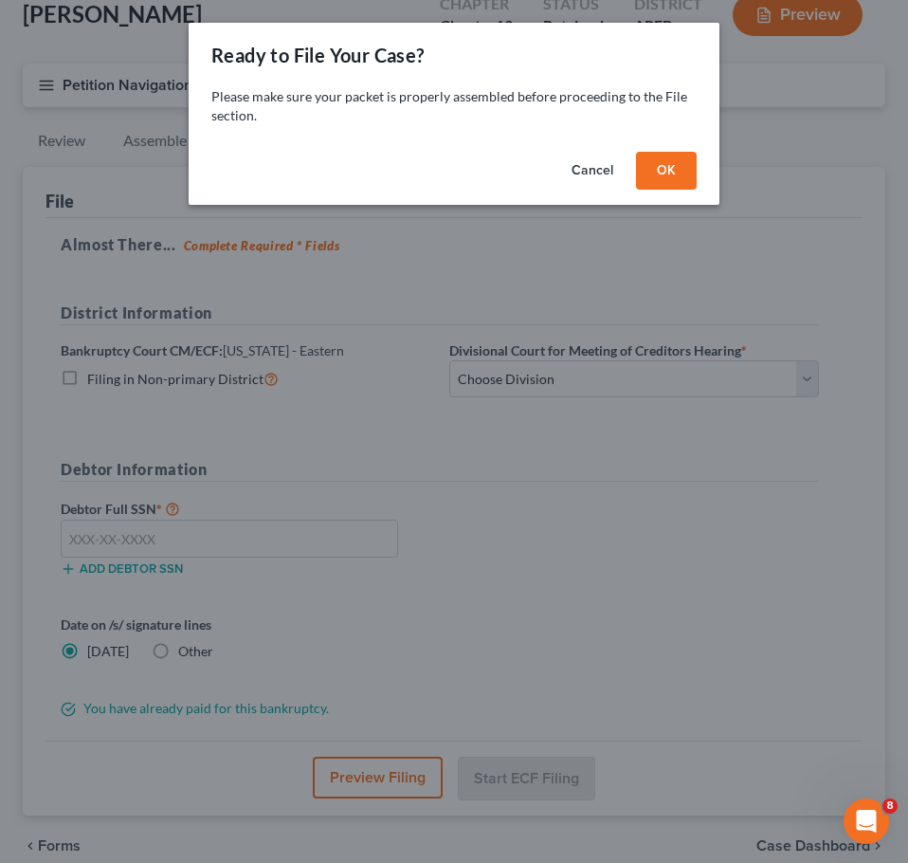
click at [682, 171] on button "OK" at bounding box center [666, 171] width 61 height 38
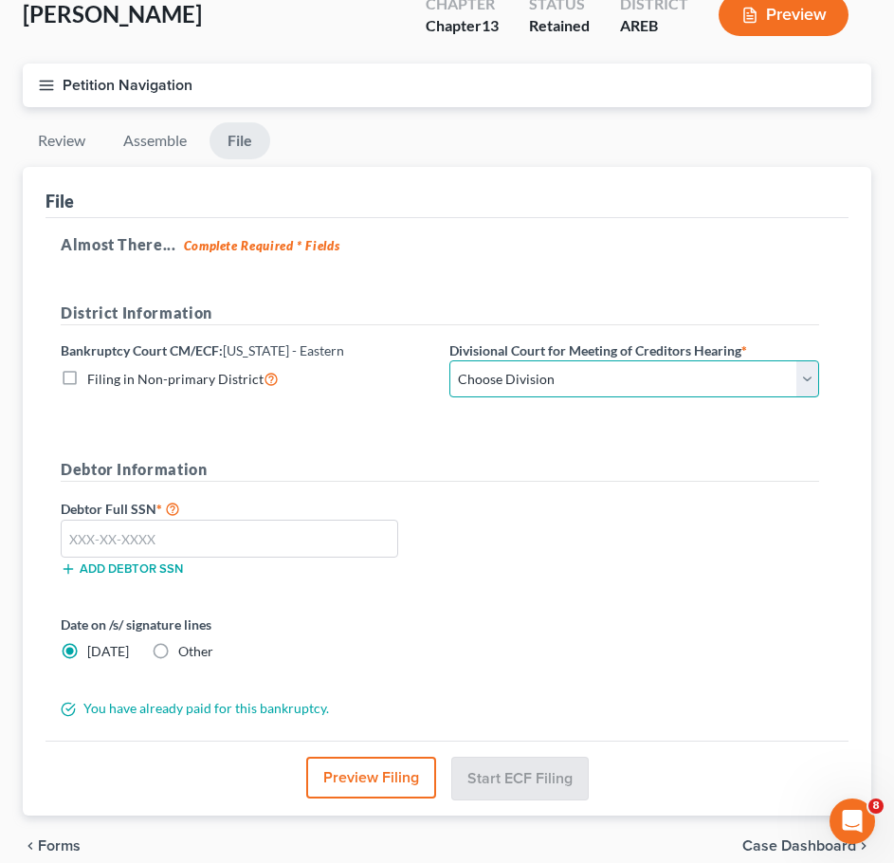
click at [660, 370] on select "Choose Division Delta Division Northern Division Central Division" at bounding box center [634, 379] width 370 height 38
click at [449, 360] on select "Choose Division Delta Division Northern Division Central Division" at bounding box center [634, 379] width 370 height 38
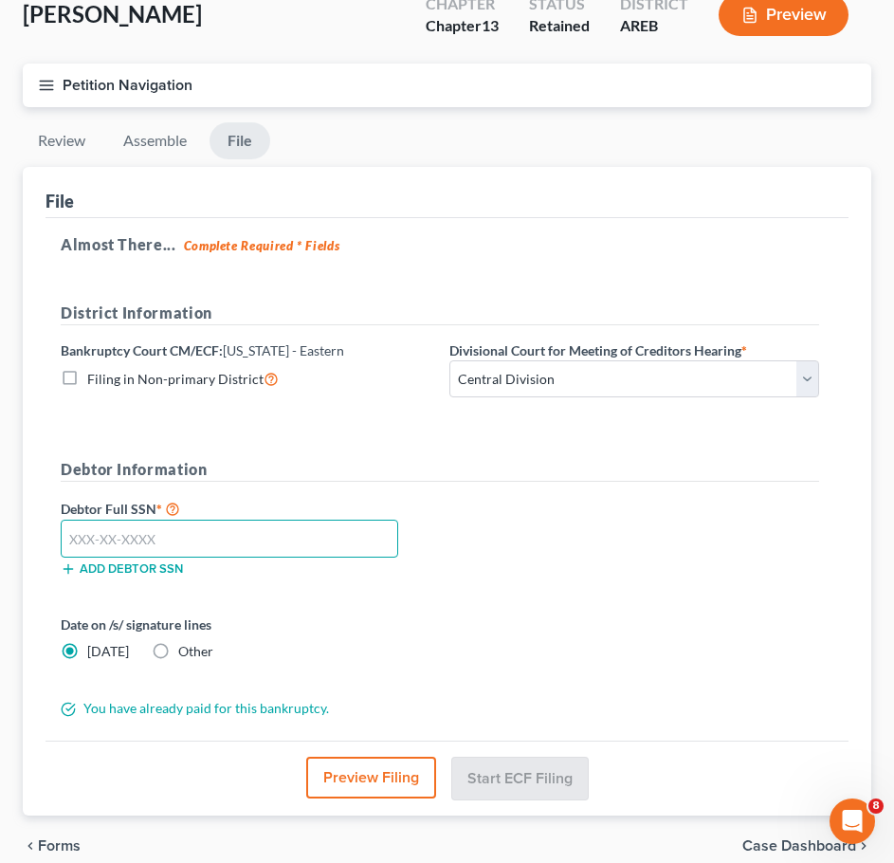
click at [304, 541] on input "text" at bounding box center [230, 539] width 338 height 38
paste input "458-37-6218"
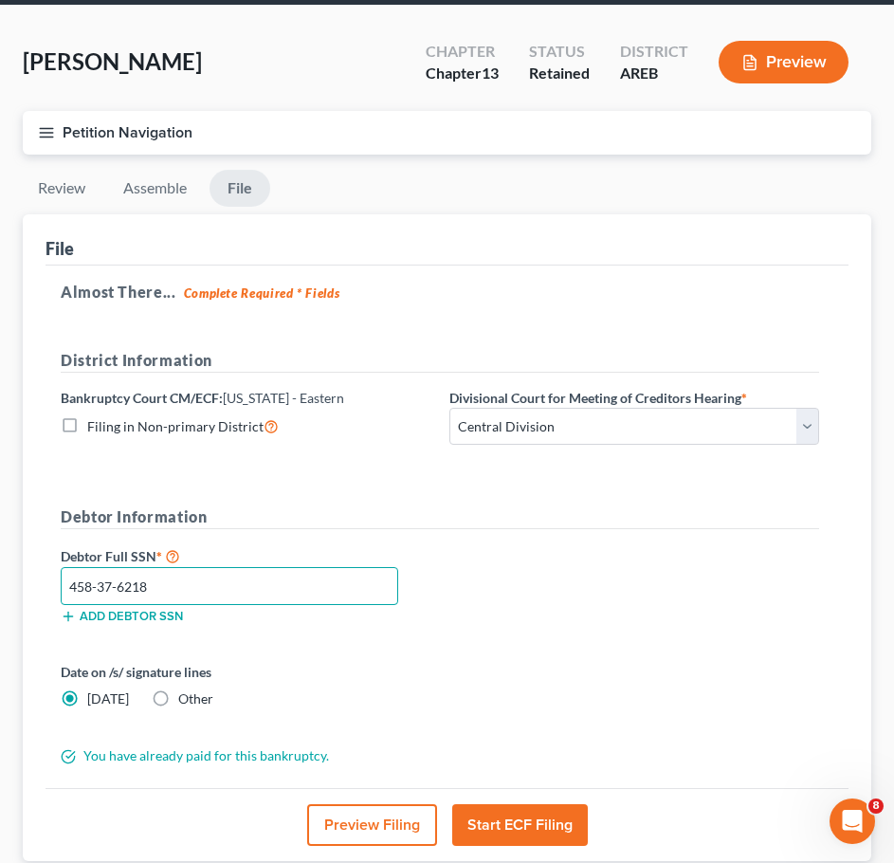
scroll to position [67, 0]
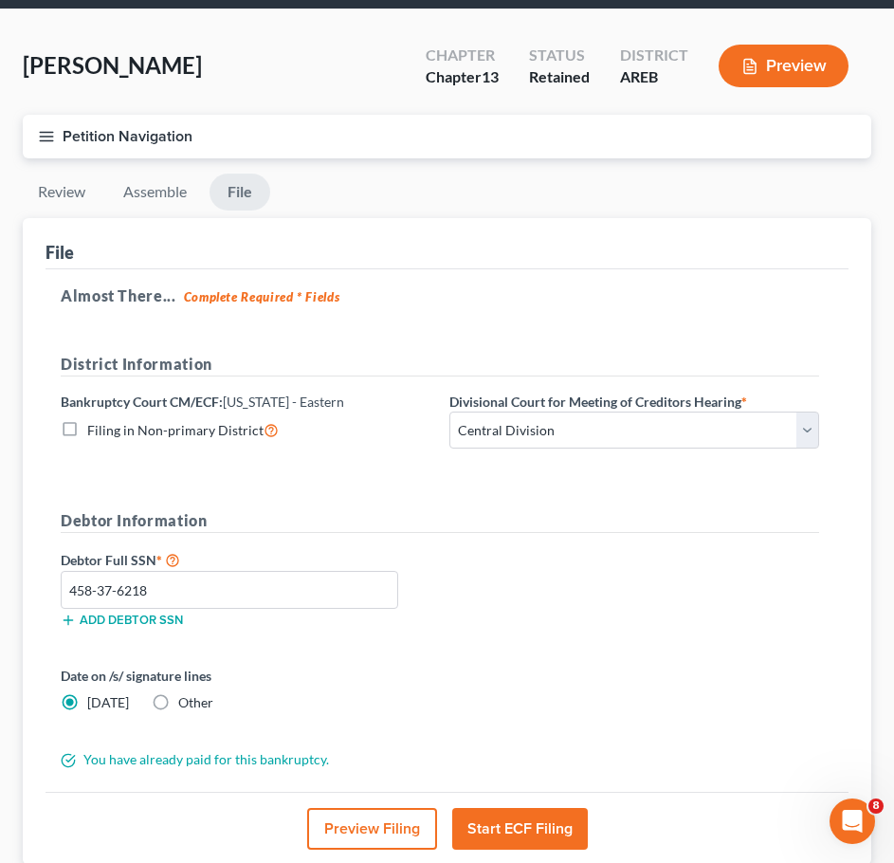
click at [529, 829] on button "Start ECF Filing" at bounding box center [520, 829] width 136 height 42
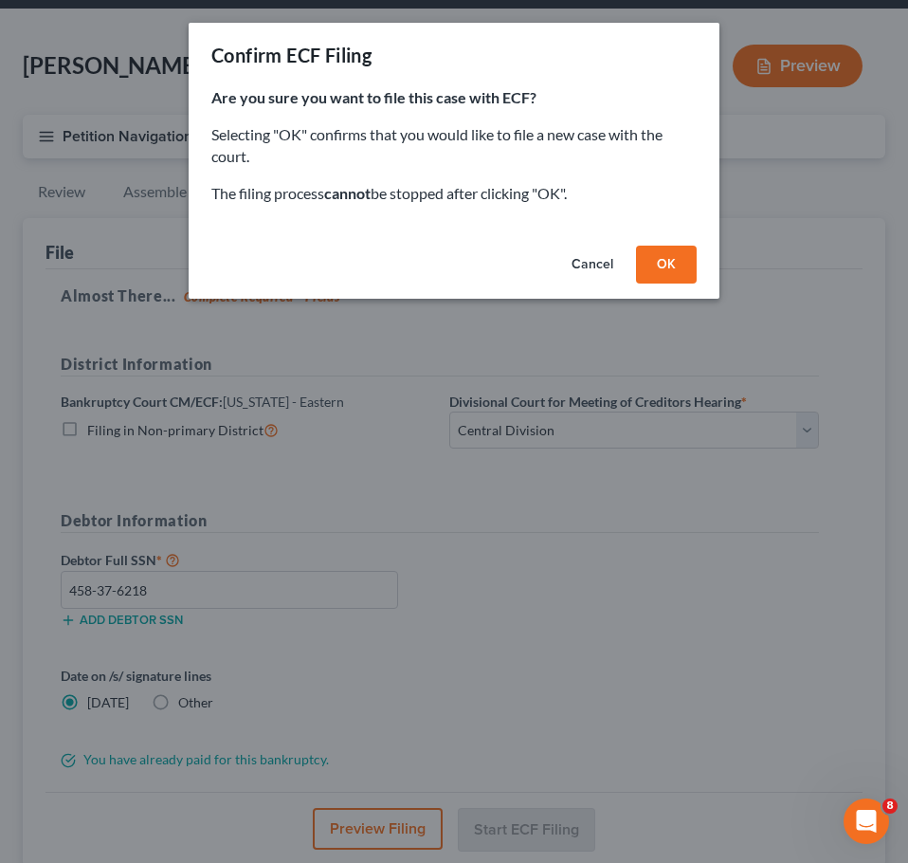
click at [674, 268] on button "OK" at bounding box center [666, 265] width 61 height 38
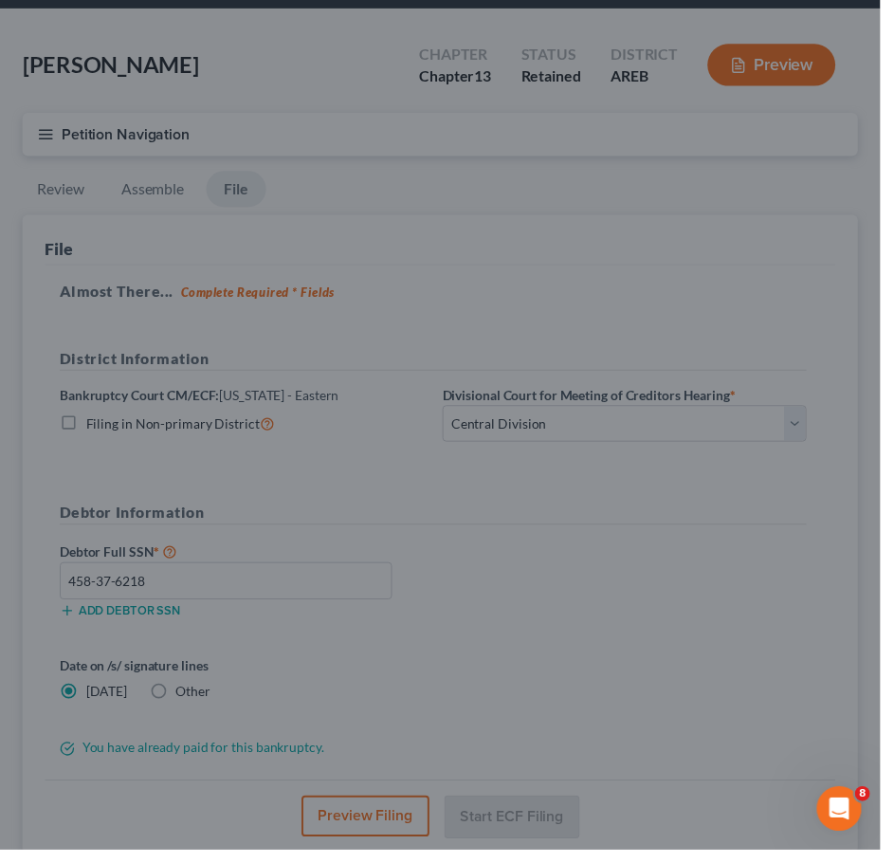
scroll to position [0, 0]
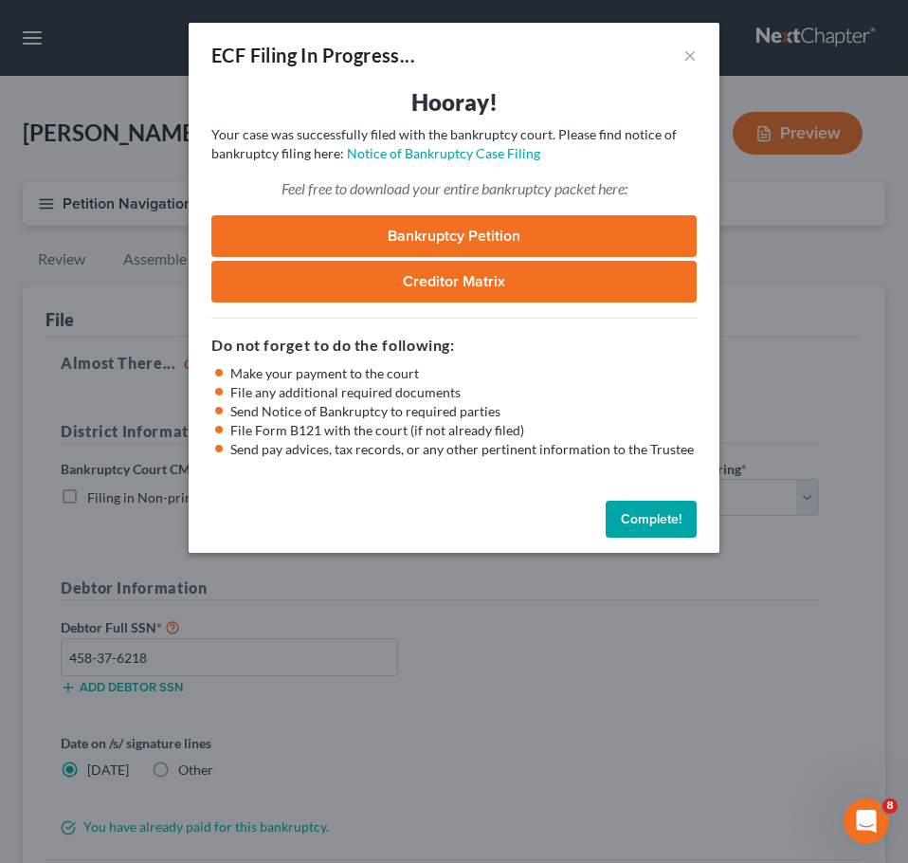
click at [648, 520] on button "Complete!" at bounding box center [651, 520] width 91 height 38
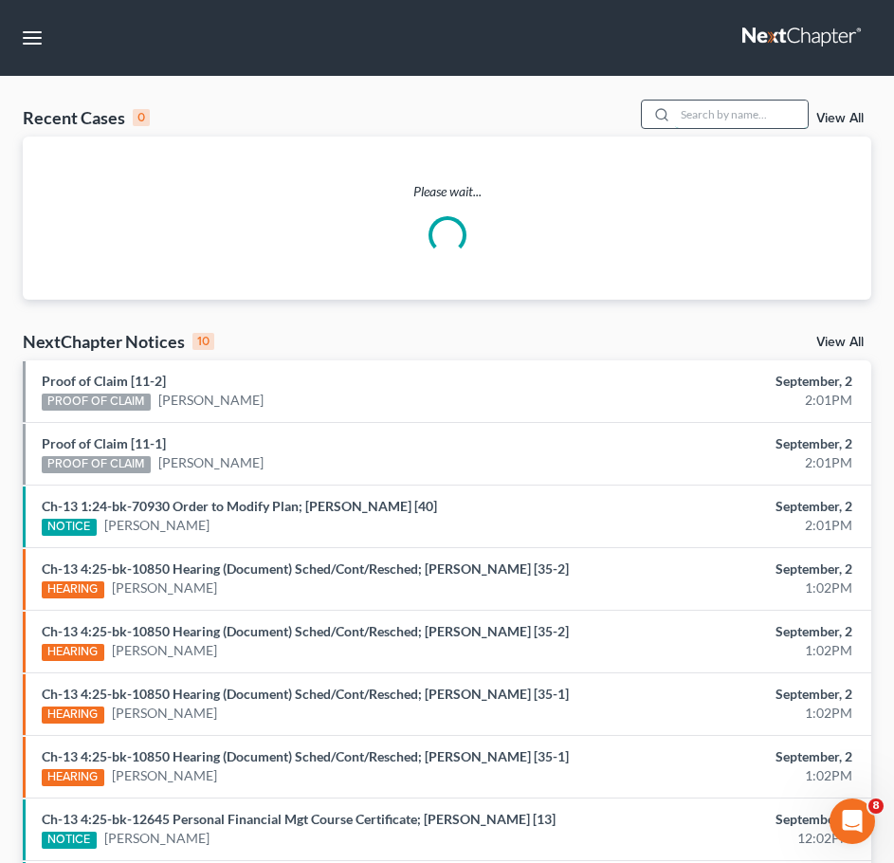
click at [747, 123] on input "search" at bounding box center [741, 114] width 133 height 27
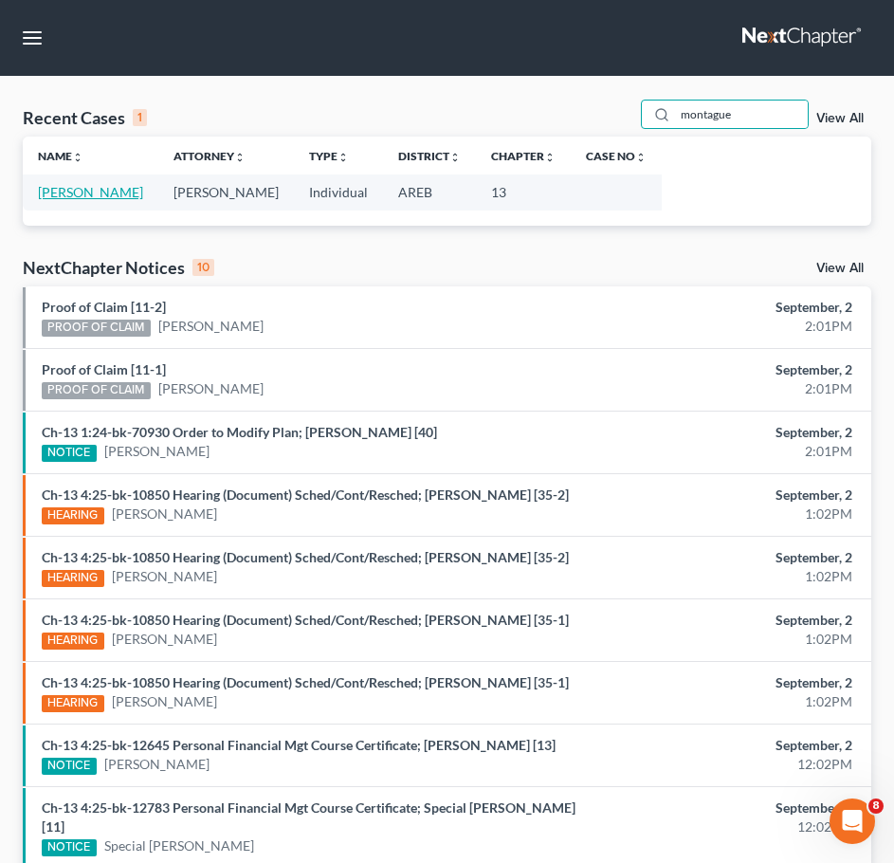
click at [98, 192] on link "[PERSON_NAME]" at bounding box center [90, 192] width 105 height 16
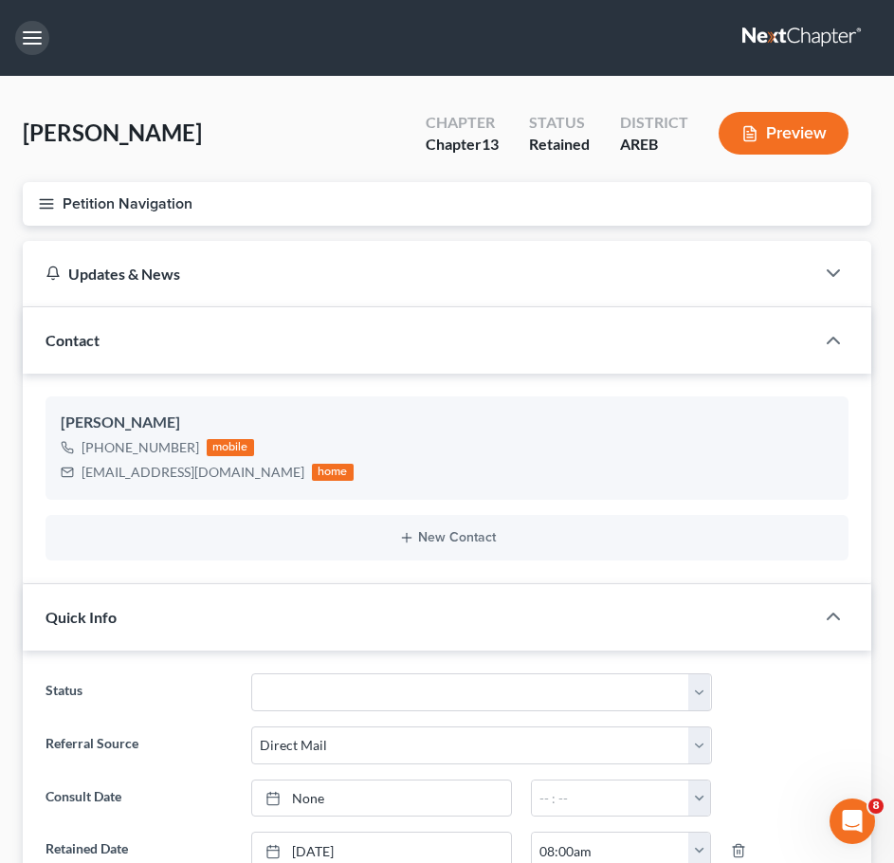
click at [38, 39] on button "button" at bounding box center [32, 38] width 34 height 34
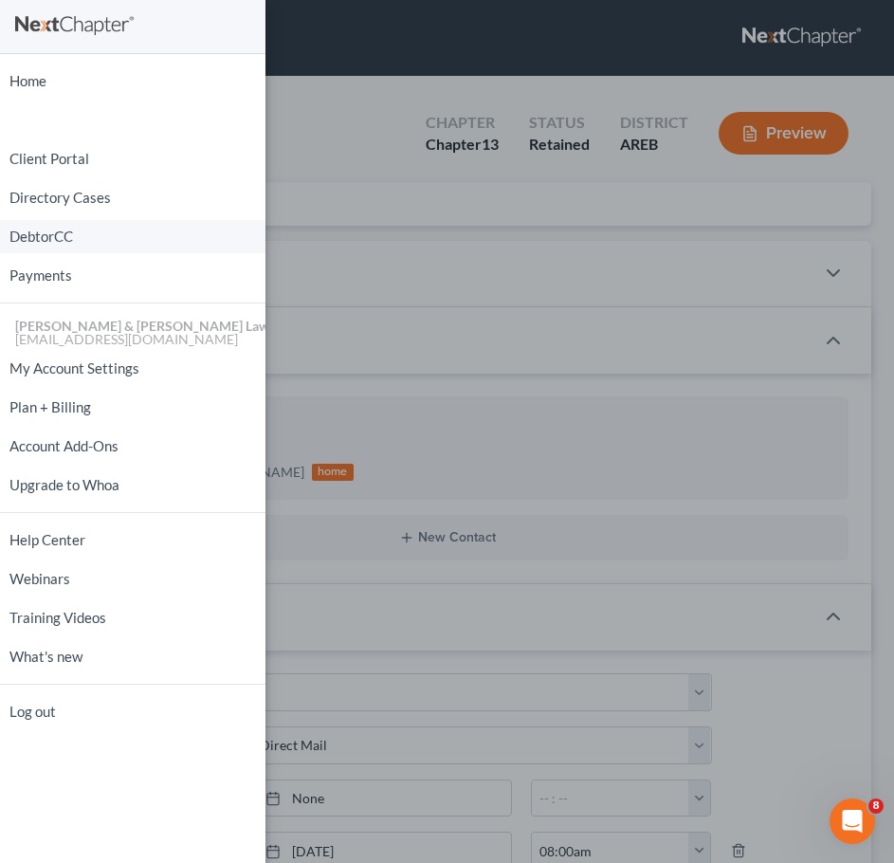
click at [53, 245] on link "DebtorCC" at bounding box center [133, 236] width 266 height 33
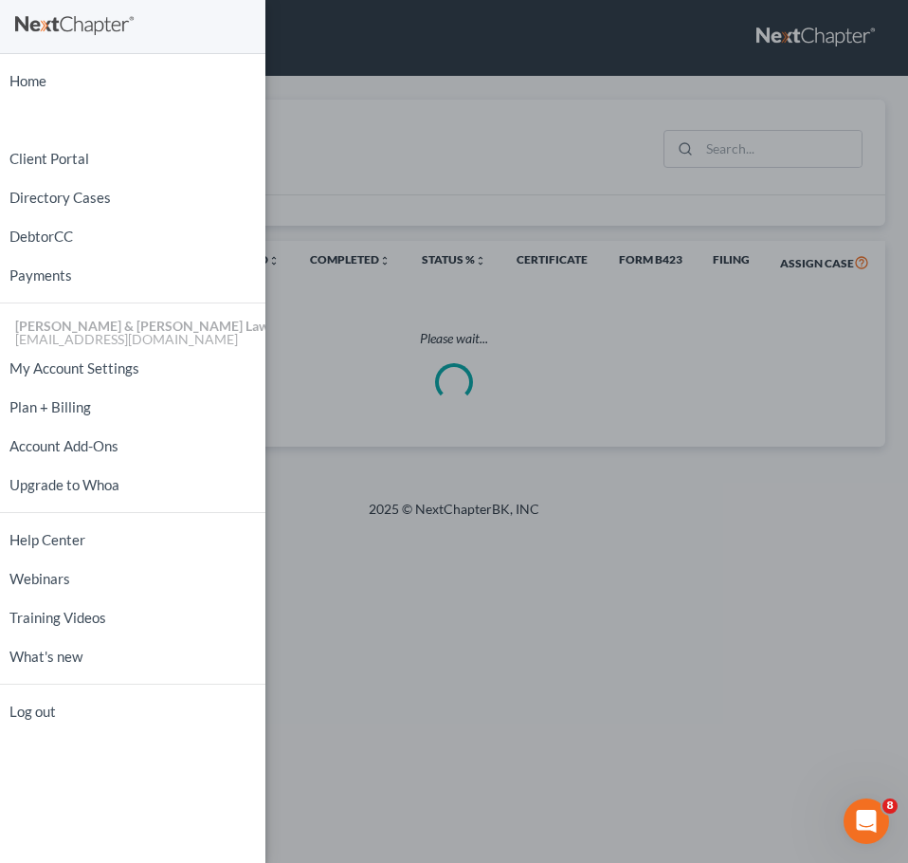
click at [760, 169] on div "Home New Case Client Portal Directory Cases DebtorCC Payments [PERSON_NAME] & […" at bounding box center [454, 431] width 908 height 863
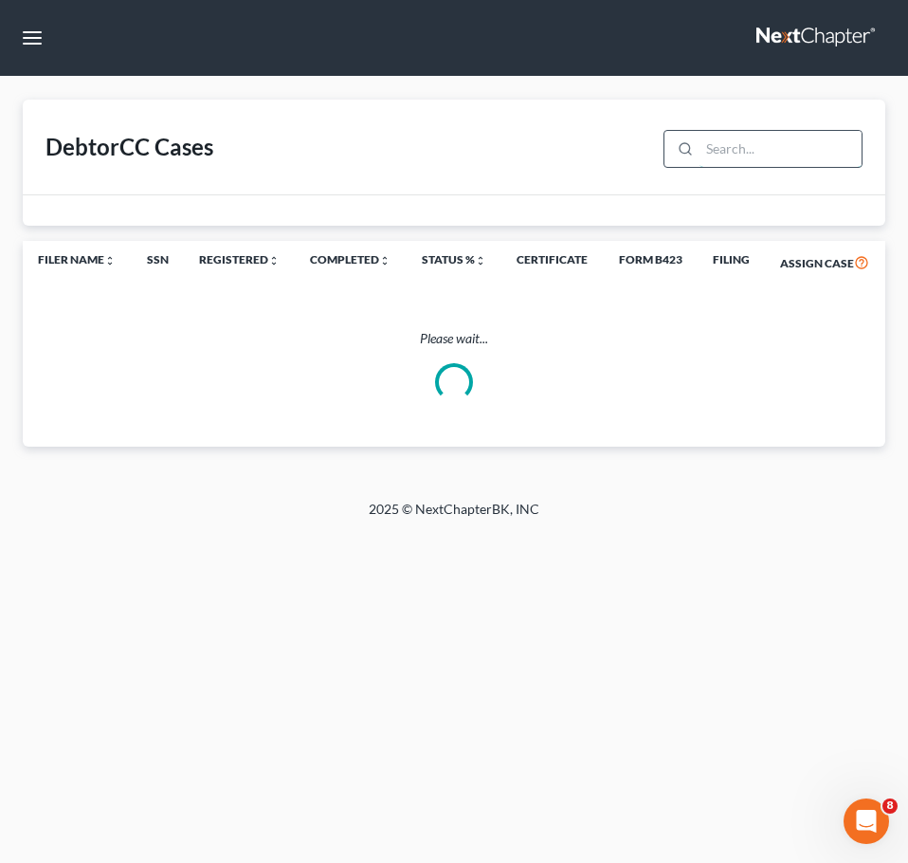
click at [751, 151] on input "search" at bounding box center [781, 149] width 162 height 36
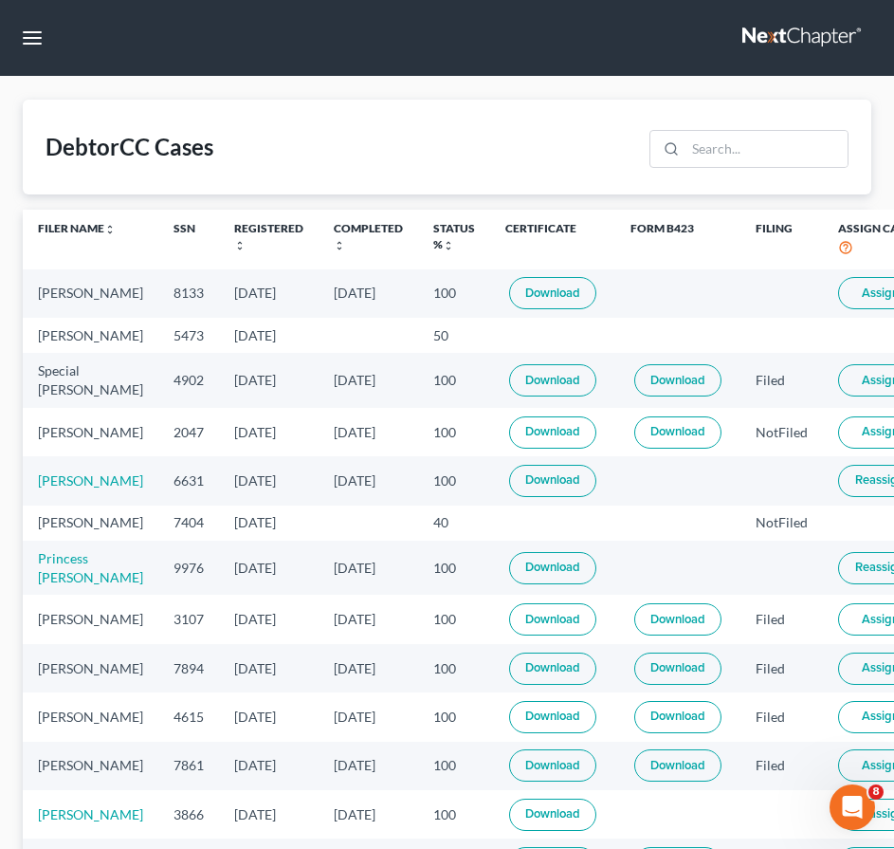
click at [862, 292] on span "Assign" at bounding box center [880, 292] width 37 height 15
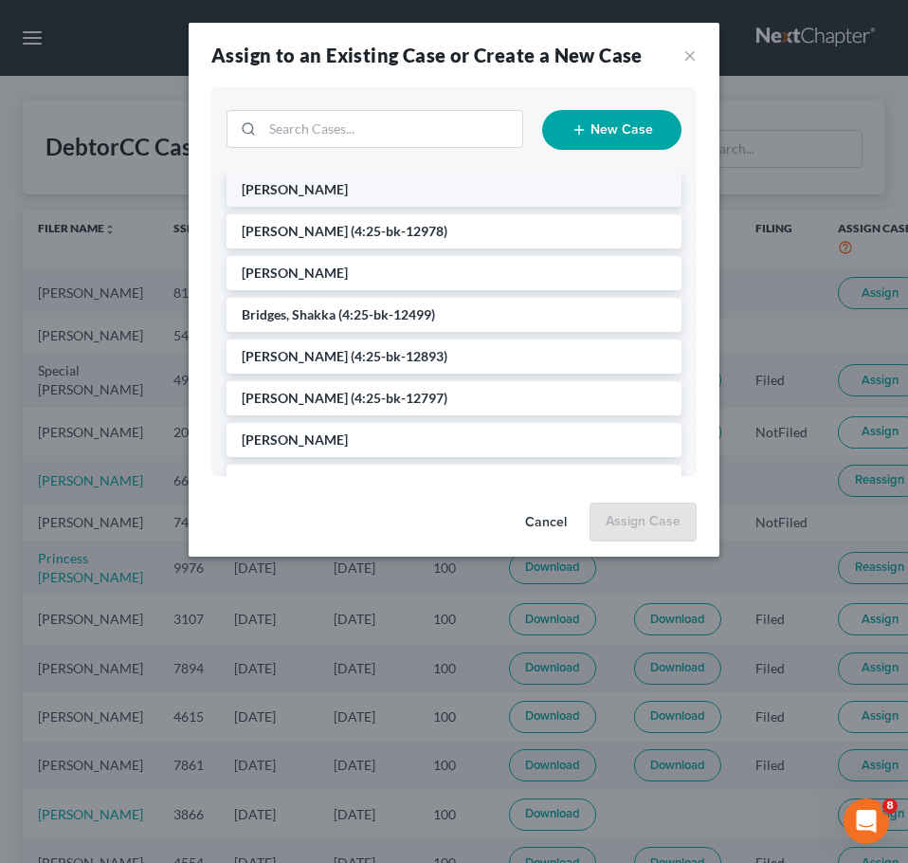
click at [369, 192] on li "[PERSON_NAME]" at bounding box center [454, 190] width 455 height 34
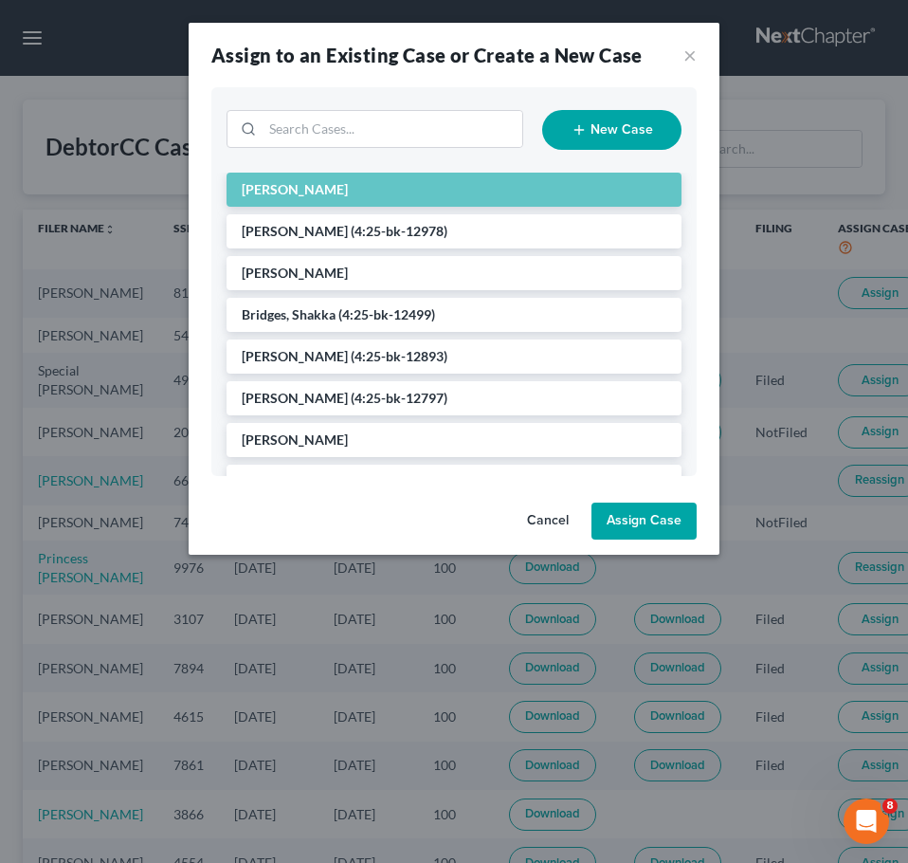
click at [669, 514] on button "Assign Case" at bounding box center [644, 522] width 105 height 38
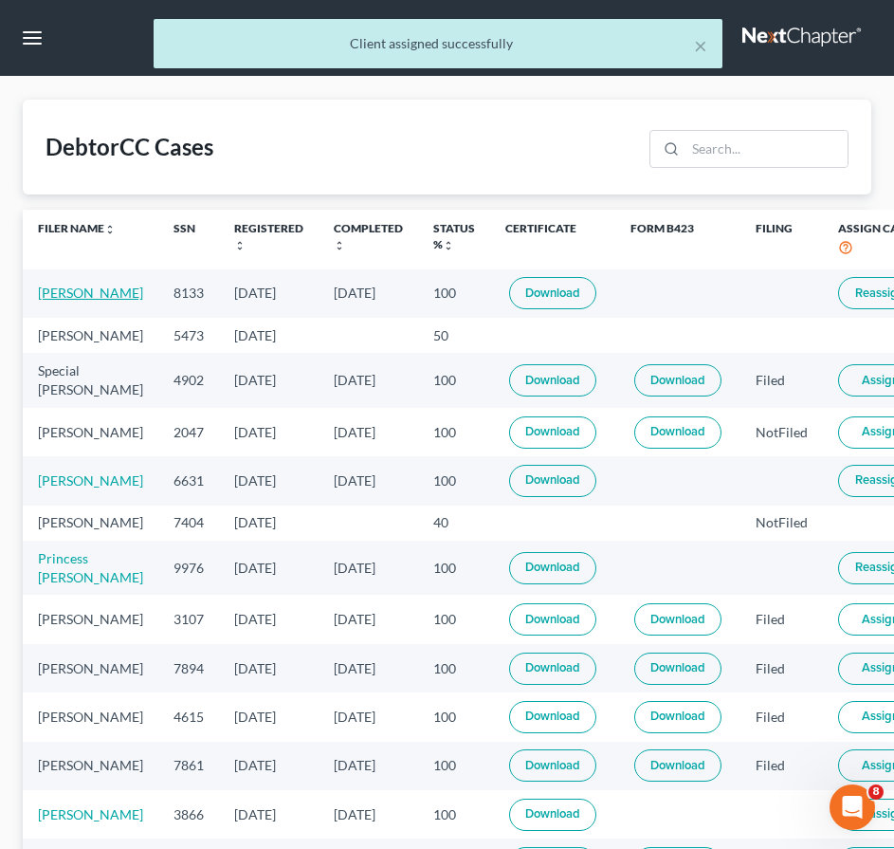
click at [71, 293] on link "[PERSON_NAME]" at bounding box center [90, 292] width 105 height 16
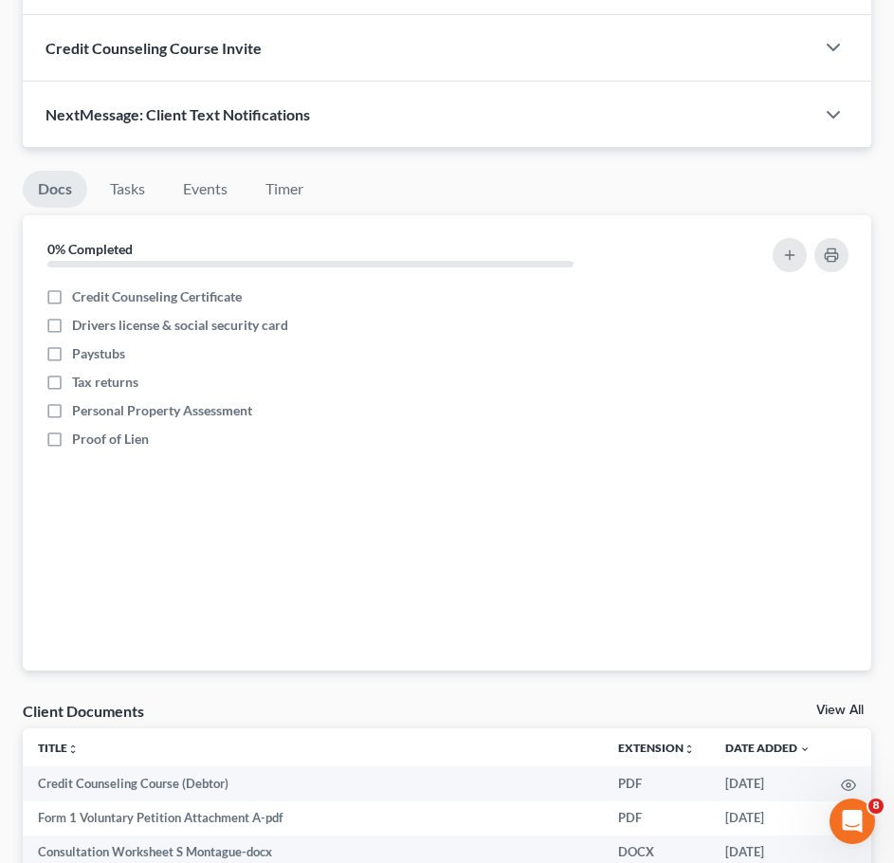
scroll to position [1927, 0]
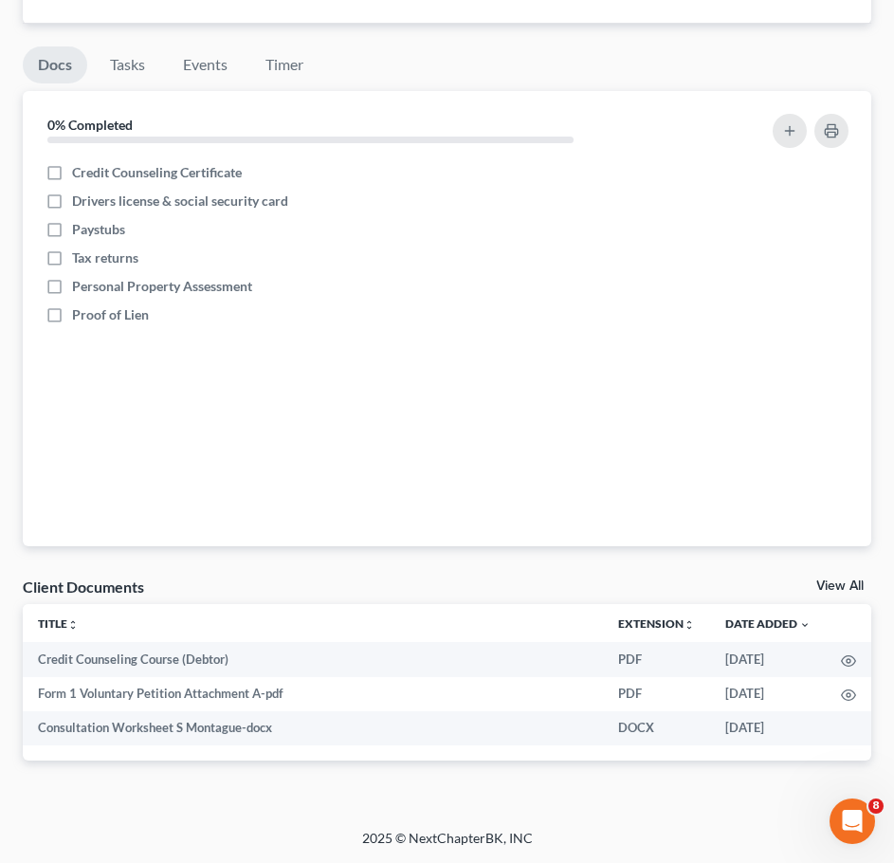
click at [843, 587] on link "View All" at bounding box center [839, 585] width 47 height 13
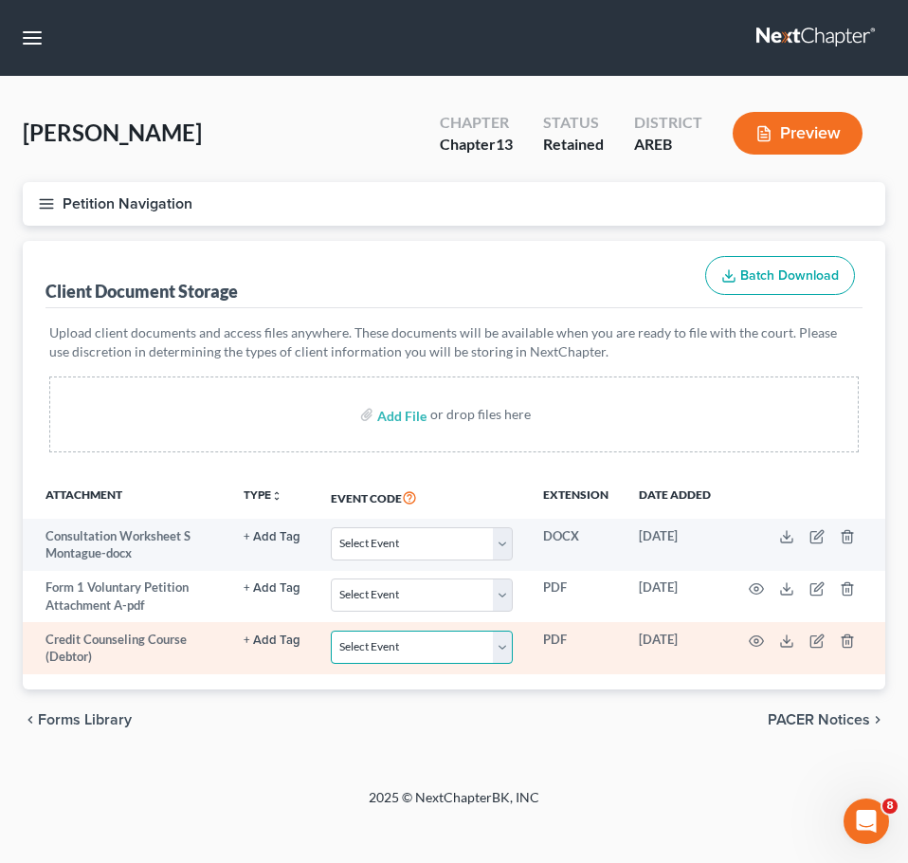
click at [425, 658] on select "Select Event Certificate of Credit Counseling - Debtor Certificate of Credit Co…" at bounding box center [422, 647] width 182 height 33
click at [332, 631] on select "Select Event Certificate of Credit Counseling - Debtor Certificate of Credit Co…" at bounding box center [422, 647] width 182 height 33
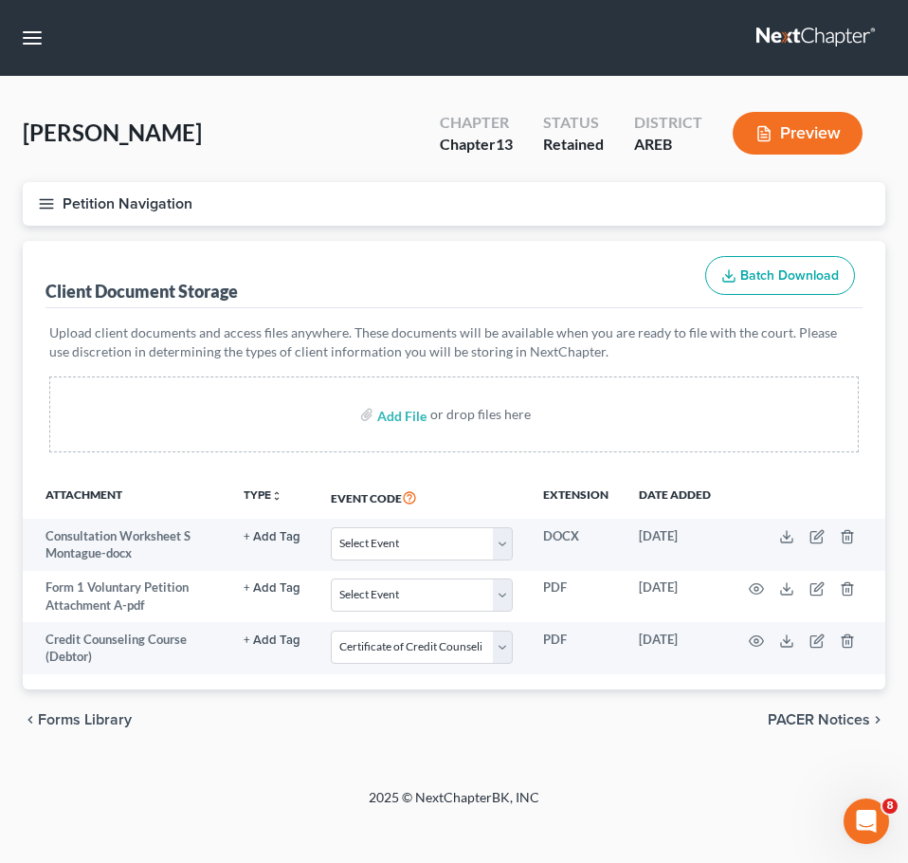
click at [62, 200] on button "Petition Navigation" at bounding box center [454, 204] width 863 height 44
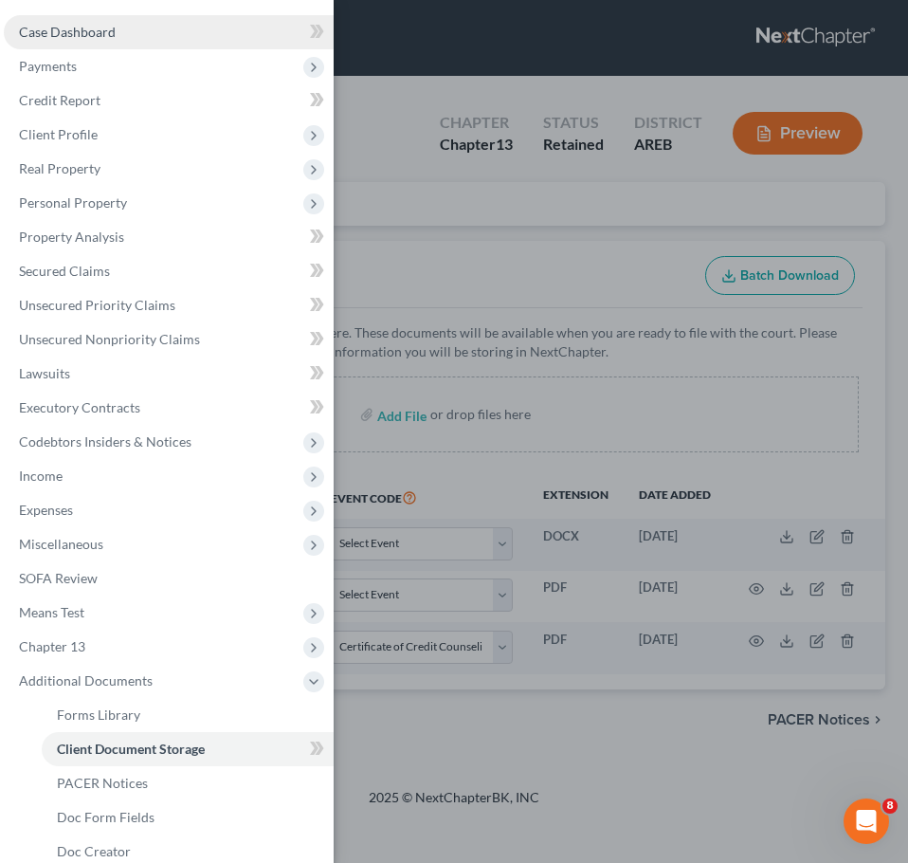
click at [141, 26] on link "Case Dashboard" at bounding box center [169, 32] width 330 height 34
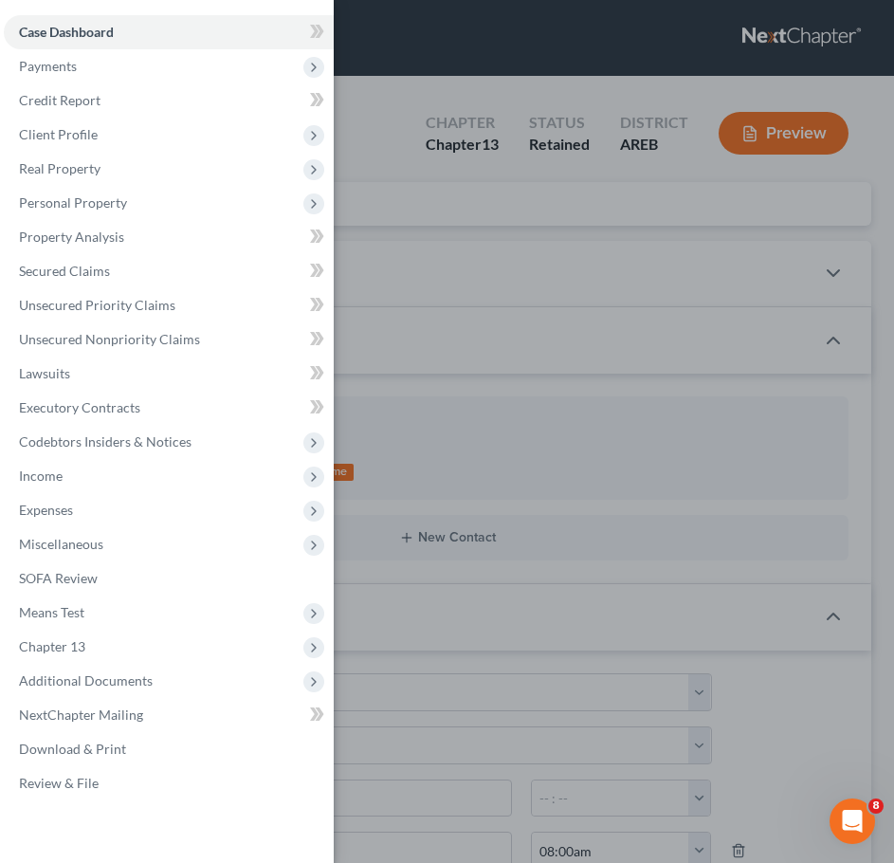
scroll to position [1, 0]
click at [421, 268] on div "Case Dashboard Payments Invoices Payments Payments Credit Report Client Profile" at bounding box center [447, 431] width 894 height 863
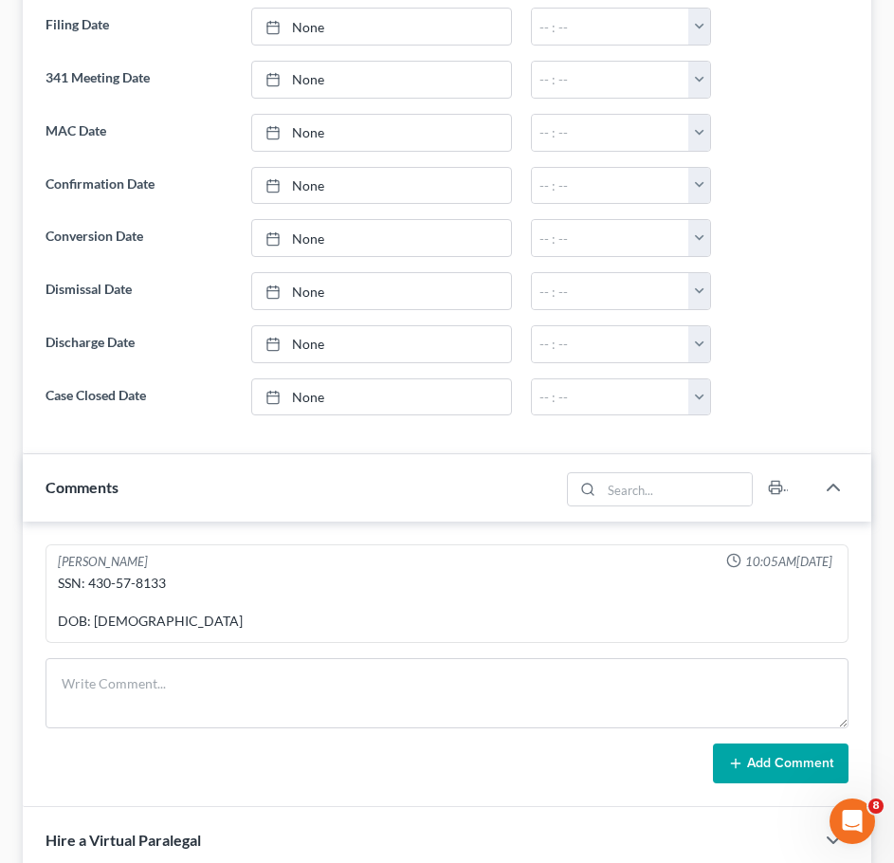
scroll to position [966, 0]
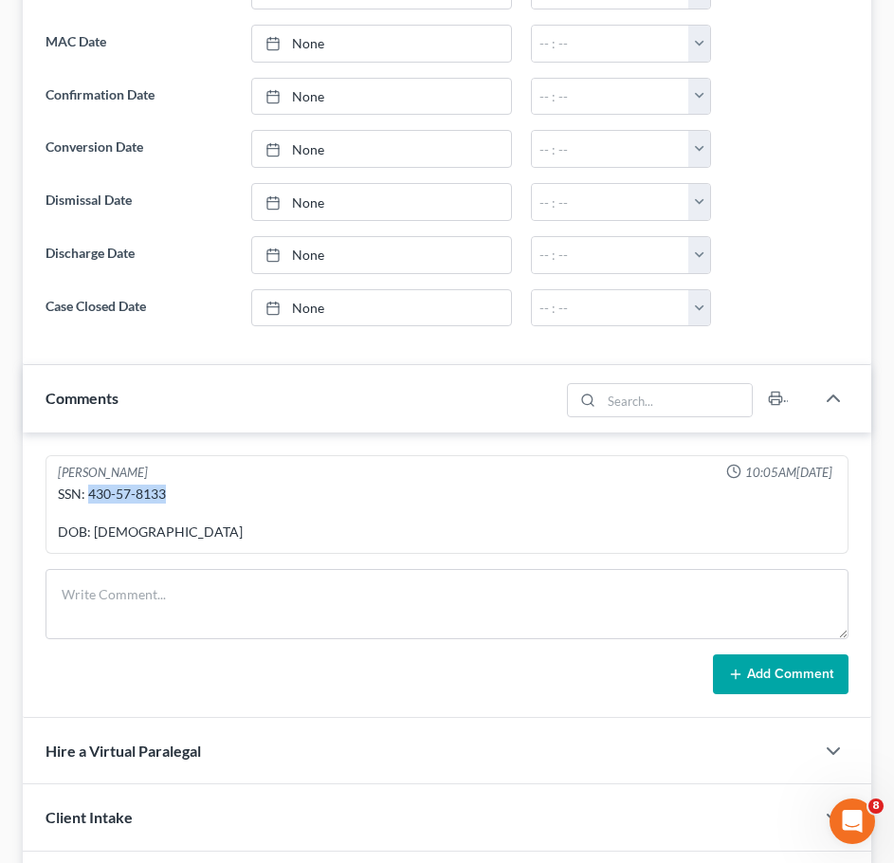
drag, startPoint x: 171, startPoint y: 498, endPoint x: 91, endPoint y: 500, distance: 79.7
click at [91, 500] on div "SSN: 430-57-8133 DOB: [DEMOGRAPHIC_DATA]" at bounding box center [447, 513] width 779 height 57
copy div "430-57-8133"
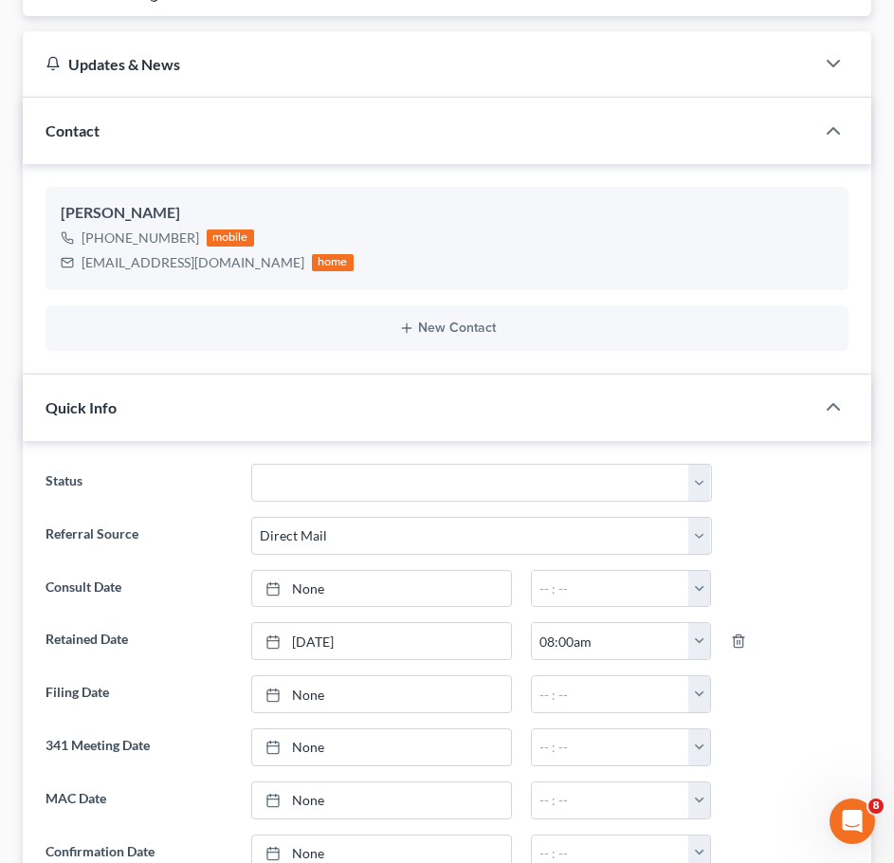
scroll to position [0, 0]
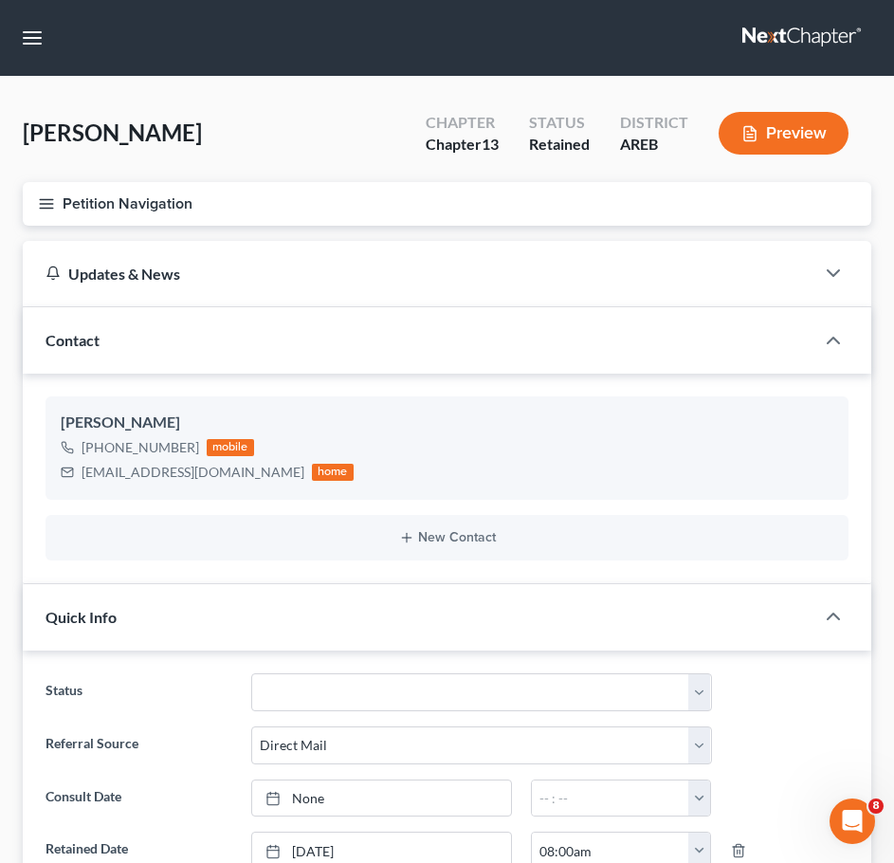
click at [48, 213] on button "Petition Navigation" at bounding box center [447, 204] width 849 height 44
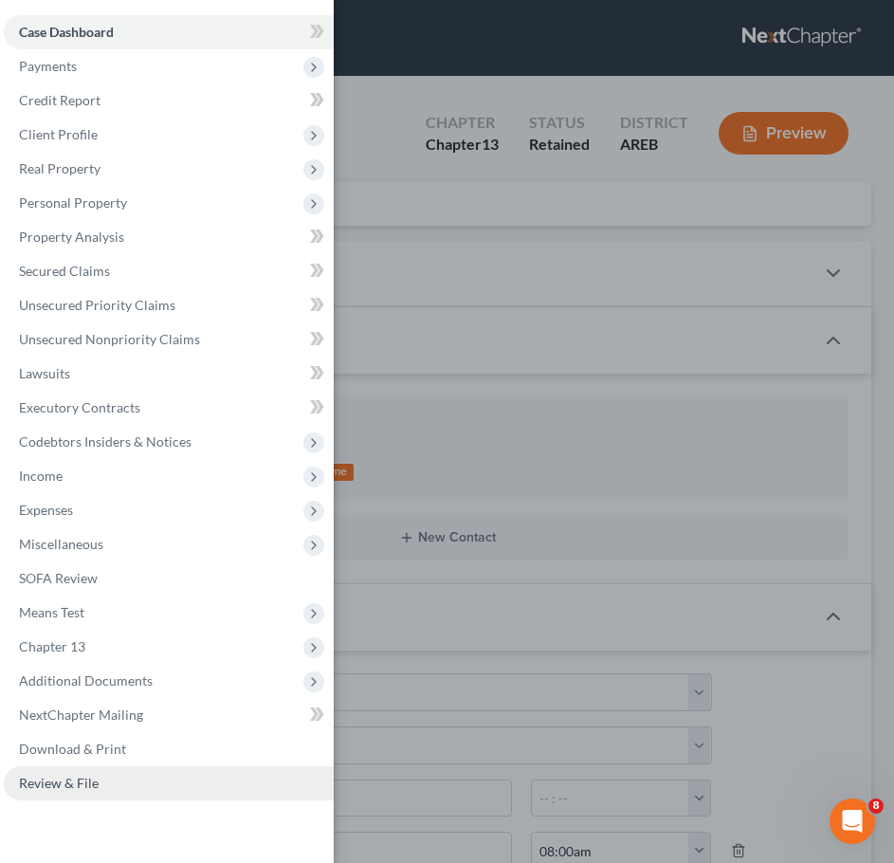
click at [85, 789] on span "Review & File" at bounding box center [59, 783] width 80 height 16
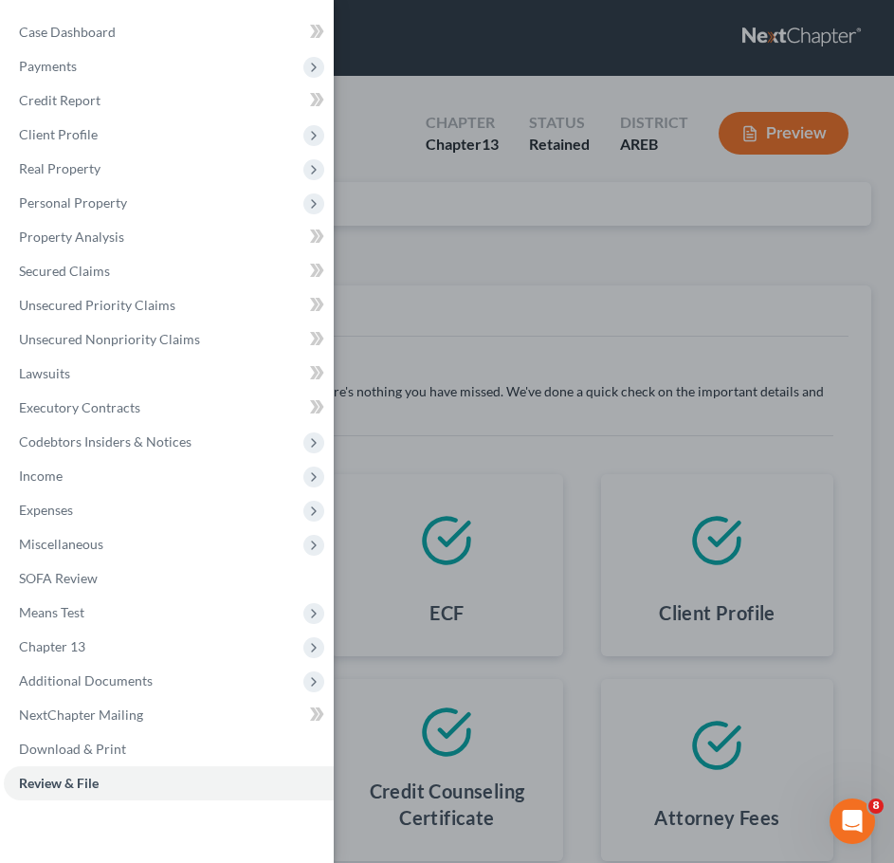
click at [519, 316] on div "Case Dashboard Payments Invoices Payments Payments Credit Report Client Profile" at bounding box center [447, 431] width 894 height 863
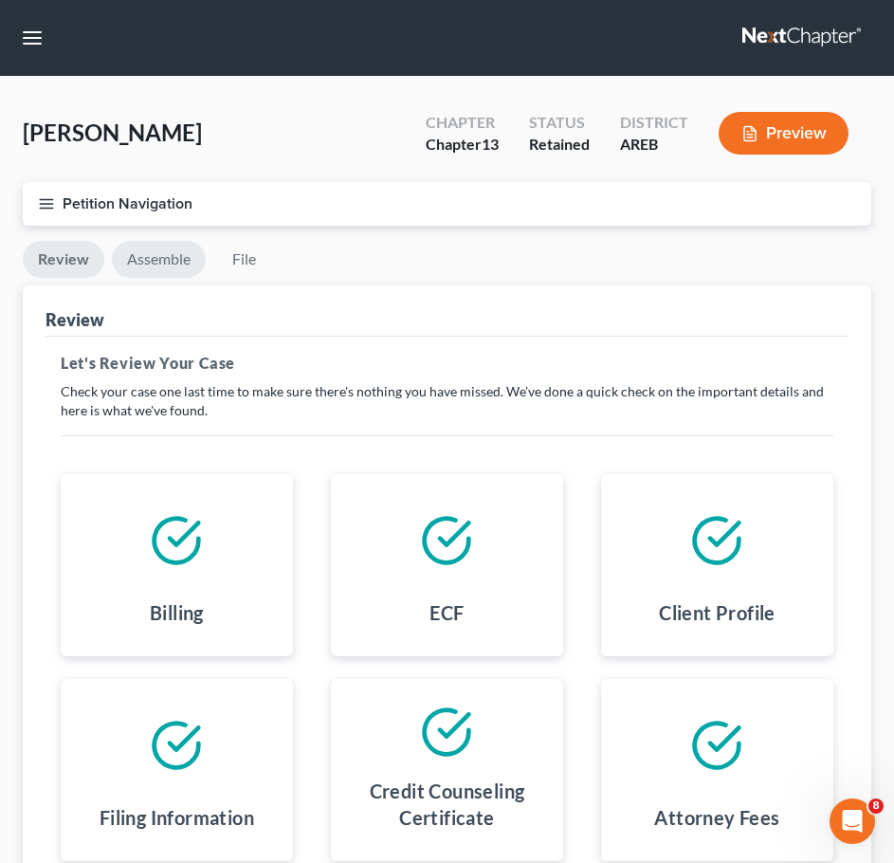
click at [182, 259] on link "Assemble" at bounding box center [159, 259] width 94 height 37
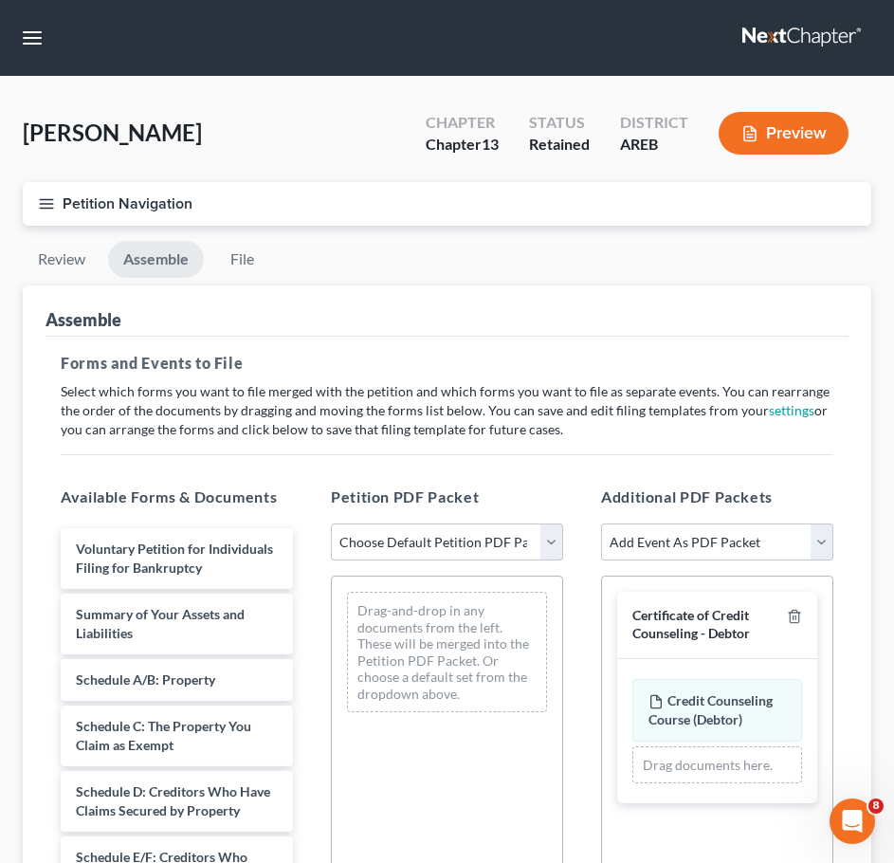
click at [466, 543] on select "Choose Default Petition PDF Packet Complete Bankruptcy Petition (all forms and …" at bounding box center [447, 542] width 232 height 38
click at [331, 523] on select "Choose Default Petition PDF Packet Complete Bankruptcy Petition (all forms and …" at bounding box center [447, 542] width 232 height 38
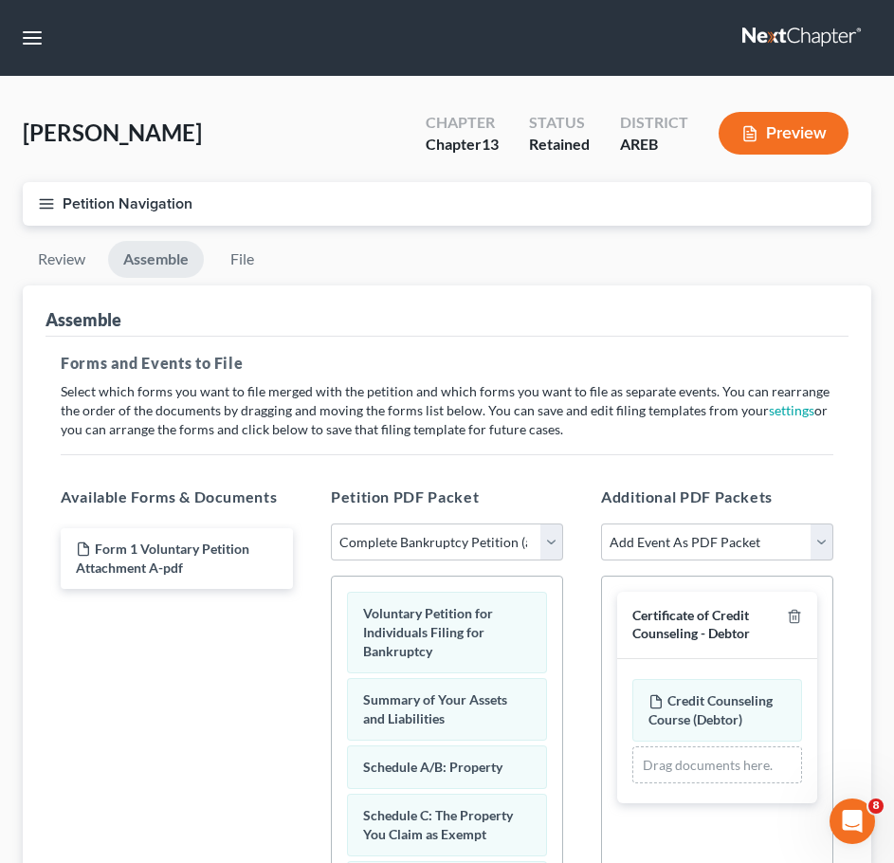
click at [789, 608] on div at bounding box center [790, 624] width 23 height 35
click at [795, 613] on polyline "button" at bounding box center [794, 613] width 11 height 0
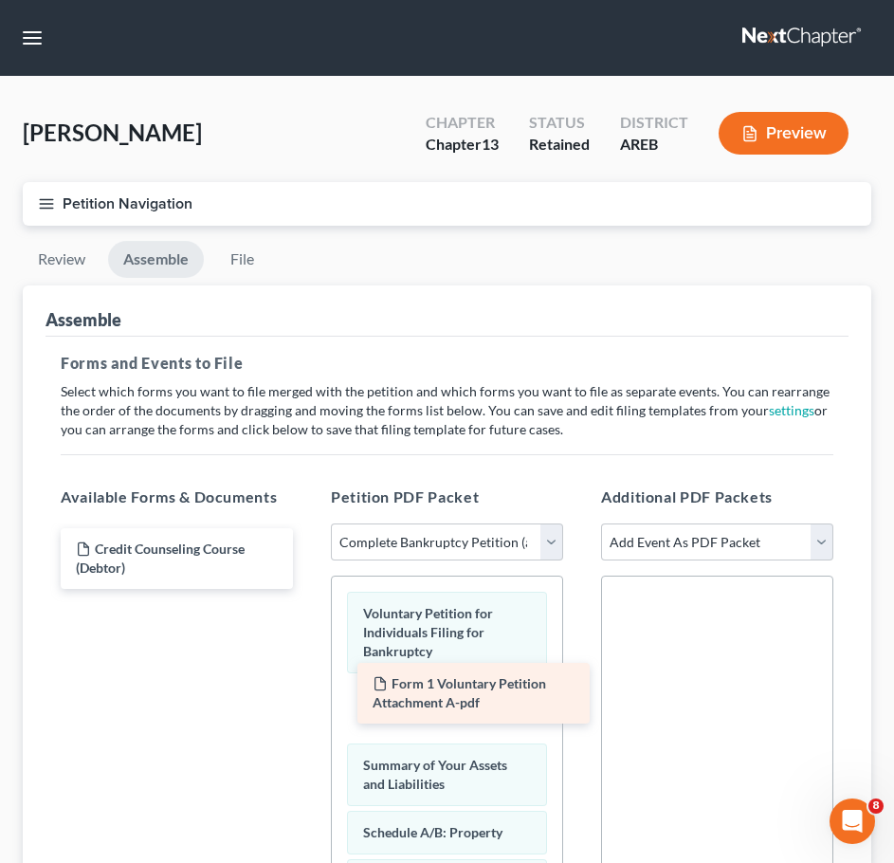
drag, startPoint x: 167, startPoint y: 565, endPoint x: 463, endPoint y: 699, distance: 324.7
click at [308, 589] on div "Form 1 Voluntary Petition Attachment A-pdf Form 1 Voluntary Petition Attachment…" at bounding box center [177, 558] width 263 height 61
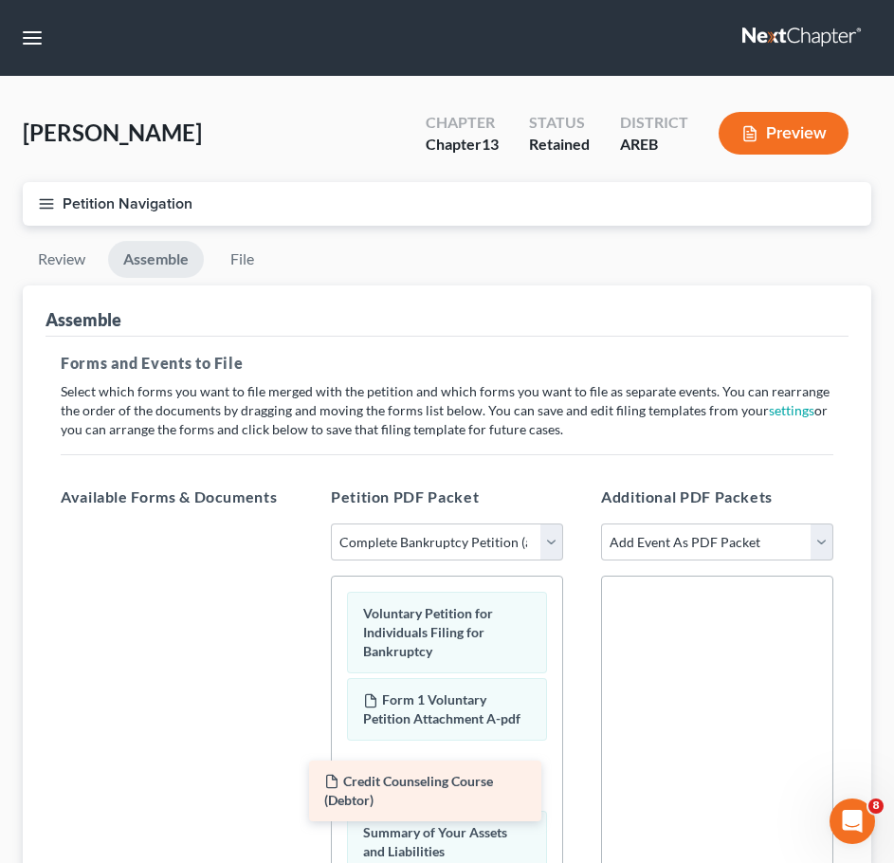
drag, startPoint x: 240, startPoint y: 551, endPoint x: 488, endPoint y: 777, distance: 335.6
click at [308, 523] on div "Credit Counseling Course (Debtor) Credit Counseling Course (Debtor)" at bounding box center [177, 523] width 263 height 0
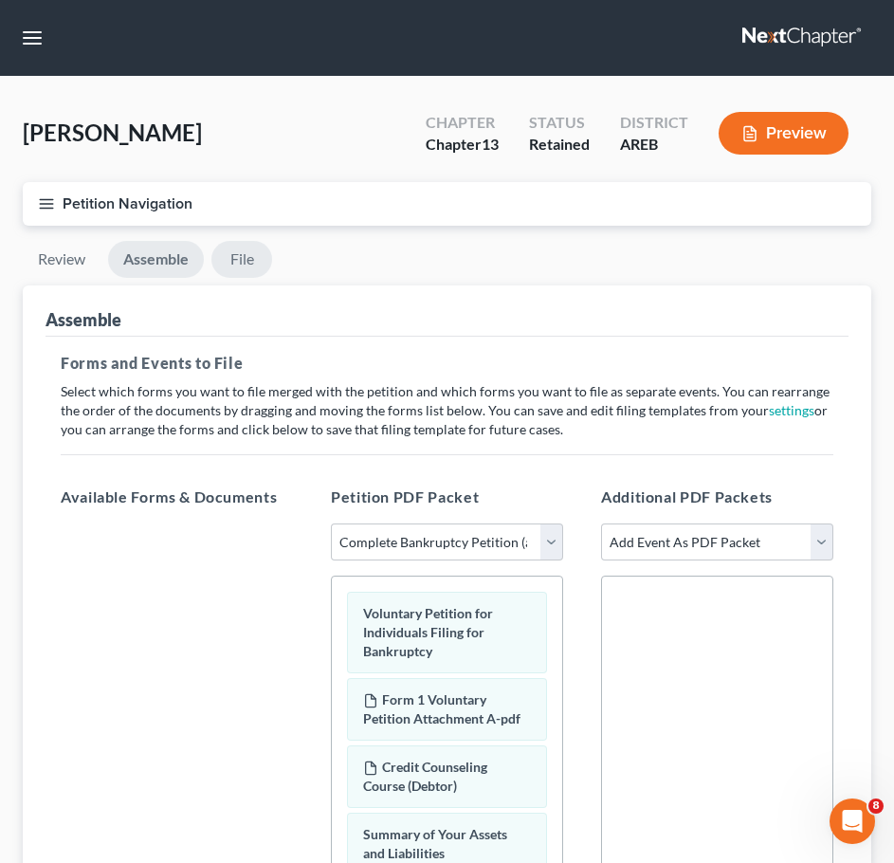
click at [253, 264] on link "File" at bounding box center [241, 259] width 61 height 37
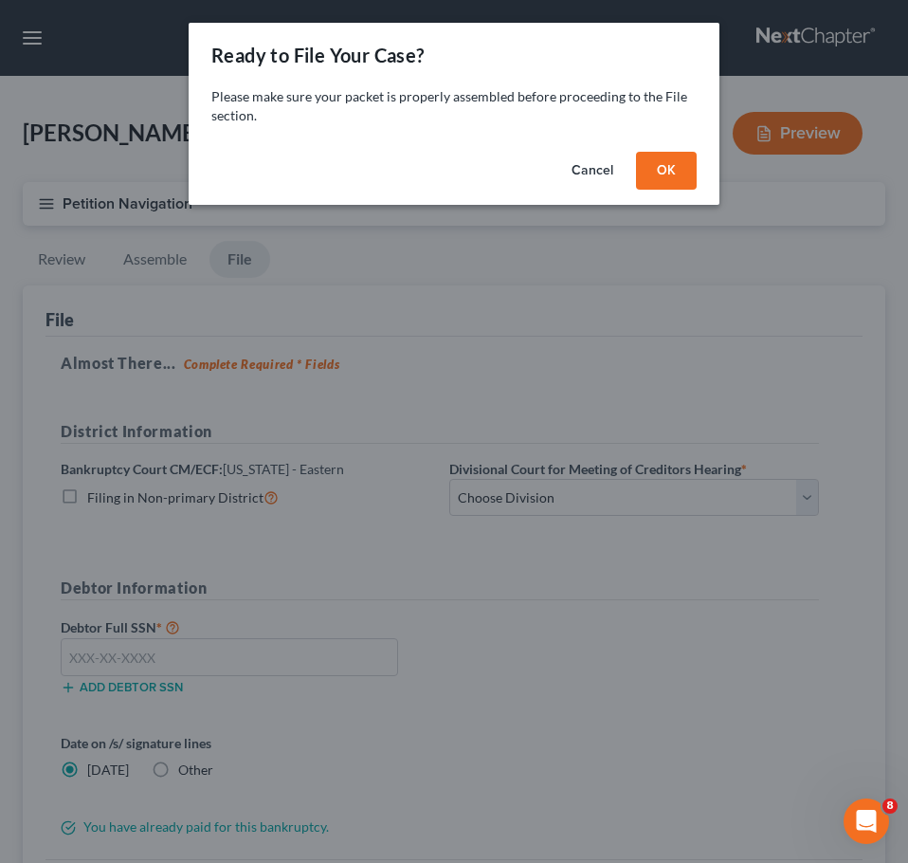
click at [676, 174] on button "OK" at bounding box center [666, 171] width 61 height 38
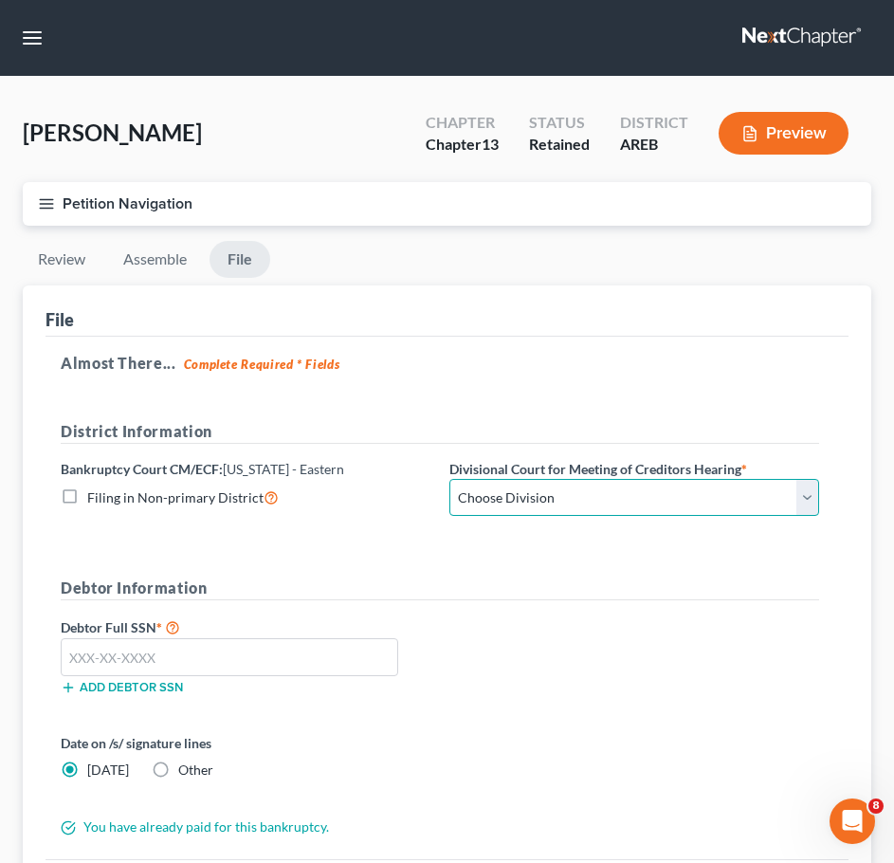
click at [717, 494] on select "Choose Division Delta Division Northern Division Central Division" at bounding box center [634, 498] width 370 height 38
click at [449, 479] on select "Choose Division Delta Division Northern Division Central Division" at bounding box center [634, 498] width 370 height 38
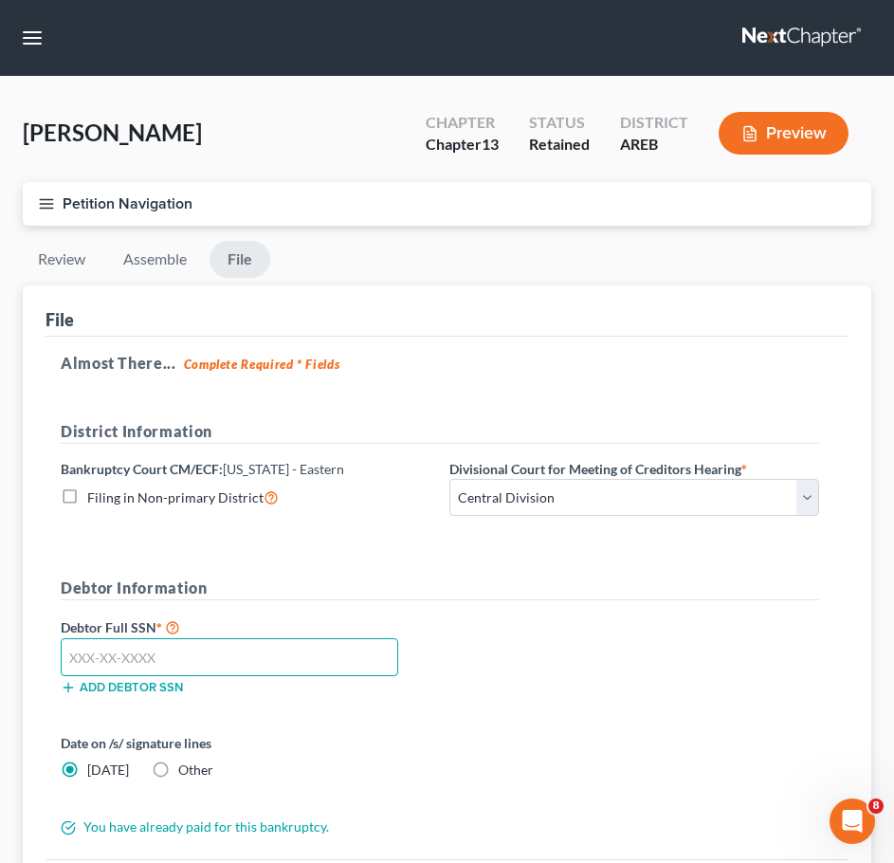
click at [322, 660] on input "text" at bounding box center [230, 657] width 338 height 38
paste input "430-57-8133"
click at [322, 660] on input "430-57-8133" at bounding box center [230, 657] width 338 height 38
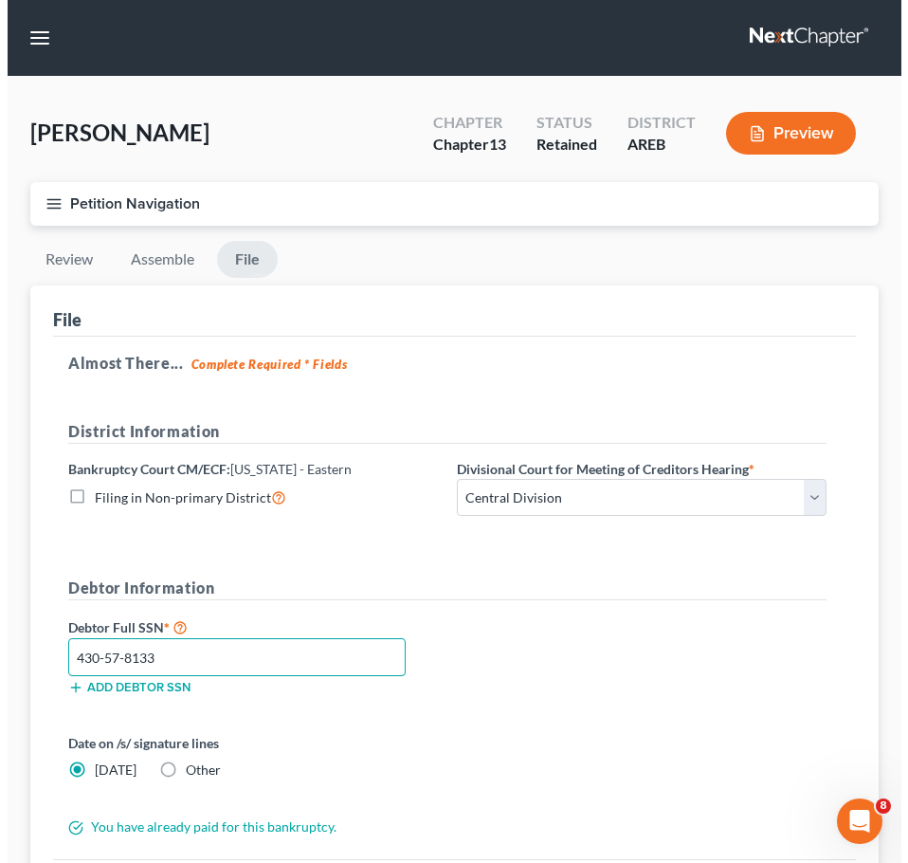
scroll to position [202, 0]
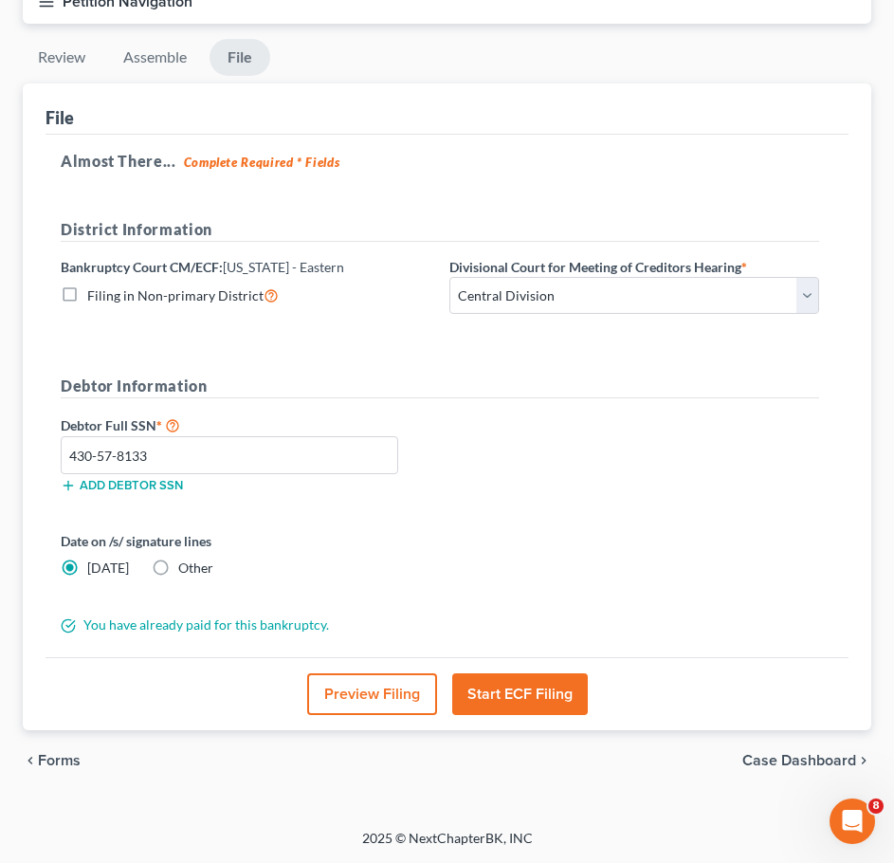
click at [539, 714] on button "Start ECF Filing" at bounding box center [520, 694] width 136 height 42
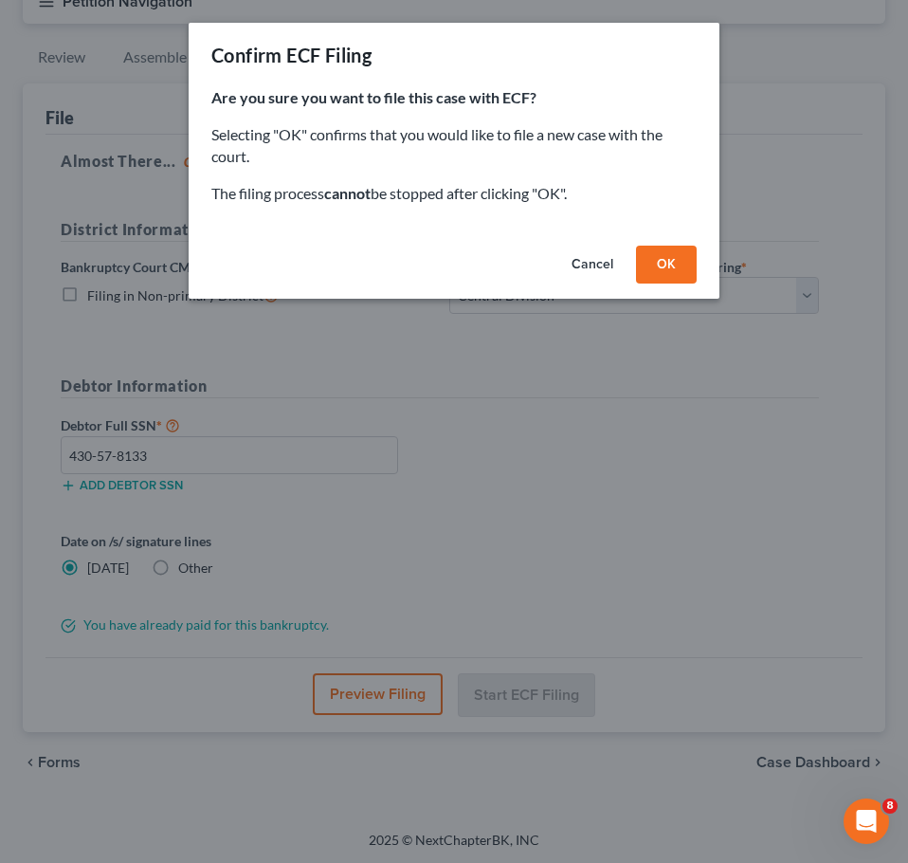
click at [677, 248] on button "OK" at bounding box center [666, 265] width 61 height 38
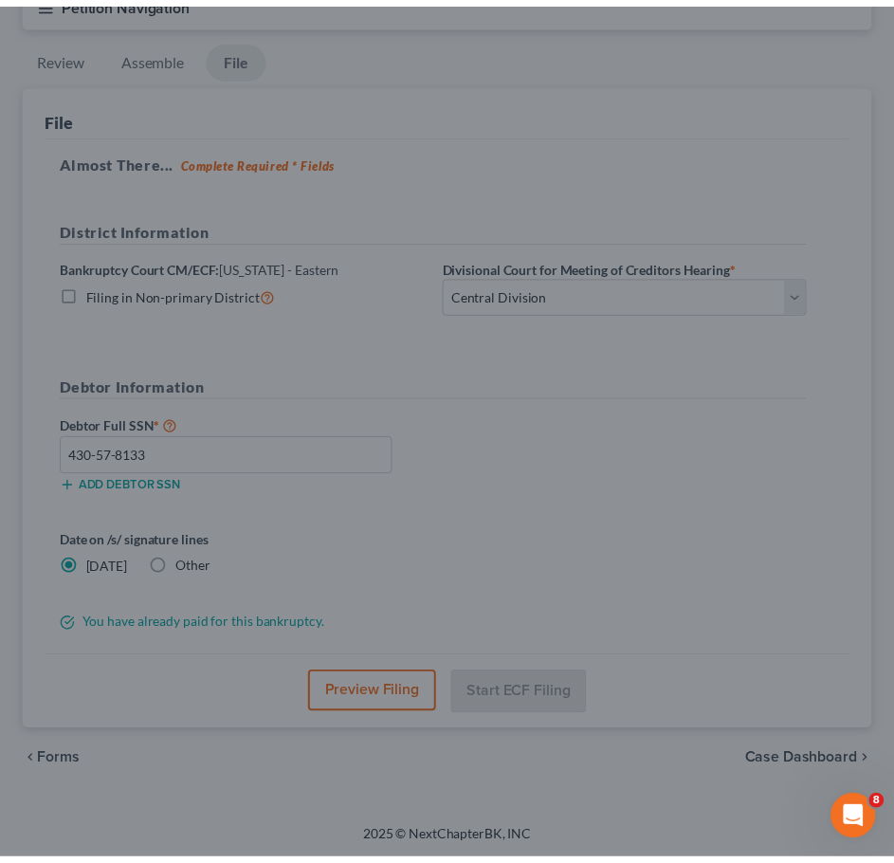
scroll to position [0, 0]
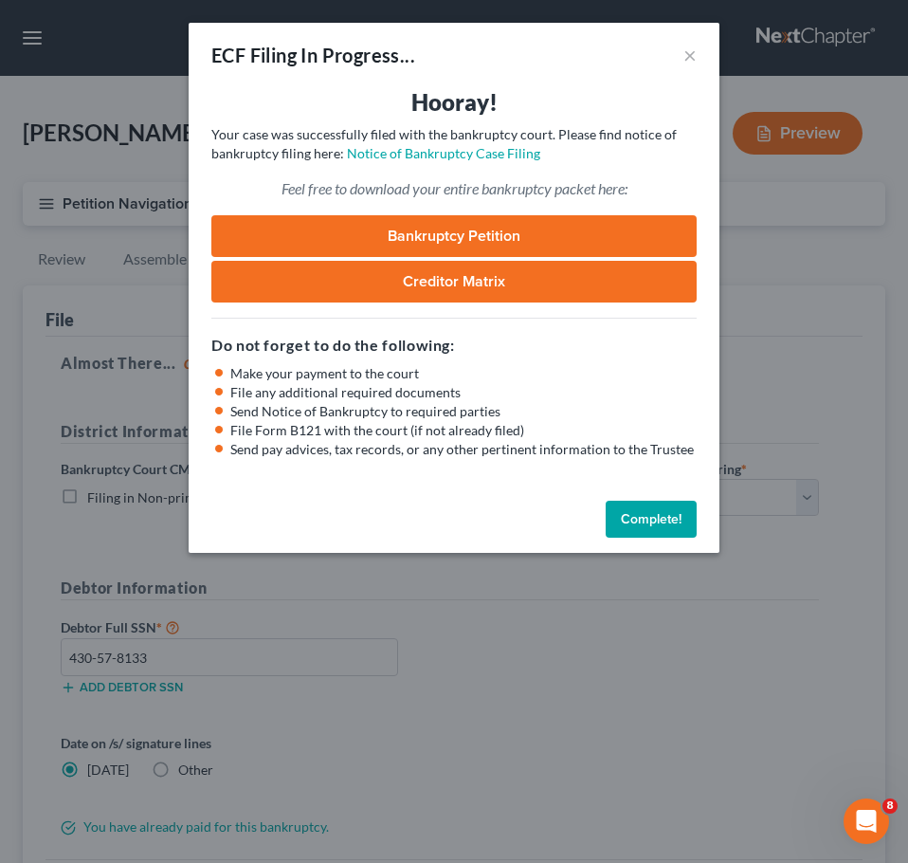
click at [664, 535] on button "Complete!" at bounding box center [651, 520] width 91 height 38
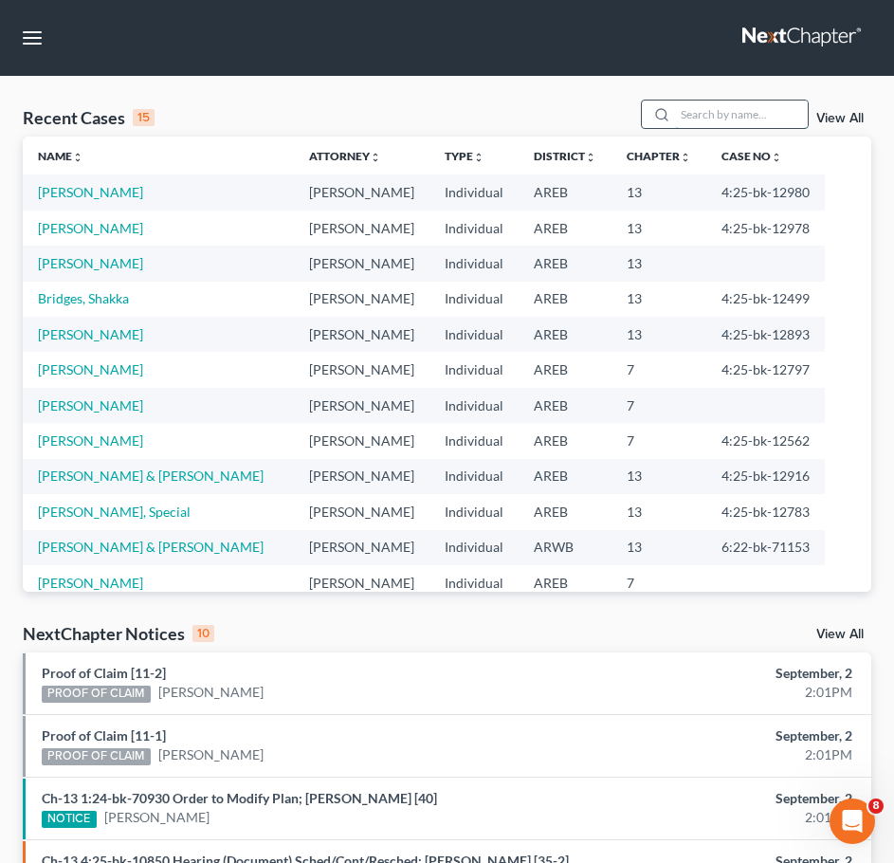
click at [747, 107] on input "search" at bounding box center [741, 114] width 133 height 27
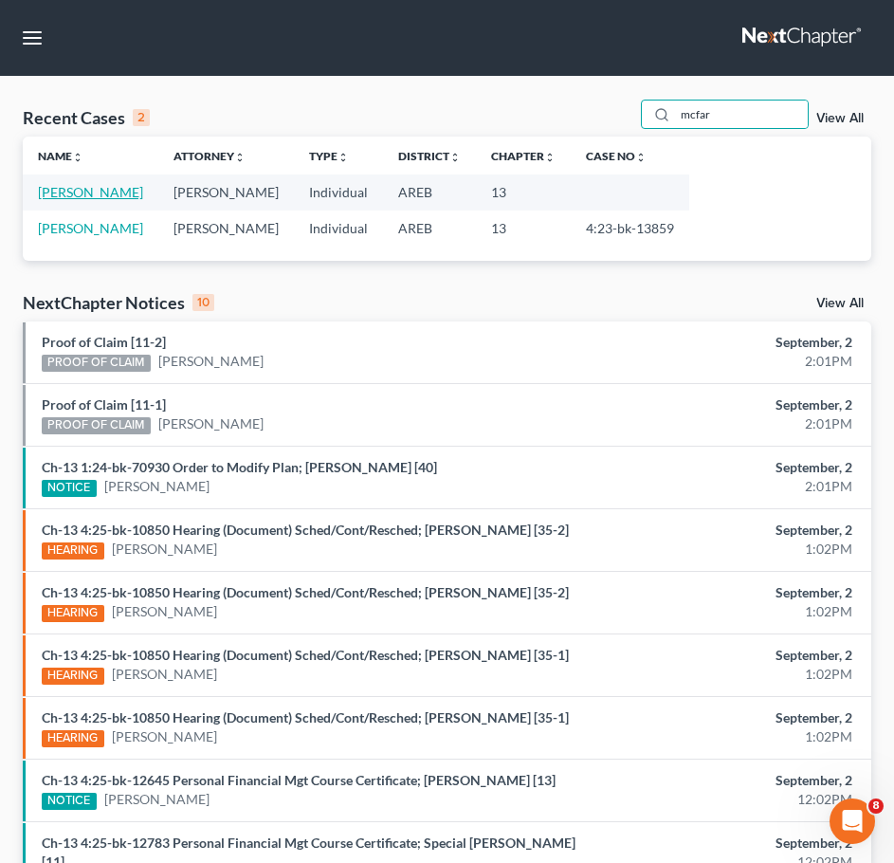
click at [95, 194] on link "[PERSON_NAME]" at bounding box center [90, 192] width 105 height 16
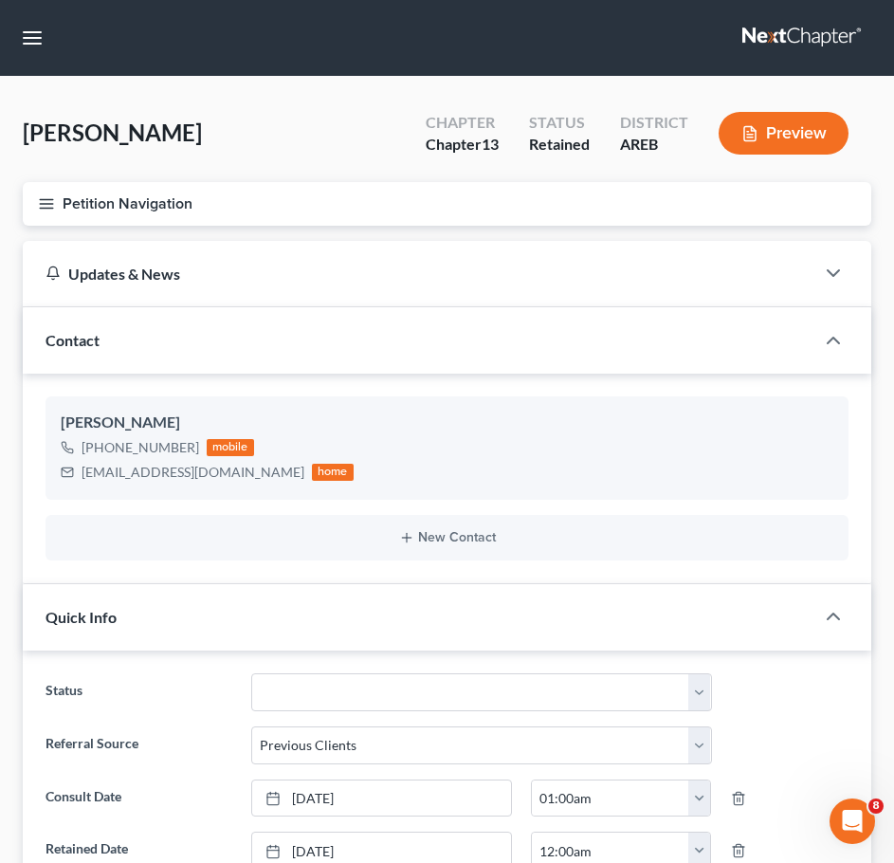
scroll to position [1908, 0]
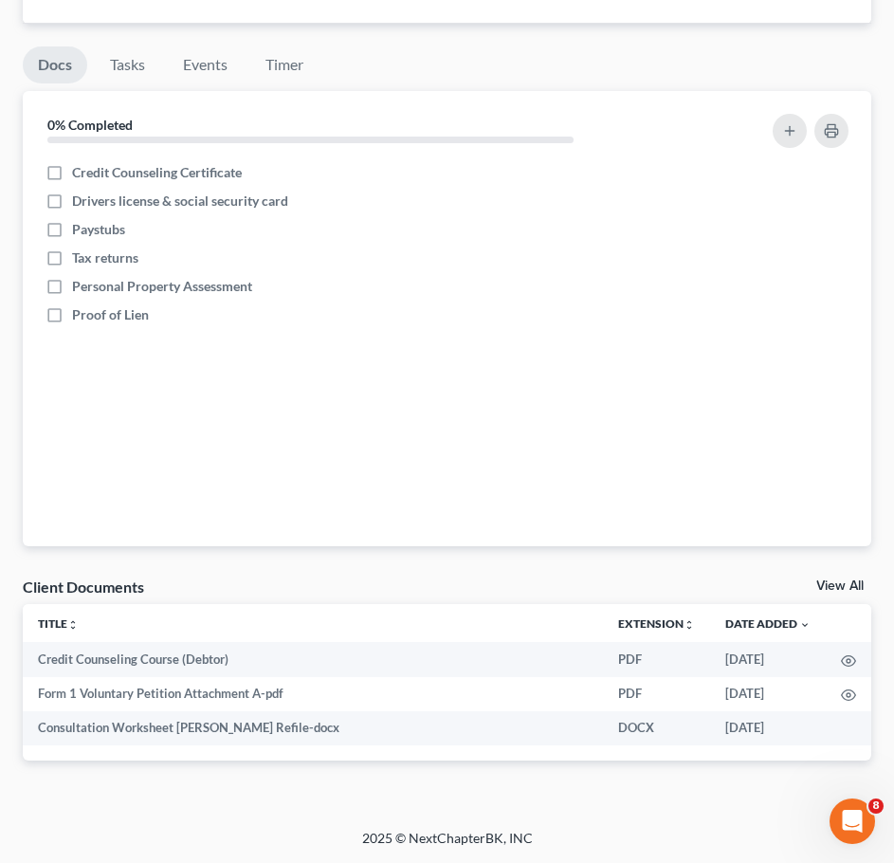
click at [839, 581] on link "View All" at bounding box center [839, 585] width 47 height 13
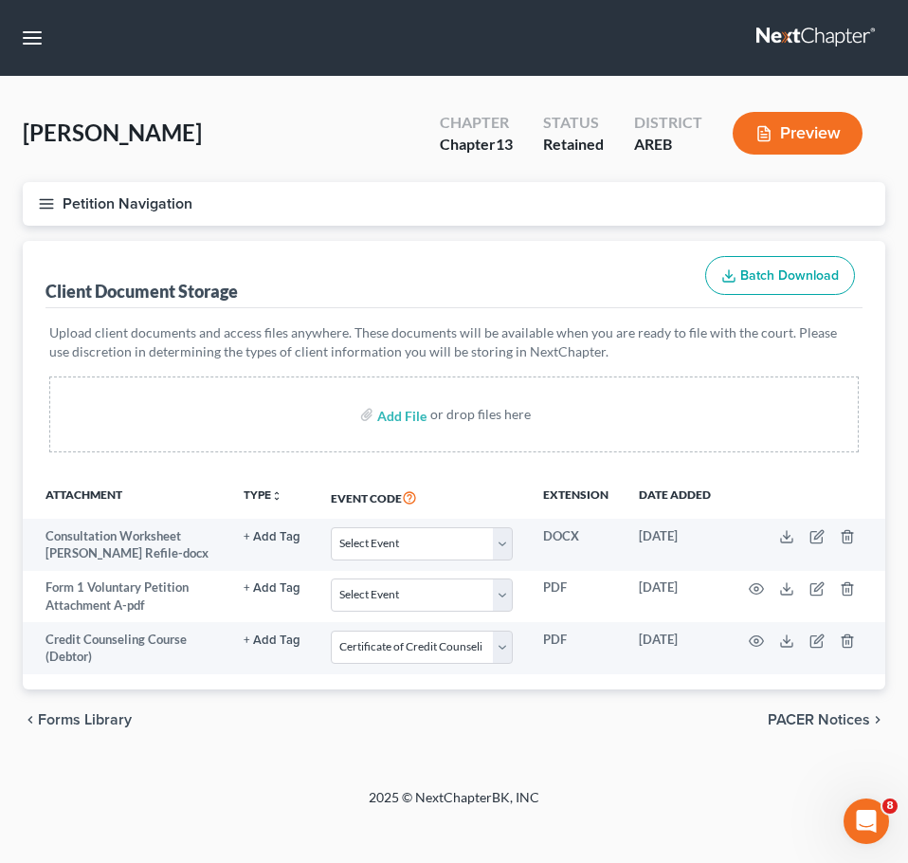
click at [38, 199] on icon "button" at bounding box center [46, 203] width 17 height 17
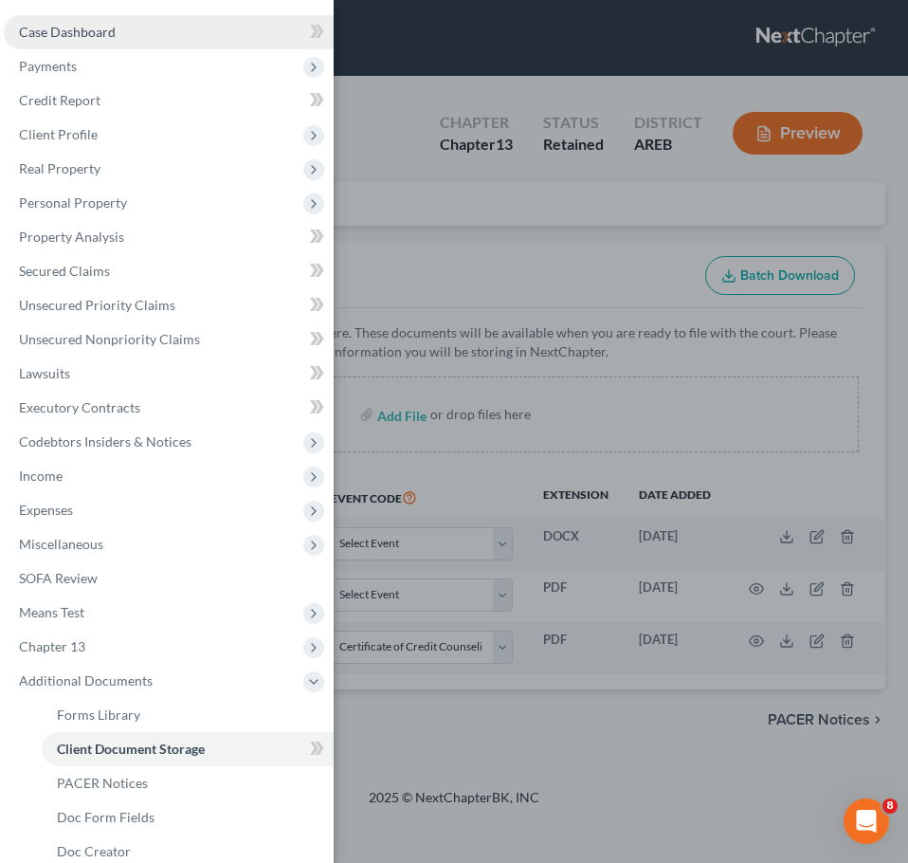
click at [108, 37] on span "Case Dashboard" at bounding box center [67, 32] width 97 height 16
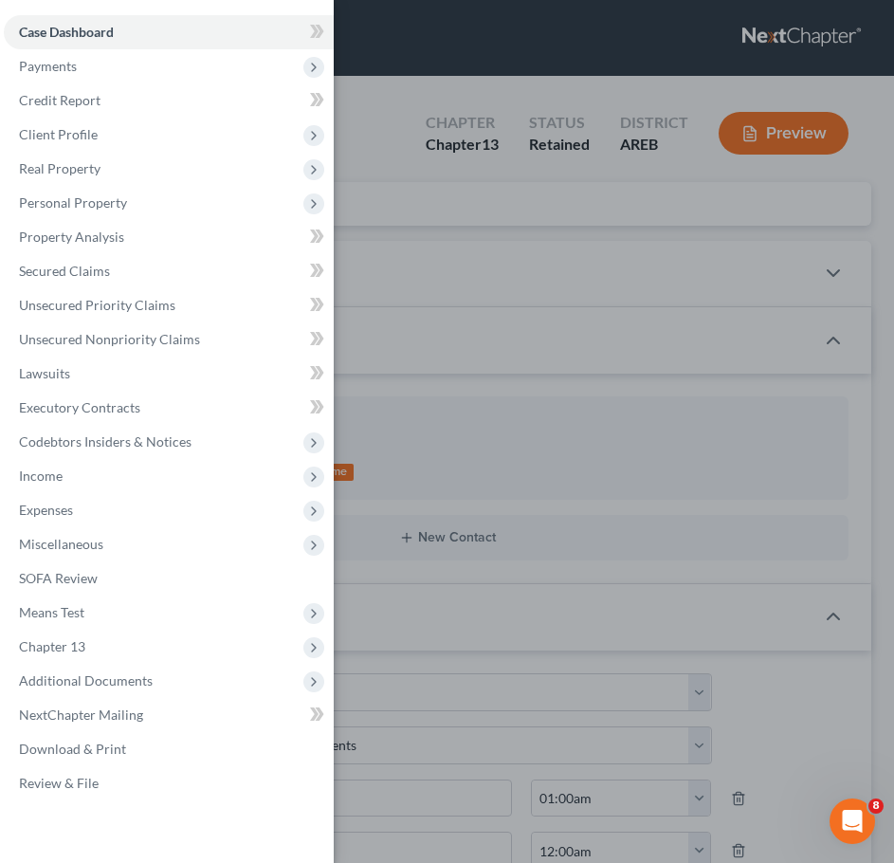
drag, startPoint x: 684, startPoint y: 356, endPoint x: 806, endPoint y: 473, distance: 169.7
click at [684, 356] on div "Case Dashboard Payments Invoices Payments Payments Credit Report Client Profile" at bounding box center [447, 431] width 894 height 863
click at [806, 473] on div "Case Dashboard Payments Invoices Payments Payments Credit Report Client Profile" at bounding box center [447, 431] width 894 height 863
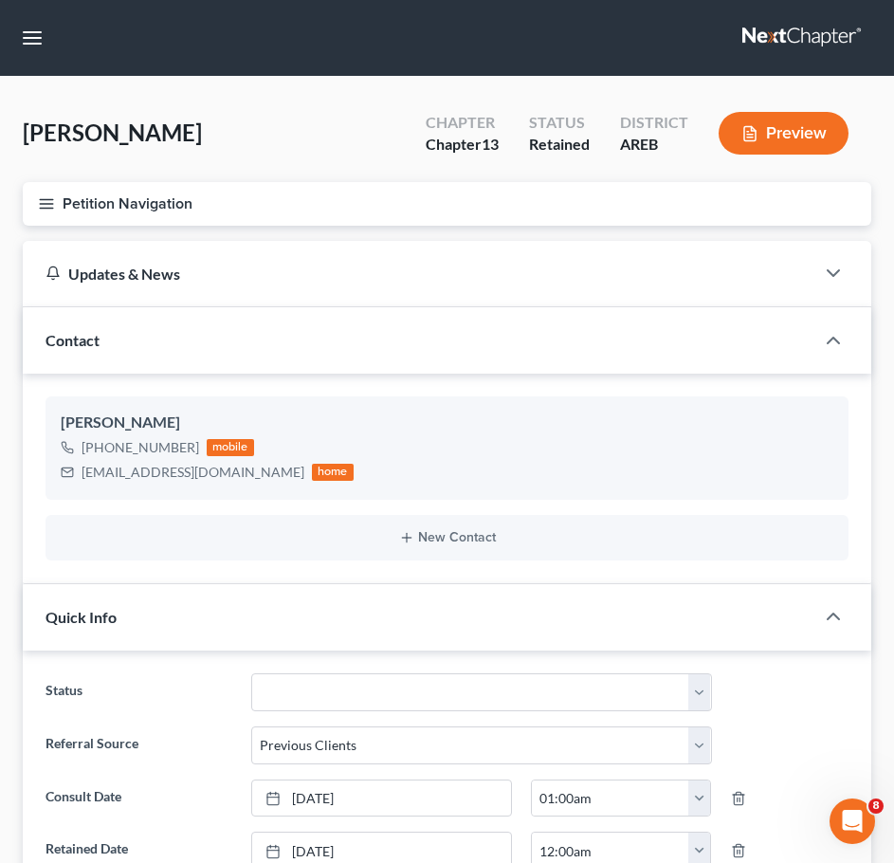
click at [599, 620] on div "Case Dashboard Payments Invoices Payments Payments Credit Report Client Profile" at bounding box center [447, 431] width 894 height 863
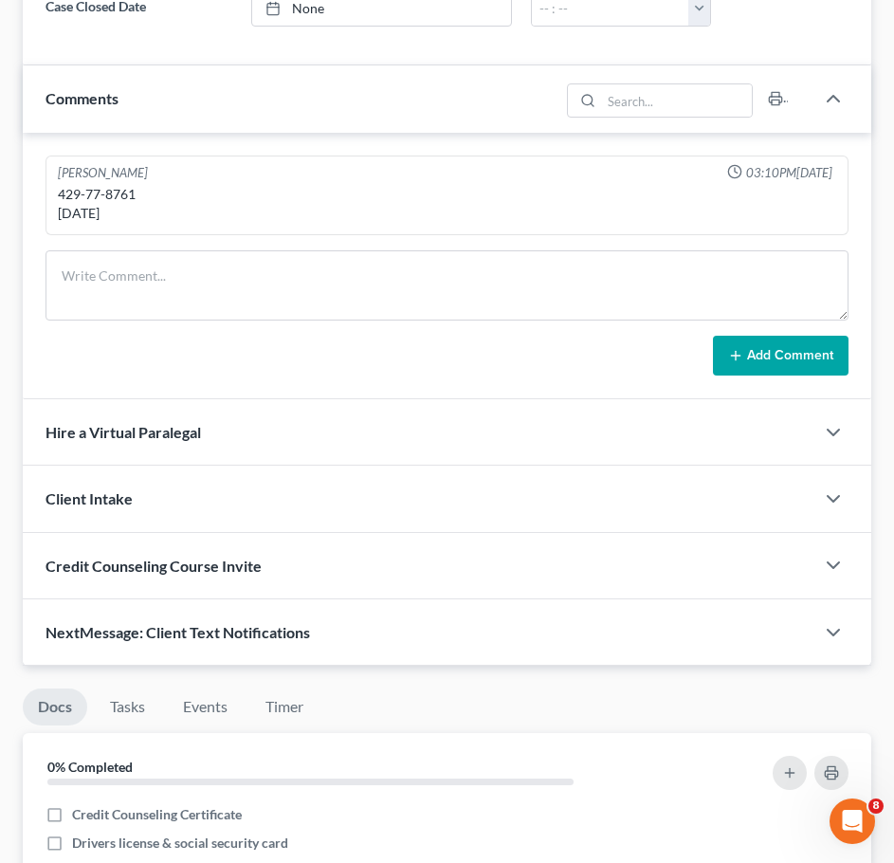
scroll to position [1280, 0]
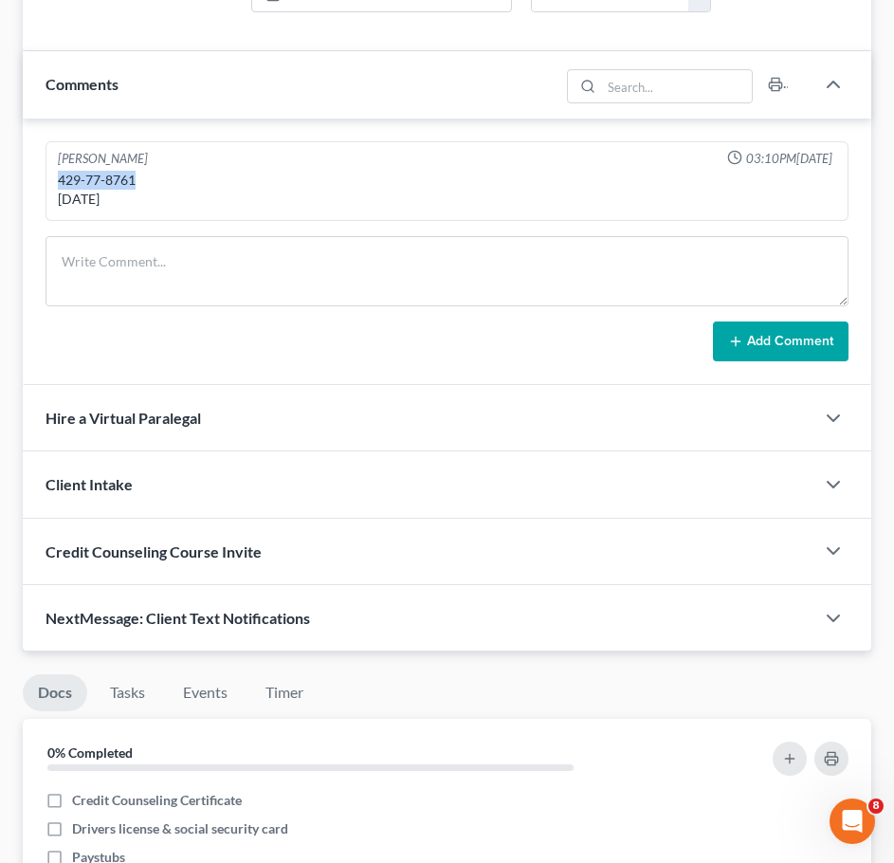
drag, startPoint x: 144, startPoint y: 182, endPoint x: 58, endPoint y: 184, distance: 86.3
click at [58, 184] on div "429-77-8761 [DATE]" at bounding box center [447, 190] width 779 height 38
copy div "429-77-8761"
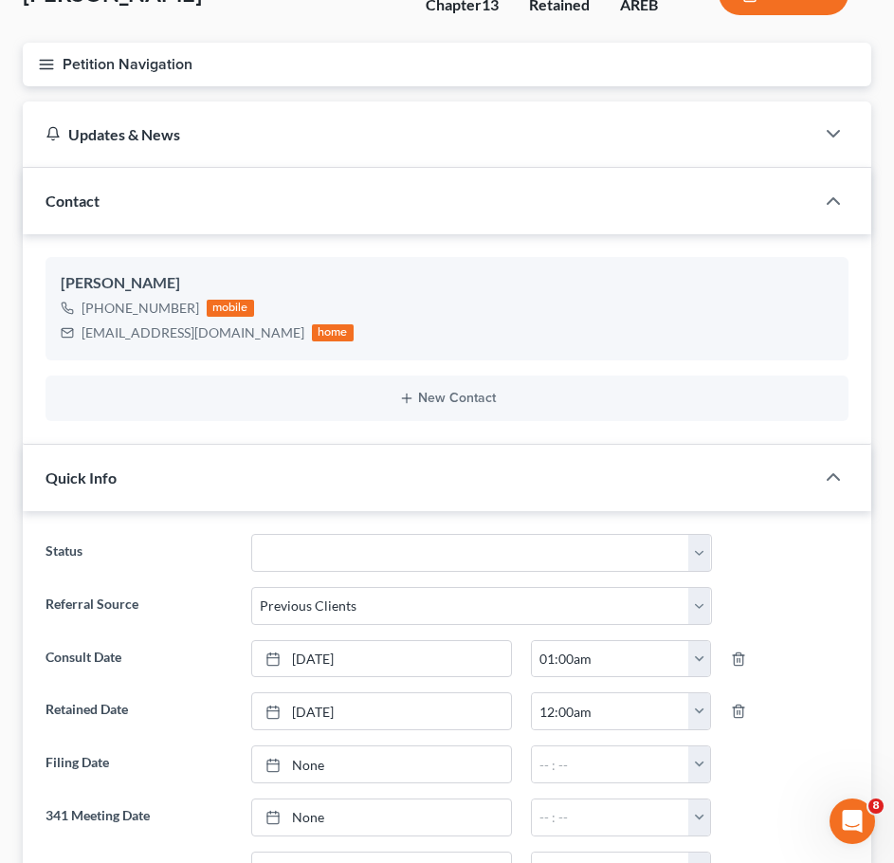
scroll to position [0, 0]
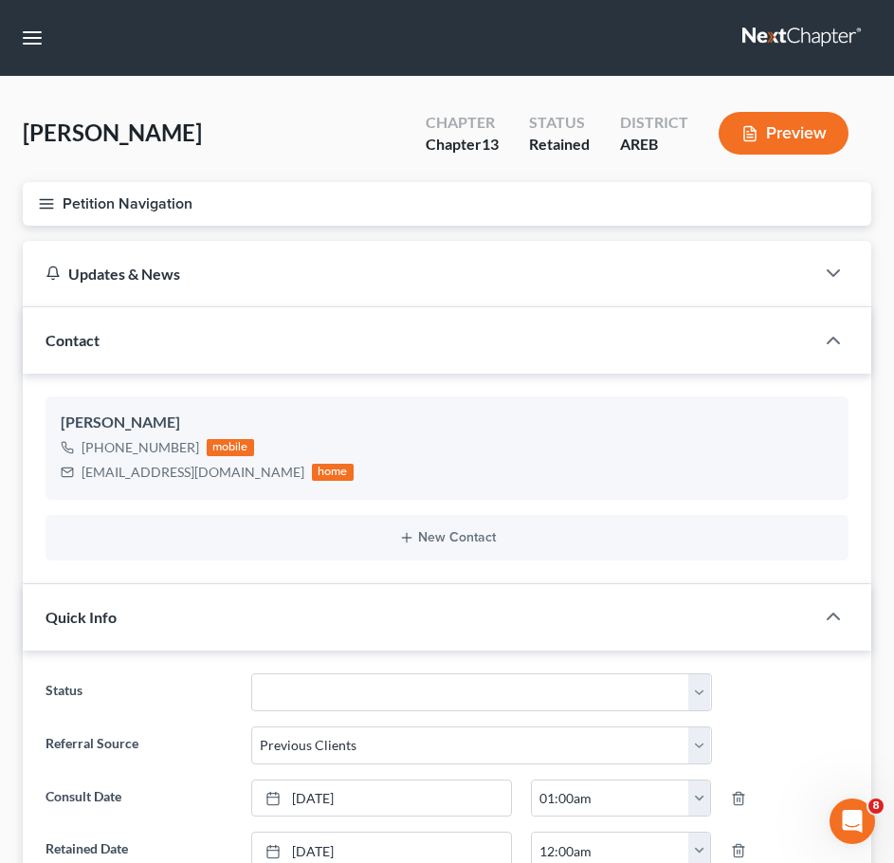
click at [30, 212] on button "Petition Navigation" at bounding box center [447, 204] width 849 height 44
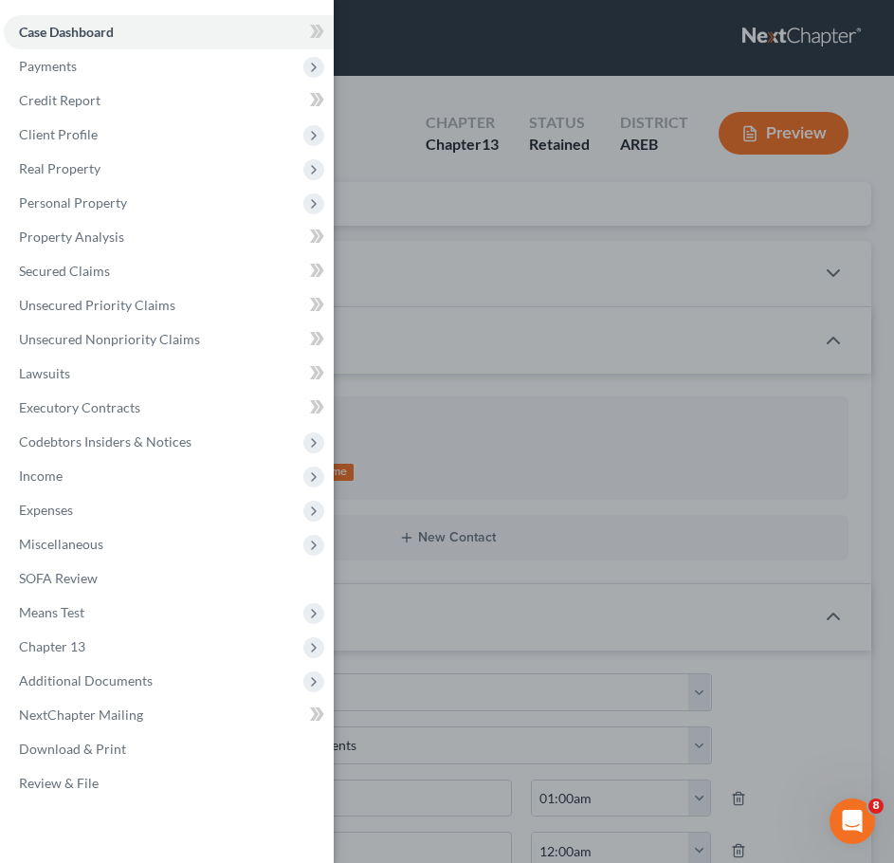
click at [39, 210] on span "Personal Property" at bounding box center [169, 203] width 330 height 34
click at [97, 780] on link "Review & File" at bounding box center [169, 783] width 330 height 34
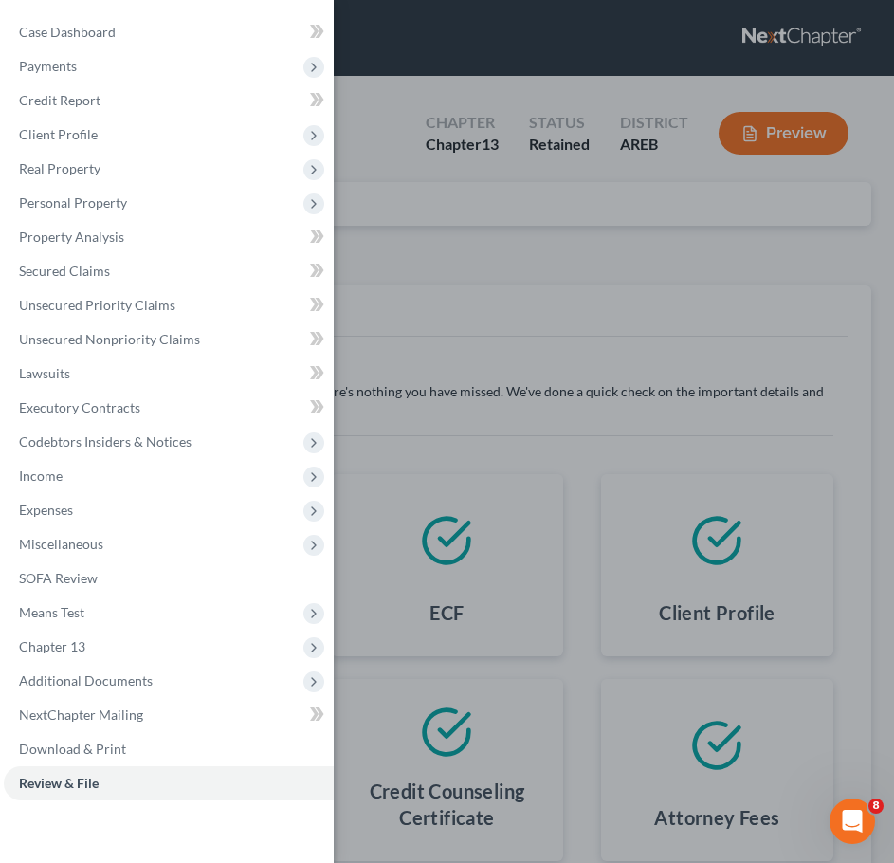
click at [750, 436] on div "Case Dashboard Payments Invoices Payments Payments Credit Report Client Profile" at bounding box center [447, 431] width 894 height 863
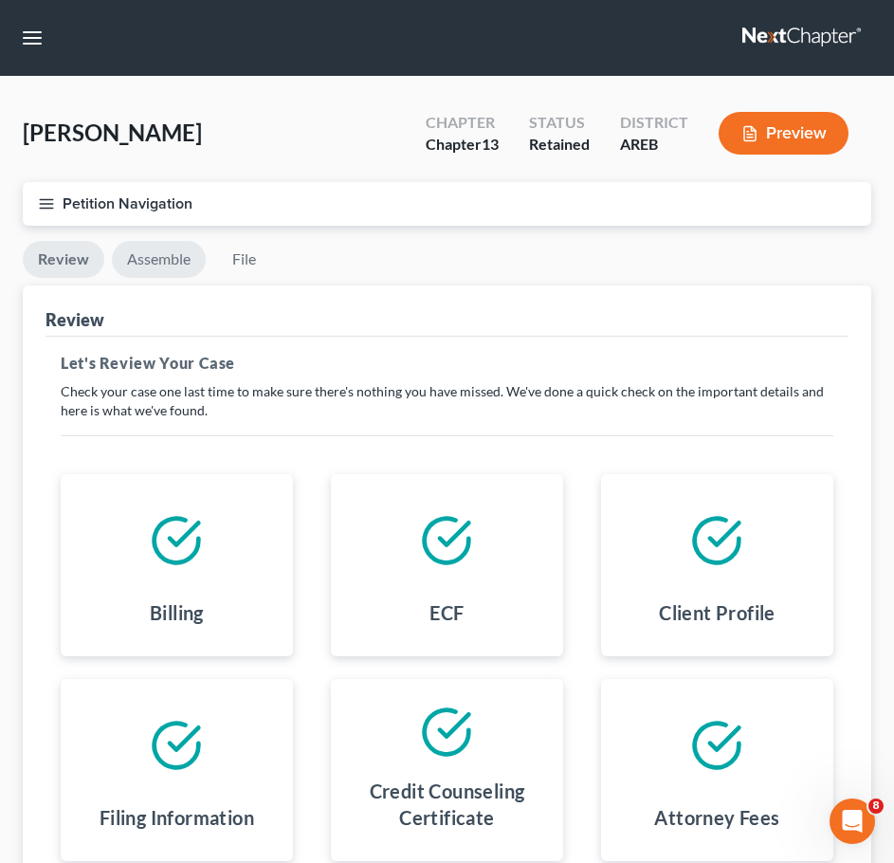
click at [173, 262] on link "Assemble" at bounding box center [159, 259] width 94 height 37
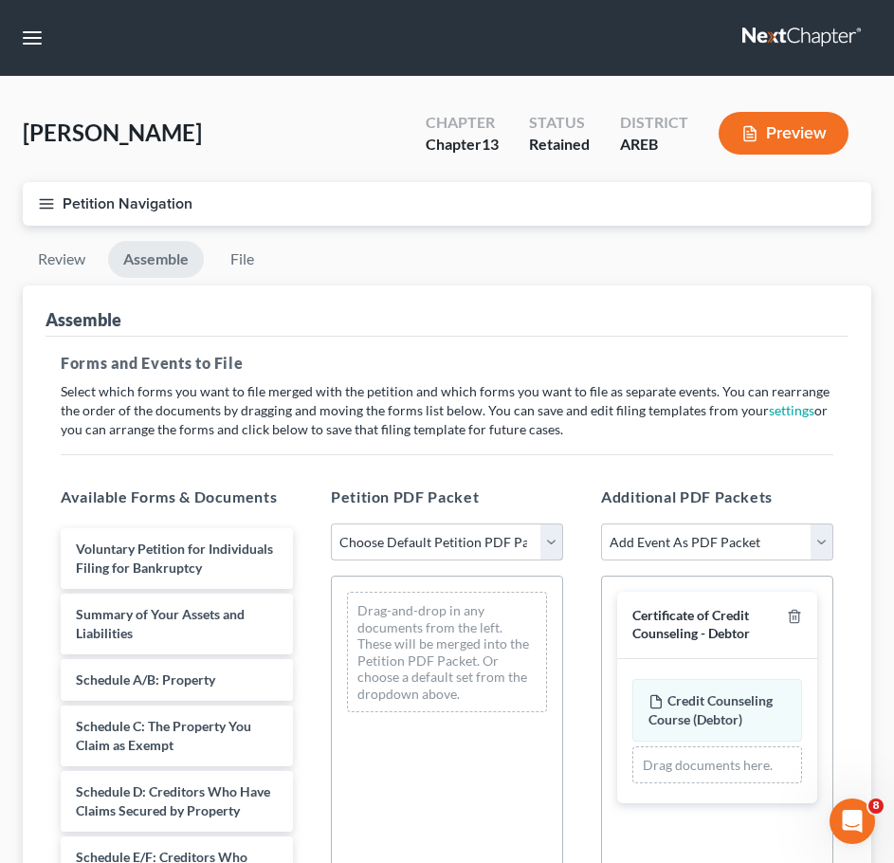
click at [506, 550] on select "Choose Default Petition PDF Packet Complete Bankruptcy Petition (all forms and …" at bounding box center [447, 542] width 232 height 38
click at [331, 523] on select "Choose Default Petition PDF Packet Complete Bankruptcy Petition (all forms and …" at bounding box center [447, 542] width 232 height 38
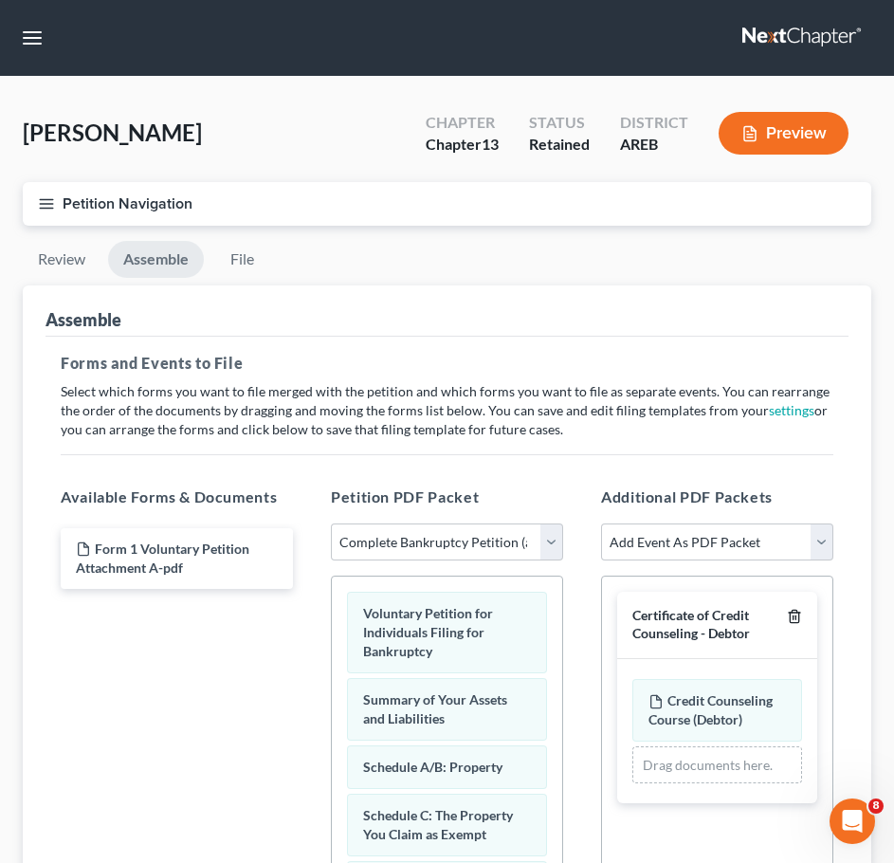
click at [798, 621] on icon "button" at bounding box center [794, 617] width 9 height 12
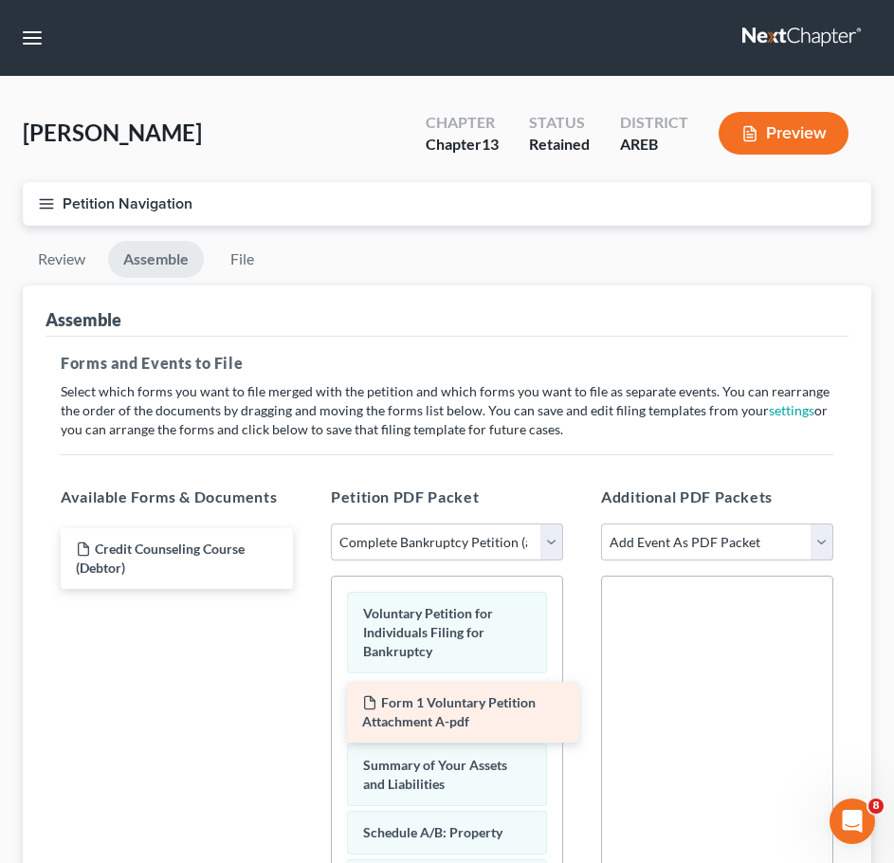
drag, startPoint x: 192, startPoint y: 554, endPoint x: 478, endPoint y: 700, distance: 320.6
click at [308, 589] on div "Form 1 Voluntary Petition Attachment A-pdf Form 1 Voluntary Petition Attachment…" at bounding box center [177, 558] width 263 height 61
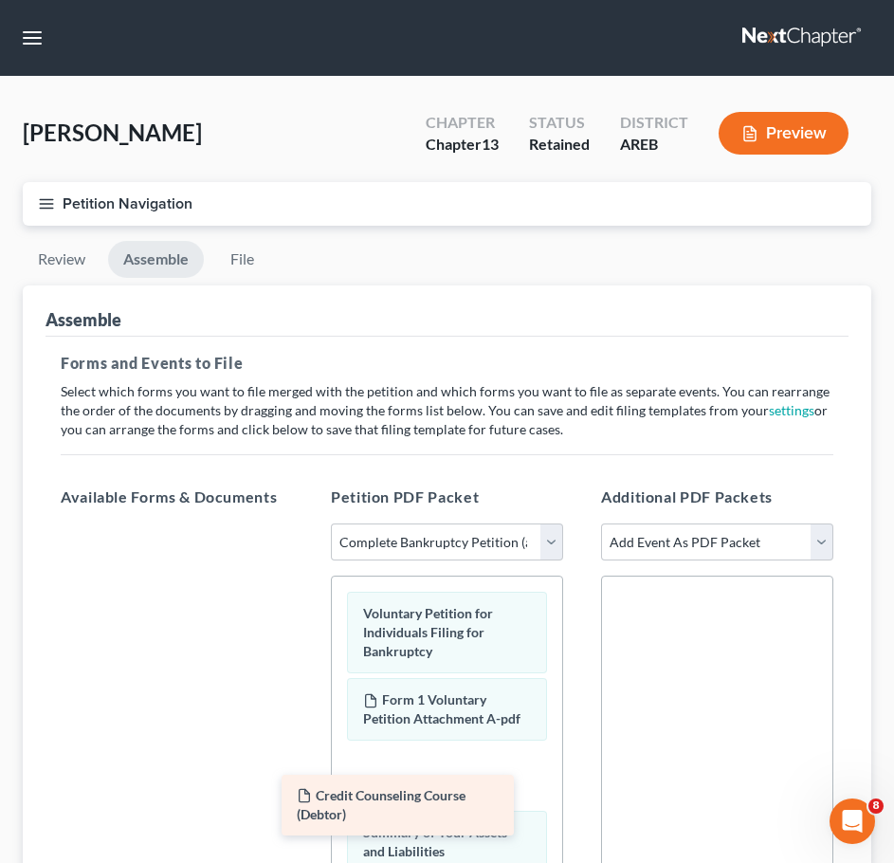
drag, startPoint x: 220, startPoint y: 541, endPoint x: 473, endPoint y: 754, distance: 331.1
click at [308, 523] on div "Credit Counseling Course (Debtor) Credit Counseling Course (Debtor)" at bounding box center [177, 523] width 263 height 0
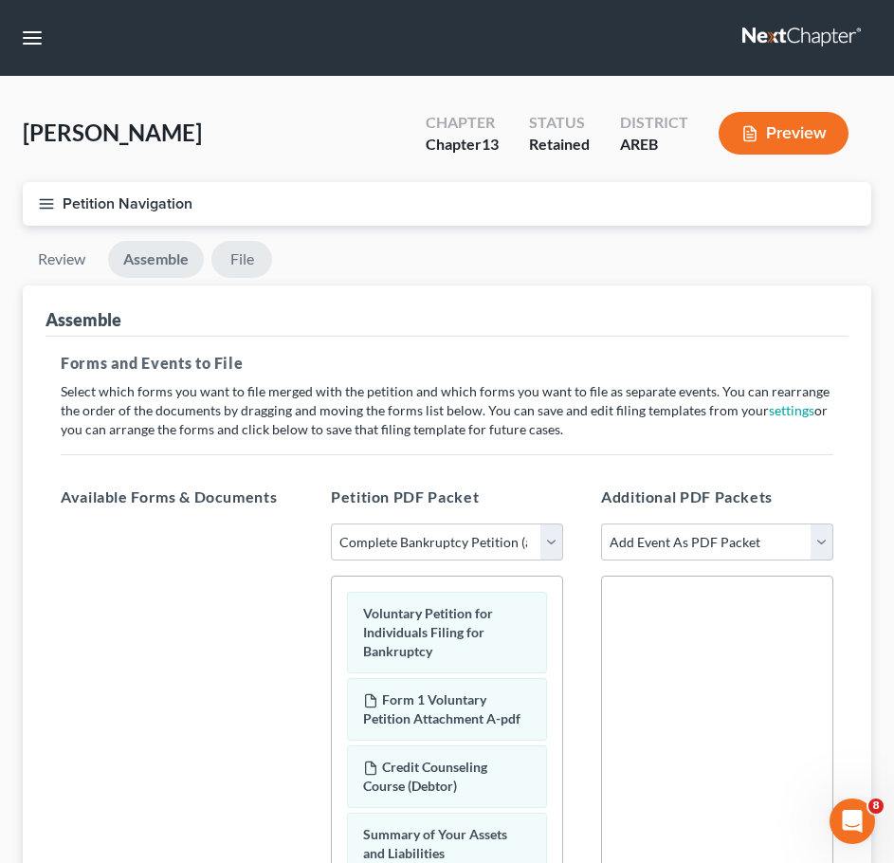
click at [244, 249] on link "File" at bounding box center [241, 259] width 61 height 37
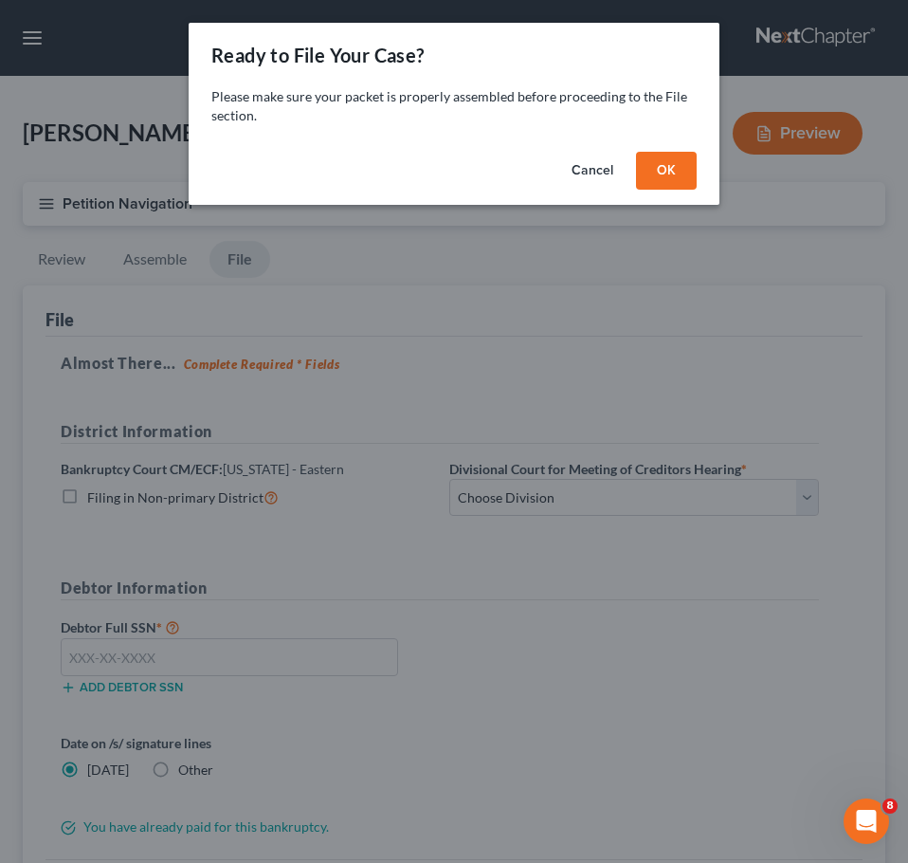
click at [667, 169] on button "OK" at bounding box center [666, 171] width 61 height 38
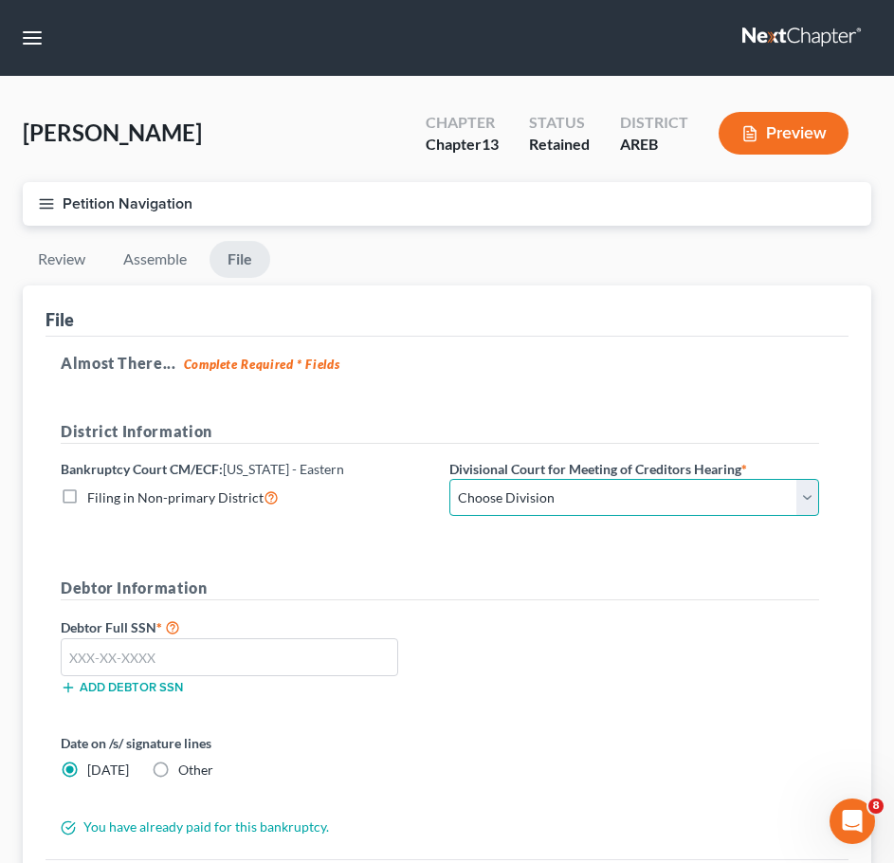
click at [606, 497] on select "Choose Division Delta Division Northern Division Central Division" at bounding box center [634, 498] width 370 height 38
click at [583, 508] on select "Choose Division Delta Division Northern Division Central Division" at bounding box center [634, 498] width 370 height 38
click at [532, 614] on div "Debtor Information Debtor Full SSN * Add debtor SSN" at bounding box center [440, 644] width 778 height 134
click at [494, 504] on select "Choose Division Delta Division Northern Division Central Division" at bounding box center [634, 498] width 370 height 38
click at [449, 479] on select "Choose Division Delta Division Northern Division Central Division" at bounding box center [634, 498] width 370 height 38
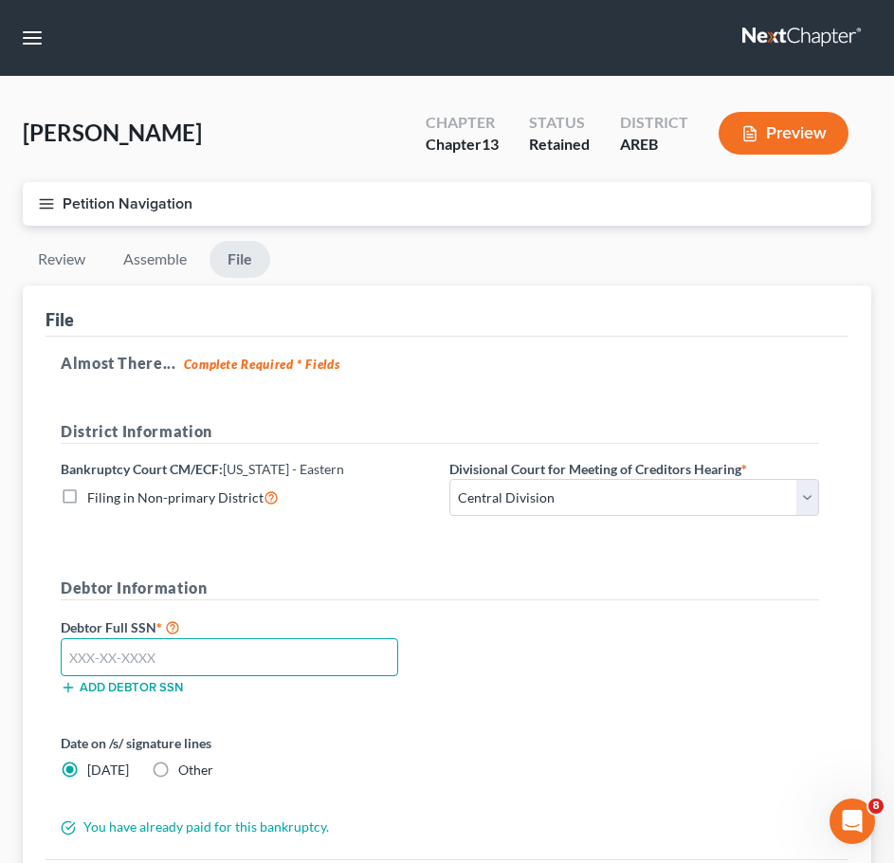
click at [293, 653] on input "text" at bounding box center [230, 657] width 338 height 38
paste input "429-77-8761"
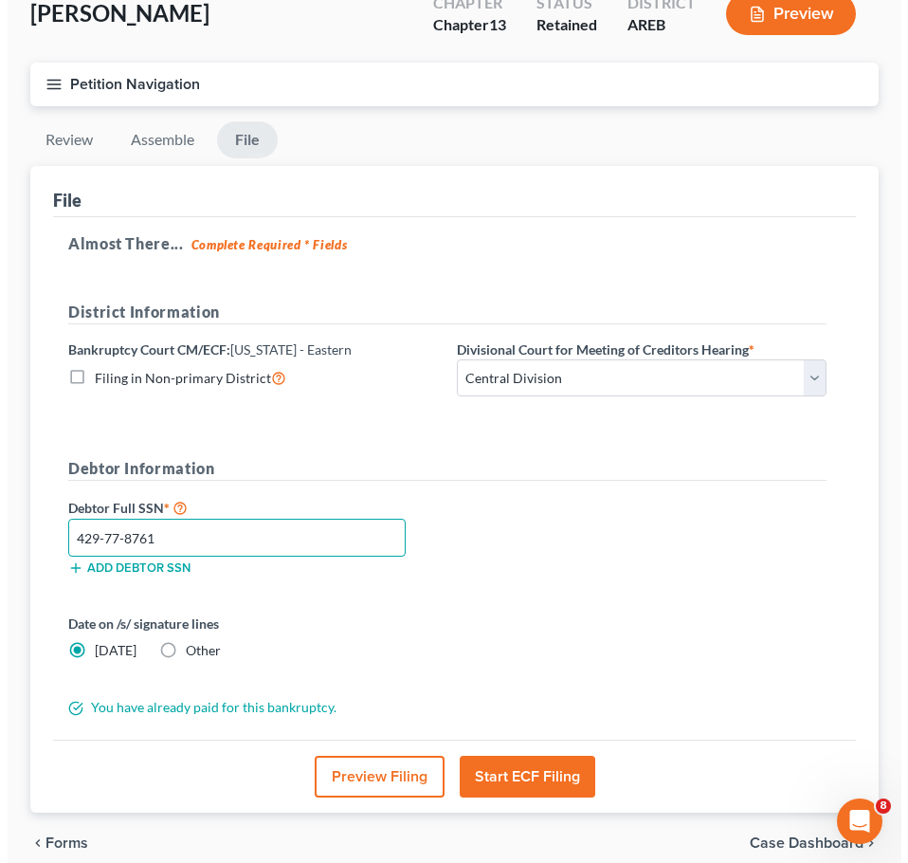
scroll to position [202, 0]
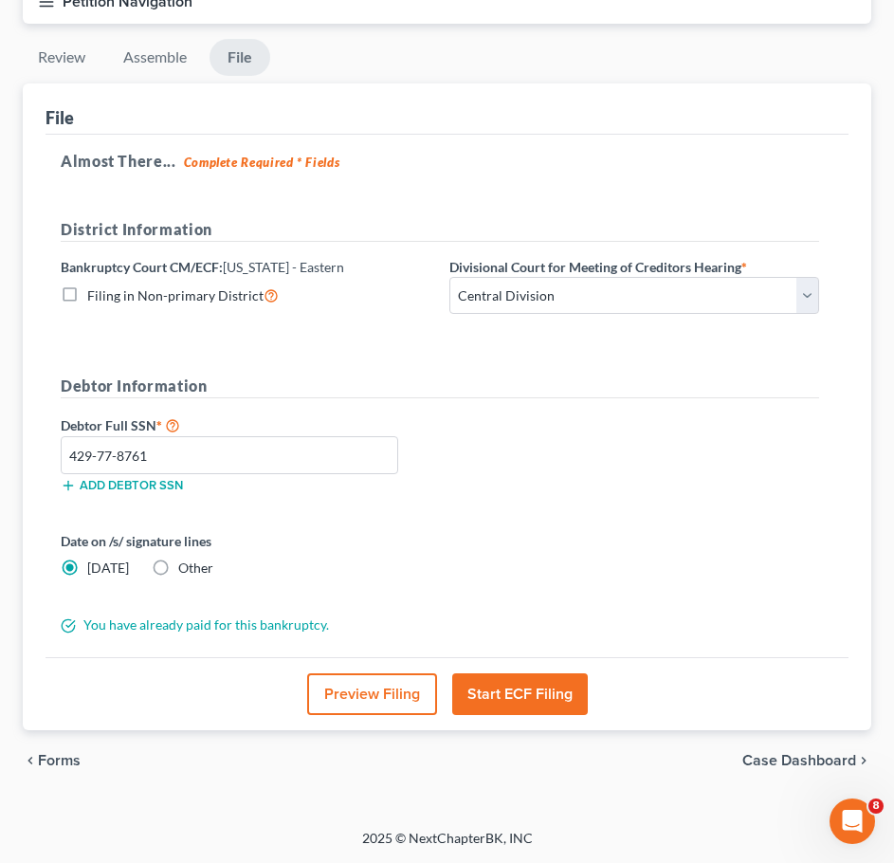
click at [515, 697] on button "Start ECF Filing" at bounding box center [520, 694] width 136 height 42
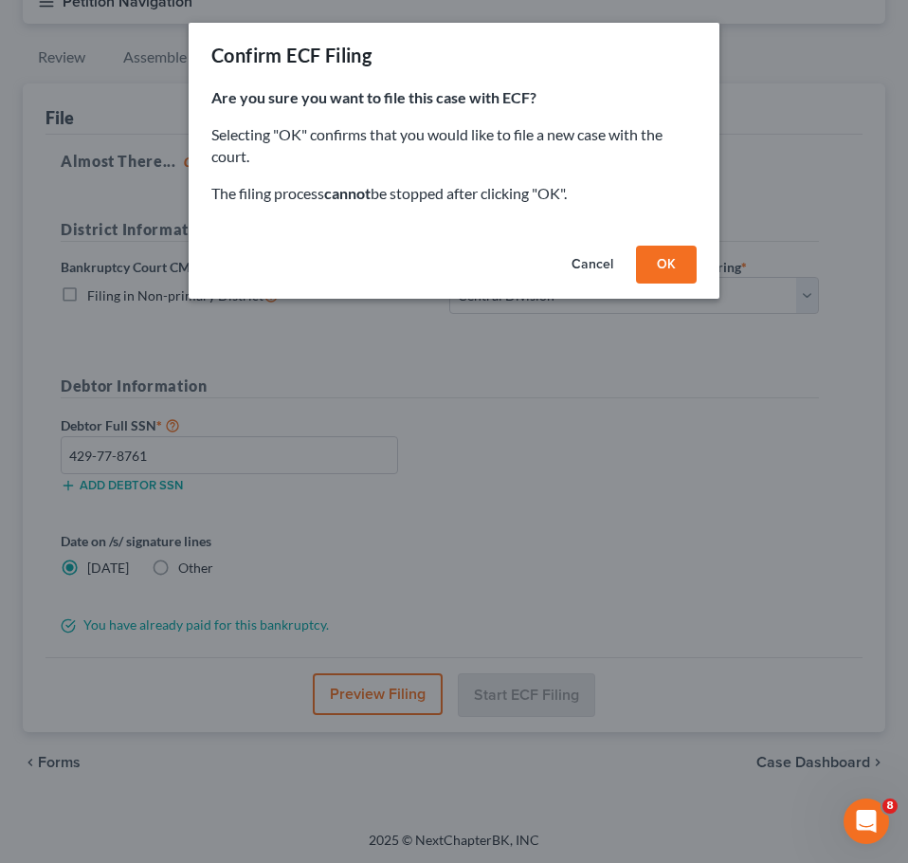
click at [669, 259] on button "OK" at bounding box center [666, 265] width 61 height 38
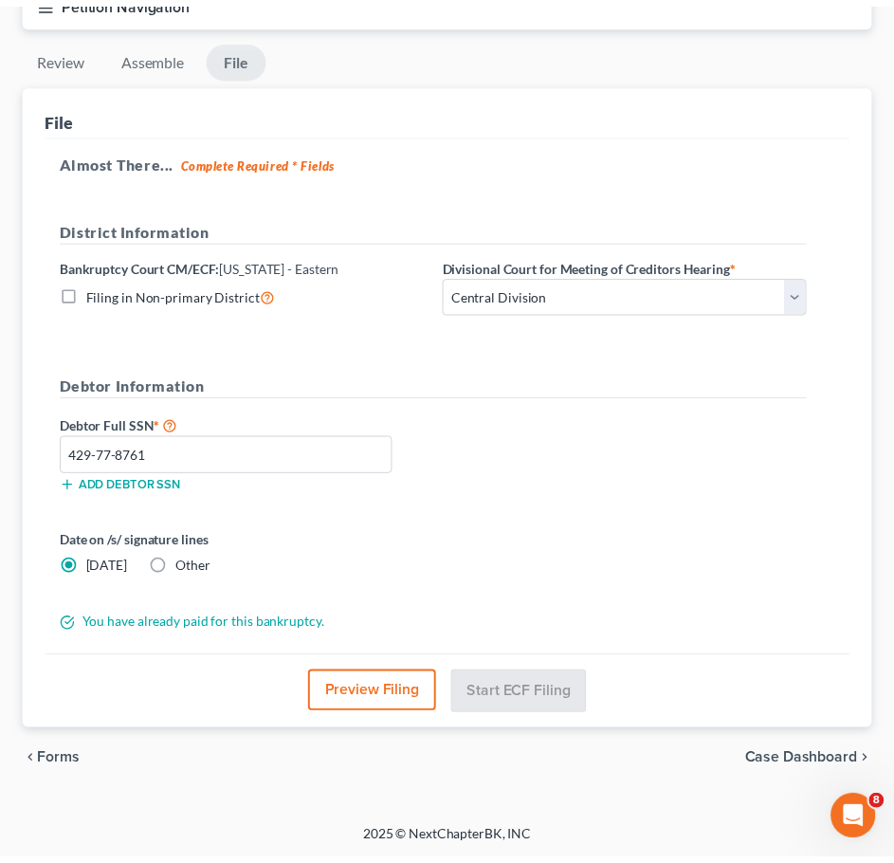
scroll to position [0, 0]
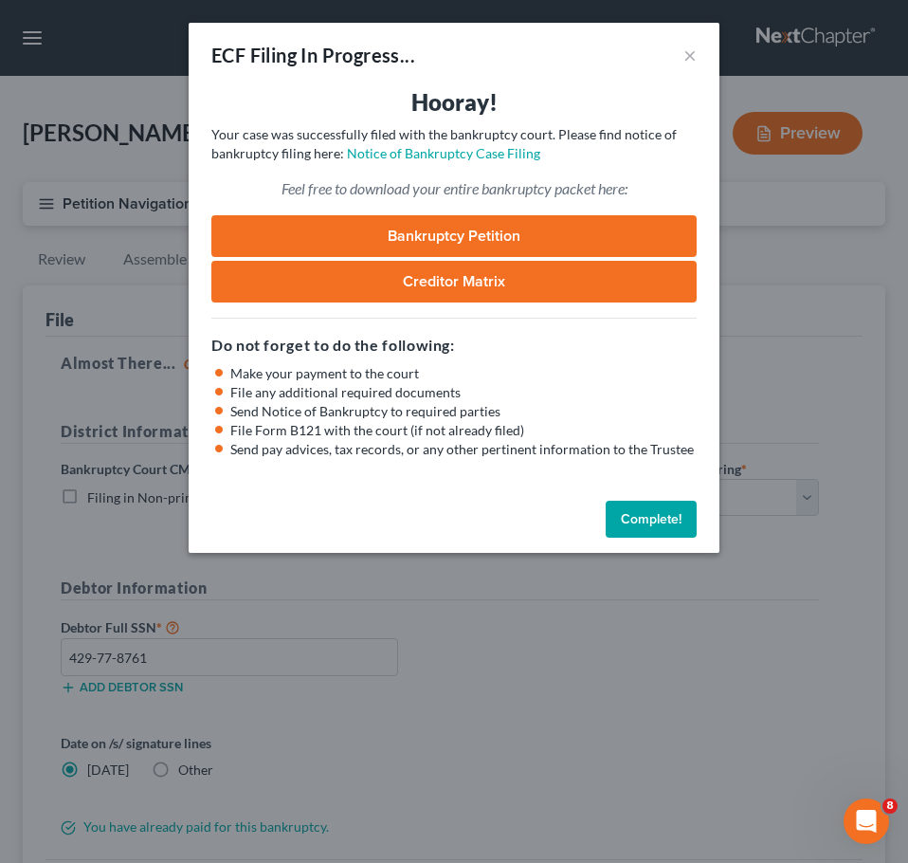
click at [661, 517] on button "Complete!" at bounding box center [651, 520] width 91 height 38
